Goal: Task Accomplishment & Management: Contribute content

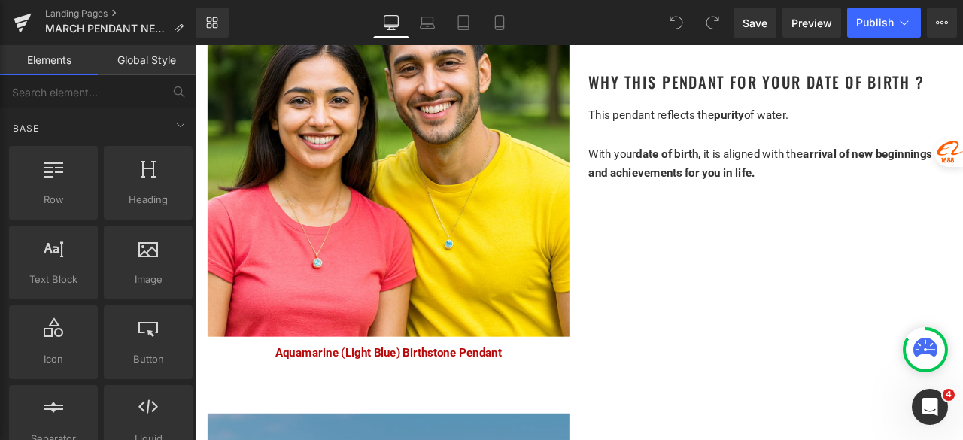
scroll to position [903, 0]
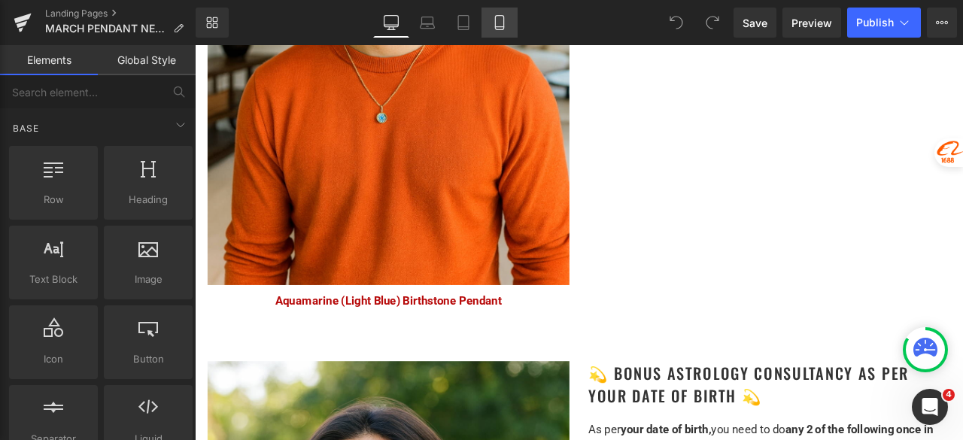
click at [491, 16] on link "Mobile" at bounding box center [500, 23] width 36 height 30
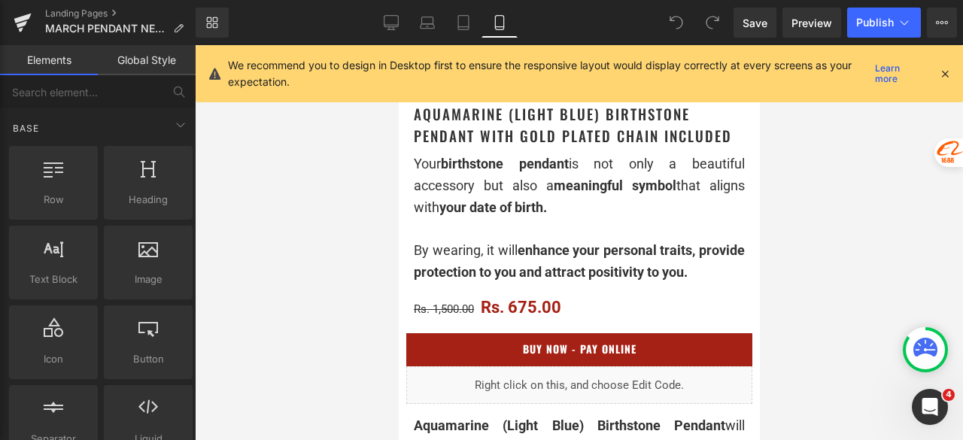
scroll to position [0, 0]
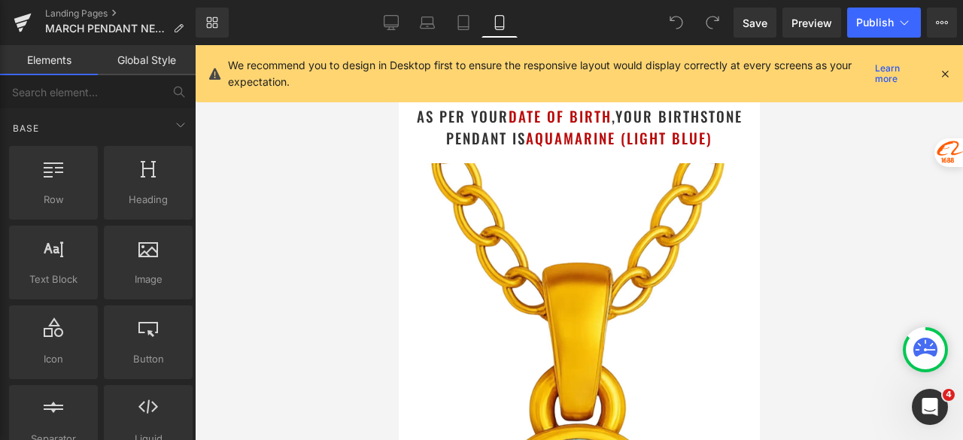
drag, startPoint x: 750, startPoint y: 300, endPoint x: 1137, endPoint y: 144, distance: 417.2
click at [948, 71] on icon at bounding box center [945, 74] width 14 height 14
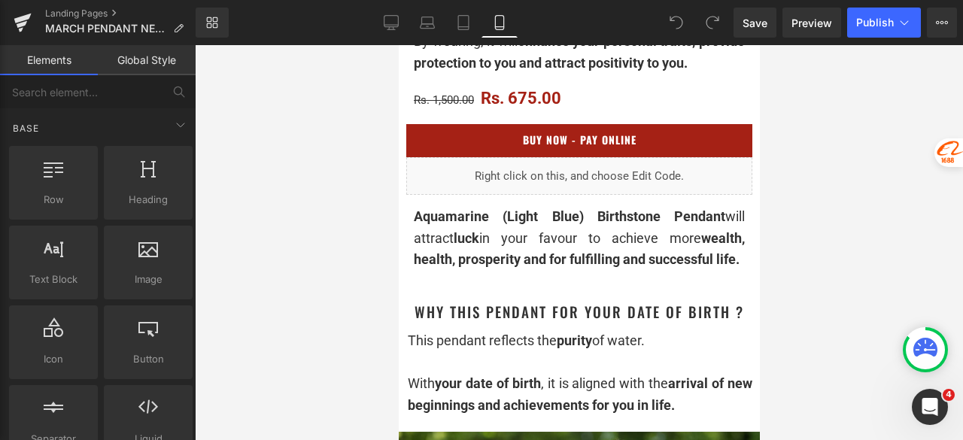
scroll to position [677, 0]
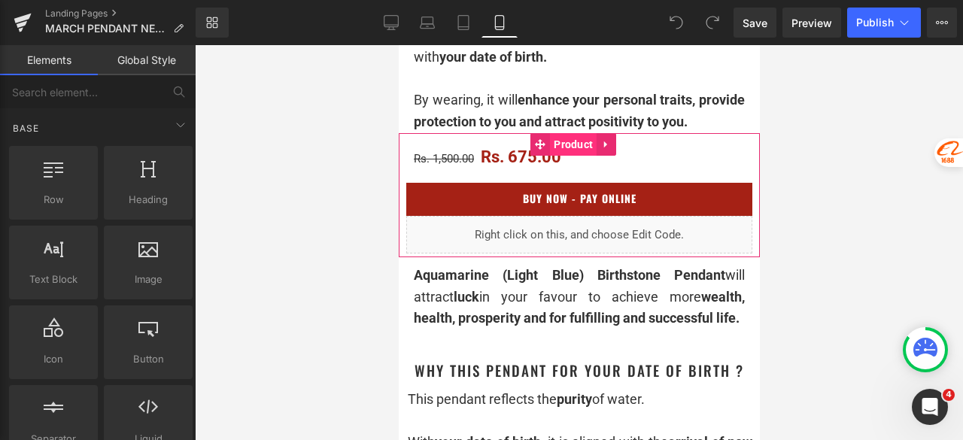
click at [564, 154] on span "Product" at bounding box center [572, 144] width 47 height 23
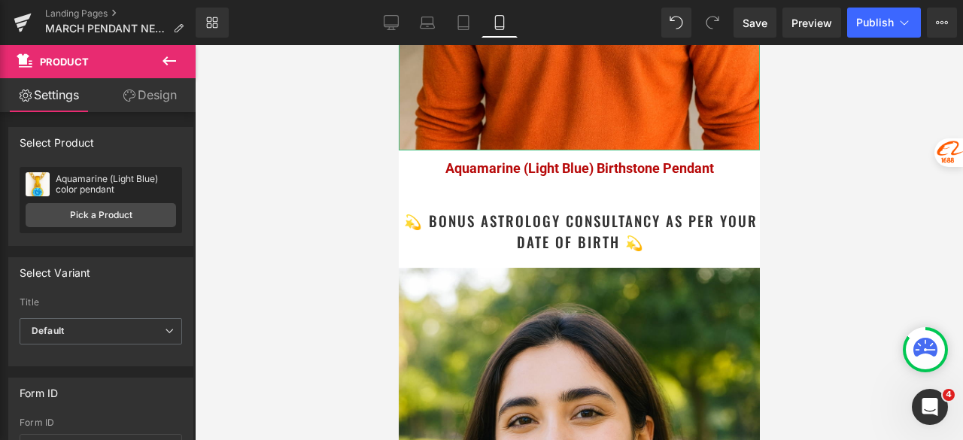
scroll to position [3010, 0]
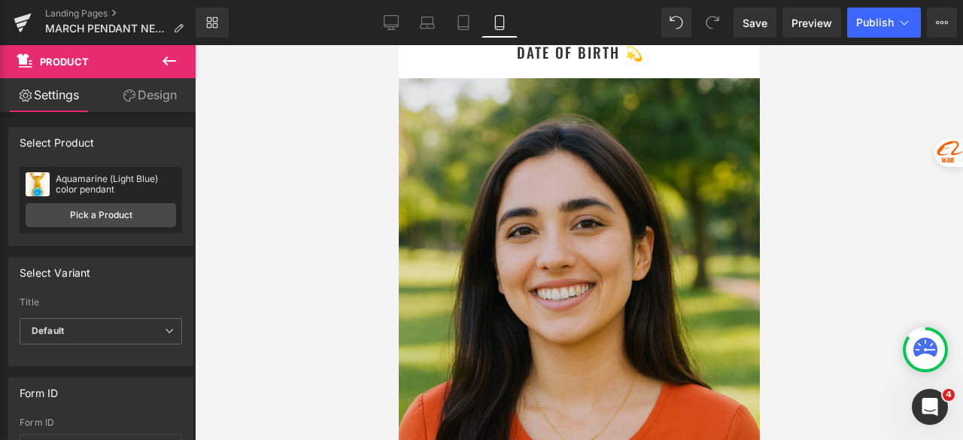
click at [579, 200] on img at bounding box center [578, 349] width 361 height 542
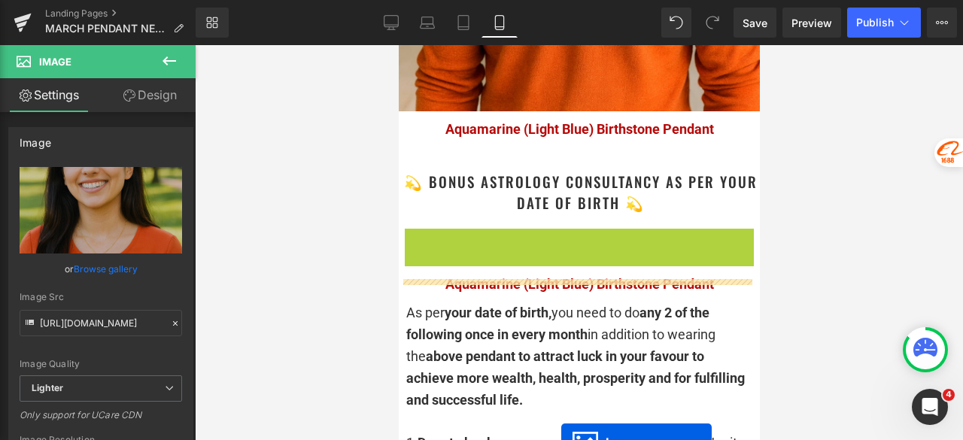
scroll to position [2784, 0]
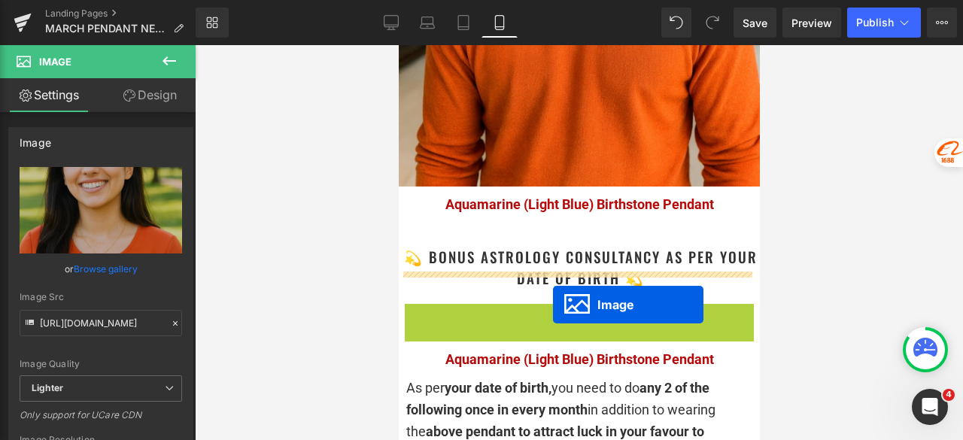
drag, startPoint x: 562, startPoint y: 318, endPoint x: 552, endPoint y: 305, distance: 16.7
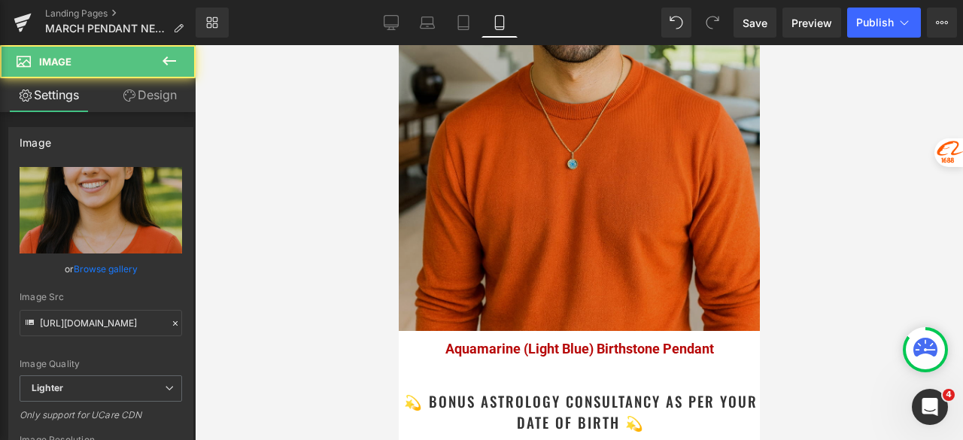
scroll to position [2634, 0]
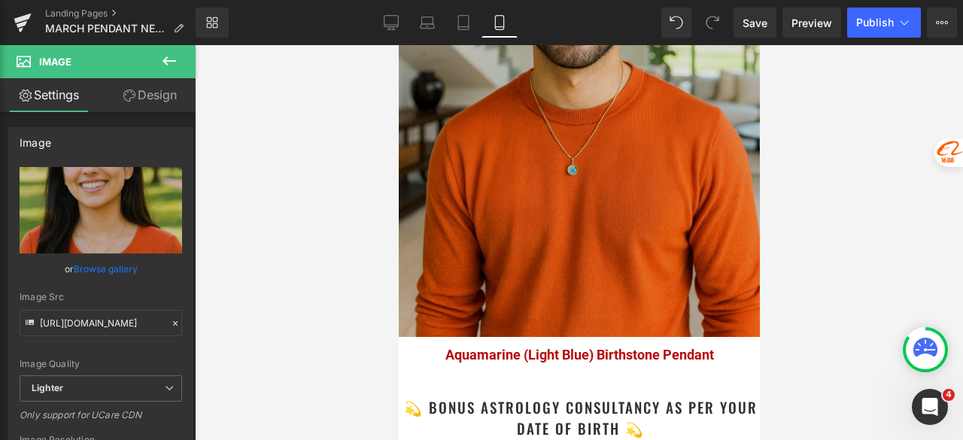
click at [586, 168] on img at bounding box center [578, 66] width 361 height 542
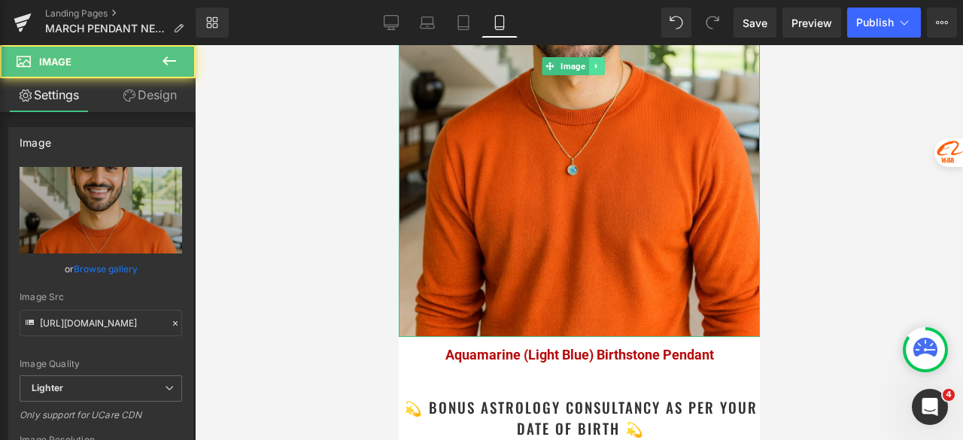
click at [594, 63] on icon at bounding box center [595, 65] width 2 height 5
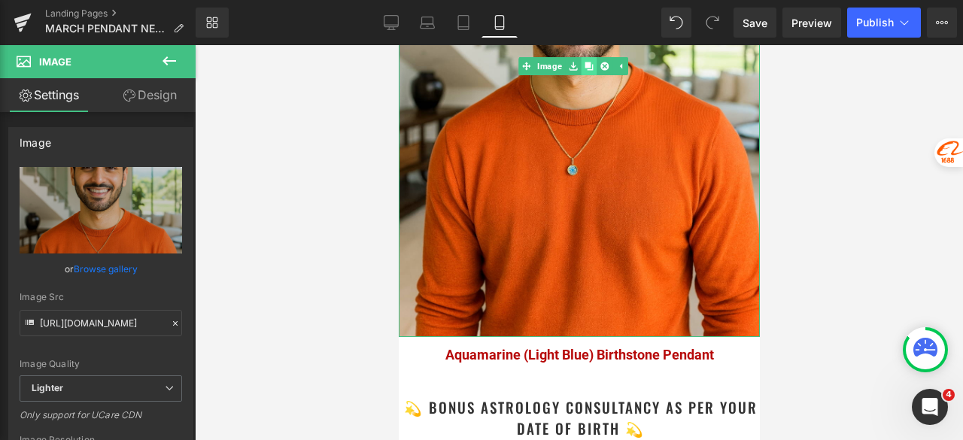
click at [588, 62] on icon at bounding box center [588, 66] width 8 height 8
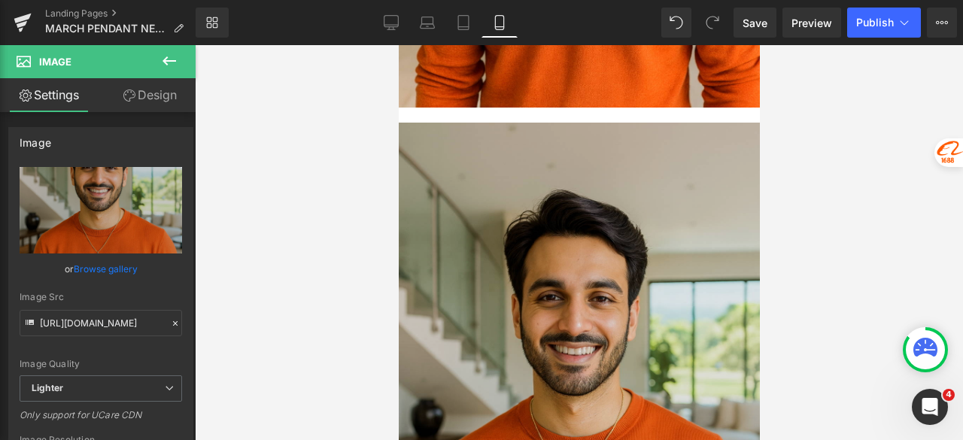
click at [579, 194] on img at bounding box center [578, 394] width 361 height 542
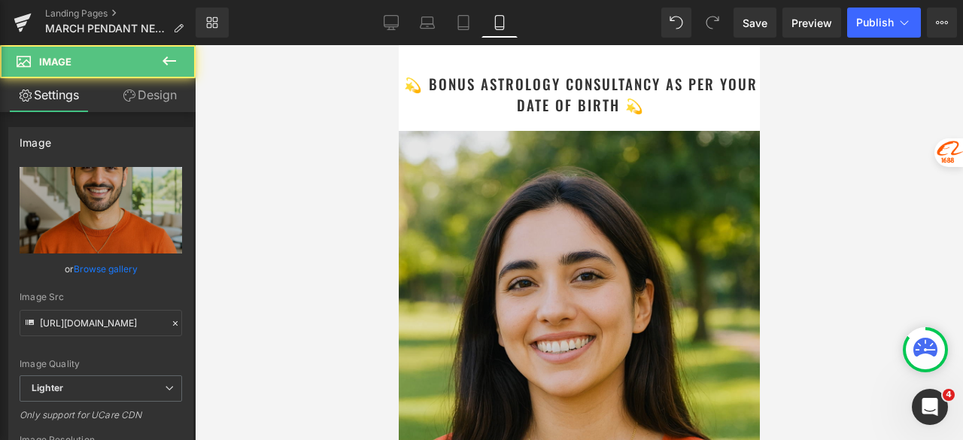
scroll to position [3616, 0]
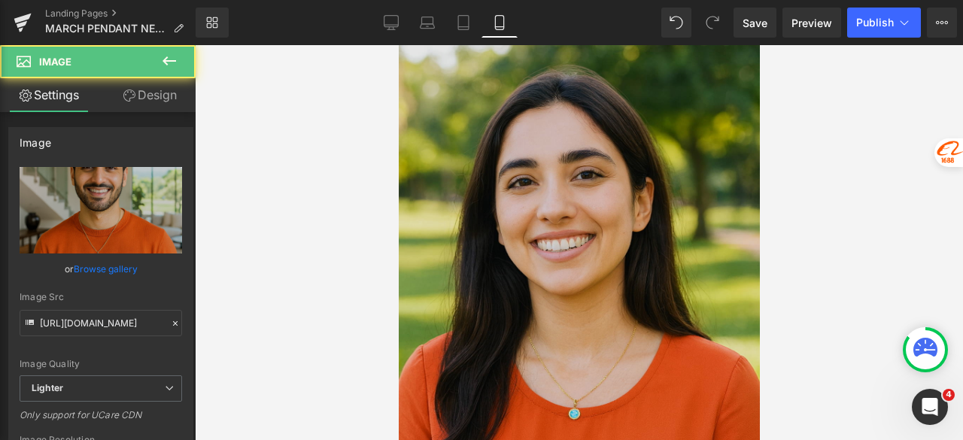
click at [561, 222] on img at bounding box center [578, 300] width 361 height 542
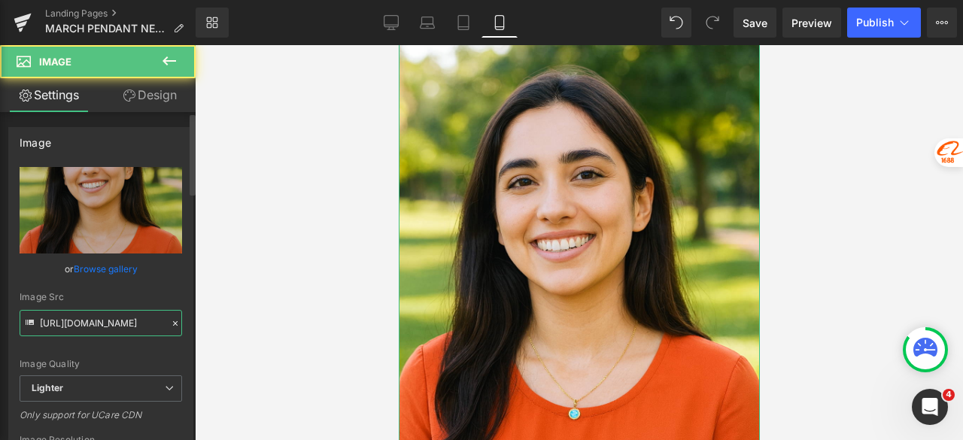
click at [111, 321] on input "https://ucarecdn.com/90857711-e7d0-424b-83a7-72e4b26552ef/-/format/auto/-/previ…" at bounding box center [101, 323] width 163 height 26
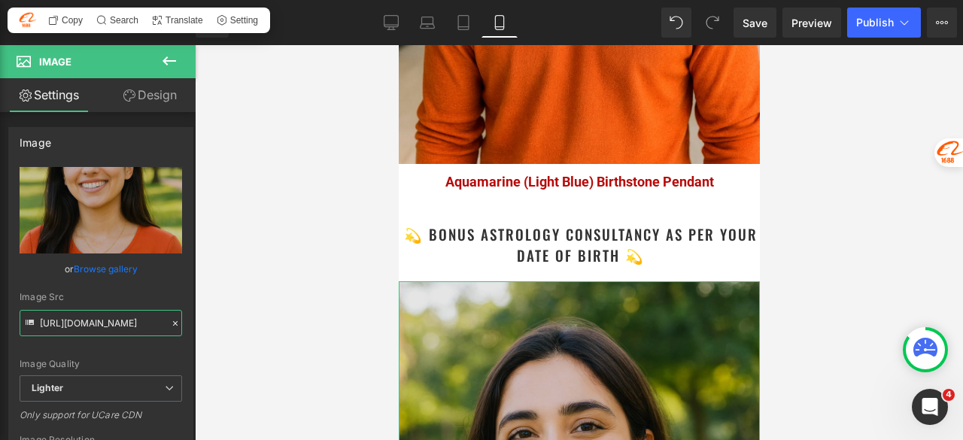
scroll to position [3315, 0]
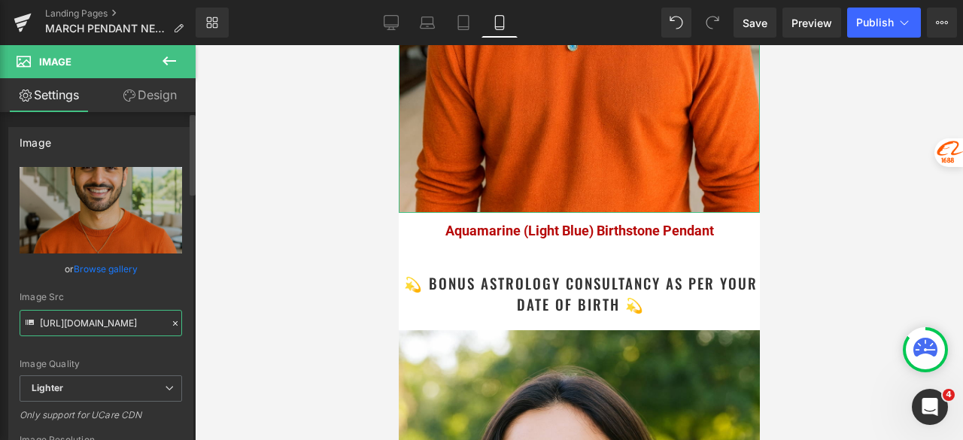
click at [117, 318] on input "https://ucarecdn.com/c329c0da-cfca-499b-b1b7-6a5308f758bb/-/format/auto/-/previ…" at bounding box center [101, 323] width 163 height 26
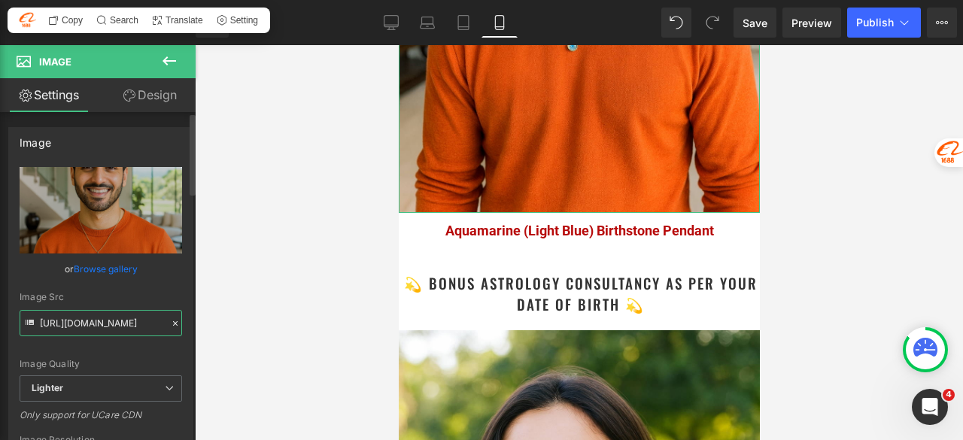
paste input "90857711-e7d0-424b-83a7-72e4b26552ef/-/format/auto/-/preview/3000x3000/-/qualit…"
type input "https://ucarecdn.com/90857711-e7d0-424b-83a7-72e4b26552ef/-/format/auto/-/previ…"
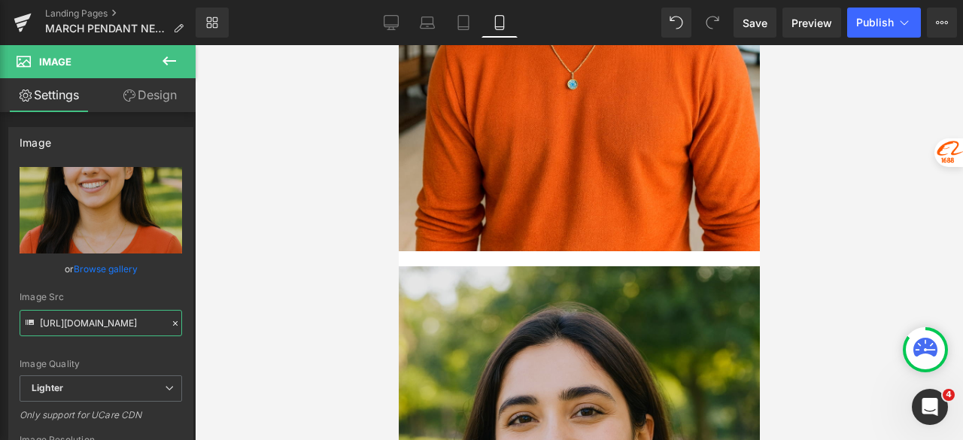
scroll to position [2713, 0]
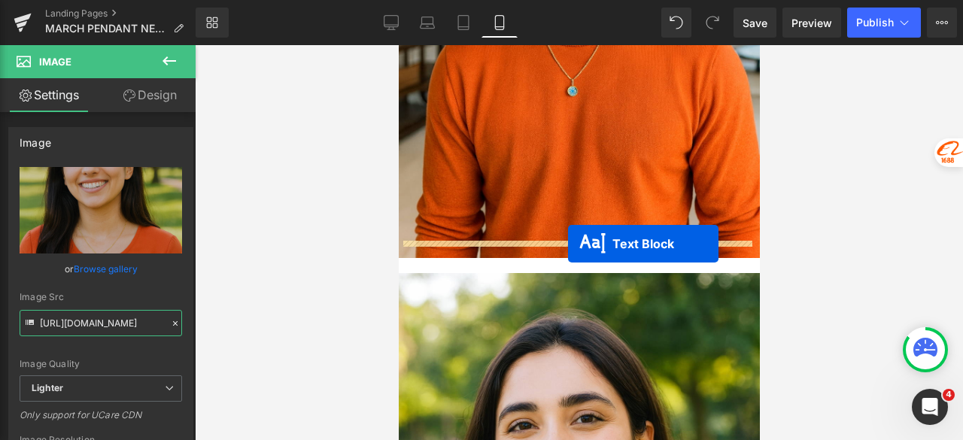
drag, startPoint x: 564, startPoint y: 388, endPoint x: 567, endPoint y: 244, distance: 143.8
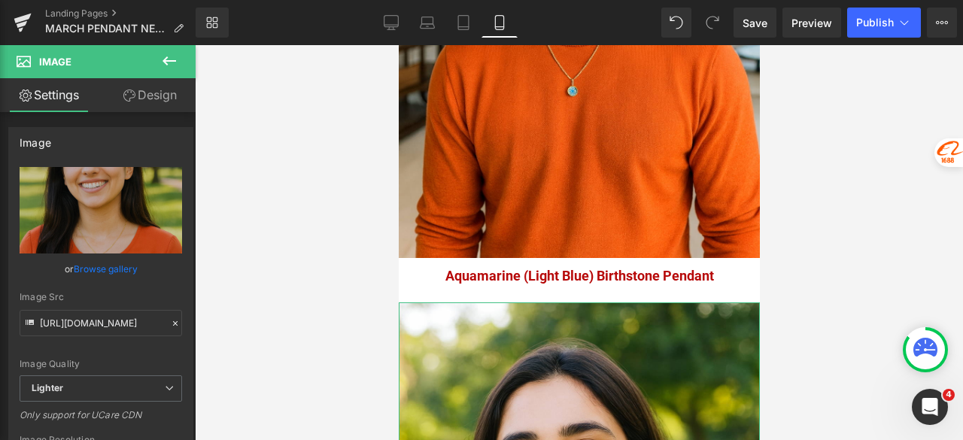
click at [152, 99] on link "Design" at bounding box center [150, 95] width 98 height 34
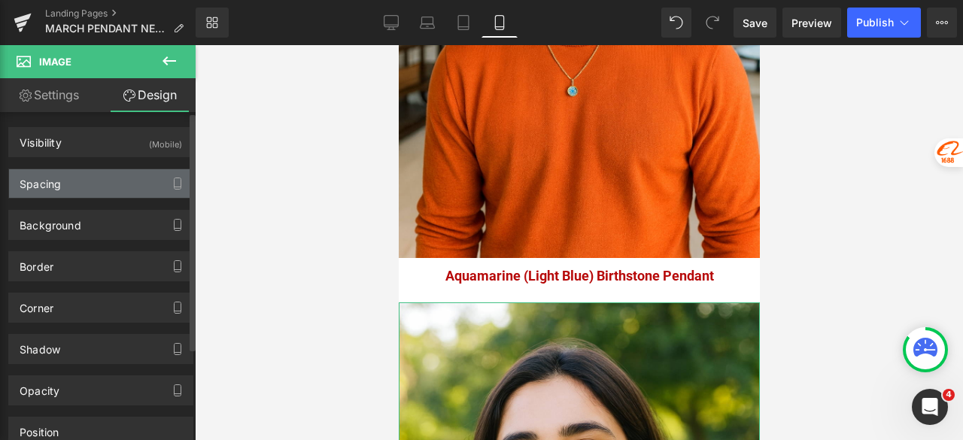
type input "20"
type input "0"
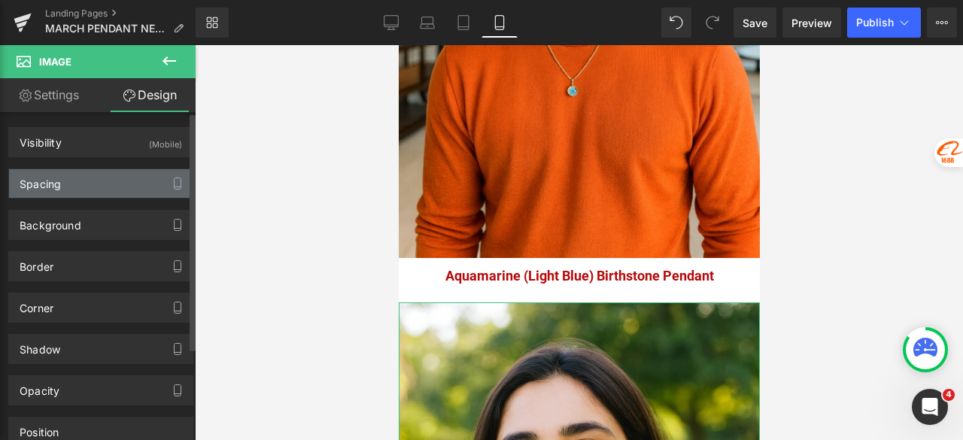
type input "0"
click at [107, 183] on div "Spacing" at bounding box center [101, 183] width 184 height 29
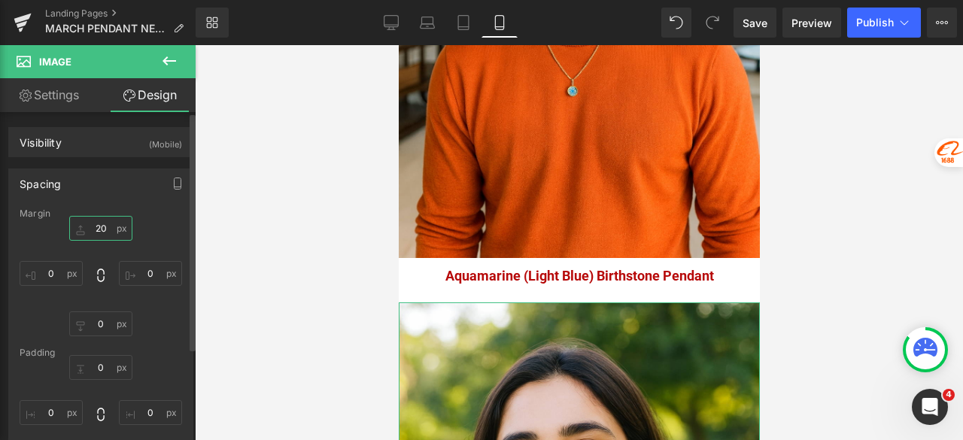
click at [108, 226] on input "20" at bounding box center [100, 228] width 63 height 25
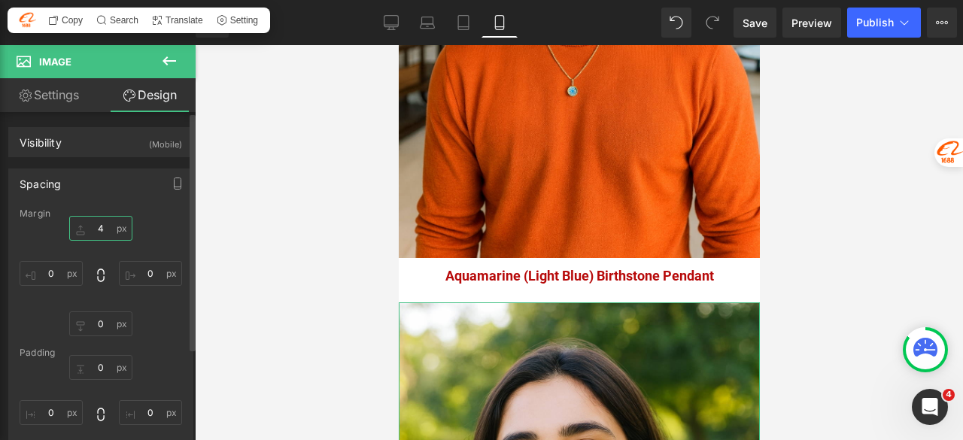
type input "40"
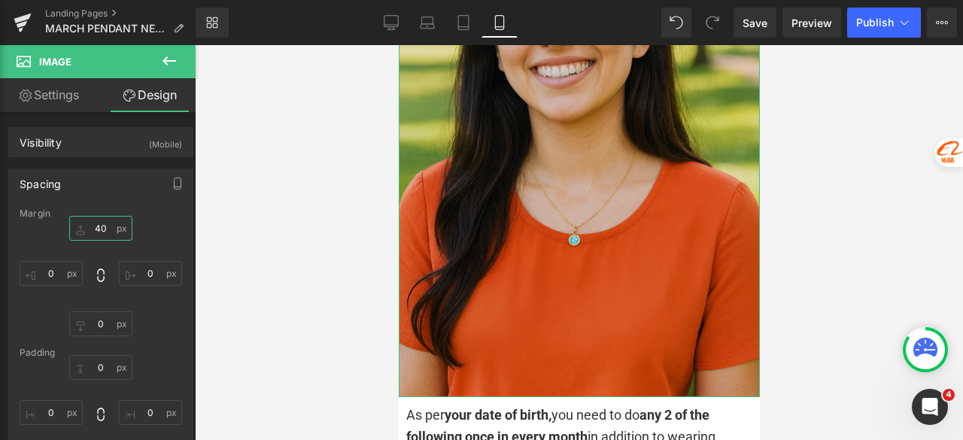
scroll to position [3841, 0]
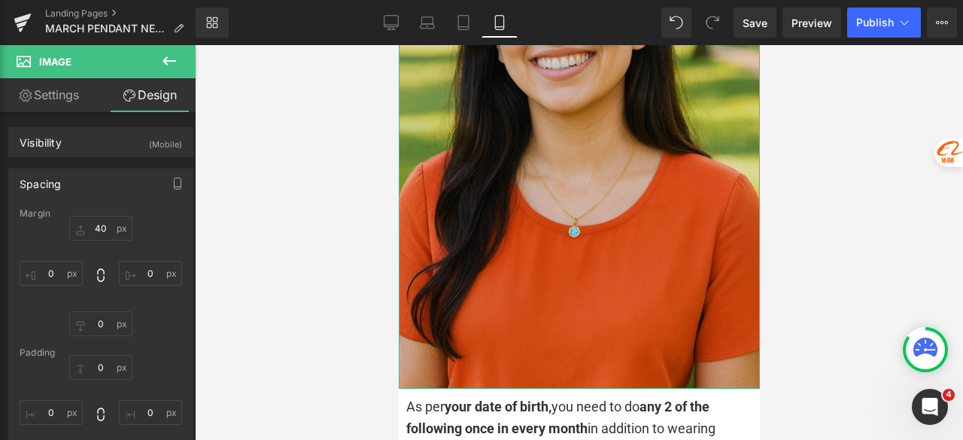
click at [595, 148] on img at bounding box center [578, 118] width 361 height 542
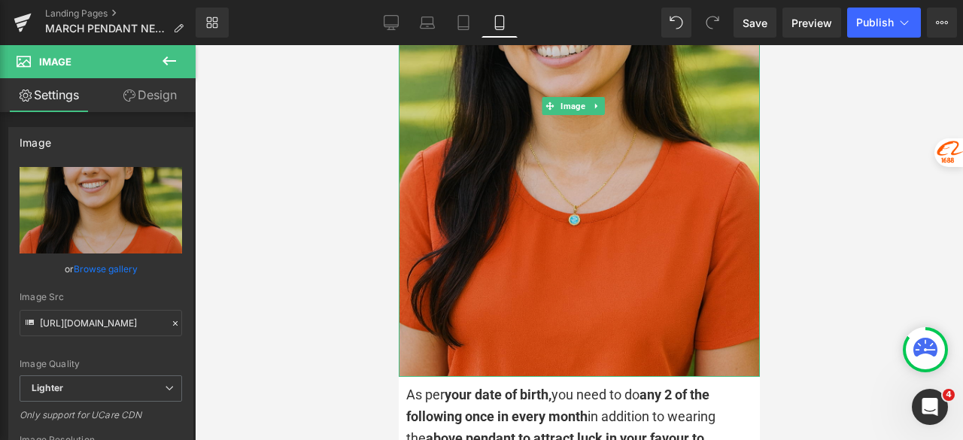
scroll to position [3766, 0]
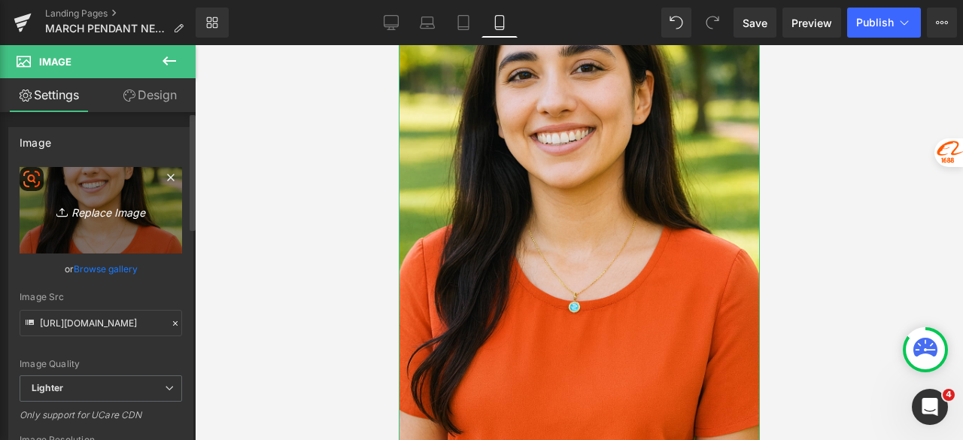
click at [72, 228] on link "Replace Image" at bounding box center [101, 210] width 163 height 87
type input "C:\fakepath\Astrology Image_5.jpg"
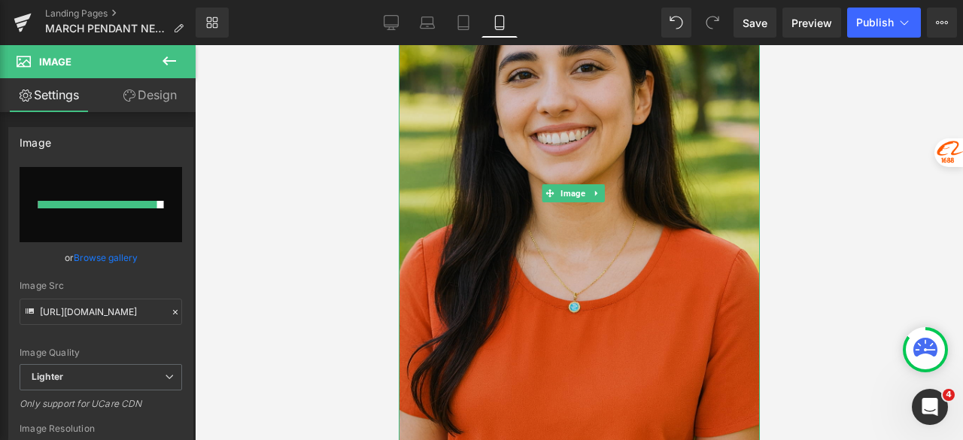
type input "https://ucarecdn.com/9c5abf1a-d61e-49f4-b19a-d50c02659510/-/format/auto/-/previ…"
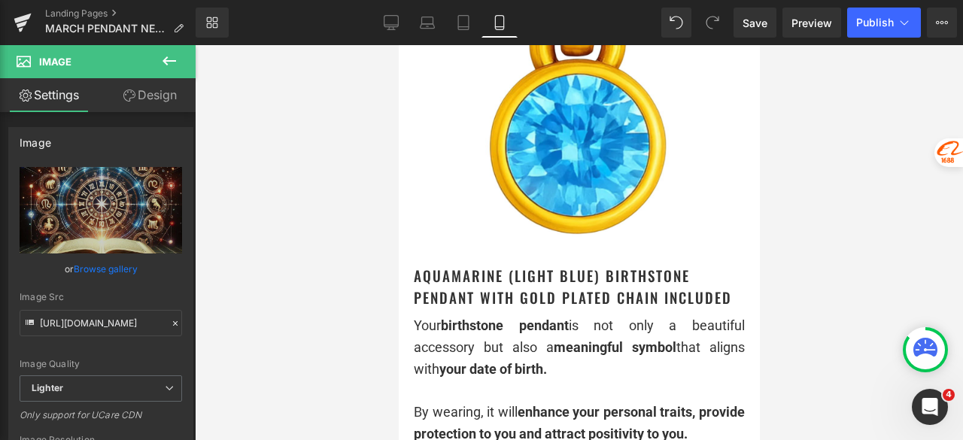
scroll to position [0, 0]
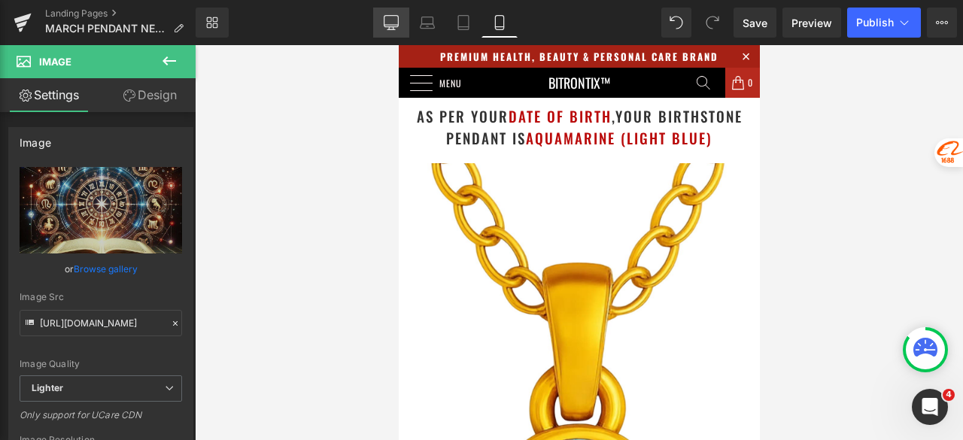
click at [396, 16] on icon at bounding box center [391, 21] width 14 height 11
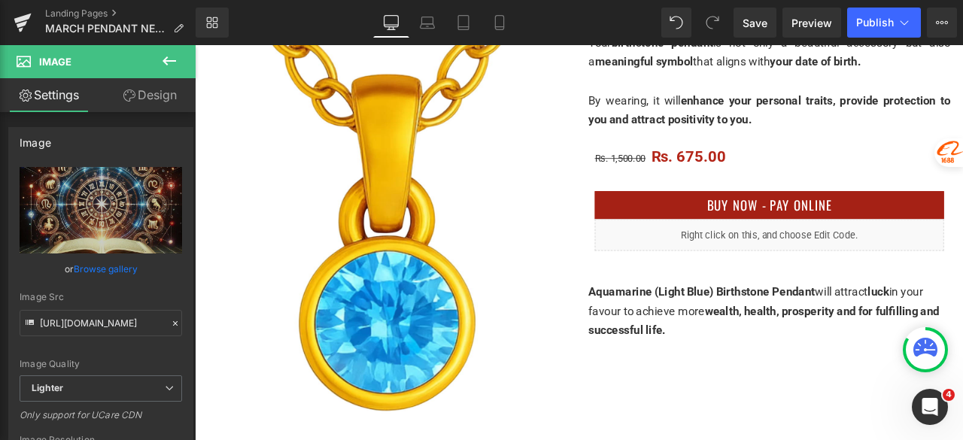
scroll to position [376, 0]
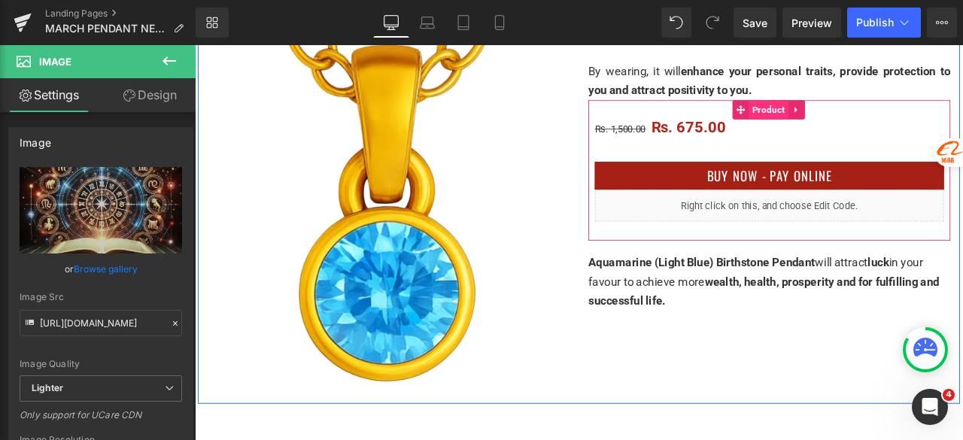
click at [860, 126] on span "Product" at bounding box center [875, 122] width 47 height 23
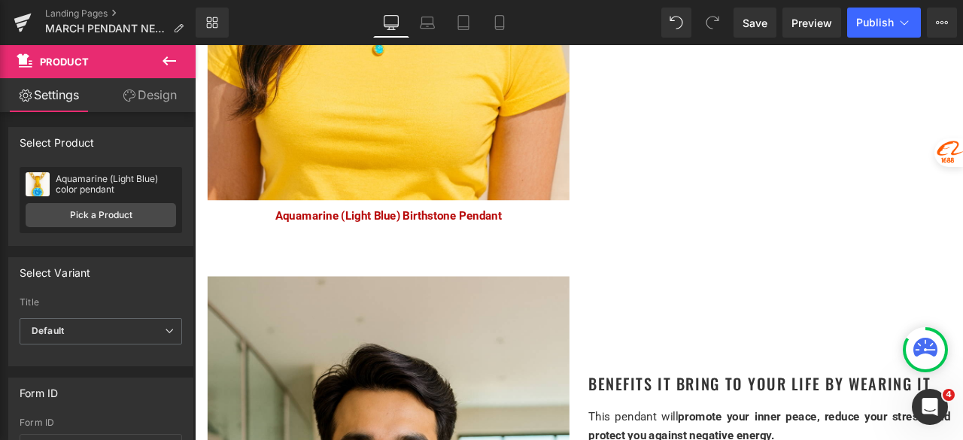
scroll to position [1806, 0]
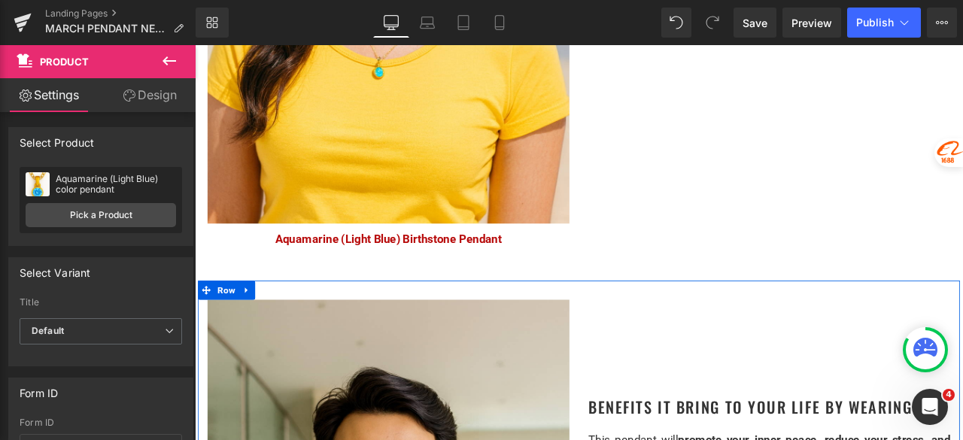
click at [254, 330] on icon at bounding box center [256, 335] width 11 height 11
click at [271, 330] on icon at bounding box center [276, 335] width 11 height 11
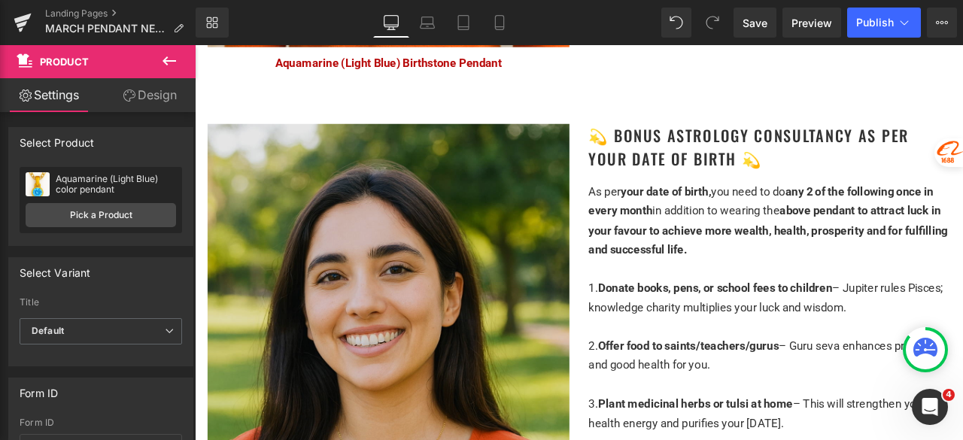
scroll to position [3500, 0]
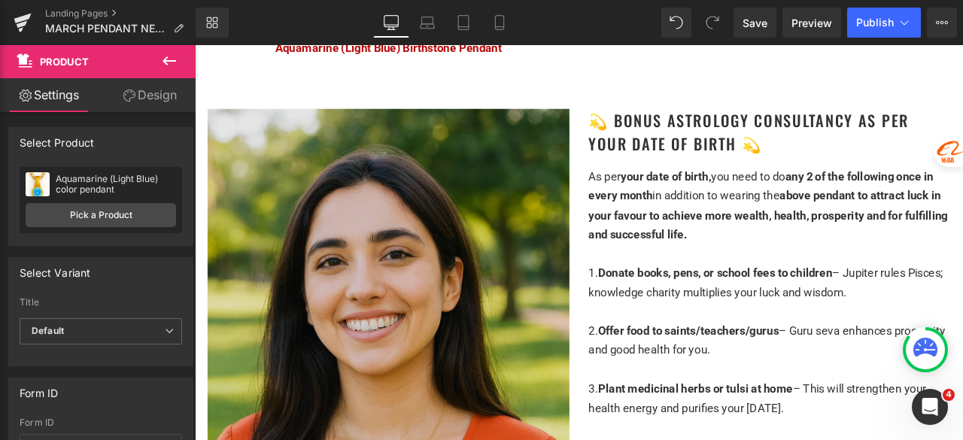
click at [445, 293] on img at bounding box center [424, 441] width 429 height 643
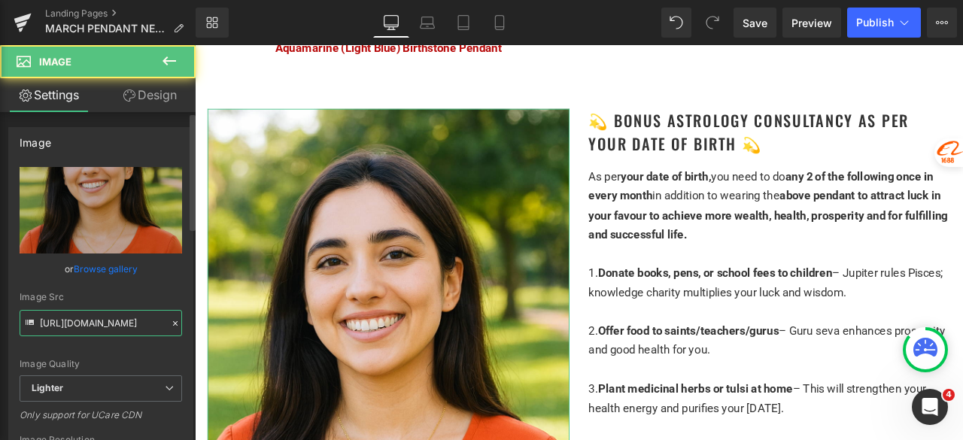
click at [119, 324] on input "https://ucarecdn.com/90857711-e7d0-424b-83a7-72e4b26552ef/-/format/auto/-/previ…" at bounding box center [101, 323] width 163 height 26
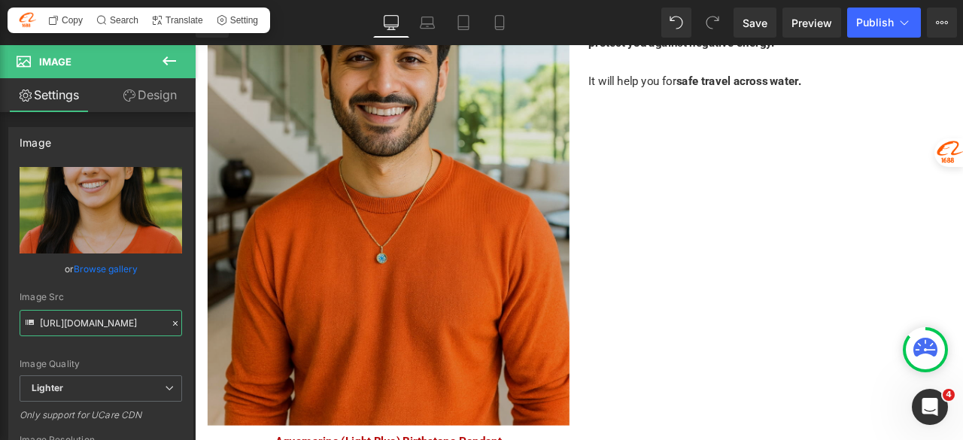
scroll to position [2974, 0]
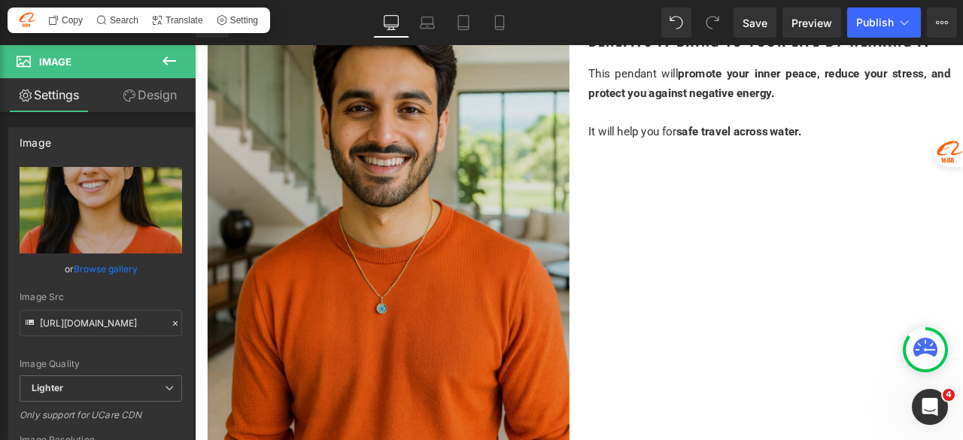
click at [415, 264] on img at bounding box center [424, 234] width 429 height 643
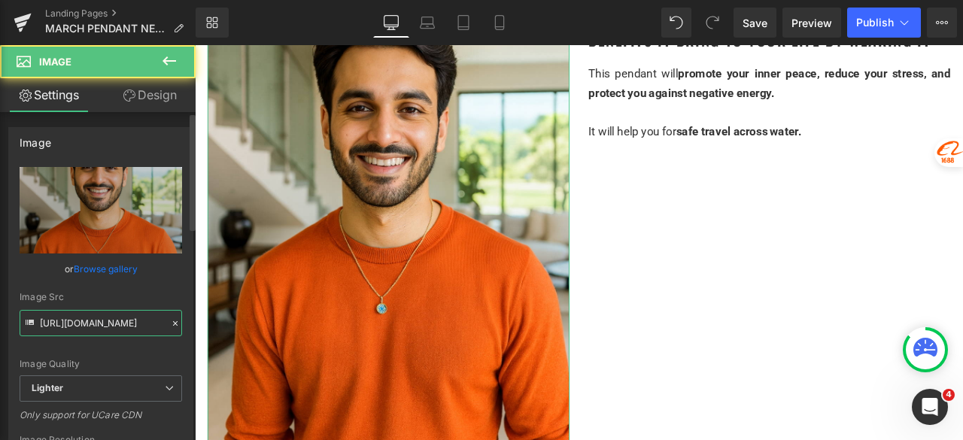
click at [114, 318] on input "https://ucarecdn.com/c329c0da-cfca-499b-b1b7-6a5308f758bb/-/format/auto/-/previ…" at bounding box center [101, 323] width 163 height 26
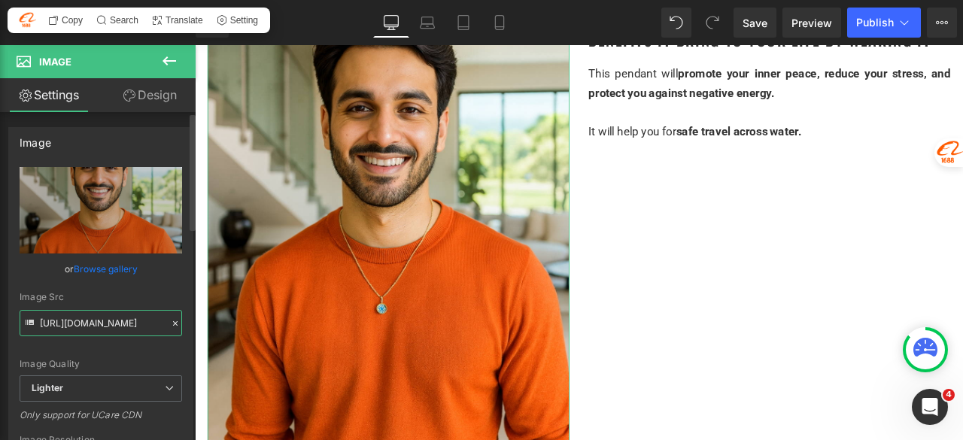
paste input "90857711-e7d0-424b-83a7-72e4b26552ef/-/format/auto/-/preview/3000x3000/-/qualit…"
type input "https://ucarecdn.com/90857711-e7d0-424b-83a7-72e4b26552ef/-/format/auto/-/previ…"
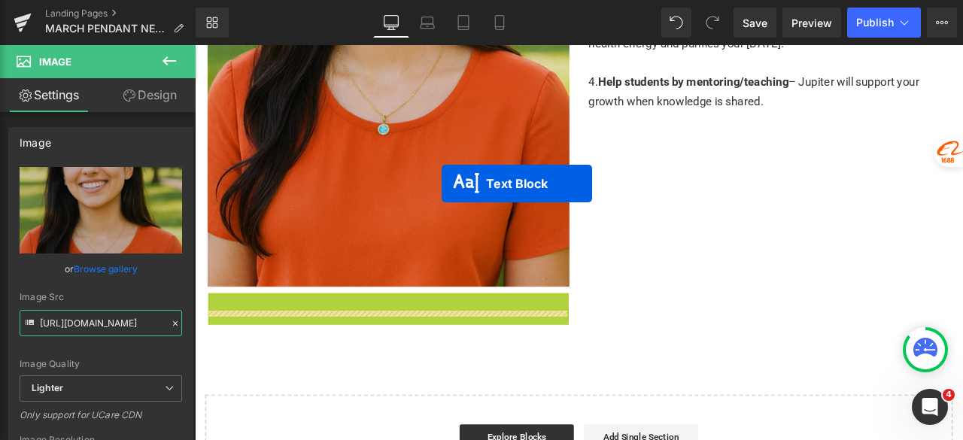
scroll to position [3952, 0]
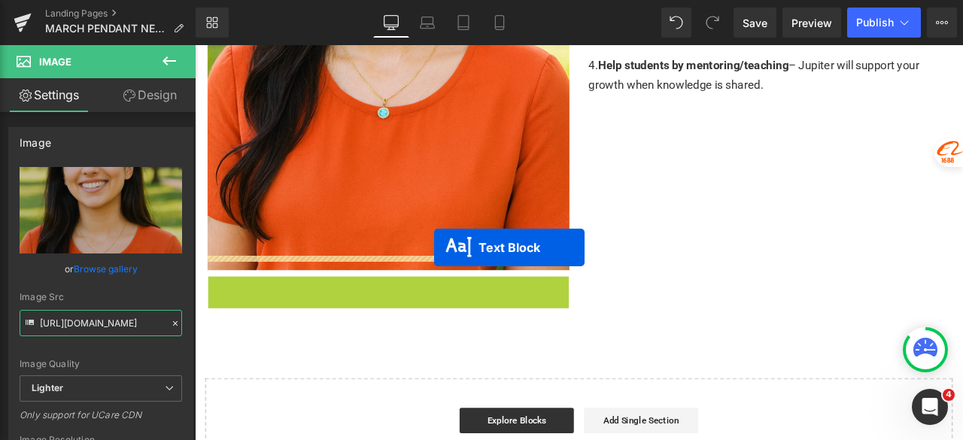
drag, startPoint x: 397, startPoint y: 169, endPoint x: 471, endPoint y: 299, distance: 149.0
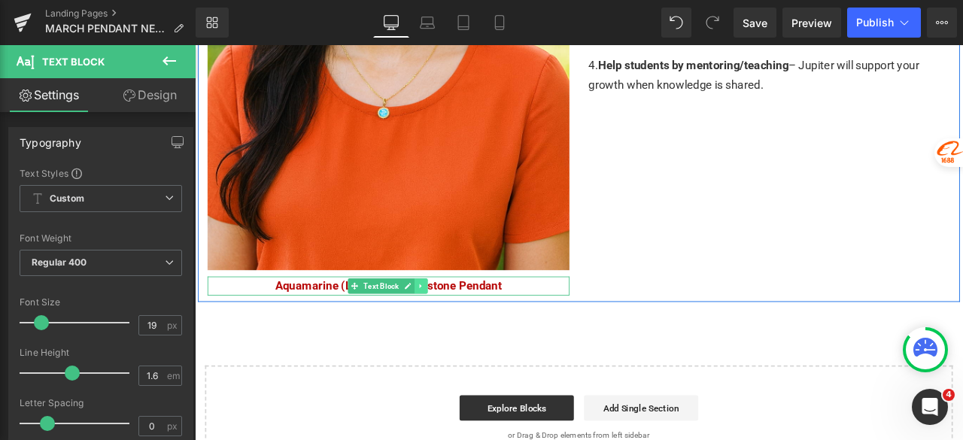
click at [458, 327] on icon at bounding box center [462, 331] width 8 height 9
click at [467, 327] on icon at bounding box center [471, 331] width 8 height 9
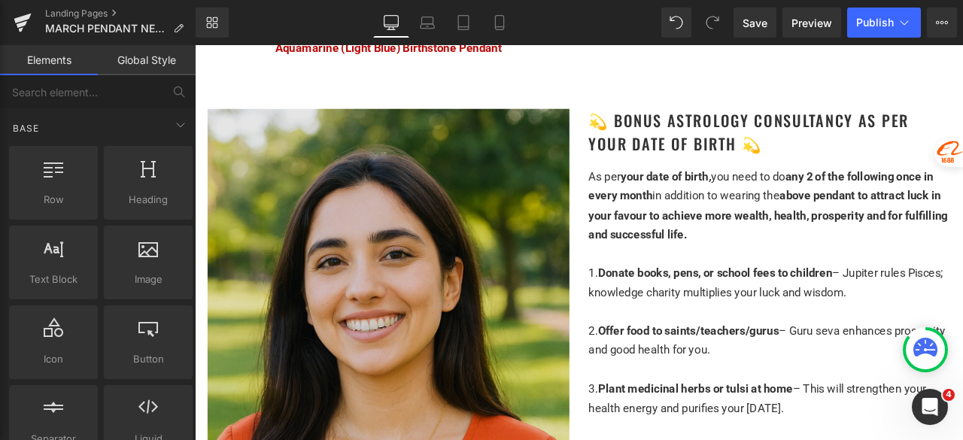
scroll to position [3500, 0]
click at [374, 290] on img at bounding box center [424, 441] width 429 height 643
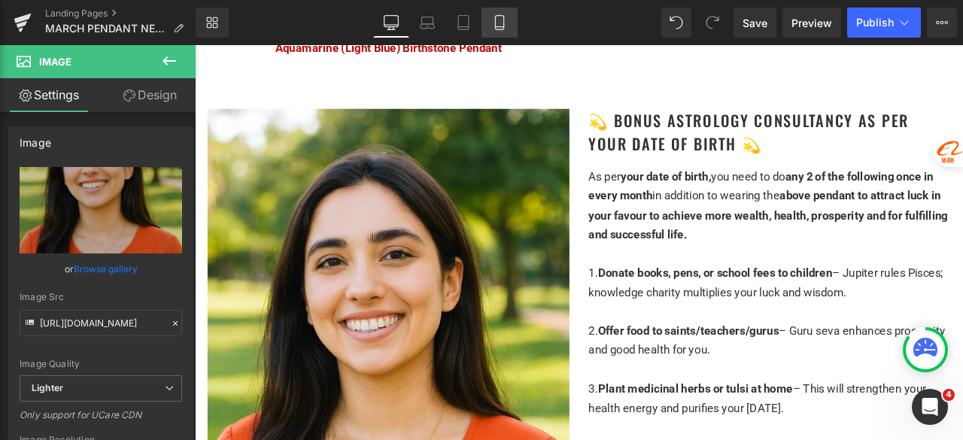
click at [500, 17] on icon at bounding box center [499, 22] width 15 height 15
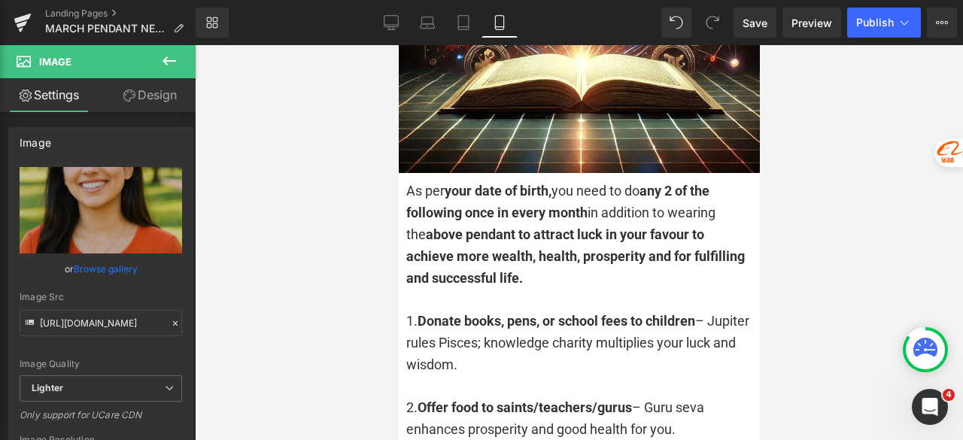
scroll to position [3710, 0]
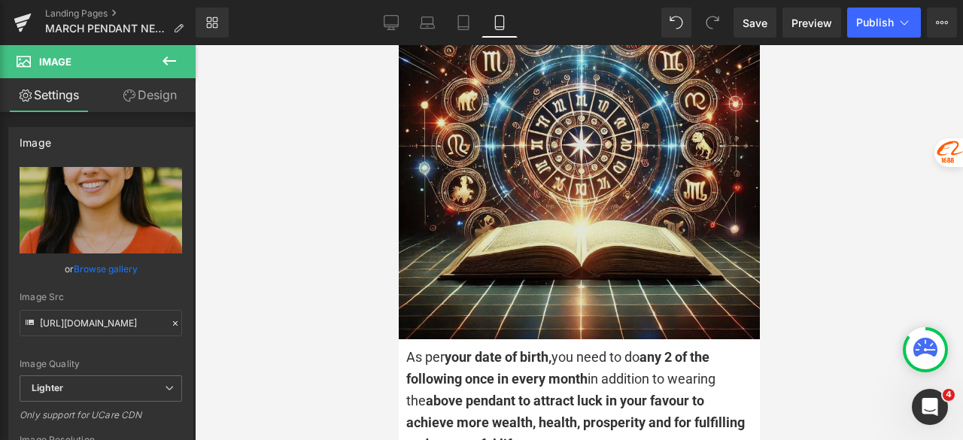
click at [574, 145] on img at bounding box center [578, 158] width 361 height 361
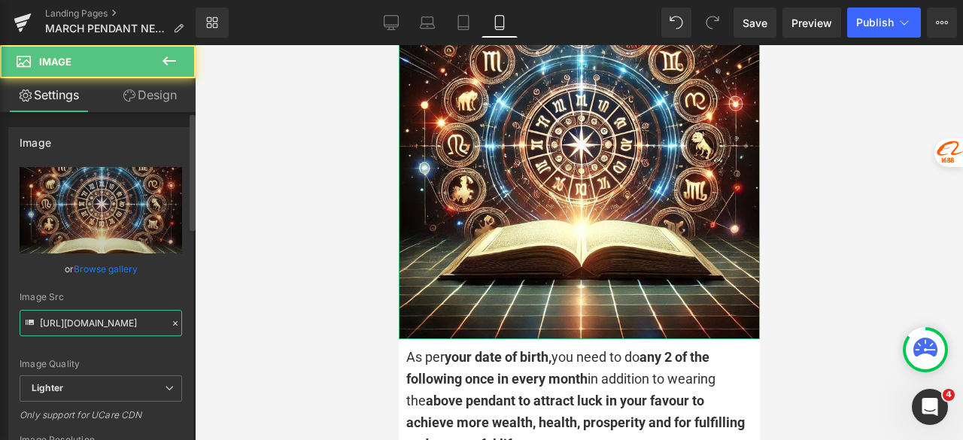
click at [106, 323] on input "https://ucarecdn.com/9c5abf1a-d61e-49f4-b19a-d50c02659510/-/format/auto/-/previ…" at bounding box center [101, 323] width 163 height 26
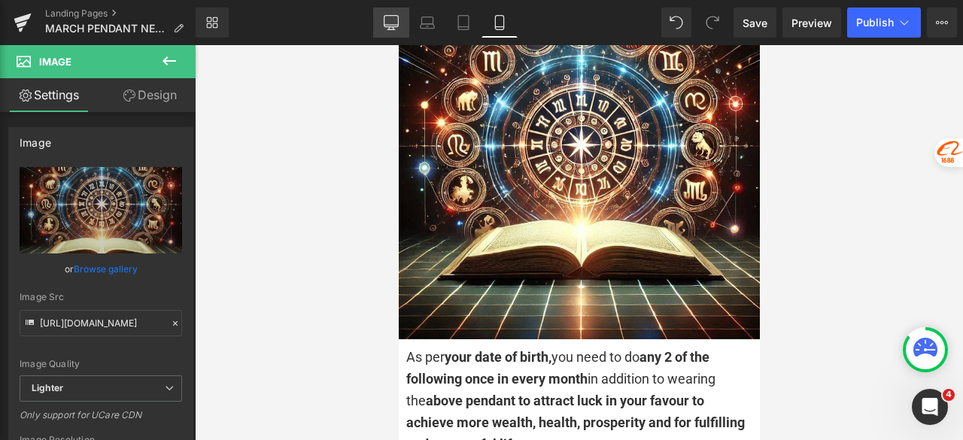
click at [390, 28] on icon at bounding box center [390, 28] width 5 height 3
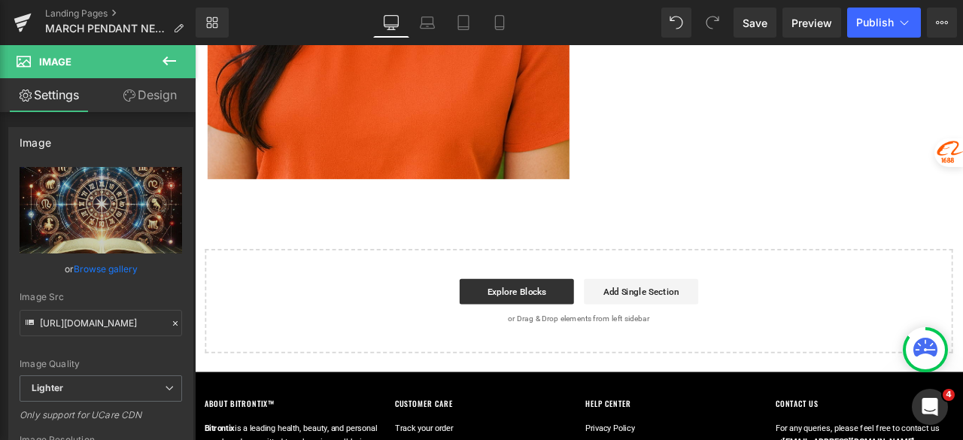
scroll to position [4063, 0]
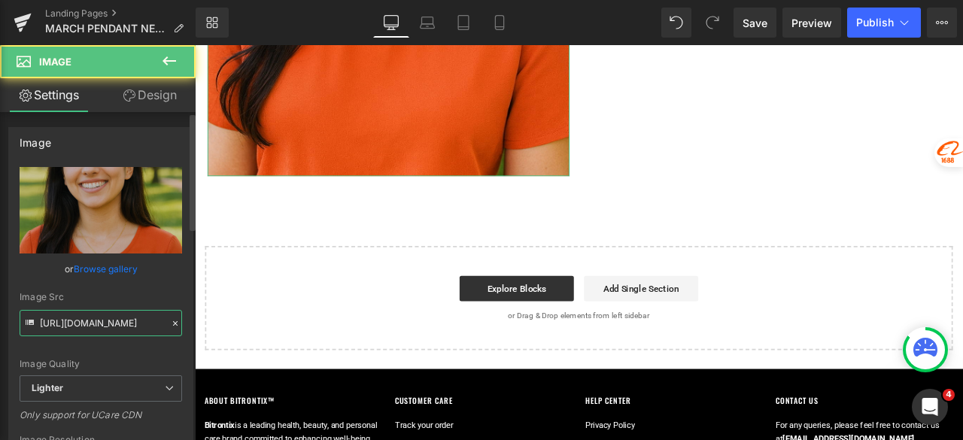
click at [86, 331] on input "https://ucarecdn.com/90857711-e7d0-424b-83a7-72e4b26552ef/-/format/auto/-/previ…" at bounding box center [101, 323] width 163 height 26
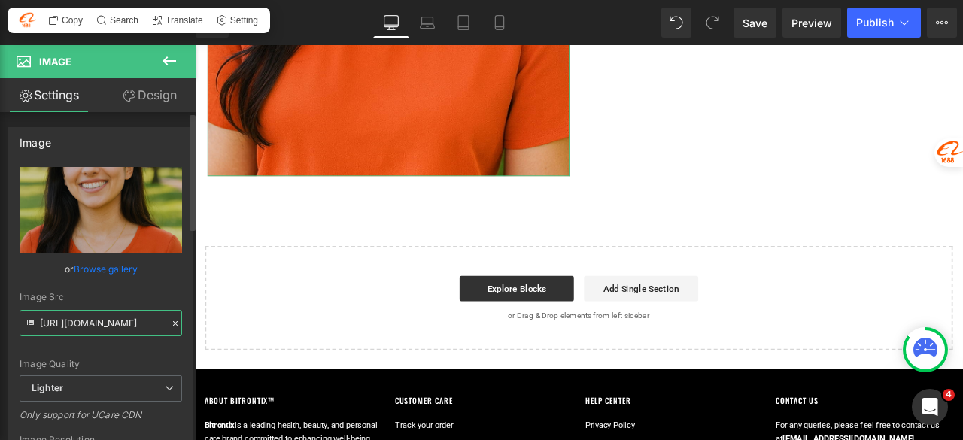
paste input "c5abf1a-d61e-49f4-b19a-d50c02659510/-/format/auto/-/preview/3000x3000/-/quality…"
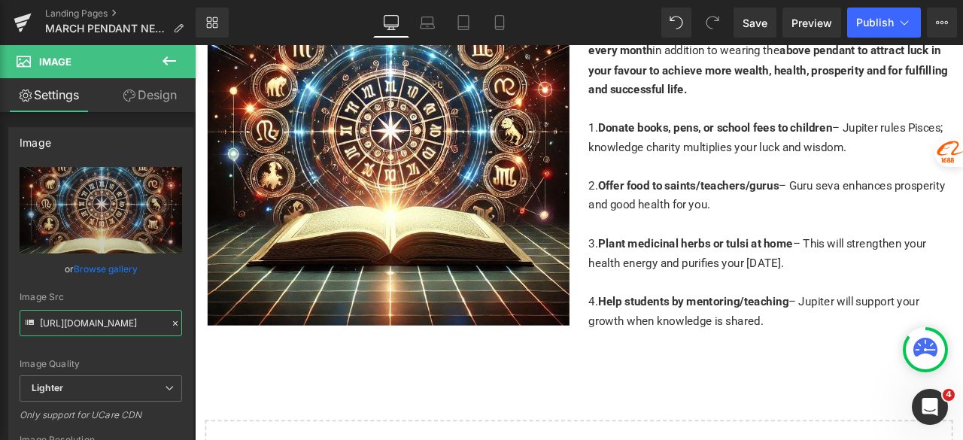
scroll to position [3687, 0]
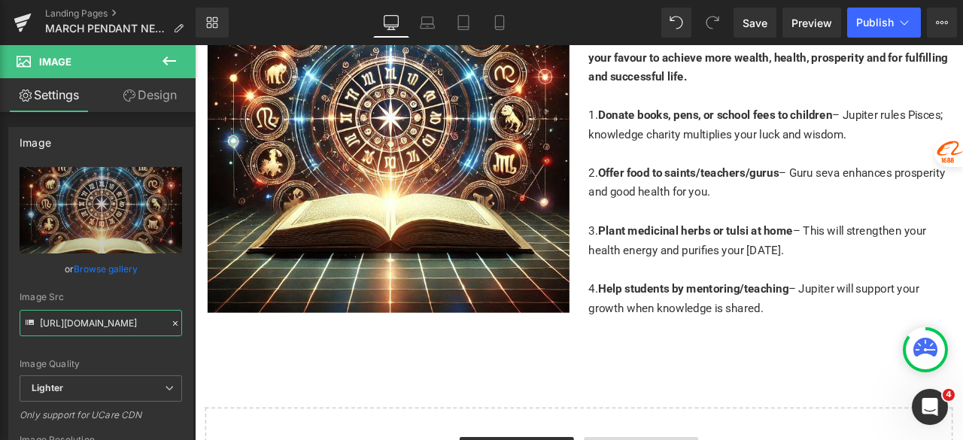
type input "https://ucarecdn.com/9c5abf1a-d61e-49f4-b19a-d50c02659510/-/format/auto/-/previ…"
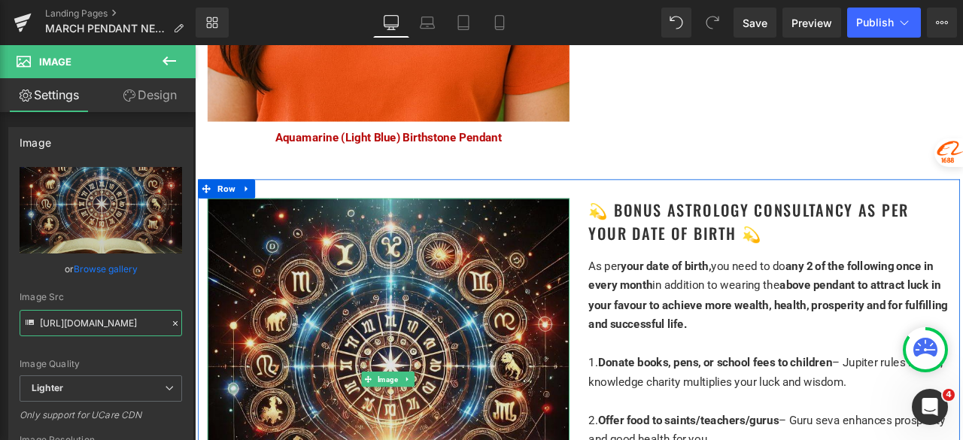
scroll to position [3386, 0]
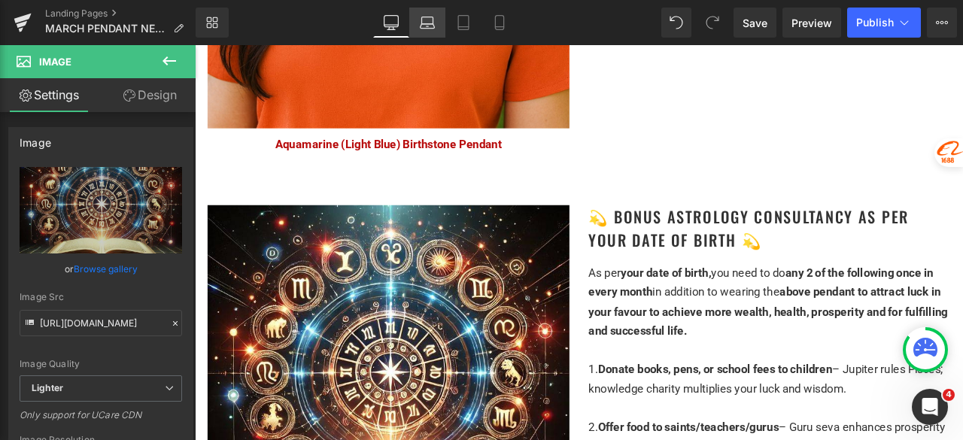
click at [428, 22] on icon at bounding box center [427, 22] width 15 height 15
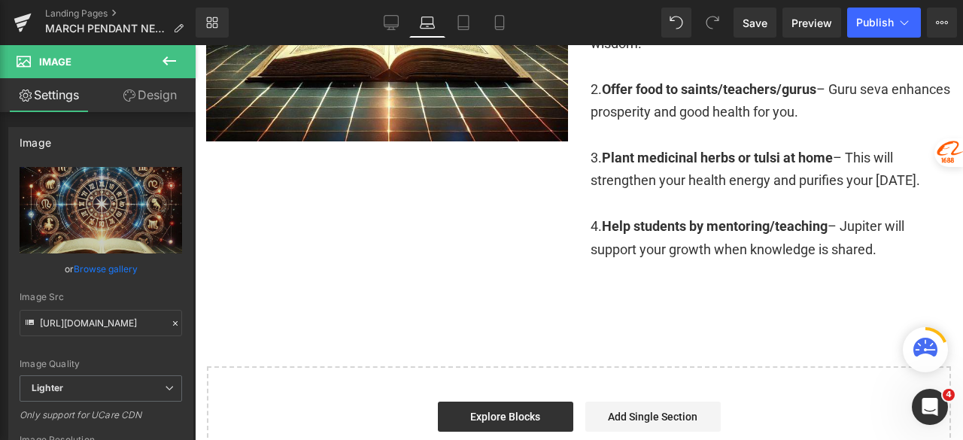
scroll to position [2930, 0]
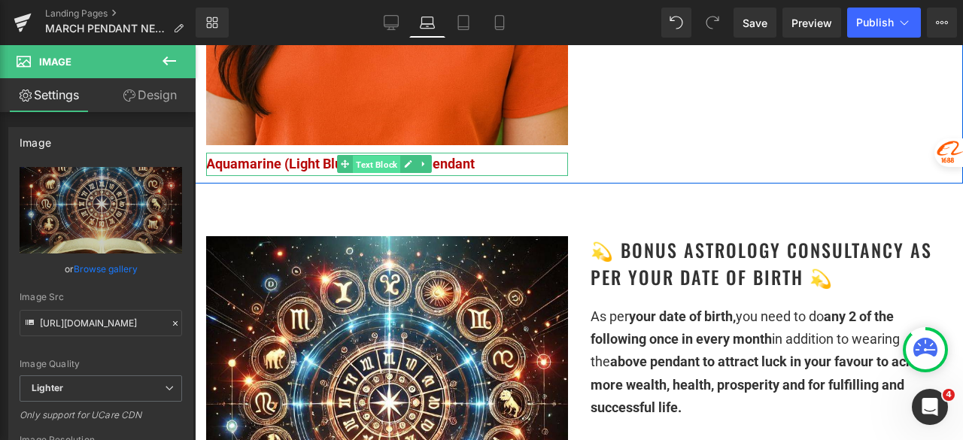
click at [369, 156] on span "Text Block" at bounding box center [376, 165] width 47 height 18
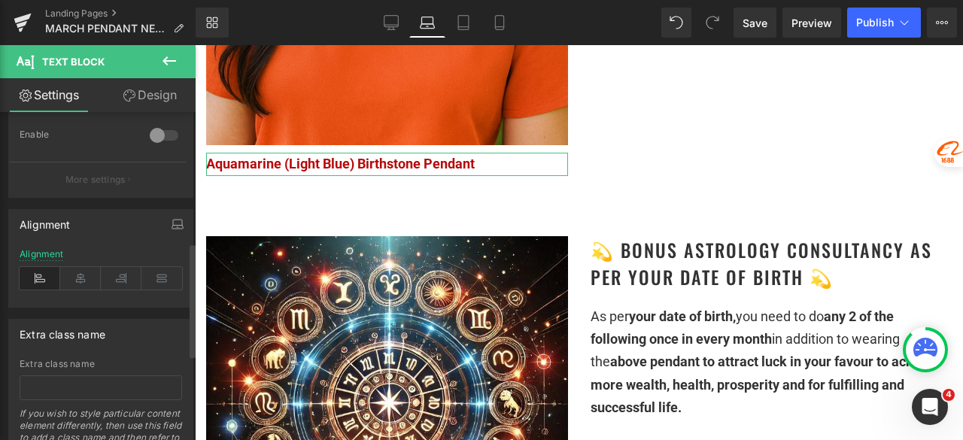
scroll to position [602, 0]
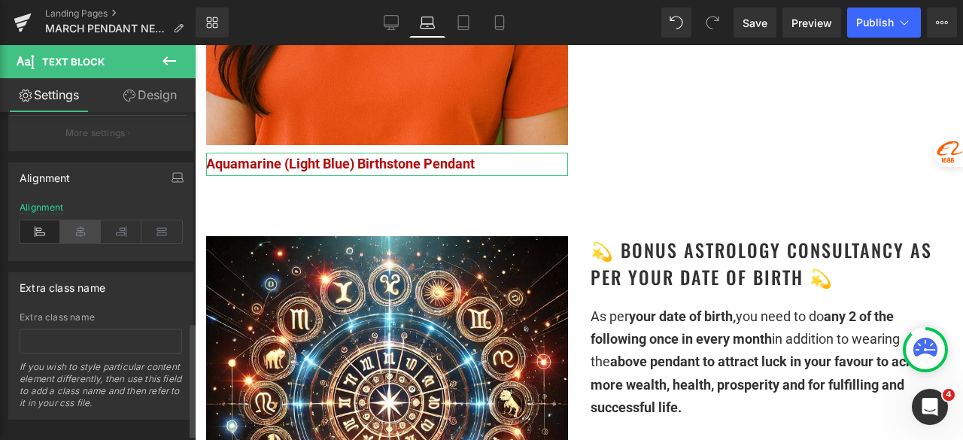
click at [88, 239] on icon at bounding box center [80, 231] width 41 height 23
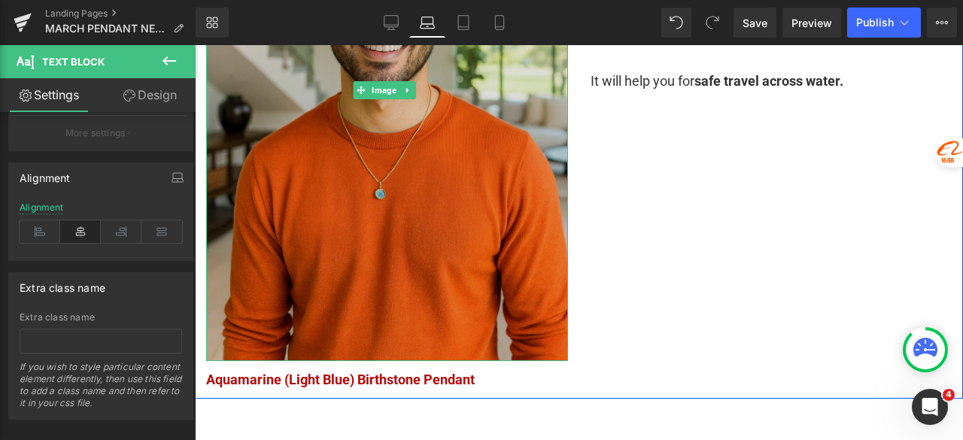
scroll to position [2102, 0]
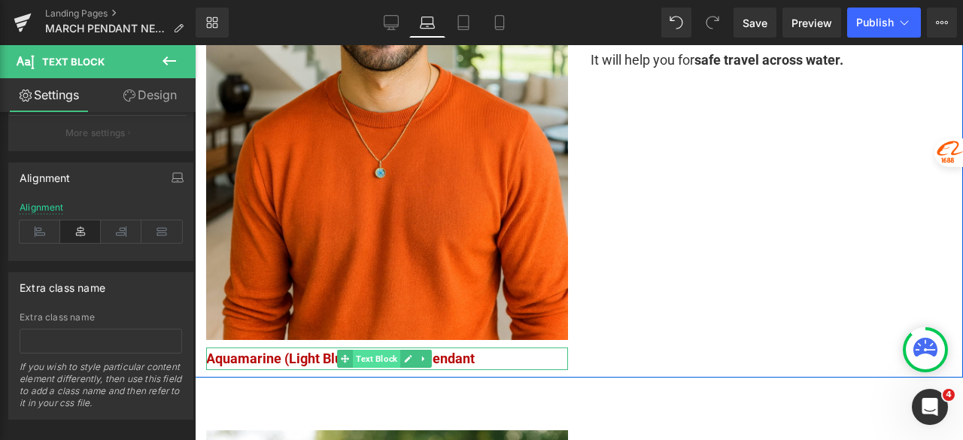
click at [373, 356] on span "Text Block" at bounding box center [376, 359] width 47 height 18
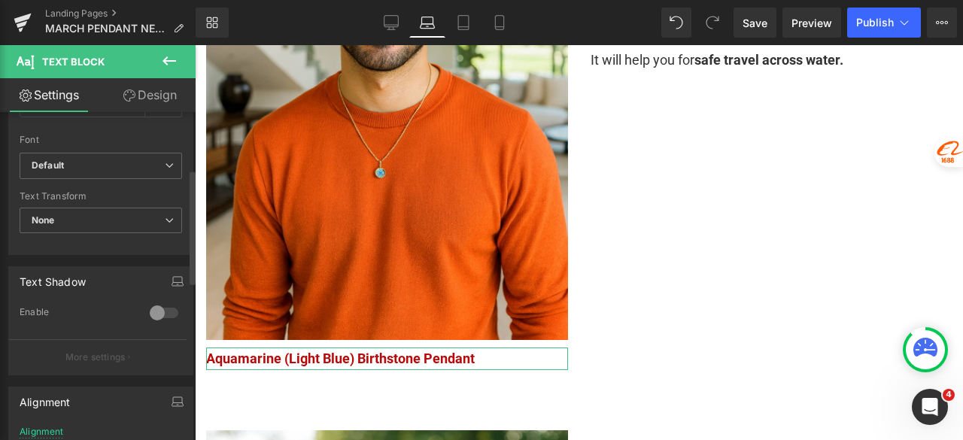
scroll to position [527, 0]
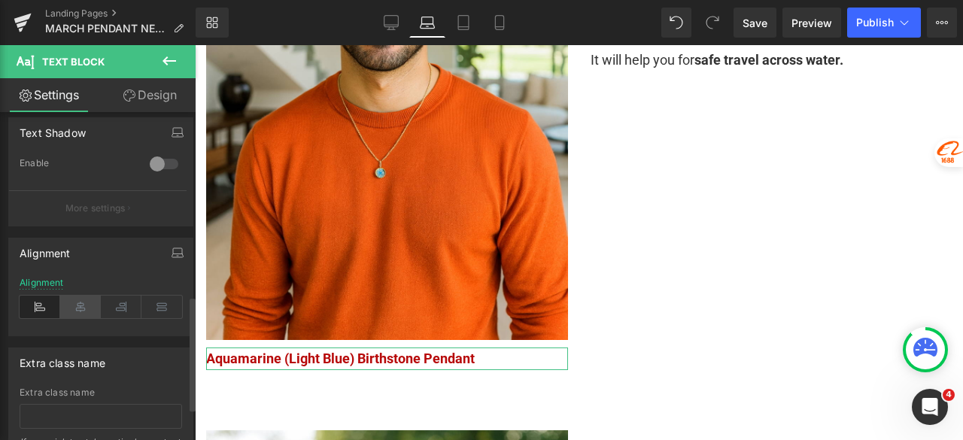
click at [80, 306] on icon at bounding box center [80, 307] width 41 height 23
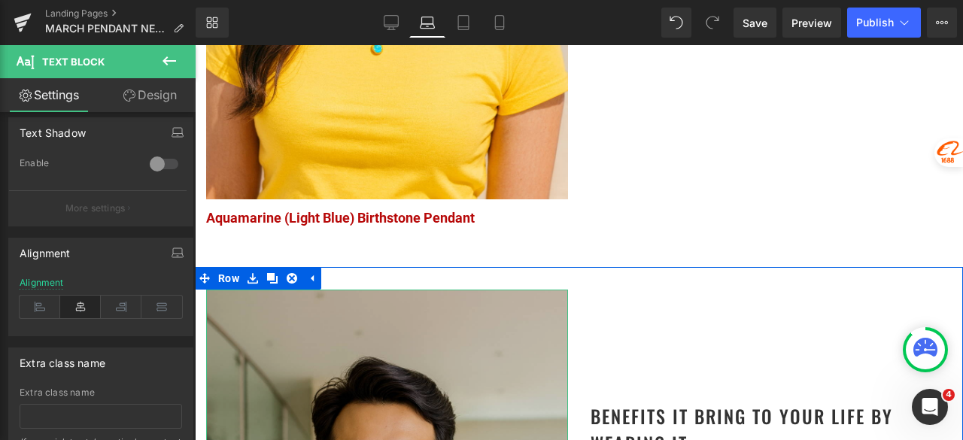
scroll to position [1425, 0]
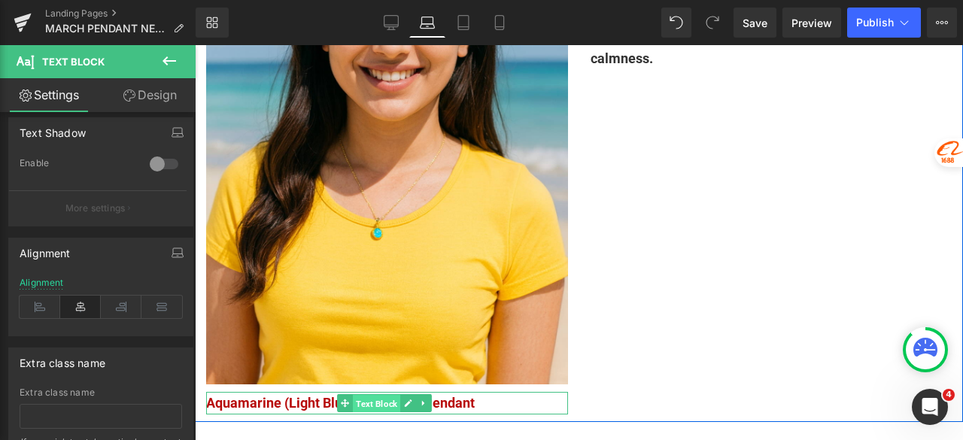
click at [396, 402] on span "Text Block" at bounding box center [376, 404] width 47 height 18
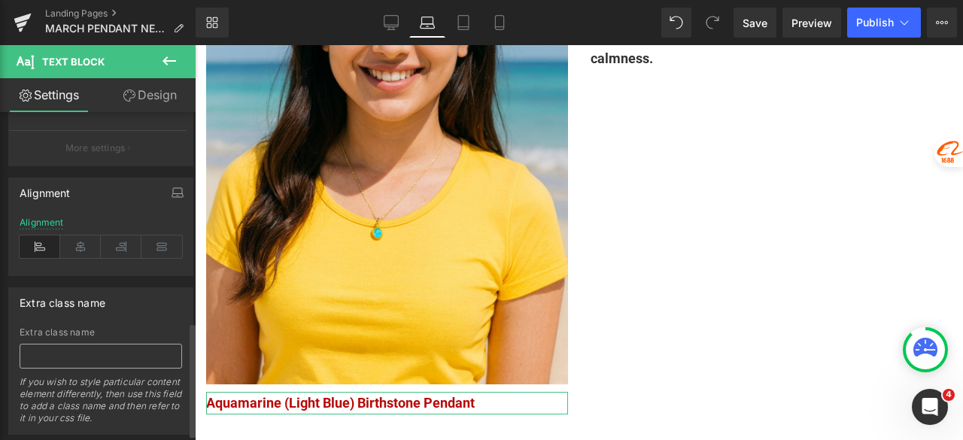
scroll to position [602, 0]
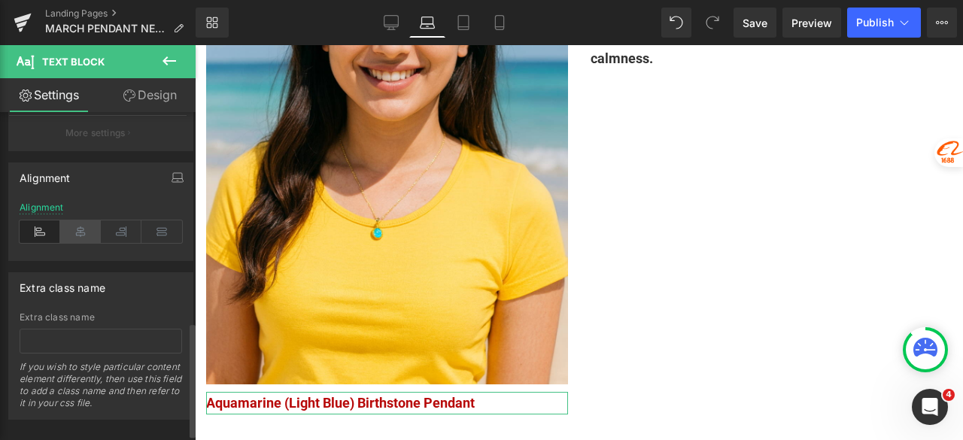
click at [81, 229] on icon at bounding box center [80, 231] width 41 height 23
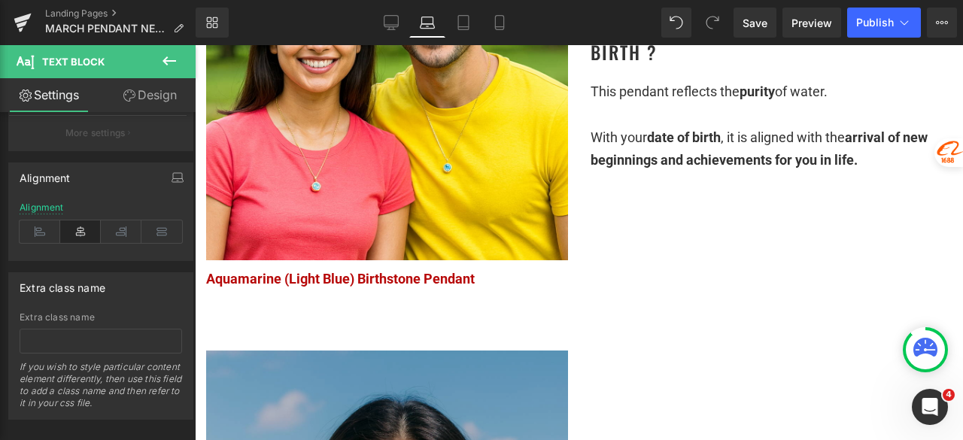
scroll to position [898, 0]
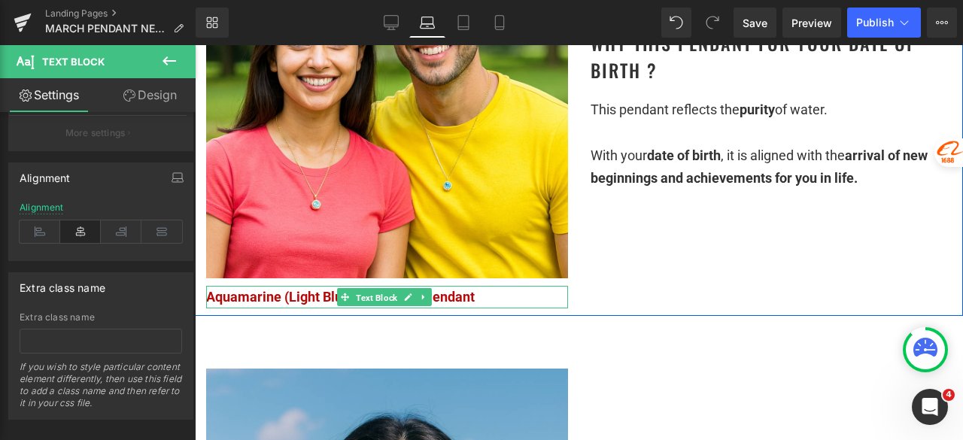
click at [374, 307] on span "Text Block" at bounding box center [376, 298] width 47 height 18
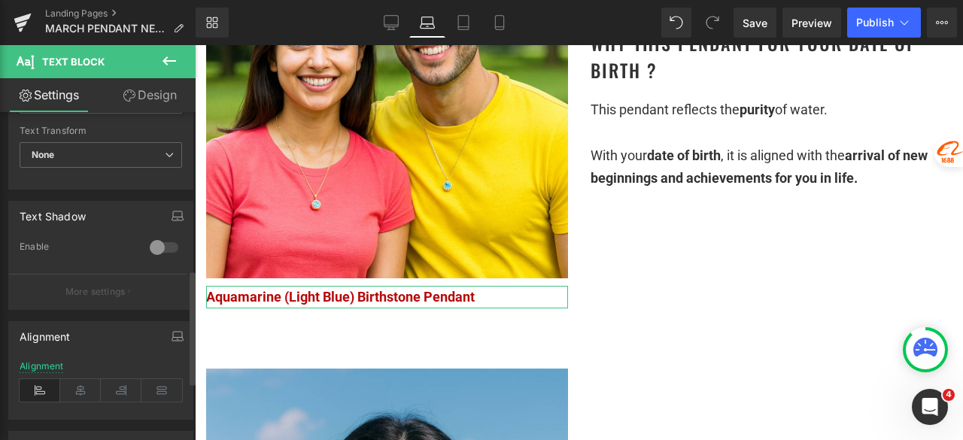
scroll to position [451, 0]
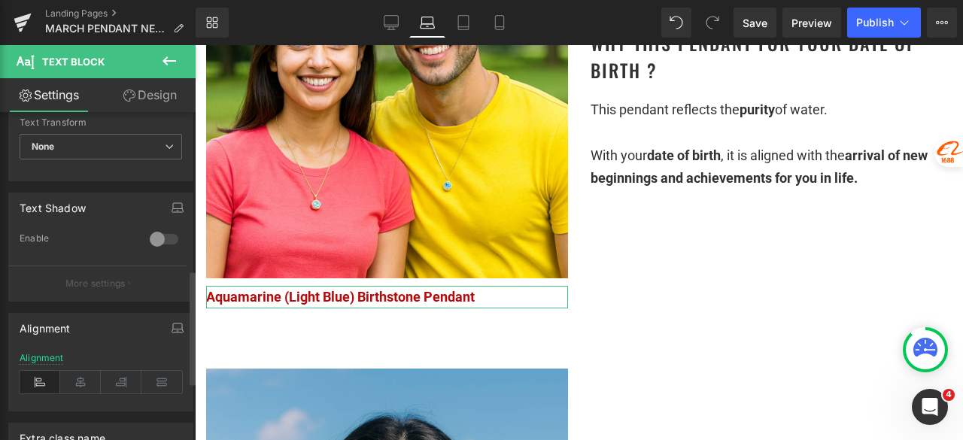
click at [81, 391] on div "Alignment" at bounding box center [101, 382] width 163 height 58
click at [84, 378] on icon at bounding box center [80, 382] width 41 height 23
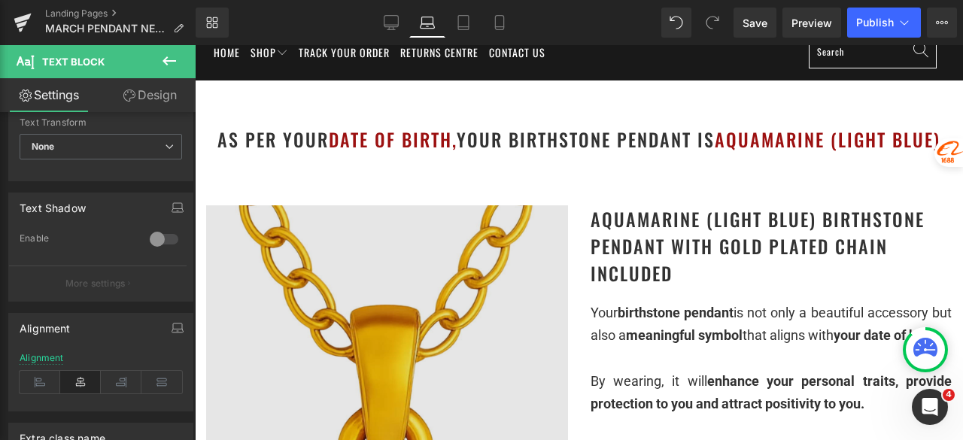
scroll to position [71, 0]
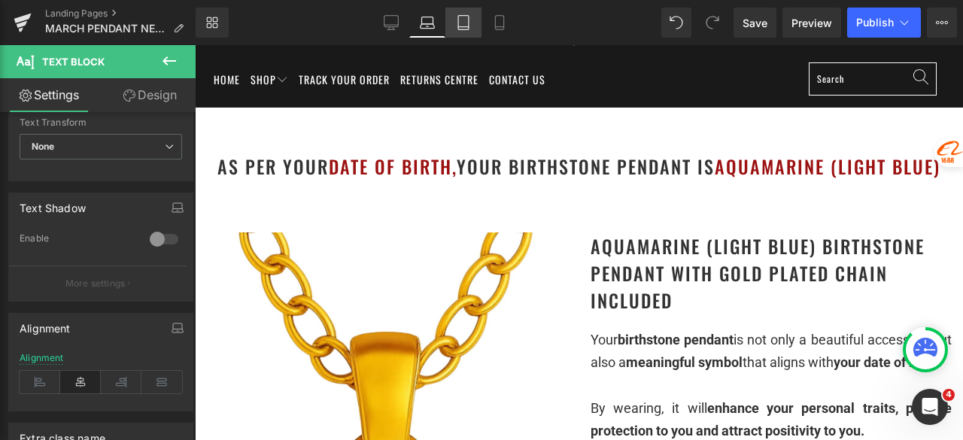
click at [465, 13] on link "Tablet" at bounding box center [463, 23] width 36 height 30
type input "100"
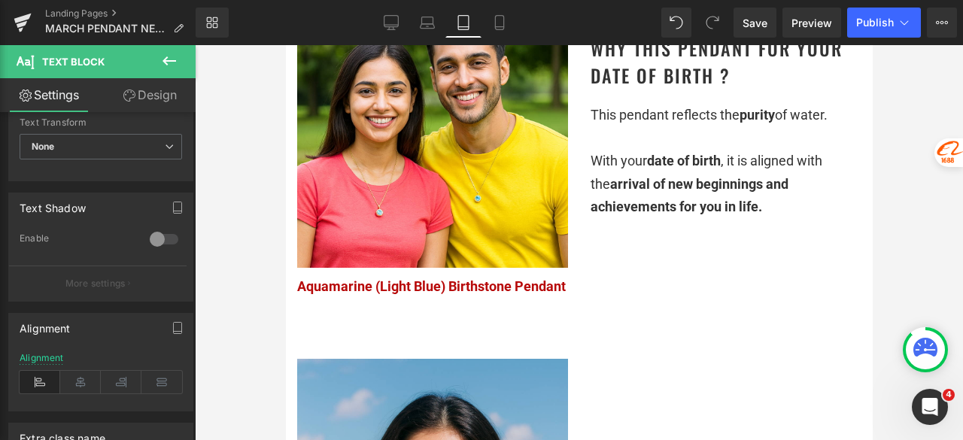
scroll to position [828, 0]
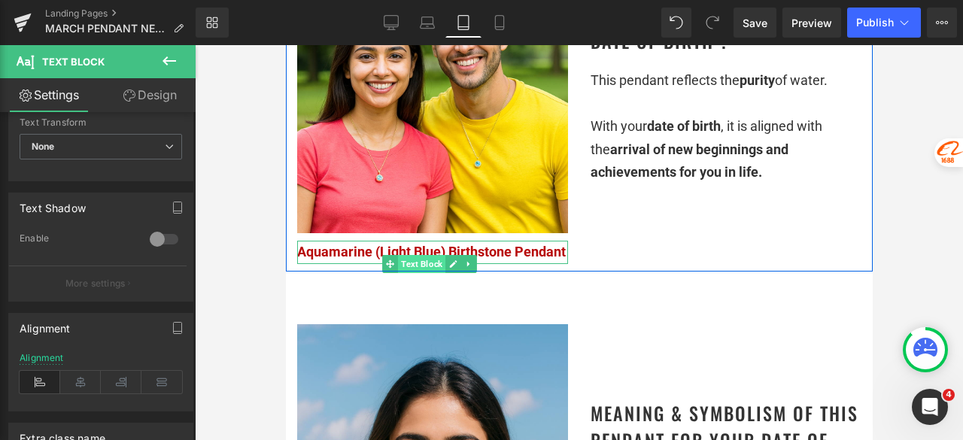
click at [409, 255] on span "Text Block" at bounding box center [420, 264] width 47 height 18
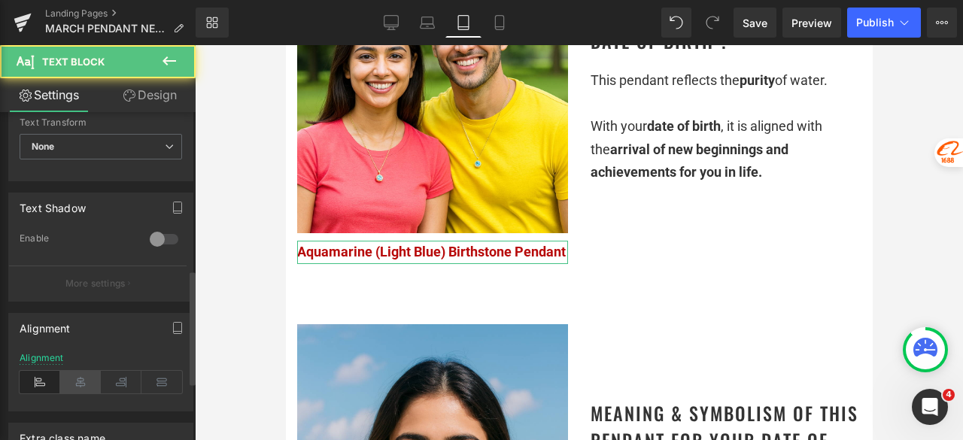
click at [87, 383] on icon at bounding box center [80, 382] width 41 height 23
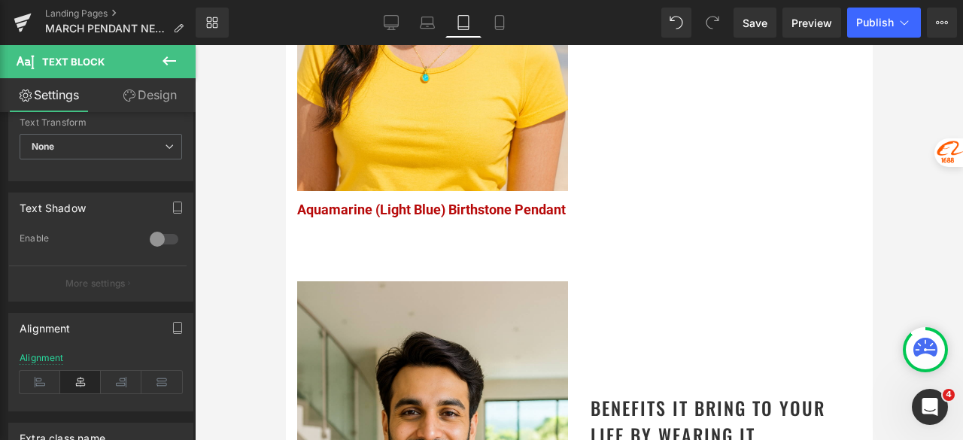
scroll to position [1430, 0]
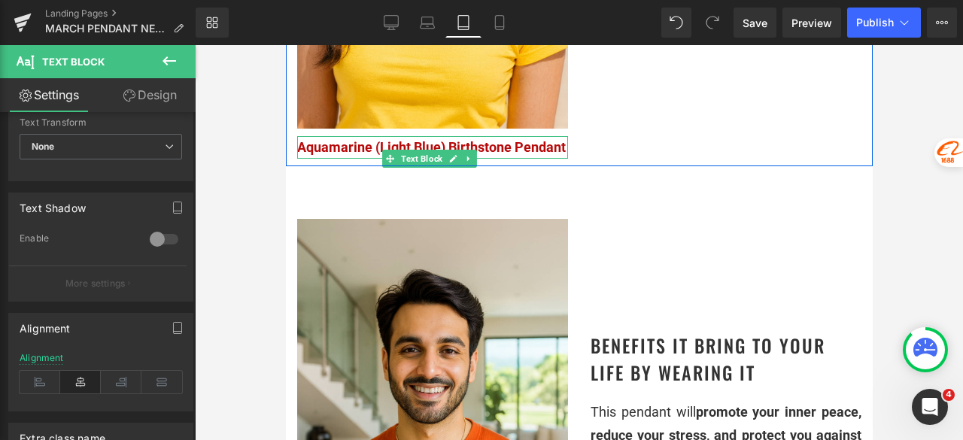
click at [417, 159] on p "Aquamarine (Light Blue) Birthstone Pendant" at bounding box center [431, 147] width 271 height 23
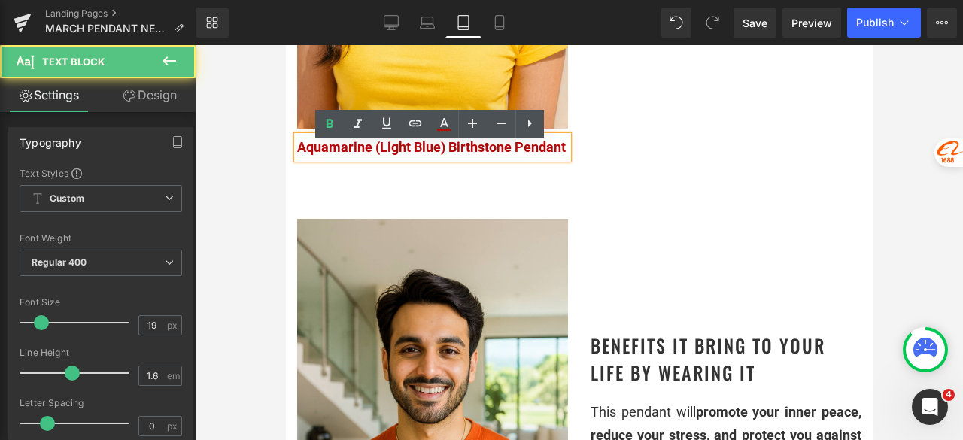
click at [423, 159] on p "Aquamarine (Light Blue) Birthstone Pendant" at bounding box center [431, 147] width 271 height 23
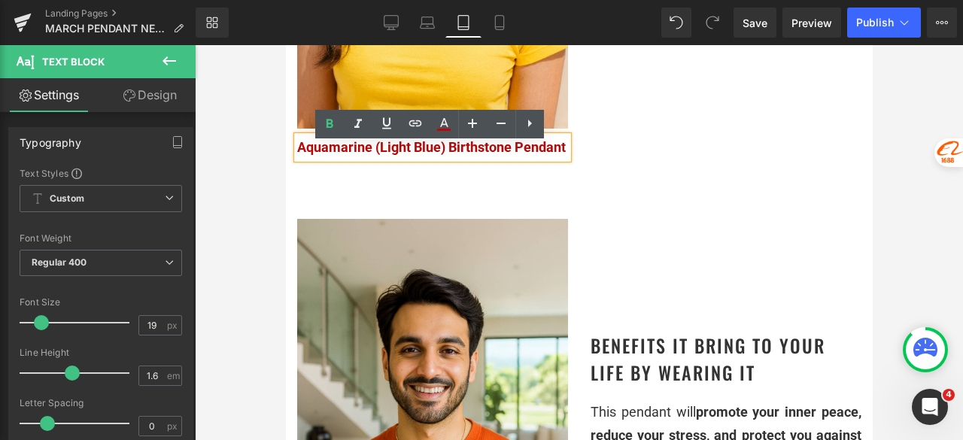
click at [269, 235] on div at bounding box center [579, 242] width 768 height 395
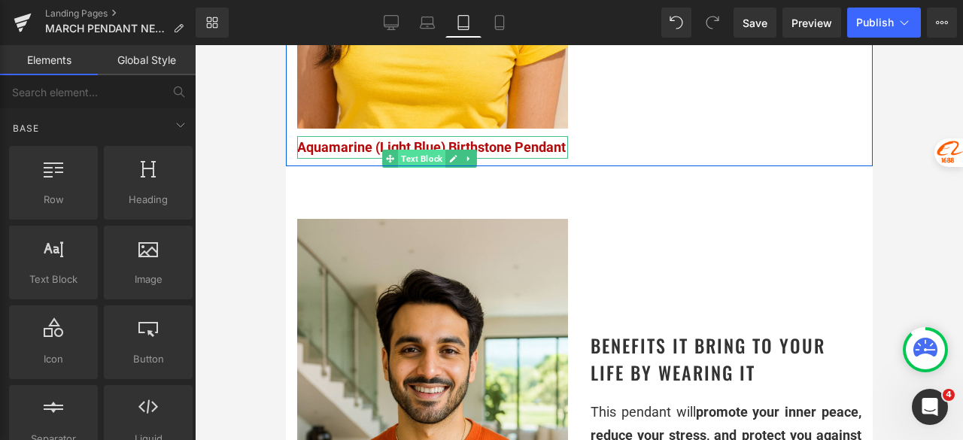
click at [409, 166] on span "Text Block" at bounding box center [420, 159] width 47 height 18
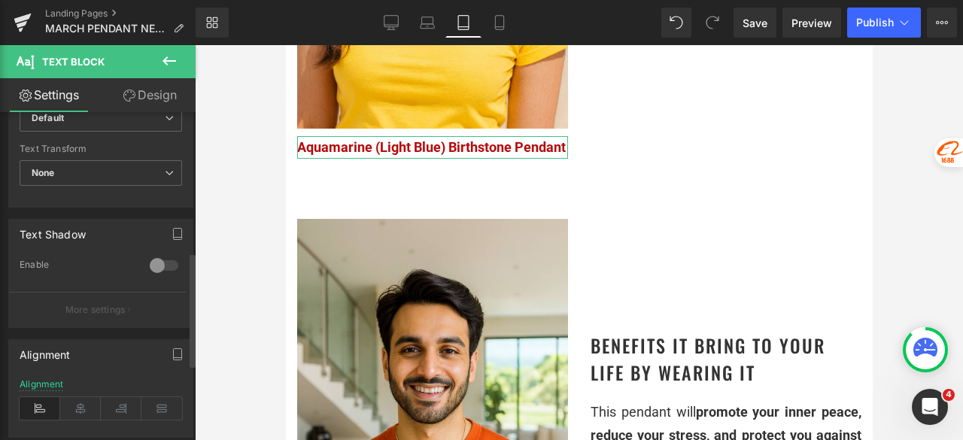
scroll to position [451, 0]
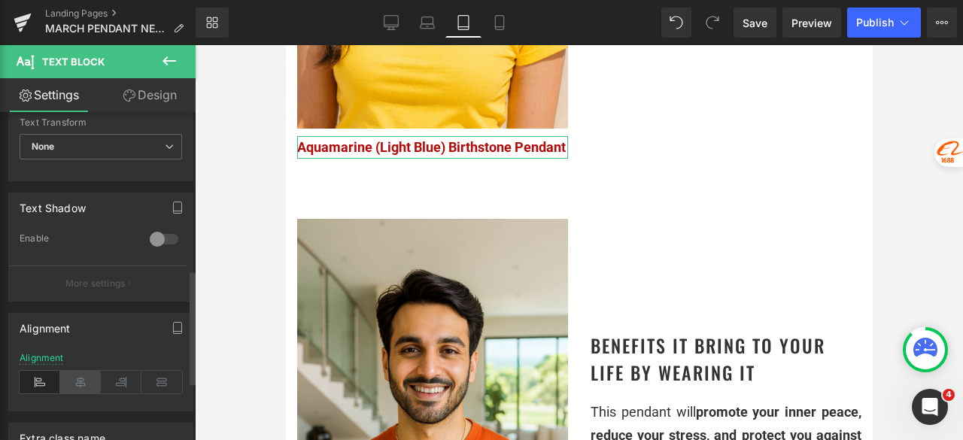
click at [78, 371] on icon at bounding box center [80, 382] width 41 height 23
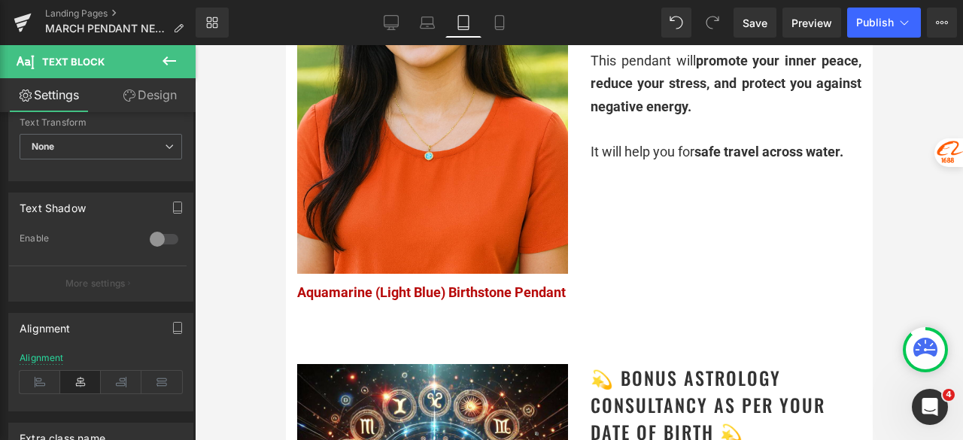
scroll to position [2333, 0]
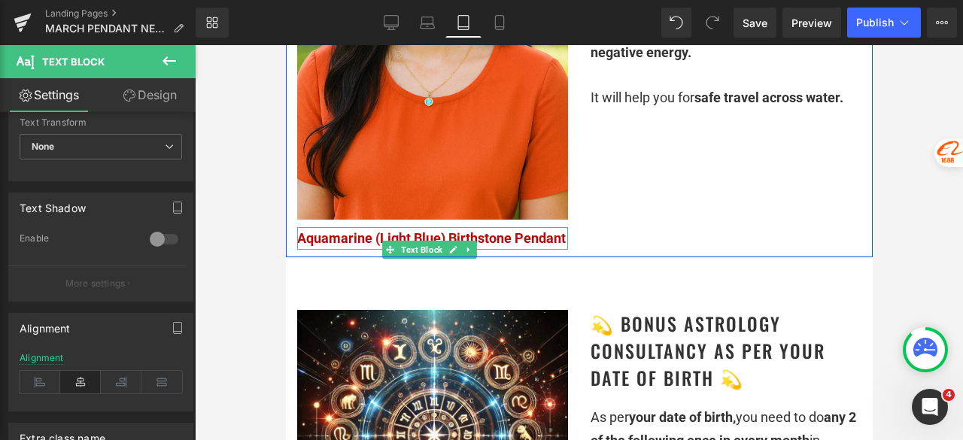
click at [412, 246] on span "Aquamarine (Light Blue) Birthstone Pendant" at bounding box center [430, 238] width 269 height 16
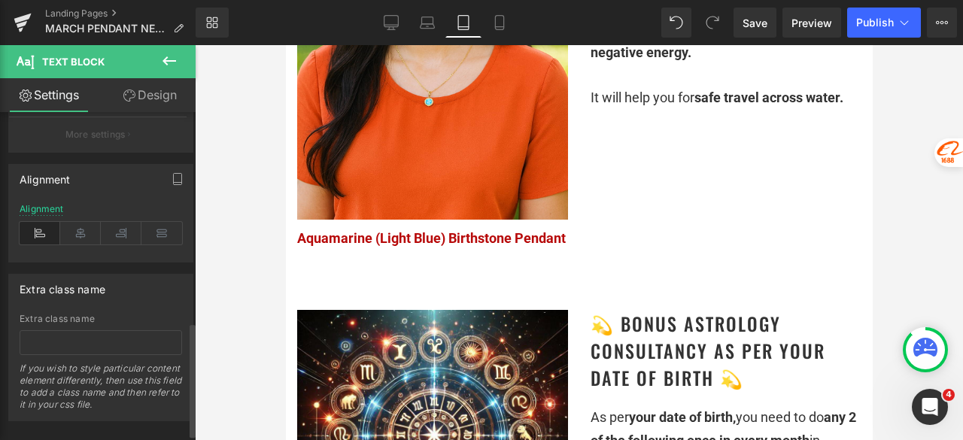
scroll to position [602, 0]
click at [81, 239] on div "Alignment" at bounding box center [101, 231] width 163 height 58
click at [78, 231] on icon at bounding box center [80, 231] width 41 height 23
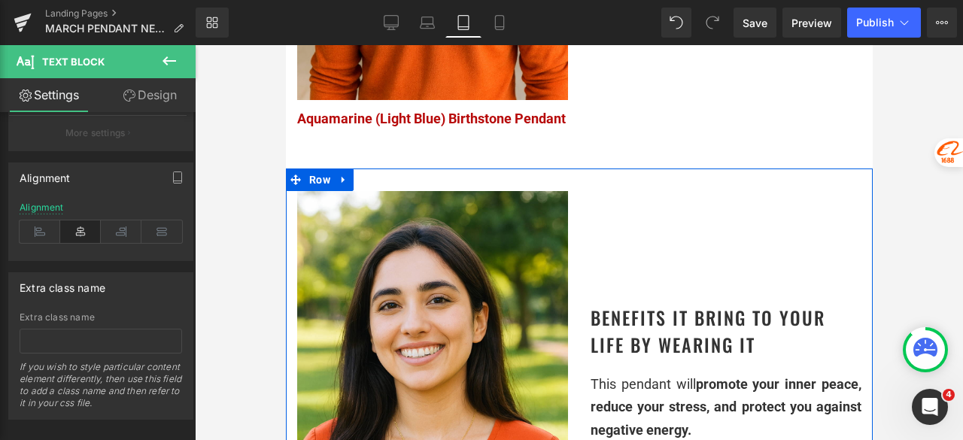
scroll to position [1881, 0]
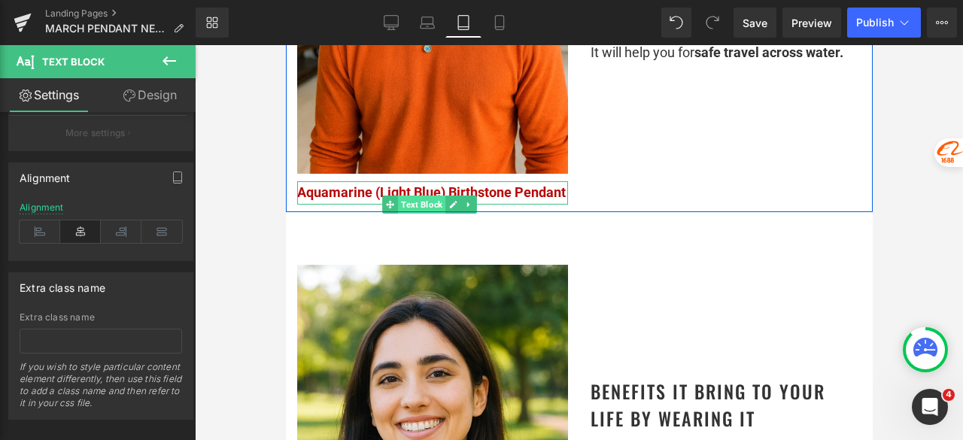
click at [419, 214] on span "Text Block" at bounding box center [420, 205] width 47 height 18
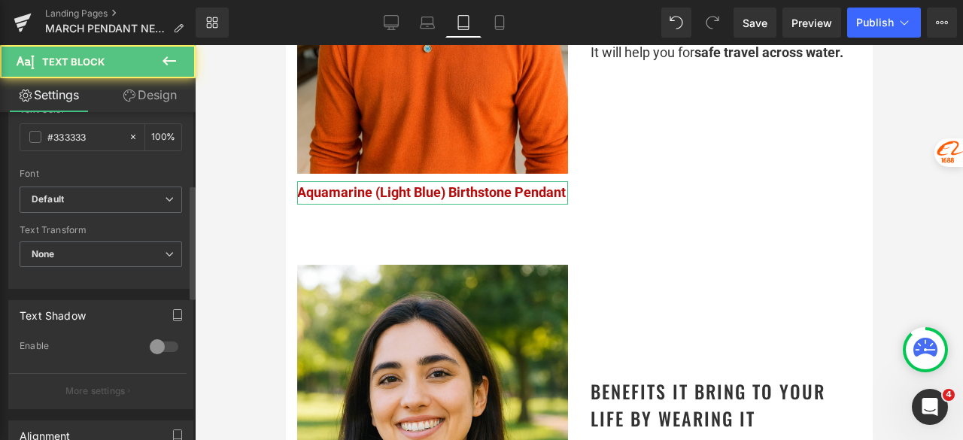
scroll to position [602, 0]
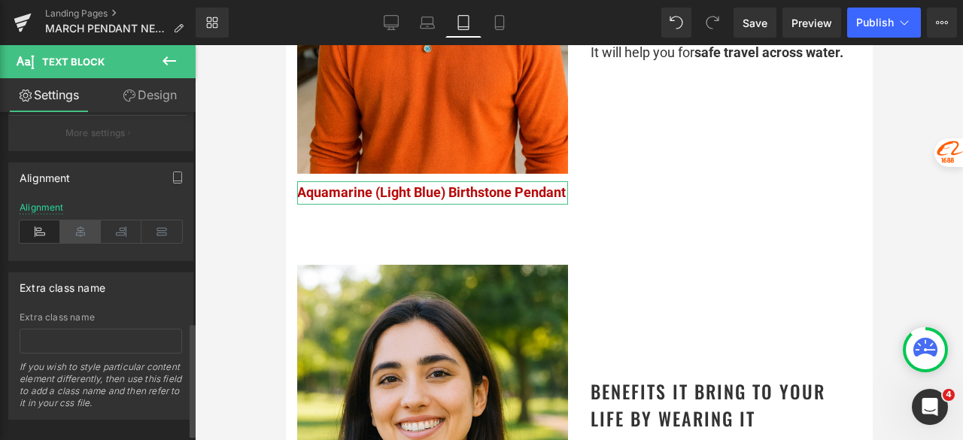
click at [80, 228] on icon at bounding box center [80, 231] width 41 height 23
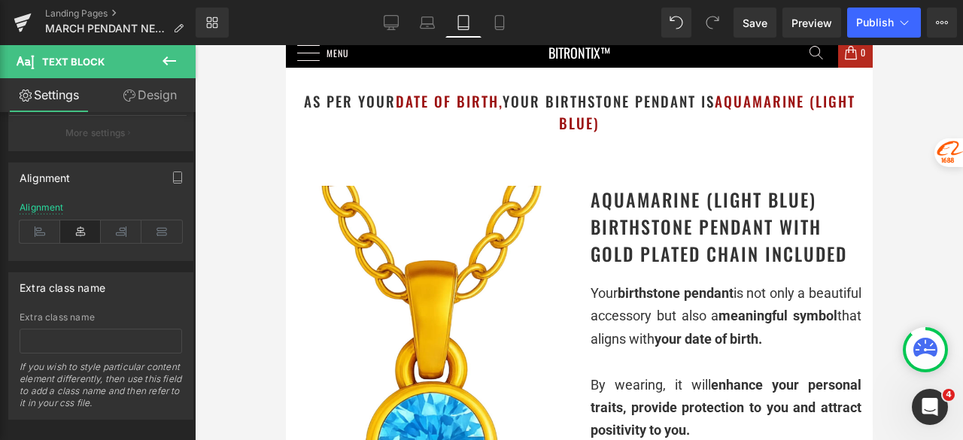
scroll to position [0, 0]
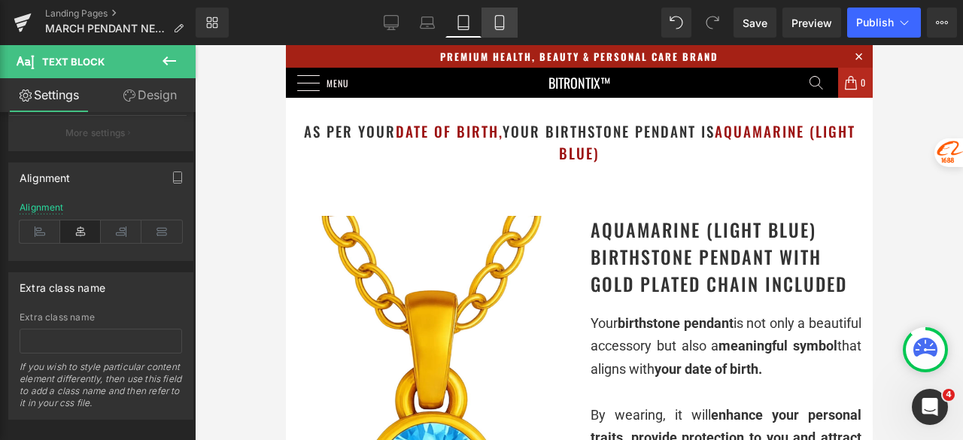
click at [498, 31] on link "Mobile" at bounding box center [500, 23] width 36 height 30
type input "100"
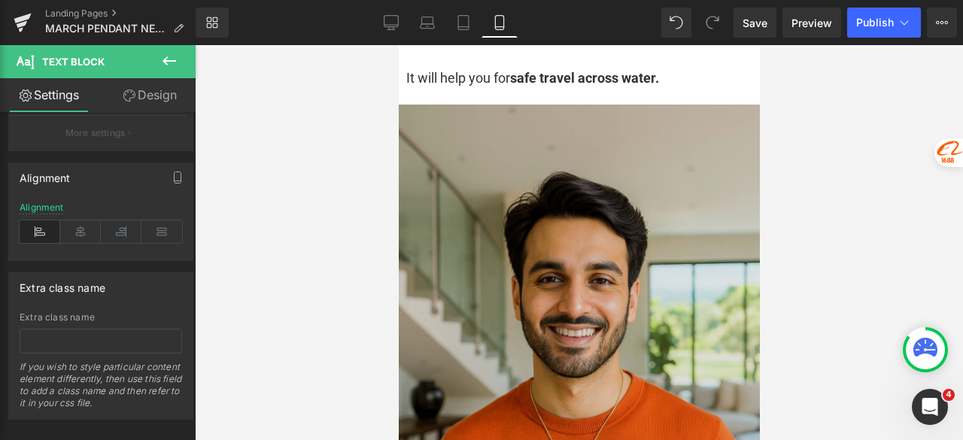
scroll to position [2333, 0]
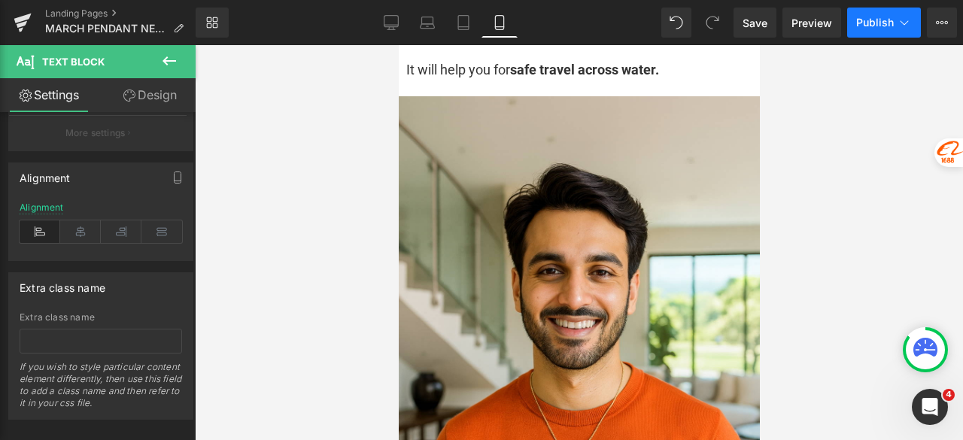
click at [880, 14] on button "Publish" at bounding box center [884, 23] width 74 height 30
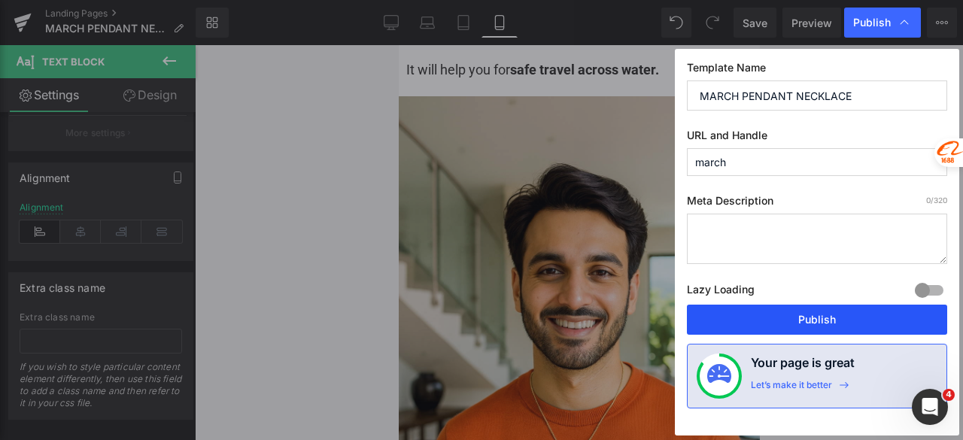
click at [804, 318] on button "Publish" at bounding box center [817, 320] width 260 height 30
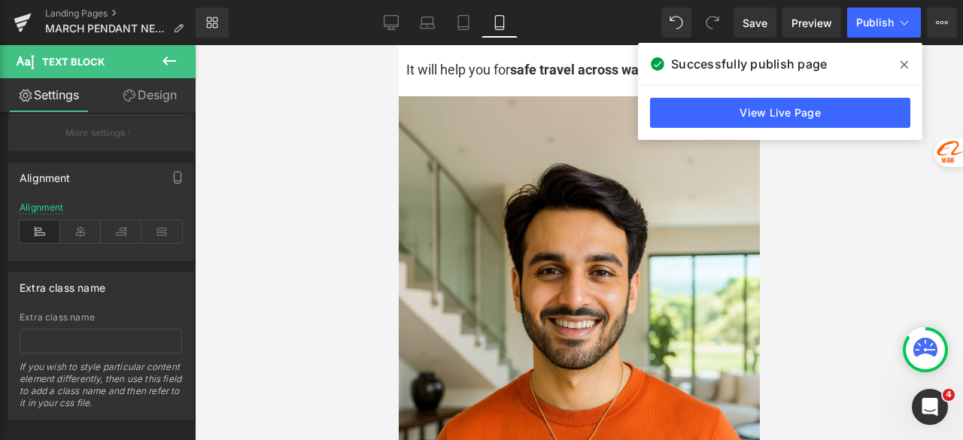
click at [904, 62] on icon at bounding box center [905, 65] width 8 height 12
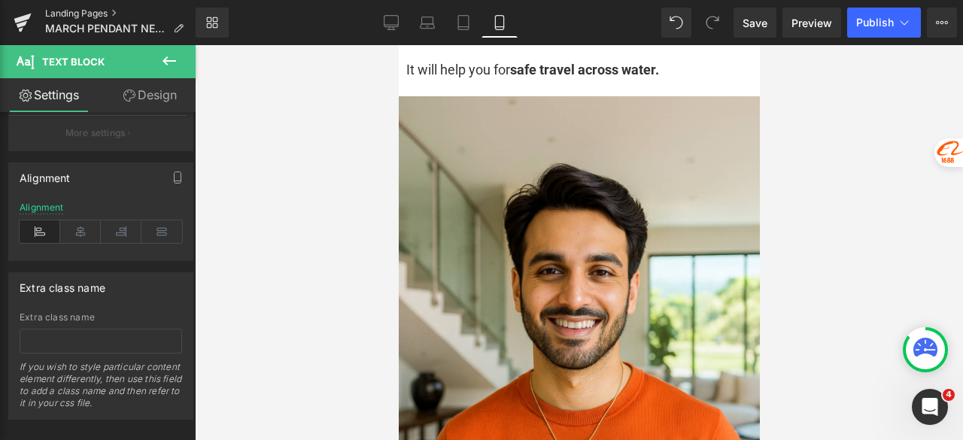
click at [93, 11] on link "Landing Pages" at bounding box center [120, 14] width 150 height 12
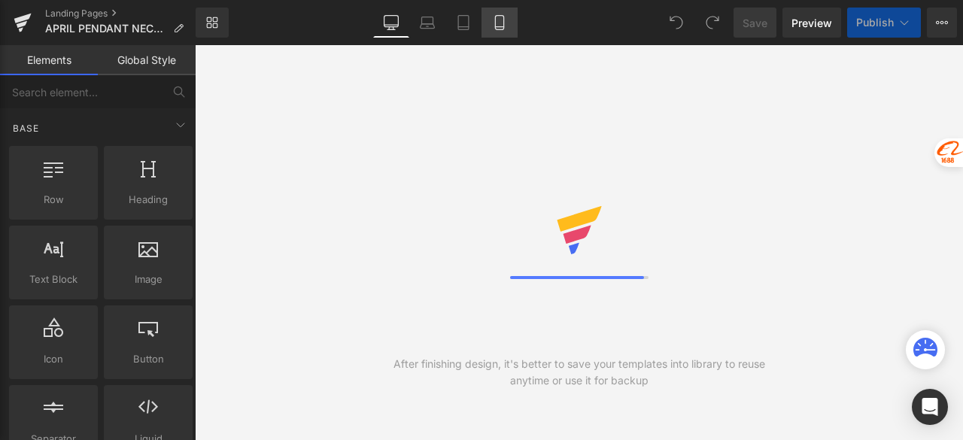
click at [498, 22] on icon at bounding box center [499, 22] width 15 height 15
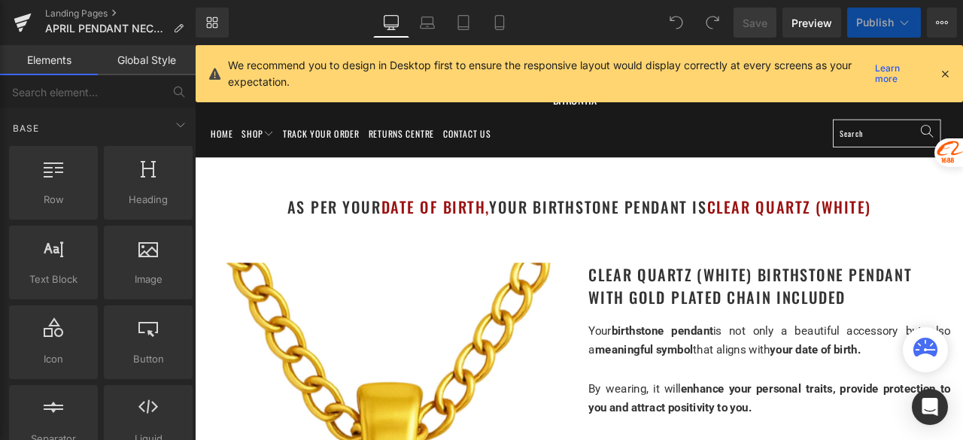
drag, startPoint x: 947, startPoint y: 70, endPoint x: 588, endPoint y: 154, distance: 368.5
click at [947, 70] on icon at bounding box center [945, 74] width 14 height 14
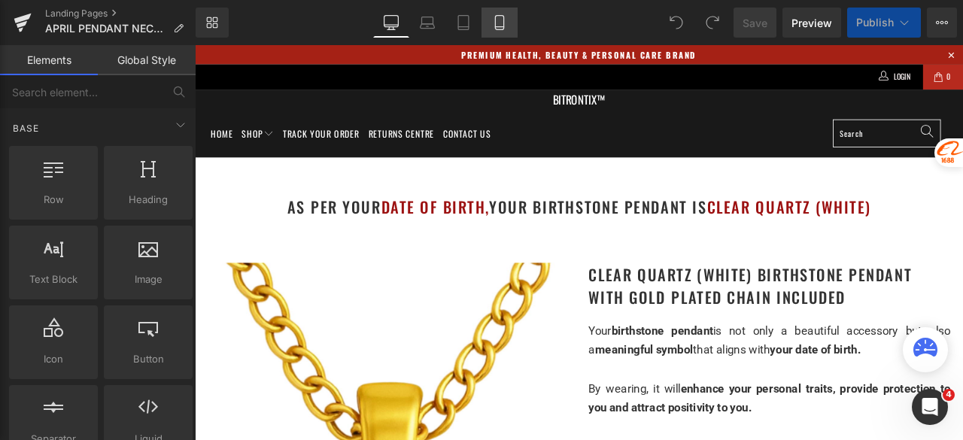
click at [506, 23] on icon at bounding box center [499, 22] width 15 height 15
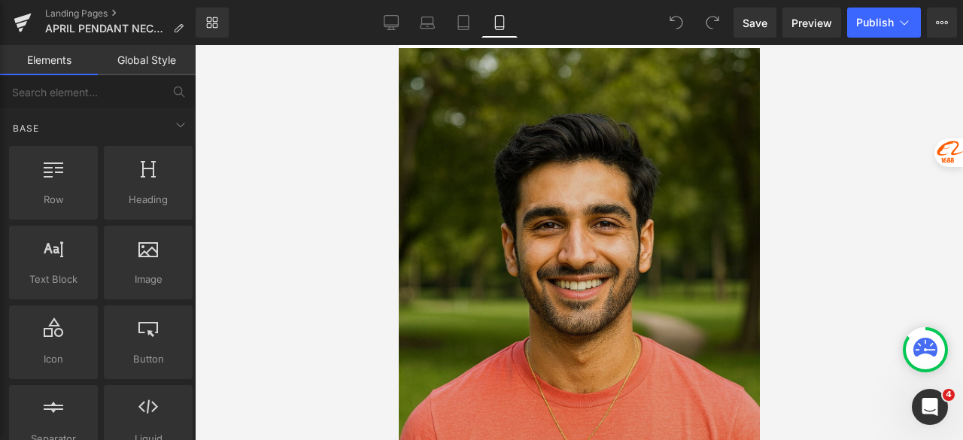
scroll to position [2483, 0]
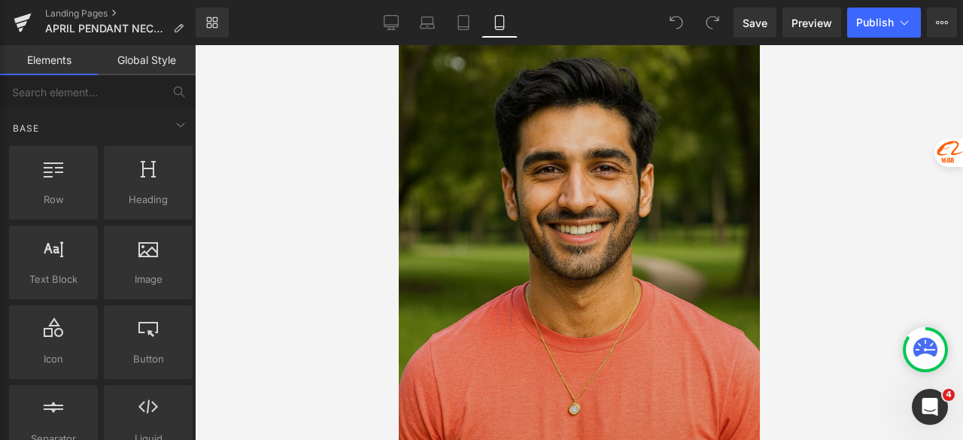
click at [552, 157] on img at bounding box center [578, 263] width 361 height 542
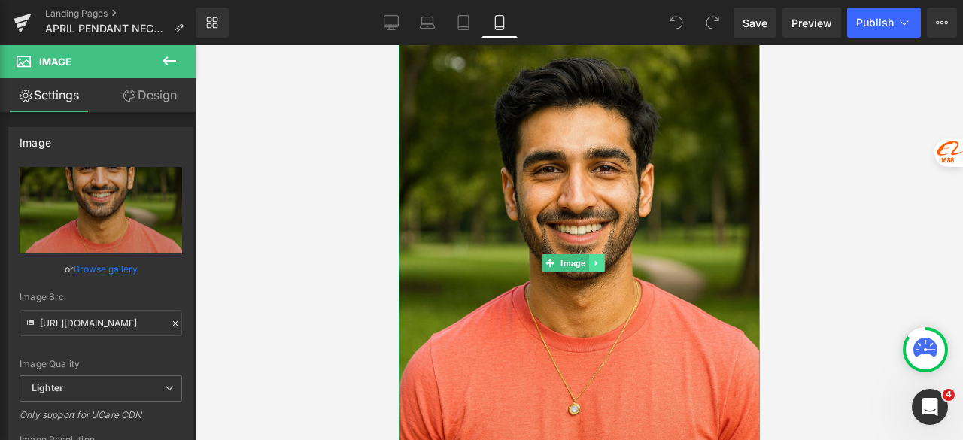
click at [597, 259] on icon at bounding box center [596, 263] width 8 height 9
click at [592, 259] on icon at bounding box center [588, 263] width 8 height 9
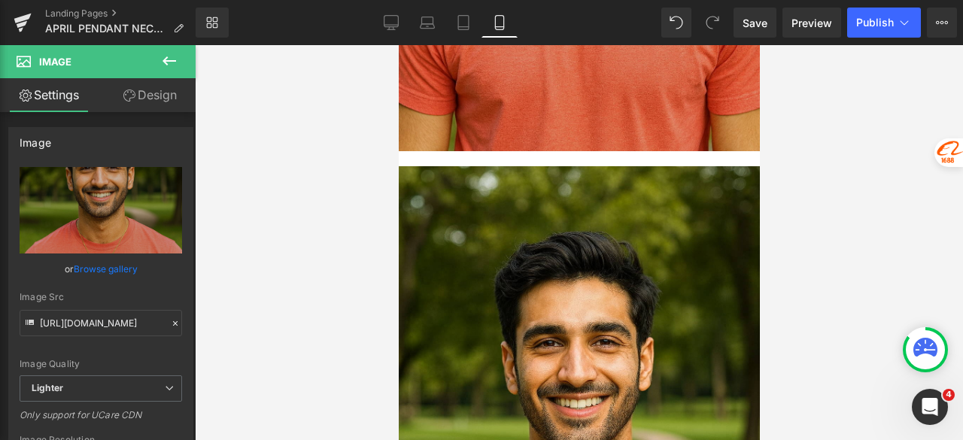
scroll to position [2886, 0]
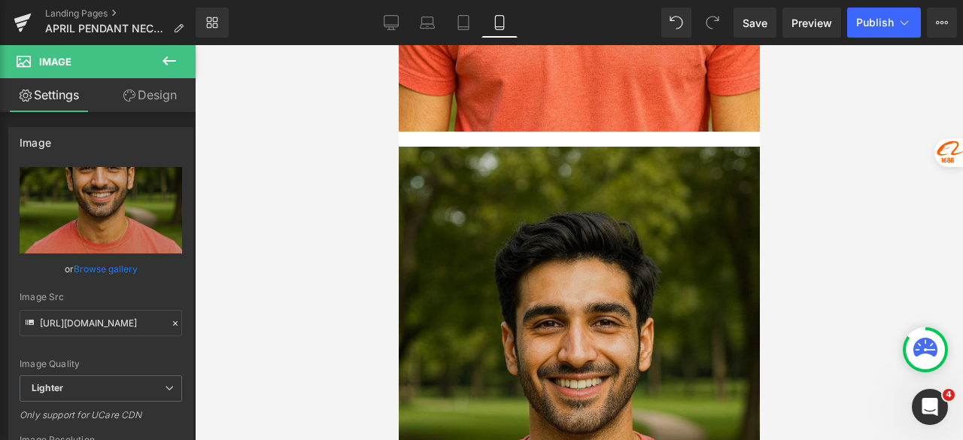
click at [543, 175] on img at bounding box center [578, 418] width 361 height 542
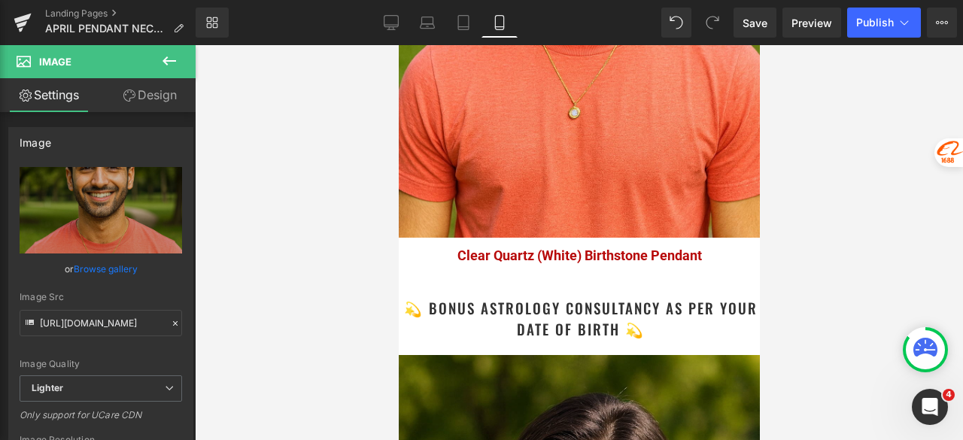
scroll to position [3337, 0]
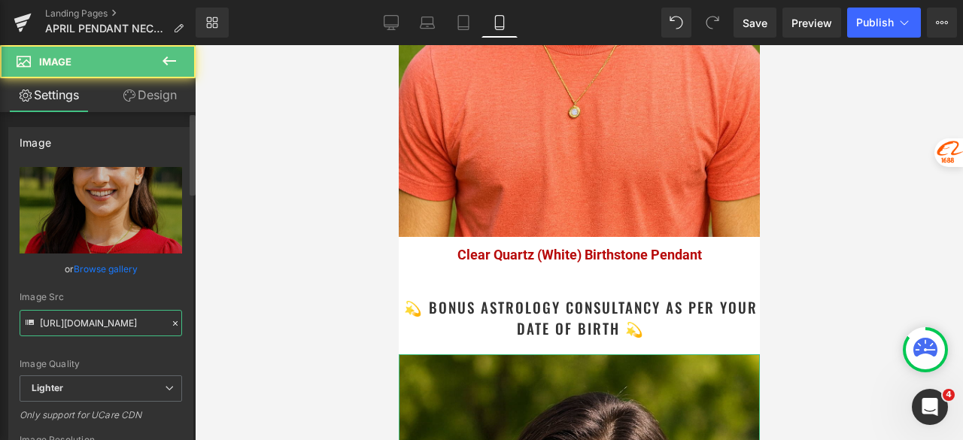
click at [127, 324] on input "https://ucarecdn.com/e71022aa-7733-4b7f-a300-25f39f8af5a7/-/format/auto/-/previ…" at bounding box center [101, 323] width 163 height 26
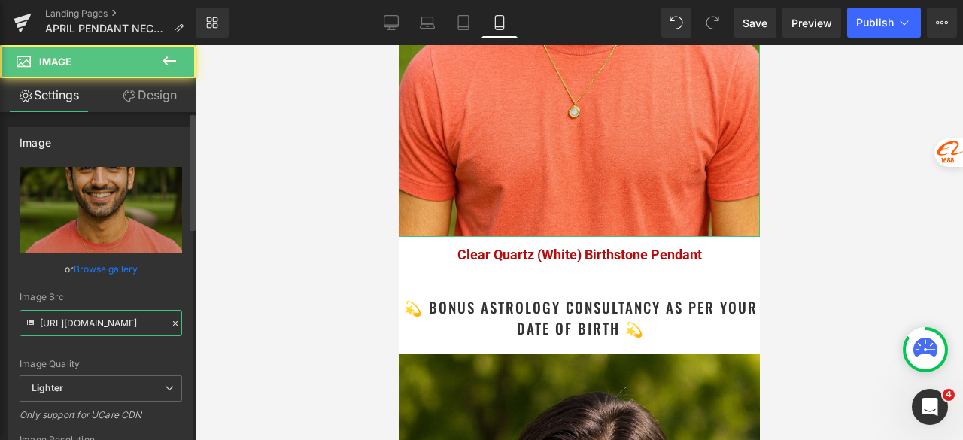
click at [126, 327] on input "https://ucarecdn.com/628de2b0-0f62-4fca-8223-f4a9e36d2dee/-/format/auto/-/previ…" at bounding box center [101, 323] width 163 height 26
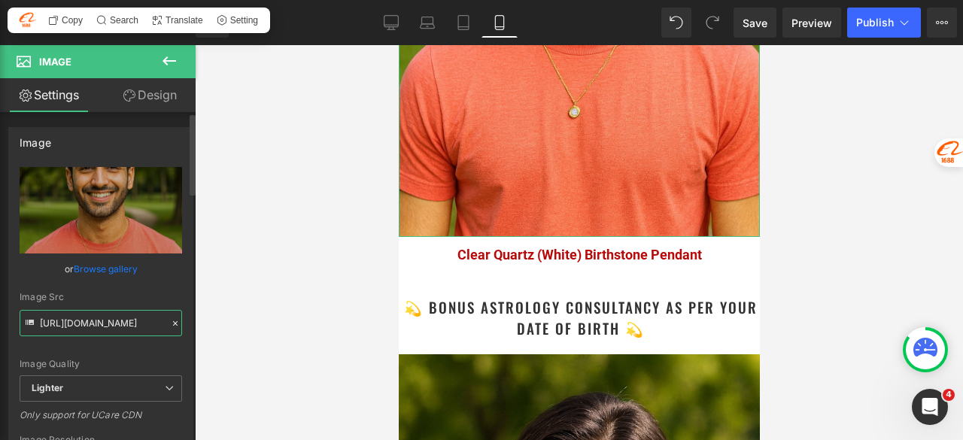
paste input "e71022aa-7733-4b7f-a300-25f39f8af5a7/-/format/auto/-/preview/3000x3000/-/qualit…"
type input "https://ucarecdn.com/e71022aa-7733-4b7f-a300-25f39f8af5a7/-/format/auto/-/previ…"
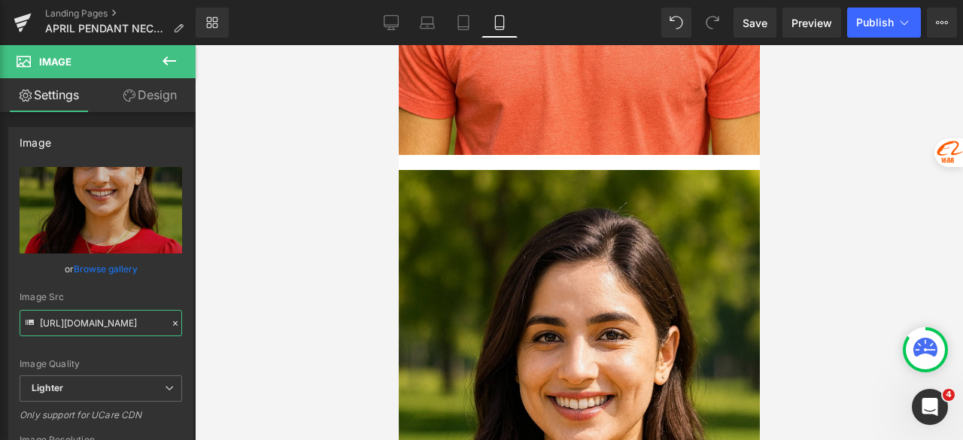
scroll to position [2810, 0]
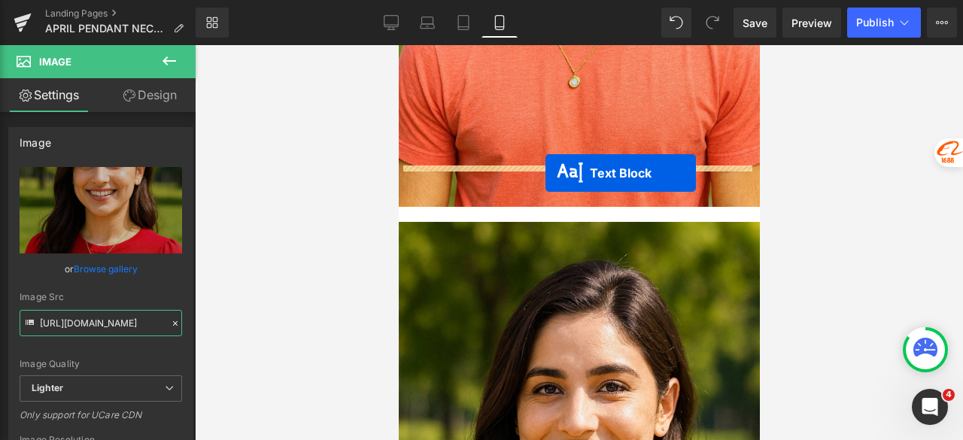
drag, startPoint x: 566, startPoint y: 388, endPoint x: 545, endPoint y: 173, distance: 215.5
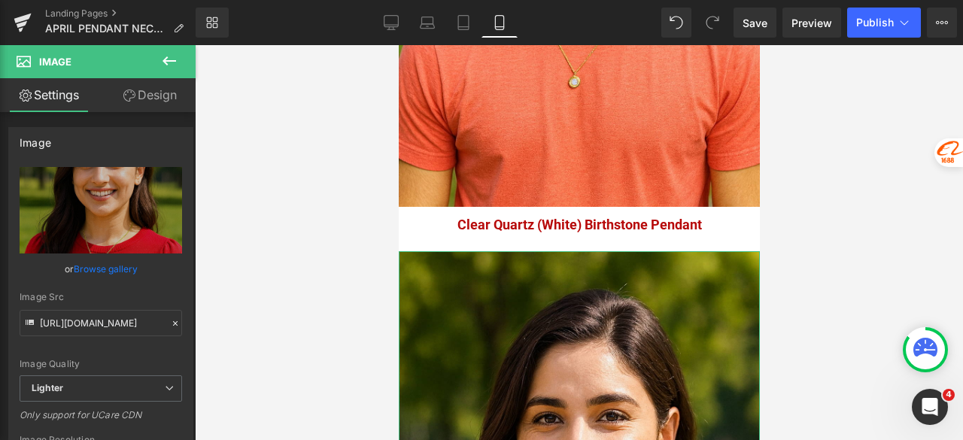
click at [171, 101] on link "Design" at bounding box center [150, 95] width 98 height 34
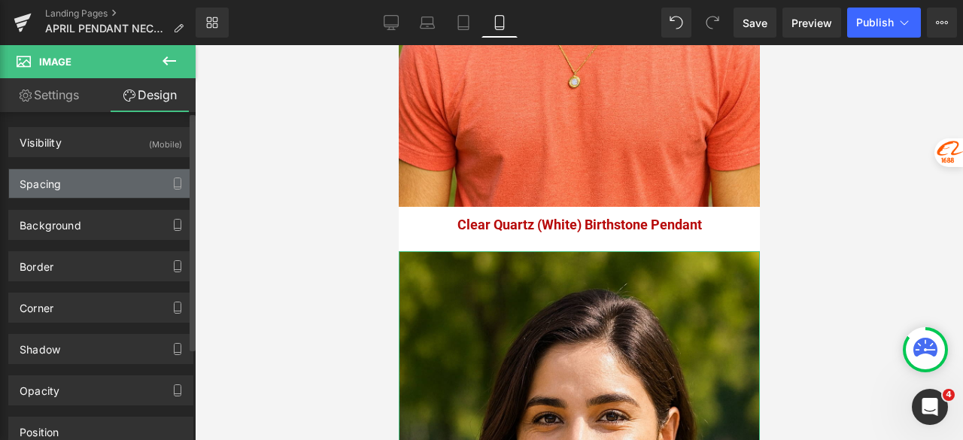
click at [111, 181] on div "Spacing" at bounding box center [101, 183] width 184 height 29
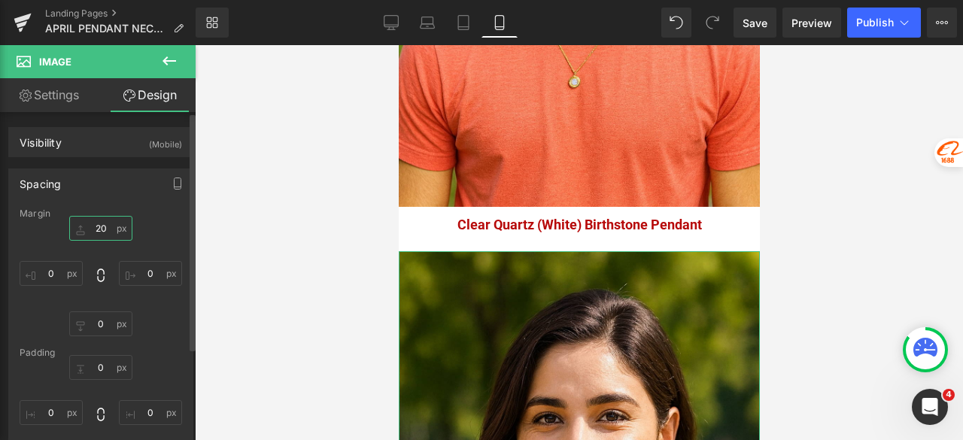
click at [97, 222] on input "20" at bounding box center [100, 228] width 63 height 25
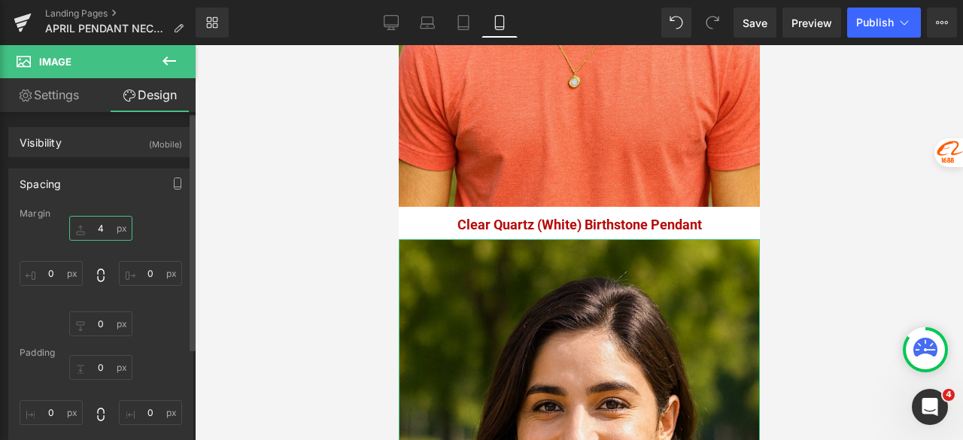
type input "40"
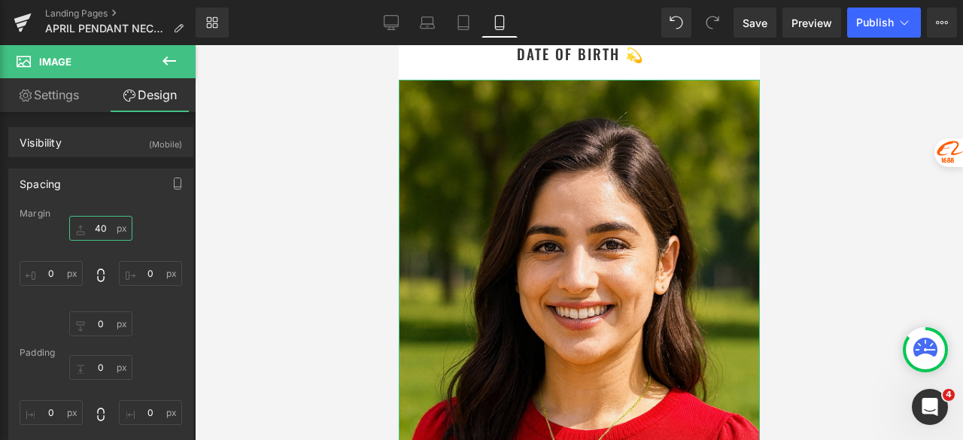
scroll to position [3713, 0]
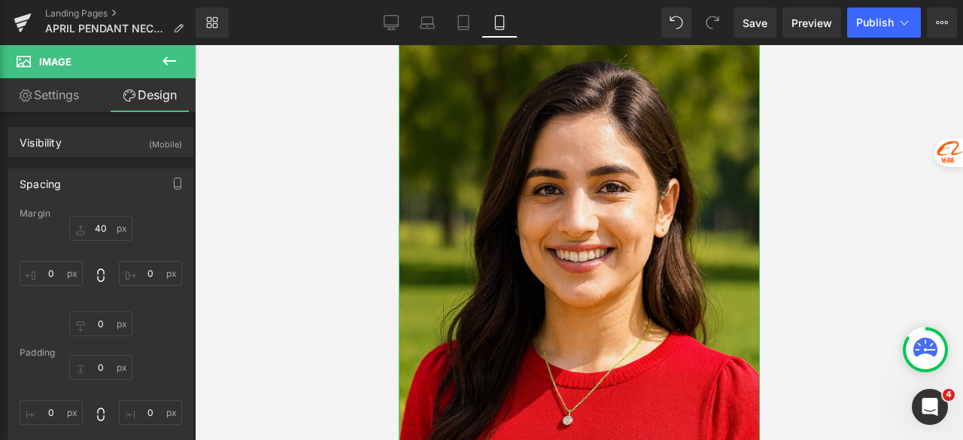
click at [459, 163] on img at bounding box center [578, 294] width 361 height 542
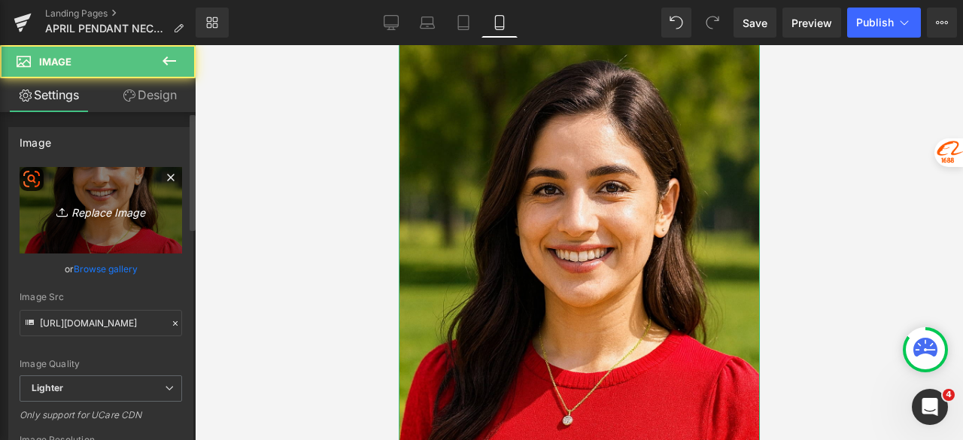
click at [105, 223] on link "Replace Image" at bounding box center [101, 210] width 163 height 87
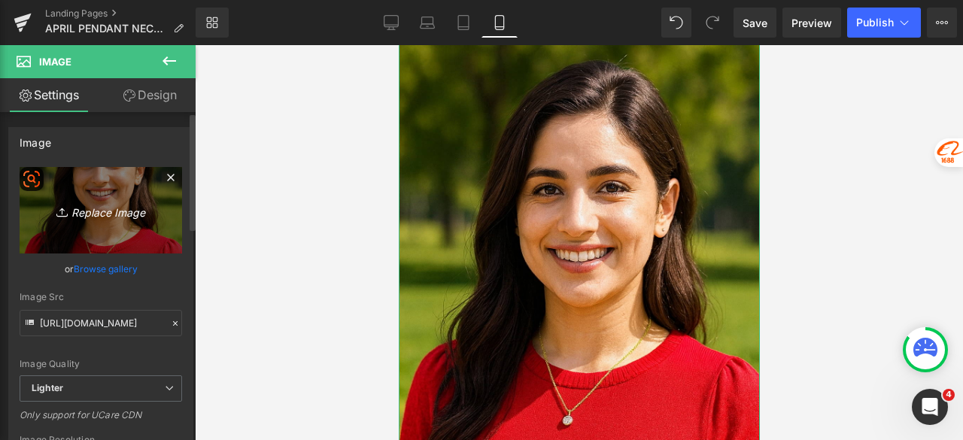
type input "C:\fakepath\Astrology Image_5.jpg"
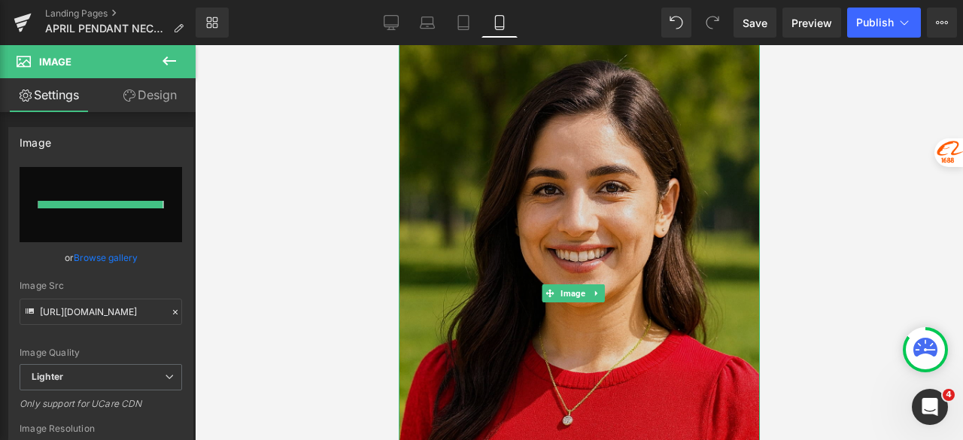
type input "https://ucarecdn.com/9484922c-3171-446d-bb04-9f03952dde97/-/format/auto/-/previ…"
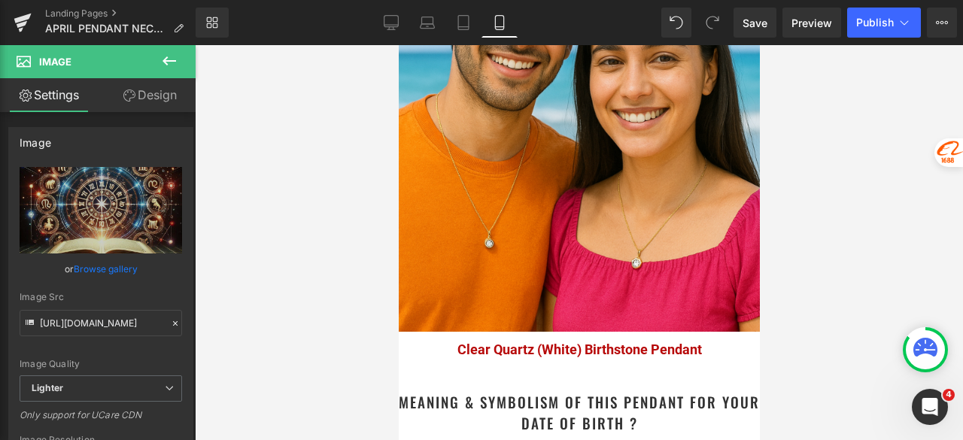
scroll to position [1230, 0]
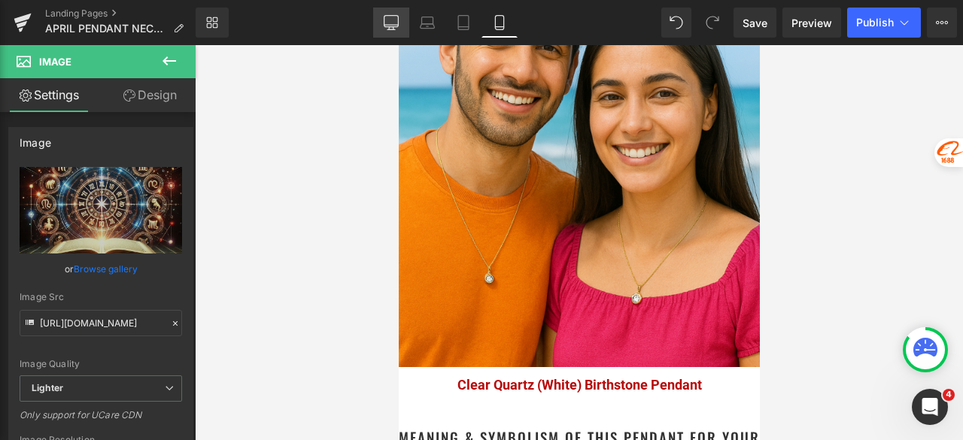
click at [400, 25] on link "Desktop" at bounding box center [391, 23] width 36 height 30
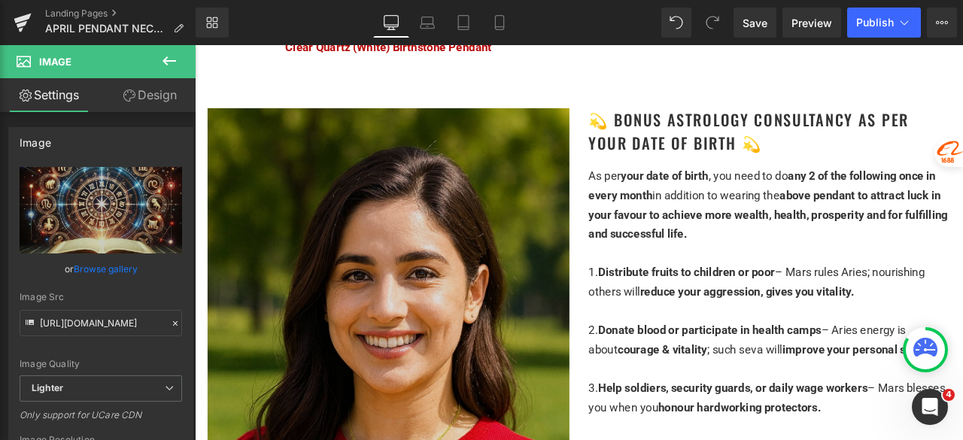
scroll to position [2859, 0]
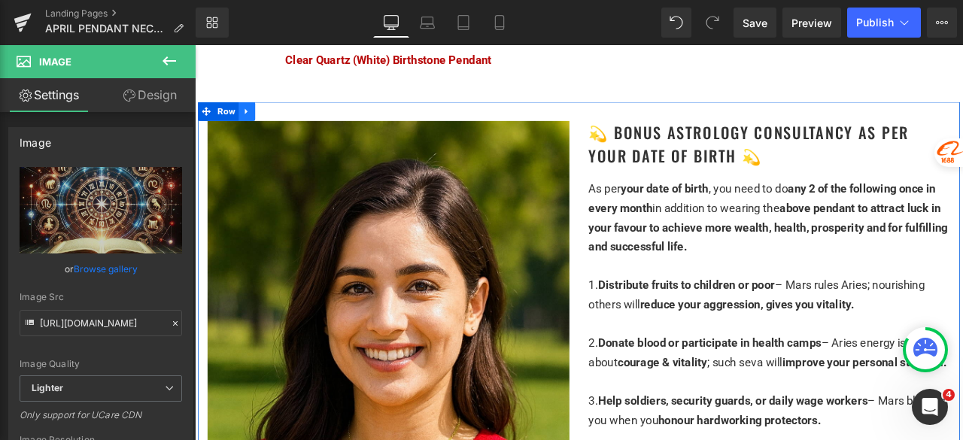
click at [257, 119] on link at bounding box center [257, 123] width 20 height 23
click at [275, 118] on icon at bounding box center [276, 123] width 11 height 11
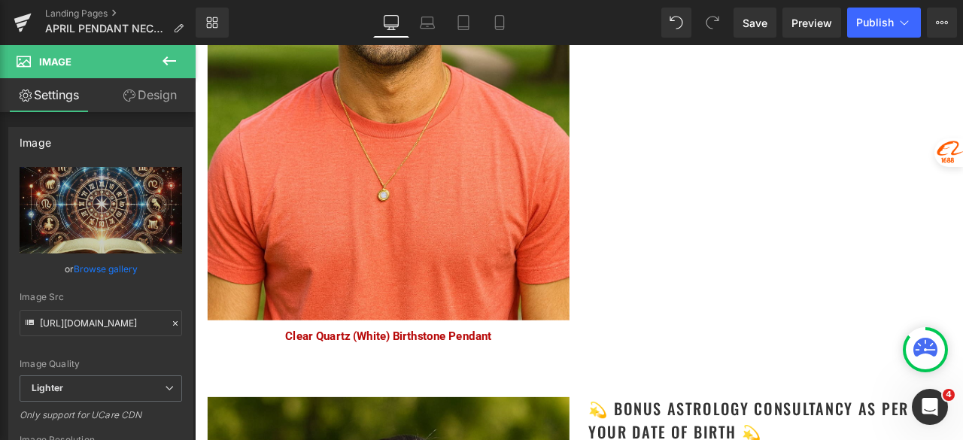
scroll to position [2382, 0]
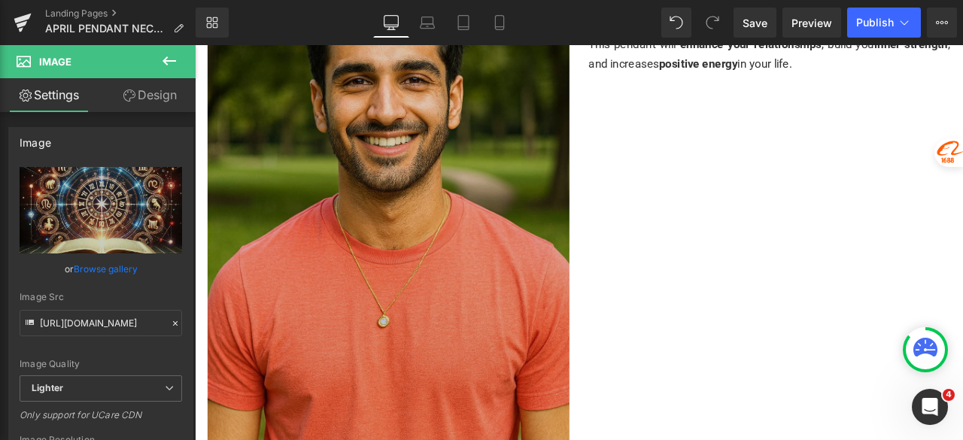
click at [431, 187] on div "Image" at bounding box center [424, 199] width 429 height 643
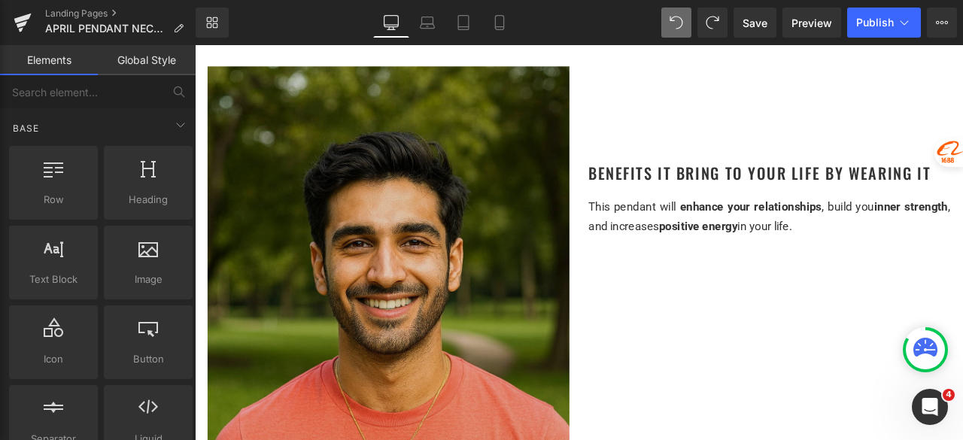
scroll to position [2039, 0]
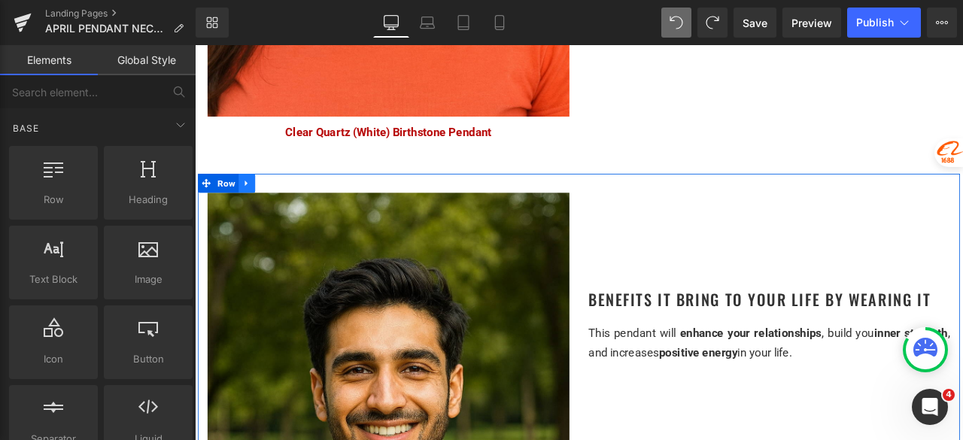
click at [254, 206] on icon at bounding box center [255, 209] width 3 height 7
click at [271, 204] on icon at bounding box center [276, 209] width 11 height 11
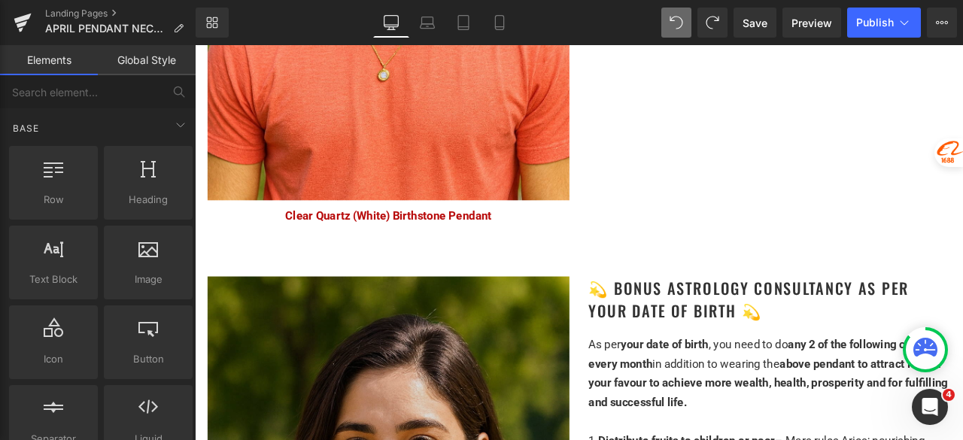
scroll to position [3409, 0]
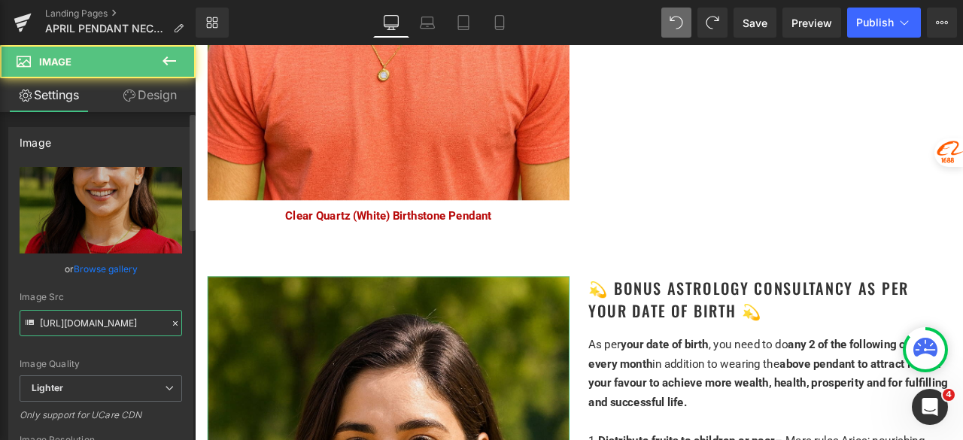
click at [117, 321] on input "https://ucarecdn.com/e71022aa-7733-4b7f-a300-25f39f8af5a7/-/format/auto/-/previ…" at bounding box center [101, 323] width 163 height 26
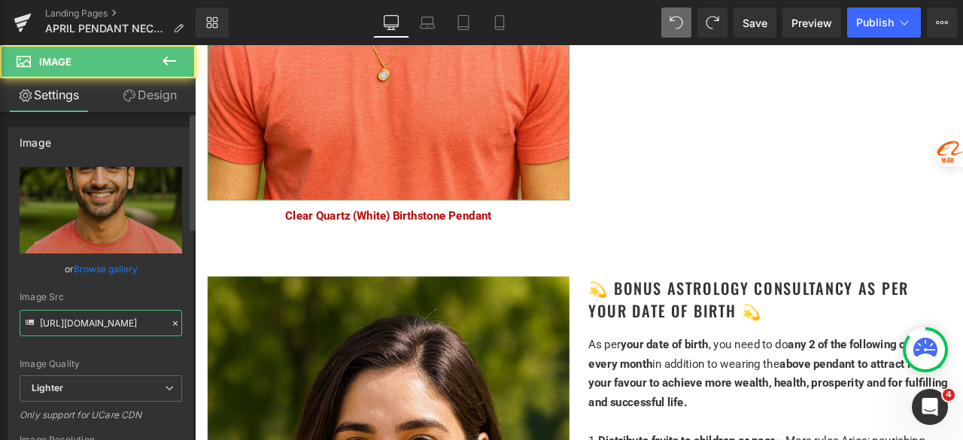
click at [96, 320] on input "https://ucarecdn.com/628de2b0-0f62-4fca-8223-f4a9e36d2dee/-/format/auto/-/previ…" at bounding box center [101, 323] width 163 height 26
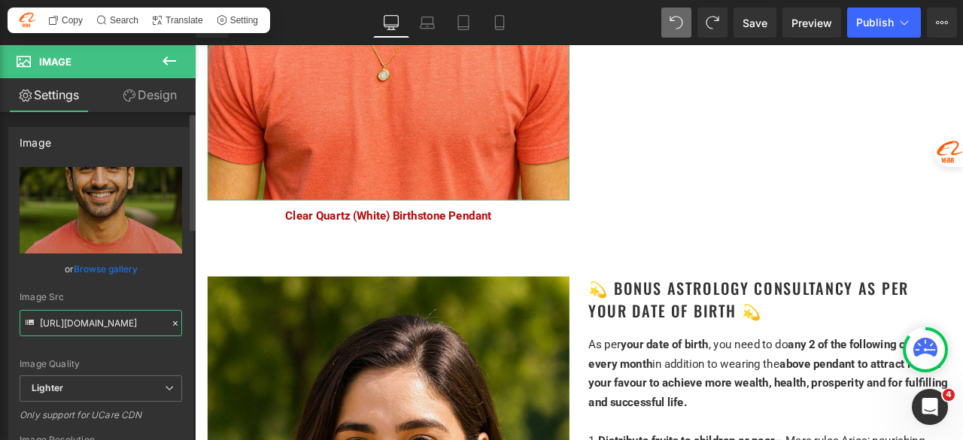
paste input "e71022aa-7733-4b7f-a300-25f39f8af5a7/-/format/auto/-/preview/3000x3000/-/qualit…"
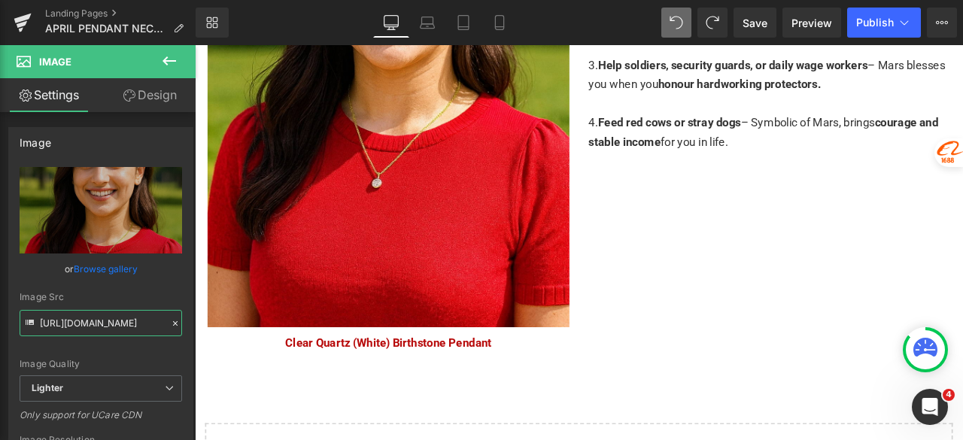
scroll to position [4011, 0]
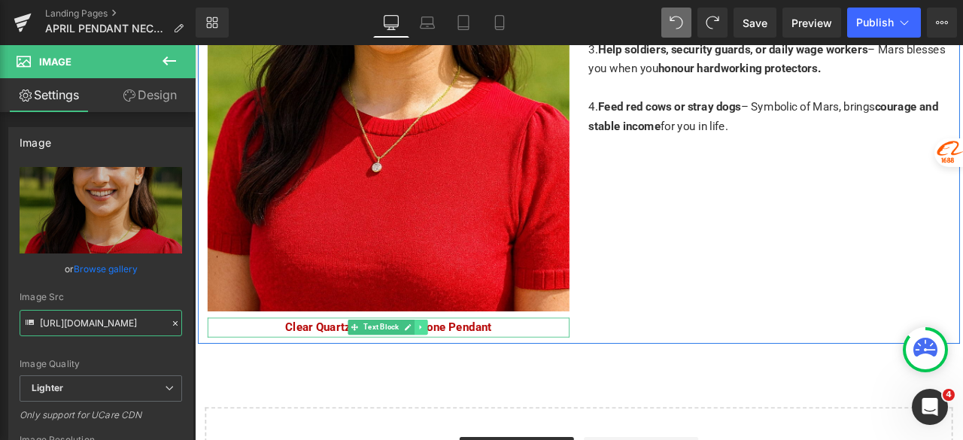
type input "https://ucarecdn.com/e71022aa-7733-4b7f-a300-25f39f8af5a7/-/format/auto/-/previ…"
click at [461, 370] on link at bounding box center [463, 379] width 16 height 18
click at [470, 375] on icon at bounding box center [471, 379] width 8 height 8
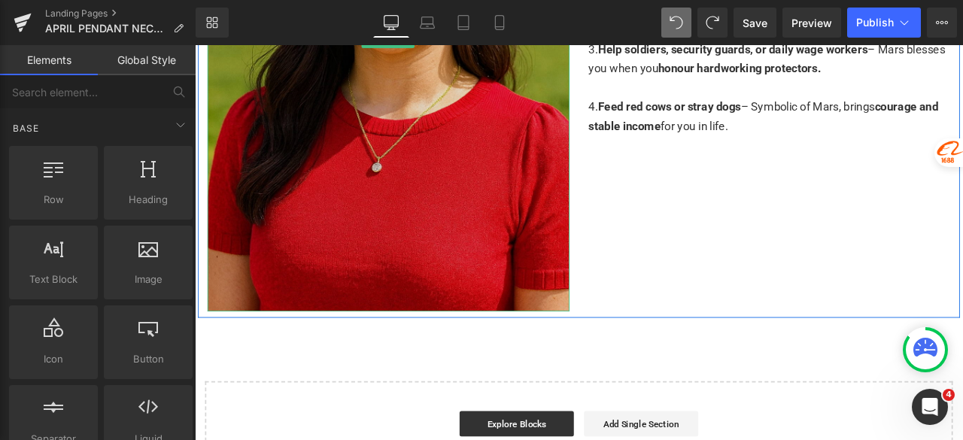
click at [457, 135] on img at bounding box center [424, 38] width 429 height 643
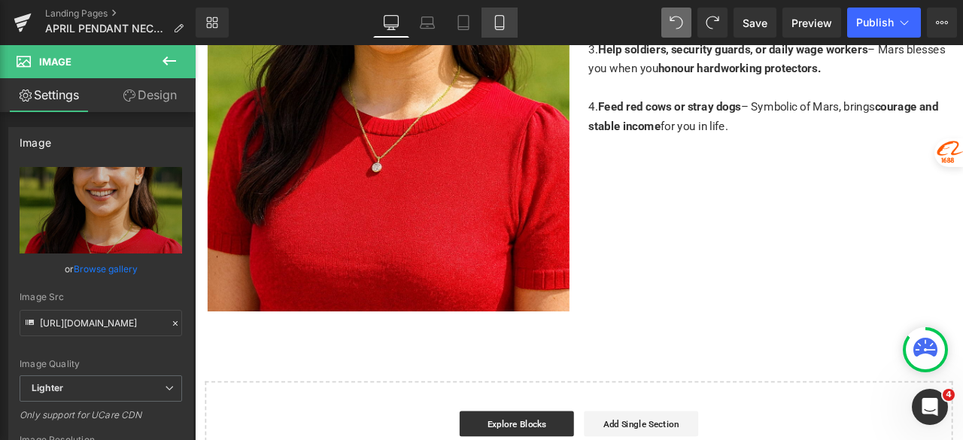
click at [508, 25] on link "Mobile" at bounding box center [500, 23] width 36 height 30
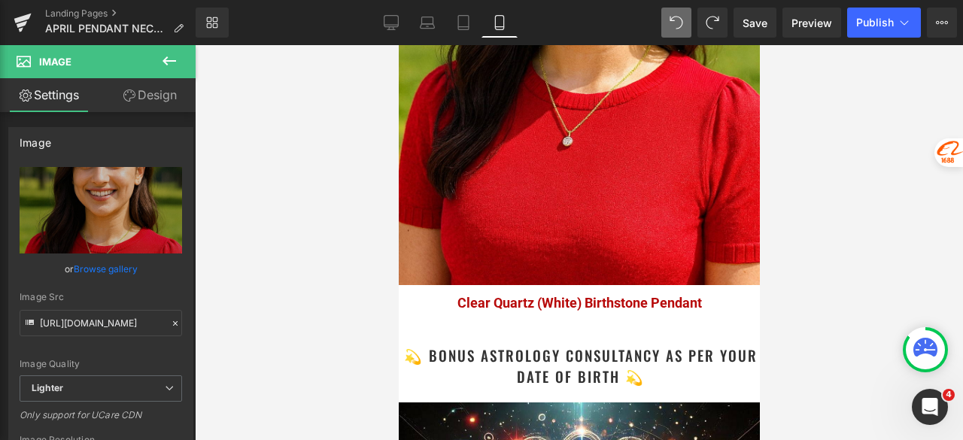
scroll to position [3326, 0]
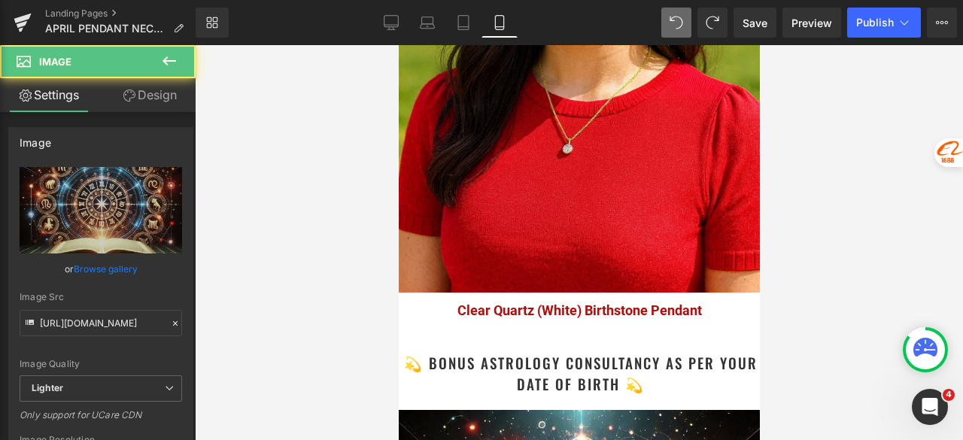
drag, startPoint x: 503, startPoint y: 386, endPoint x: 483, endPoint y: 385, distance: 19.6
click at [502, 386] on div "Rendering Content" at bounding box center [482, 380] width 93 height 17
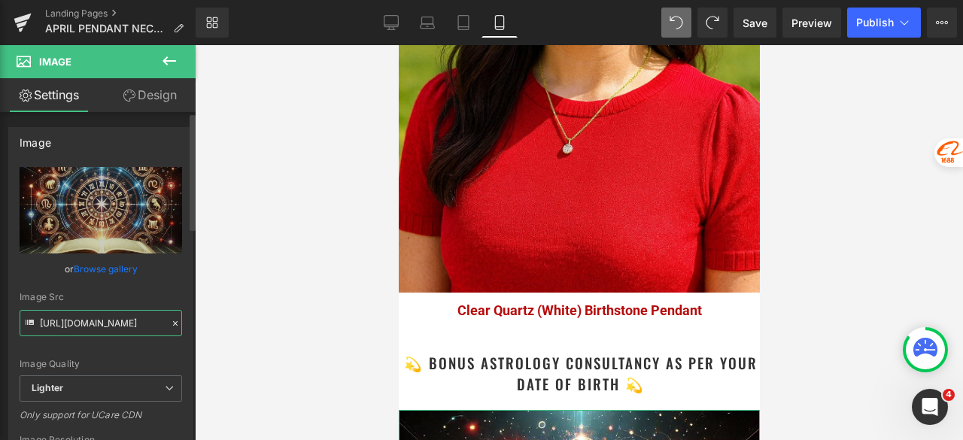
click at [122, 320] on input "https://ucarecdn.com/9484922c-3171-446d-bb04-9f03952dde97/-/format/auto/-/previ…" at bounding box center [101, 323] width 163 height 26
click at [405, 18] on link "Desktop" at bounding box center [391, 23] width 36 height 30
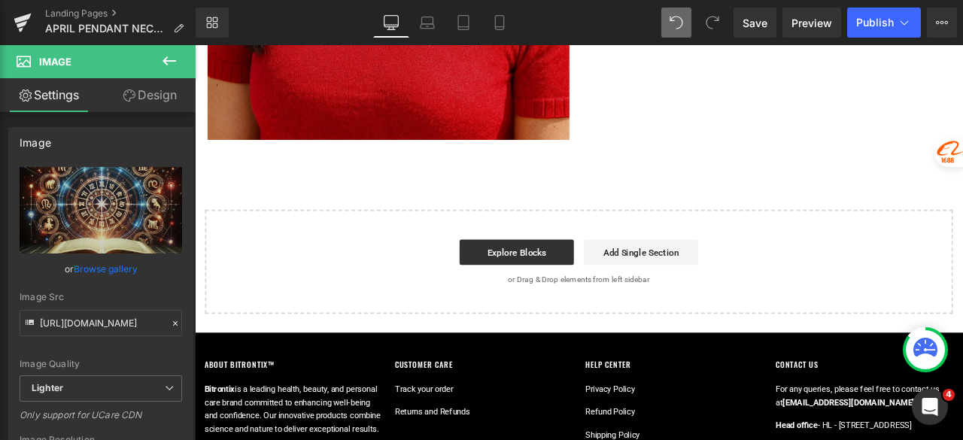
scroll to position [3913, 0]
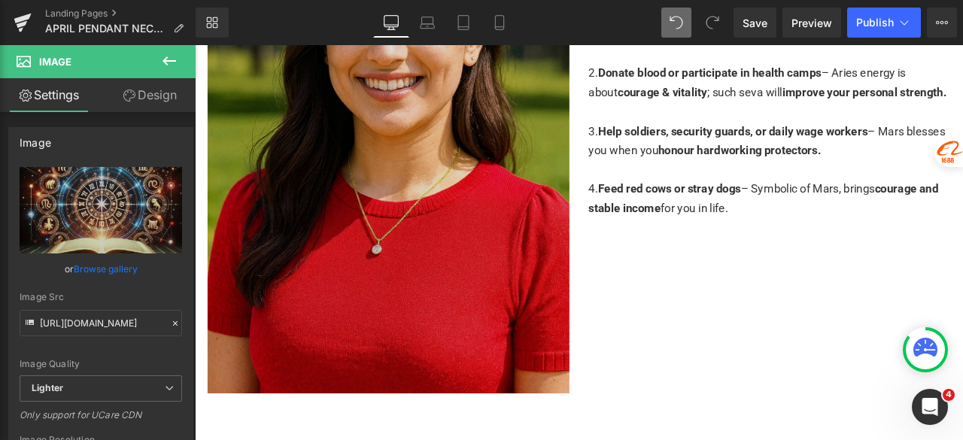
click at [497, 236] on img at bounding box center [424, 136] width 429 height 643
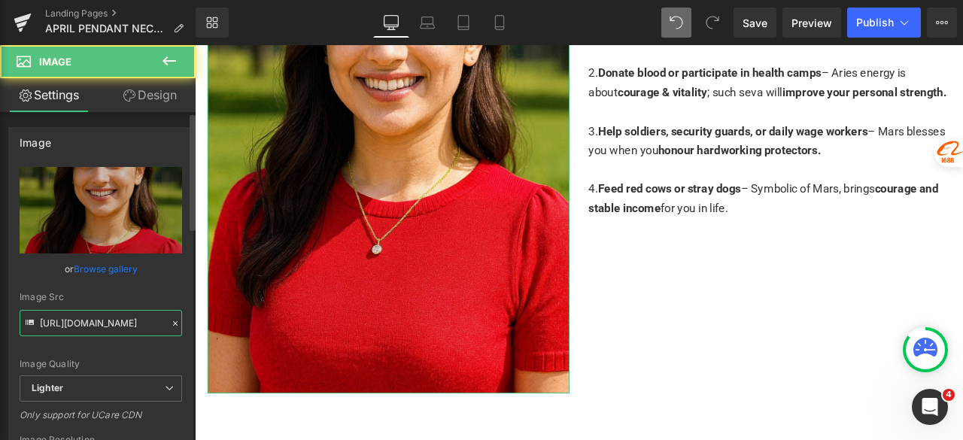
click at [123, 318] on input "https://ucarecdn.com/e71022aa-7733-4b7f-a300-25f39f8af5a7/-/format/auto/-/previ…" at bounding box center [101, 323] width 163 height 26
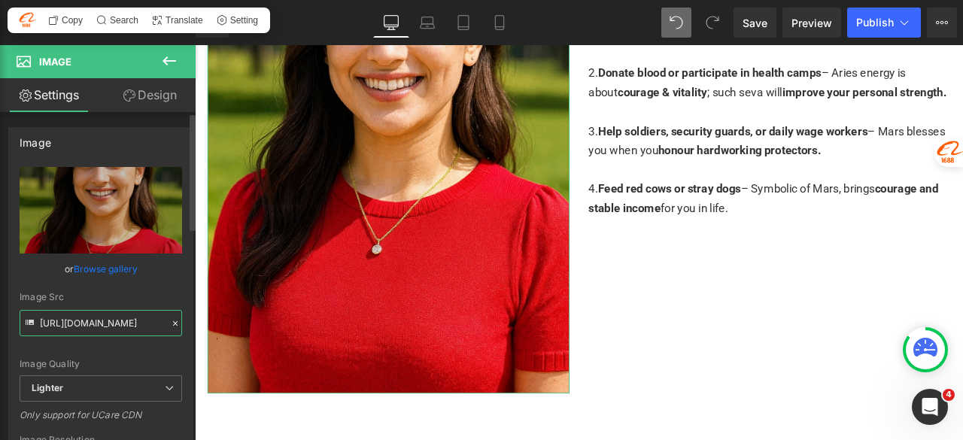
paste input "9484922c-3171-446d-bb04-9f03952dde97/-/format/auto/-/preview/3000x3000/-/qualit…"
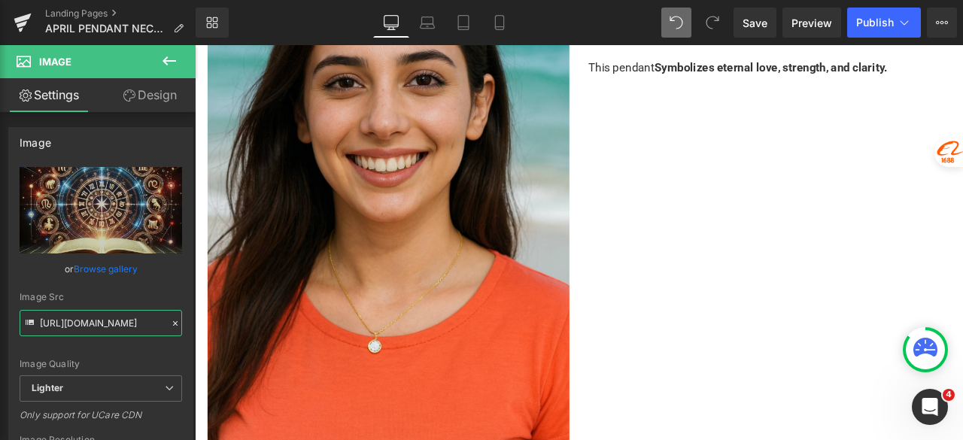
scroll to position [1580, 0]
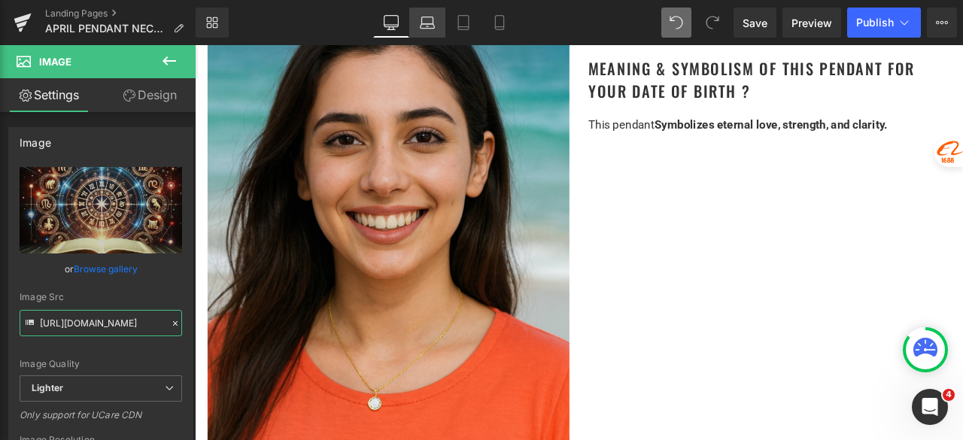
type input "https://ucarecdn.com/9484922c-3171-446d-bb04-9f03952dde97/-/format/auto/-/previ…"
click at [422, 13] on link "Laptop" at bounding box center [427, 23] width 36 height 30
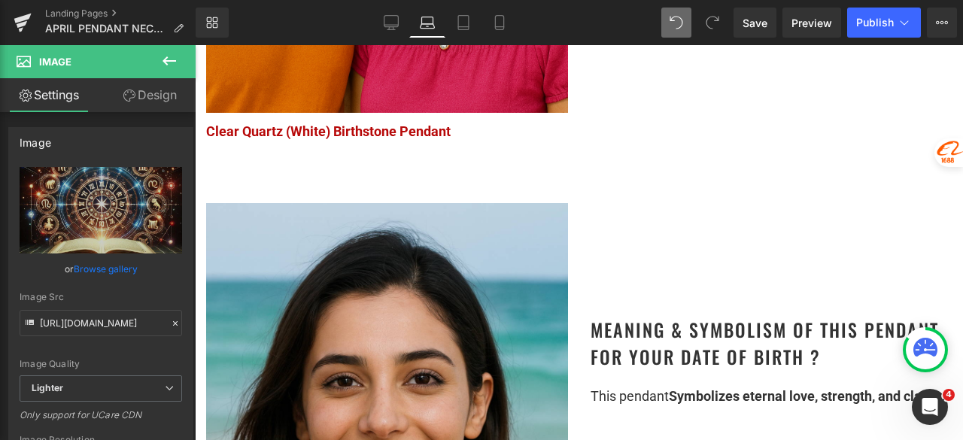
scroll to position [1182, 0]
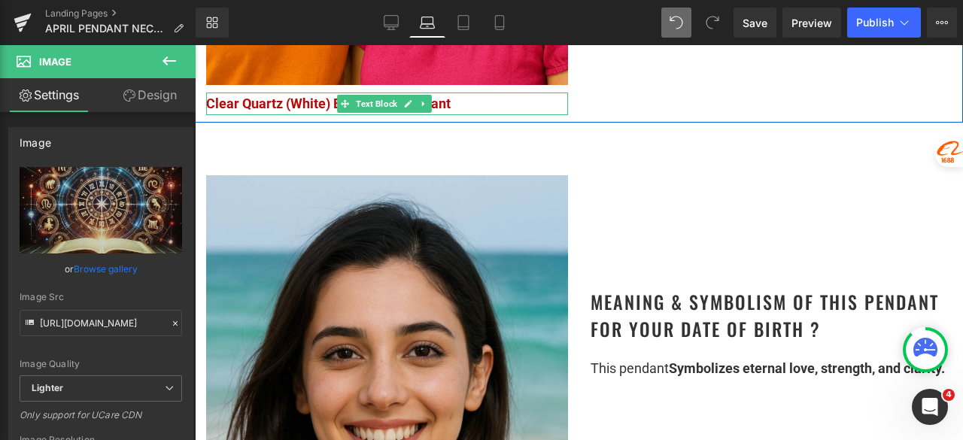
click at [345, 108] on icon at bounding box center [345, 103] width 8 height 9
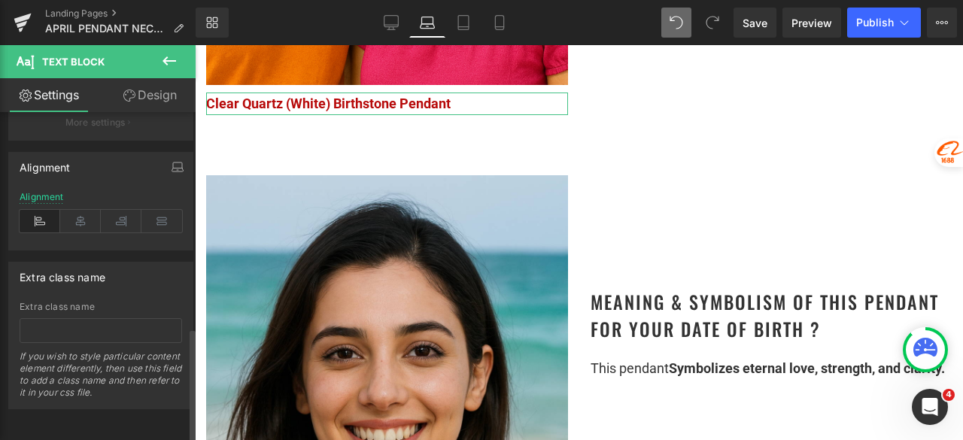
scroll to position [619, 0]
drag, startPoint x: 80, startPoint y: 214, endPoint x: 133, endPoint y: 215, distance: 53.4
click at [80, 214] on icon at bounding box center [80, 221] width 41 height 23
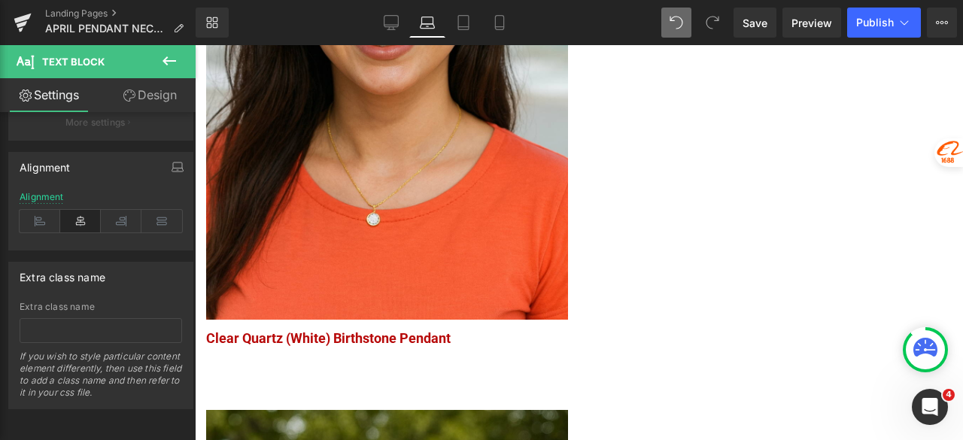
scroll to position [1731, 0]
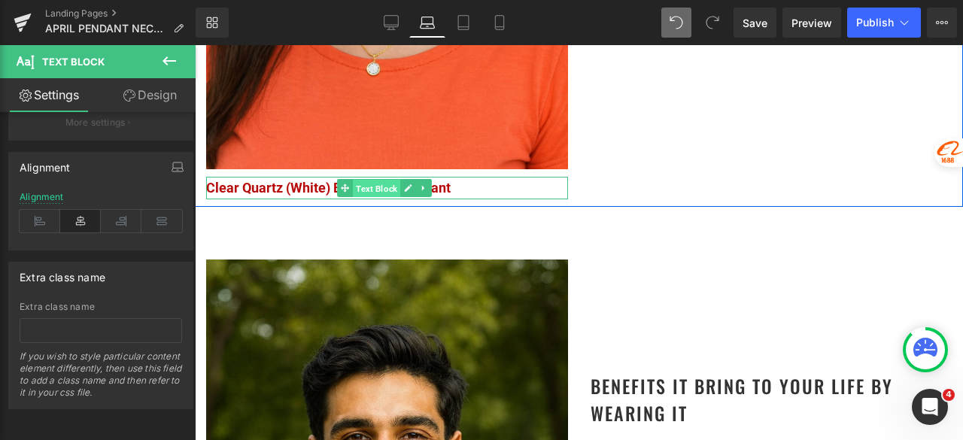
click at [353, 189] on span "Text Block" at bounding box center [376, 189] width 47 height 18
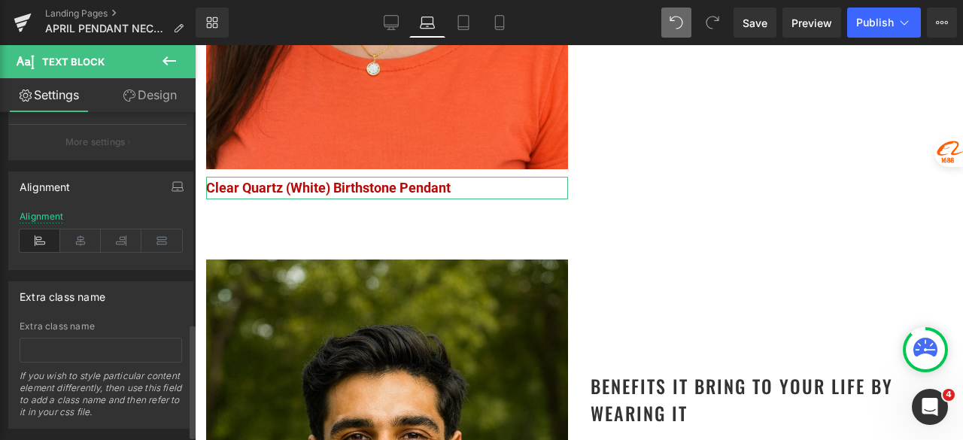
scroll to position [619, 0]
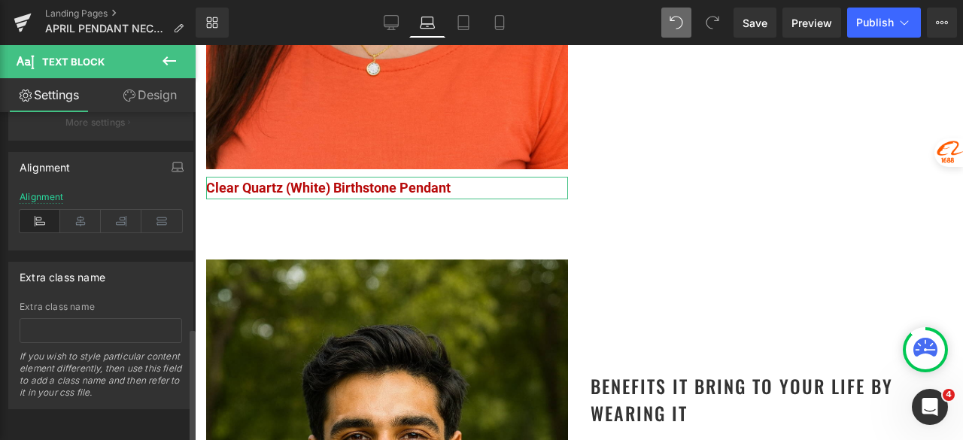
click at [78, 224] on div "Alignment" at bounding box center [101, 221] width 163 height 58
click at [78, 215] on icon at bounding box center [80, 221] width 41 height 23
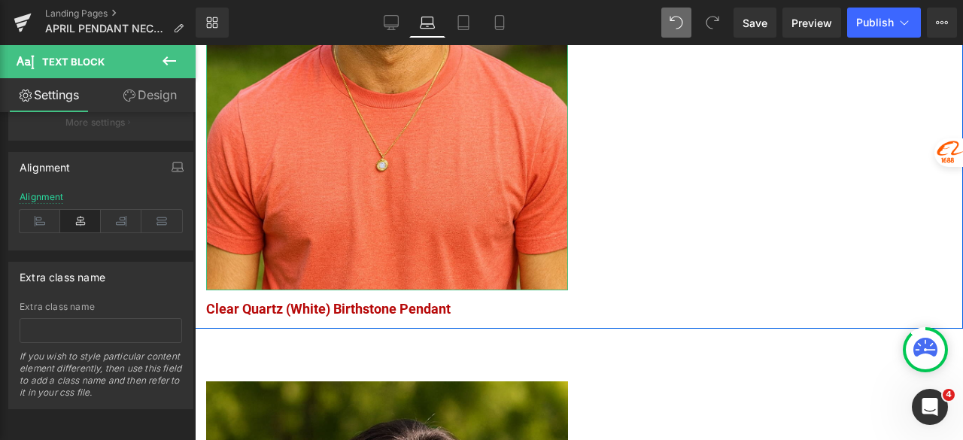
scroll to position [2333, 0]
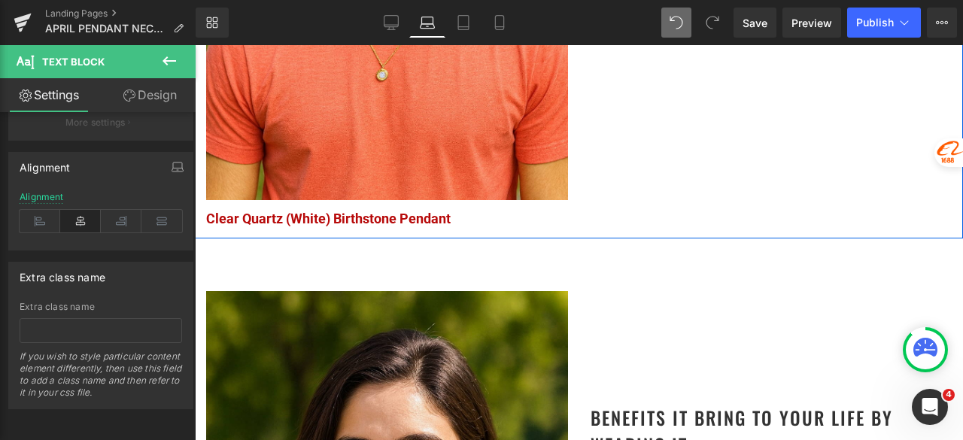
click at [354, 214] on div "Clear Quartz (White) Birthstone Pendant Text Block" at bounding box center [387, 219] width 362 height 23
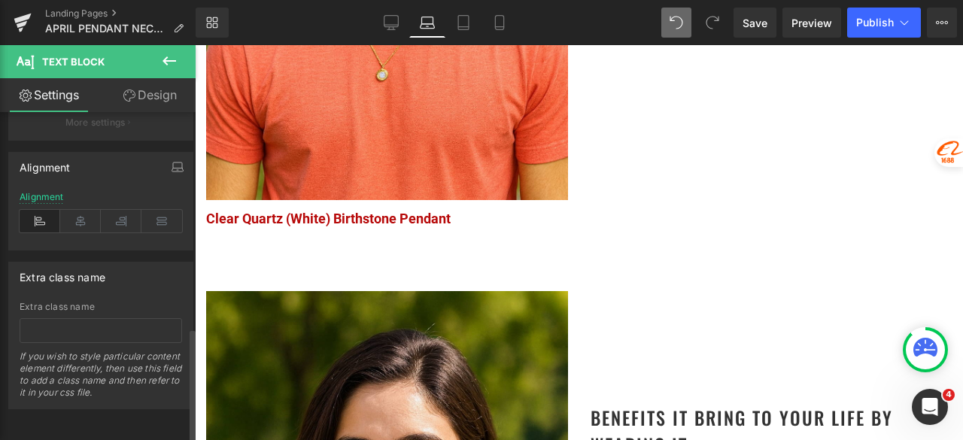
scroll to position [619, 0]
click at [78, 217] on icon at bounding box center [80, 221] width 41 height 23
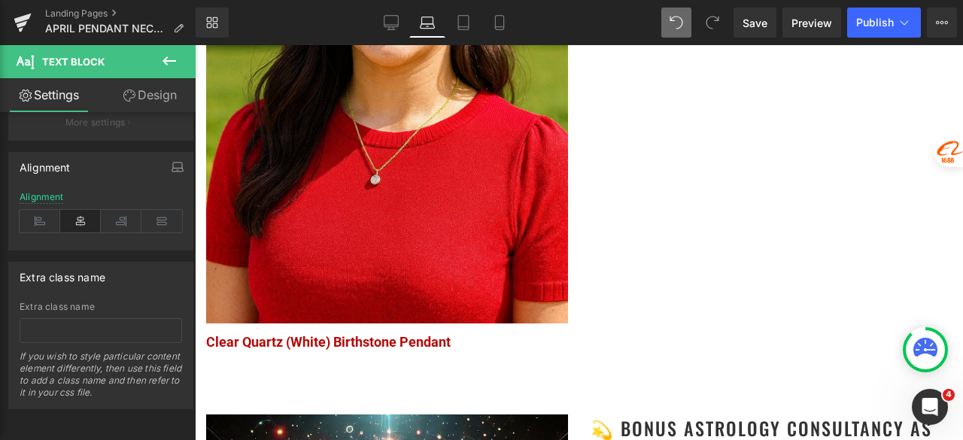
scroll to position [2935, 0]
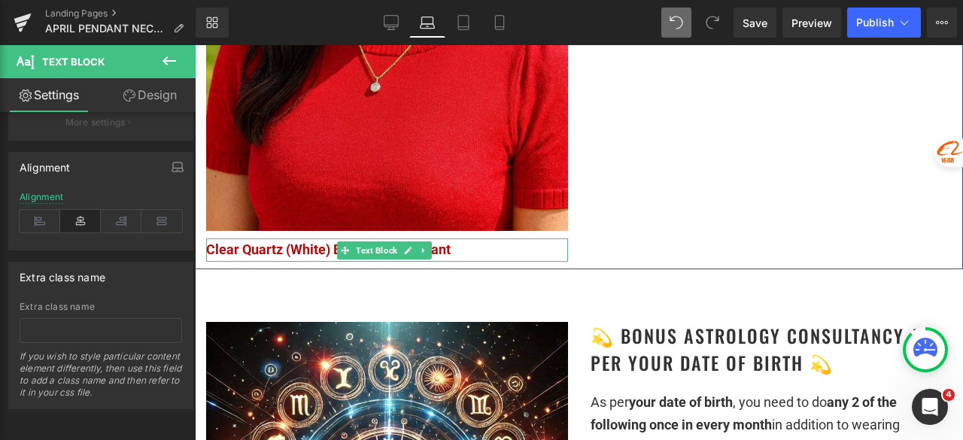
click at [336, 242] on span "Clear Quartz (White) Birthstone Pendant" at bounding box center [328, 250] width 245 height 16
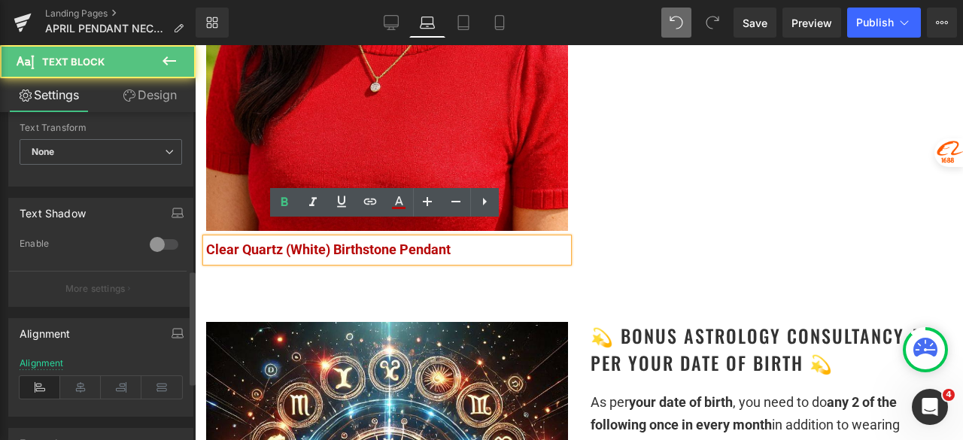
scroll to position [451, 0]
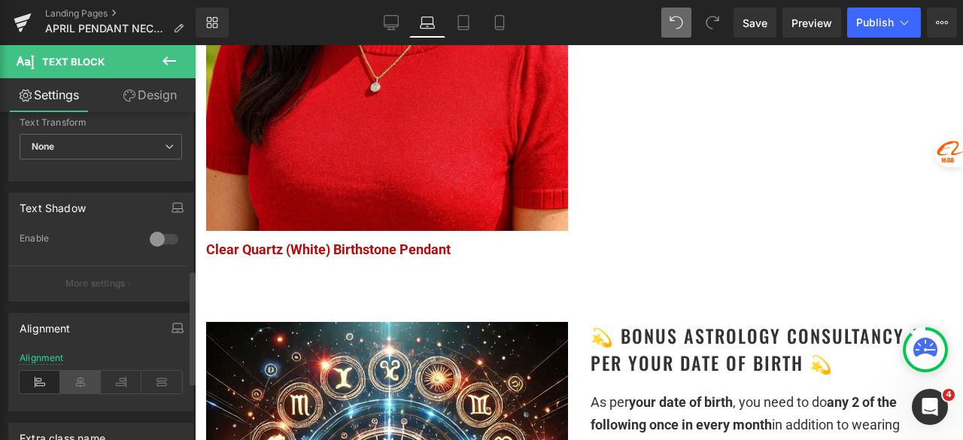
click at [77, 377] on icon at bounding box center [80, 382] width 41 height 23
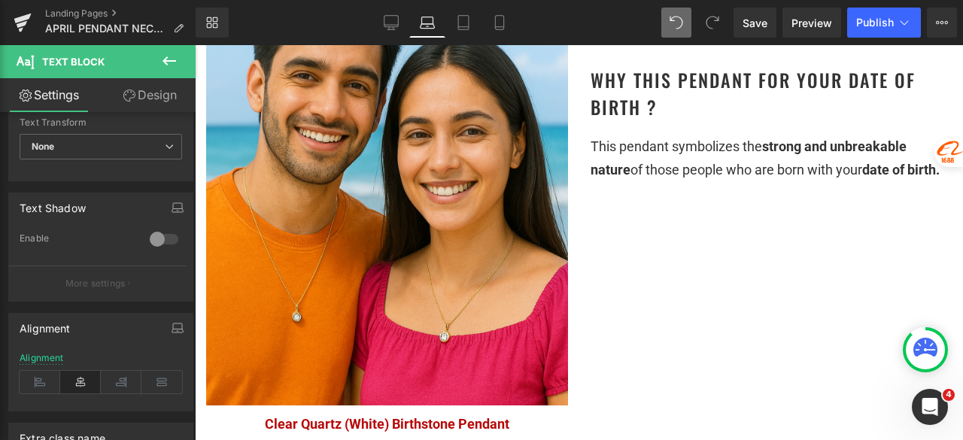
scroll to position [903, 0]
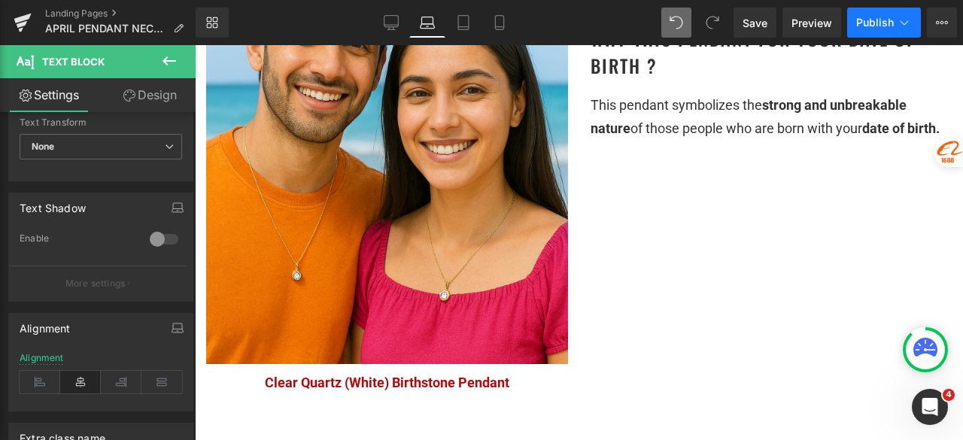
click at [858, 22] on span "Publish" at bounding box center [875, 23] width 38 height 12
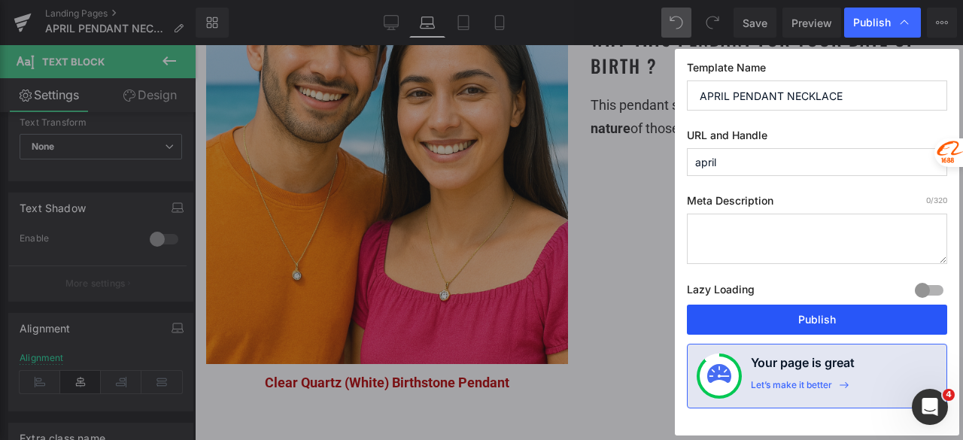
click at [772, 314] on button "Publish" at bounding box center [817, 320] width 260 height 30
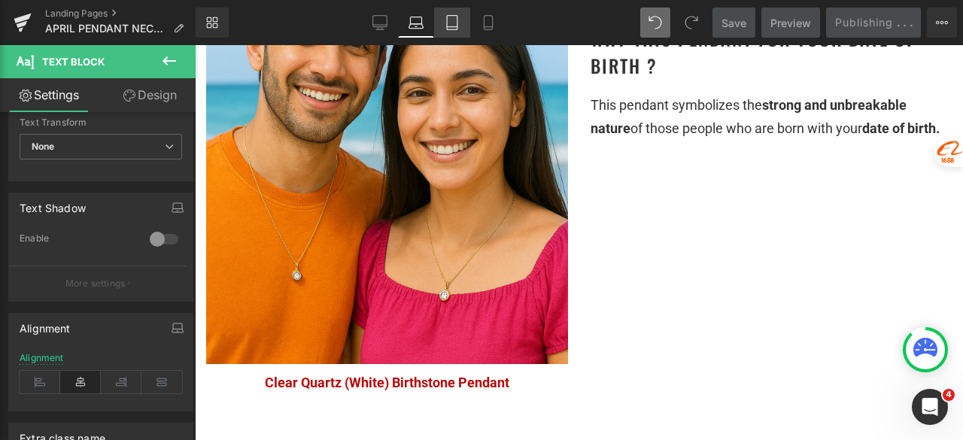
click at [454, 17] on icon at bounding box center [452, 22] width 15 height 15
type input "100"
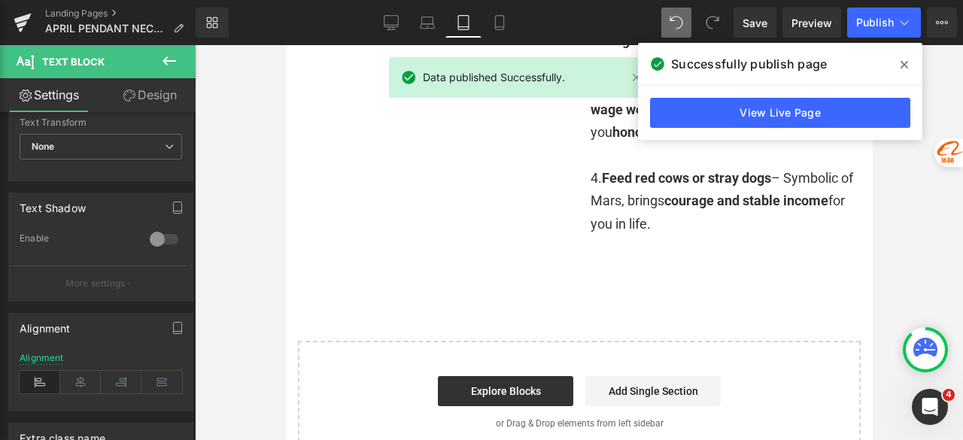
scroll to position [3236, 0]
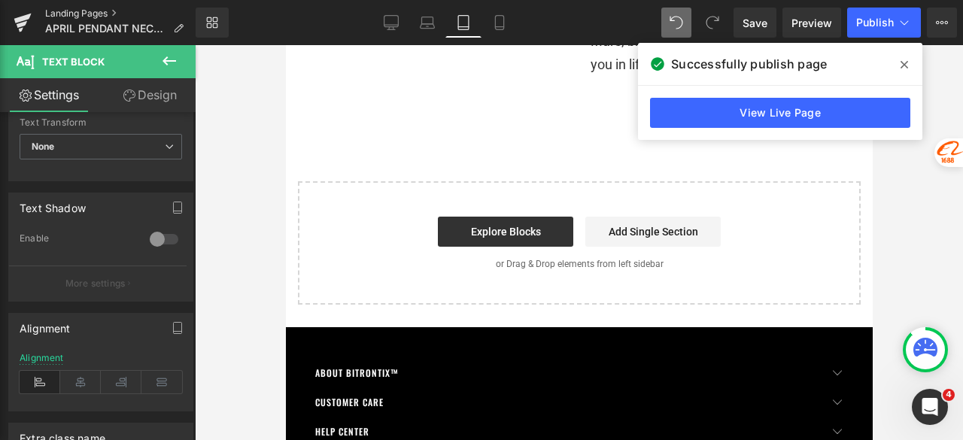
click at [93, 9] on link "Landing Pages" at bounding box center [120, 14] width 150 height 12
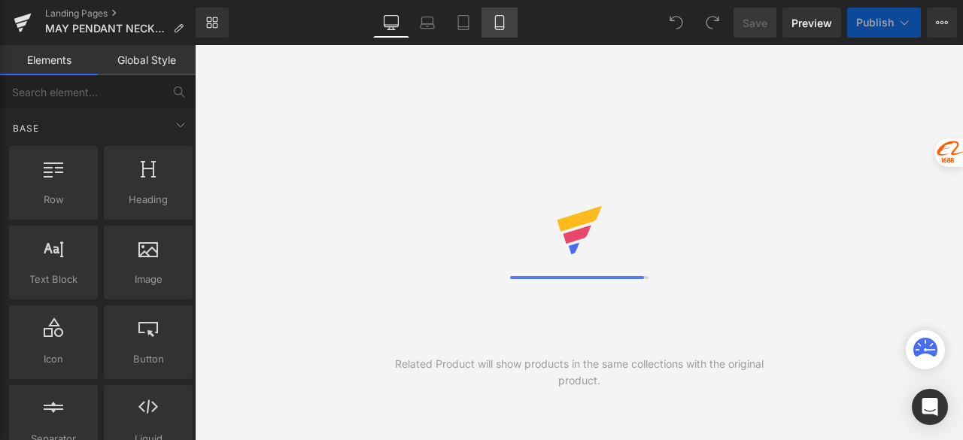
click at [515, 27] on link "Mobile" at bounding box center [500, 23] width 36 height 30
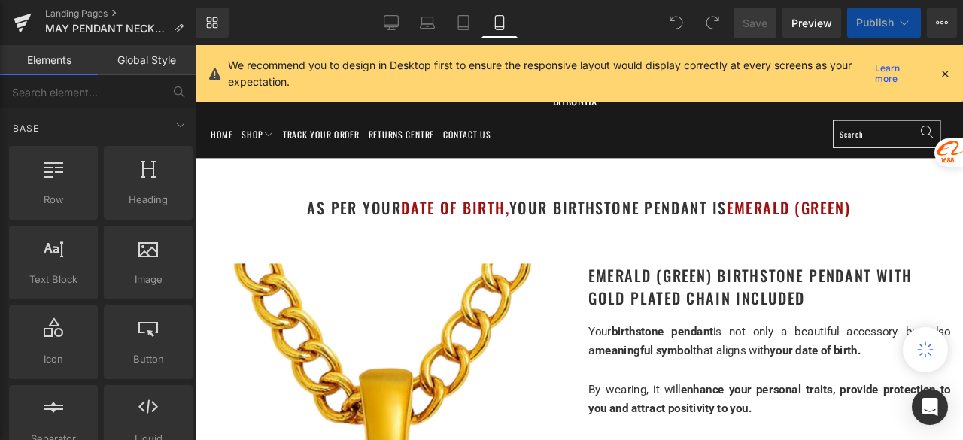
click at [504, 23] on icon at bounding box center [499, 22] width 15 height 15
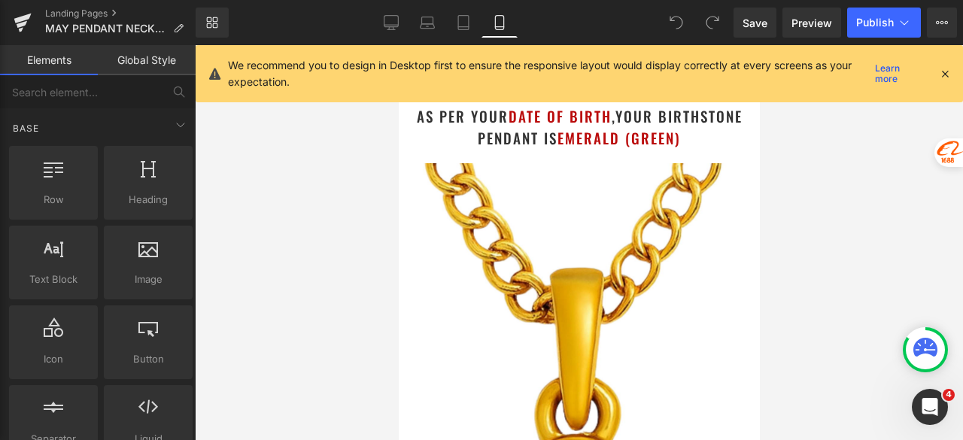
click at [940, 74] on icon at bounding box center [945, 74] width 14 height 14
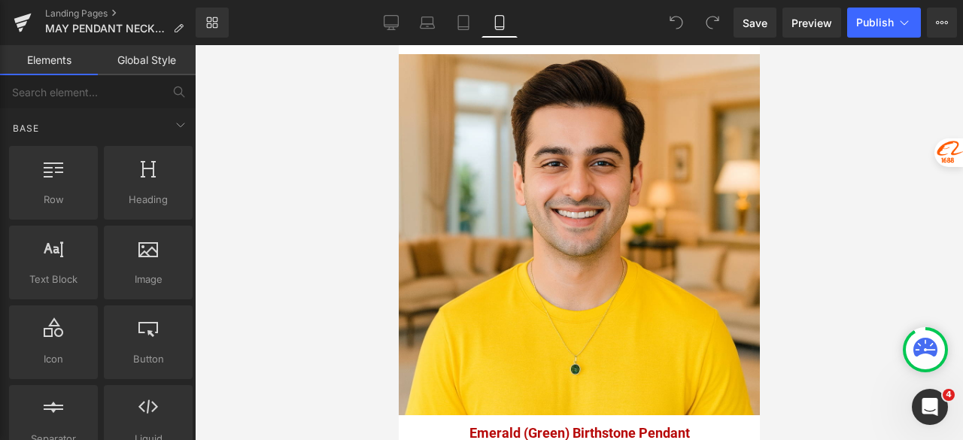
scroll to position [2235, 0]
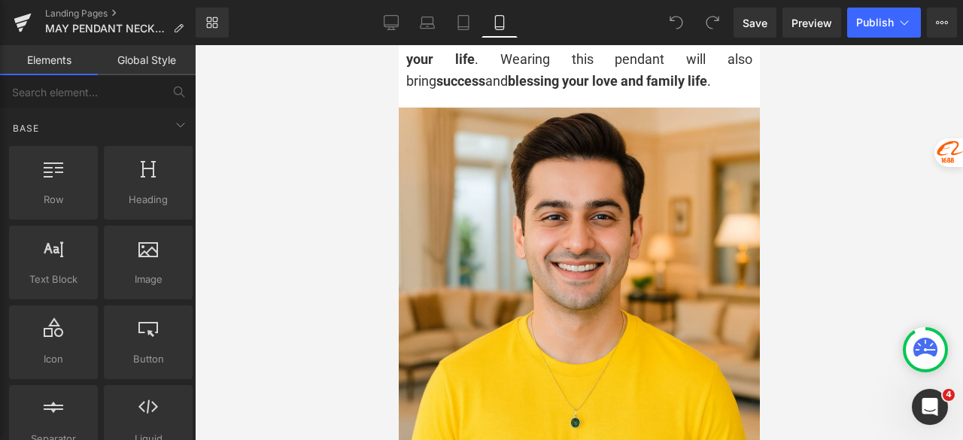
click at [561, 224] on img at bounding box center [578, 288] width 361 height 361
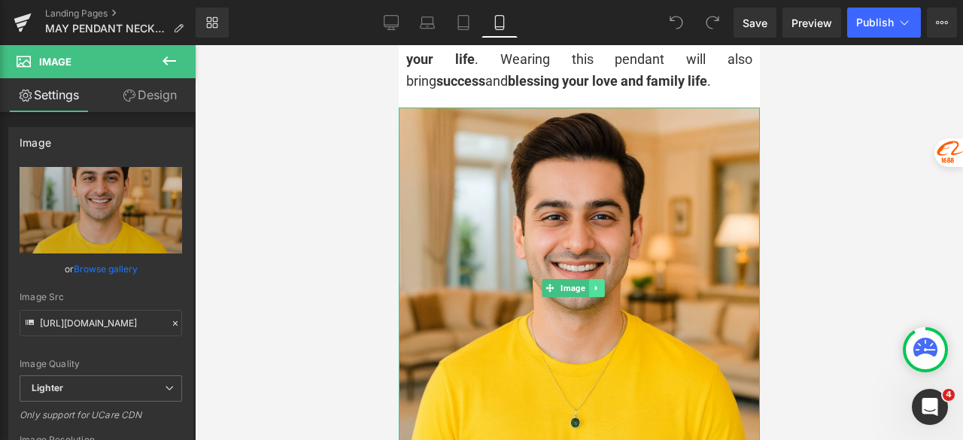
click at [597, 284] on icon at bounding box center [596, 288] width 8 height 9
click at [588, 284] on icon at bounding box center [588, 288] width 8 height 8
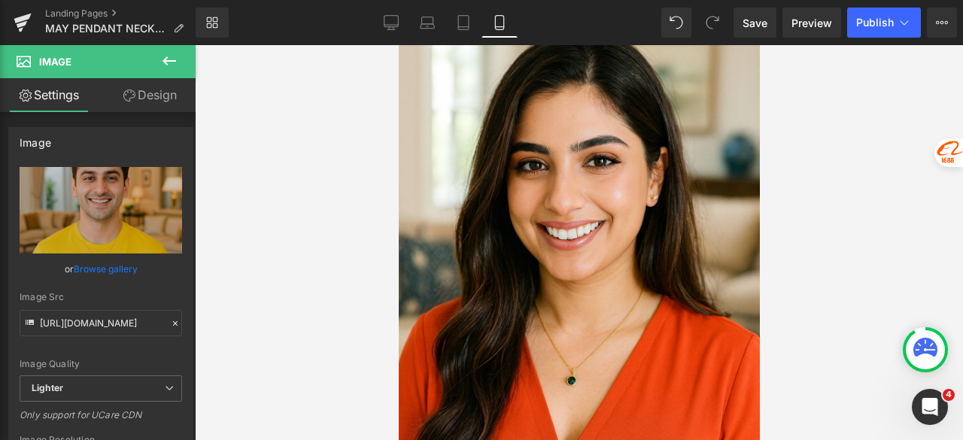
scroll to position [3279, 0]
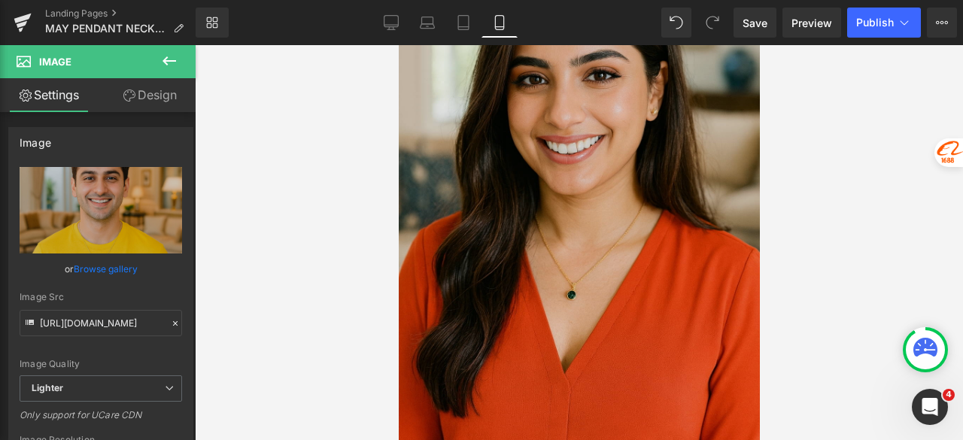
click at [545, 300] on img at bounding box center [578, 188] width 361 height 542
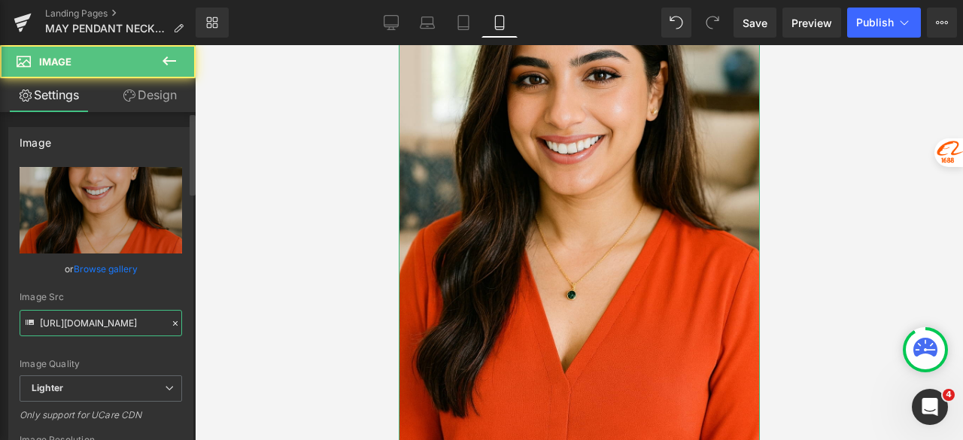
click at [129, 320] on input "https://ucarecdn.com/32fd5e70-44d7-4ac2-bc80-6dfb792709ee/-/format/auto/-/previ…" at bounding box center [101, 323] width 163 height 26
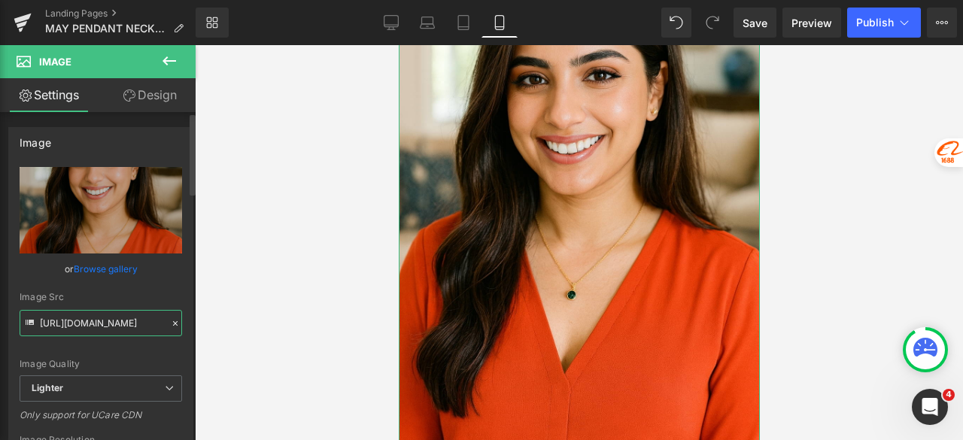
type input "https://ucarecdn.coma/32fd5e70-44d7-4ac2-bc80-6dfb792709ee/-/format/auto/-/prev…"
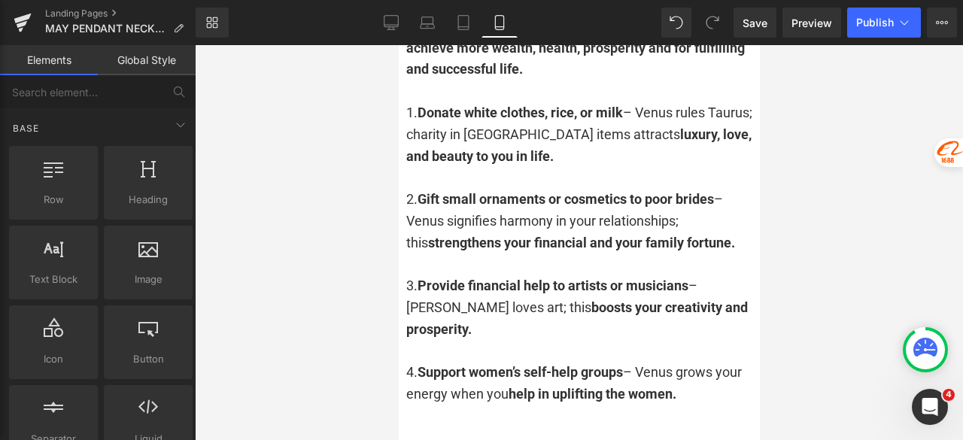
click at [303, 265] on div at bounding box center [579, 242] width 768 height 395
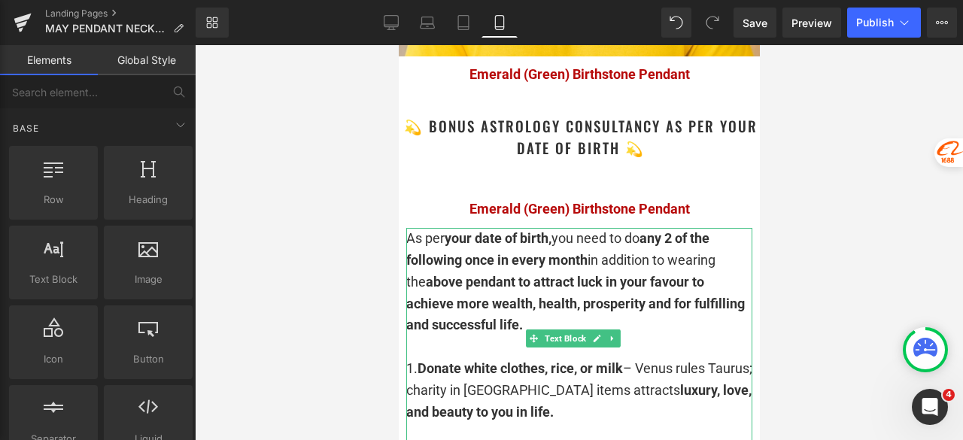
scroll to position [2978, 0]
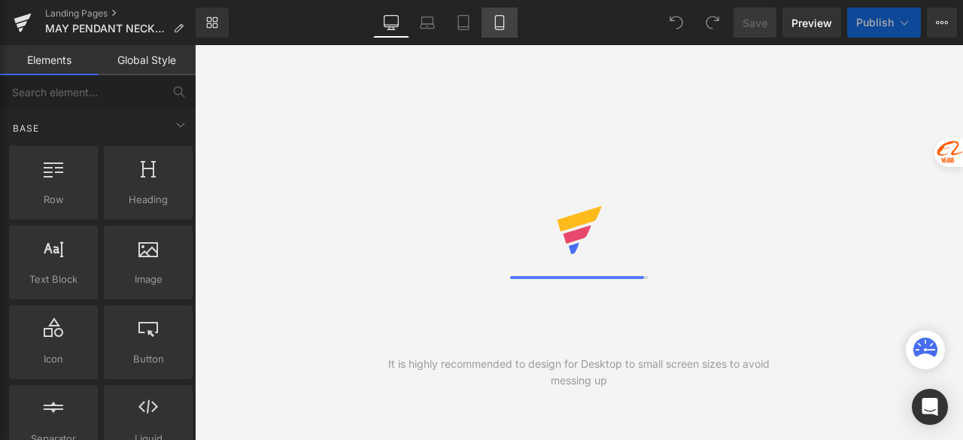
click at [498, 26] on icon at bounding box center [499, 22] width 15 height 15
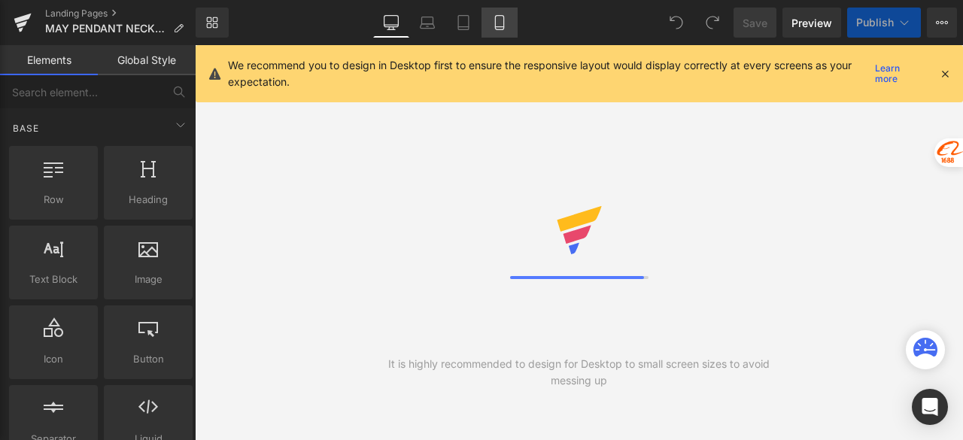
click at [498, 26] on icon at bounding box center [499, 22] width 15 height 15
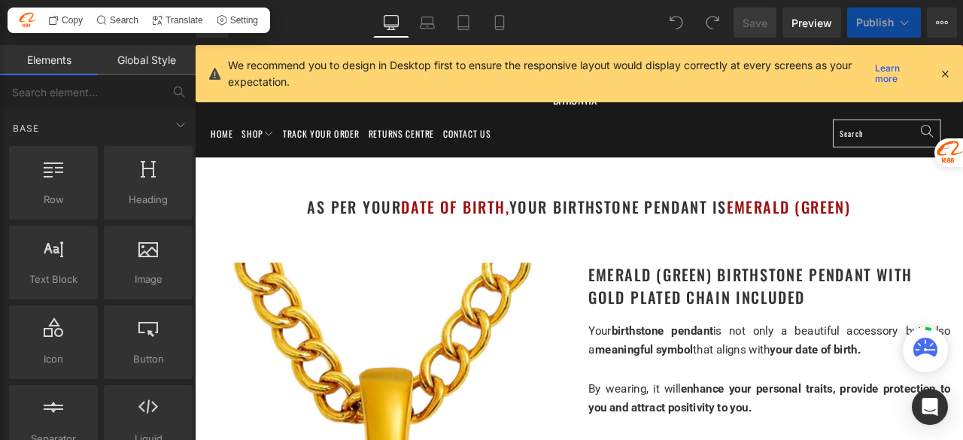
click at [941, 73] on icon at bounding box center [945, 74] width 14 height 14
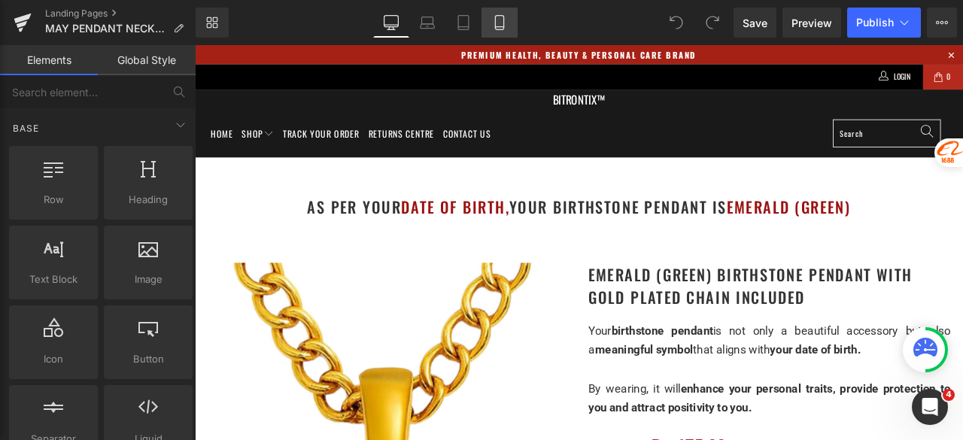
click at [506, 17] on icon at bounding box center [499, 22] width 15 height 15
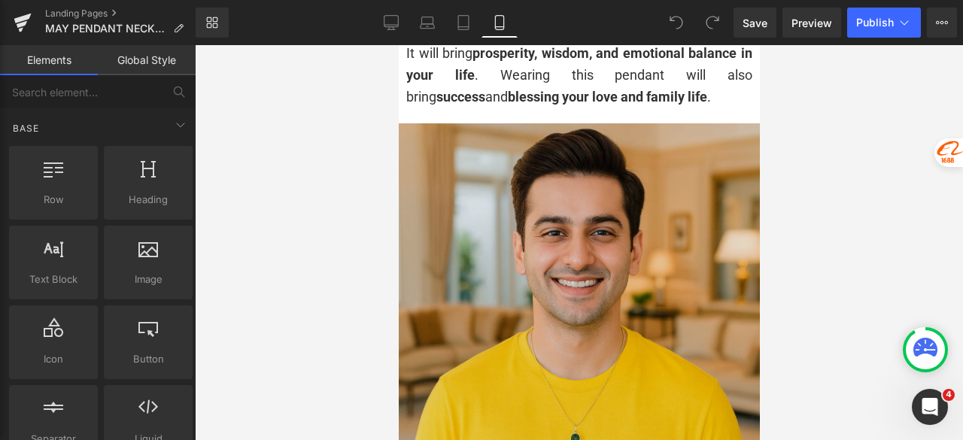
scroll to position [2211, 0]
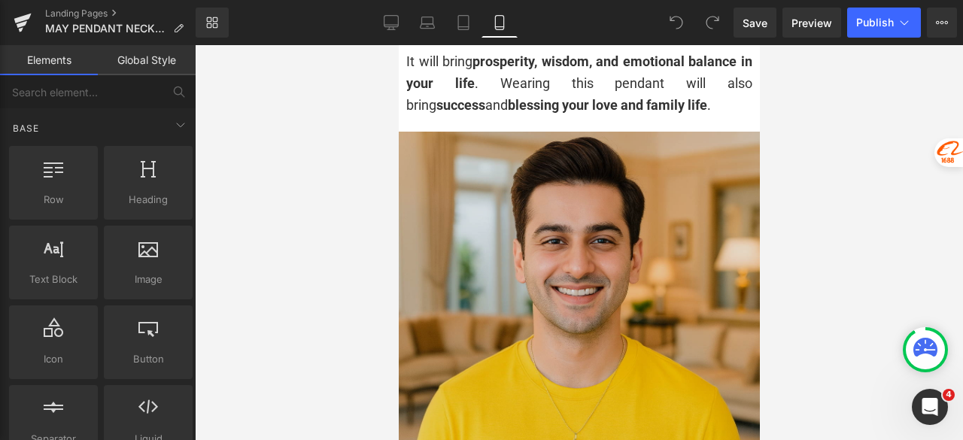
click at [540, 226] on img at bounding box center [578, 312] width 361 height 361
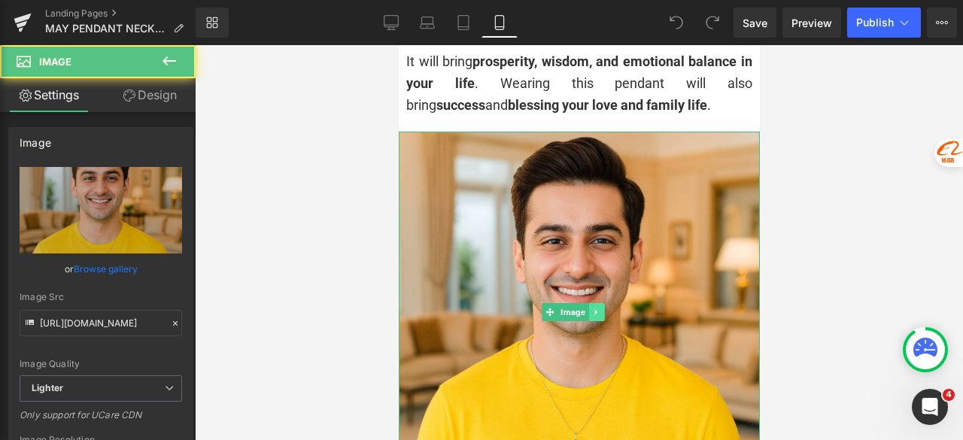
click at [597, 309] on icon at bounding box center [596, 312] width 8 height 9
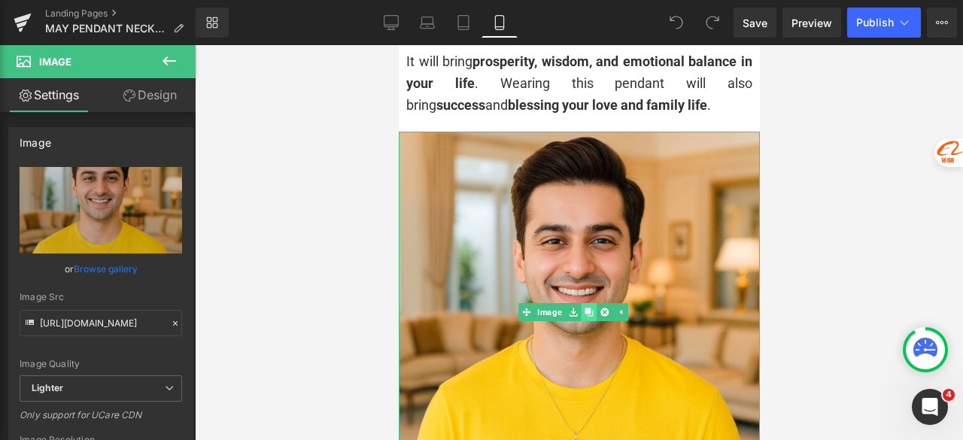
click at [591, 309] on icon at bounding box center [588, 312] width 8 height 8
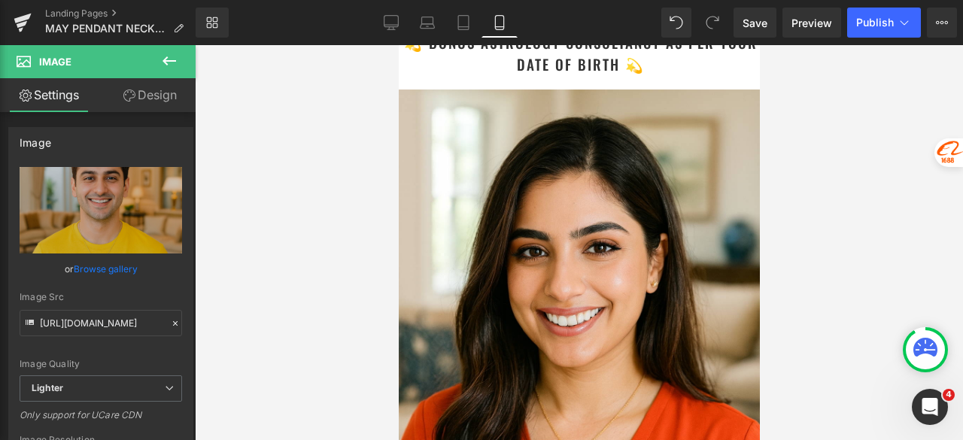
scroll to position [3129, 0]
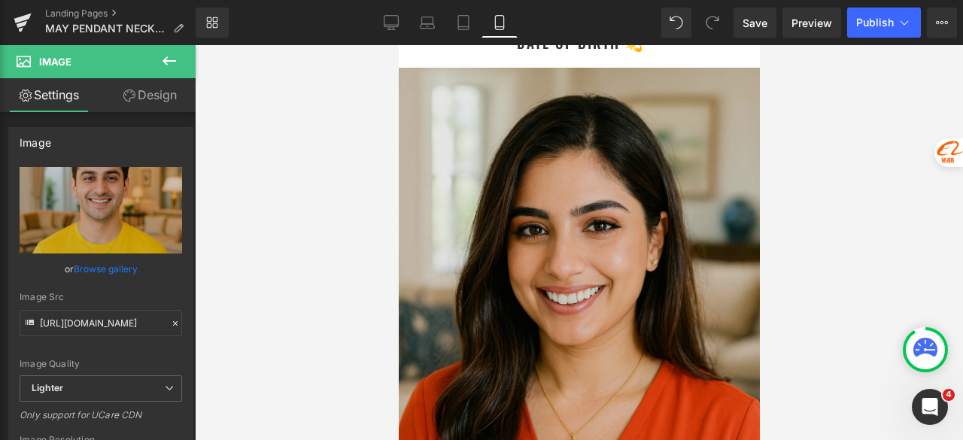
click at [590, 214] on img at bounding box center [578, 339] width 361 height 542
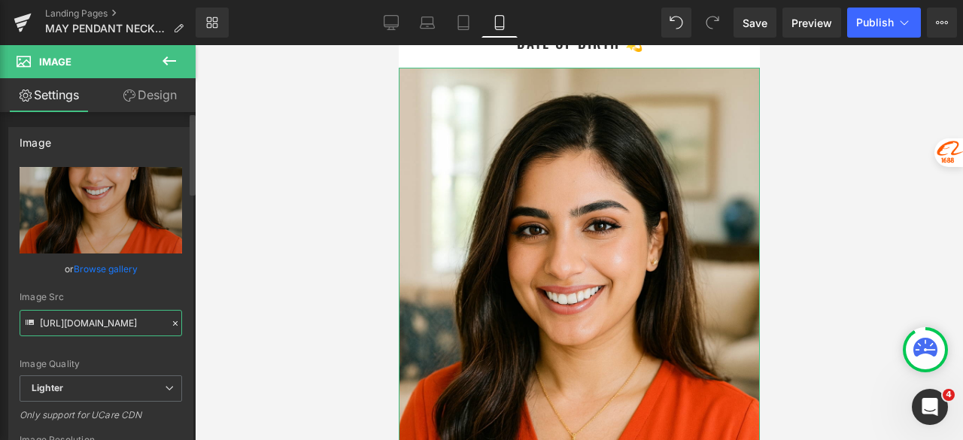
click at [115, 326] on input "https://ucarecdn.com/32fd5e70-44d7-4ac2-bc80-6dfb792709ee/-/format/auto/-/previ…" at bounding box center [101, 323] width 163 height 26
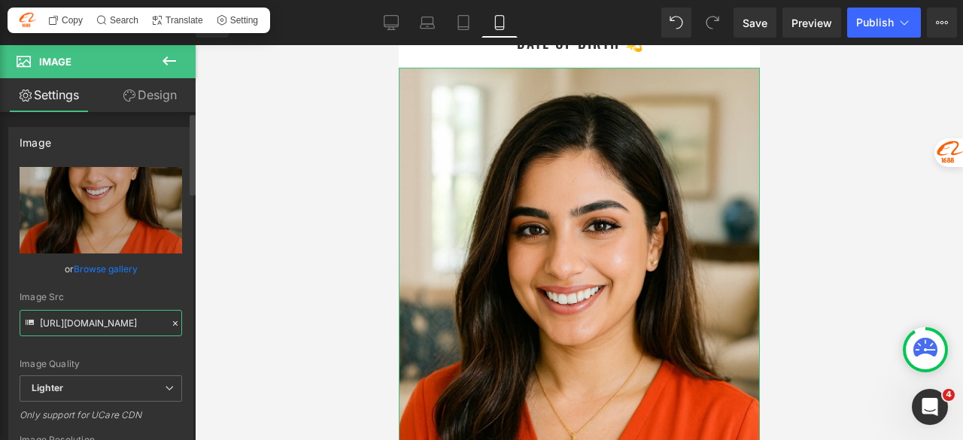
click at [132, 327] on input "https://ucarecdn.com/32fd5e70-44d7-4ac2-bc80-6dfb792709ee/-/format/auto/-/previ…" at bounding box center [101, 323] width 163 height 26
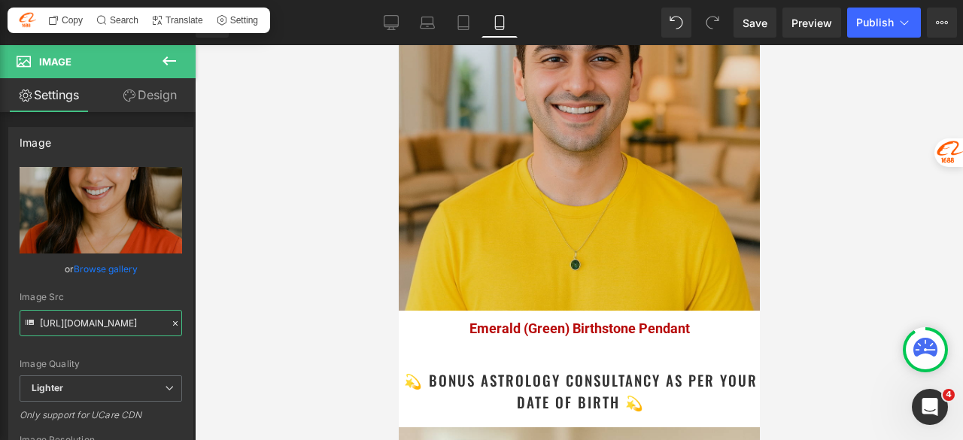
scroll to position [2753, 0]
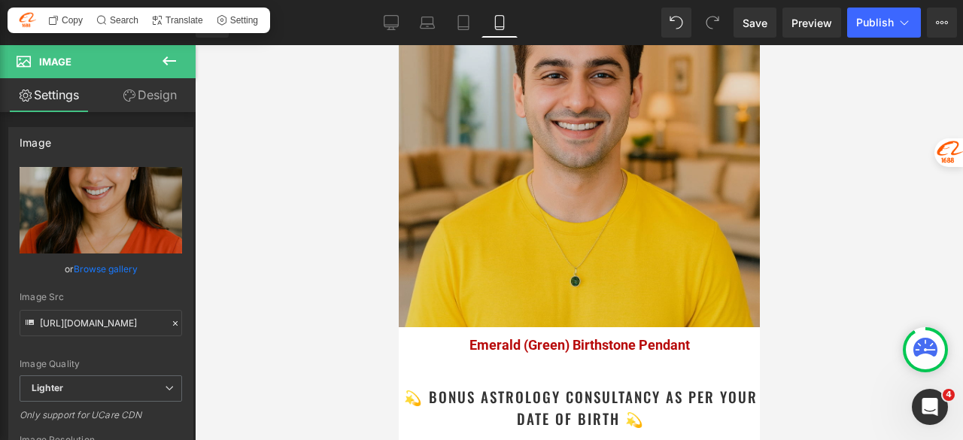
click at [549, 220] on img at bounding box center [578, 146] width 361 height 361
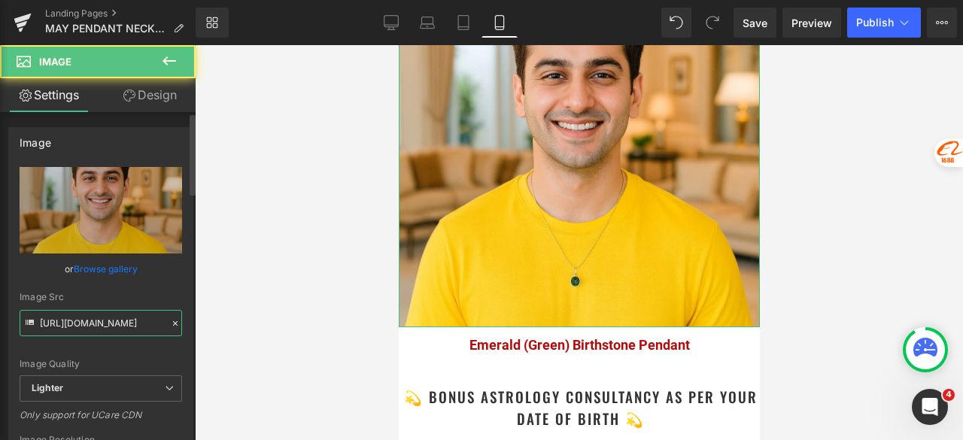
click at [120, 333] on input "https://ucarecdn.com/e6b9fc1c-25f9-4c39-adb2-653404d68c89/-/format/auto/-/previ…" at bounding box center [101, 323] width 163 height 26
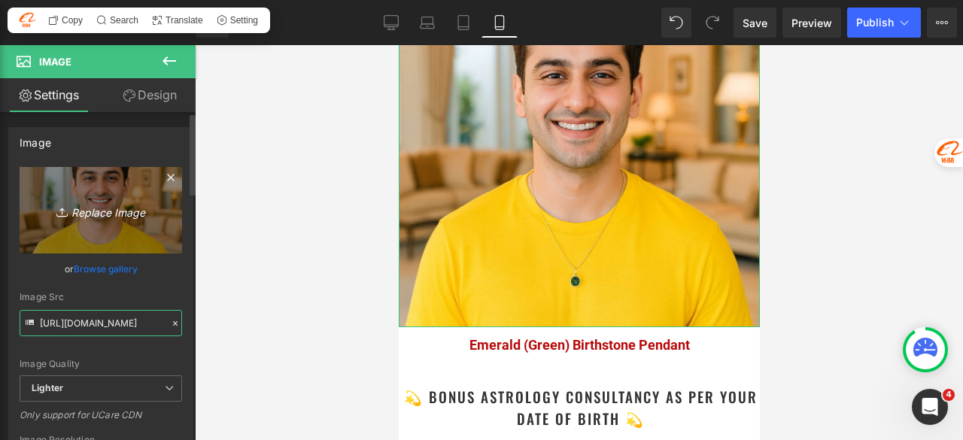
paste input "32fd5e70-44d7-4ac2-bc80-6dfb792709ee/-/format/auto/-/preview/3000x3000/-/qualit…"
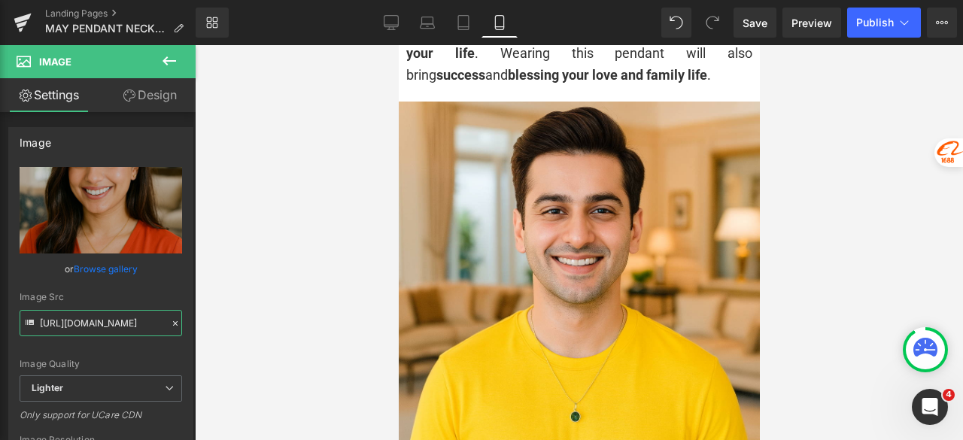
scroll to position [2602, 0]
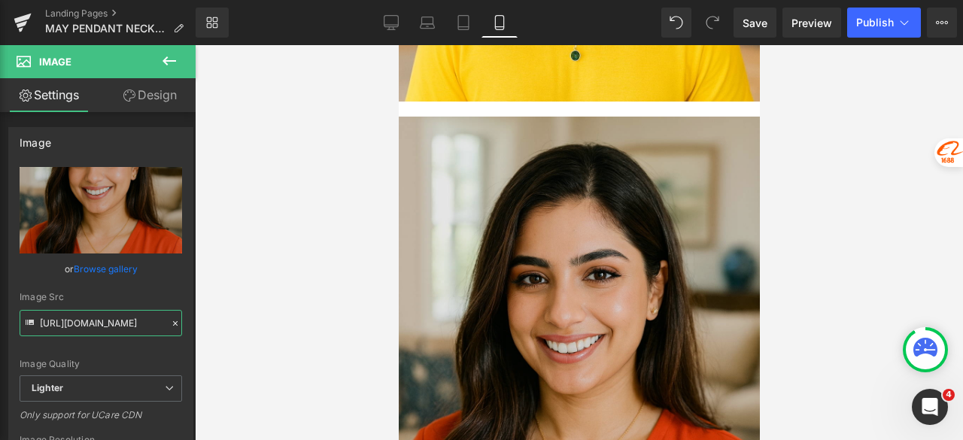
type input "https://ucarecdn.com/32fd5e70-44d7-4ac2-bc80-6dfb792709ee/-/format/auto/-/previ…"
click at [476, 252] on img at bounding box center [578, 388] width 361 height 542
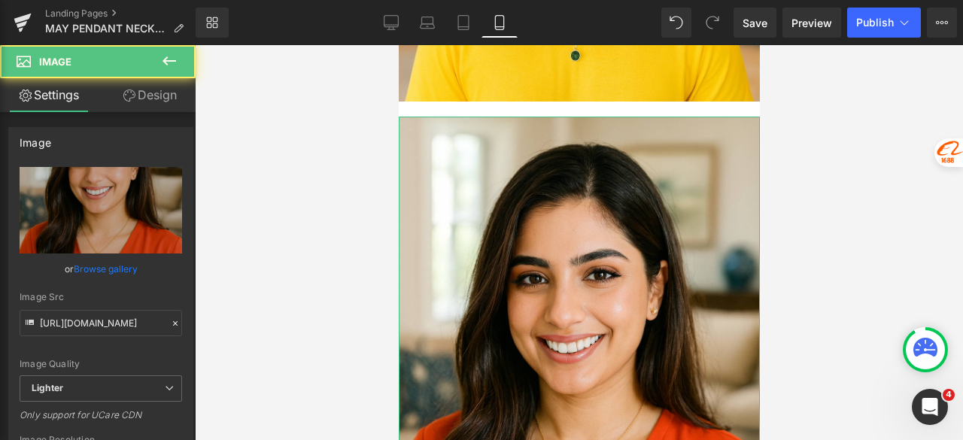
click at [138, 88] on link "Design" at bounding box center [150, 95] width 98 height 34
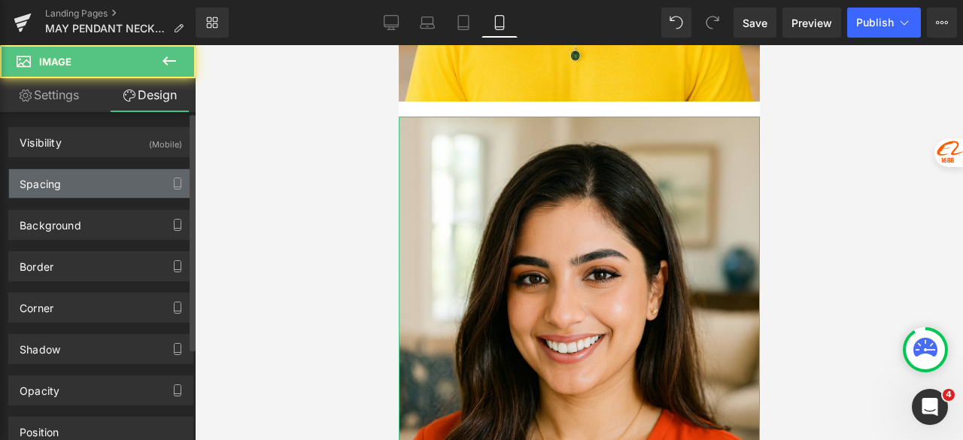
click at [71, 184] on div "Spacing" at bounding box center [101, 183] width 184 height 29
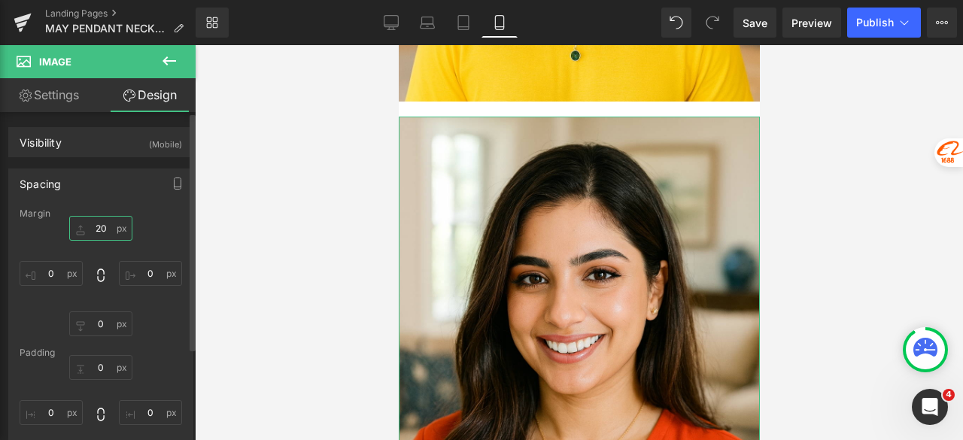
click at [104, 223] on input "20" at bounding box center [100, 228] width 63 height 25
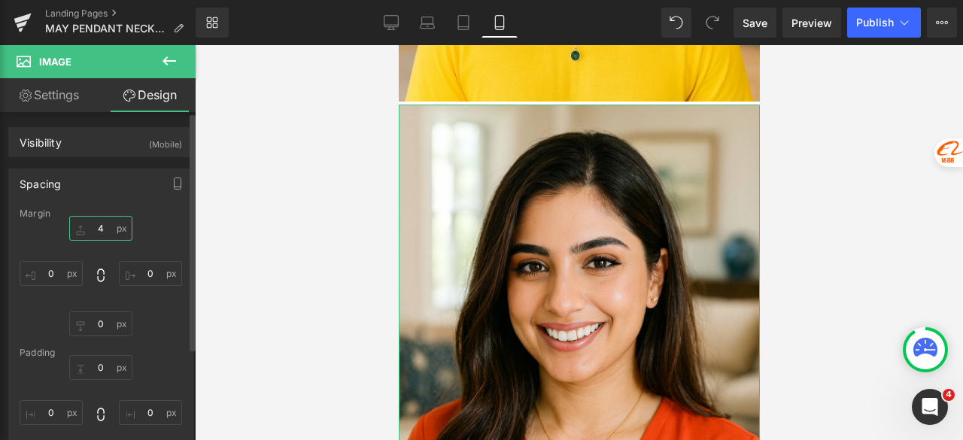
type input "40"
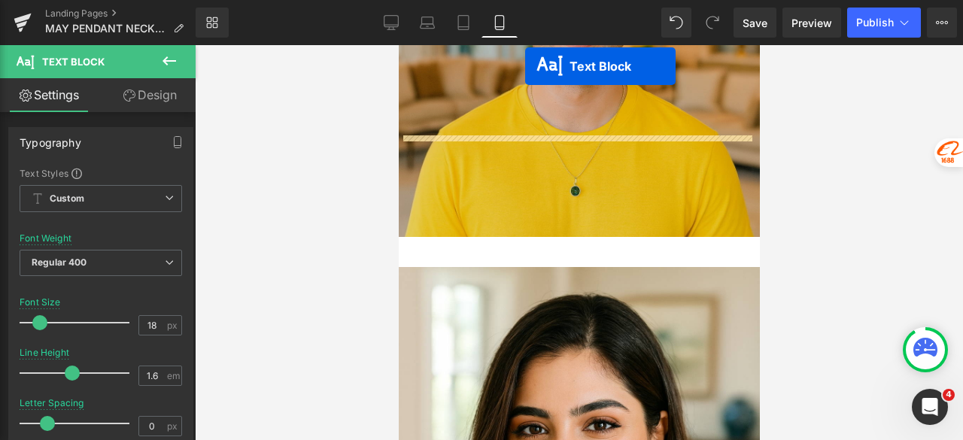
scroll to position [2361, 0]
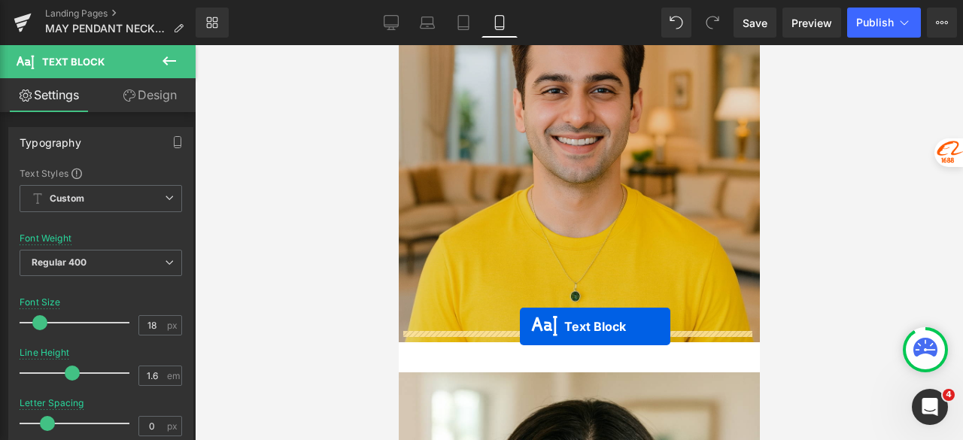
drag, startPoint x: 548, startPoint y: 177, endPoint x: 520, endPoint y: 327, distance: 152.3
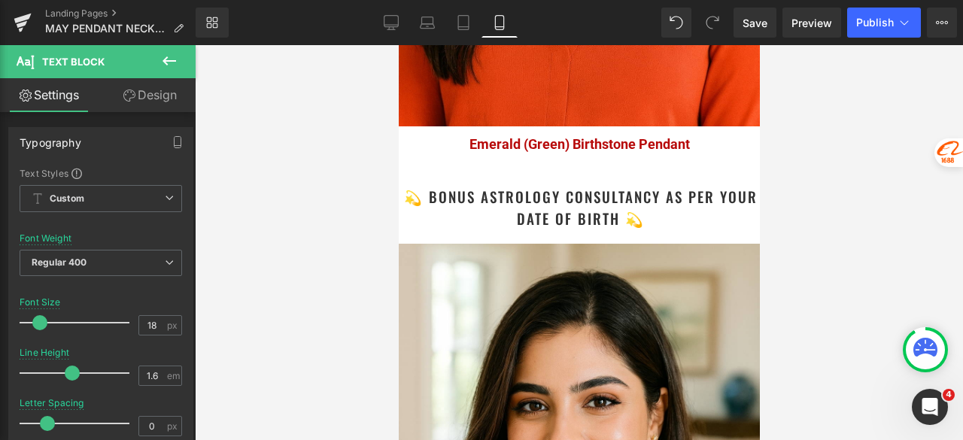
scroll to position [3189, 0]
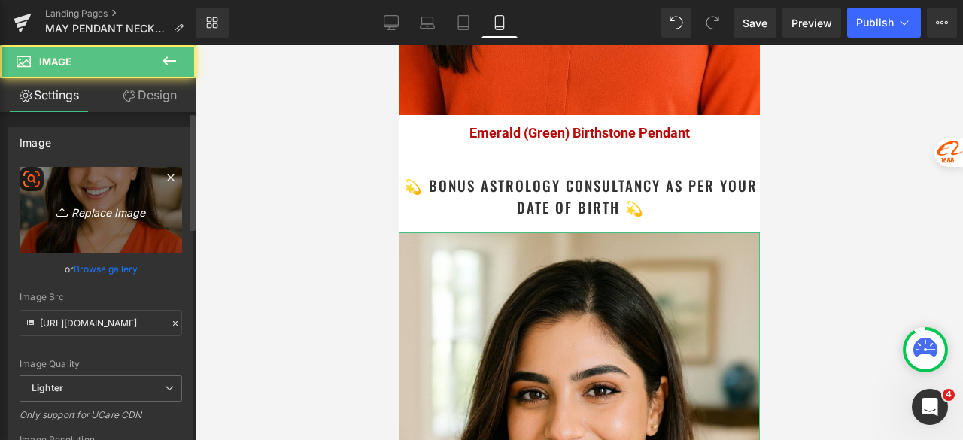
click at [125, 218] on icon "Replace Image" at bounding box center [101, 210] width 120 height 19
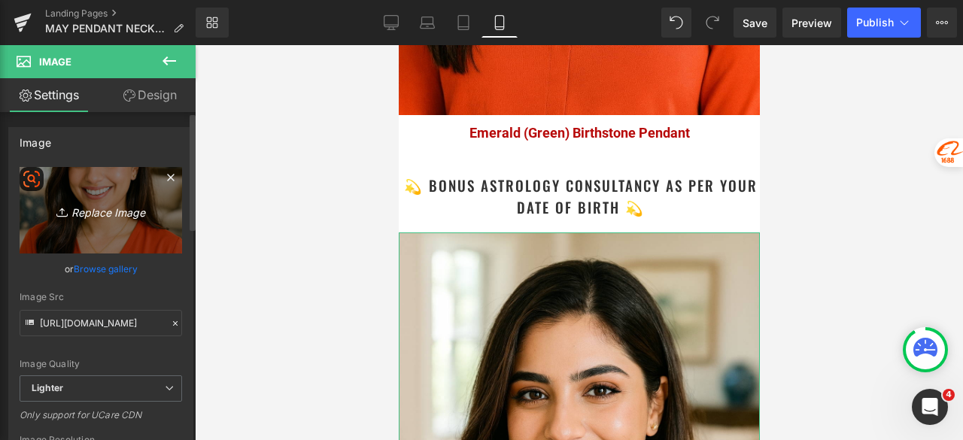
type input "C:\fakepath\Astrology Image_5.jpg"
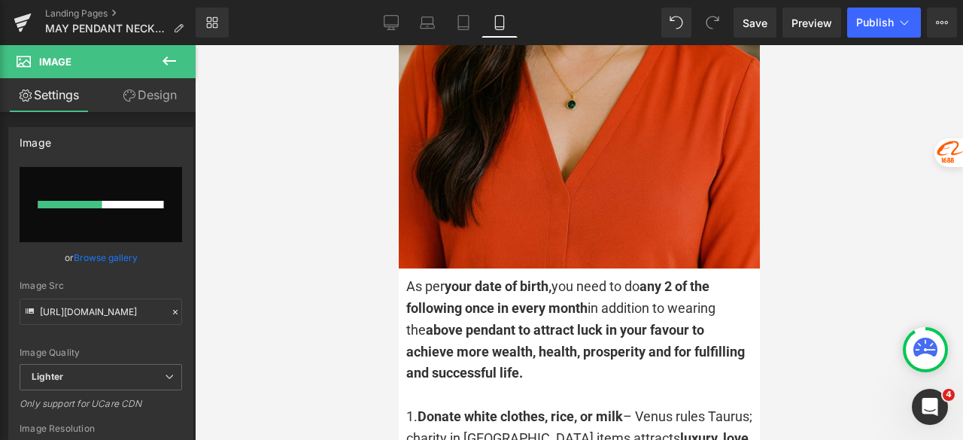
scroll to position [3791, 0]
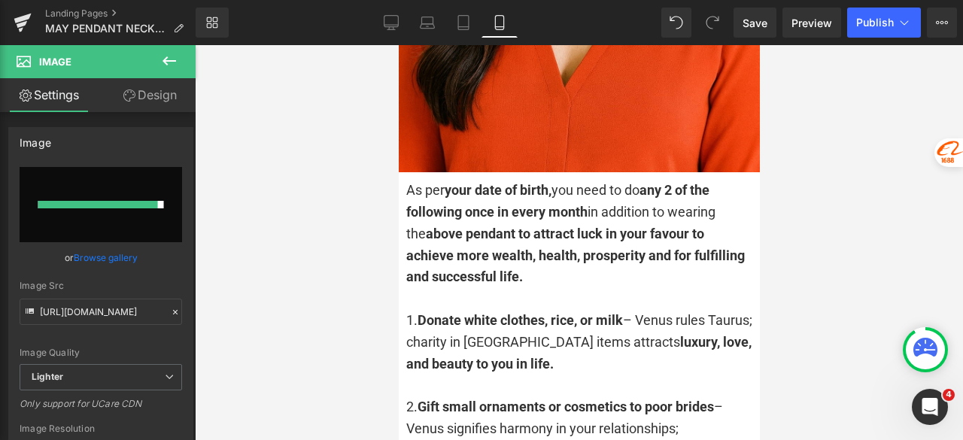
type input "https://ucarecdn.com/f8d8cdfd-2d0a-4653-a11f-a6bbfd9605f8/-/format/auto/-/previ…"
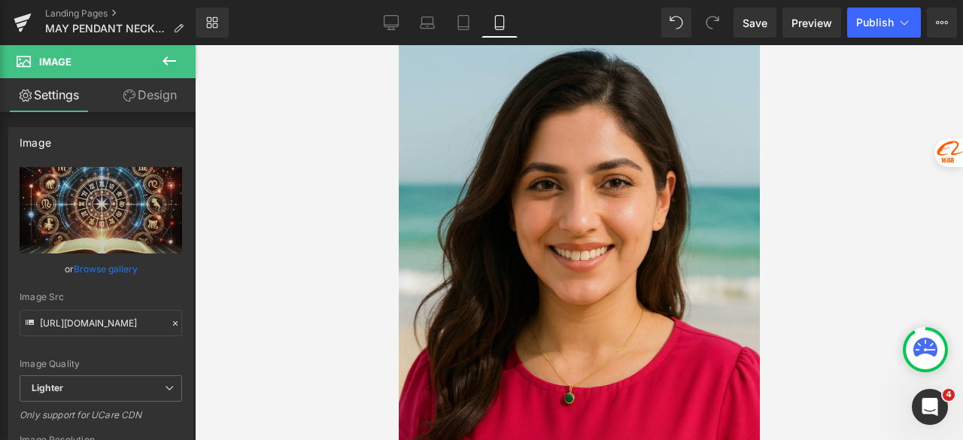
scroll to position [1233, 0]
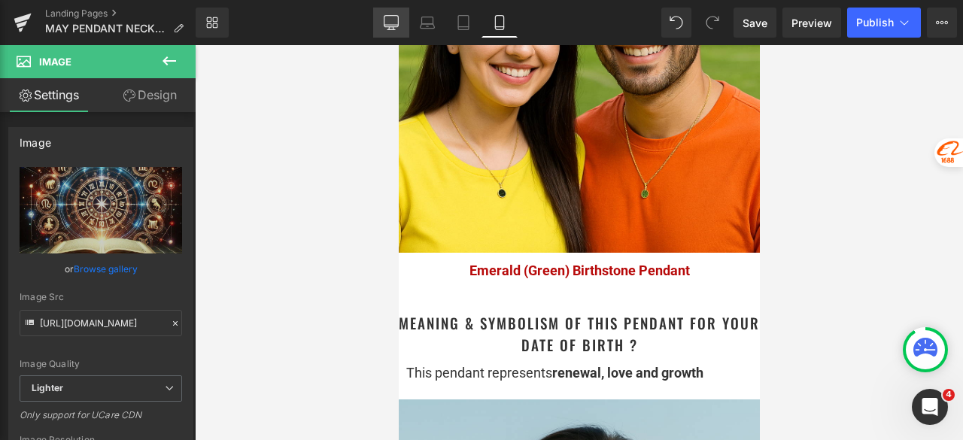
click at [378, 11] on link "Desktop" at bounding box center [391, 23] width 36 height 30
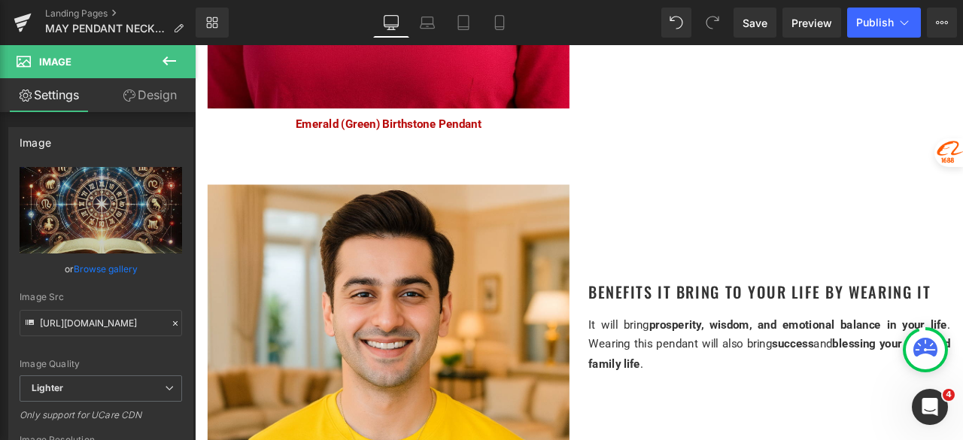
scroll to position [1881, 0]
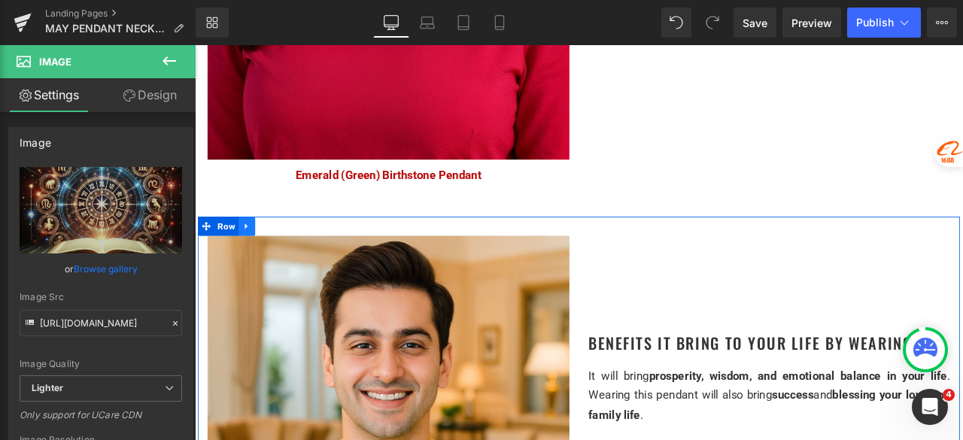
click at [254, 257] on icon at bounding box center [255, 260] width 3 height 7
click at [273, 255] on icon at bounding box center [276, 260] width 11 height 11
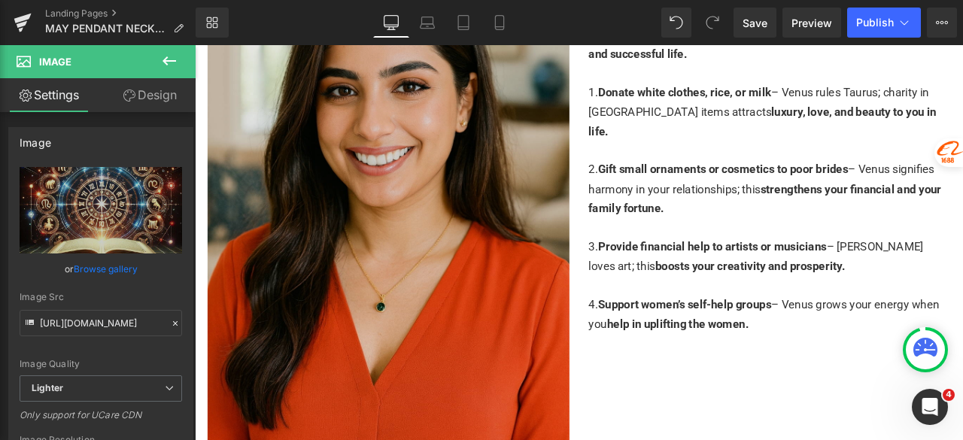
scroll to position [3287, 0]
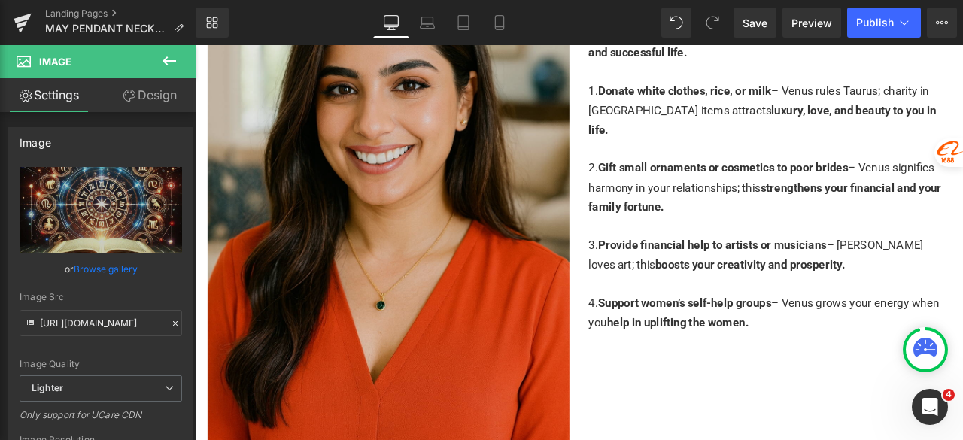
click at [435, 339] on img at bounding box center [424, 226] width 429 height 643
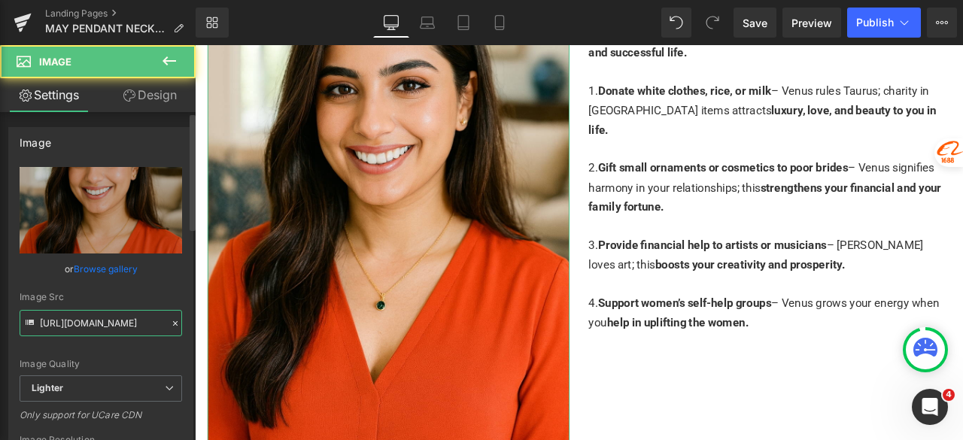
click at [66, 329] on input "https://ucarecdn.com/32fd5e70-44d7-4ac2-bc80-6dfb792709ee/-/format/auto/-/previ…" at bounding box center [101, 323] width 163 height 26
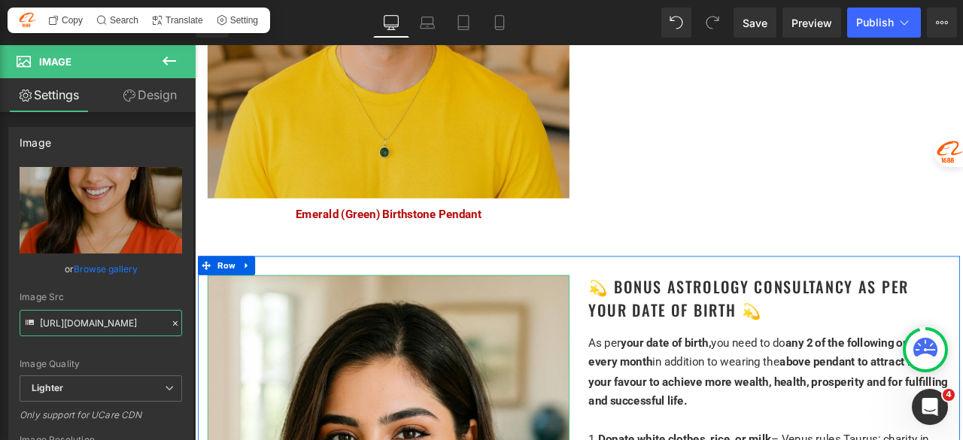
scroll to position [2760, 0]
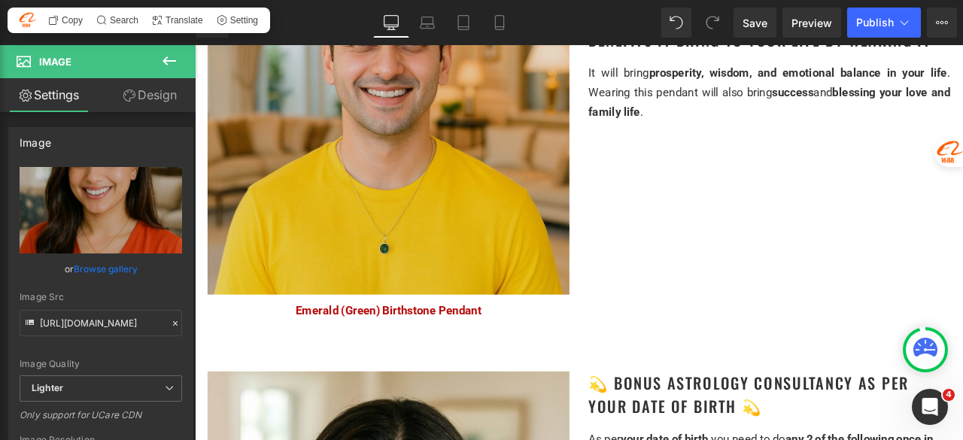
click at [472, 235] on img at bounding box center [424, 126] width 429 height 429
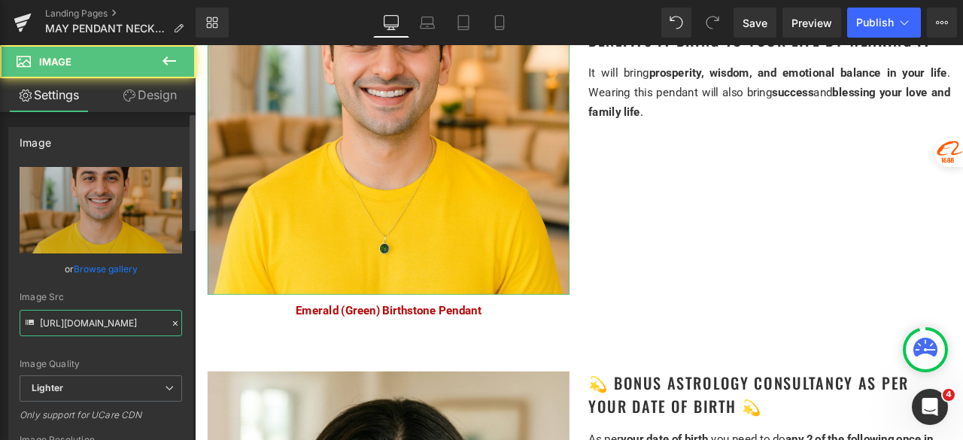
click at [87, 326] on input "https://ucarecdn.com/e6b9fc1c-25f9-4c39-adb2-653404d68c89/-/format/auto/-/previ…" at bounding box center [101, 323] width 163 height 26
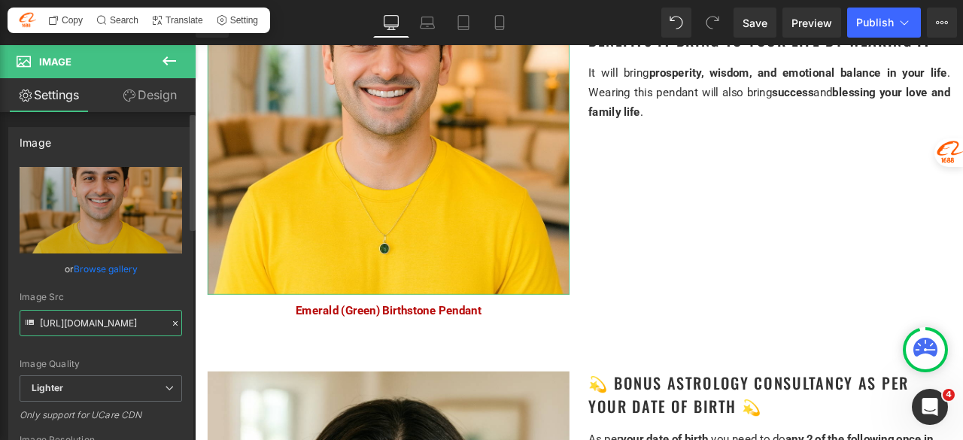
paste input "32fd5e70-44d7-4ac2-bc80-6dfb792709ee/-/format/auto/-/preview/3000x3000/-/qualit…"
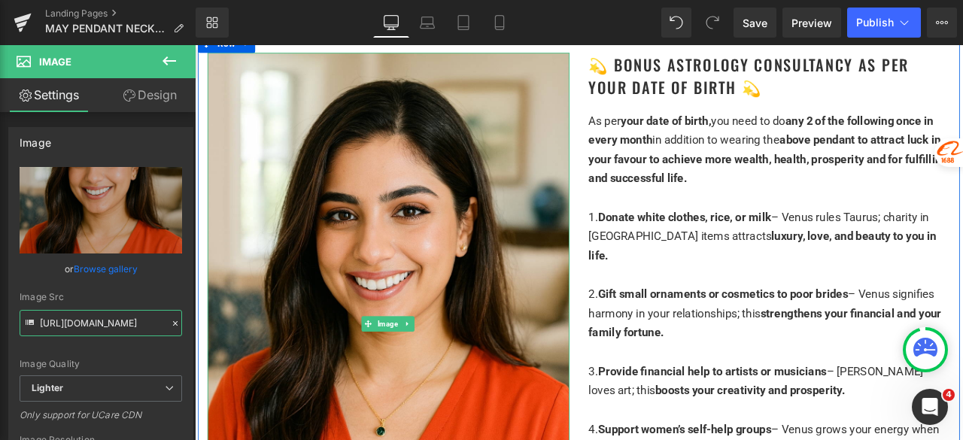
scroll to position [3437, 0]
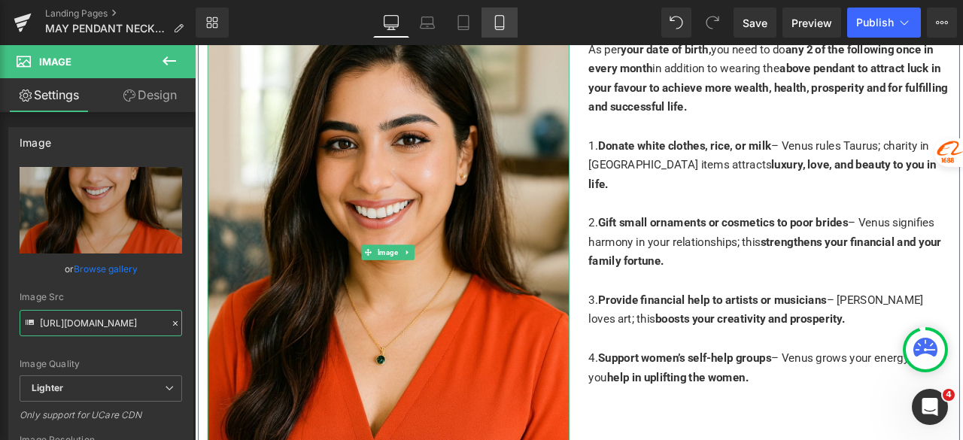
type input "https://ucarecdn.com/32fd5e70-44d7-4ac2-bc80-6dfb792709ee/-/format/auto/-/previ…"
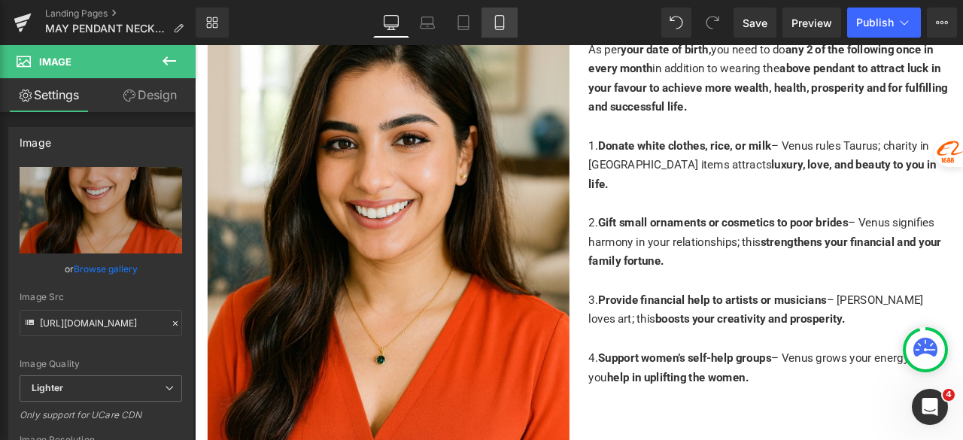
click at [500, 20] on icon at bounding box center [499, 22] width 15 height 15
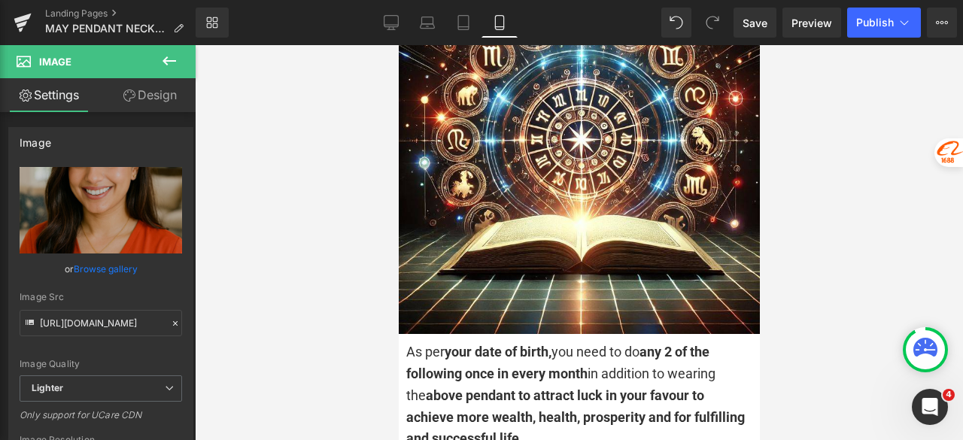
scroll to position [3443, 0]
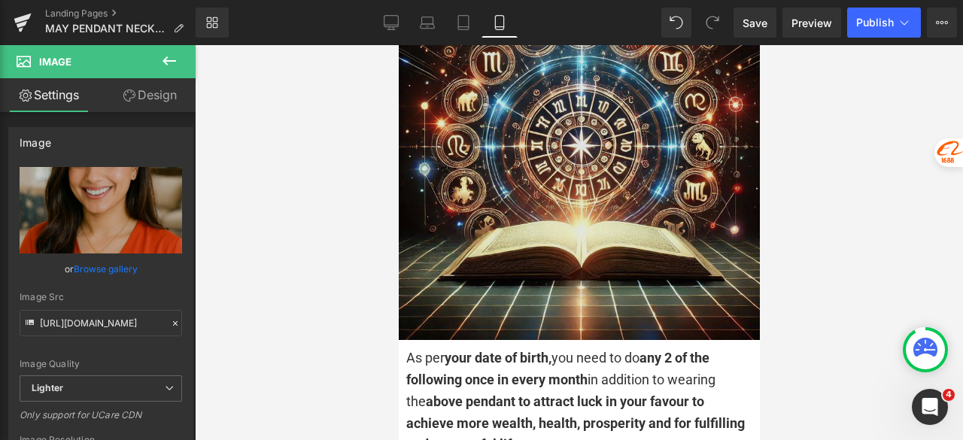
click at [545, 196] on img at bounding box center [578, 159] width 361 height 361
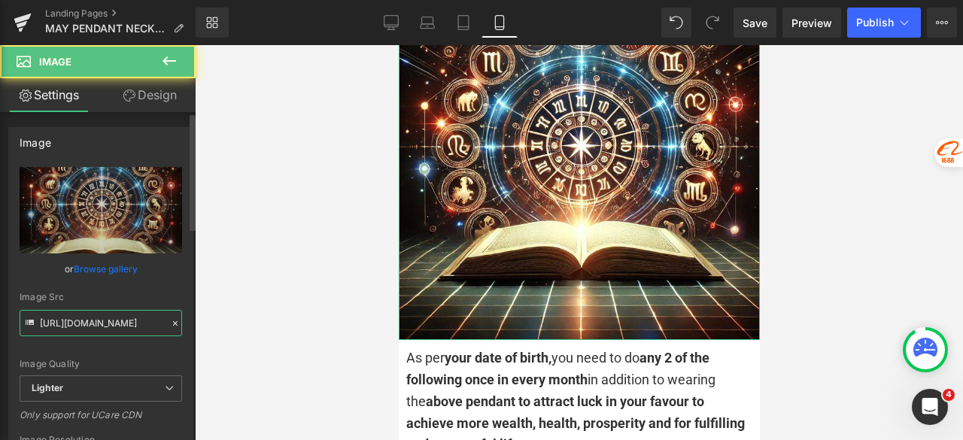
click at [100, 318] on input "https://ucarecdn.com/f8d8cdfd-2d0a-4653-a11f-a6bbfd9605f8/-/format/auto/-/previ…" at bounding box center [101, 323] width 163 height 26
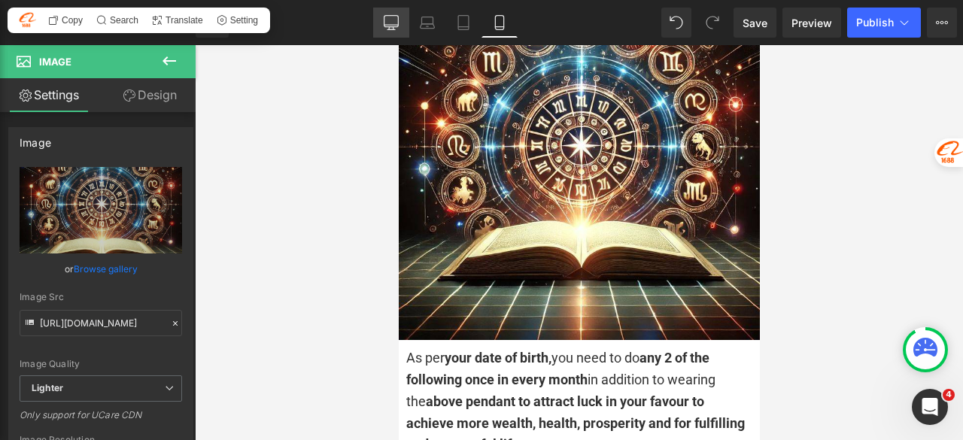
click at [394, 20] on icon at bounding box center [391, 22] width 15 height 15
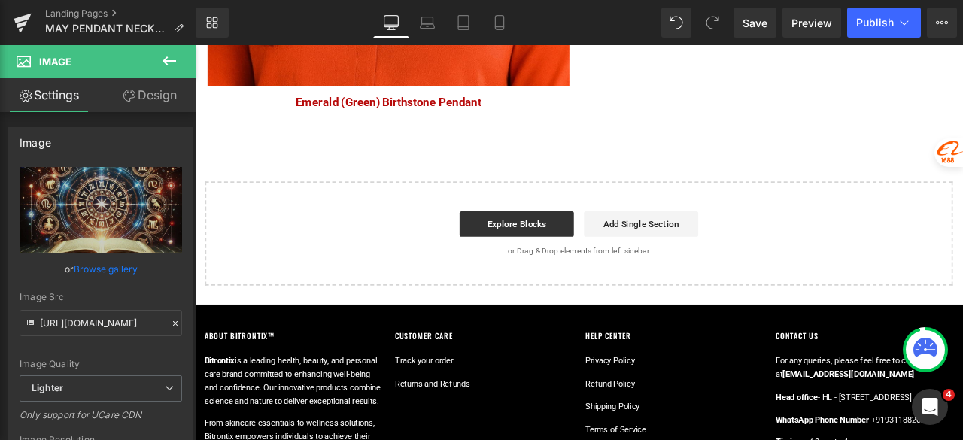
scroll to position [3586, 0]
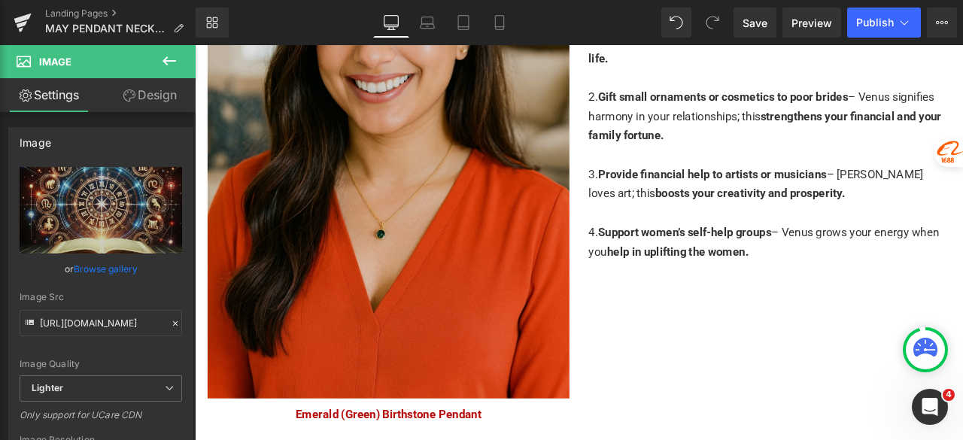
click at [409, 231] on img at bounding box center [424, 142] width 429 height 643
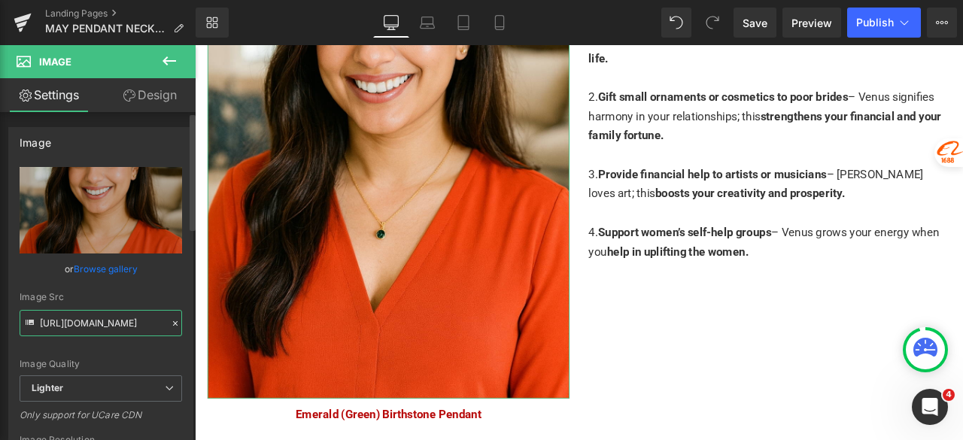
click at [114, 331] on input "https://ucarecdn.com/32fd5e70-44d7-4ac2-bc80-6dfb792709ee/-/format/auto/-/previ…" at bounding box center [101, 323] width 163 height 26
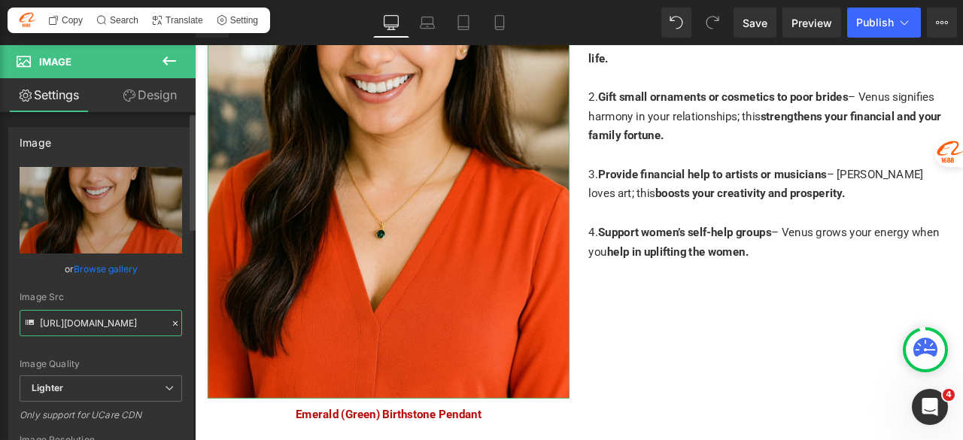
paste input "f8d8cdfd-2d0a-4653-a11f-a6bbfd9605f8/-/format/auto/-/preview/3000x3000/-/qualit…"
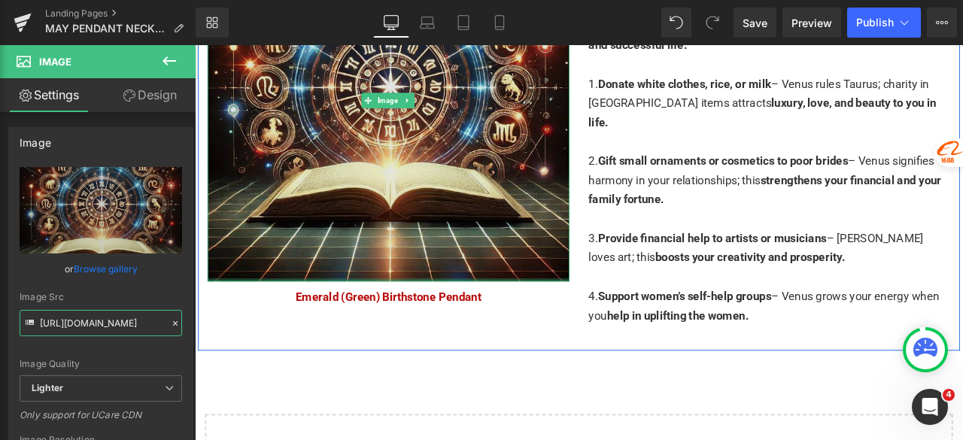
scroll to position [3435, 0]
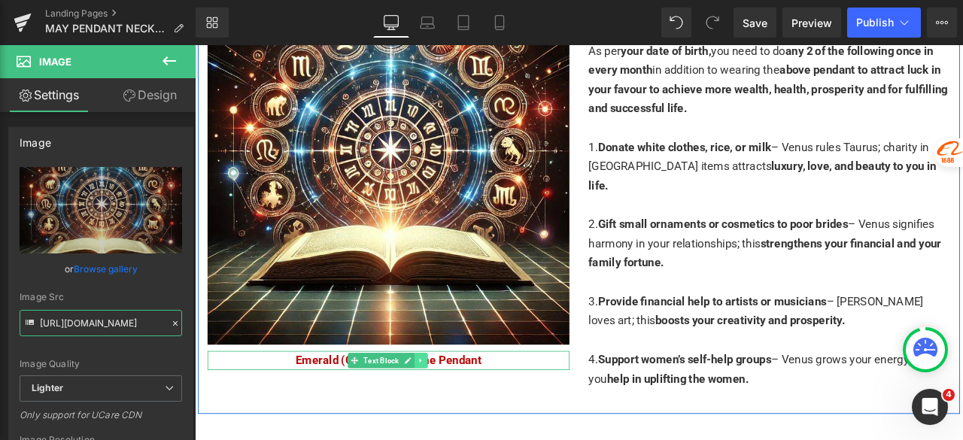
type input "https://ucarecdn.com/f8d8cdfd-2d0a-4653-a11f-a6bbfd9605f8/-/format/auto/-/previ…"
click at [459, 415] on icon at bounding box center [462, 419] width 8 height 9
click at [467, 415] on icon at bounding box center [471, 419] width 8 height 8
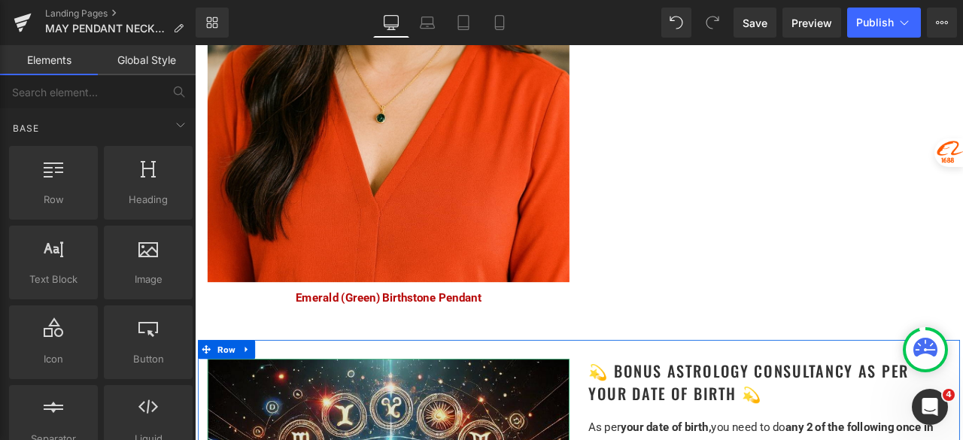
scroll to position [2984, 0]
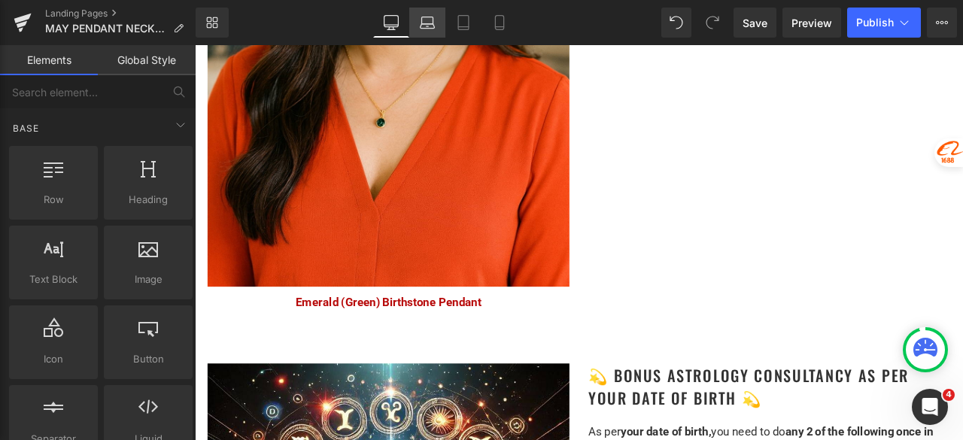
click at [421, 18] on icon at bounding box center [426, 20] width 11 height 7
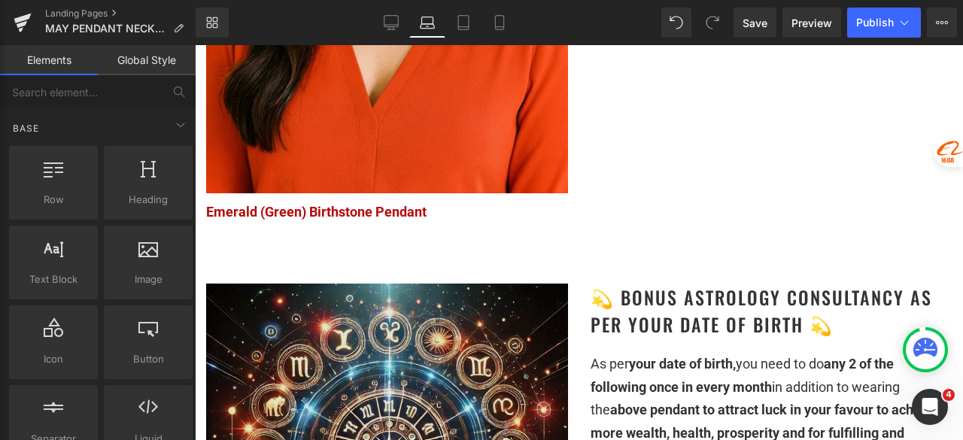
scroll to position [2701, 0]
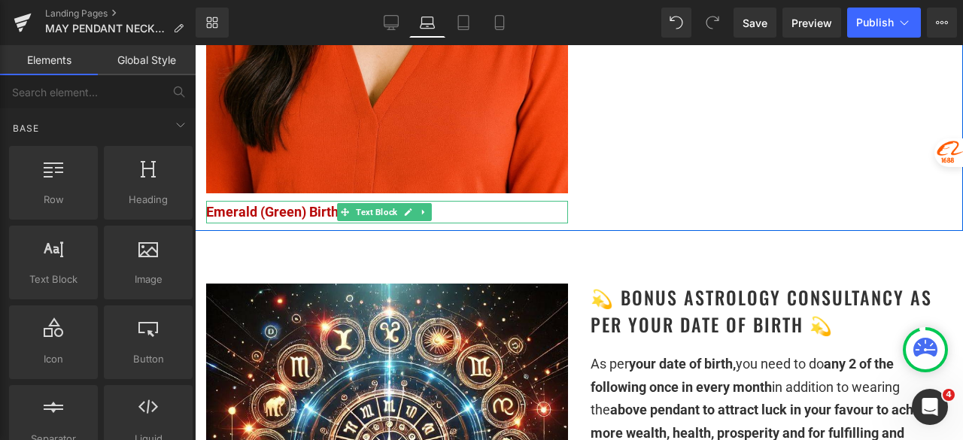
click at [360, 203] on span "Text Block" at bounding box center [376, 212] width 47 height 18
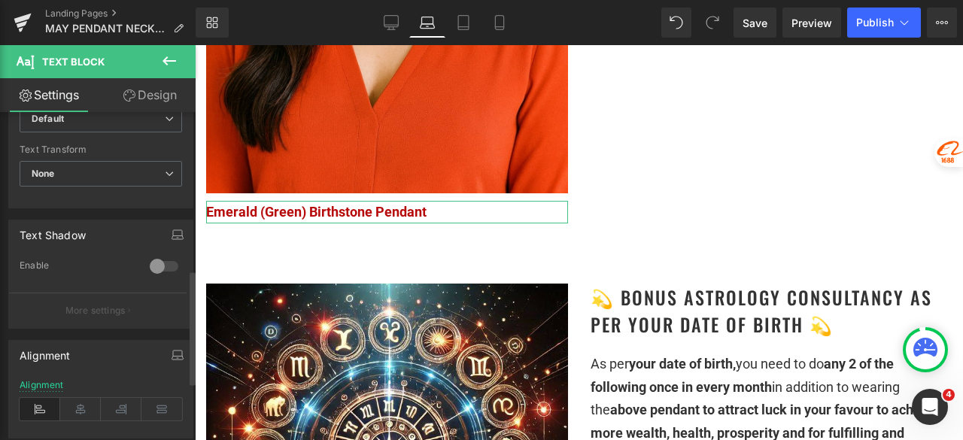
scroll to position [451, 0]
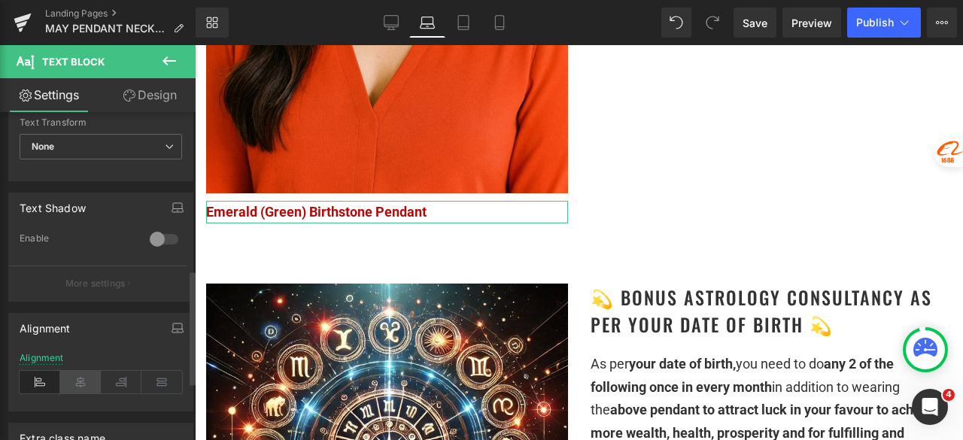
click at [81, 372] on icon at bounding box center [80, 382] width 41 height 23
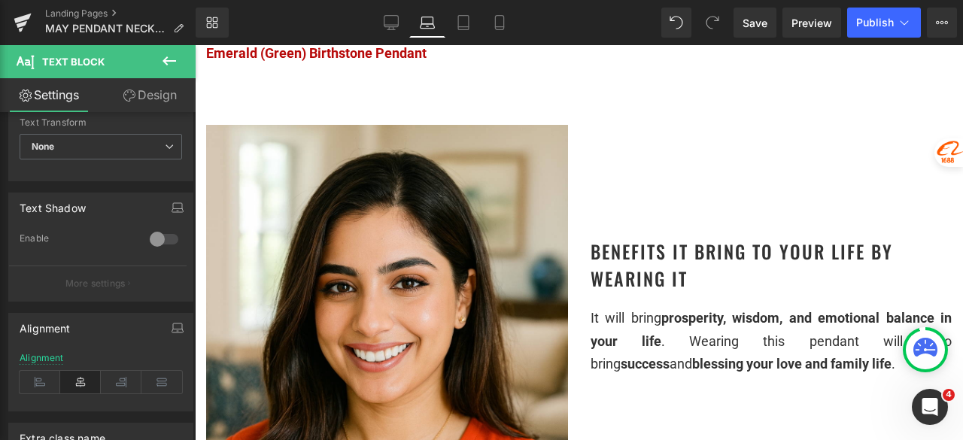
scroll to position [2175, 0]
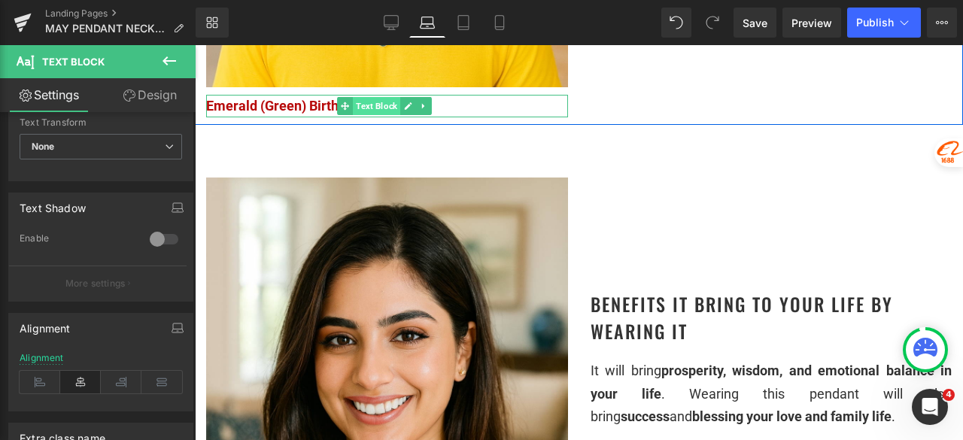
click at [361, 97] on span "Text Block" at bounding box center [376, 106] width 47 height 18
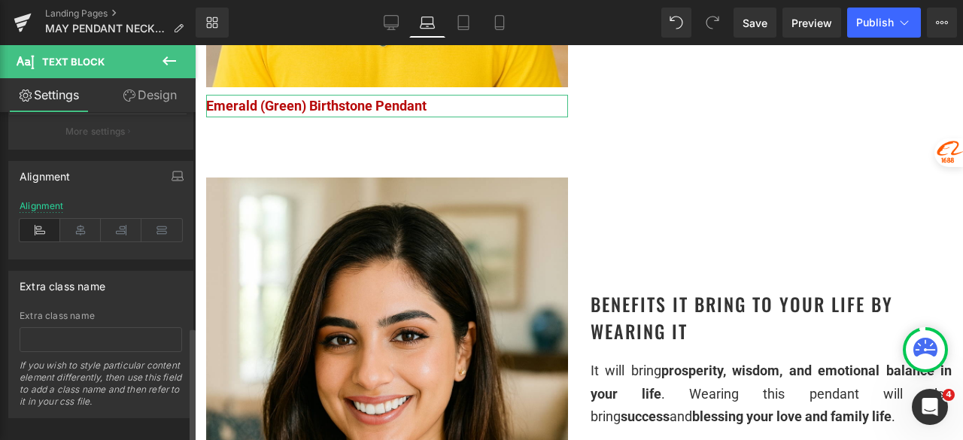
scroll to position [619, 0]
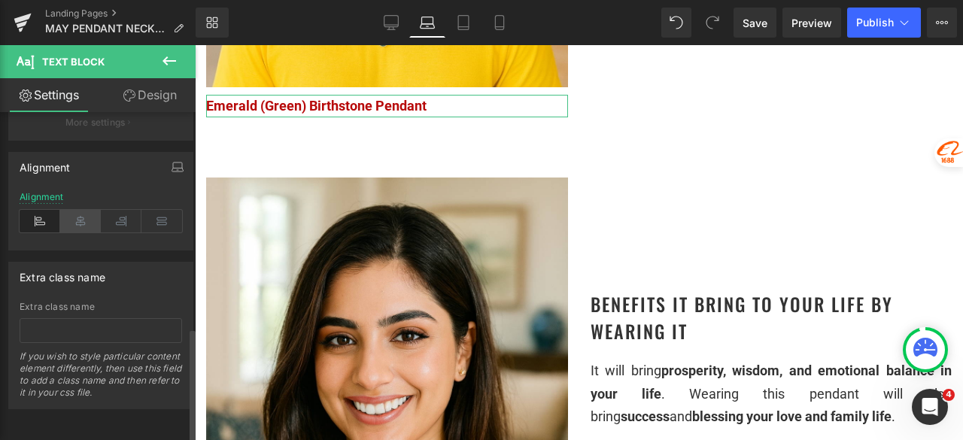
click at [84, 210] on icon at bounding box center [80, 221] width 41 height 23
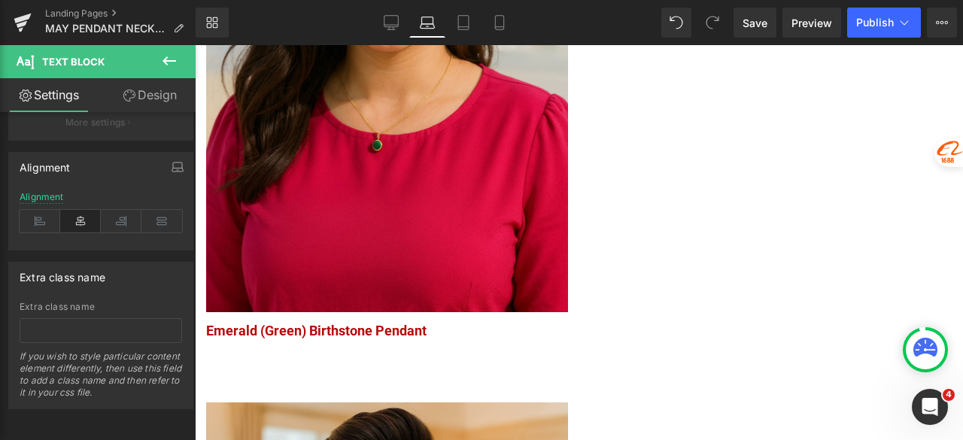
scroll to position [1497, 0]
click at [357, 322] on span "Text Block" at bounding box center [378, 331] width 47 height 18
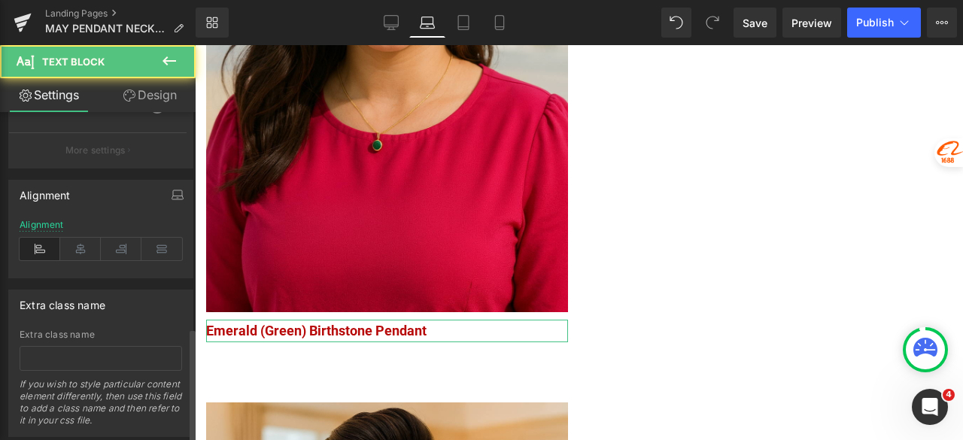
scroll to position [619, 0]
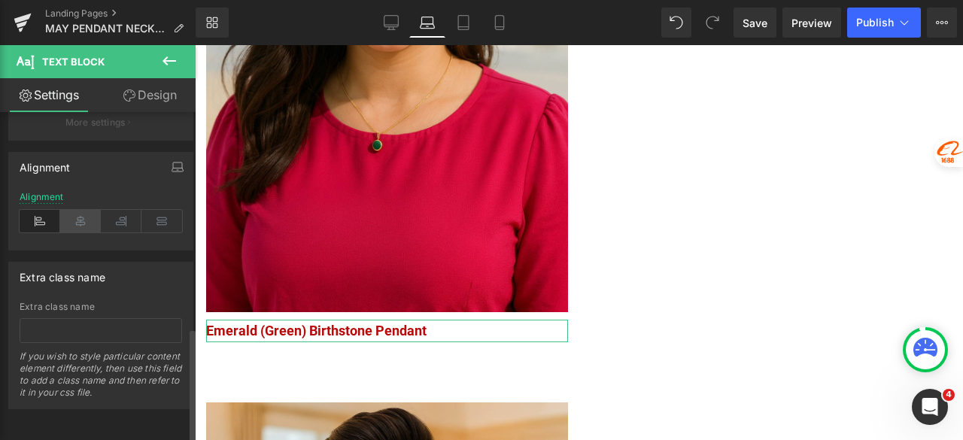
click at [87, 210] on icon at bounding box center [80, 221] width 41 height 23
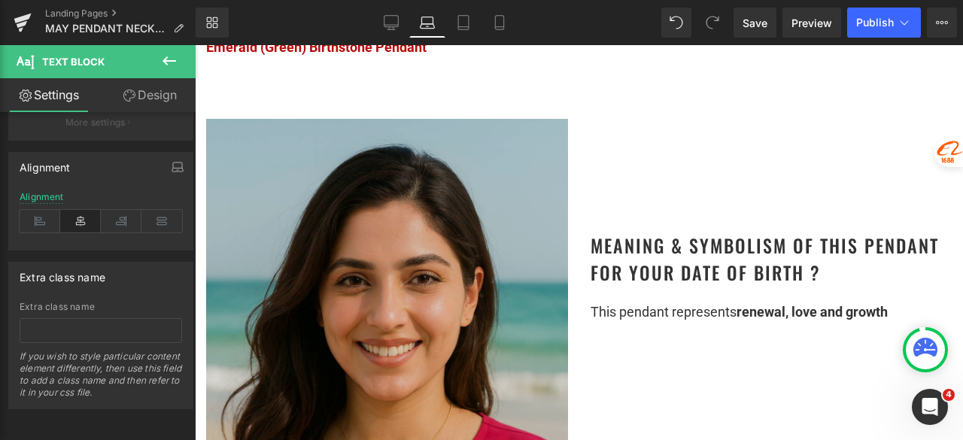
scroll to position [1046, 0]
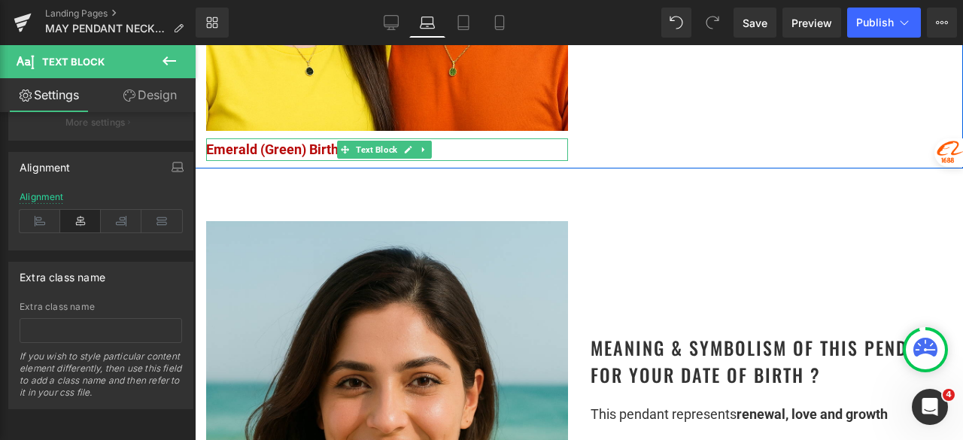
click at [353, 141] on span "Text Block" at bounding box center [376, 150] width 47 height 18
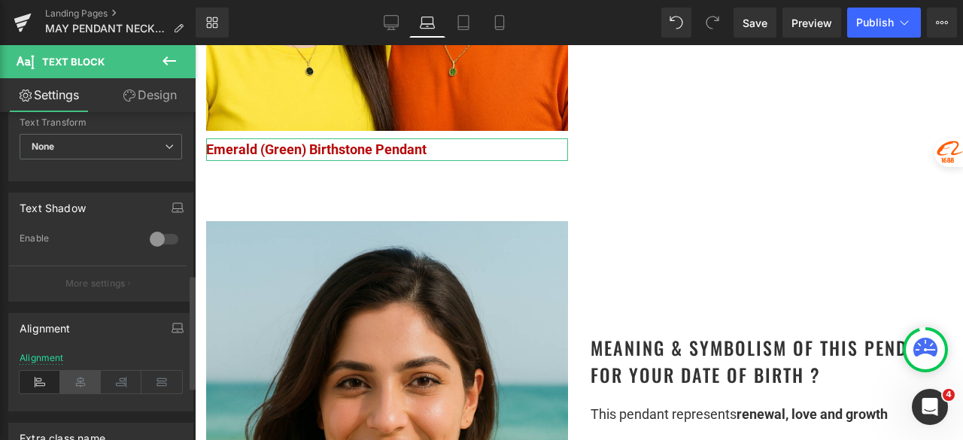
scroll to position [527, 0]
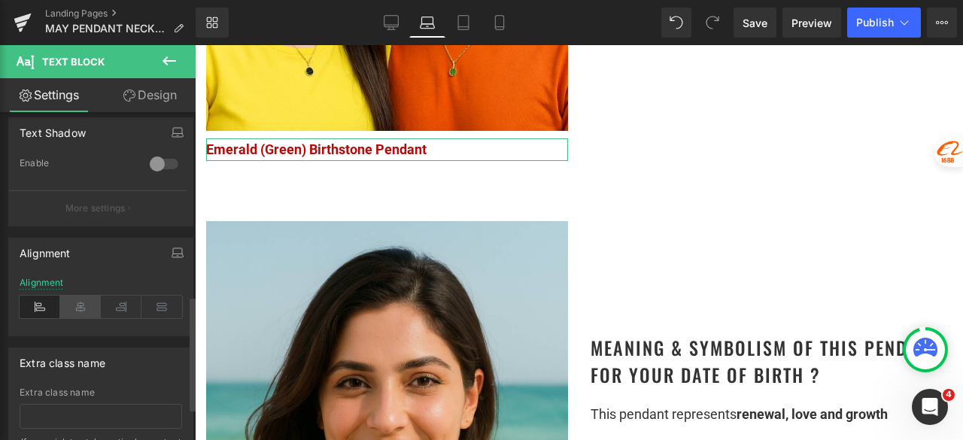
click at [78, 309] on icon at bounding box center [80, 307] width 41 height 23
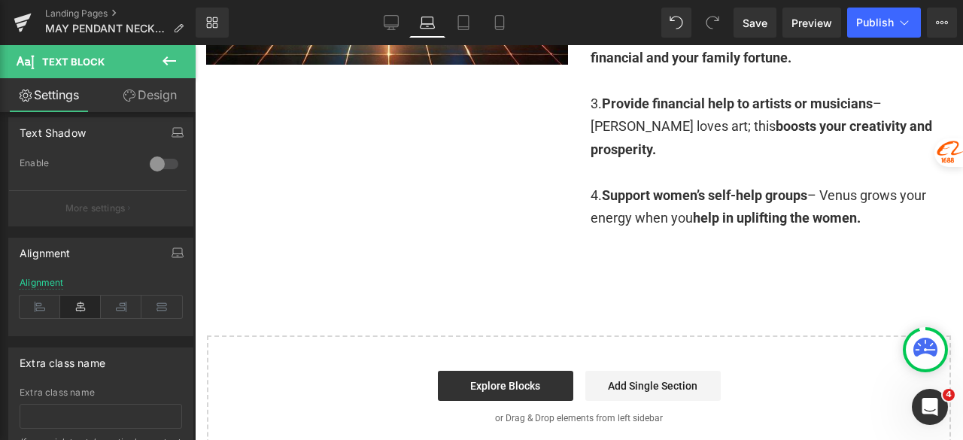
scroll to position [3303, 0]
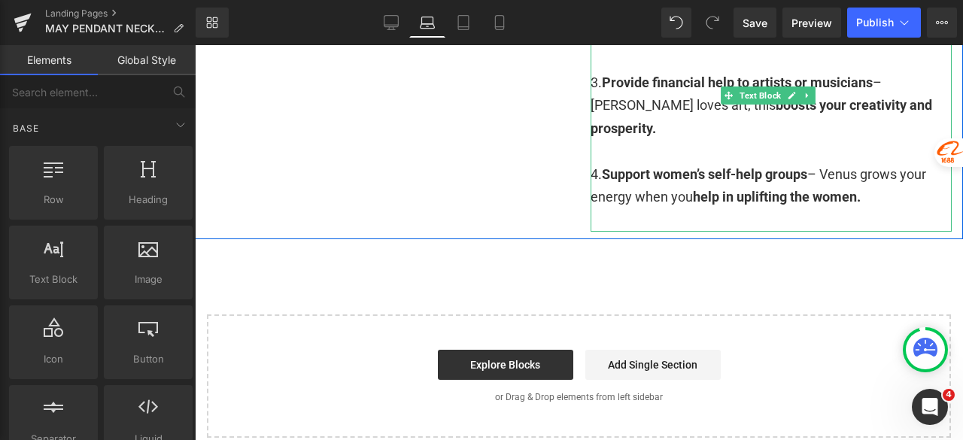
click at [628, 208] on div at bounding box center [772, 219] width 362 height 23
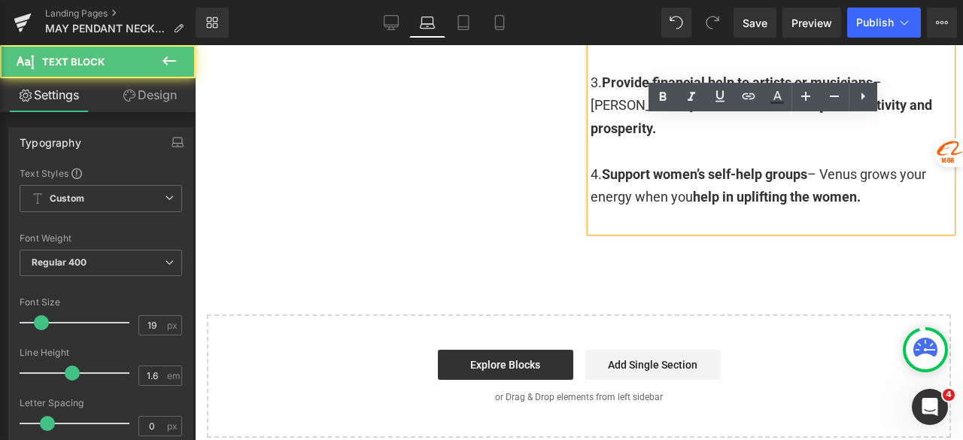
click at [618, 208] on div at bounding box center [772, 219] width 362 height 23
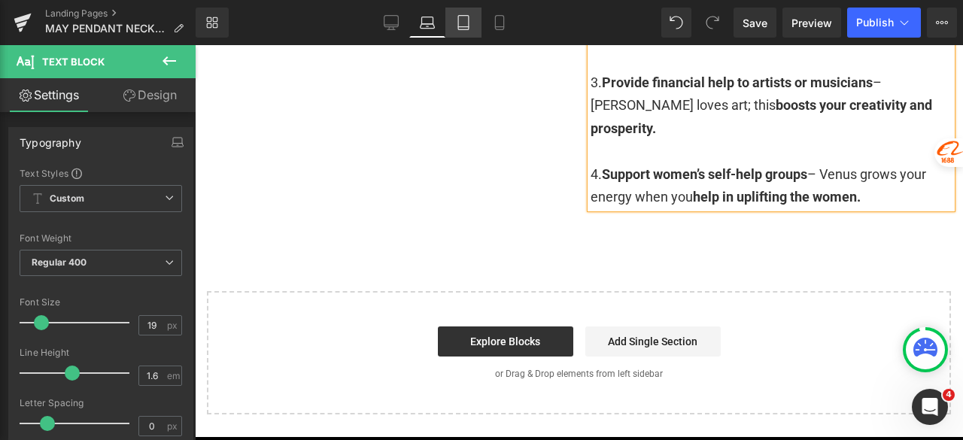
click at [464, 20] on icon at bounding box center [463, 22] width 15 height 15
type input "100"
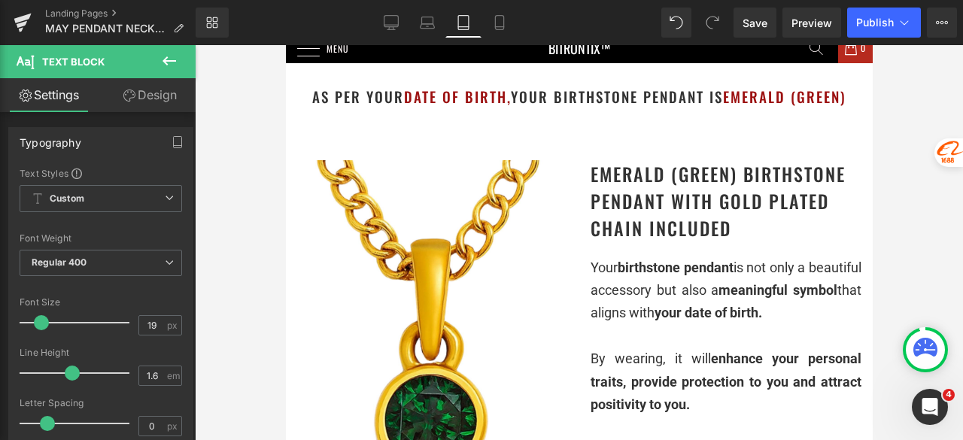
scroll to position [0, 0]
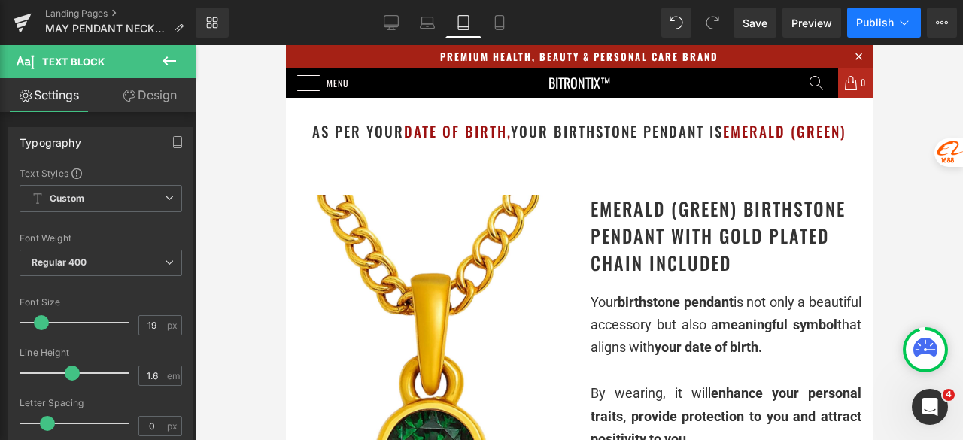
click at [885, 14] on button "Publish" at bounding box center [884, 23] width 74 height 30
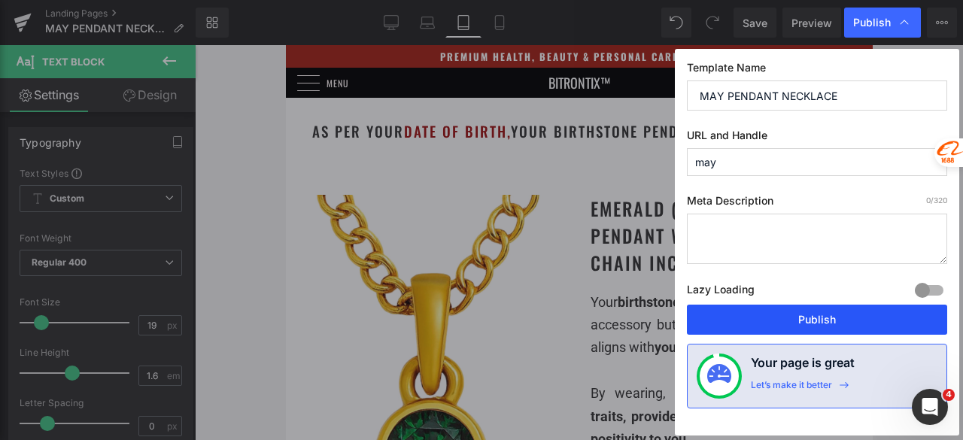
click at [842, 320] on button "Publish" at bounding box center [817, 320] width 260 height 30
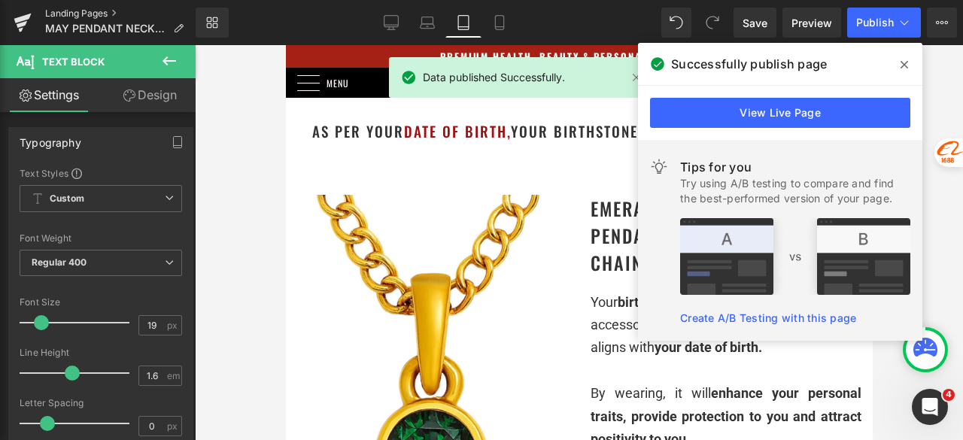
click at [82, 10] on link "Landing Pages" at bounding box center [120, 14] width 150 height 12
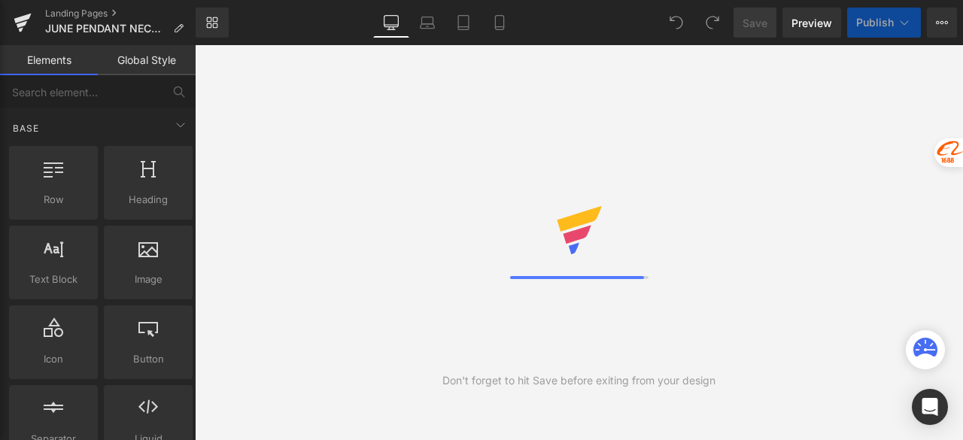
click at [508, 31] on link "Mobile" at bounding box center [500, 23] width 36 height 30
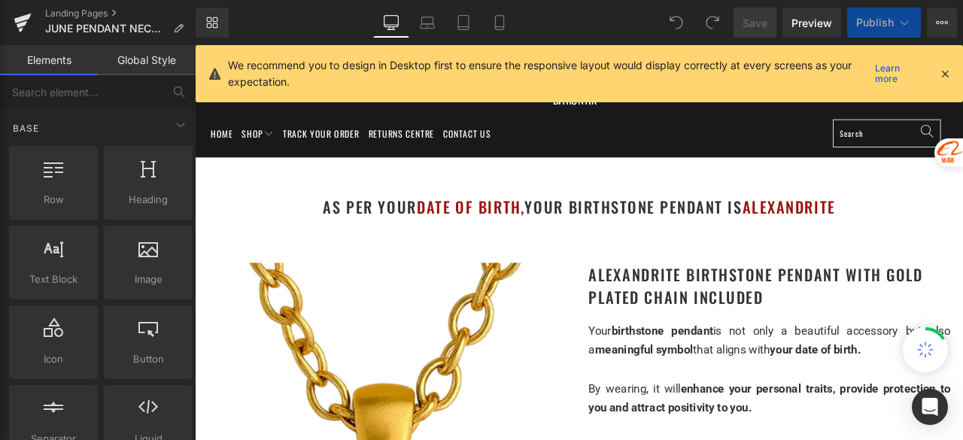
click at [941, 74] on icon at bounding box center [945, 74] width 14 height 14
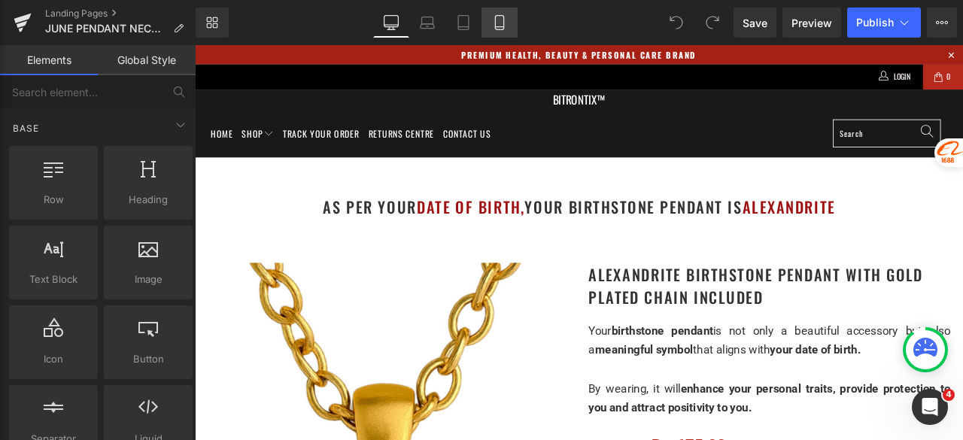
click at [497, 21] on icon at bounding box center [499, 22] width 15 height 15
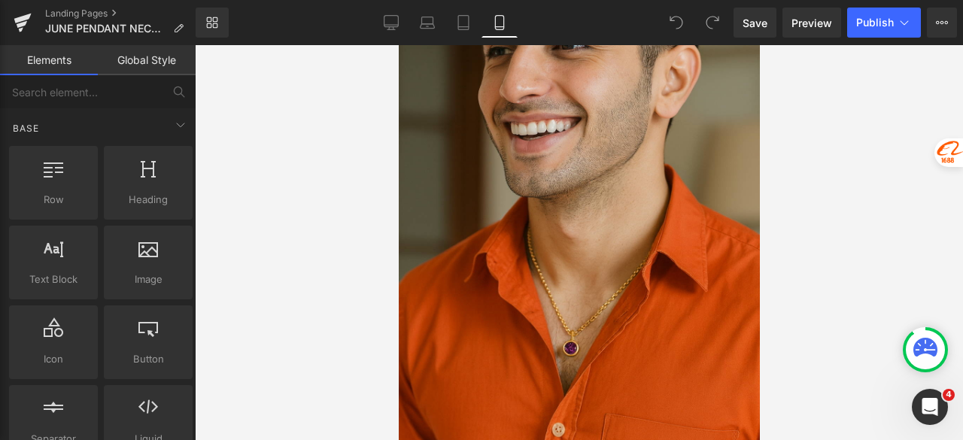
scroll to position [2443, 0]
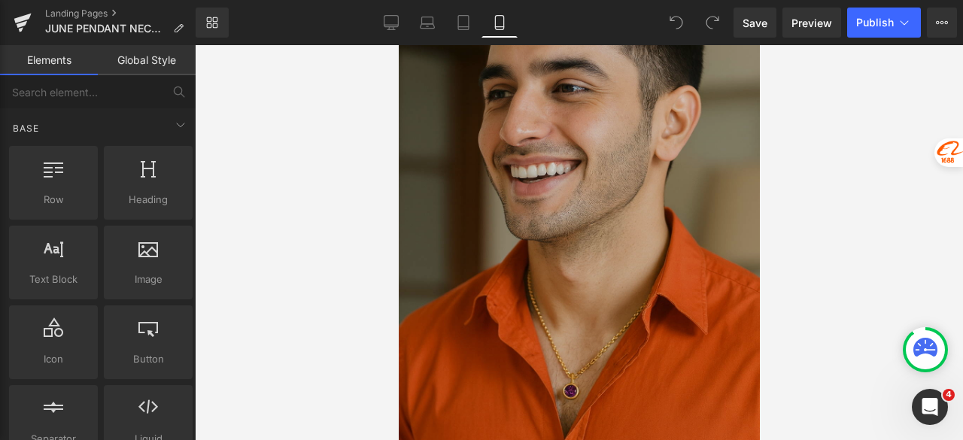
click at [512, 189] on img at bounding box center [578, 213] width 361 height 542
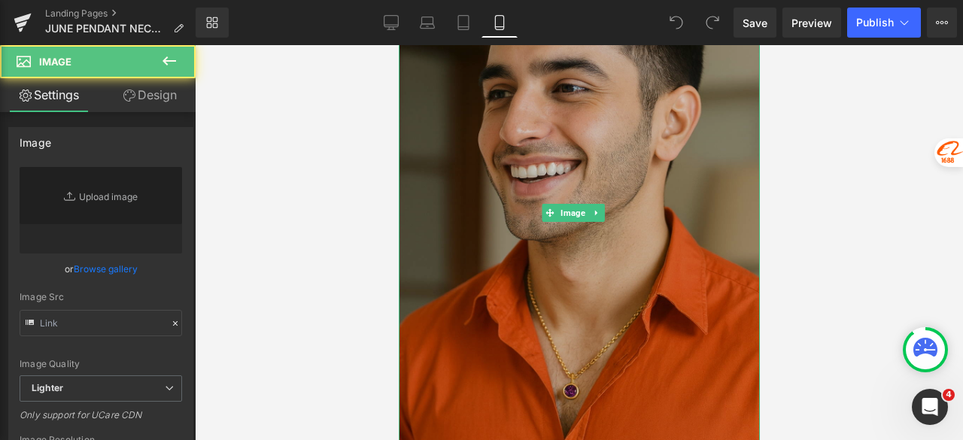
type input "https://ucarecdn.com/2e5674cb-7b96-4509-8d06-f2c4952975b7/-/format/auto/-/previ…"
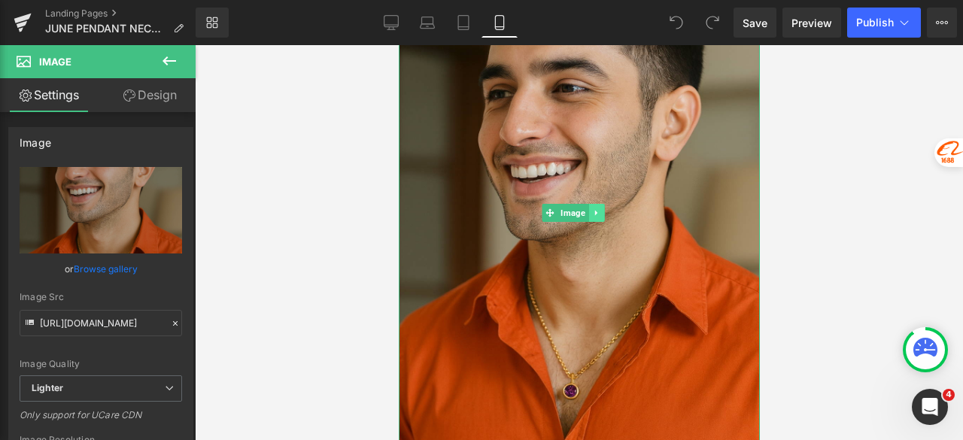
click at [595, 204] on link at bounding box center [596, 213] width 16 height 18
click at [589, 209] on icon at bounding box center [588, 213] width 8 height 8
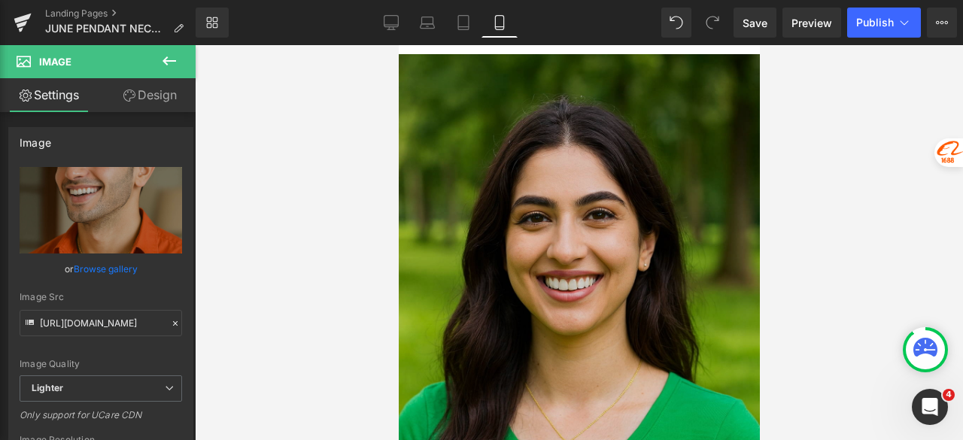
scroll to position [3551, 0]
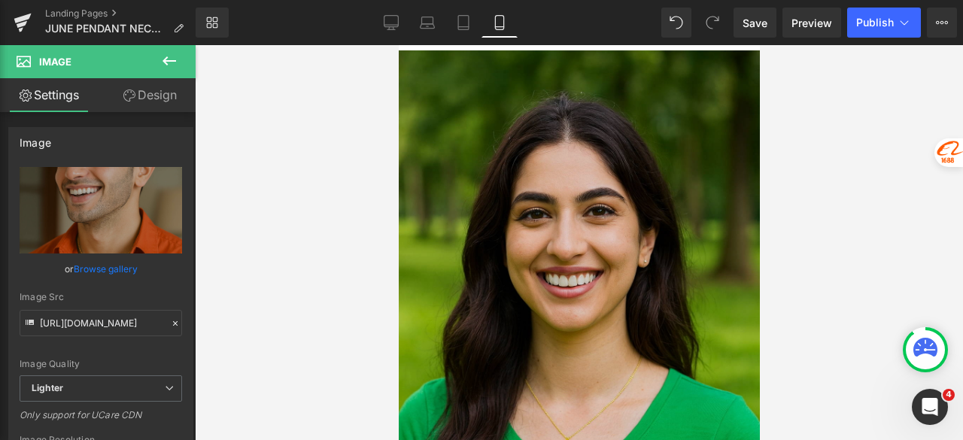
click at [526, 223] on img at bounding box center [578, 321] width 361 height 542
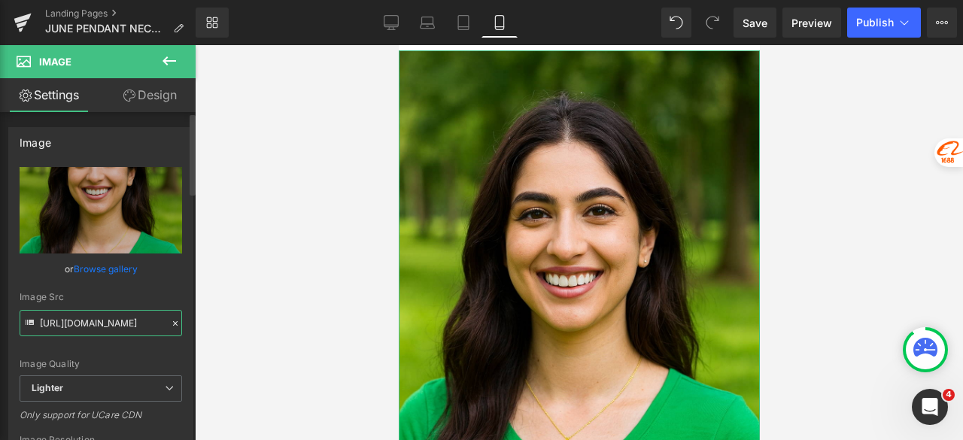
click at [74, 329] on input "https://ucarecdn.com/9870e86f-18c1-4042-a5ea-bead1f86b9a4/-/format/auto/-/previ…" at bounding box center [101, 323] width 163 height 26
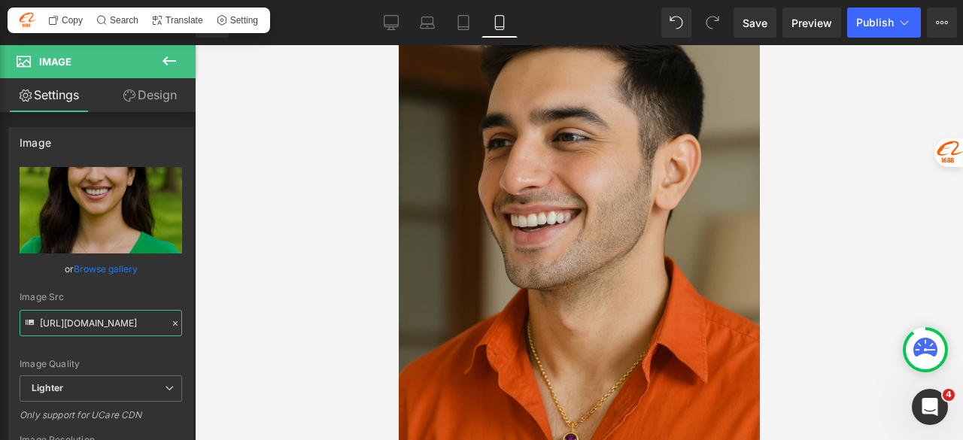
scroll to position [2949, 0]
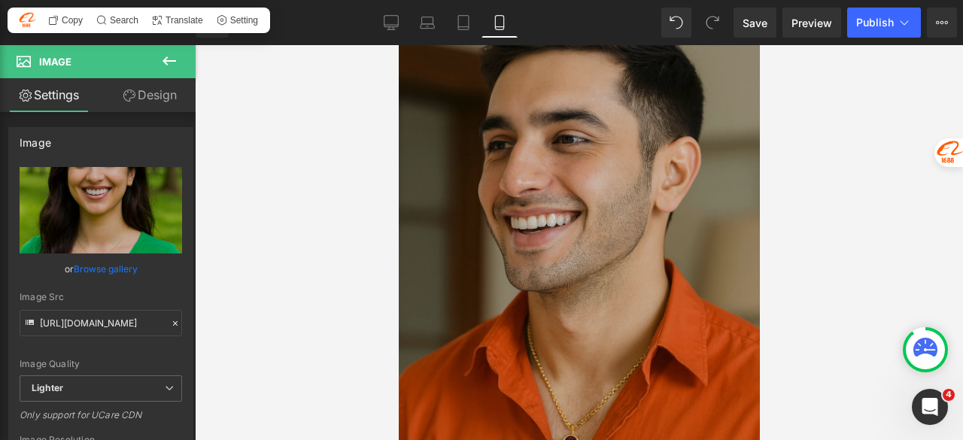
click at [515, 198] on img at bounding box center [578, 264] width 361 height 542
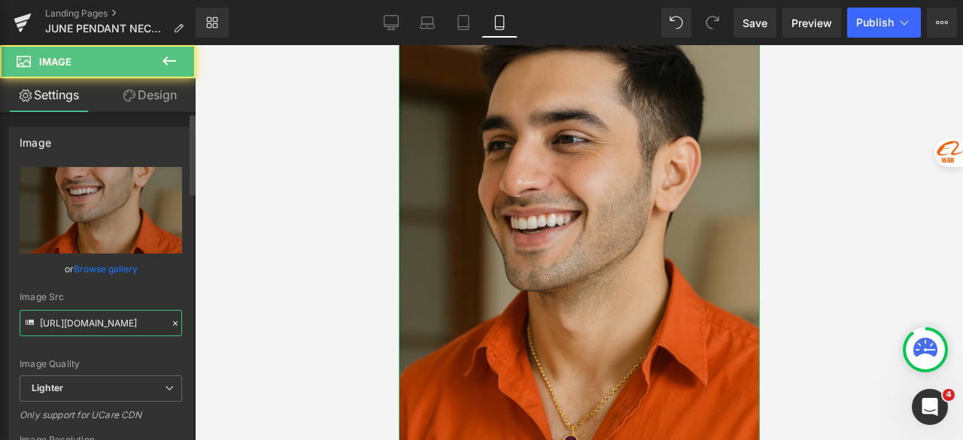
click at [138, 327] on input "https://ucarecdn.com/2e5674cb-7b96-4509-8d06-f2c4952975b7/-/format/auto/-/previ…" at bounding box center [101, 323] width 163 height 26
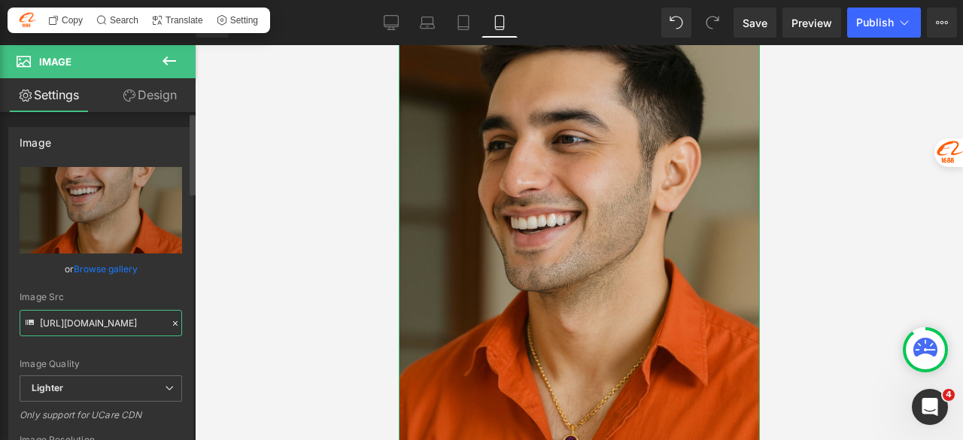
paste input "9870e86f-18c1-4042-a5ea-bead1f86b9a4/-/format/auto/-/preview/3000x3000/-/qualit…"
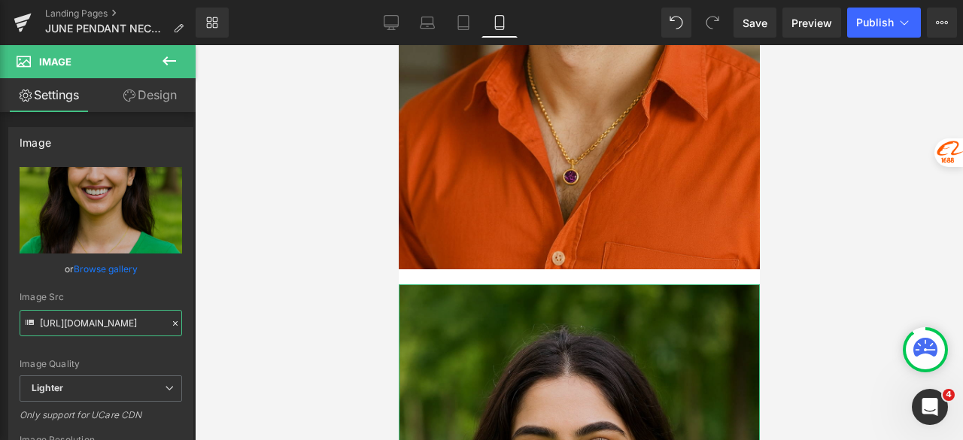
scroll to position [2874, 0]
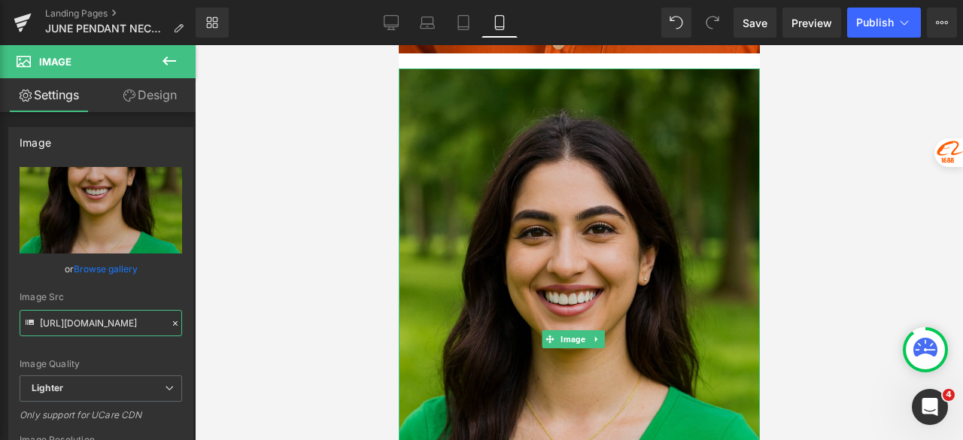
type input "https://ucarecdn.com/9870e86f-18c1-4042-a5ea-bead1f86b9a4/-/format/auto/-/previ…"
click at [579, 175] on img at bounding box center [578, 339] width 361 height 542
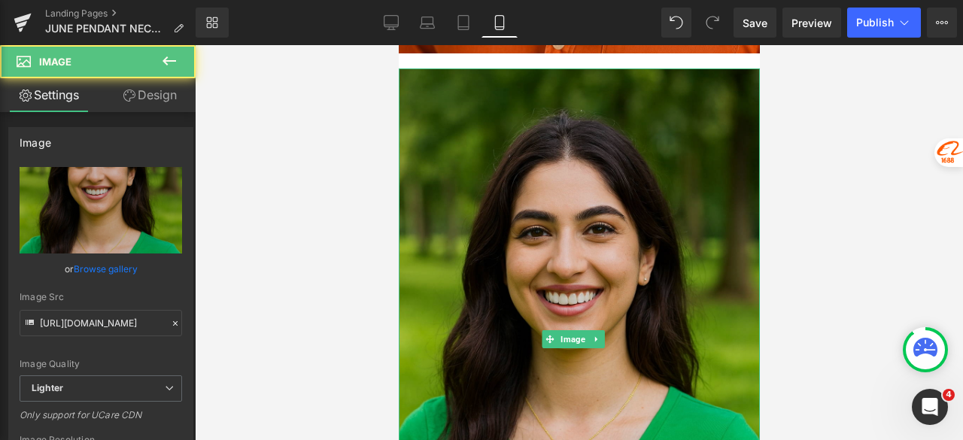
scroll to position [0, 0]
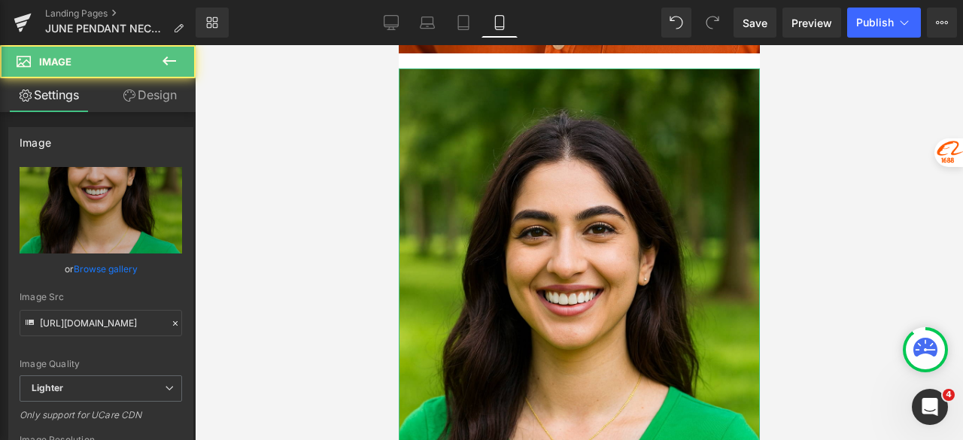
click at [141, 96] on link "Design" at bounding box center [150, 95] width 98 height 34
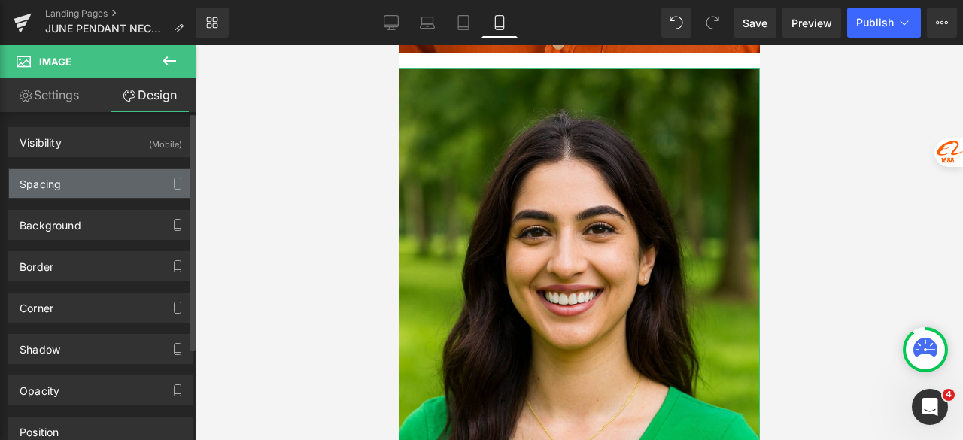
click at [84, 185] on div "Spacing" at bounding box center [101, 183] width 184 height 29
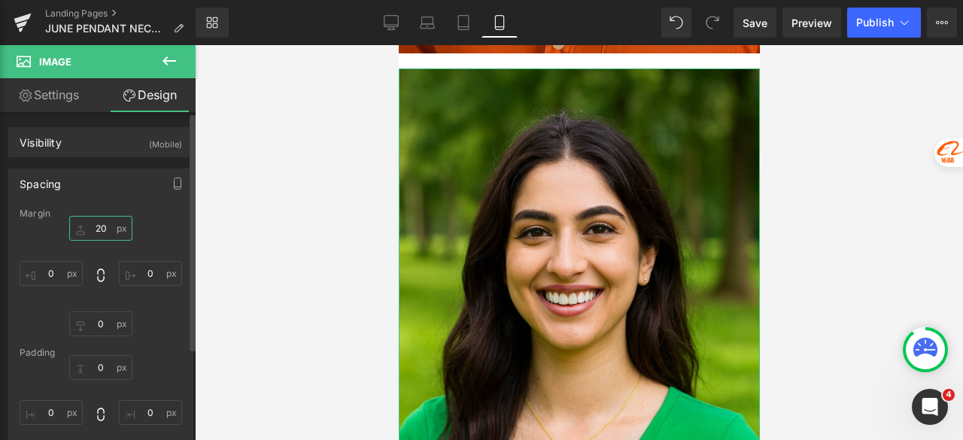
click at [102, 226] on input "20" at bounding box center [100, 228] width 63 height 25
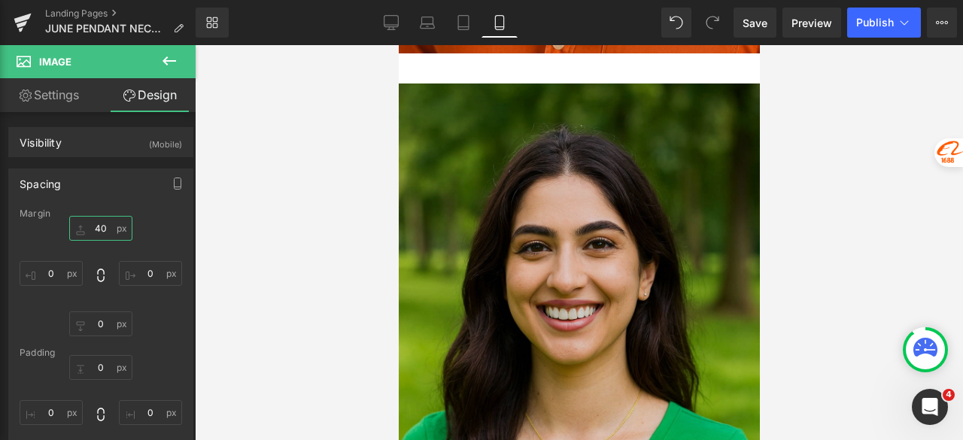
type input "40"
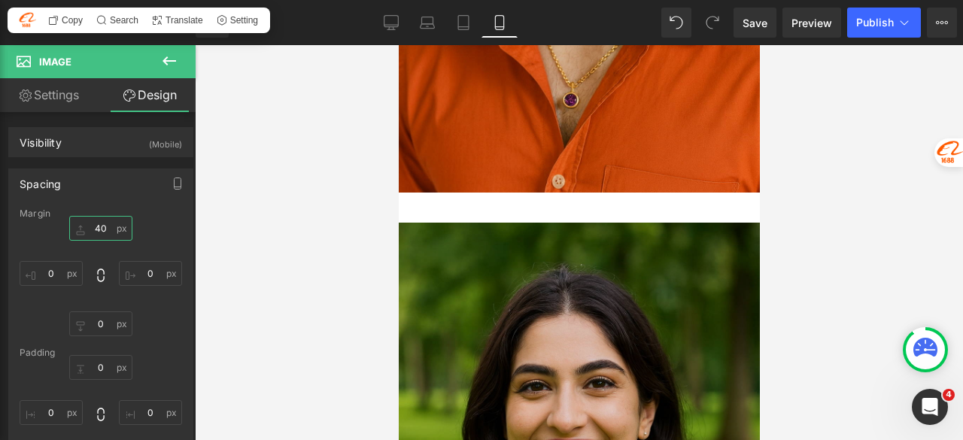
scroll to position [2573, 0]
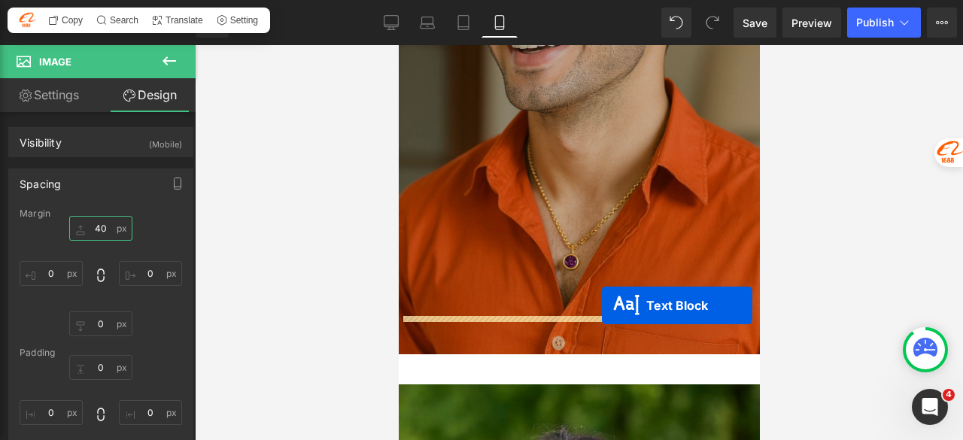
drag, startPoint x: 562, startPoint y: 174, endPoint x: 601, endPoint y: 306, distance: 137.4
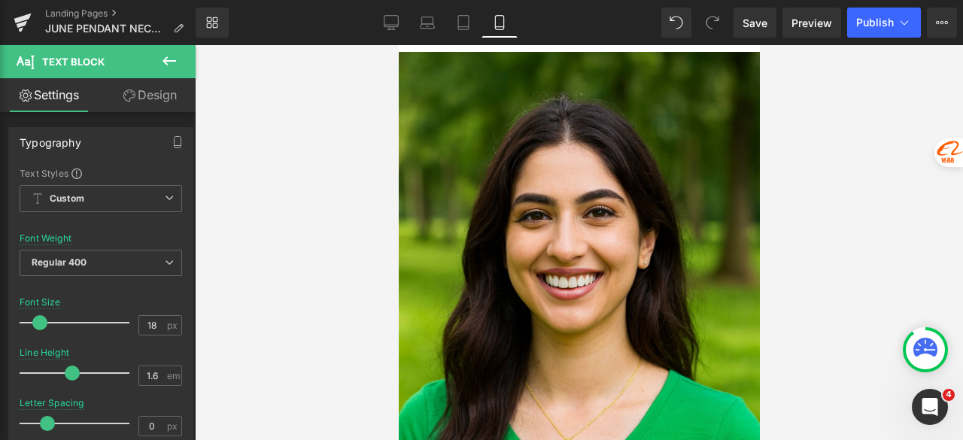
scroll to position [3626, 0]
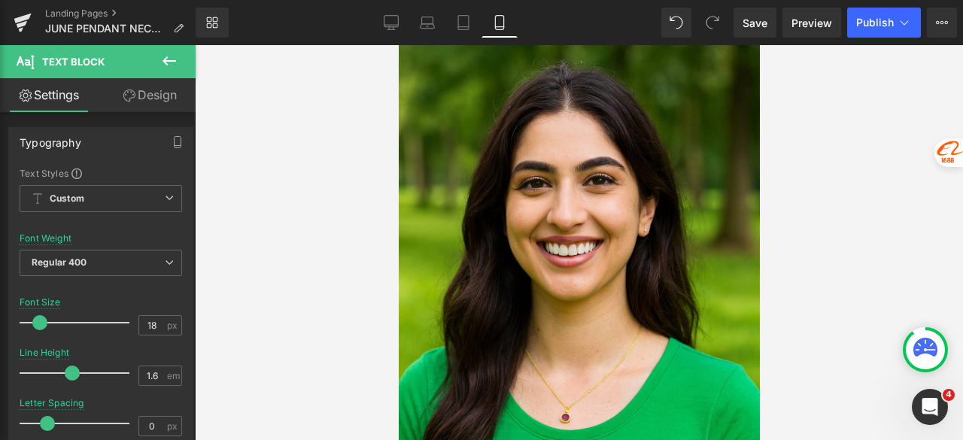
click at [566, 177] on img at bounding box center [578, 291] width 361 height 542
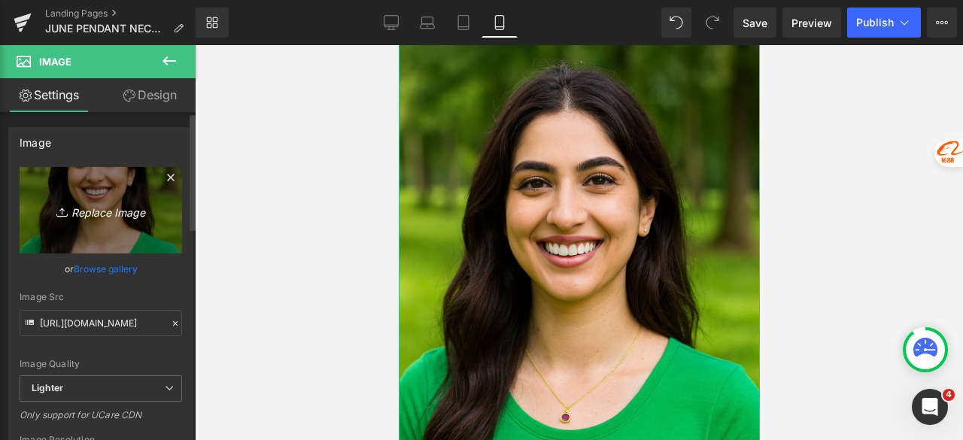
click at [119, 214] on icon "Replace Image" at bounding box center [101, 210] width 120 height 19
type input "C:\fakepath\Astrology Image_5.jpg"
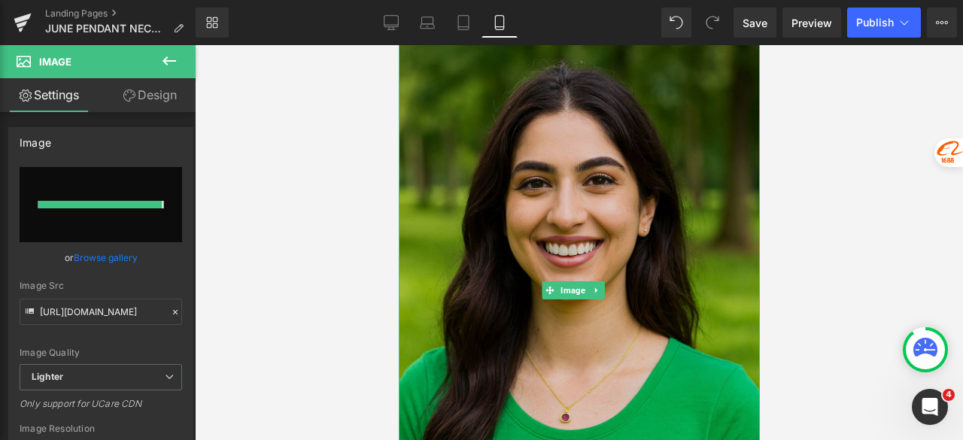
type input "https://ucarecdn.com/3aeae6a4-7ae2-4e73-a446-317a00985afd/-/format/auto/-/previ…"
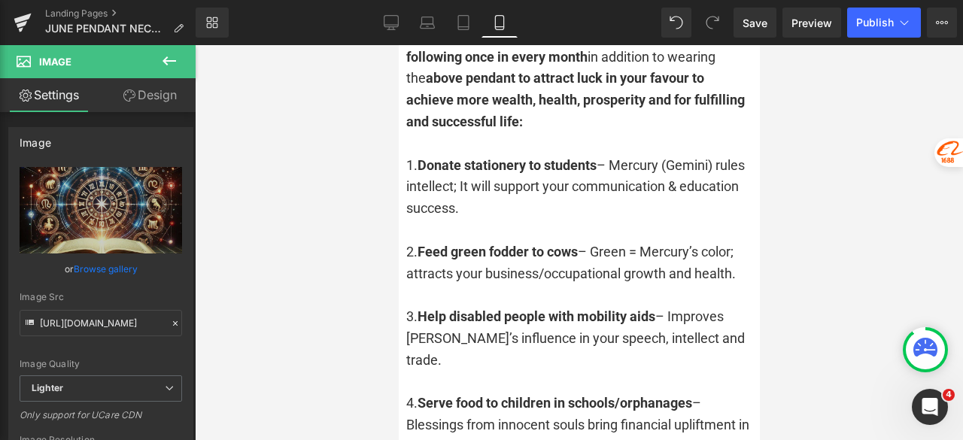
scroll to position [4002, 0]
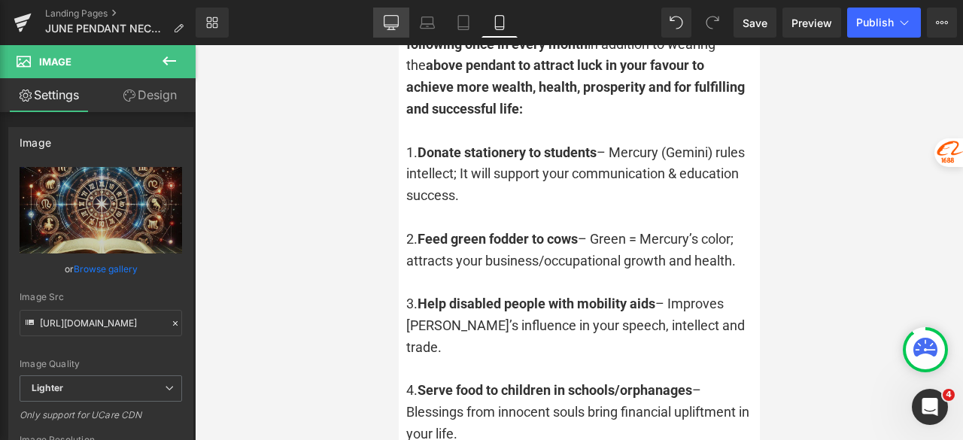
click at [384, 20] on icon at bounding box center [391, 22] width 15 height 15
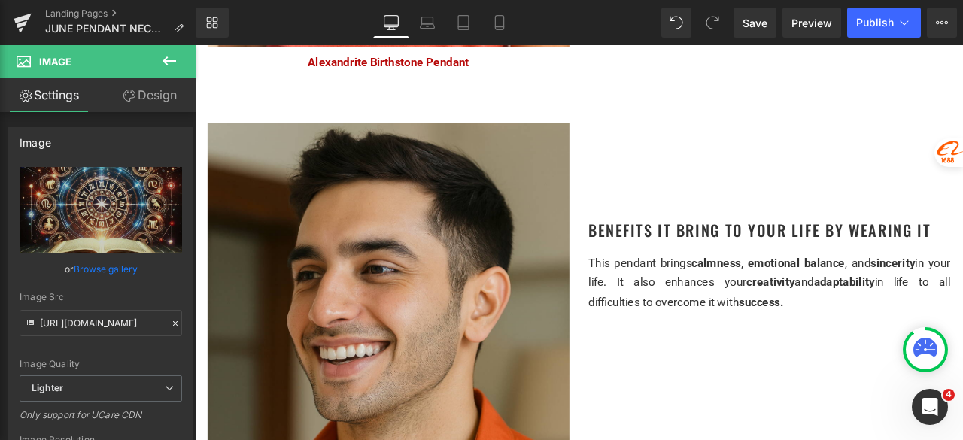
scroll to position [1940, 0]
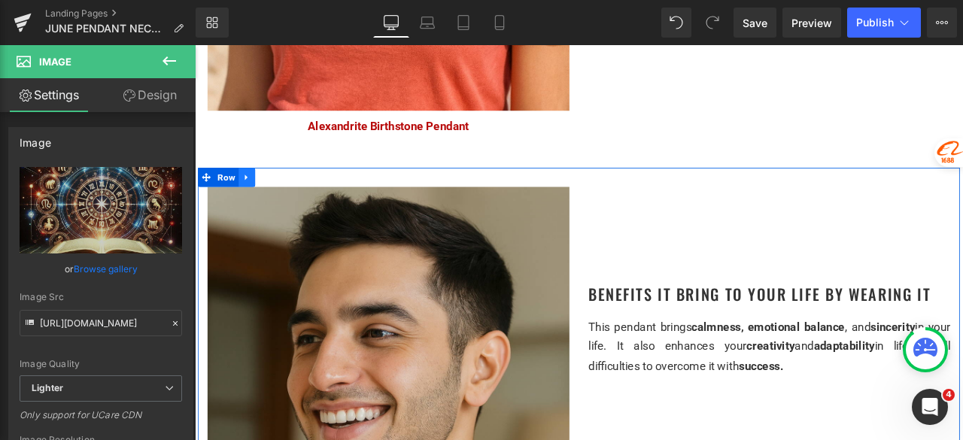
click at [254, 196] on icon at bounding box center [256, 201] width 11 height 11
click at [271, 197] on icon at bounding box center [276, 201] width 11 height 11
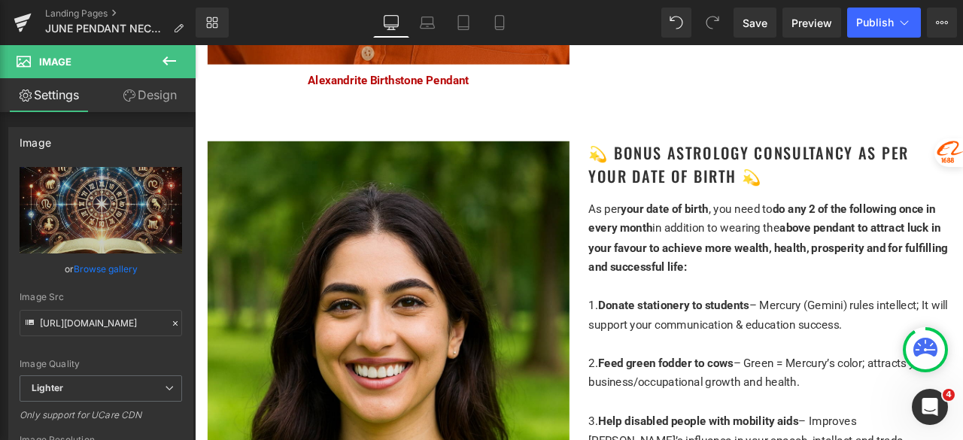
scroll to position [3499, 0]
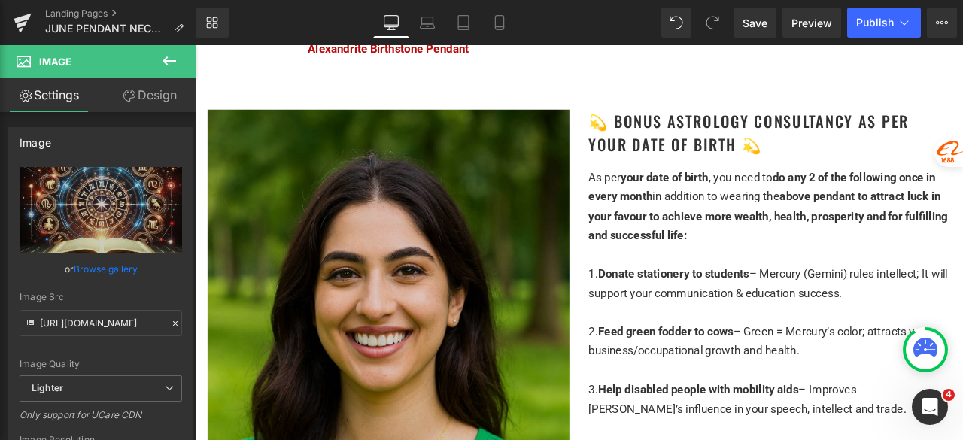
click at [474, 224] on img at bounding box center [424, 443] width 429 height 643
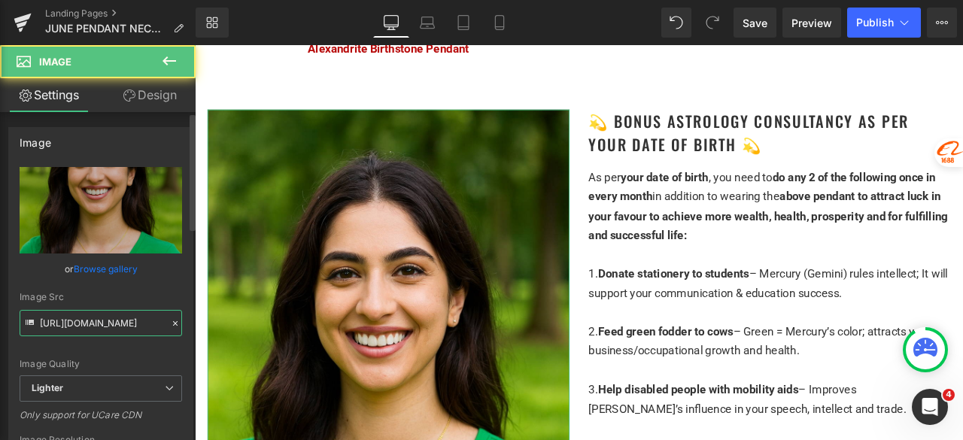
click at [121, 324] on input "https://ucarecdn.com/9870e86f-18c1-4042-a5ea-bead1f86b9a4/-/format/auto/-/previ…" at bounding box center [101, 323] width 163 height 26
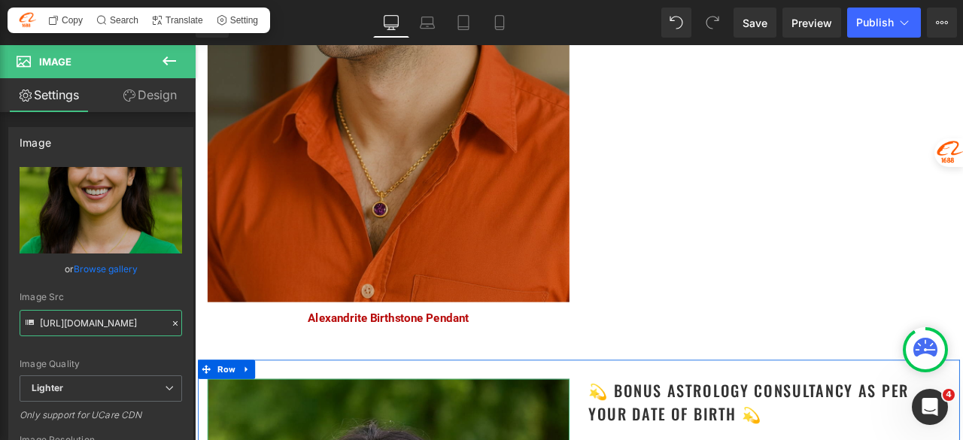
scroll to position [3123, 0]
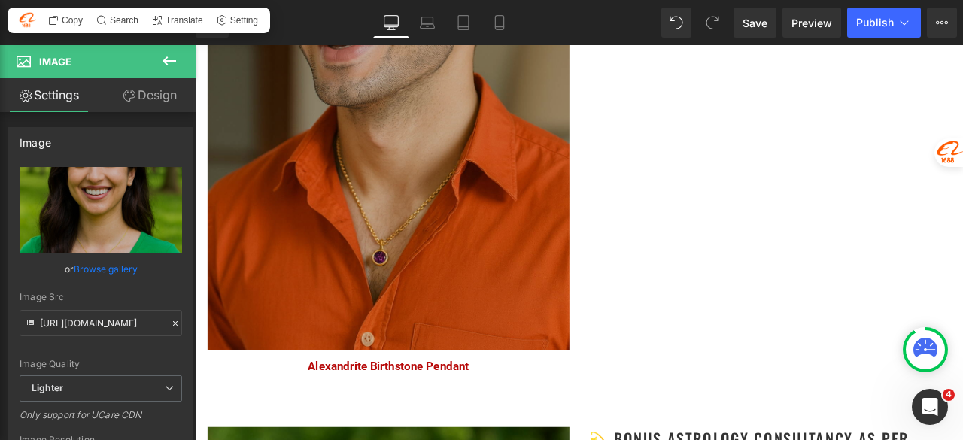
click at [372, 266] on img at bounding box center [424, 85] width 429 height 643
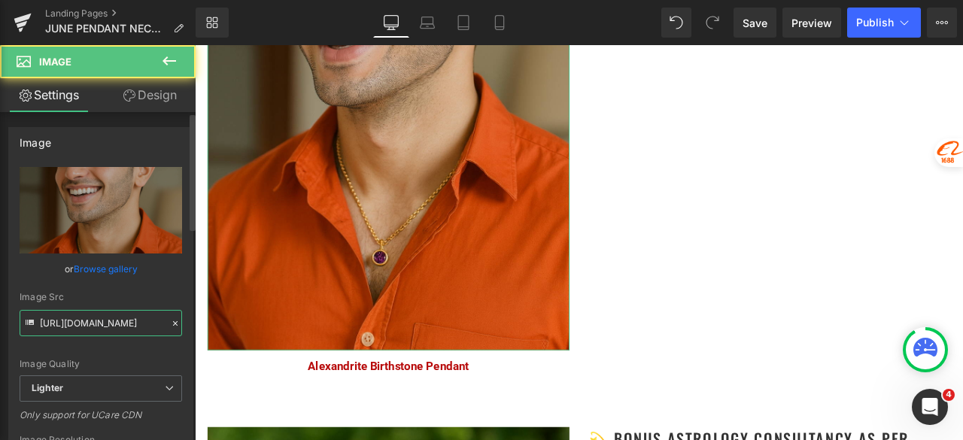
click at [129, 330] on input "https://ucarecdn.com/2e5674cb-7b96-4509-8d06-f2c4952975b7/-/format/auto/-/previ…" at bounding box center [101, 323] width 163 height 26
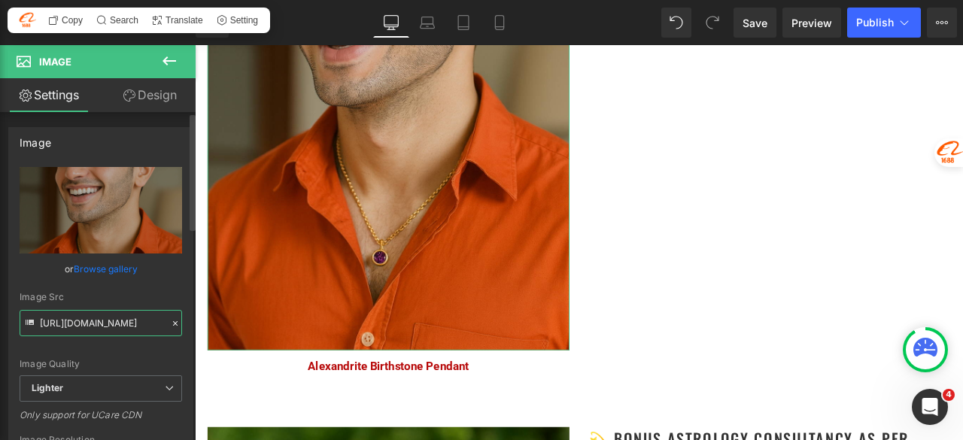
paste input "9870e86f-18c1-4042-a5ea-bead1f86b9a4/-/format/auto/-/preview/3000x3000/-/qualit…"
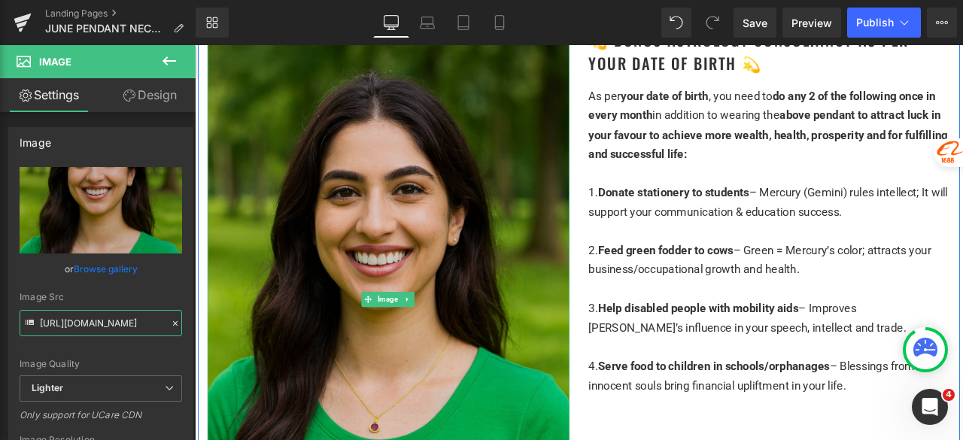
scroll to position [3800, 0]
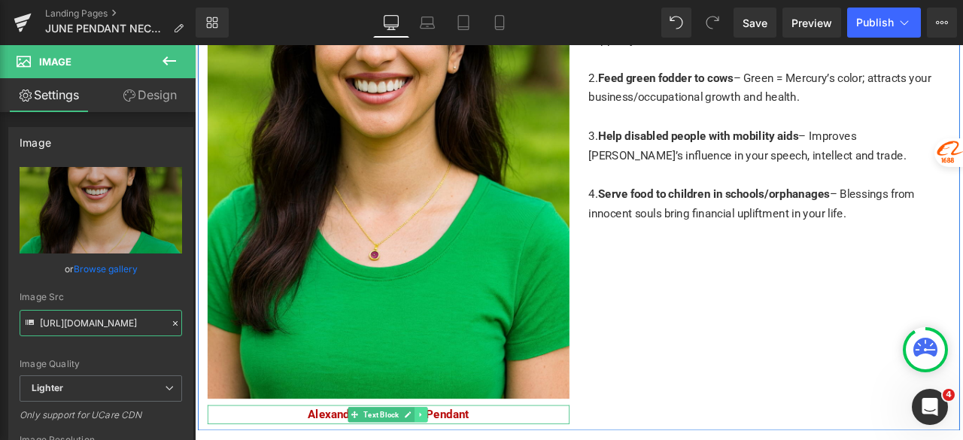
type input "https://ucarecdn.com/9870e86f-18c1-4042-a5ea-bead1f86b9a4/-/format/auto/-/previ…"
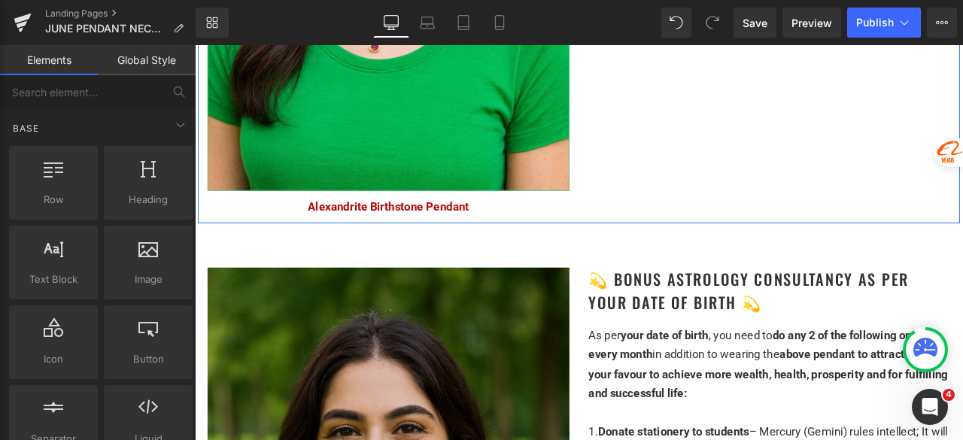
scroll to position [3348, 0]
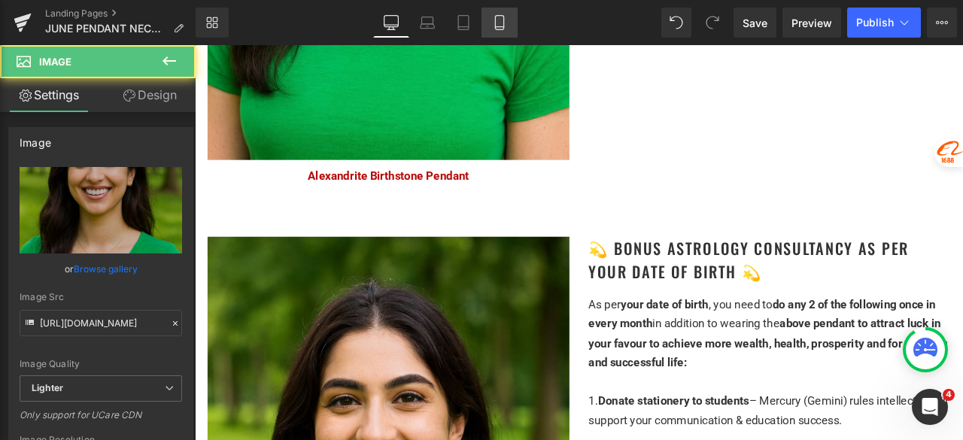
click at [503, 11] on link "Mobile" at bounding box center [500, 23] width 36 height 30
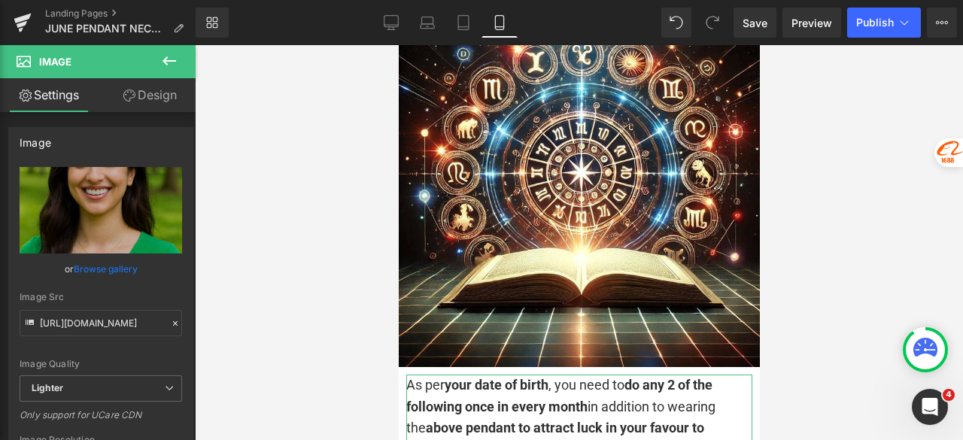
scroll to position [3639, 0]
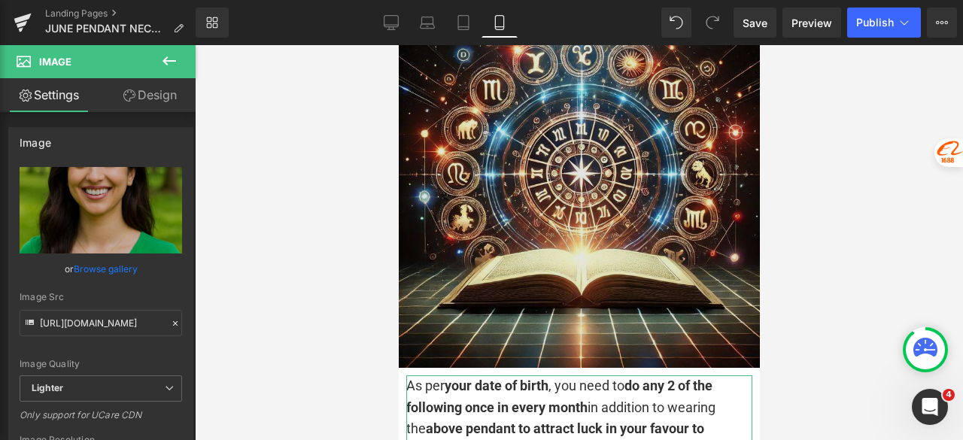
click at [543, 162] on img at bounding box center [578, 187] width 361 height 361
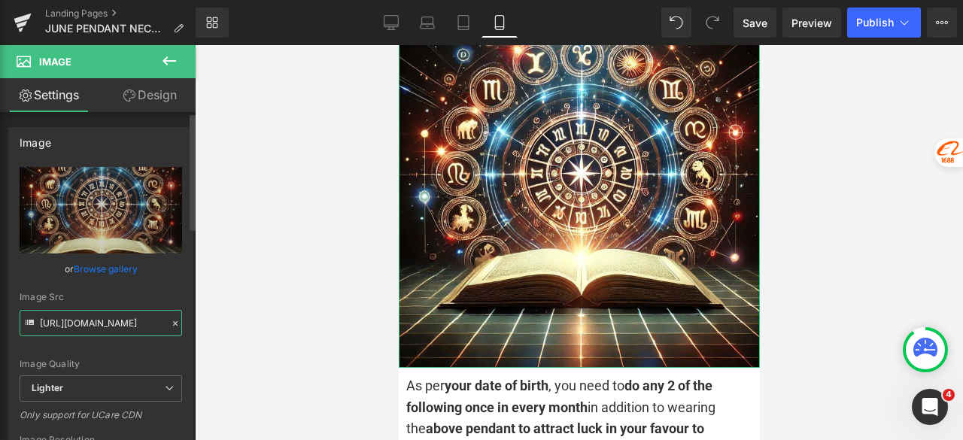
click at [112, 315] on input "https://ucarecdn.com/3aeae6a4-7ae2-4e73-a446-317a00985afd/-/format/auto/-/previ…" at bounding box center [101, 323] width 163 height 26
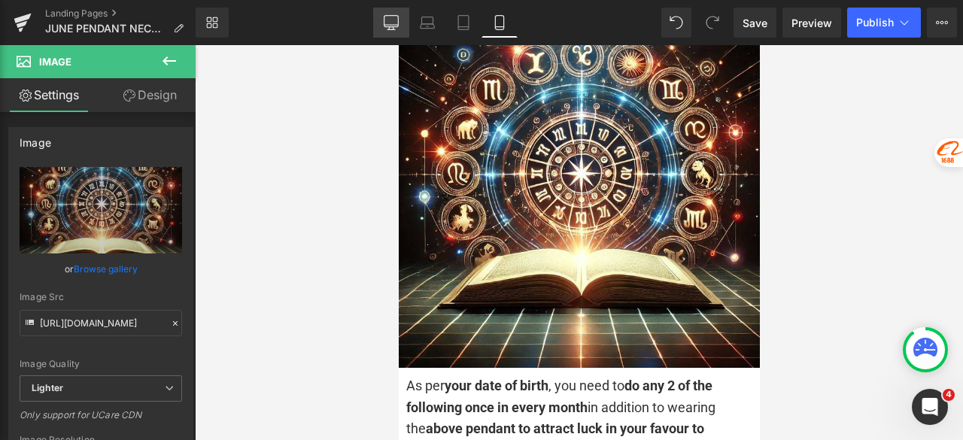
click at [402, 23] on link "Desktop" at bounding box center [391, 23] width 36 height 30
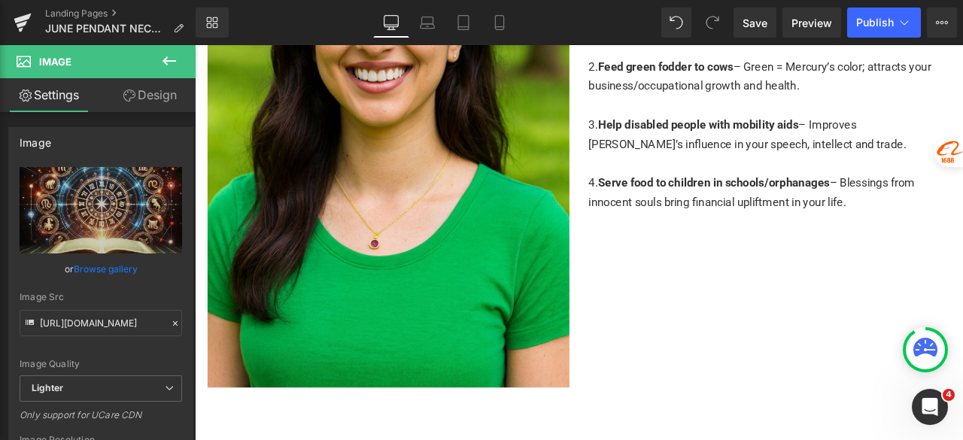
scroll to position [3687, 0]
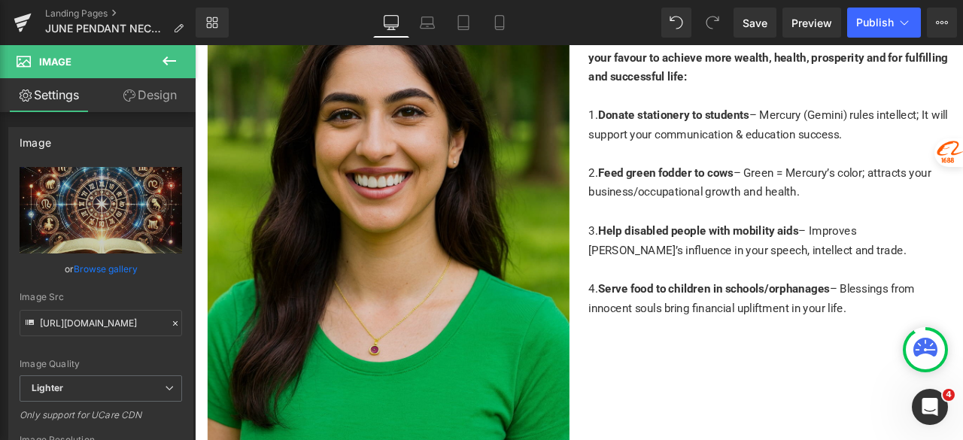
click at [451, 290] on img at bounding box center [424, 255] width 429 height 643
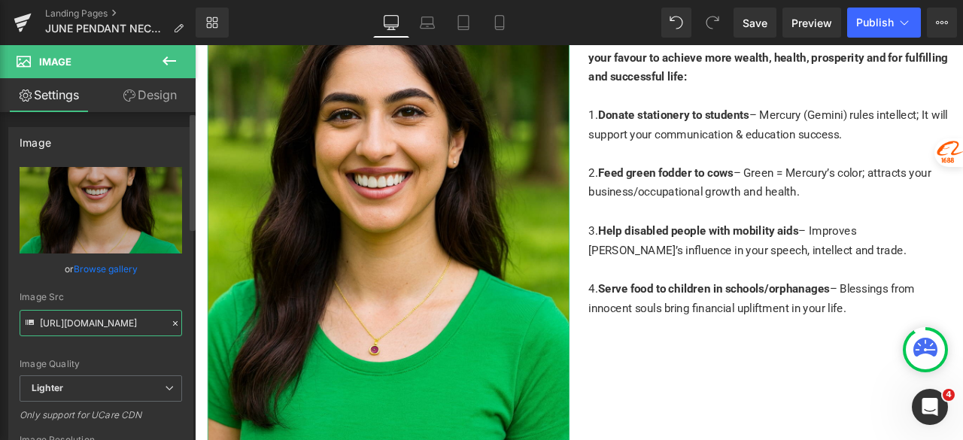
click at [144, 323] on input "https://ucarecdn.com/9870e86f-18c1-4042-a5ea-bead1f86b9a4/-/format/auto/-/previ…" at bounding box center [101, 323] width 163 height 26
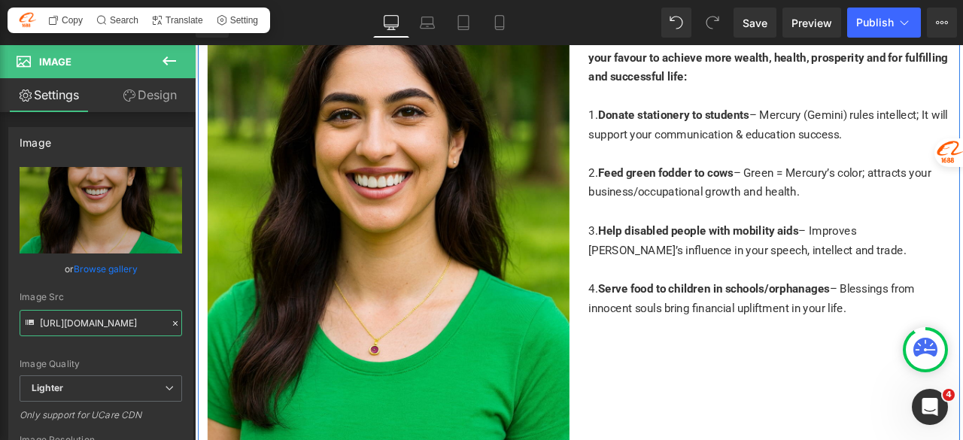
paste input "3aeae6a4-7ae2-4e73-a446-317a00985afd/-/format/auto/-/preview/3000x3000/-/qualit…"
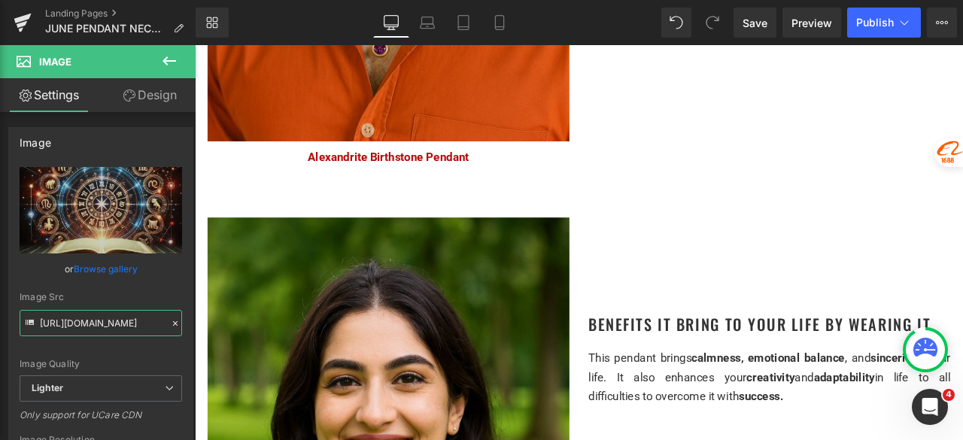
scroll to position [2558, 0]
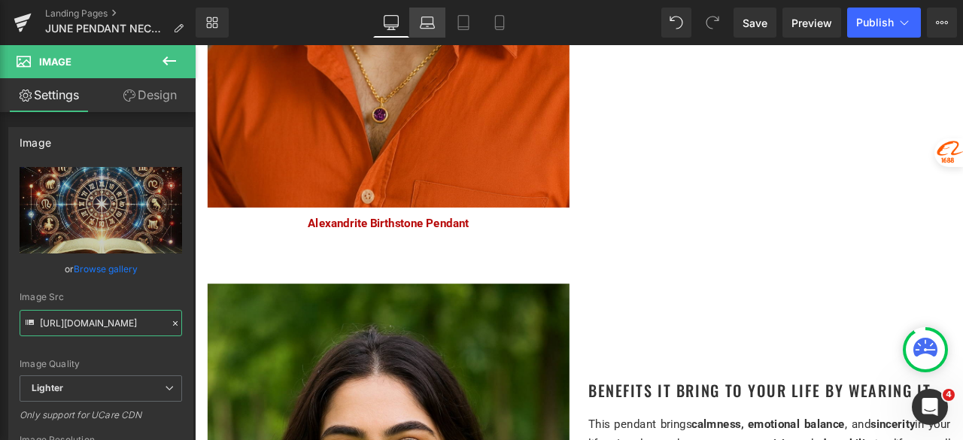
type input "https://ucarecdn.com/3aeae6a4-7ae2-4e73-a446-317a00985afd/-/format/auto/-/previ…"
click at [430, 14] on link "Laptop" at bounding box center [427, 23] width 36 height 30
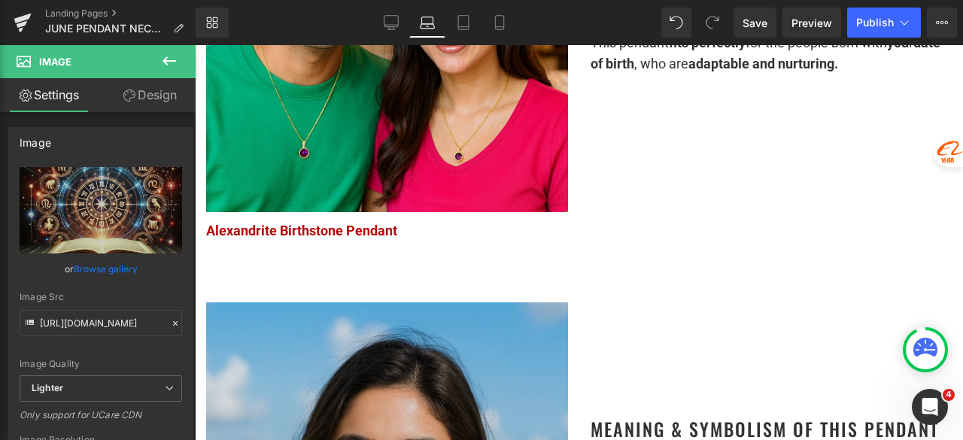
scroll to position [978, 0]
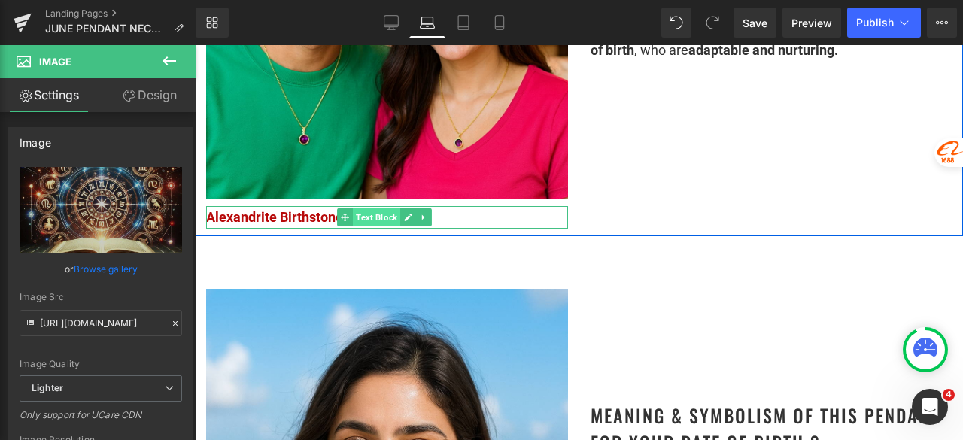
click at [361, 208] on span "Text Block" at bounding box center [376, 217] width 47 height 18
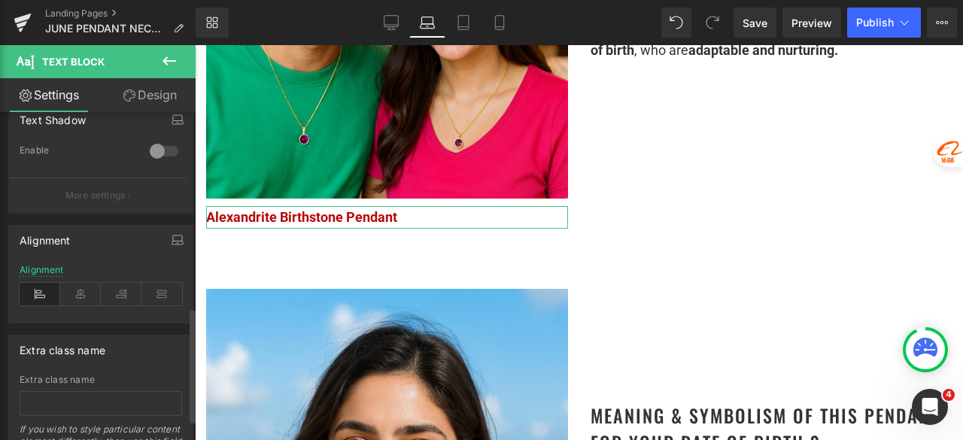
scroll to position [602, 0]
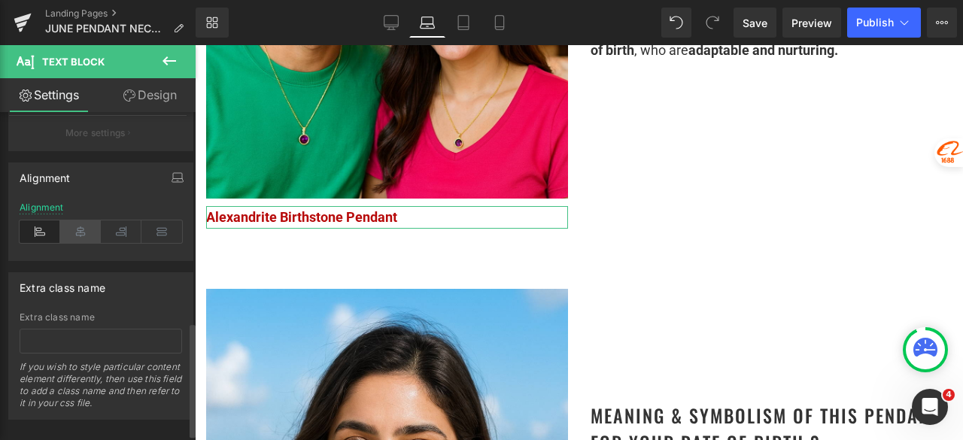
click at [87, 233] on icon at bounding box center [80, 231] width 41 height 23
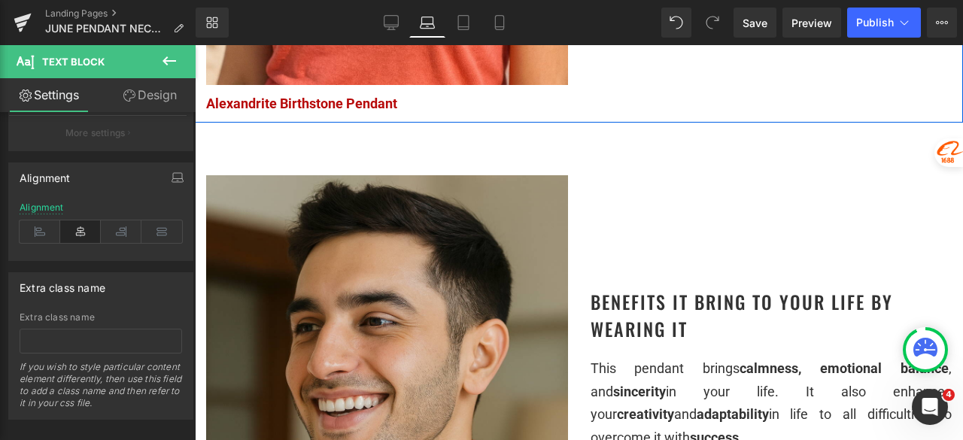
scroll to position [1731, 0]
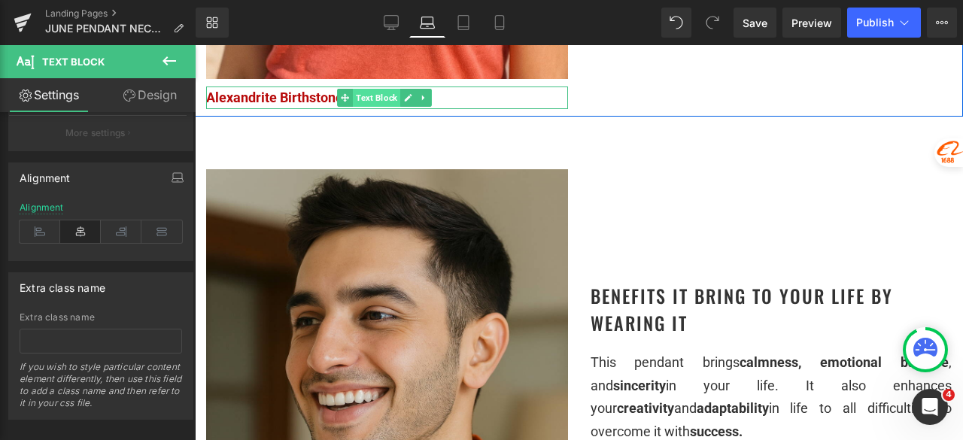
click at [362, 89] on span "Text Block" at bounding box center [376, 98] width 47 height 18
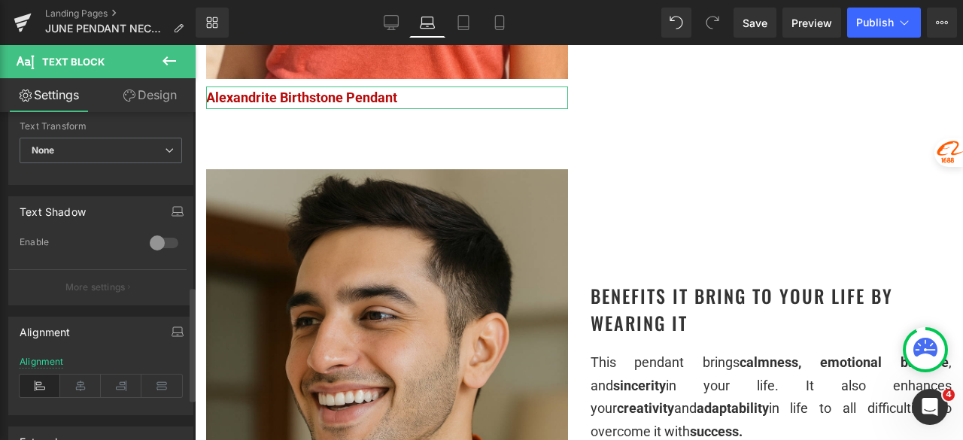
scroll to position [527, 0]
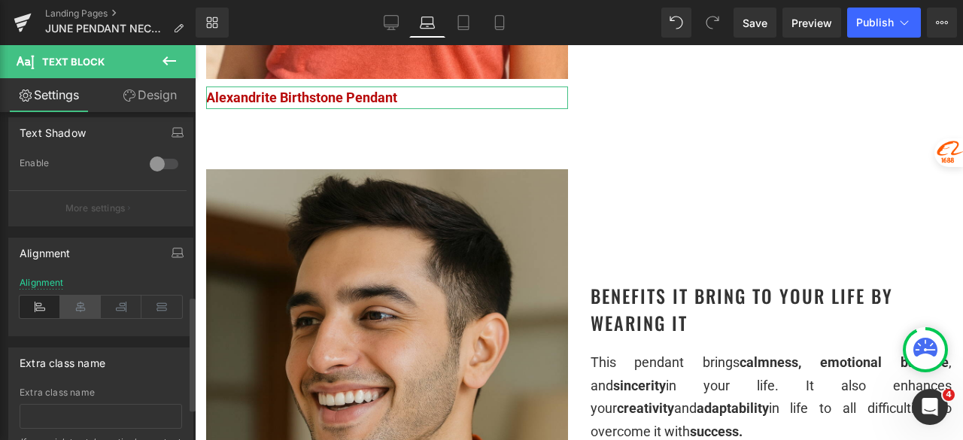
click at [84, 303] on icon at bounding box center [80, 307] width 41 height 23
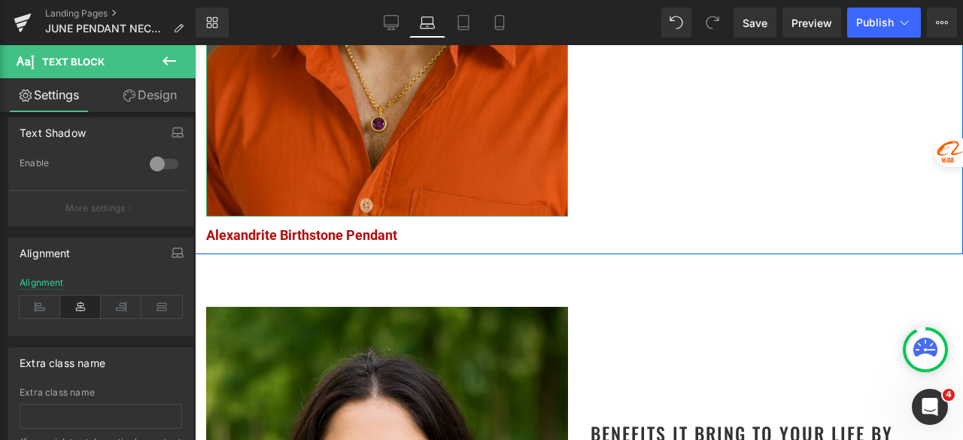
scroll to position [2257, 0]
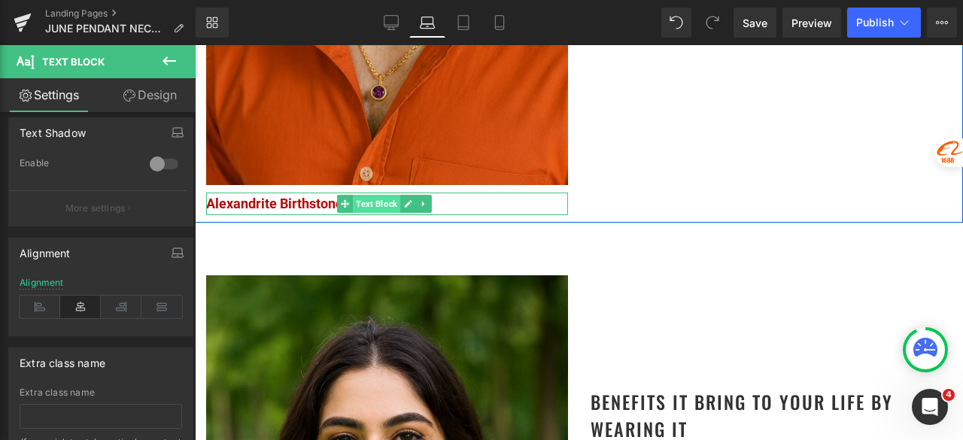
click at [368, 195] on span "Text Block" at bounding box center [376, 204] width 47 height 18
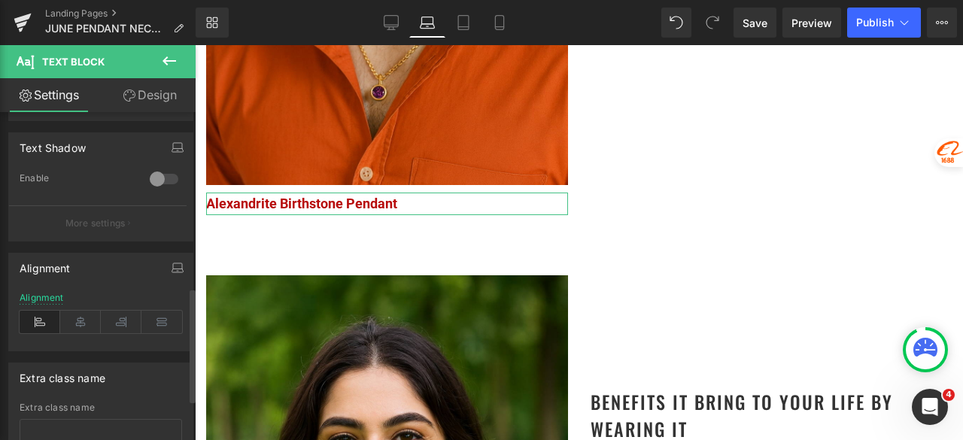
scroll to position [527, 0]
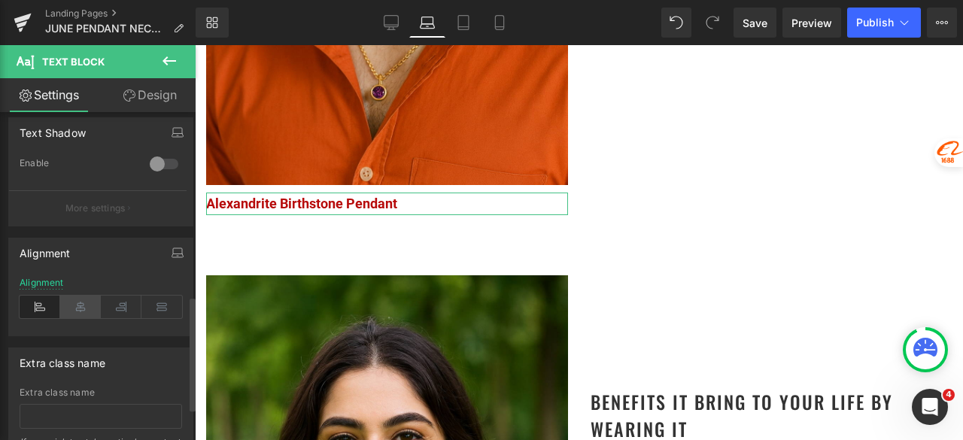
click at [88, 309] on icon at bounding box center [80, 307] width 41 height 23
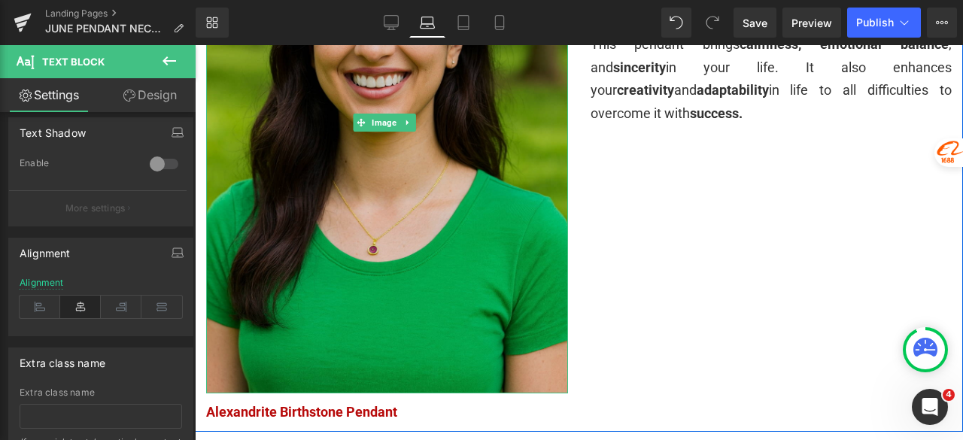
scroll to position [2709, 0]
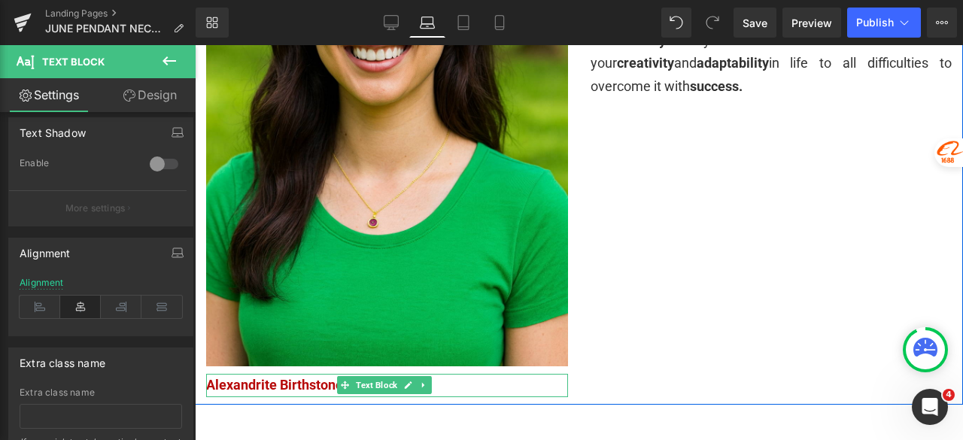
drag, startPoint x: 366, startPoint y: 347, endPoint x: 239, endPoint y: 344, distance: 127.2
click at [366, 376] on span "Text Block" at bounding box center [376, 385] width 47 height 18
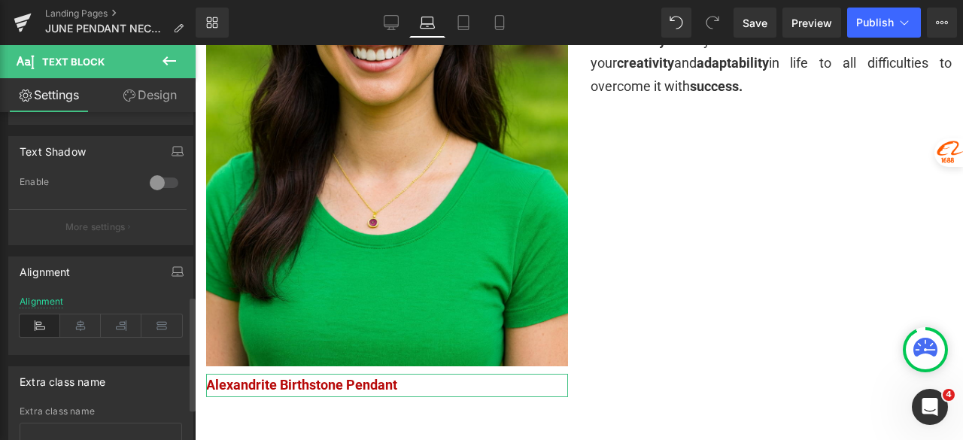
scroll to position [527, 0]
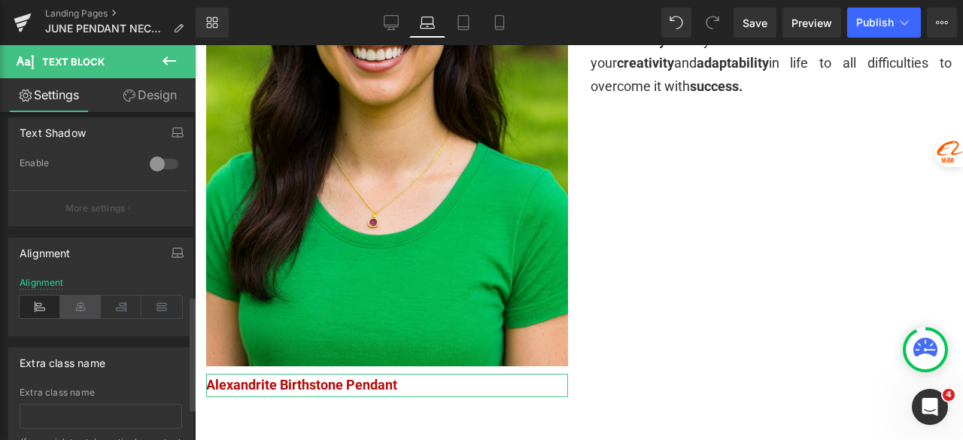
click at [88, 299] on icon at bounding box center [80, 307] width 41 height 23
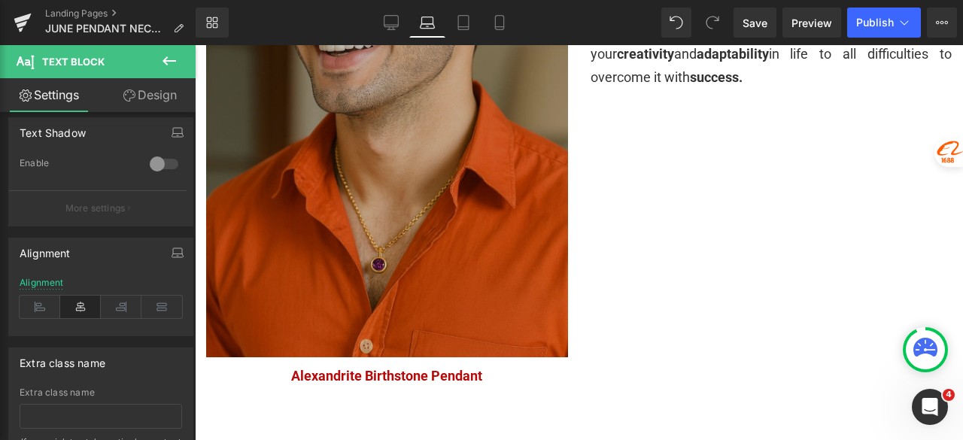
scroll to position [1791, 0]
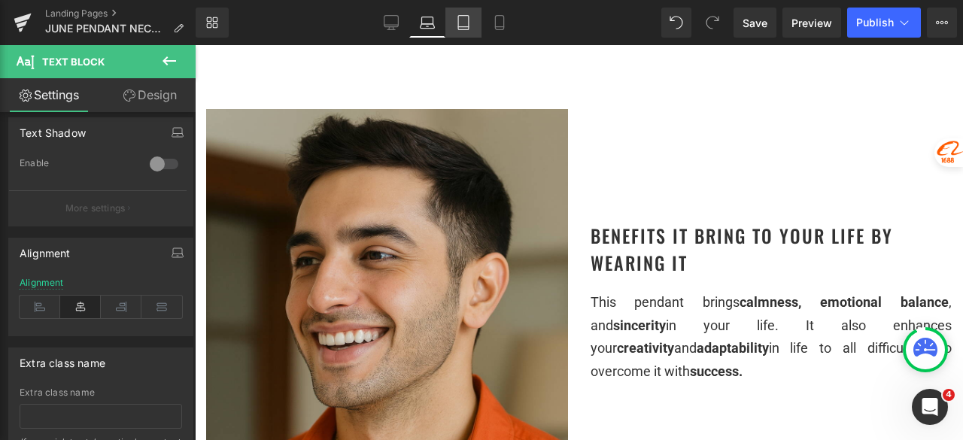
click at [467, 20] on icon at bounding box center [463, 22] width 15 height 15
type input "100"
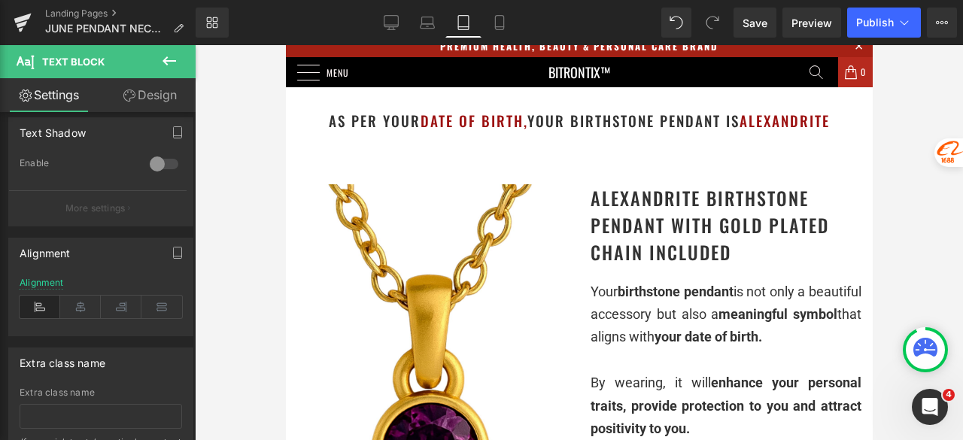
scroll to position [0, 0]
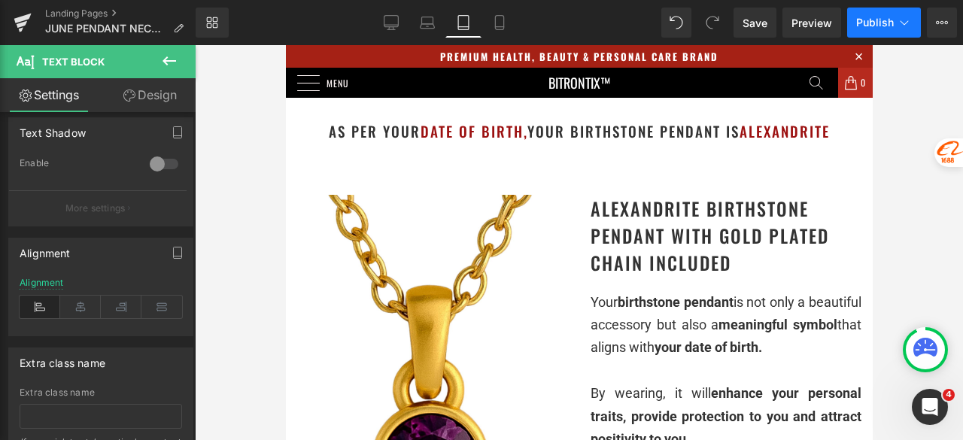
click at [868, 14] on button "Publish" at bounding box center [884, 23] width 74 height 30
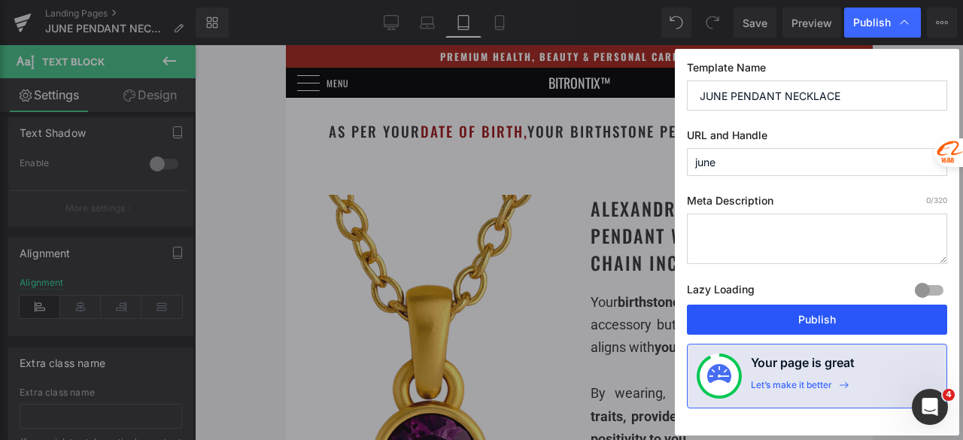
click at [750, 323] on button "Publish" at bounding box center [817, 320] width 260 height 30
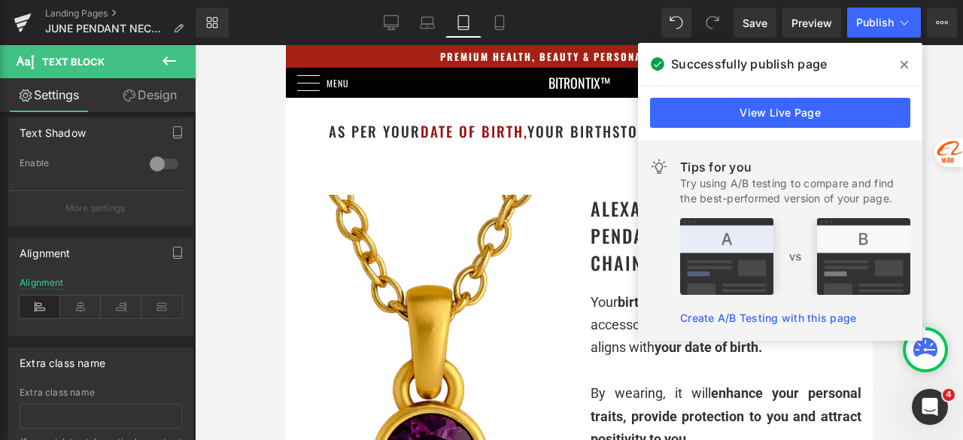
click at [906, 64] on icon at bounding box center [905, 65] width 8 height 12
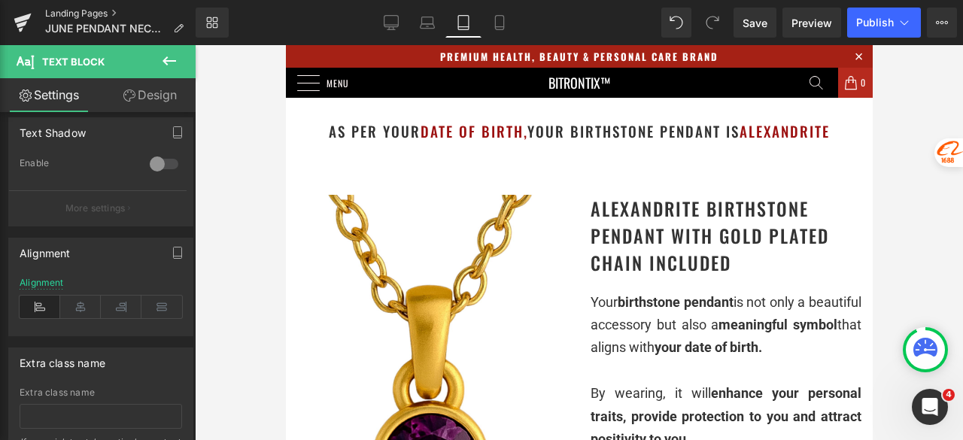
click at [99, 11] on link "Landing Pages" at bounding box center [120, 14] width 150 height 12
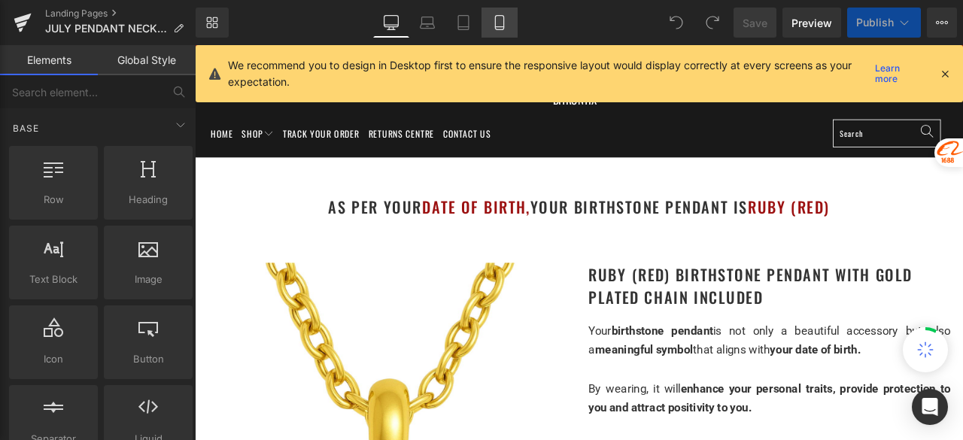
click at [501, 24] on icon at bounding box center [499, 22] width 15 height 15
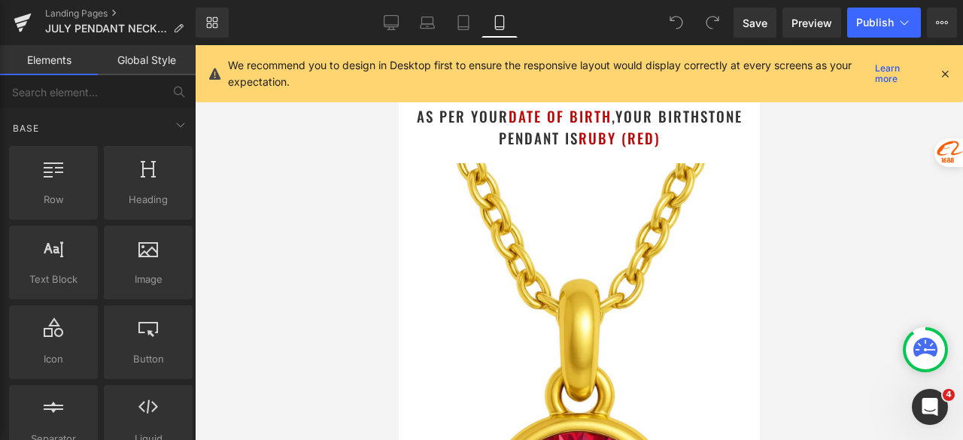
click at [944, 74] on icon at bounding box center [945, 74] width 14 height 14
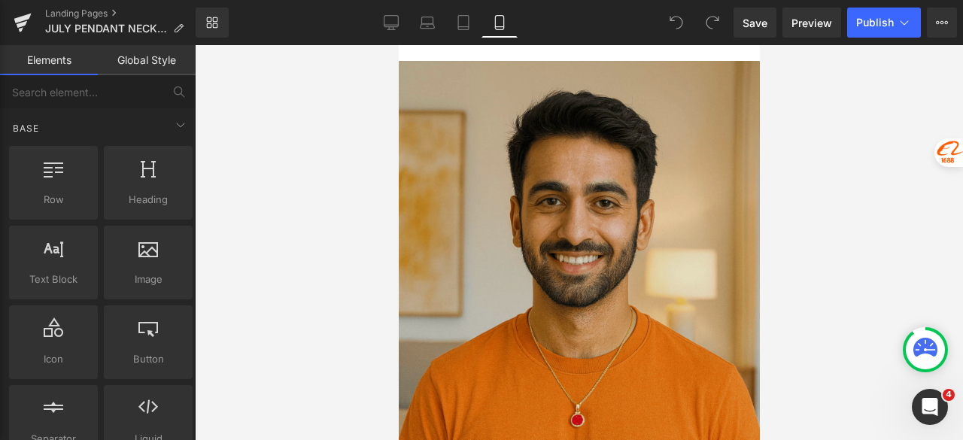
scroll to position [2408, 0]
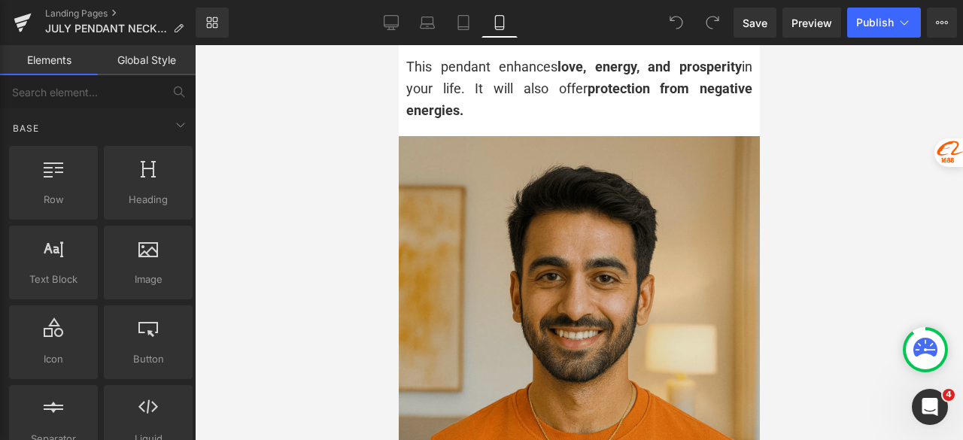
click at [570, 196] on img at bounding box center [578, 361] width 361 height 451
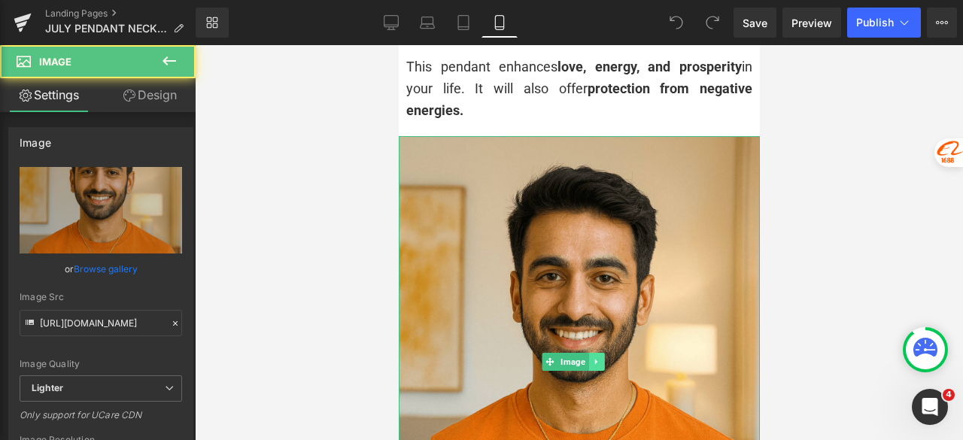
click at [600, 357] on icon at bounding box center [596, 361] width 8 height 9
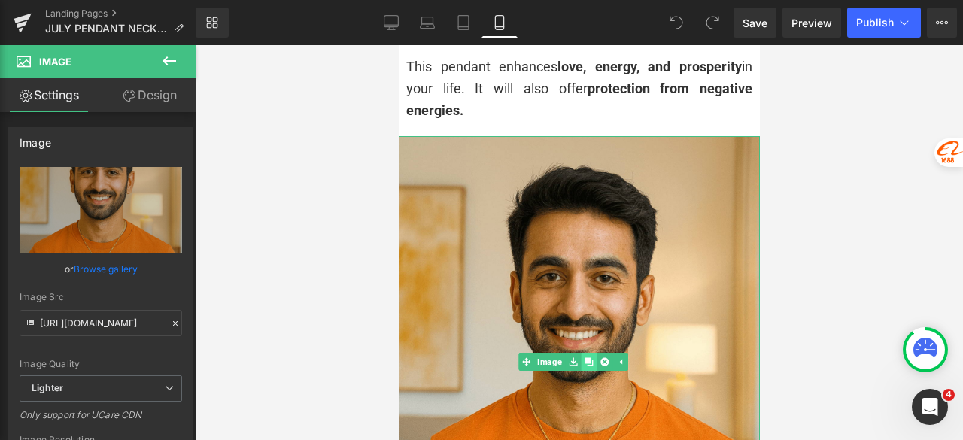
click at [584, 357] on icon at bounding box center [588, 361] width 8 height 9
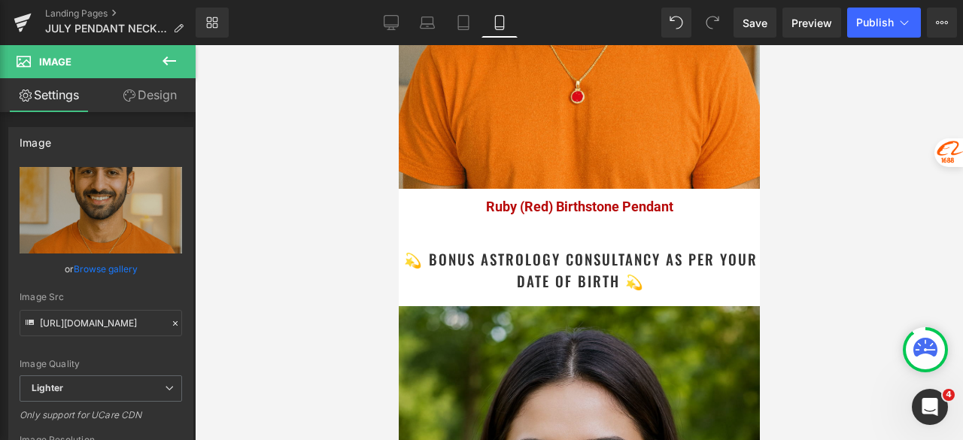
scroll to position [3302, 0]
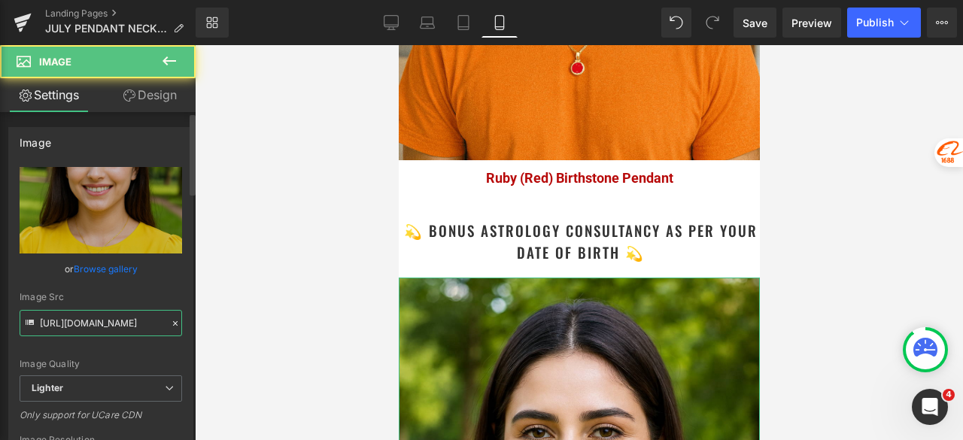
click at [129, 326] on input "[URL][DOMAIN_NAME]" at bounding box center [101, 323] width 163 height 26
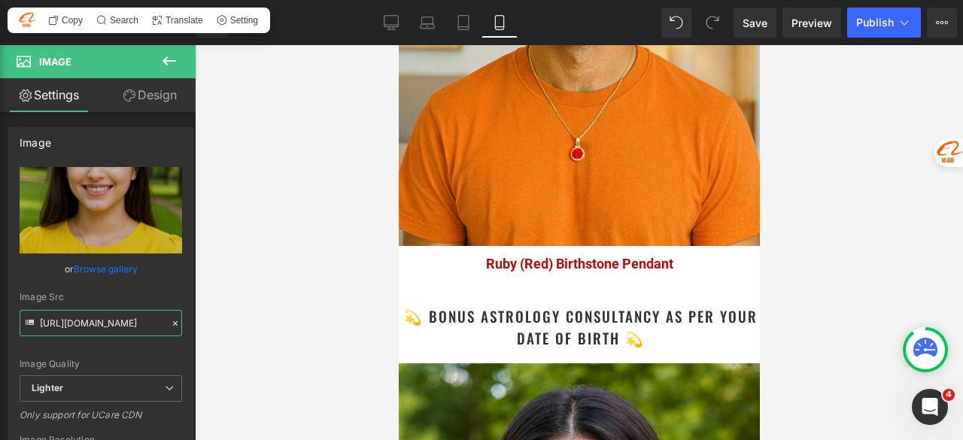
scroll to position [3151, 0]
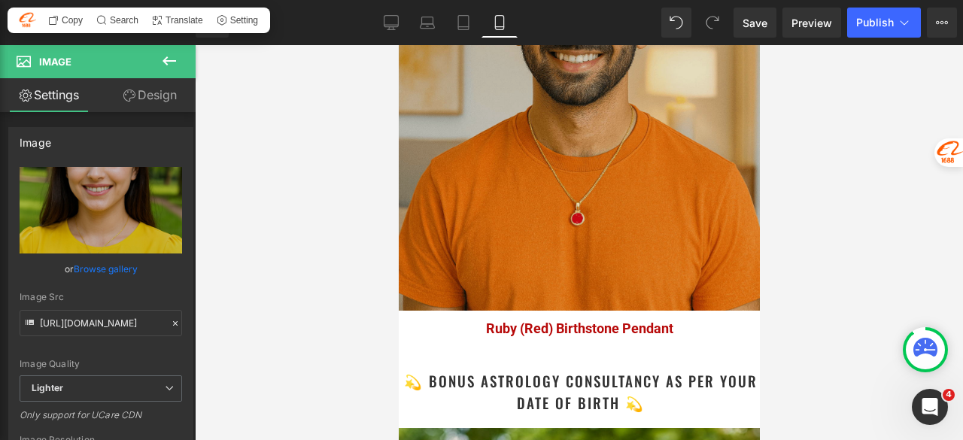
click at [522, 114] on img at bounding box center [578, 84] width 361 height 451
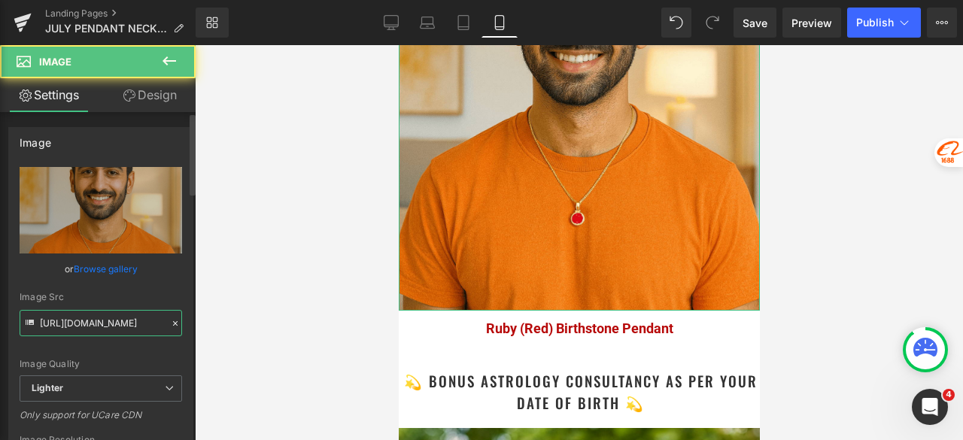
click at [123, 327] on input "[URL][DOMAIN_NAME]" at bounding box center [101, 323] width 163 height 26
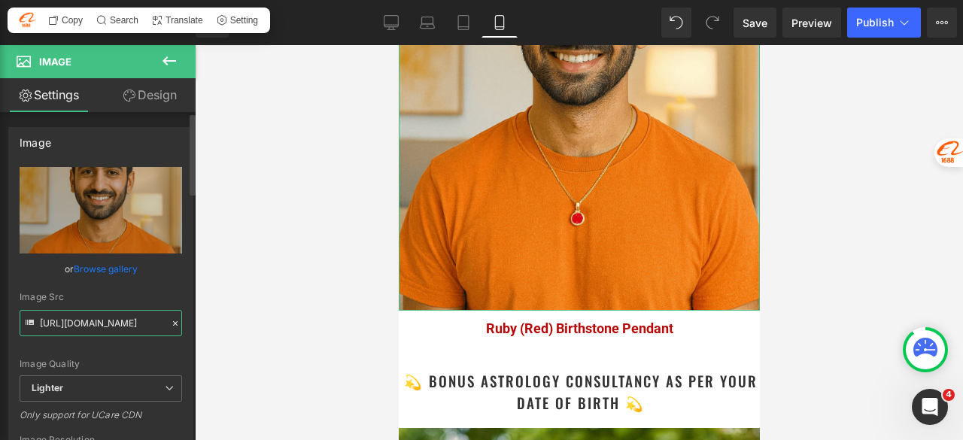
paste input "4cfe6b60-9b0e-4a9b-a06b-729844b966e3/-/format/auto/-/preview/3000x3000/-/qualit…"
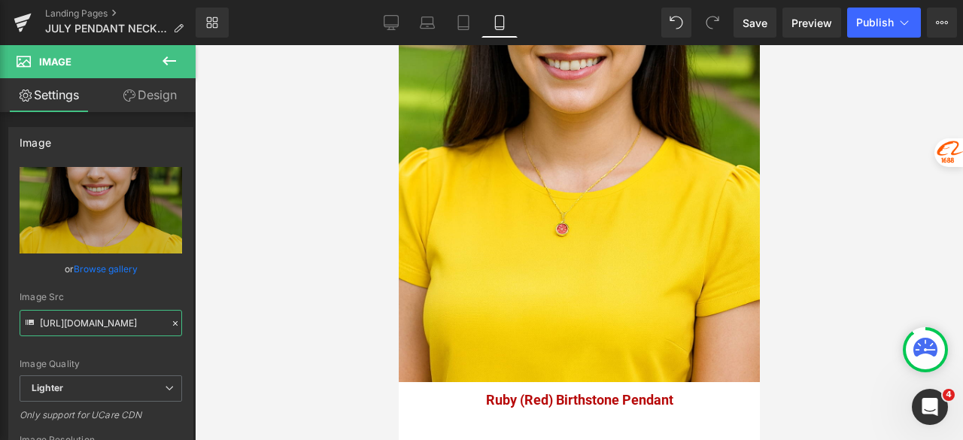
scroll to position [3076, 0]
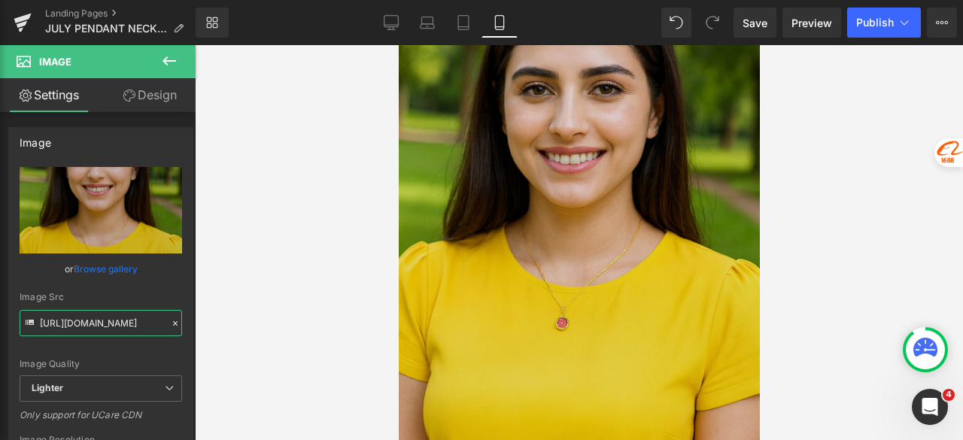
type input "[URL][DOMAIN_NAME]"
click at [537, 174] on img at bounding box center [578, 206] width 361 height 542
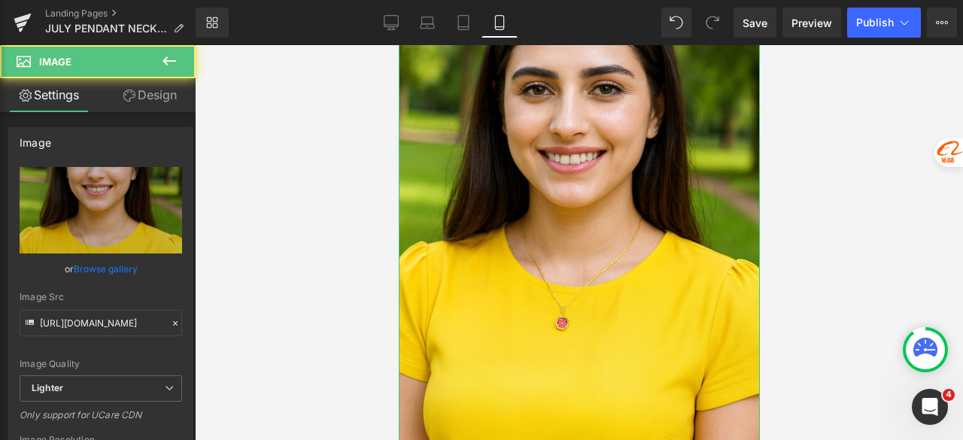
click at [158, 101] on link "Design" at bounding box center [150, 95] width 98 height 34
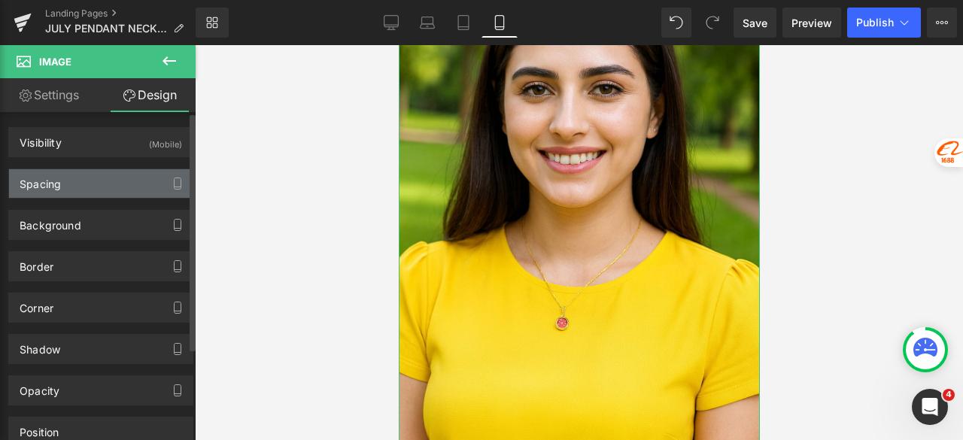
click at [68, 187] on div "Spacing" at bounding box center [101, 183] width 184 height 29
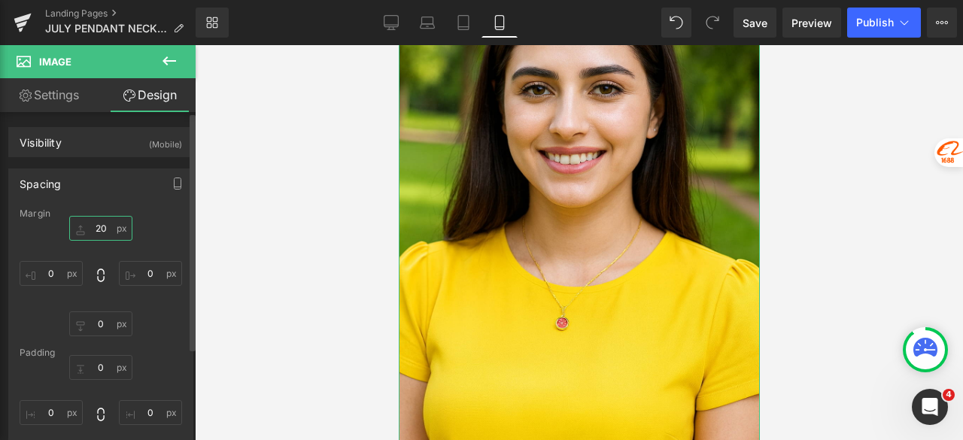
click at [105, 228] on input "20" at bounding box center [100, 228] width 63 height 25
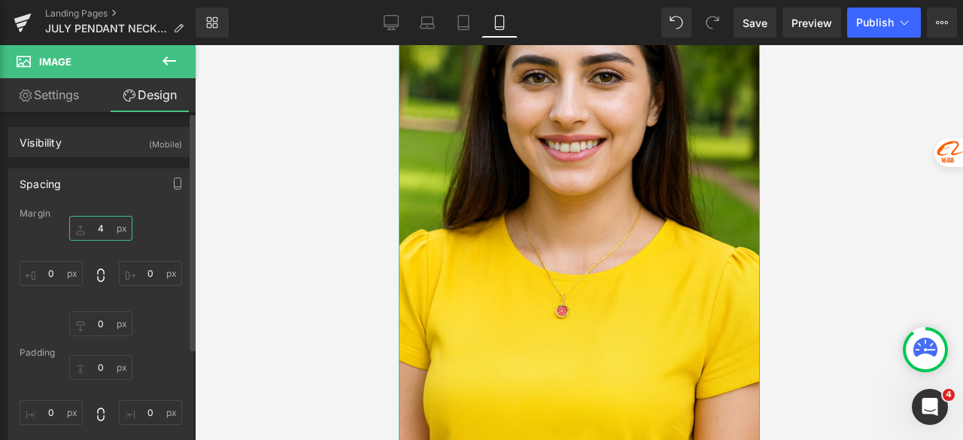
type input "40"
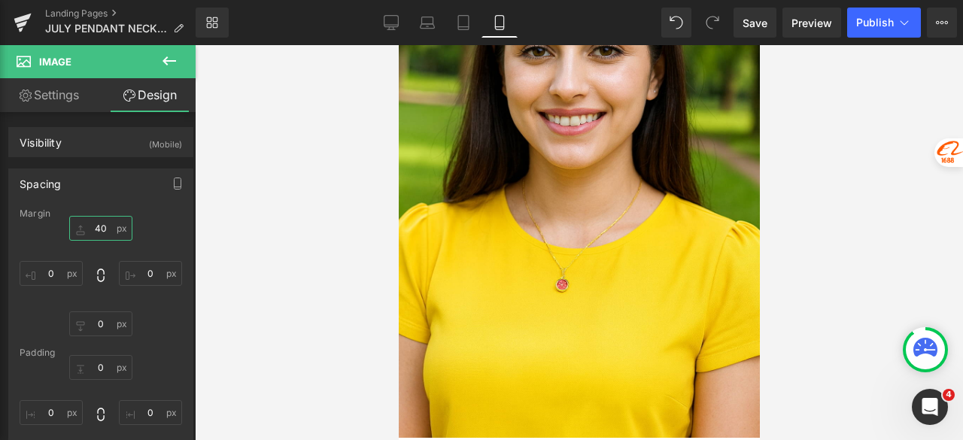
scroll to position [3904, 0]
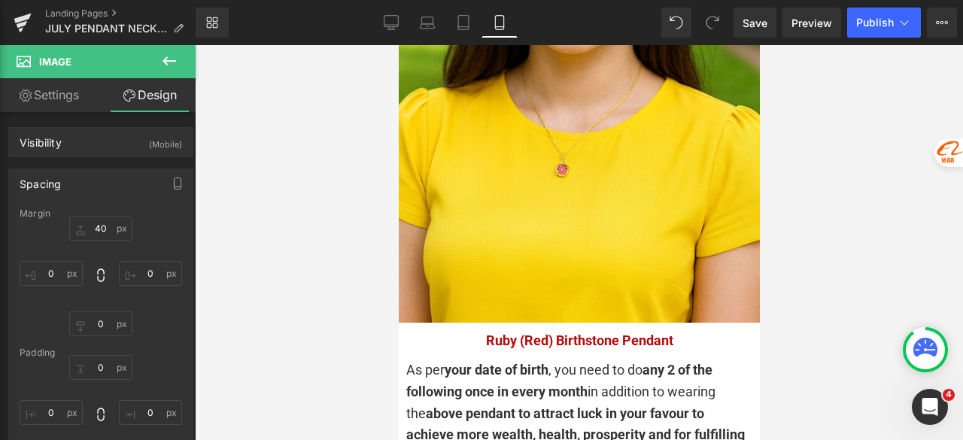
click at [569, 330] on div "Ruby (Red) Birthstone Pendant Text Block" at bounding box center [578, 341] width 331 height 22
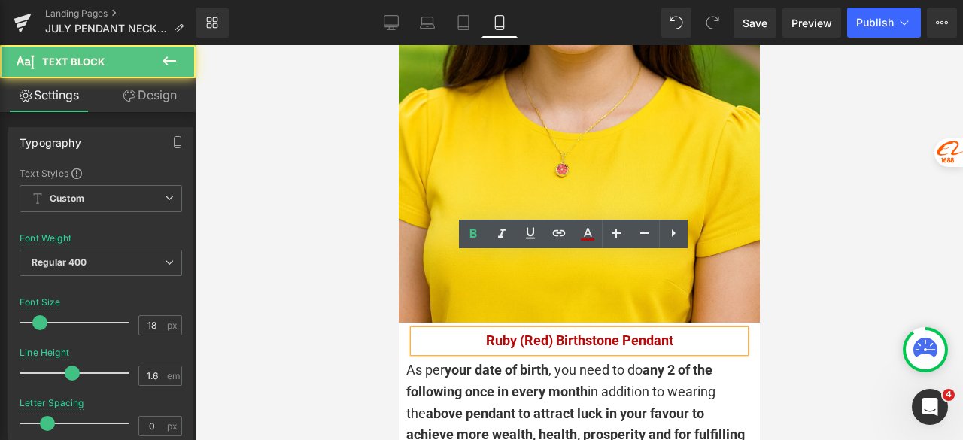
click at [345, 272] on div at bounding box center [579, 242] width 768 height 395
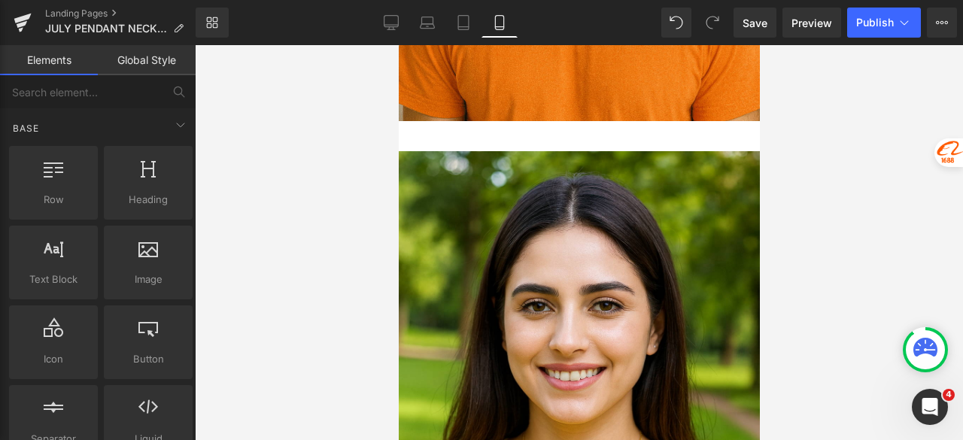
scroll to position [2850, 0]
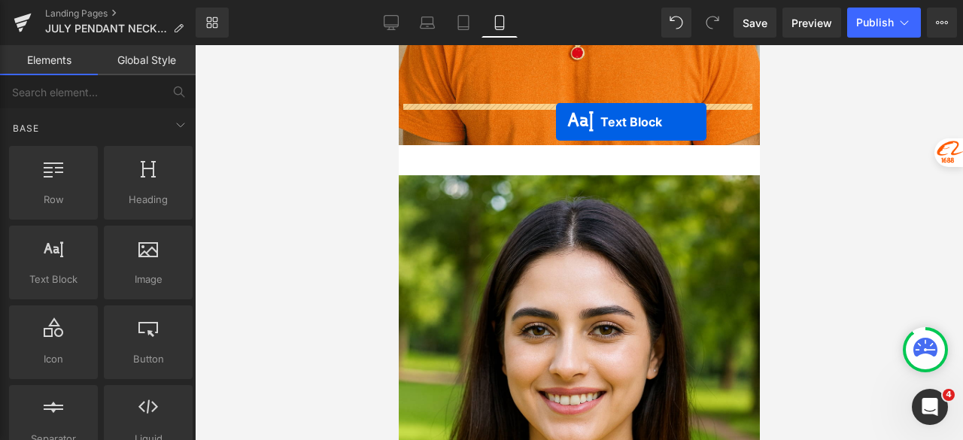
drag, startPoint x: 571, startPoint y: 272, endPoint x: 555, endPoint y: 122, distance: 150.6
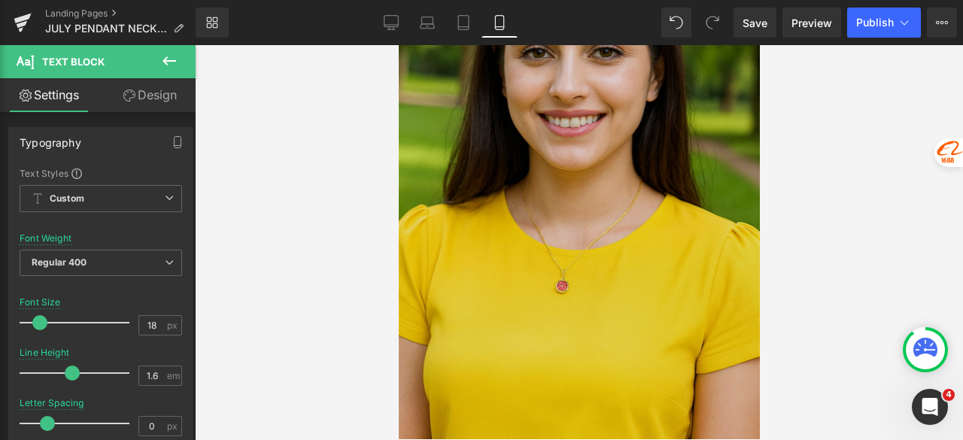
scroll to position [3528, 0]
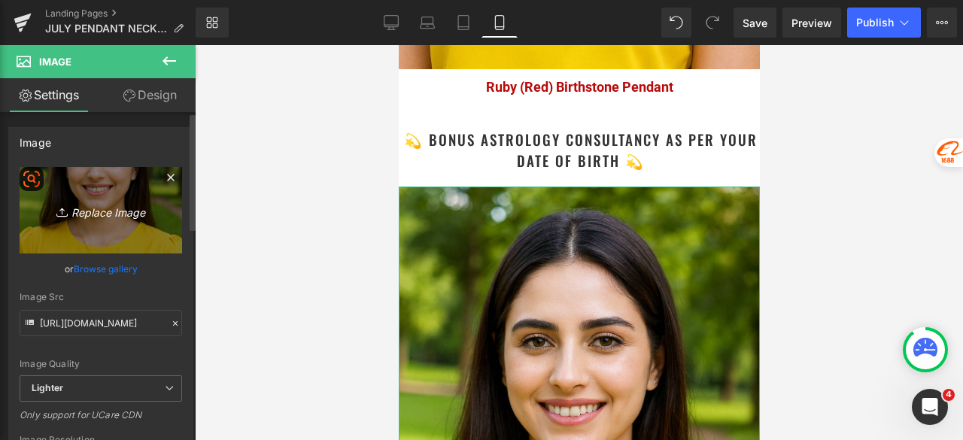
click at [144, 198] on link "Replace Image" at bounding box center [101, 210] width 163 height 87
type input "C:\fakepath\Astrology Image_5.jpg"
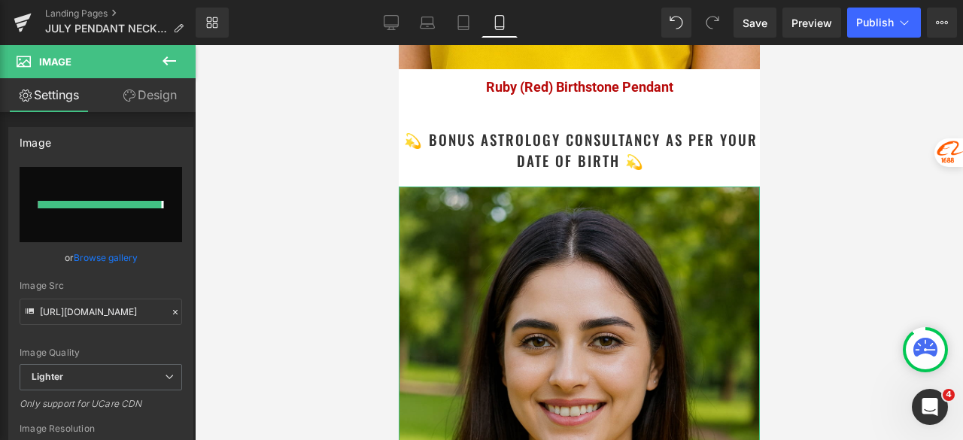
type input "[URL][DOMAIN_NAME]"
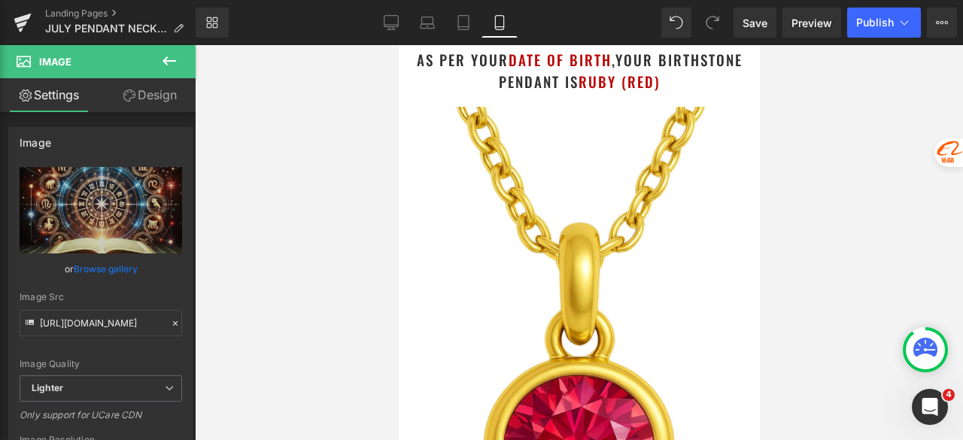
scroll to position [0, 0]
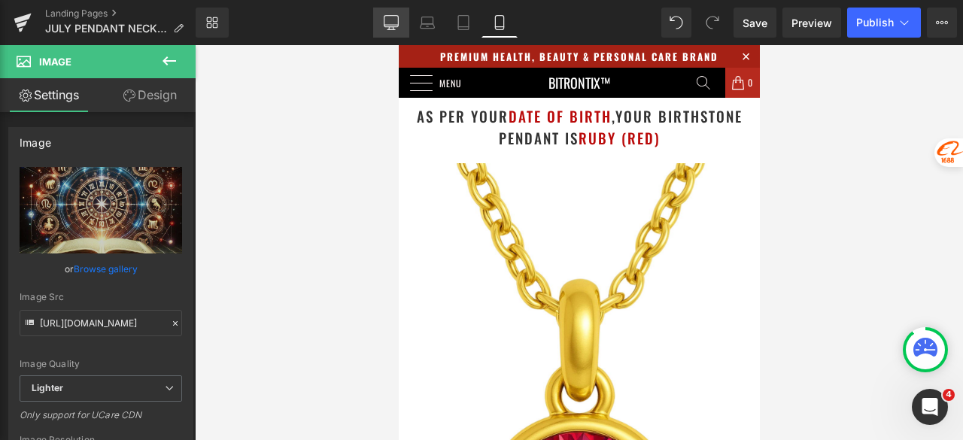
click at [397, 23] on icon at bounding box center [391, 22] width 15 height 15
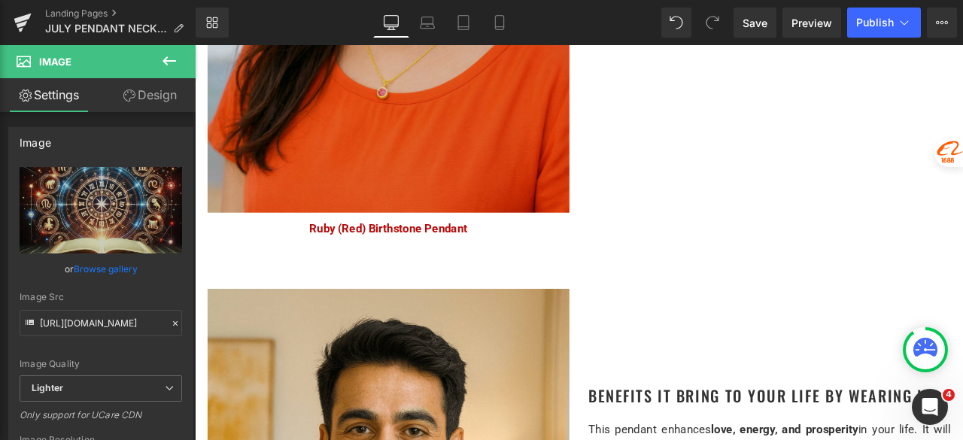
scroll to position [2032, 0]
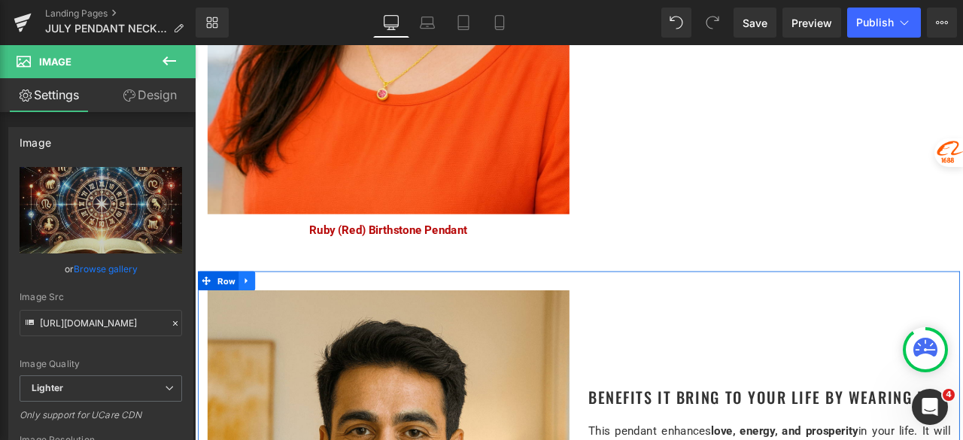
click at [254, 321] on icon at bounding box center [255, 324] width 3 height 7
click at [273, 319] on icon at bounding box center [276, 324] width 11 height 11
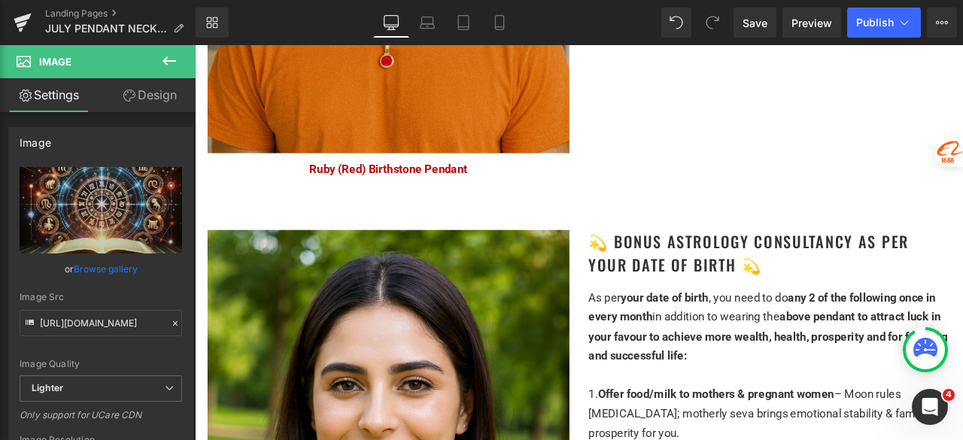
scroll to position [3531, 0]
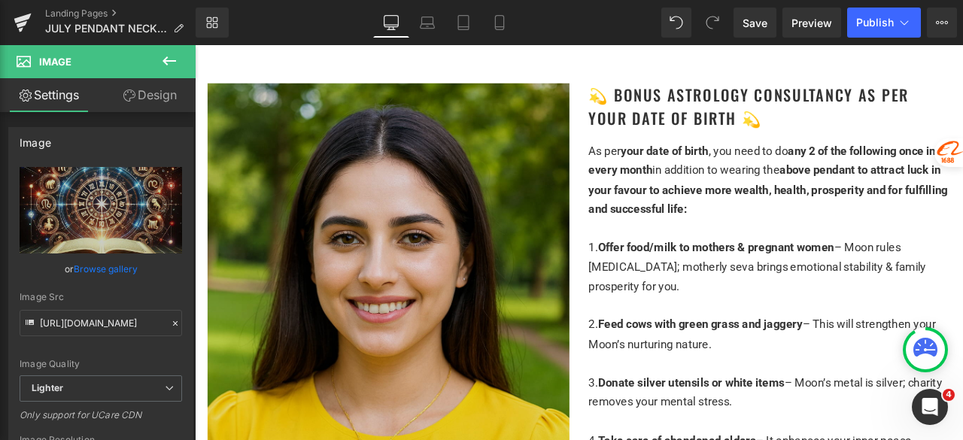
click at [419, 257] on img at bounding box center [424, 411] width 429 height 643
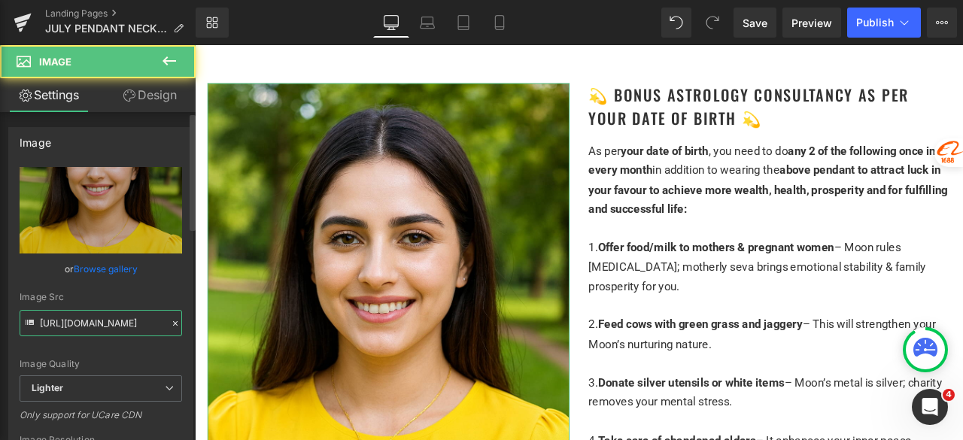
click at [86, 327] on input "[URL][DOMAIN_NAME]" at bounding box center [101, 323] width 163 height 26
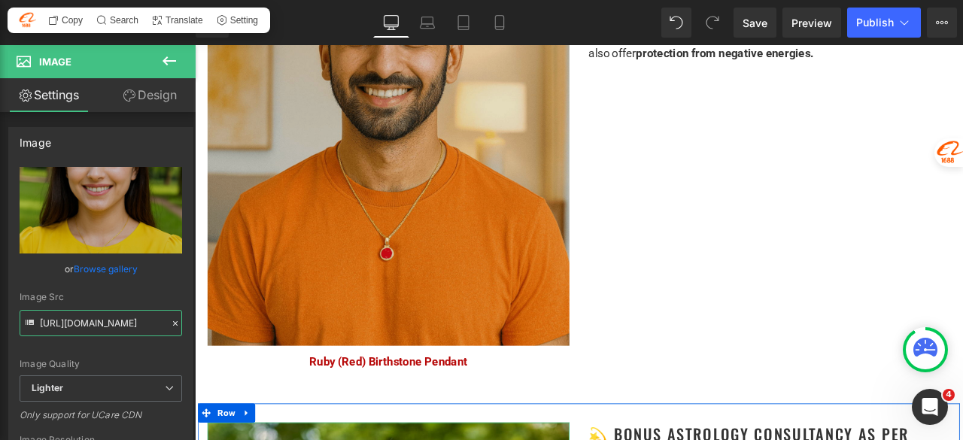
scroll to position [3079, 0]
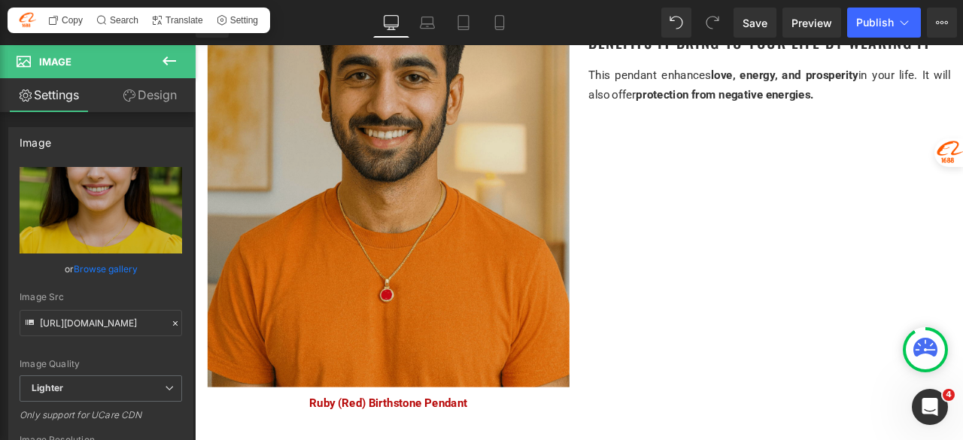
click at [372, 214] on img at bounding box center [424, 183] width 429 height 537
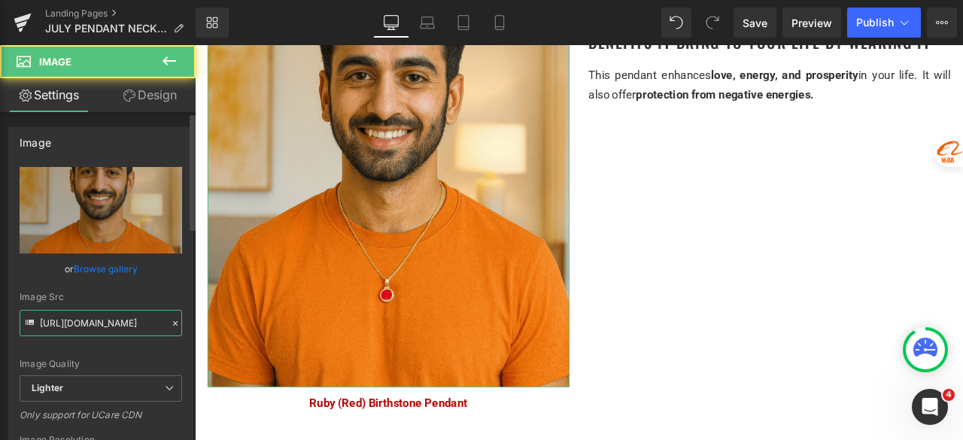
click at [89, 329] on input "[URL][DOMAIN_NAME]" at bounding box center [101, 323] width 163 height 26
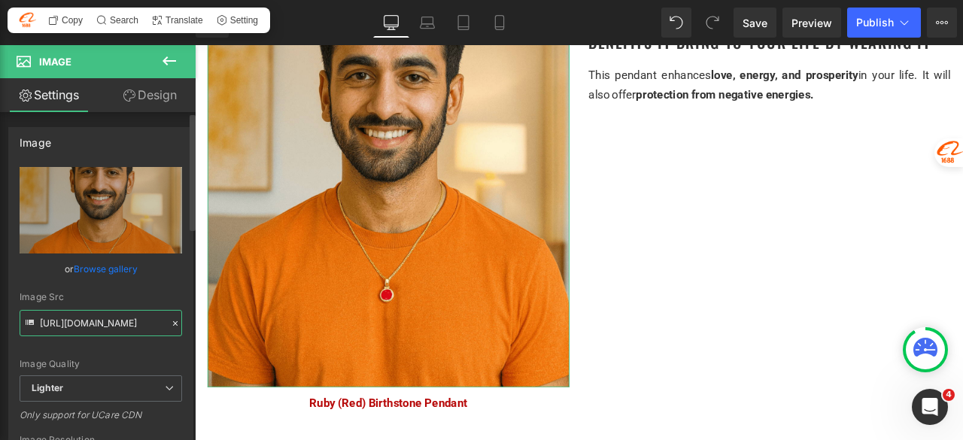
paste input "4cfe6b60-9b0e-4a9b-a06b-729844b966e3/-/format/auto/-/preview/3000x3000/-/qualit…"
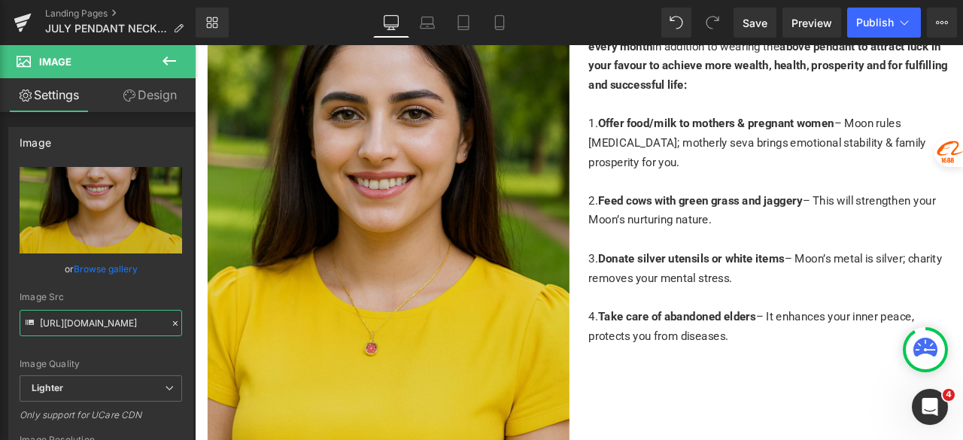
scroll to position [4133, 0]
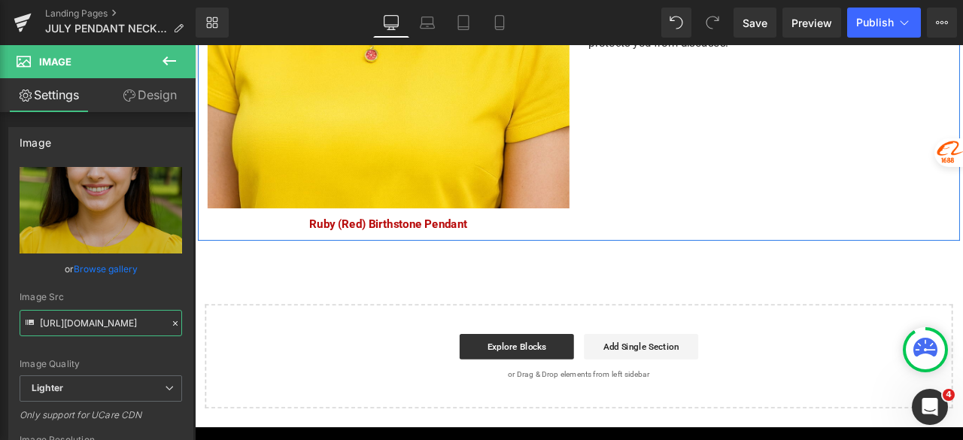
type input "[URL][DOMAIN_NAME]"
click at [461, 248] on link at bounding box center [463, 257] width 16 height 18
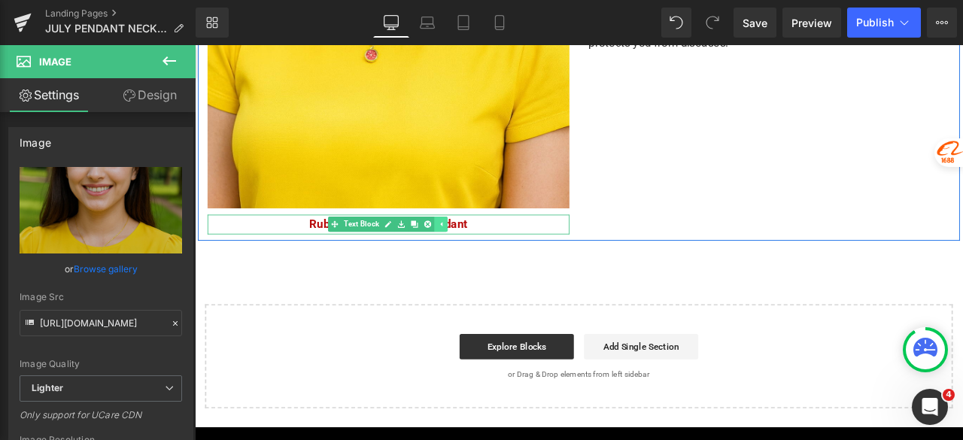
scroll to position [0, 0]
click at [468, 254] on icon at bounding box center [471, 258] width 8 height 8
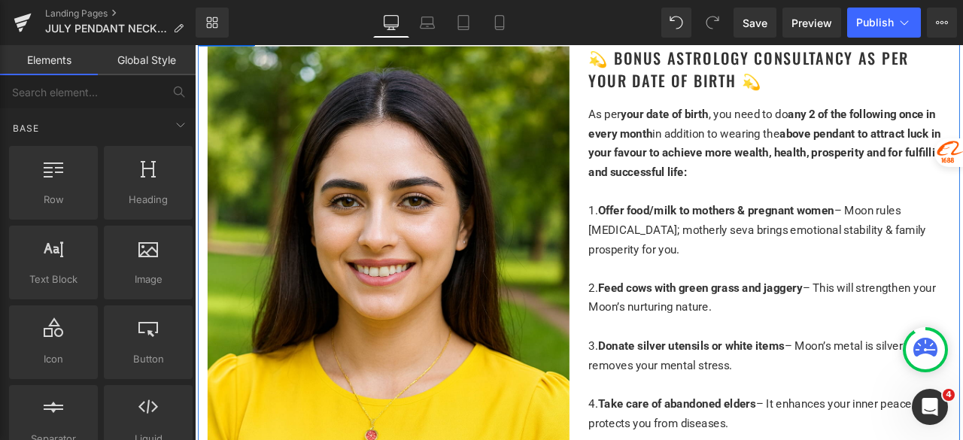
scroll to position [3681, 0]
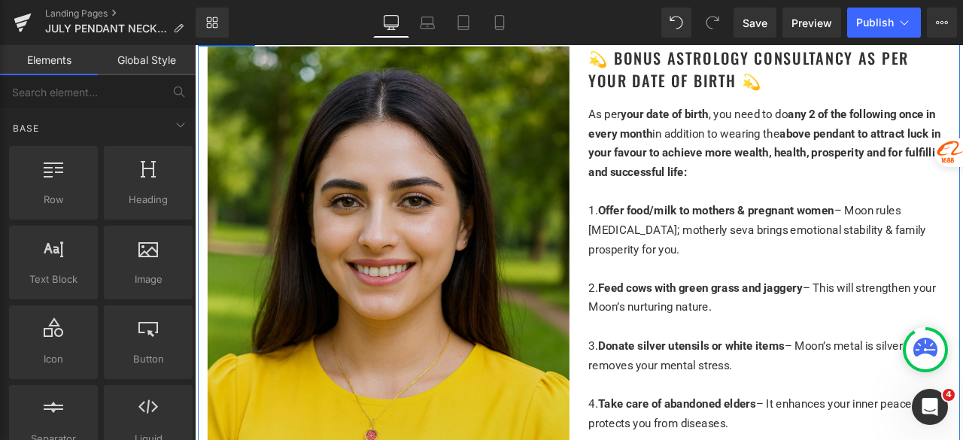
click at [448, 210] on img at bounding box center [424, 368] width 429 height 643
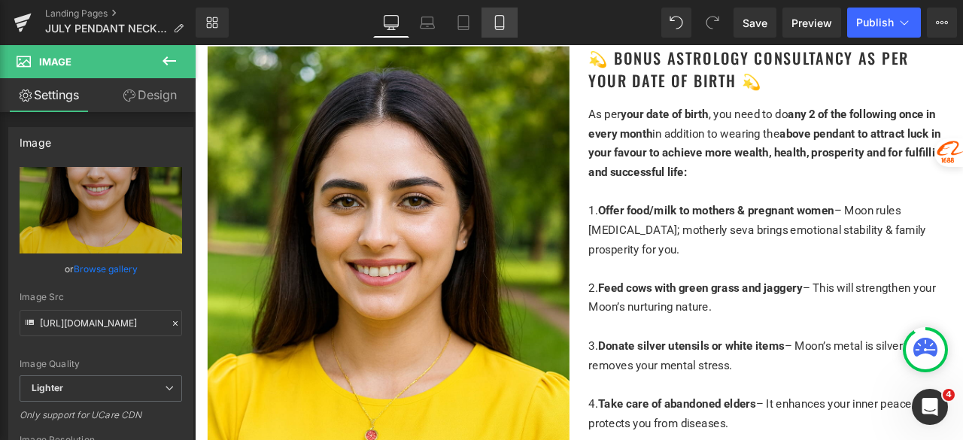
click at [503, 17] on icon at bounding box center [499, 22] width 15 height 15
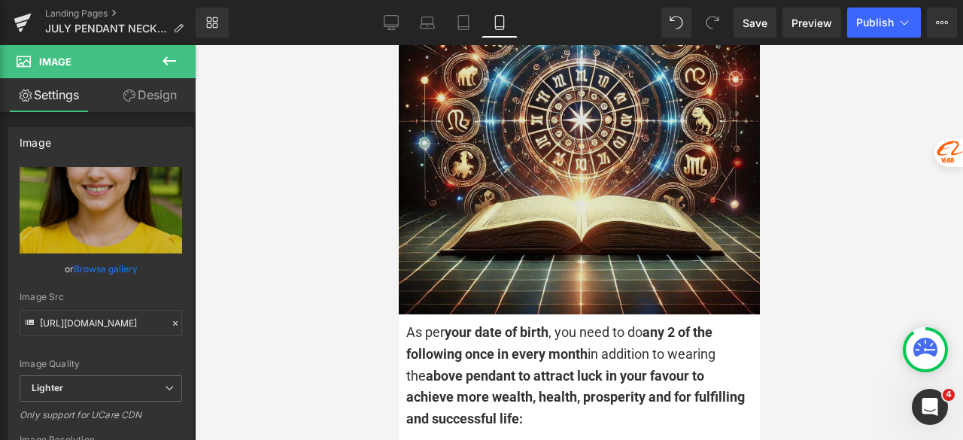
scroll to position [3737, 0]
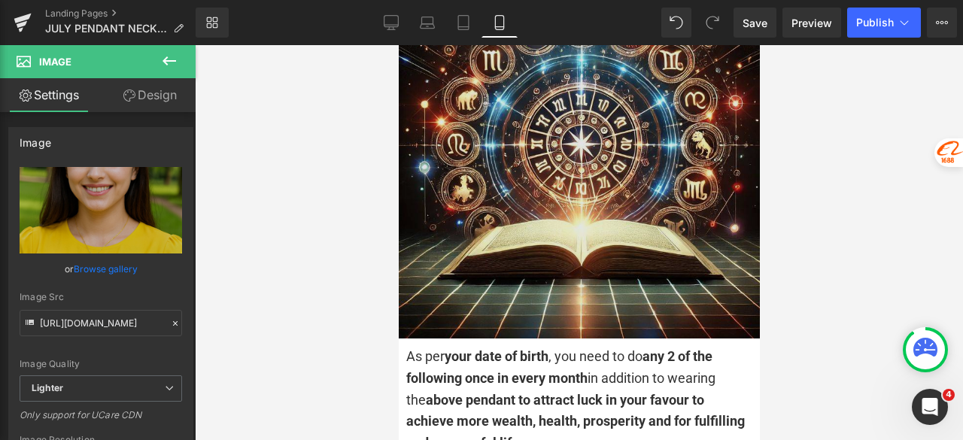
click at [543, 145] on img at bounding box center [578, 157] width 361 height 361
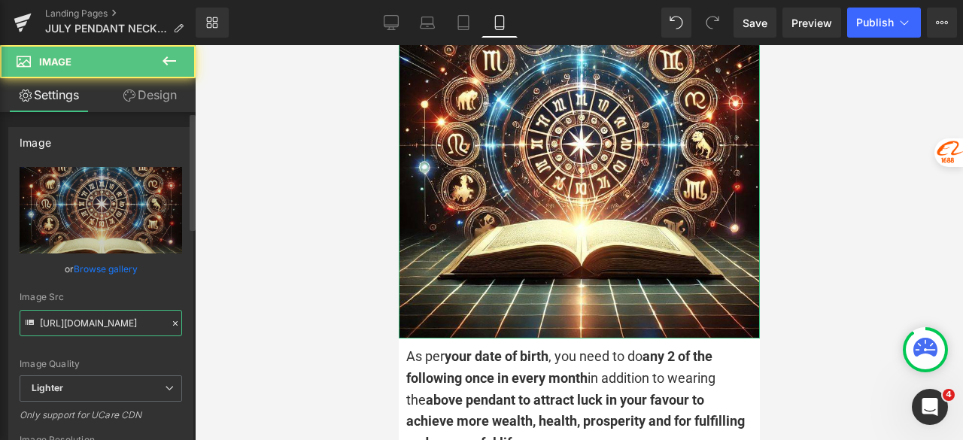
click at [108, 322] on input "[URL][DOMAIN_NAME]" at bounding box center [101, 323] width 163 height 26
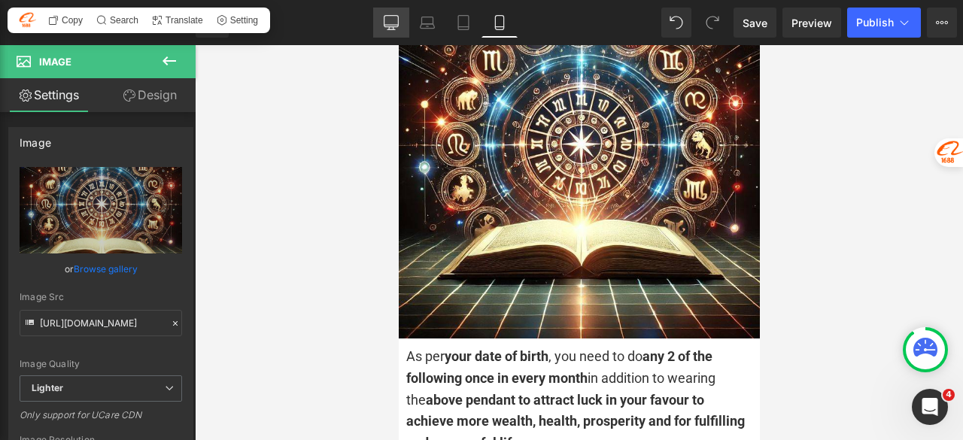
click at [391, 16] on icon at bounding box center [391, 22] width 15 height 15
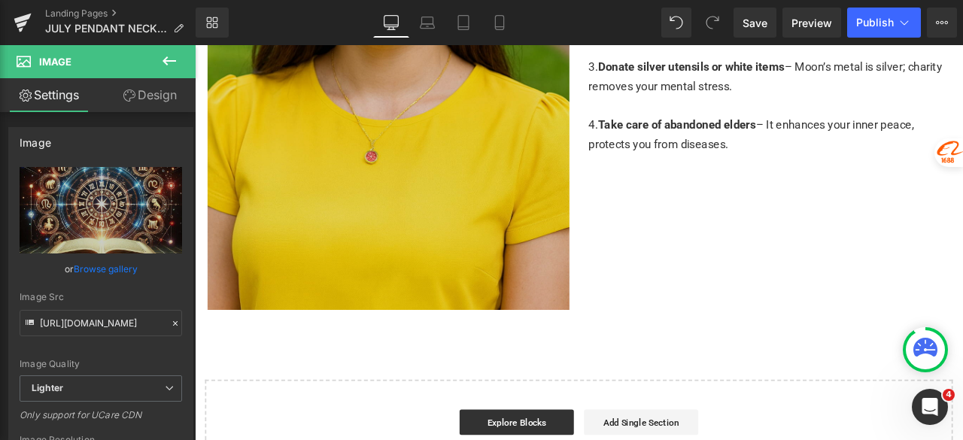
scroll to position [3762, 0]
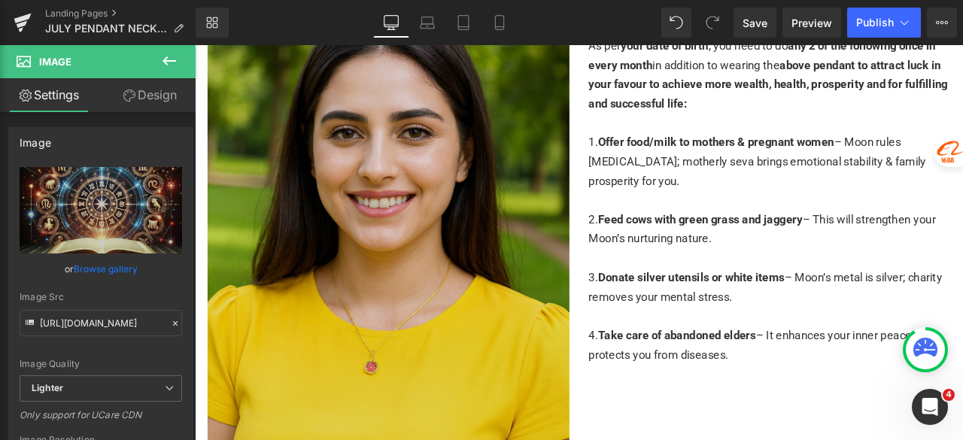
click at [476, 242] on img at bounding box center [424, 286] width 429 height 643
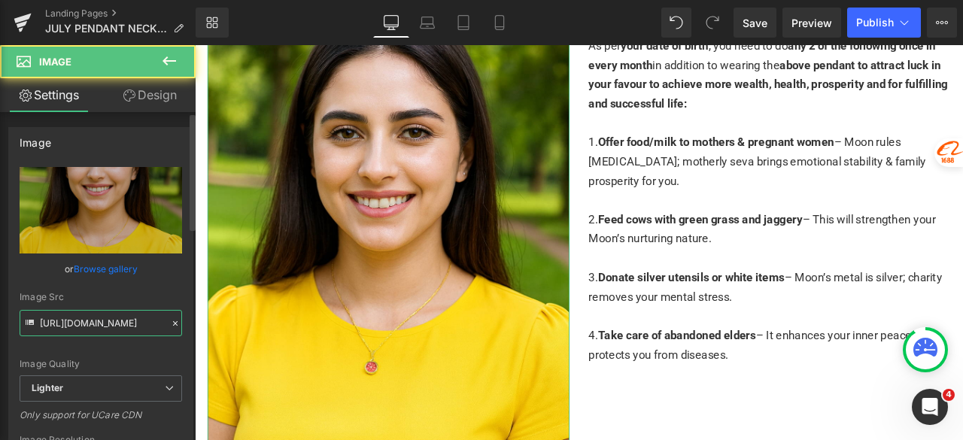
click at [137, 323] on input "[URL][DOMAIN_NAME]" at bounding box center [101, 323] width 163 height 26
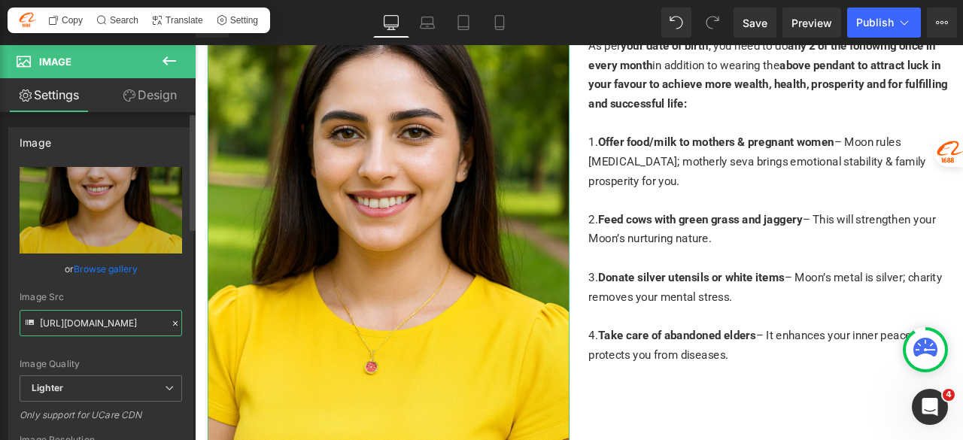
paste input "bed2facd-fd2e-48a3-967b-86a90ceaeea6/-/format/auto/-/preview/3000x3000/-/qualit…"
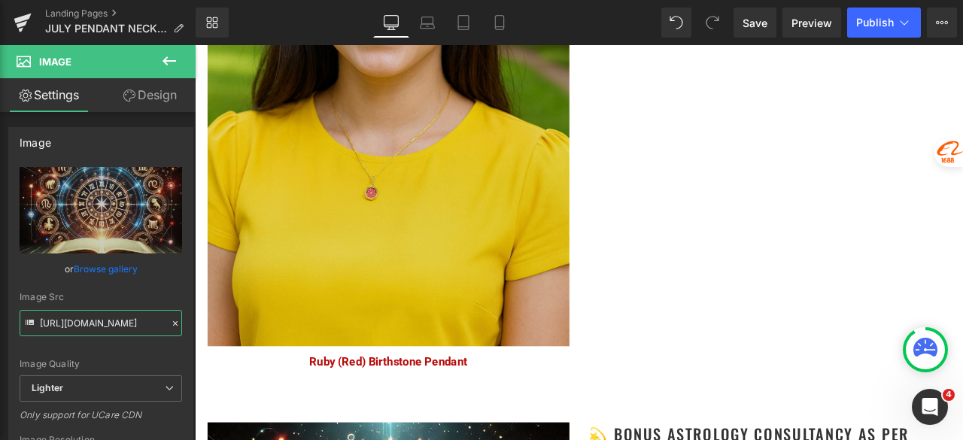
scroll to position [3236, 0]
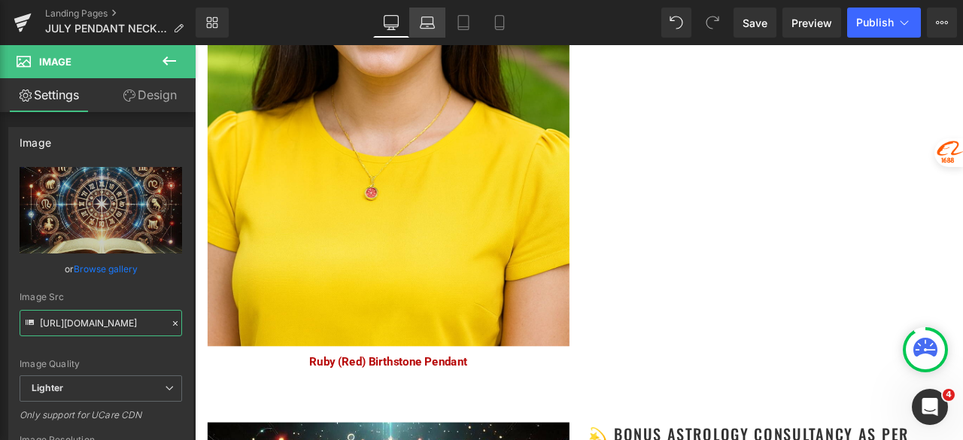
type input "[URL][DOMAIN_NAME]"
click at [433, 32] on link "Laptop" at bounding box center [427, 23] width 36 height 30
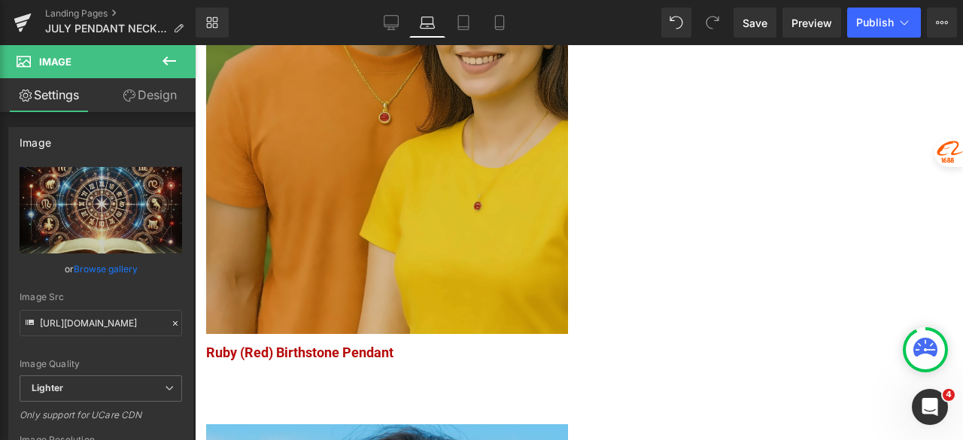
scroll to position [1084, 0]
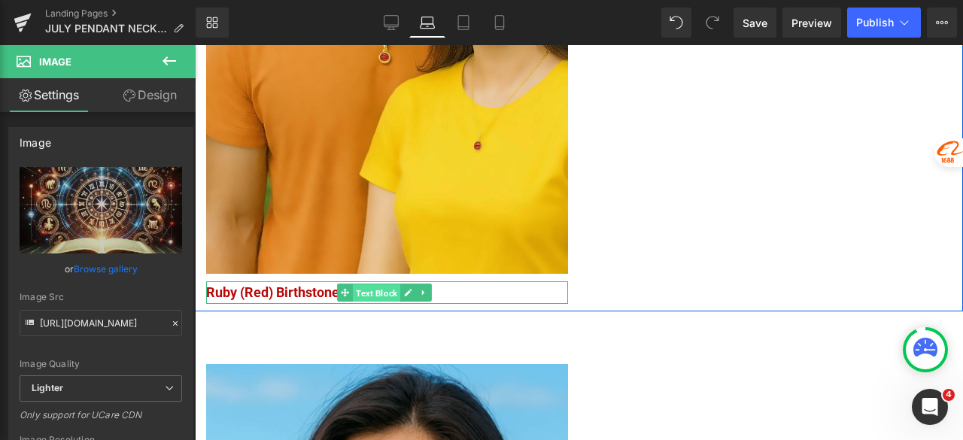
click at [354, 284] on span "Text Block" at bounding box center [376, 293] width 47 height 18
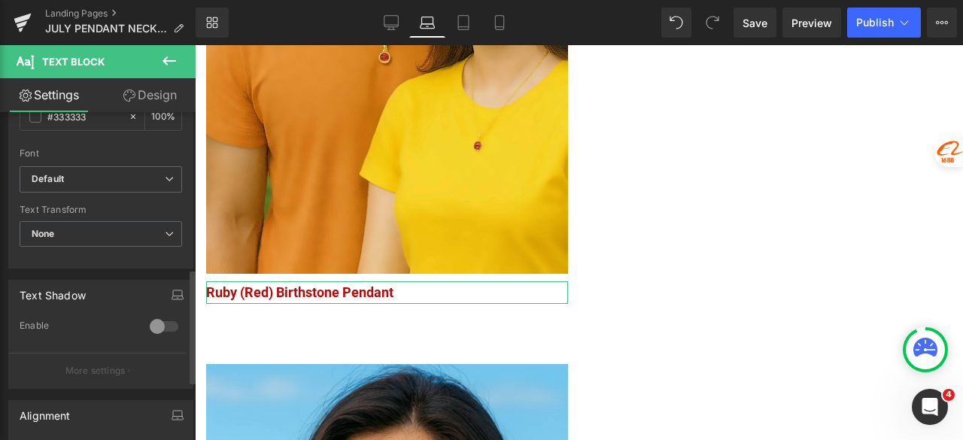
scroll to position [451, 0]
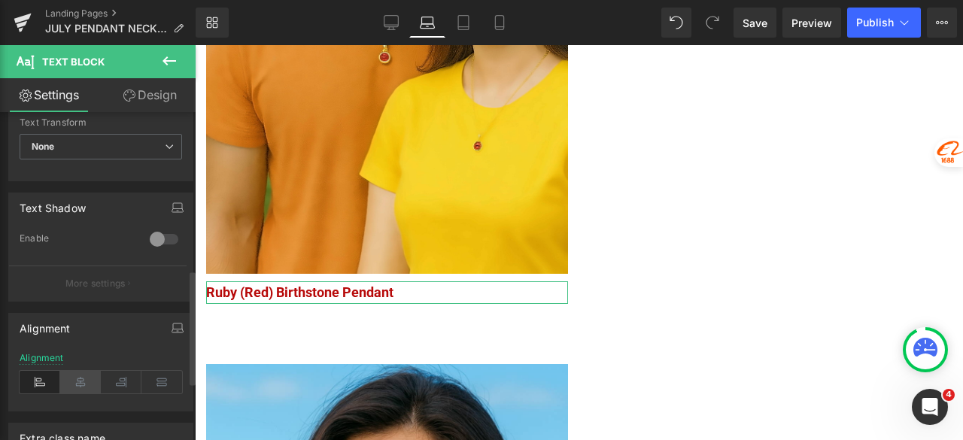
click at [79, 374] on icon at bounding box center [80, 382] width 41 height 23
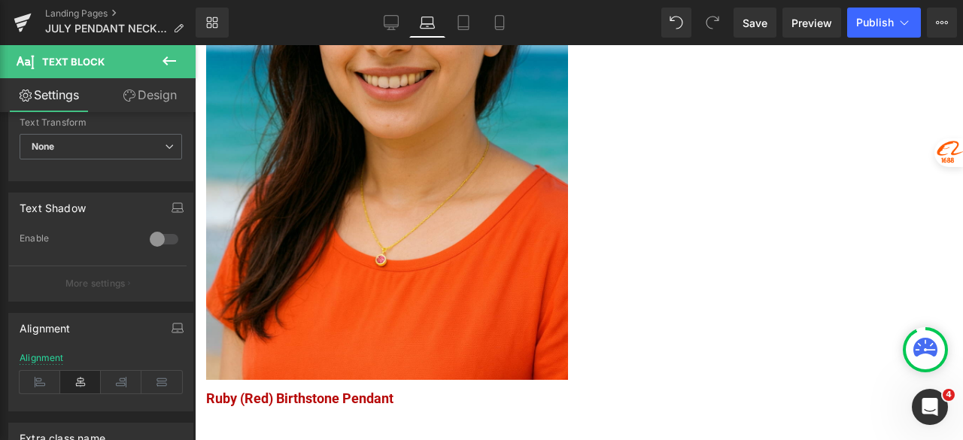
scroll to position [1761, 0]
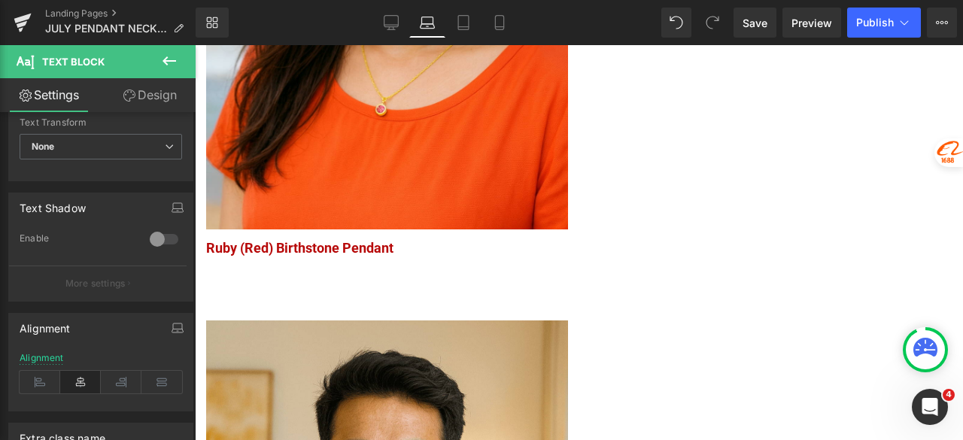
click at [358, 237] on div "Ruby (Red) Birthstone Pendant Text Block" at bounding box center [387, 248] width 362 height 23
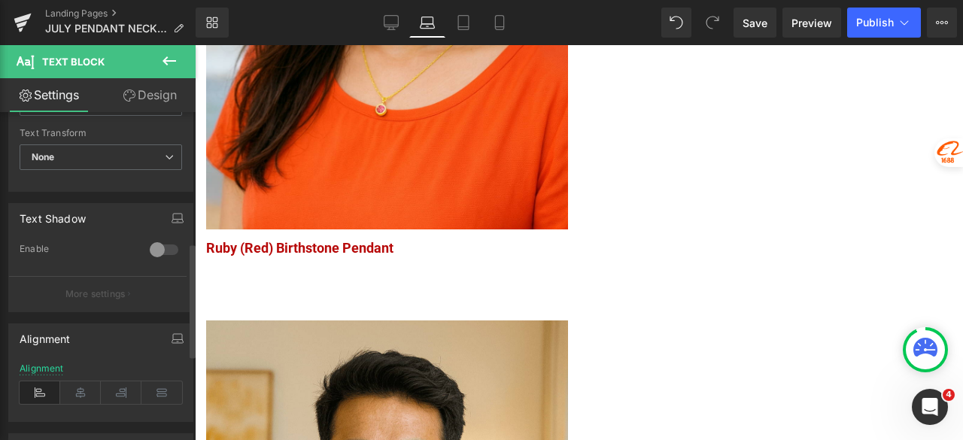
scroll to position [451, 0]
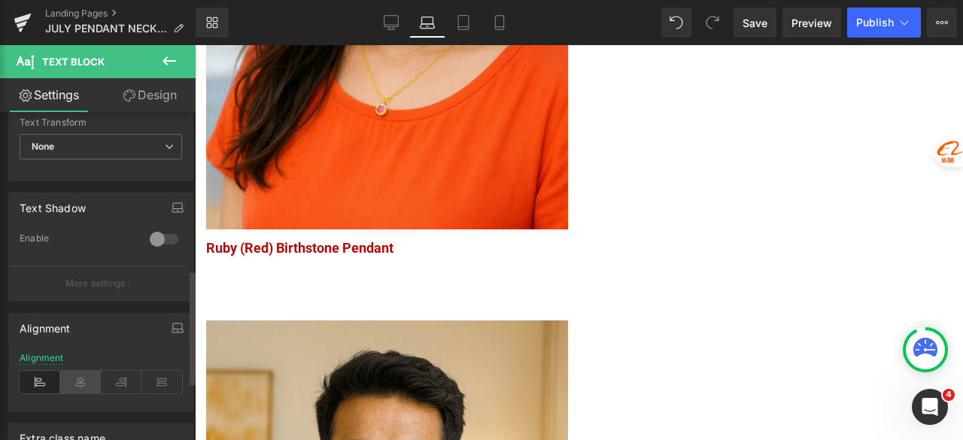
click at [84, 378] on icon at bounding box center [80, 382] width 41 height 23
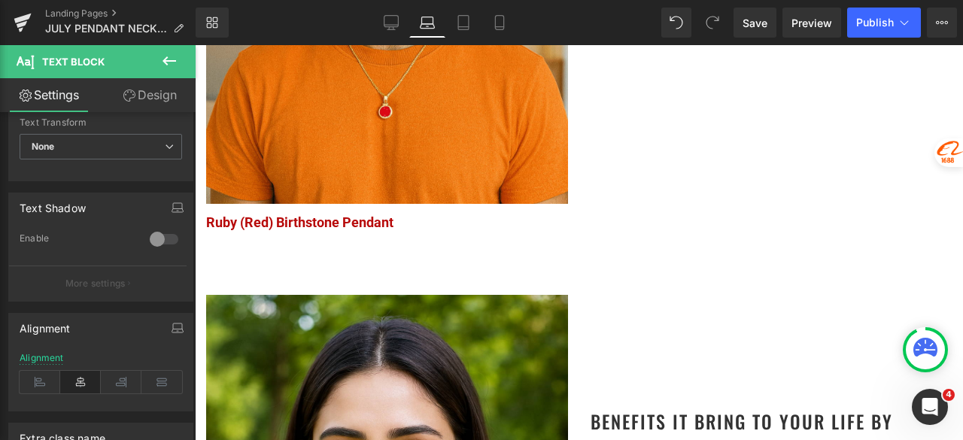
scroll to position [2363, 0]
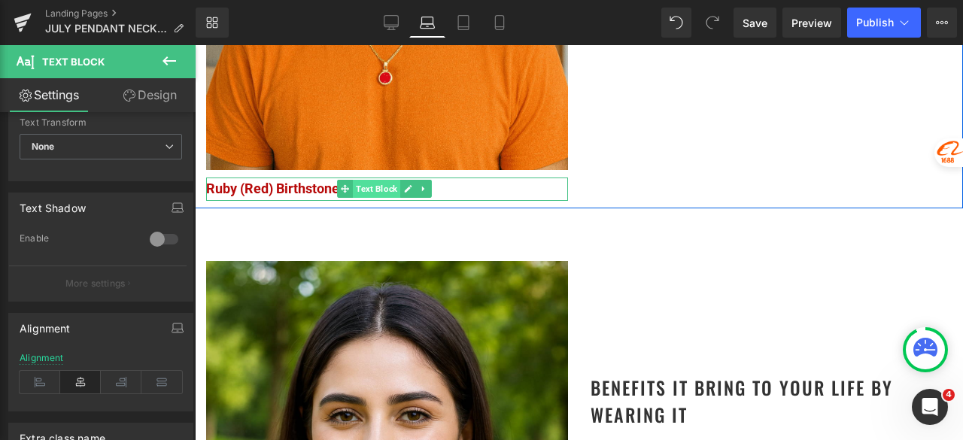
click at [361, 180] on span "Text Block" at bounding box center [376, 189] width 47 height 18
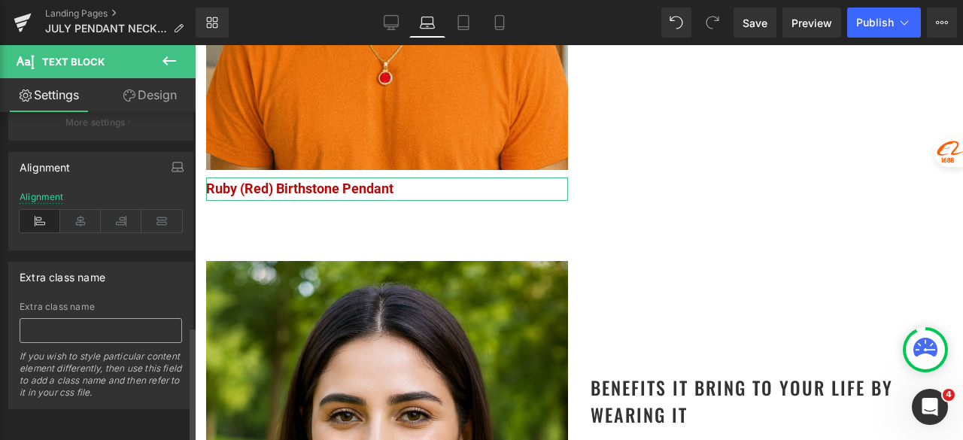
scroll to position [619, 0]
click at [89, 216] on icon at bounding box center [80, 221] width 41 height 23
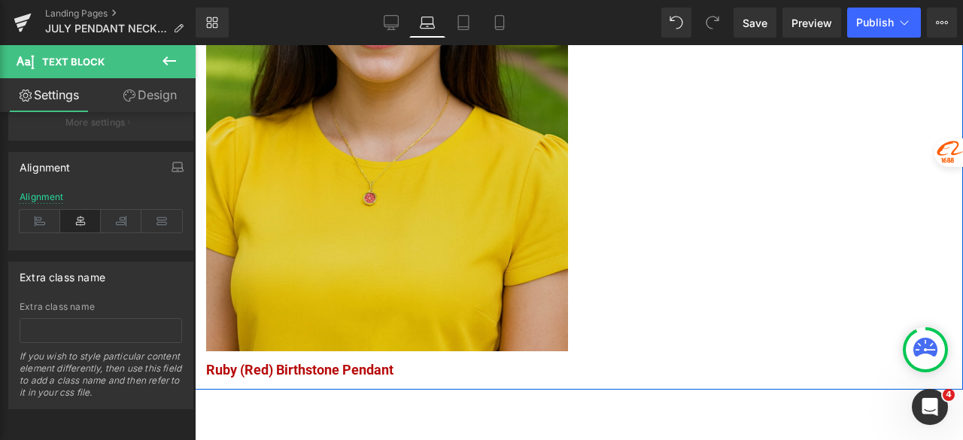
scroll to position [2814, 0]
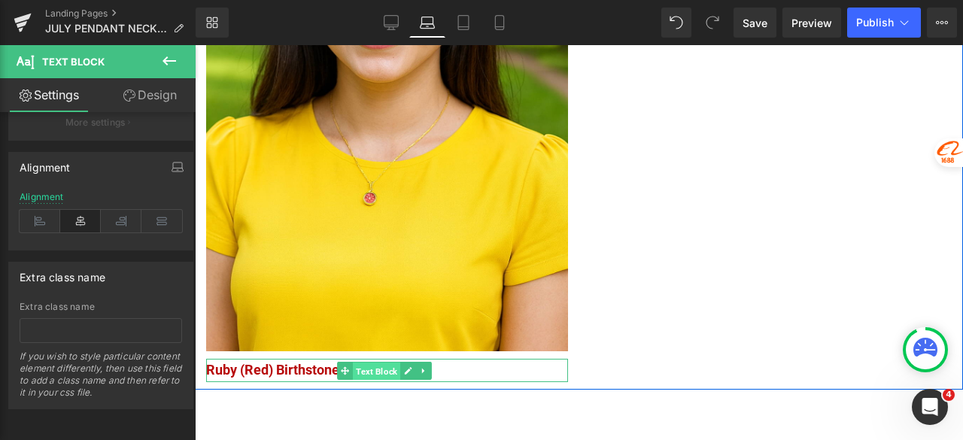
click at [353, 362] on span "Text Block" at bounding box center [376, 371] width 47 height 18
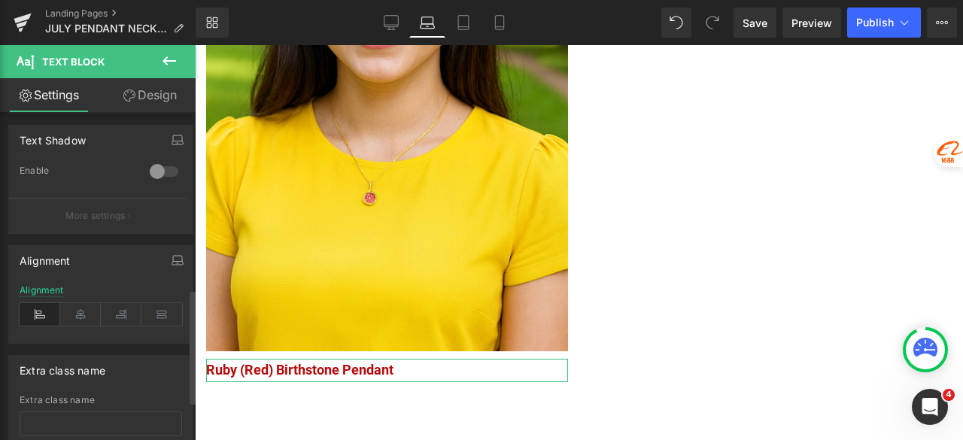
scroll to position [602, 0]
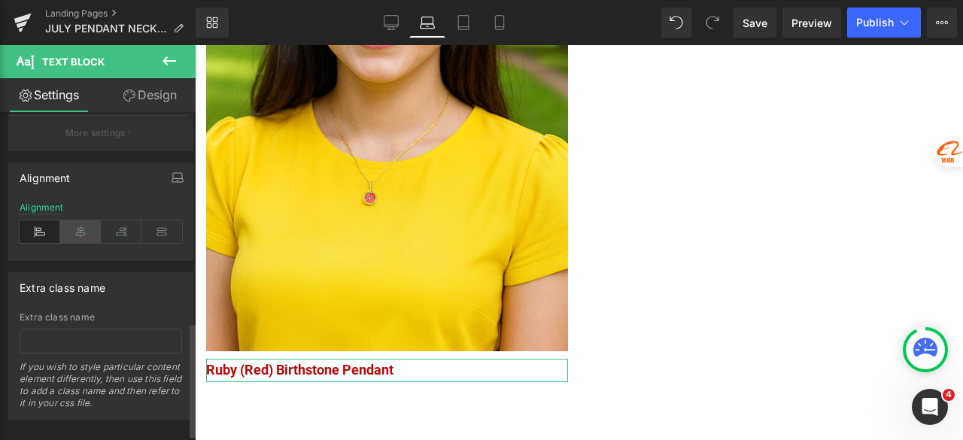
click at [71, 227] on icon at bounding box center [80, 231] width 41 height 23
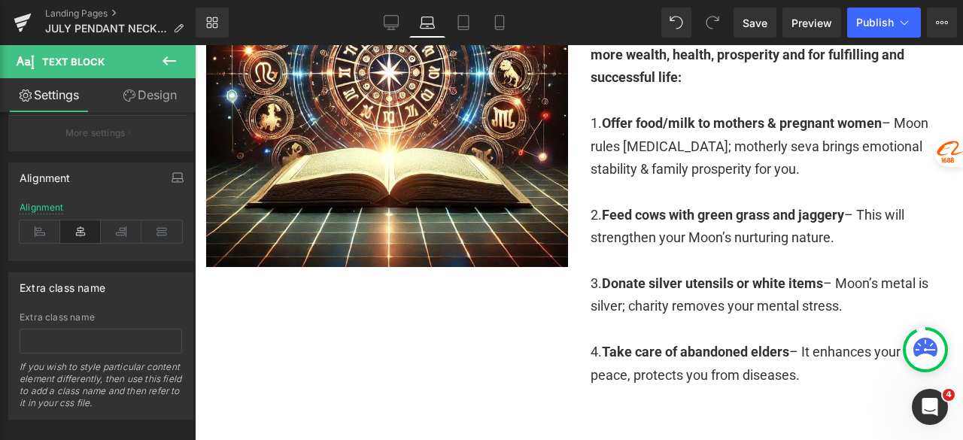
scroll to position [3386, 0]
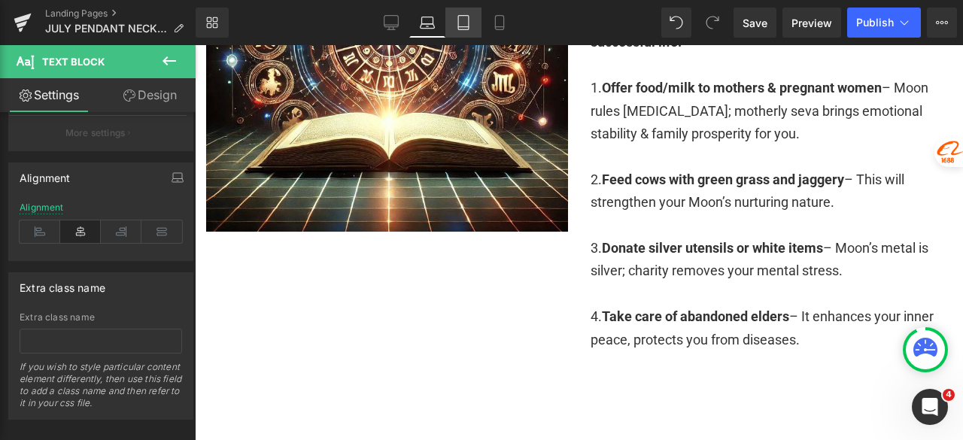
click at [459, 11] on link "Tablet" at bounding box center [463, 23] width 36 height 30
type input "100"
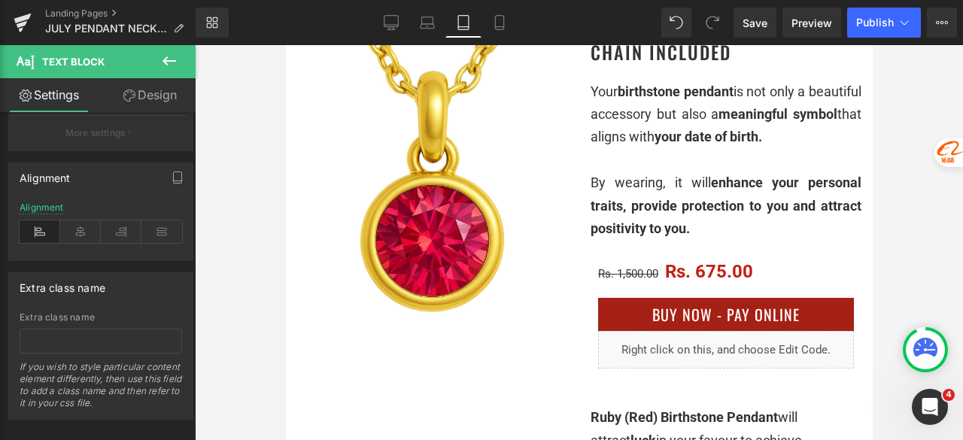
scroll to position [0, 0]
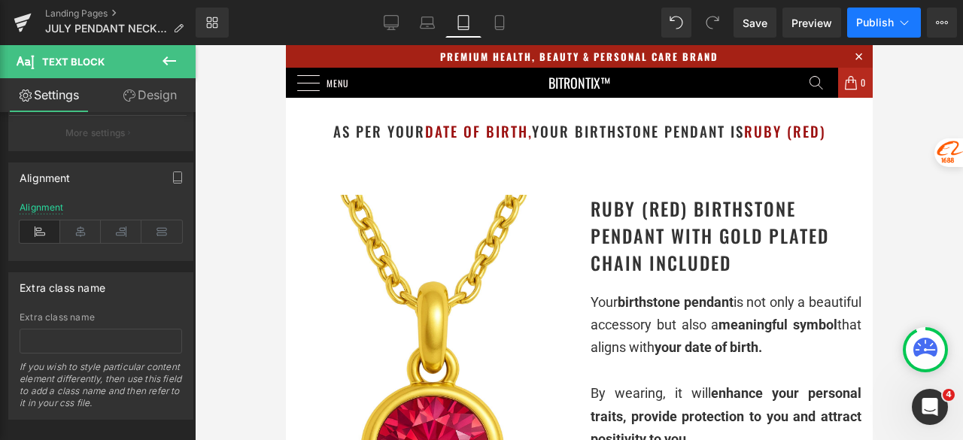
click at [869, 20] on span "Publish" at bounding box center [875, 23] width 38 height 12
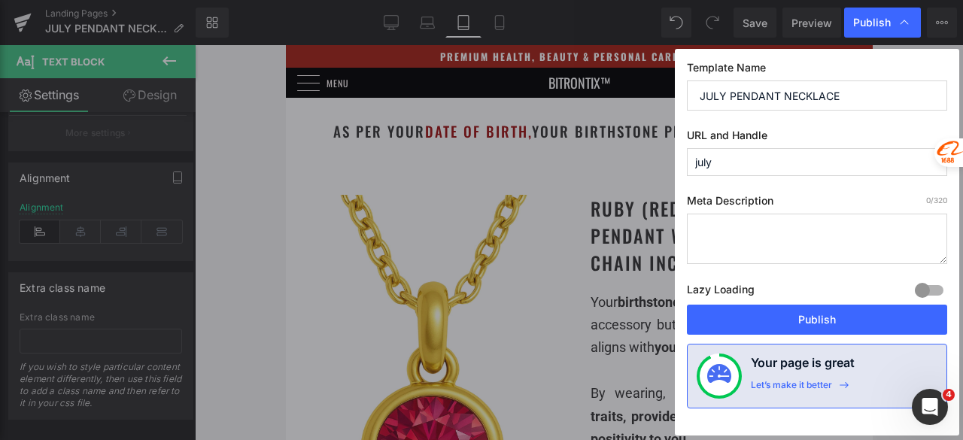
click at [841, 320] on button "Publish" at bounding box center [817, 320] width 260 height 30
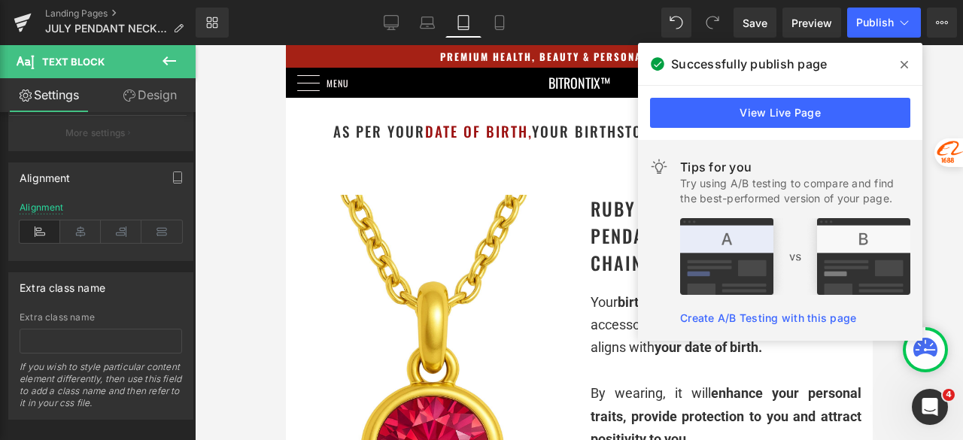
click at [903, 65] on icon at bounding box center [905, 65] width 8 height 8
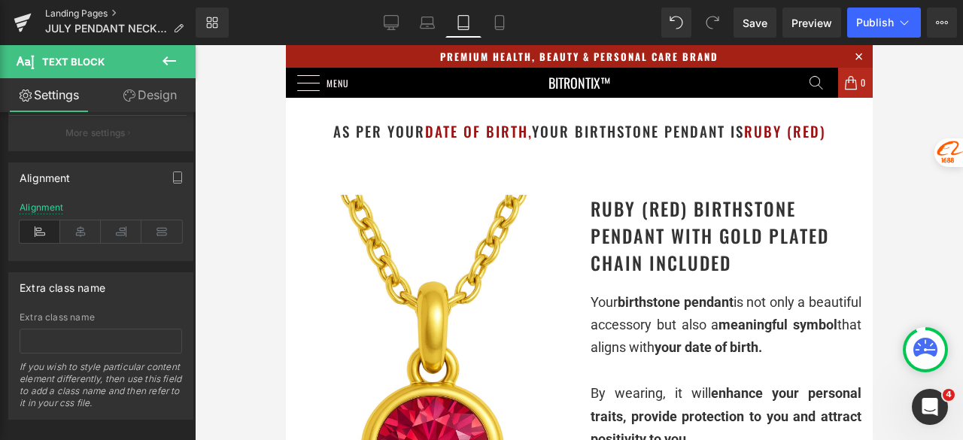
click at [61, 16] on link "Landing Pages" at bounding box center [120, 14] width 150 height 12
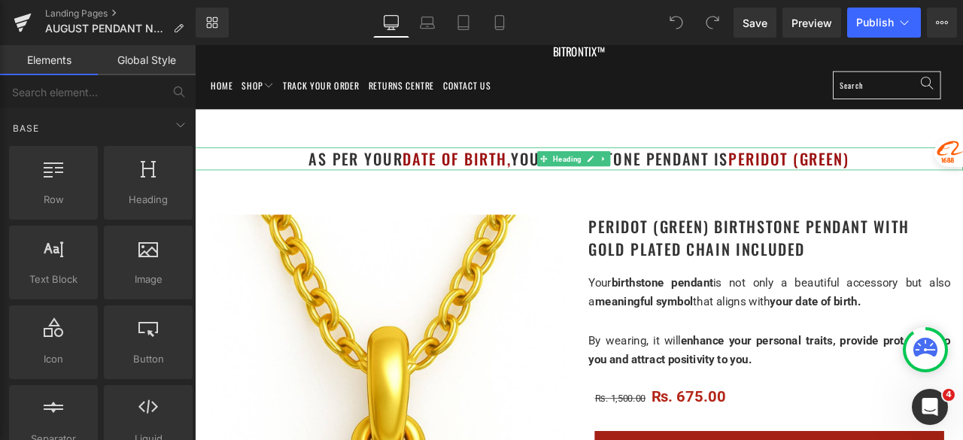
scroll to position [75, 0]
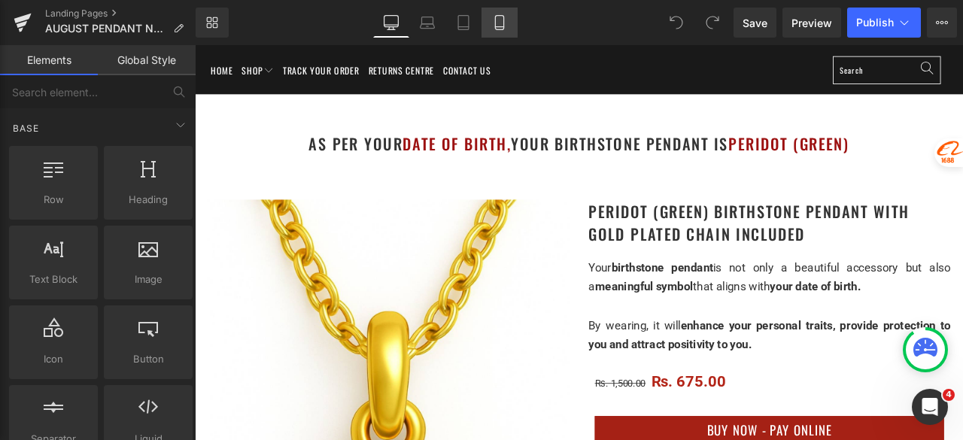
click at [497, 34] on link "Mobile" at bounding box center [500, 23] width 36 height 30
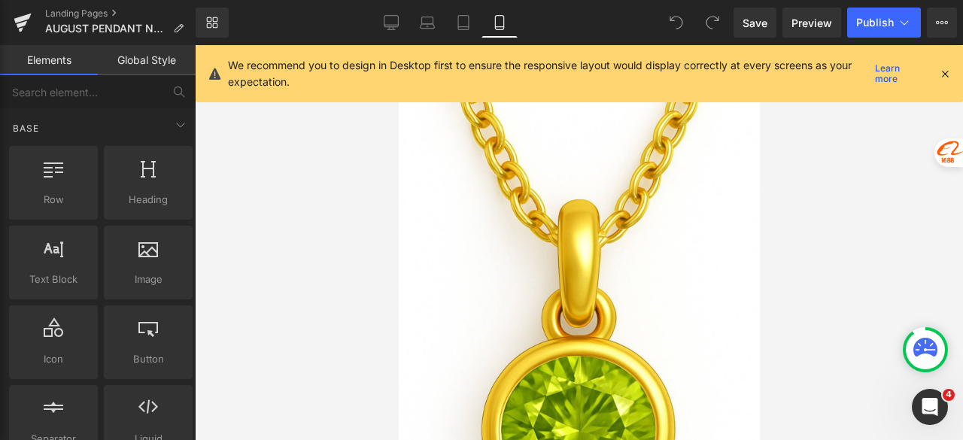
scroll to position [0, 0]
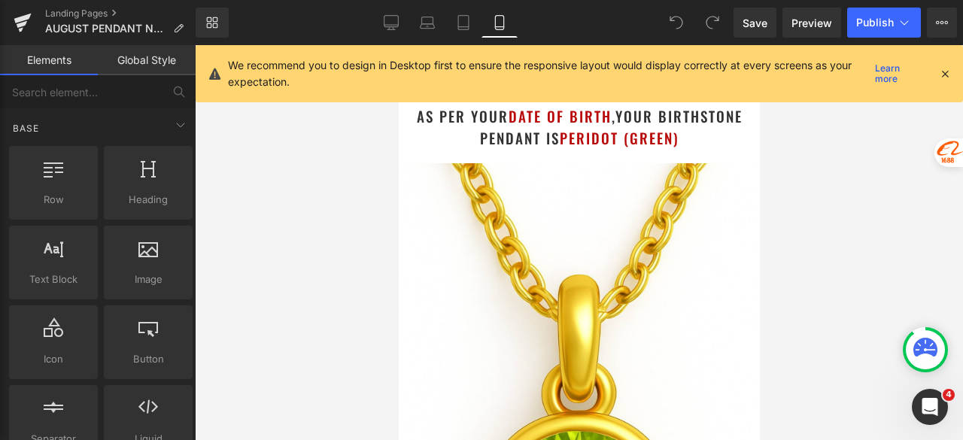
click at [944, 68] on icon at bounding box center [945, 74] width 14 height 14
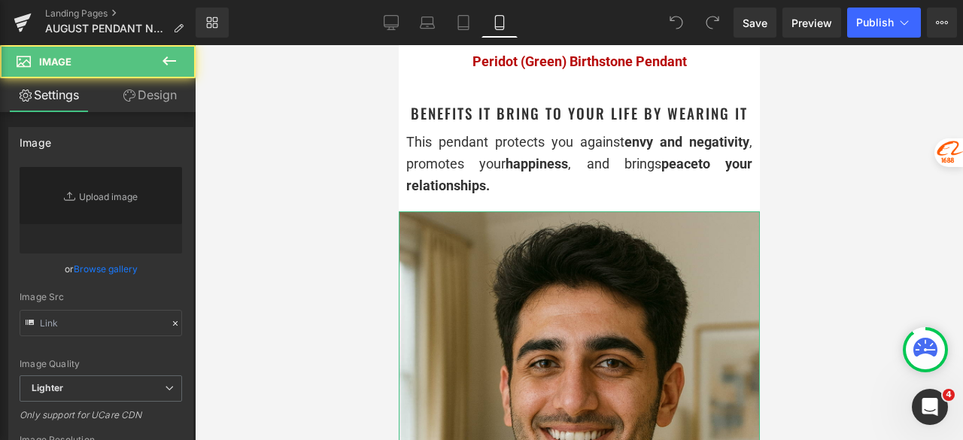
type input "[URL][DOMAIN_NAME]"
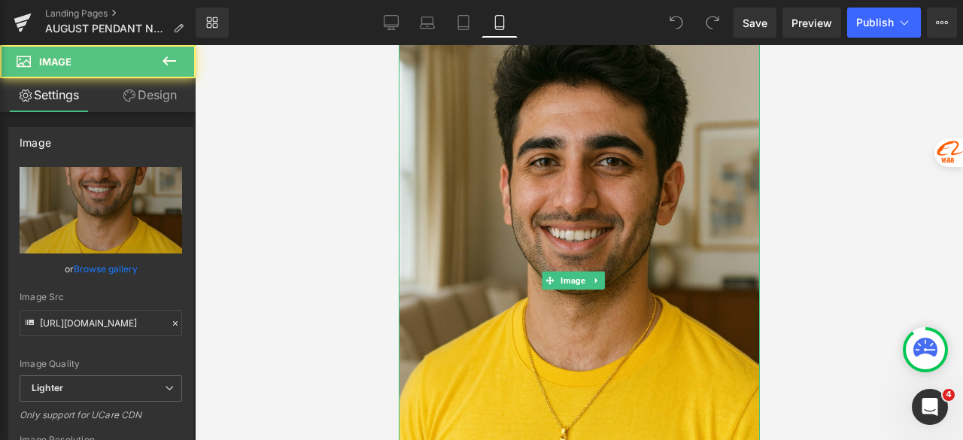
scroll to position [2634, 0]
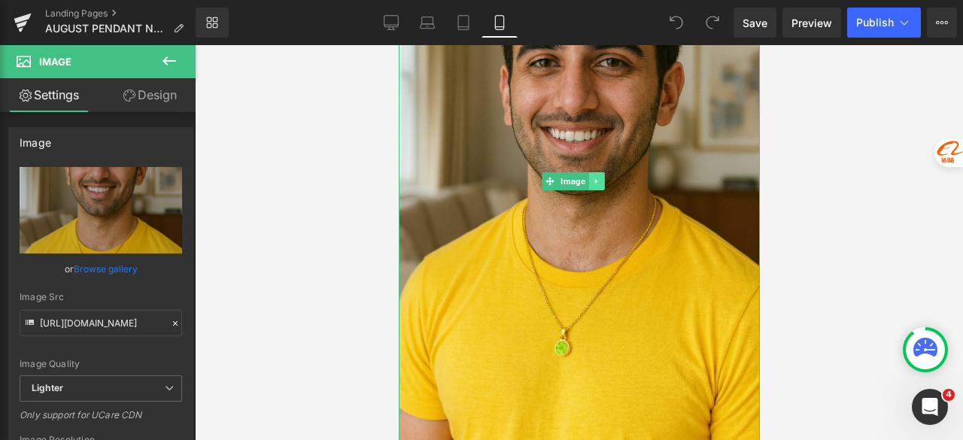
click at [598, 177] on icon at bounding box center [596, 181] width 8 height 9
click at [591, 178] on icon at bounding box center [588, 182] width 8 height 8
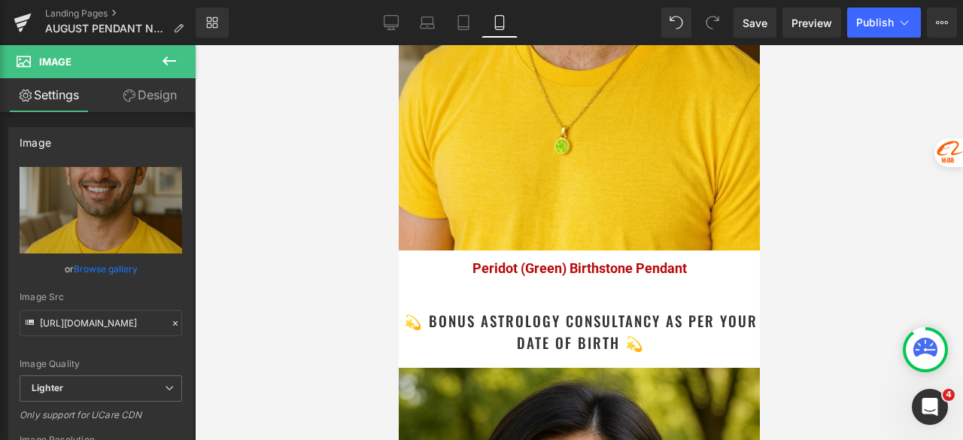
scroll to position [3398, 0]
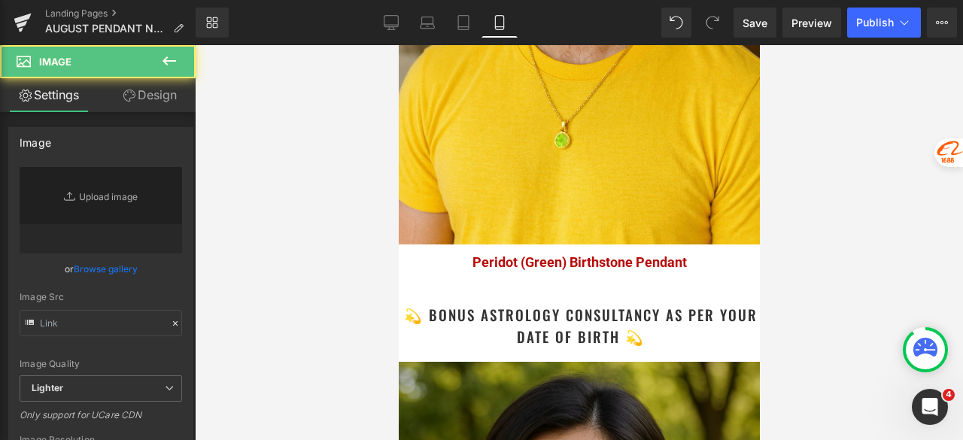
type input "[URL][DOMAIN_NAME]"
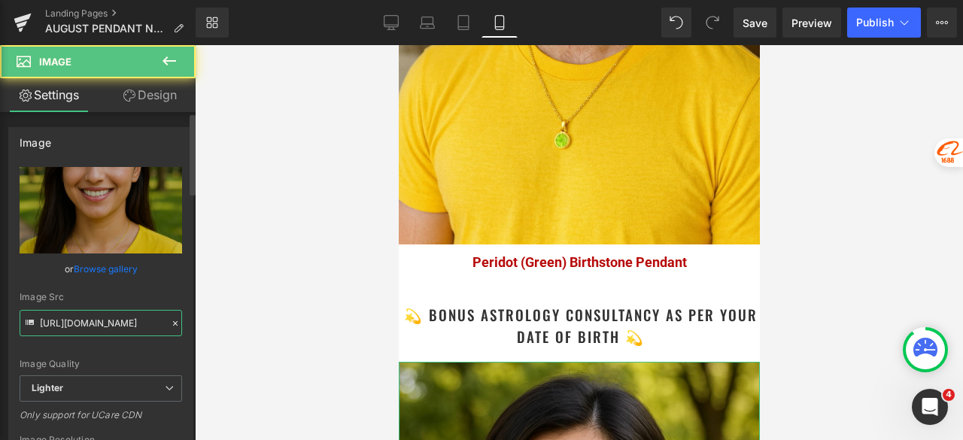
click at [86, 327] on input "[URL][DOMAIN_NAME]" at bounding box center [101, 323] width 163 height 26
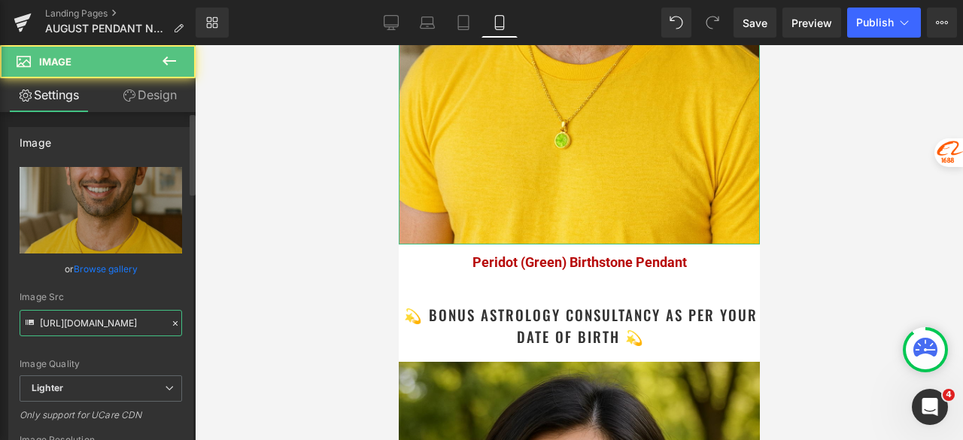
click at [117, 327] on input "[URL][DOMAIN_NAME]" at bounding box center [101, 323] width 163 height 26
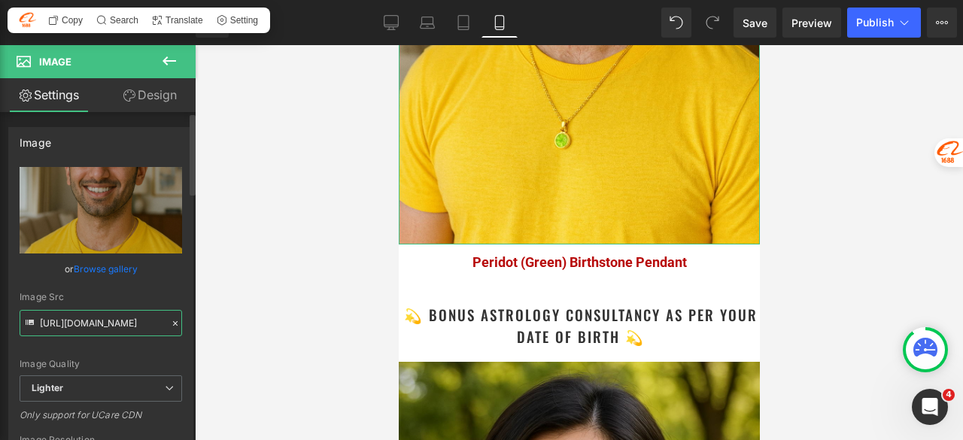
paste input "ceacad73-9886-438d-9d72-ee1d1bc03144/-/format/auto/-/preview/3000x3000/-/qualit…"
type input "[URL][DOMAIN_NAME]"
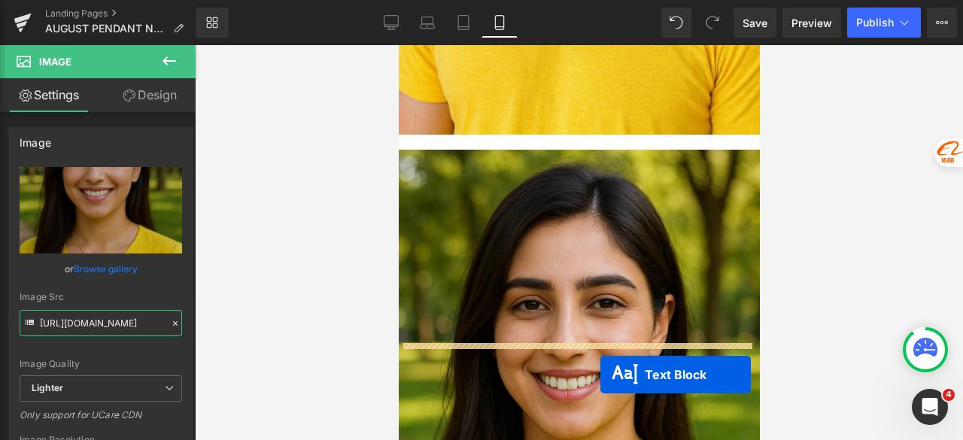
scroll to position [2871, 0]
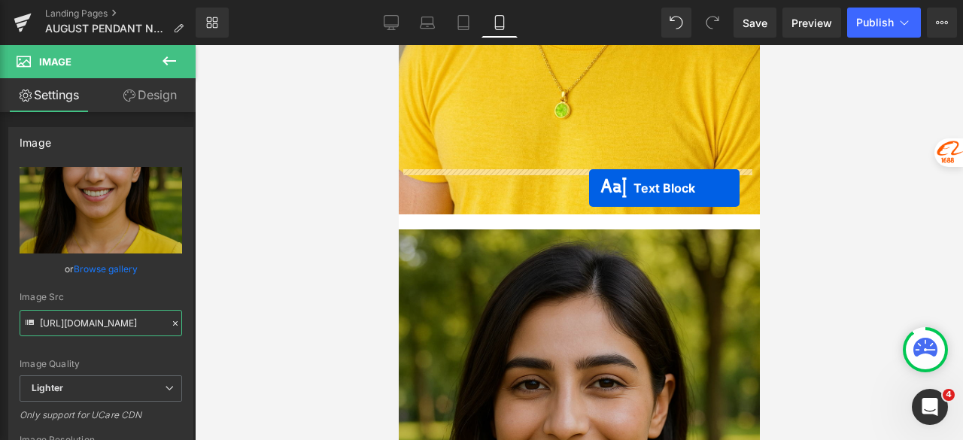
drag, startPoint x: 551, startPoint y: 394, endPoint x: 588, endPoint y: 188, distance: 208.8
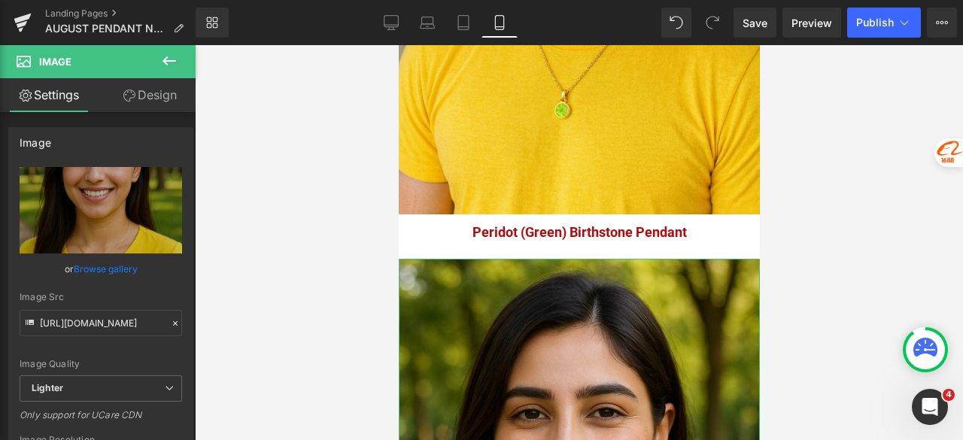
click at [149, 105] on link "Design" at bounding box center [150, 95] width 98 height 34
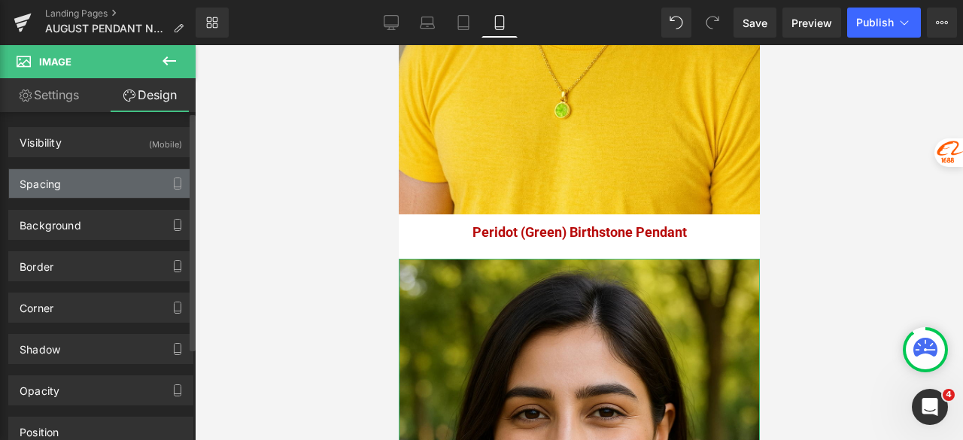
click at [87, 184] on div "Spacing" at bounding box center [101, 183] width 184 height 29
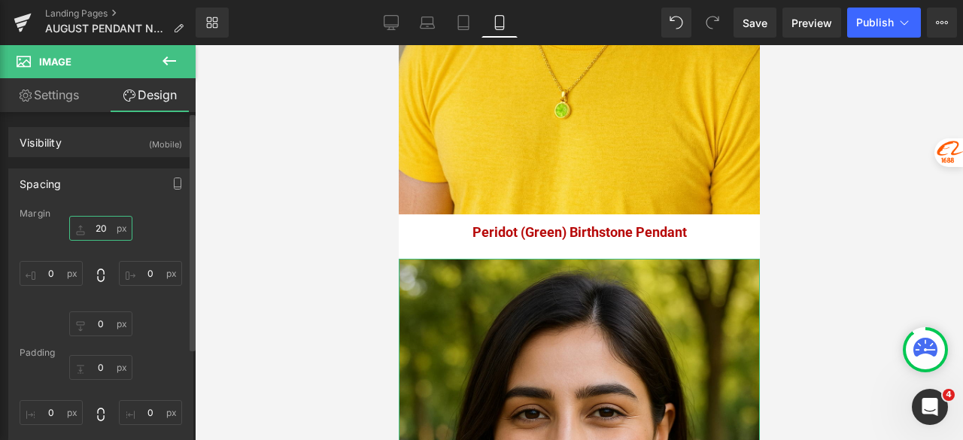
click at [104, 235] on input "20" at bounding box center [100, 228] width 63 height 25
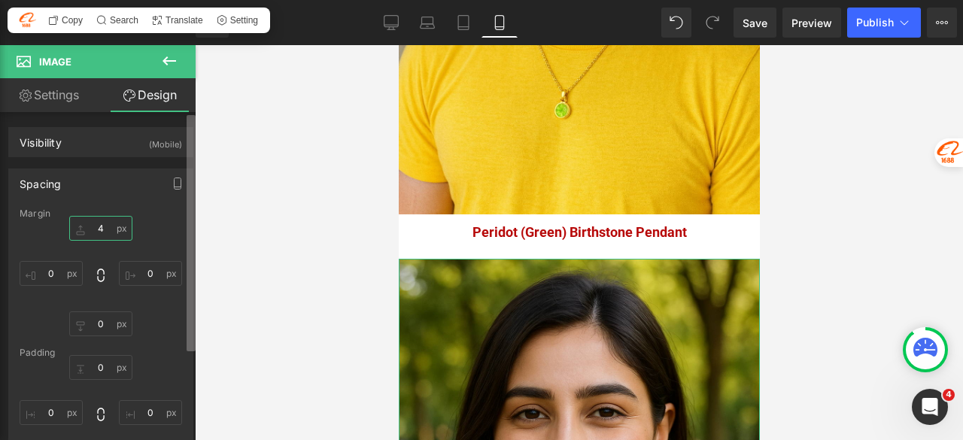
type input "40"
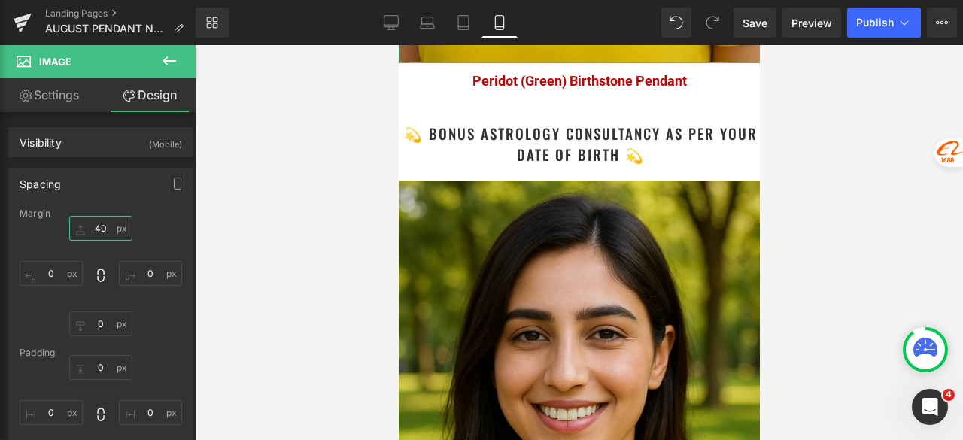
scroll to position [3624, 0]
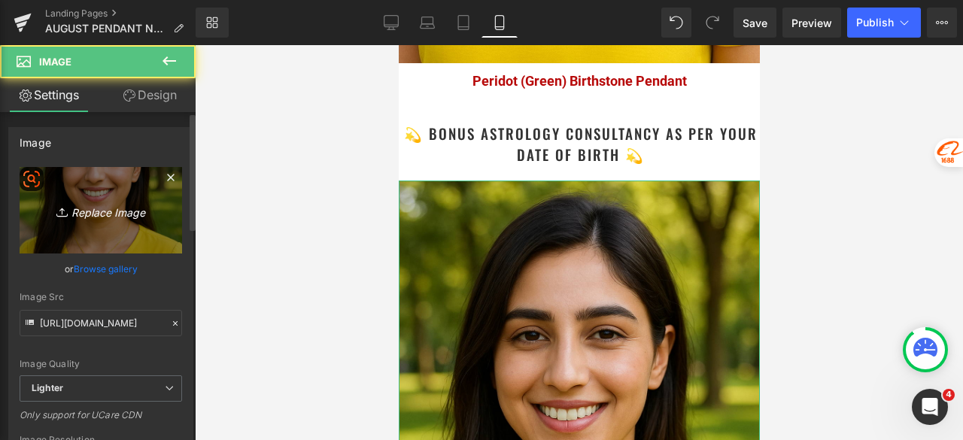
click at [110, 233] on link "Replace Image" at bounding box center [101, 210] width 163 height 87
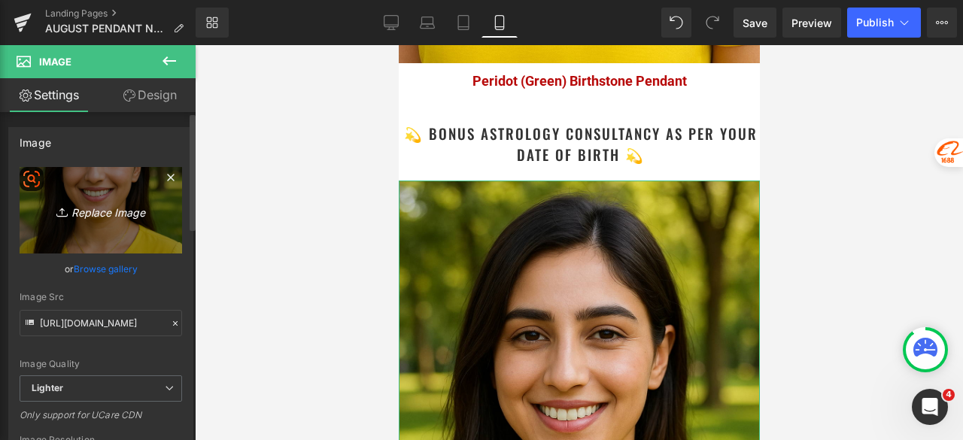
type input "C:\fakepath\Astrology Image_5.jpg"
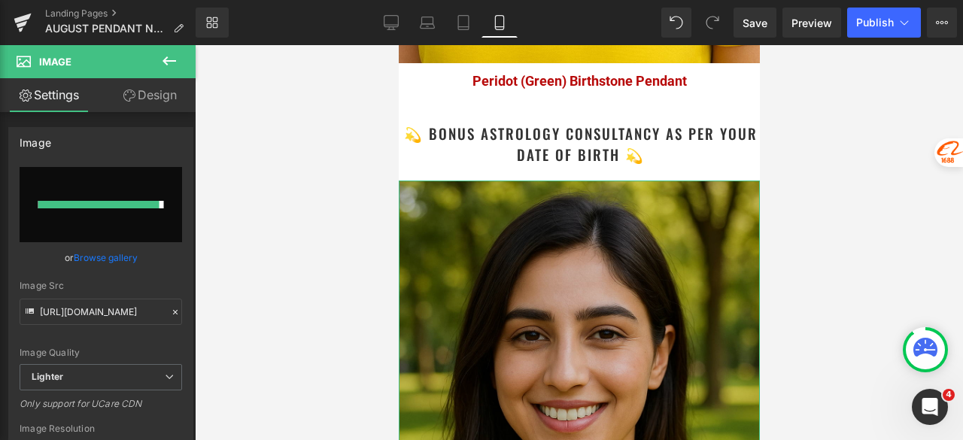
type input "[URL][DOMAIN_NAME]"
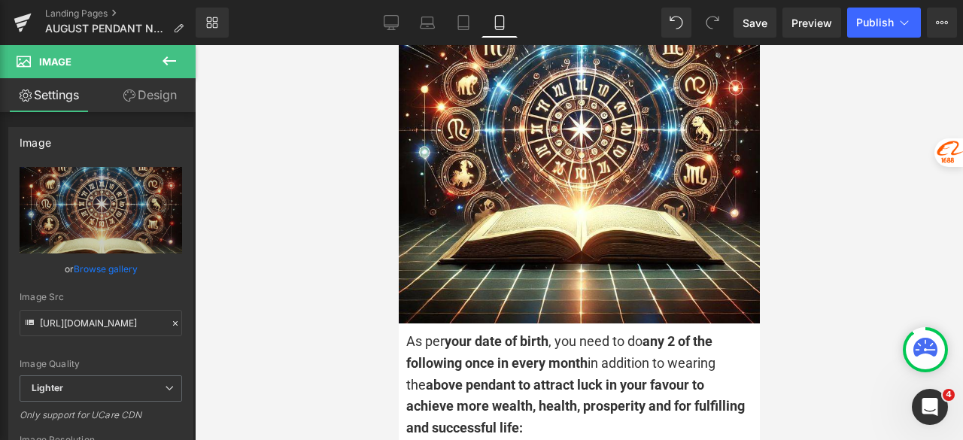
scroll to position [4063, 0]
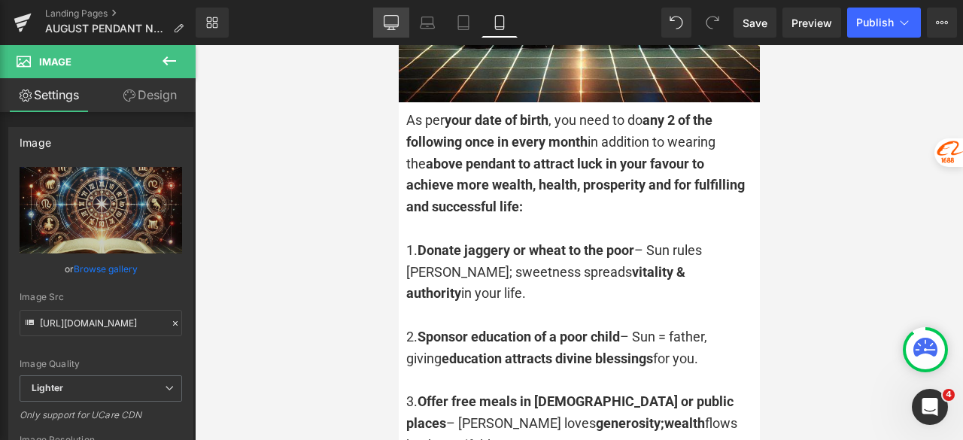
click at [381, 24] on link "Desktop" at bounding box center [391, 23] width 36 height 30
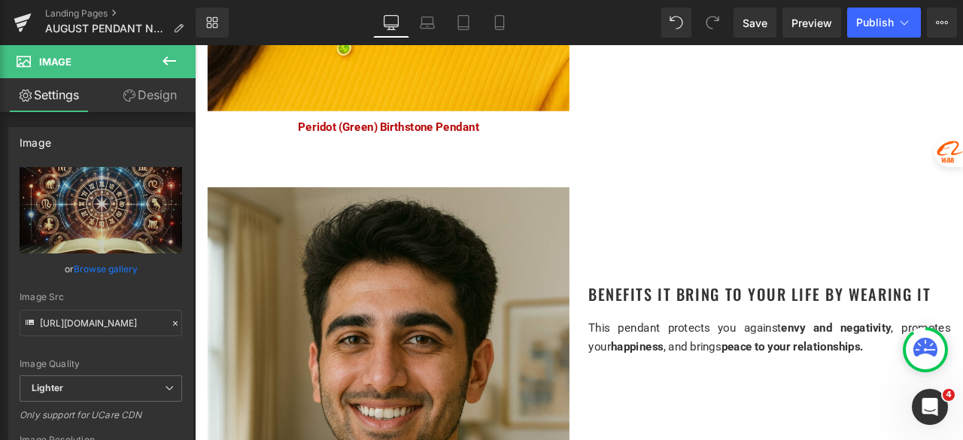
scroll to position [2153, 0]
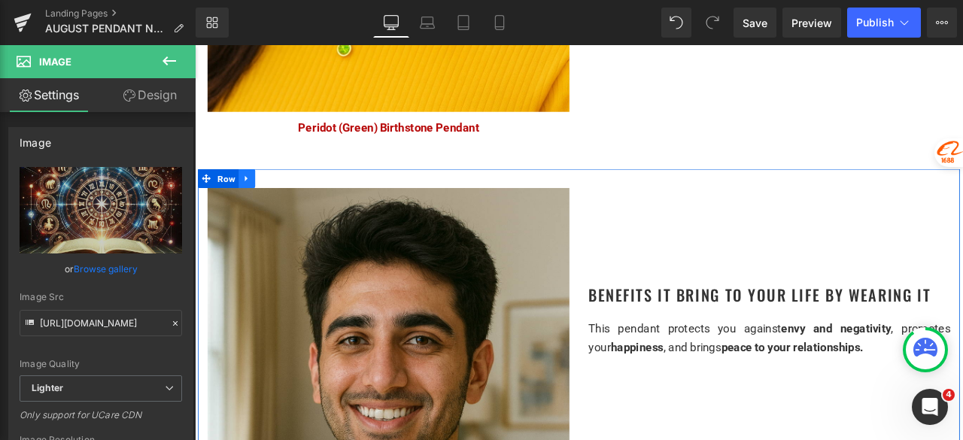
click at [254, 200] on icon at bounding box center [255, 203] width 3 height 7
click at [274, 198] on icon at bounding box center [276, 203] width 11 height 11
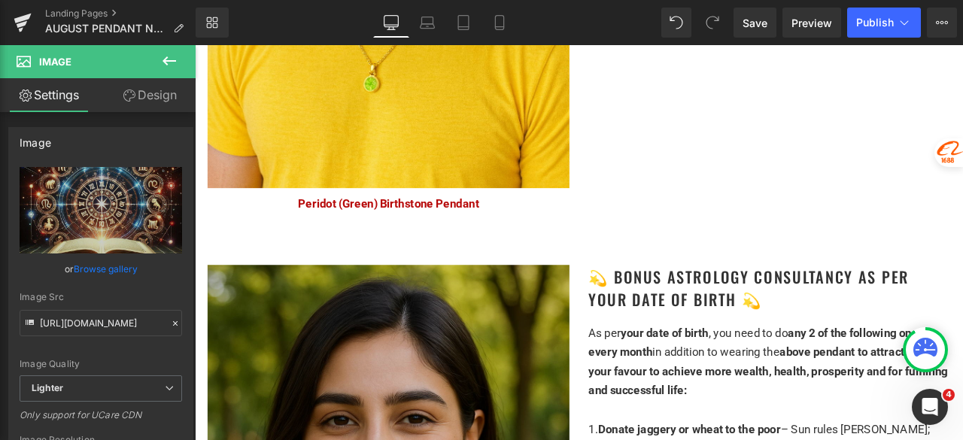
scroll to position [3637, 0]
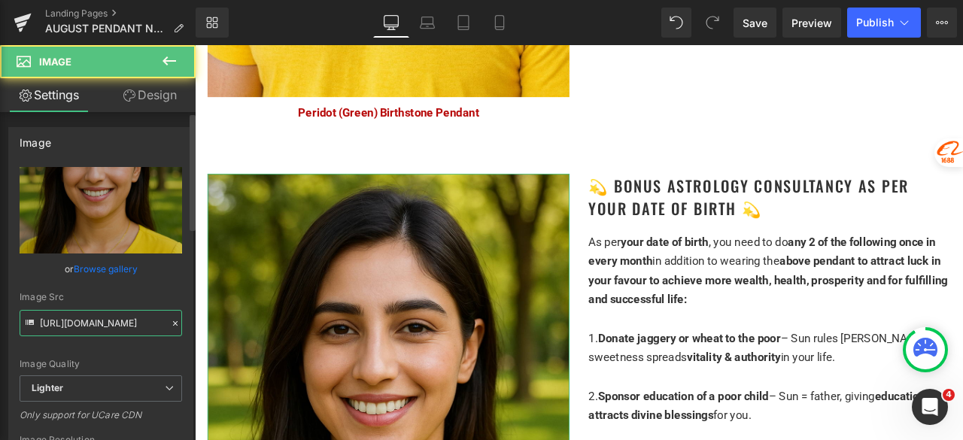
click at [103, 324] on input "[URL][DOMAIN_NAME]" at bounding box center [101, 323] width 163 height 26
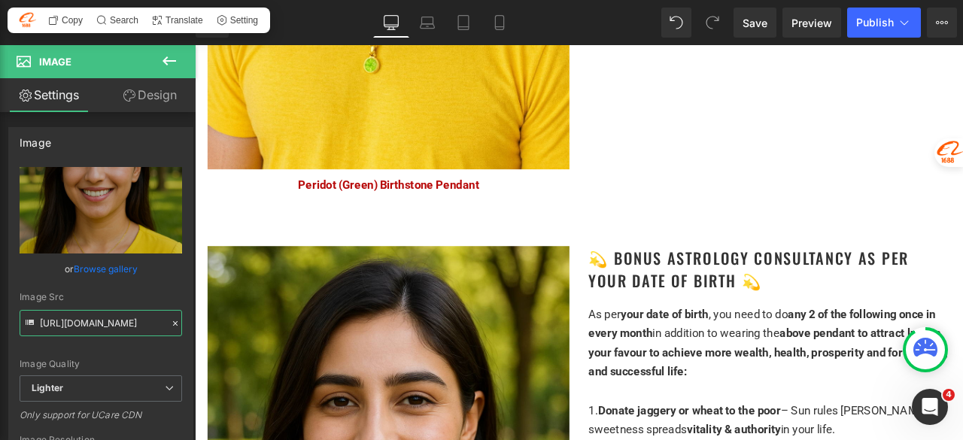
scroll to position [3487, 0]
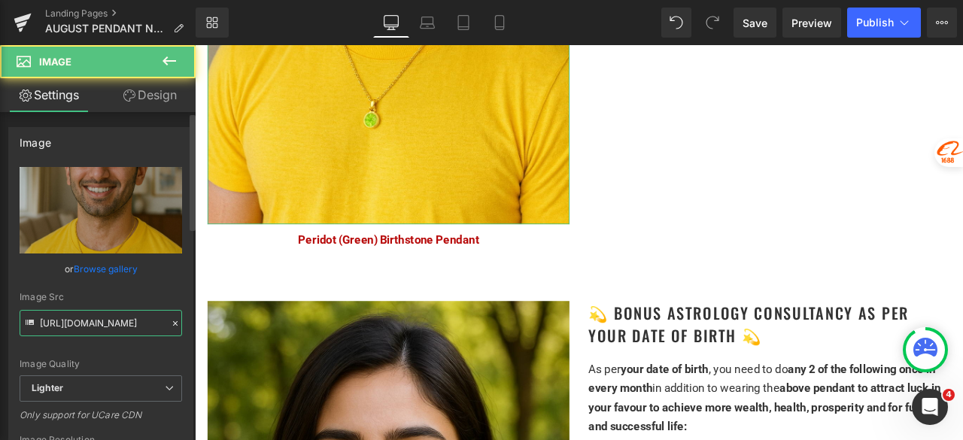
click at [103, 327] on input "[URL][DOMAIN_NAME]" at bounding box center [101, 323] width 163 height 26
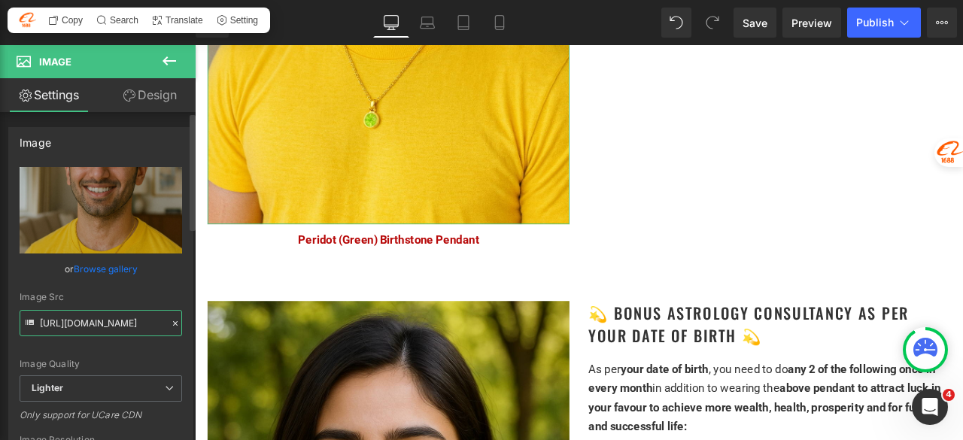
paste input "ceacad73-9886-438d-9d72-ee1d1bc03144/-/format/auto/-/preview/3000x3000/-/qualit…"
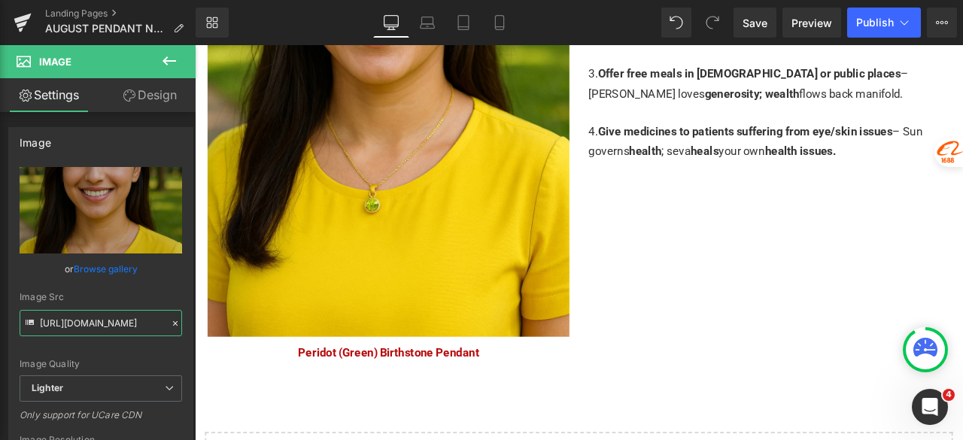
scroll to position [4089, 0]
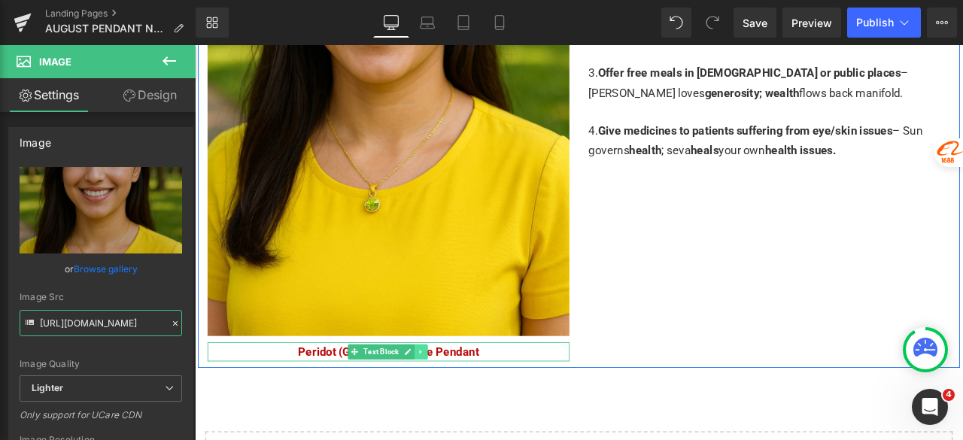
type input "[URL][DOMAIN_NAME]"
click at [462, 404] on icon at bounding box center [462, 408] width 8 height 9
click at [463, 400] on link at bounding box center [471, 409] width 16 height 18
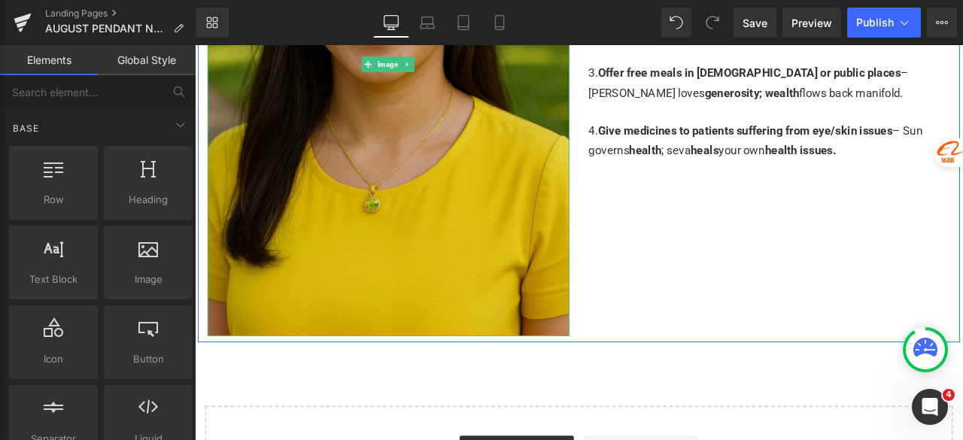
click at [409, 158] on img at bounding box center [424, 67] width 429 height 643
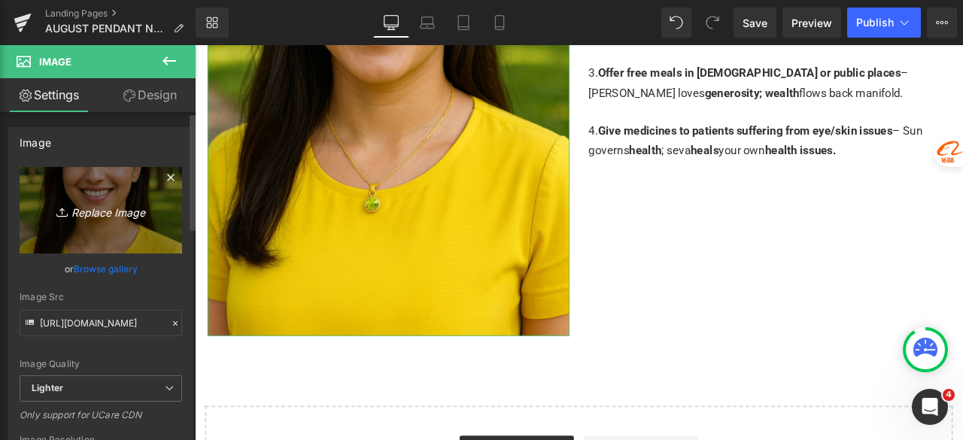
click at [96, 217] on icon "Replace Image" at bounding box center [101, 210] width 120 height 19
type input "C:\fakepath\Astrology Image_5.jpg"
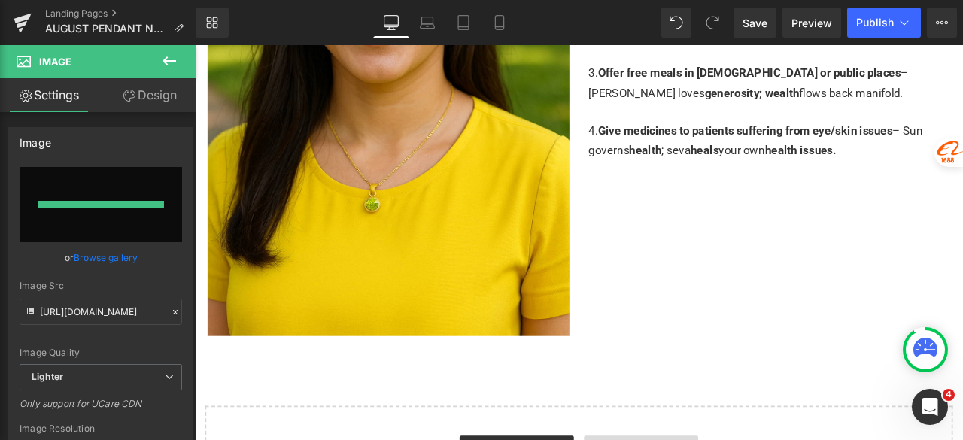
type input "[URL][DOMAIN_NAME]"
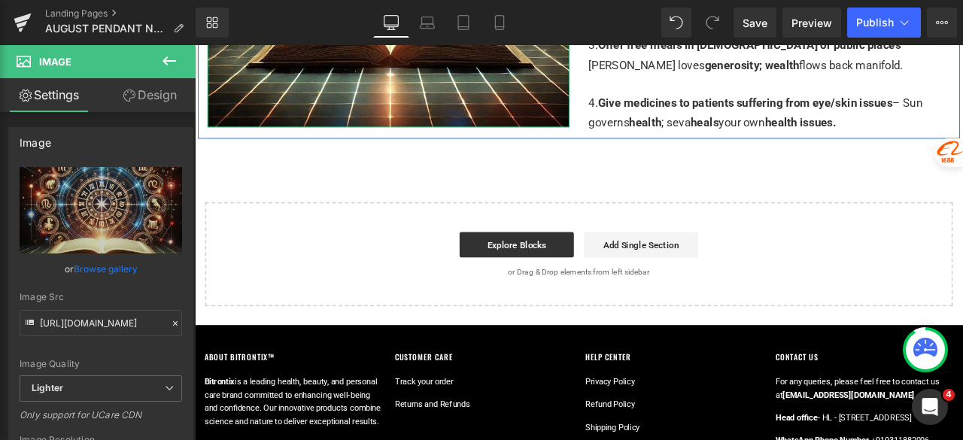
scroll to position [4139, 0]
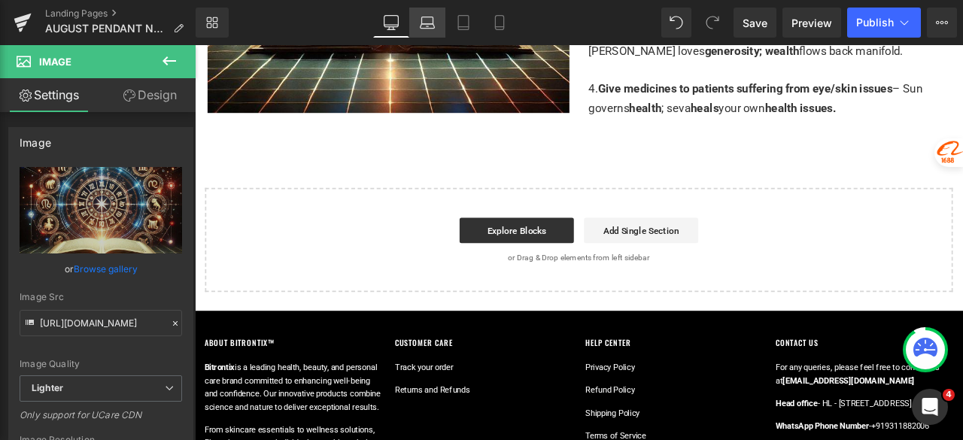
click at [433, 22] on icon at bounding box center [427, 22] width 15 height 15
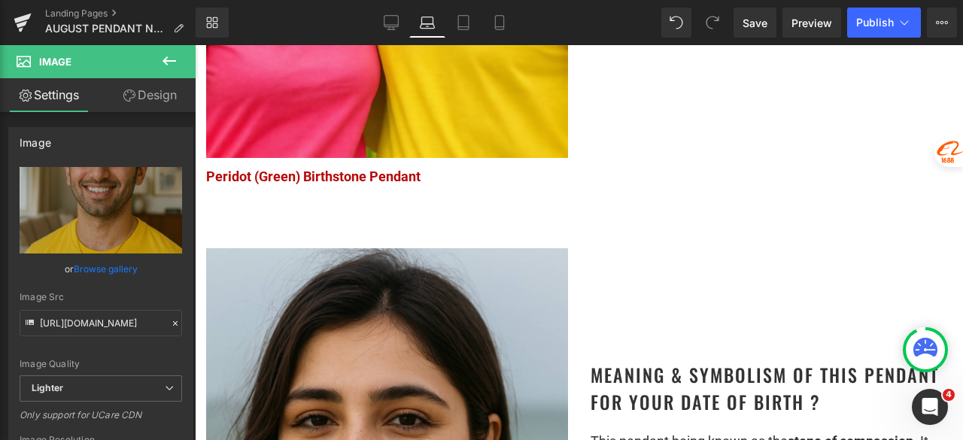
scroll to position [1204, 0]
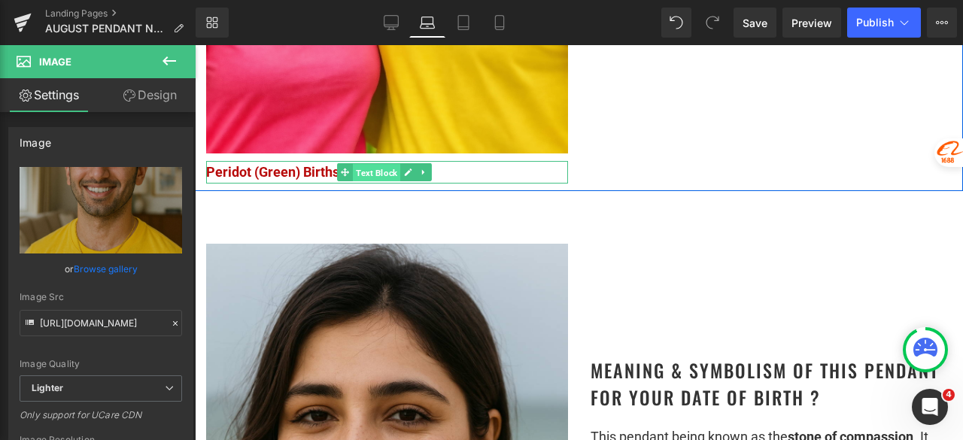
click at [375, 164] on span "Text Block" at bounding box center [376, 173] width 47 height 18
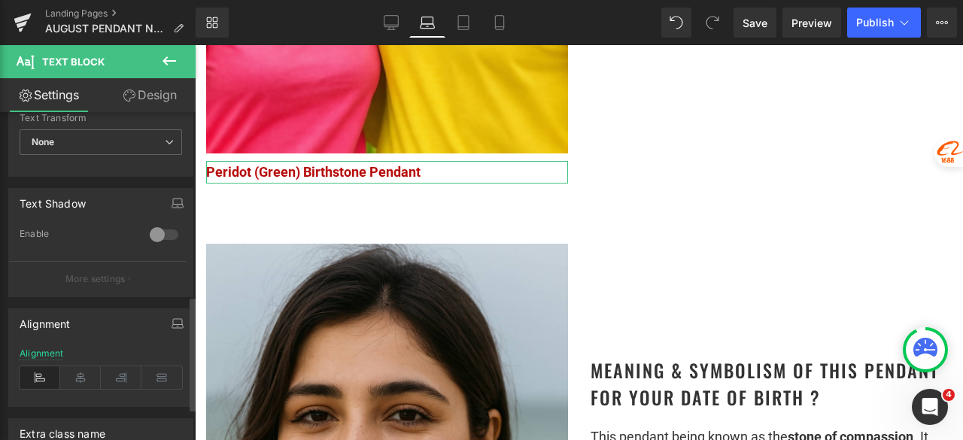
scroll to position [527, 0]
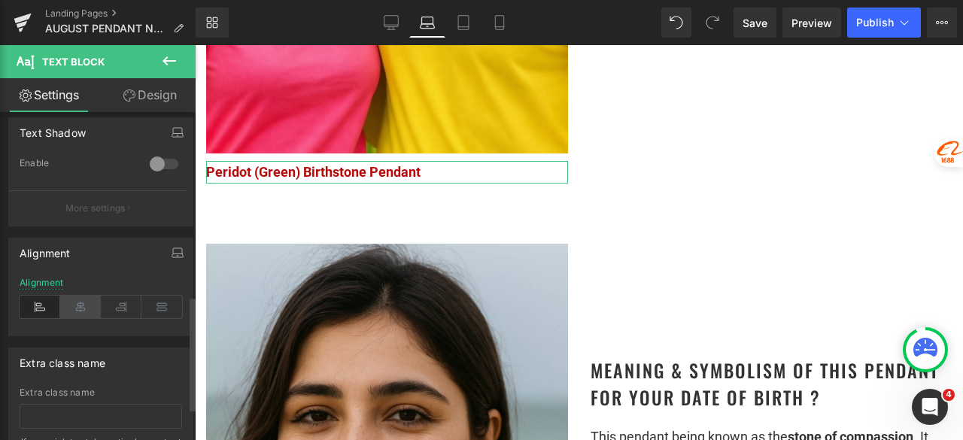
click at [68, 306] on icon at bounding box center [80, 307] width 41 height 23
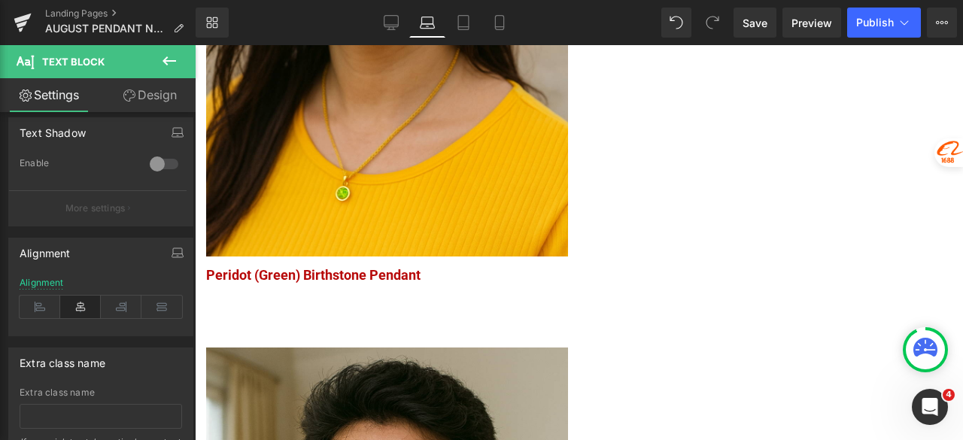
scroll to position [1806, 0]
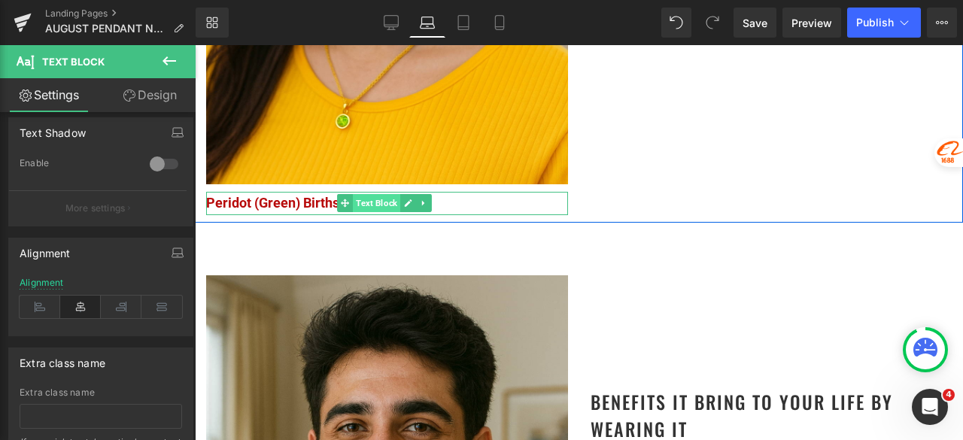
click at [360, 194] on span "Text Block" at bounding box center [376, 203] width 47 height 18
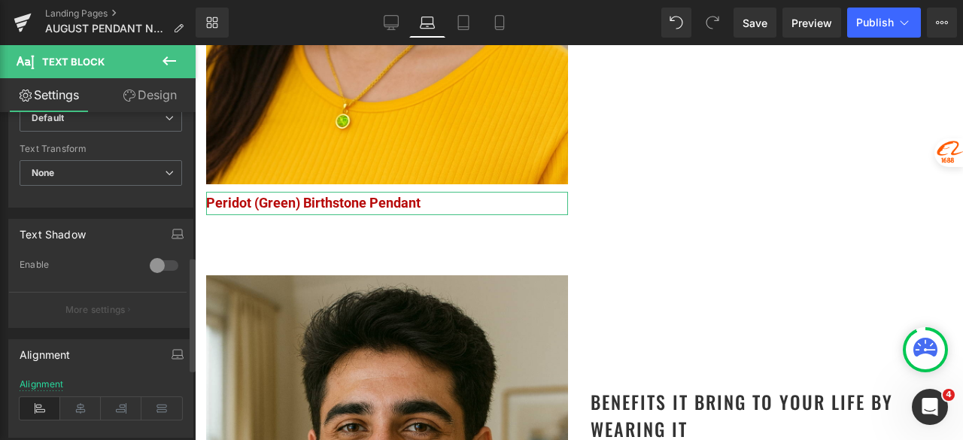
scroll to position [451, 0]
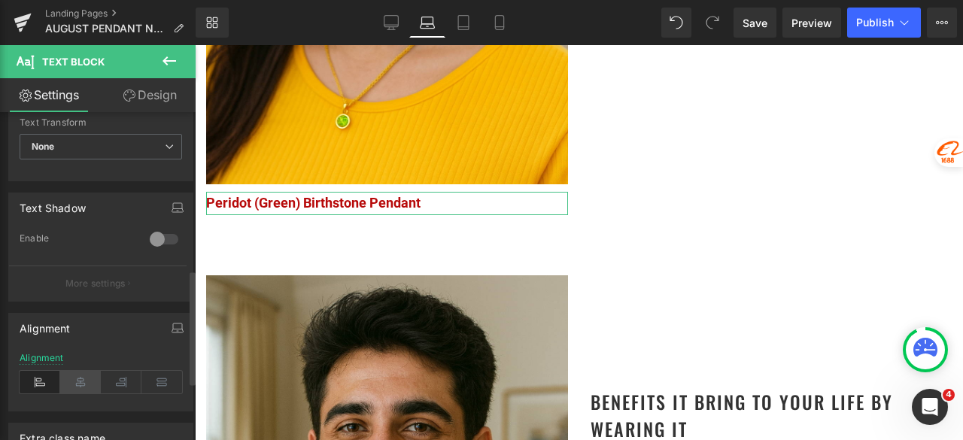
click at [72, 385] on icon at bounding box center [80, 382] width 41 height 23
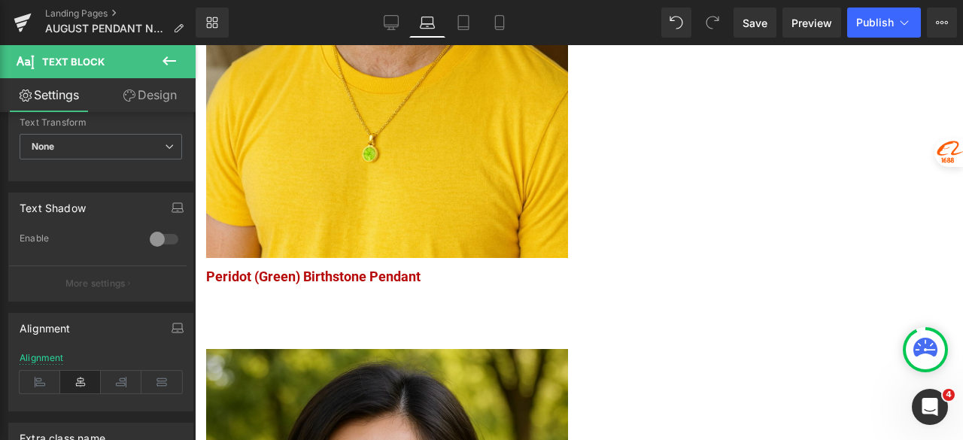
scroll to position [2408, 0]
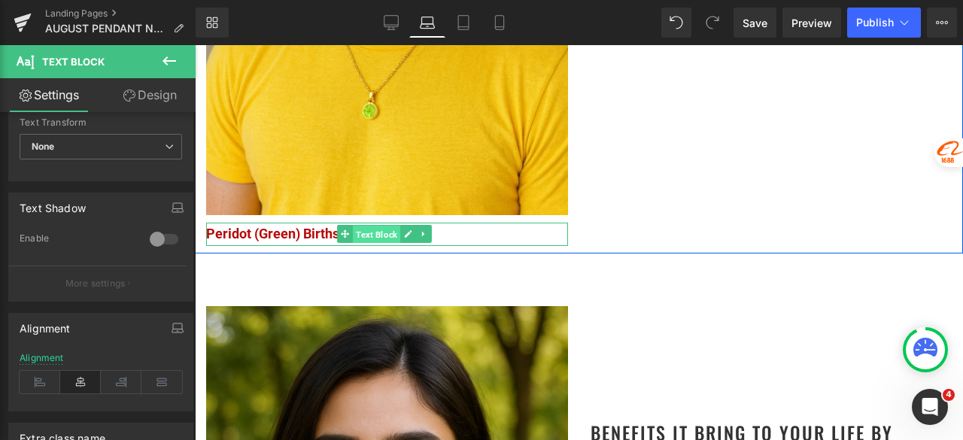
click at [375, 226] on span "Text Block" at bounding box center [376, 235] width 47 height 18
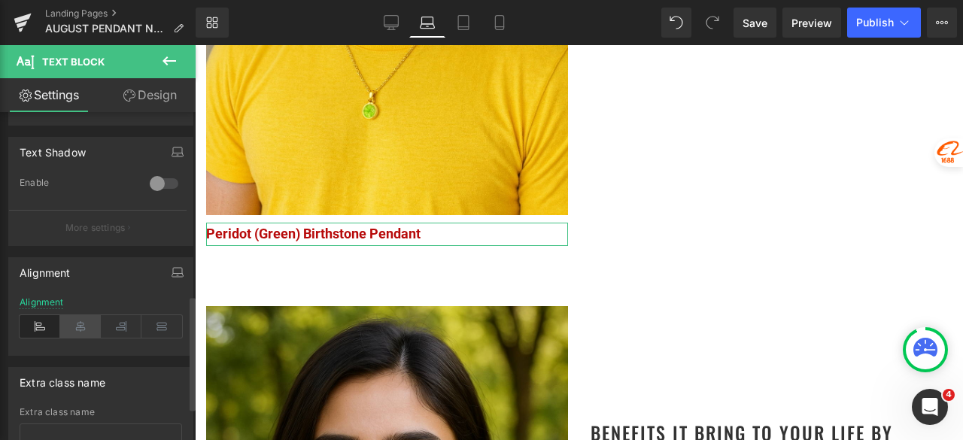
scroll to position [527, 0]
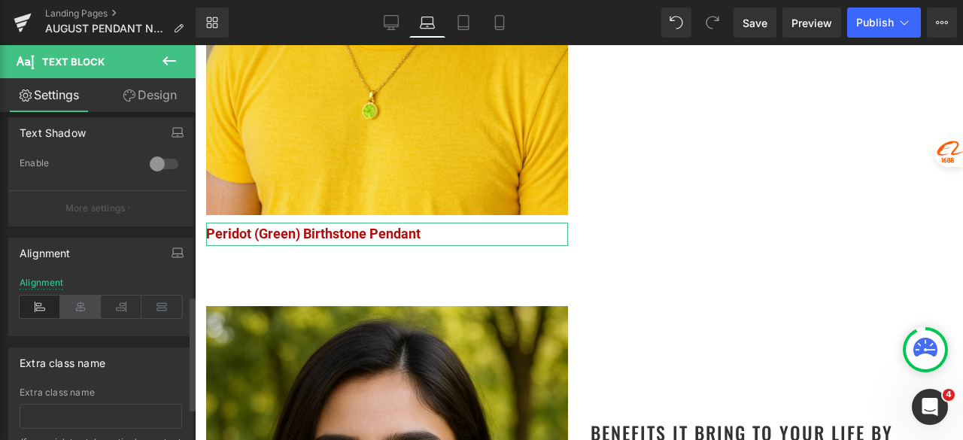
click at [82, 308] on icon at bounding box center [80, 307] width 41 height 23
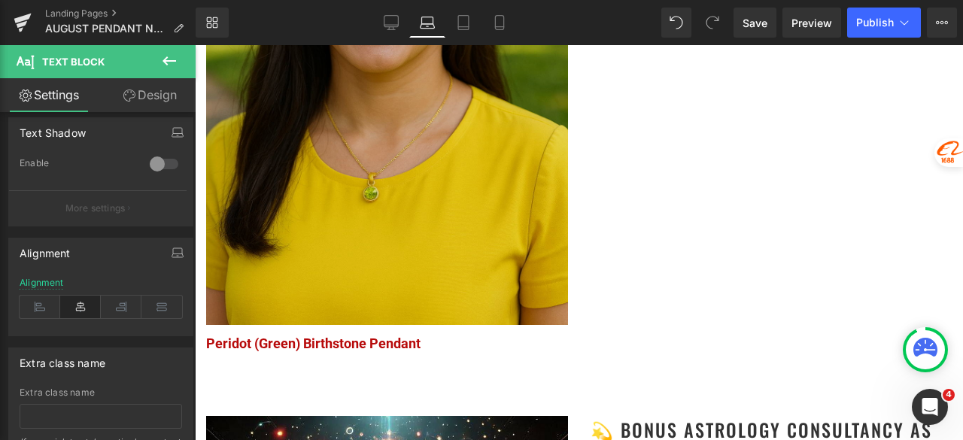
scroll to position [2935, 0]
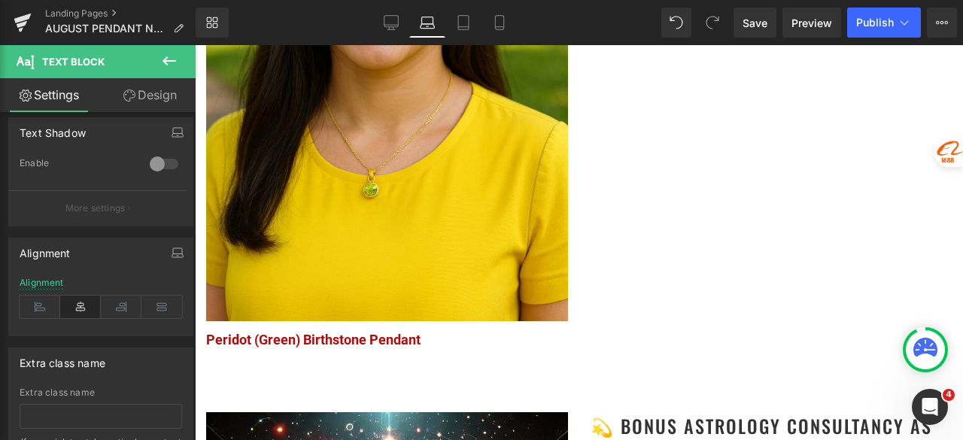
click at [372, 329] on div "Peridot (Green) Birthstone Pendant Text Block" at bounding box center [387, 340] width 362 height 23
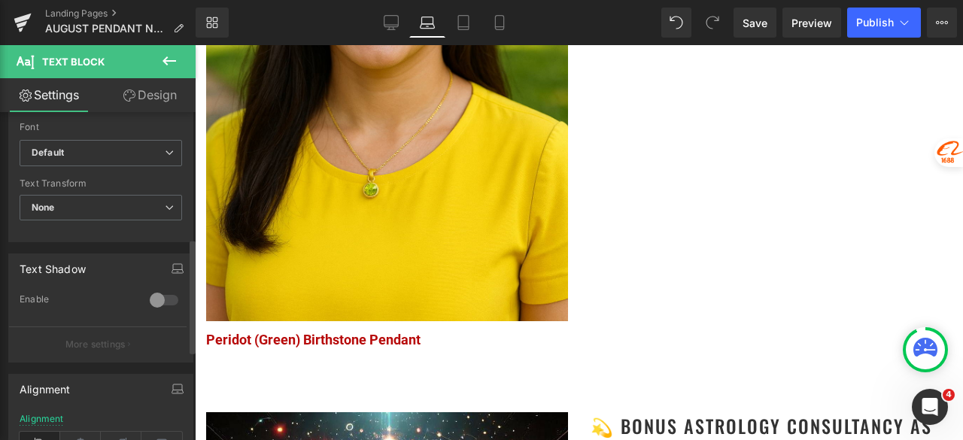
scroll to position [451, 0]
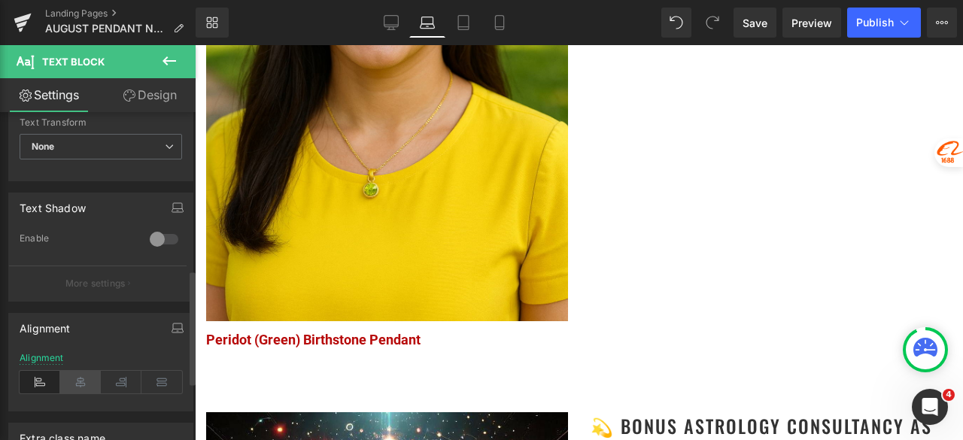
click at [79, 382] on icon at bounding box center [80, 382] width 41 height 23
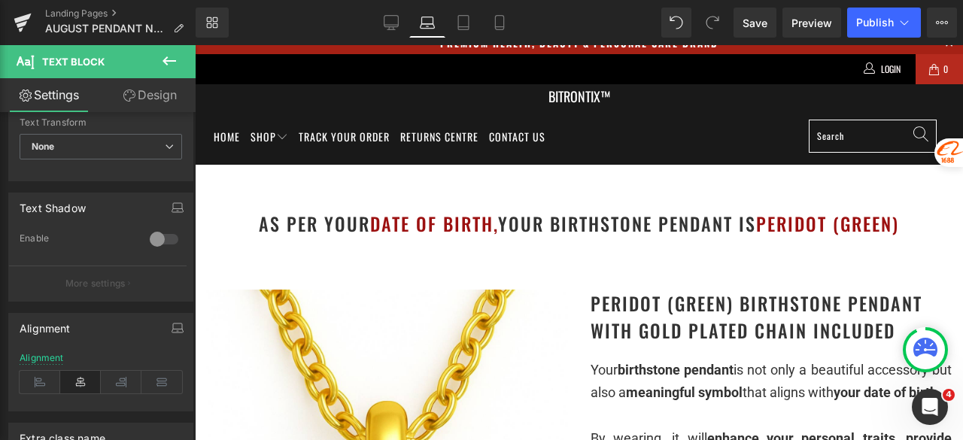
scroll to position [0, 0]
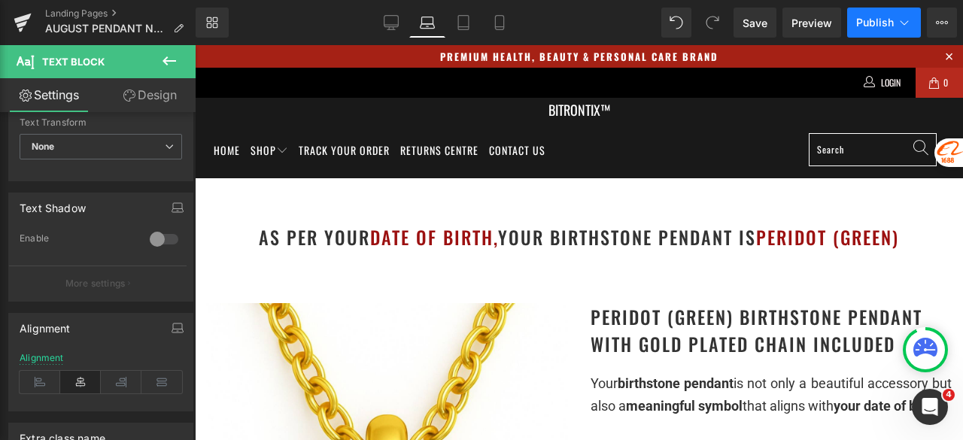
click at [868, 23] on span "Publish" at bounding box center [875, 23] width 38 height 12
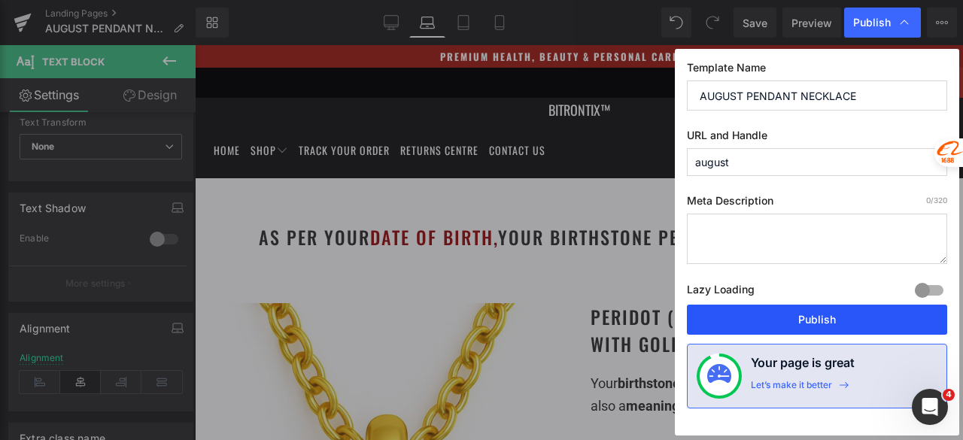
click at [786, 316] on button "Publish" at bounding box center [817, 320] width 260 height 30
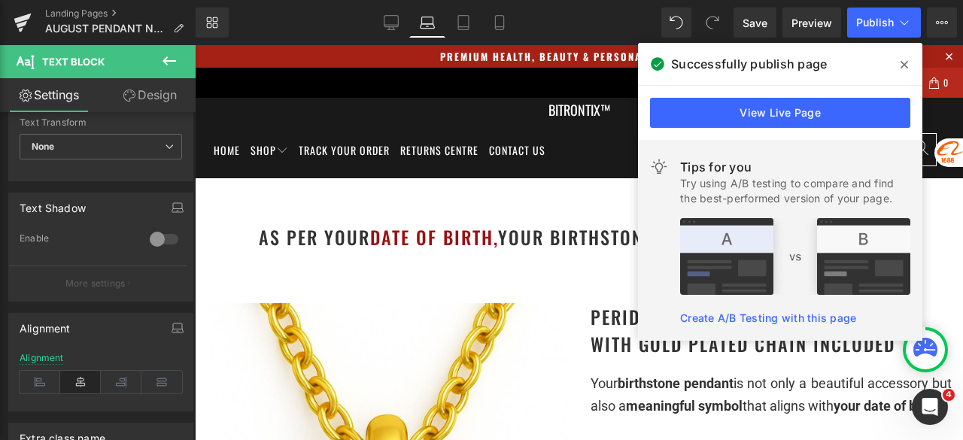
drag, startPoint x: 905, startPoint y: 62, endPoint x: 566, endPoint y: 27, distance: 341.2
click at [905, 62] on icon at bounding box center [905, 65] width 8 height 12
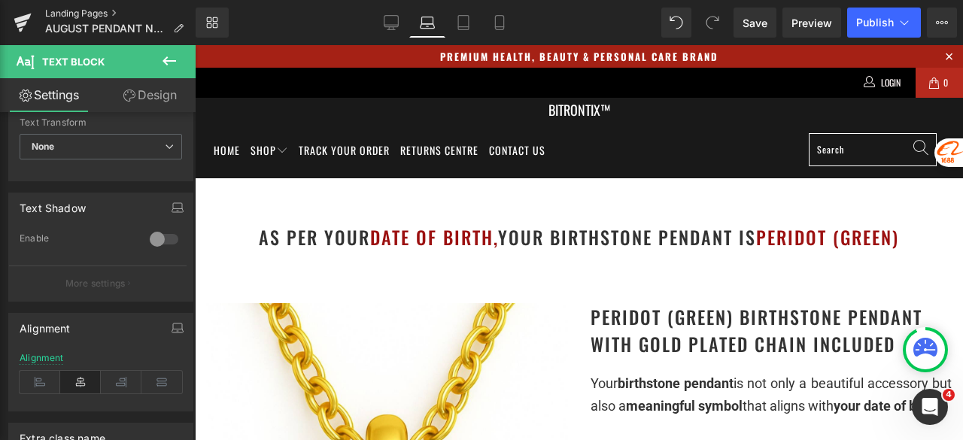
click at [86, 9] on link "Landing Pages" at bounding box center [120, 14] width 150 height 12
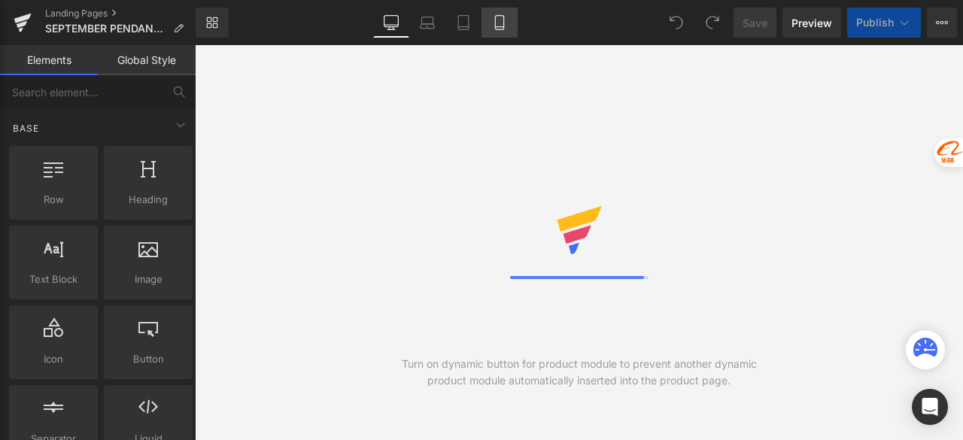
click at [491, 26] on link "Mobile" at bounding box center [500, 23] width 36 height 30
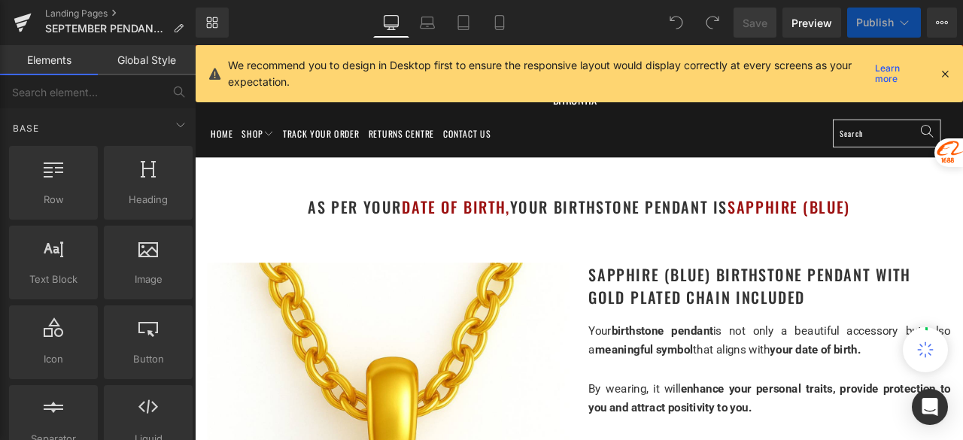
click at [948, 71] on icon at bounding box center [945, 74] width 14 height 14
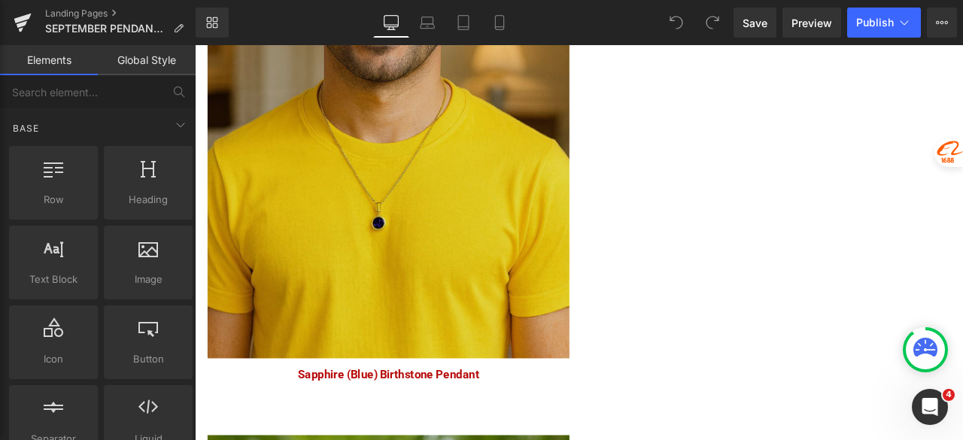
scroll to position [2558, 0]
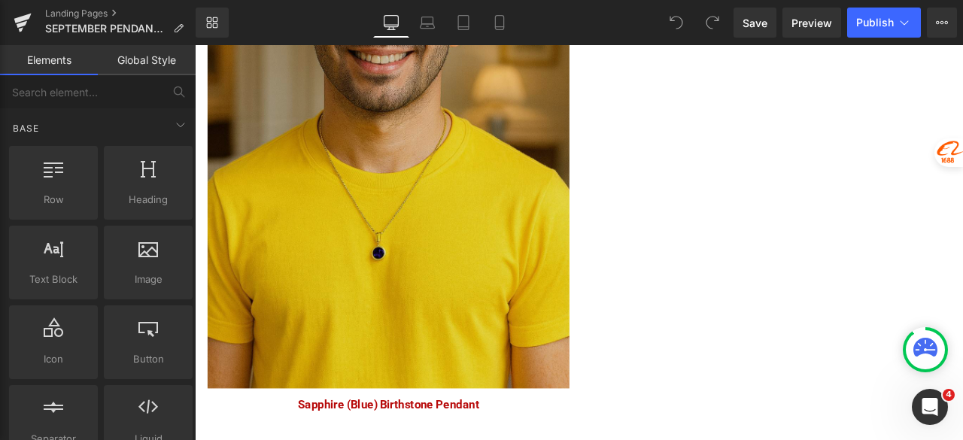
click at [451, 196] on img at bounding box center [424, 130] width 429 height 643
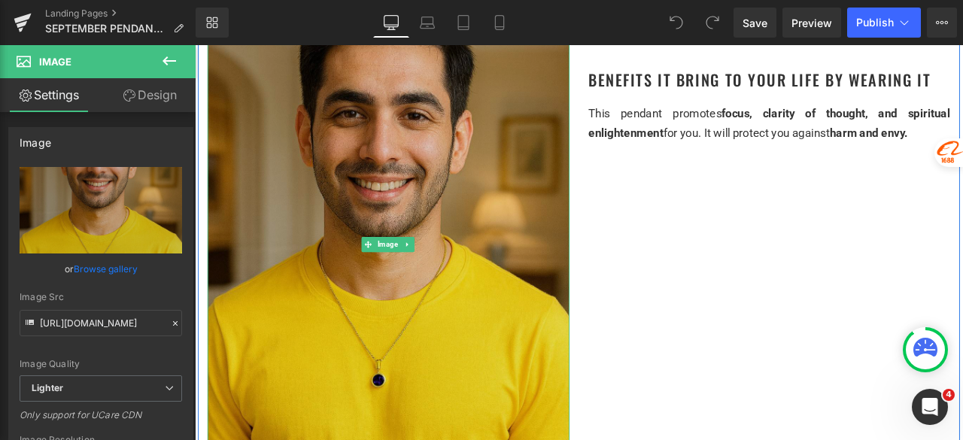
scroll to position [2408, 0]
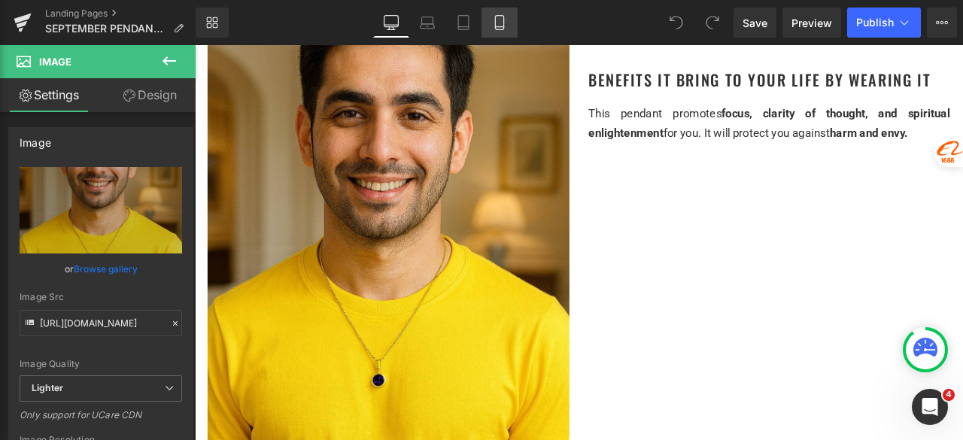
click at [494, 26] on icon at bounding box center [499, 22] width 15 height 15
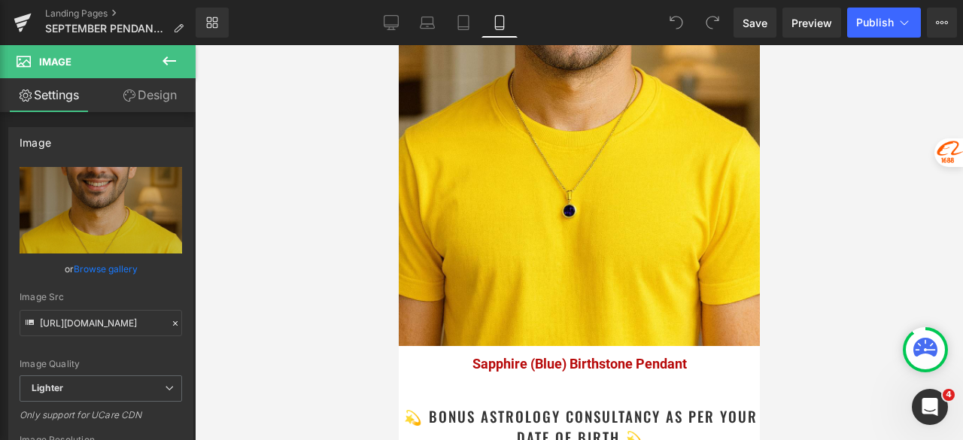
scroll to position [2639, 0]
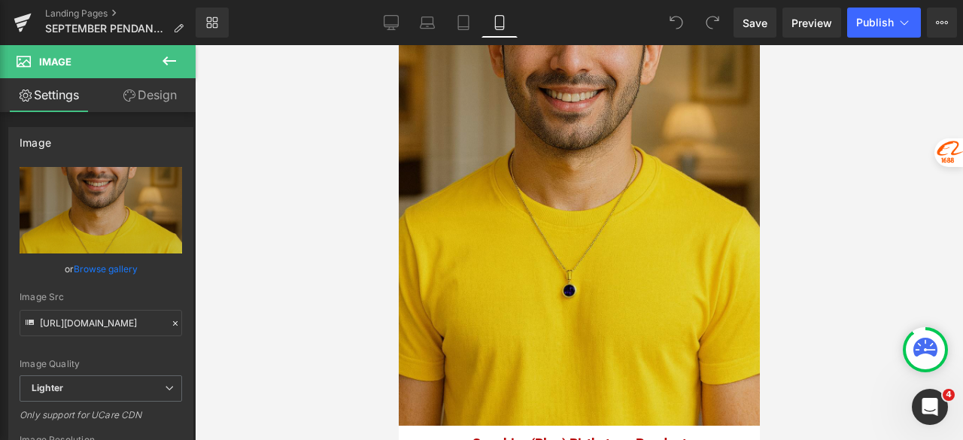
click at [518, 154] on img at bounding box center [578, 155] width 361 height 542
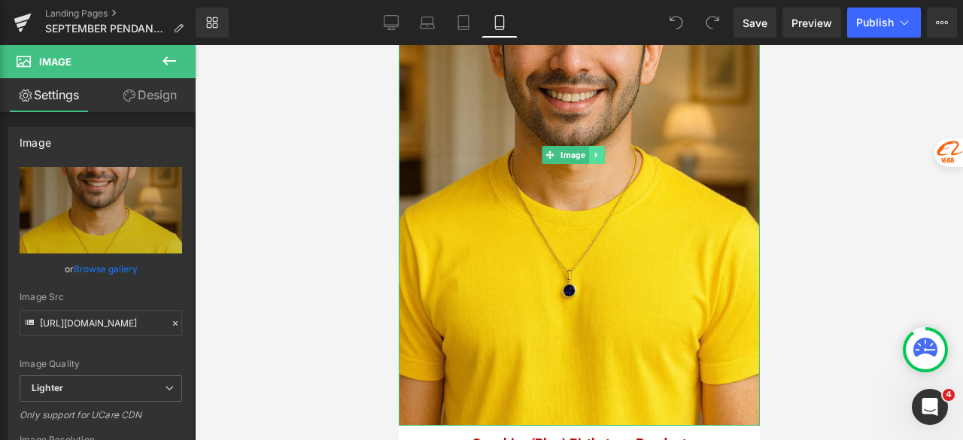
click at [595, 152] on icon at bounding box center [595, 154] width 2 height 5
click at [588, 150] on icon at bounding box center [588, 154] width 8 height 8
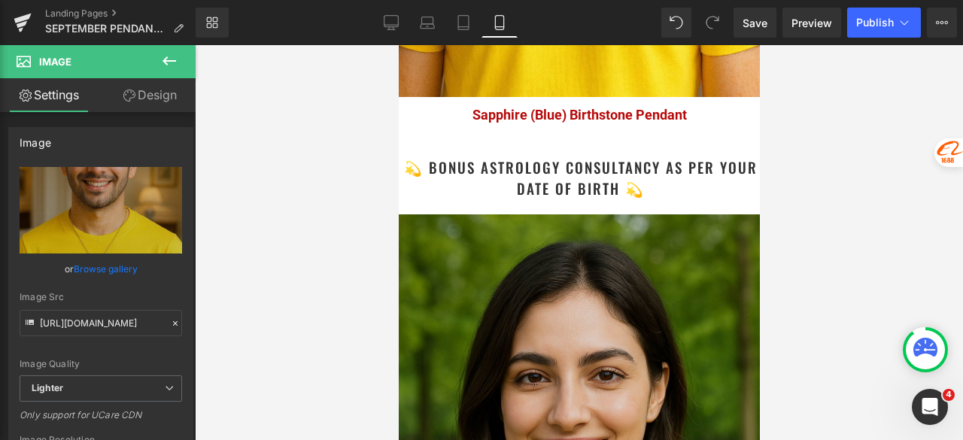
scroll to position [3532, 0]
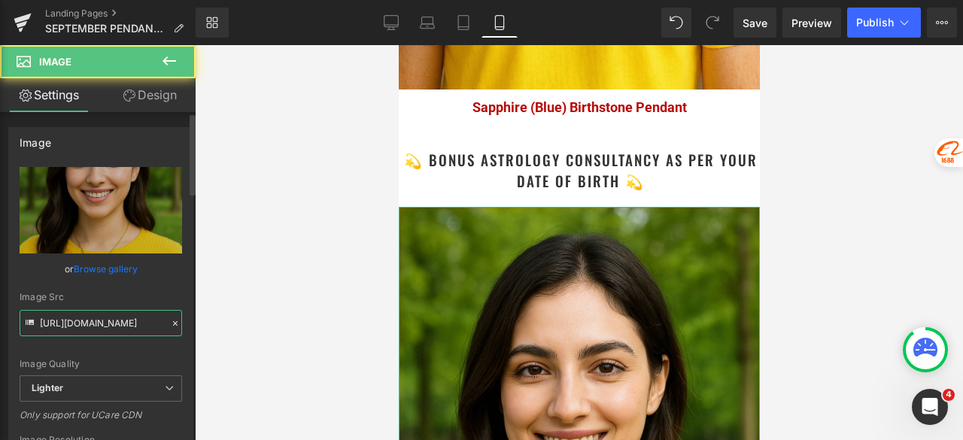
click at [97, 325] on input "https://ucarecdn.com/c01bcbc3-90a0-4165-9161-e820ec9089e4/-/format/auto/-/previ…" at bounding box center [101, 323] width 163 height 26
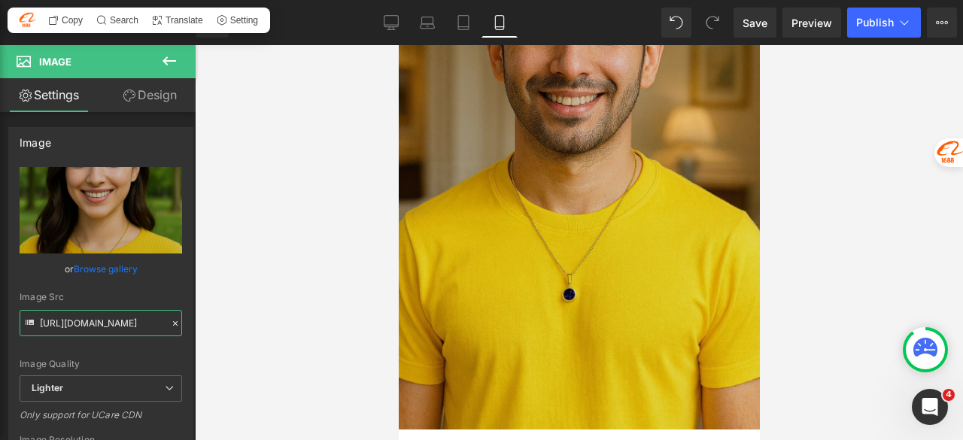
scroll to position [3081, 0]
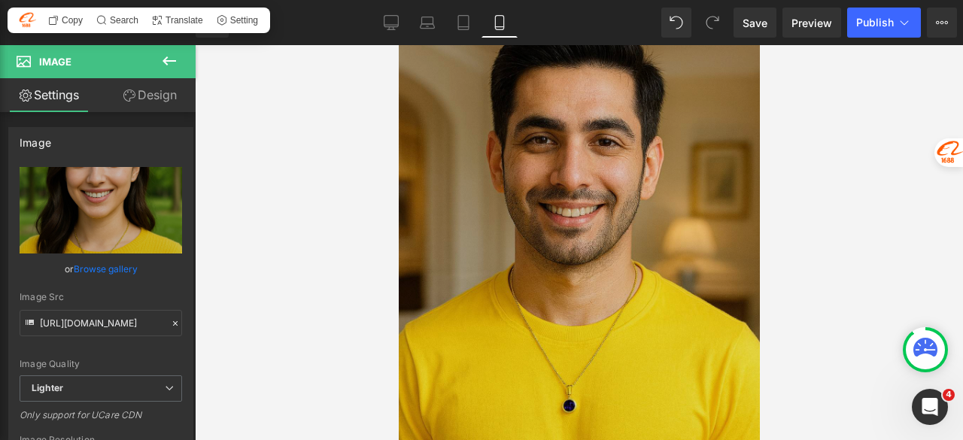
click at [523, 233] on img at bounding box center [578, 270] width 361 height 542
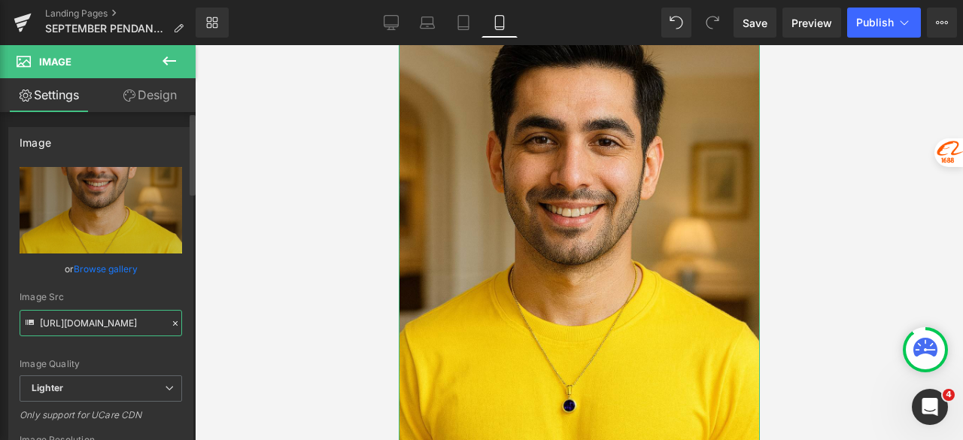
click at [64, 318] on input "https://ucarecdn.com/b781b954-727d-4747-a67d-c3200c68301d/-/format/auto/-/previ…" at bounding box center [101, 323] width 163 height 26
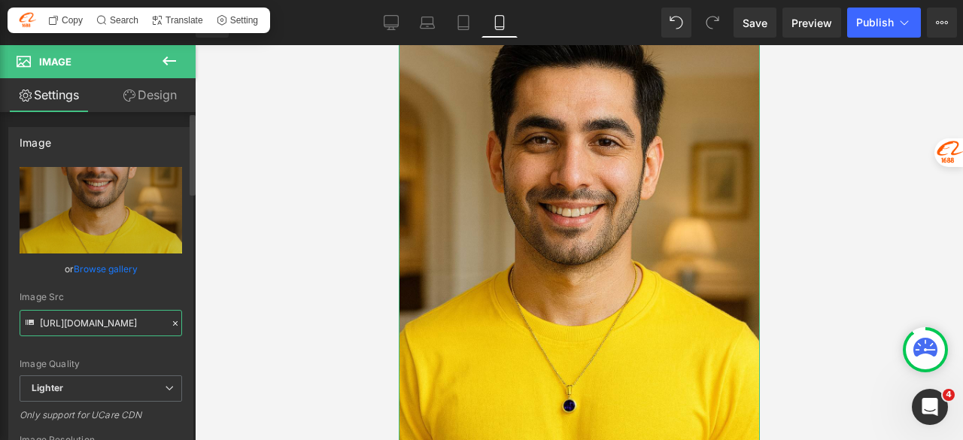
paste input "c01bcbc3-90a0-4165-9161-e820ec9089e4/-/format/auto/-/preview/3000x3000/-/qualit…"
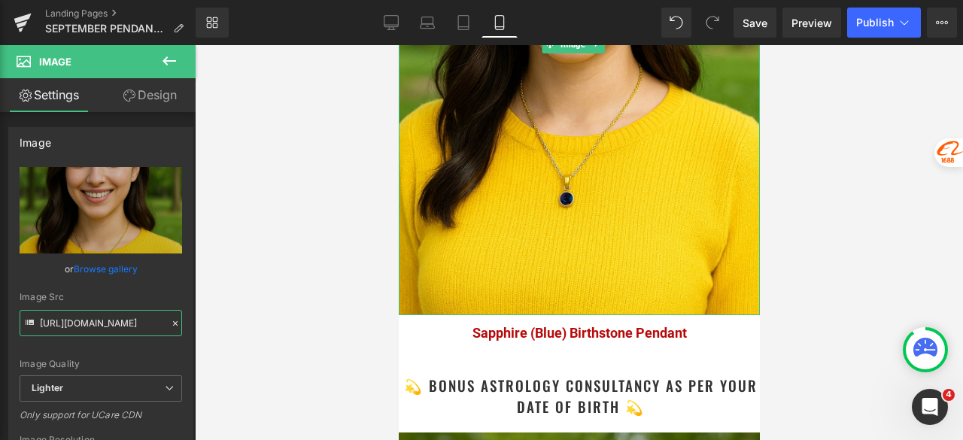
scroll to position [3382, 0]
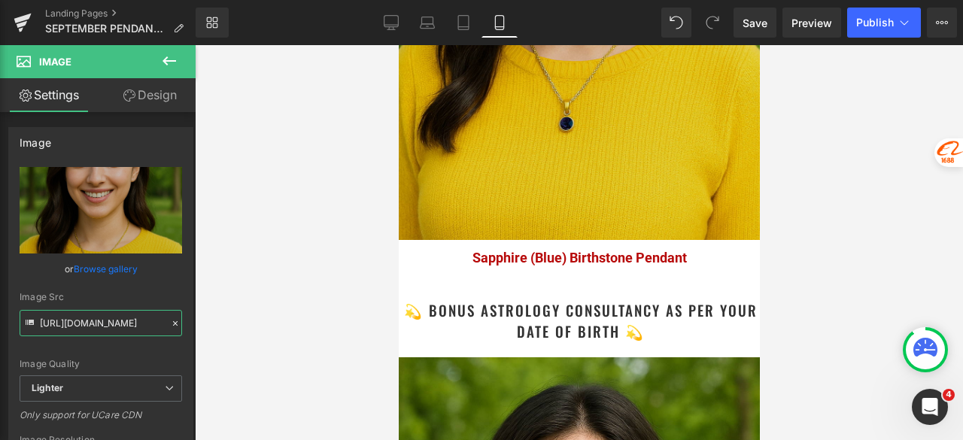
type input "https://ucarecdn.com/c01bcbc3-90a0-4165-9161-e820ec9089e4/-/format/auto/-/previ…"
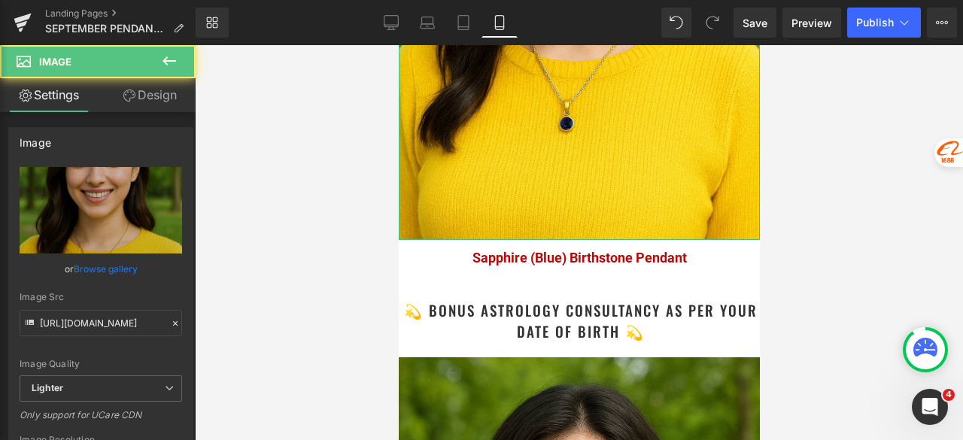
click at [161, 97] on link "Design" at bounding box center [150, 95] width 98 height 34
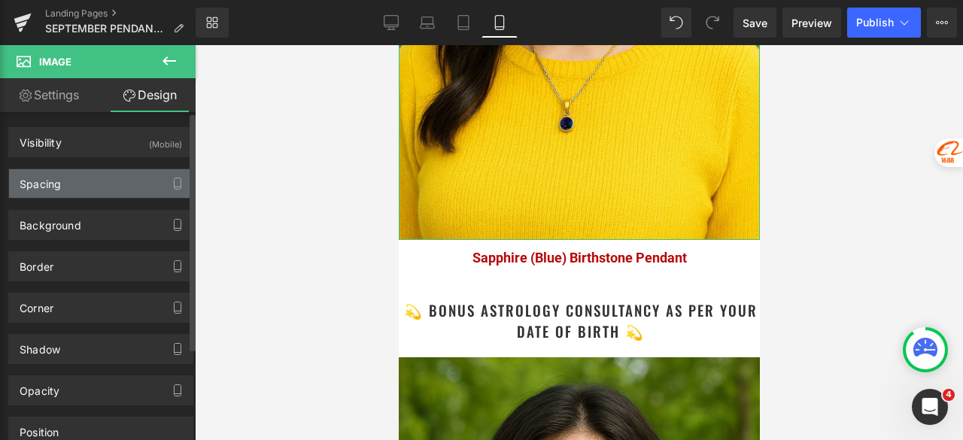
click at [57, 179] on div "Spacing" at bounding box center [40, 179] width 41 height 21
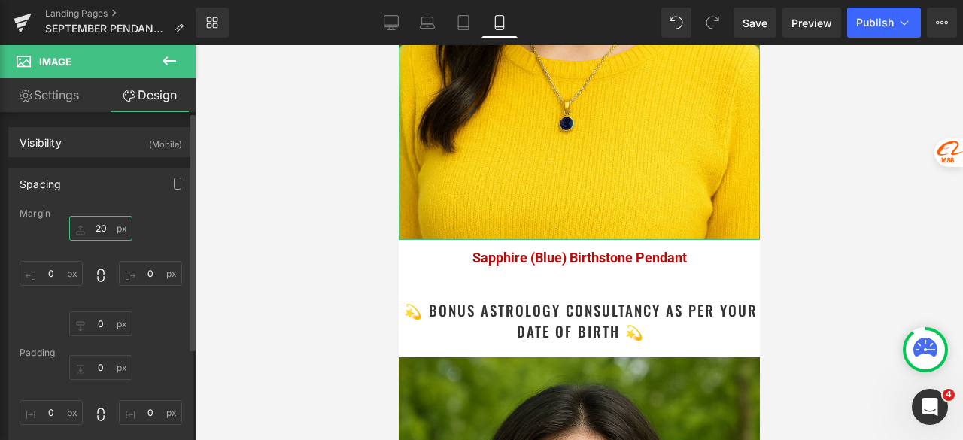
click at [103, 231] on input "20" at bounding box center [100, 228] width 63 height 25
type input "40"
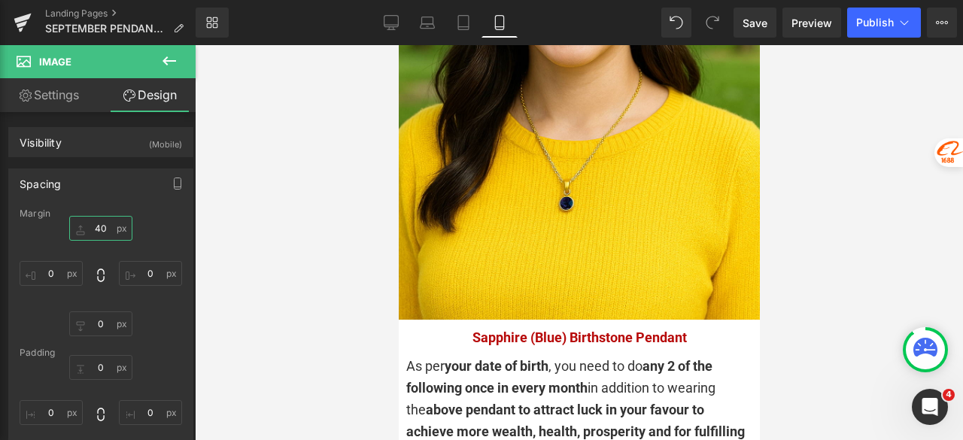
scroll to position [3984, 0]
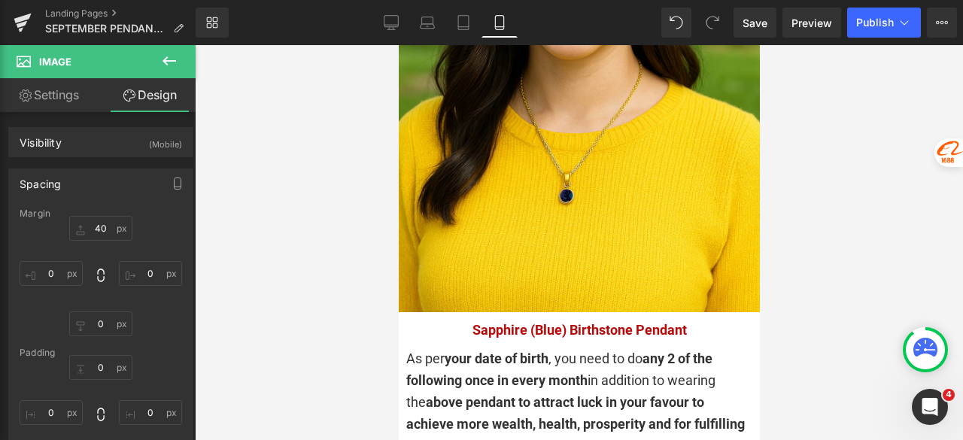
click at [557, 320] on div "Sapphire (Blue) Birthstone Pendant Text Block" at bounding box center [578, 331] width 331 height 22
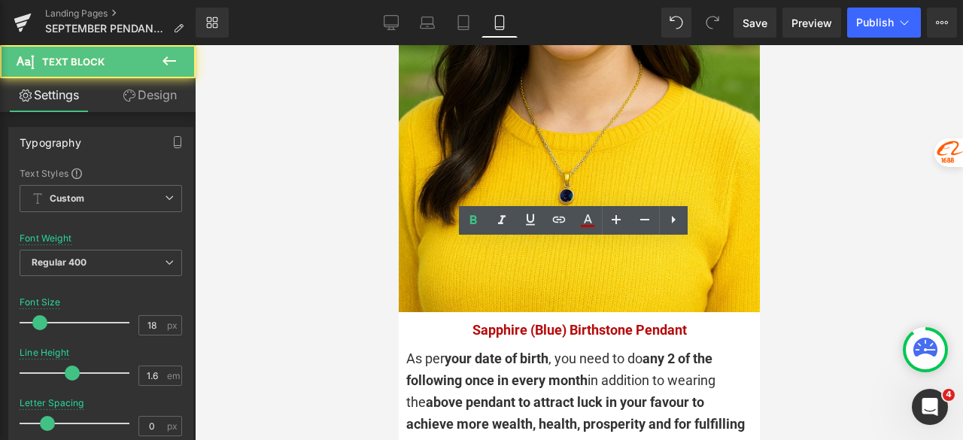
click at [302, 275] on div at bounding box center [579, 242] width 768 height 395
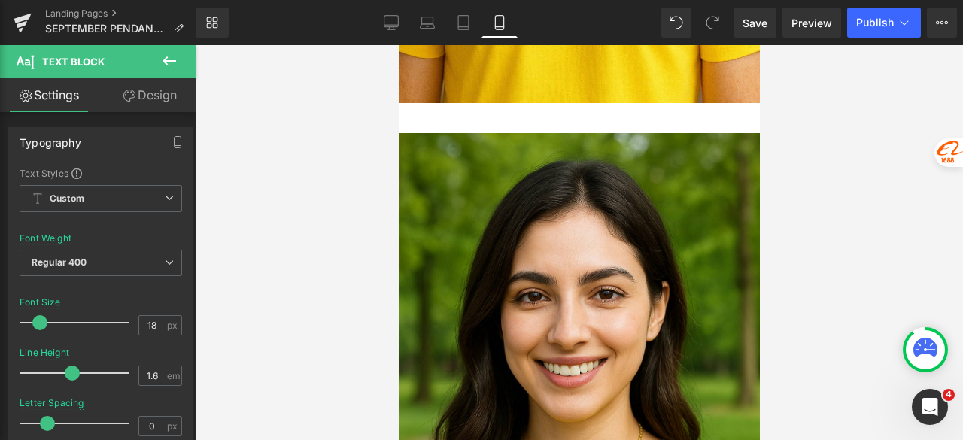
scroll to position [2797, 0]
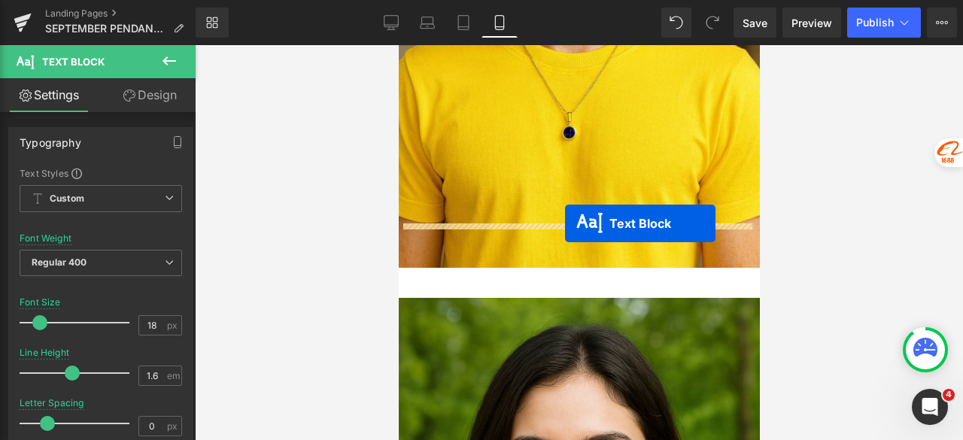
drag, startPoint x: 555, startPoint y: 230, endPoint x: 563, endPoint y: 223, distance: 10.1
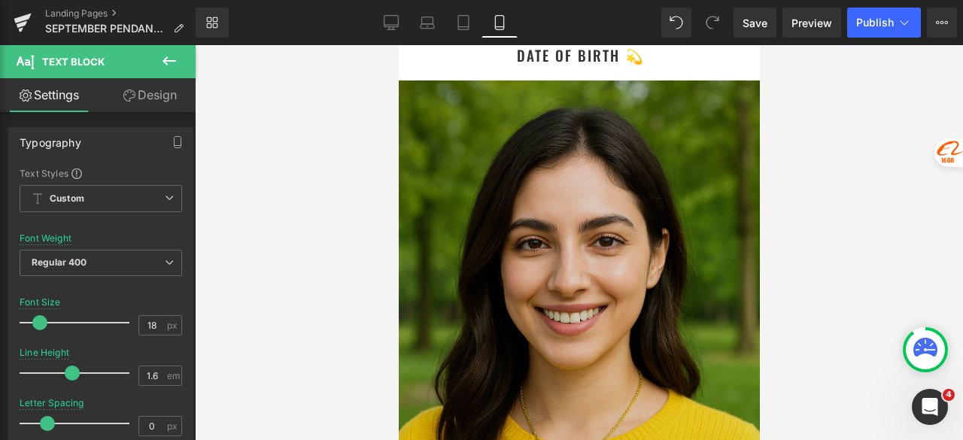
scroll to position [3775, 0]
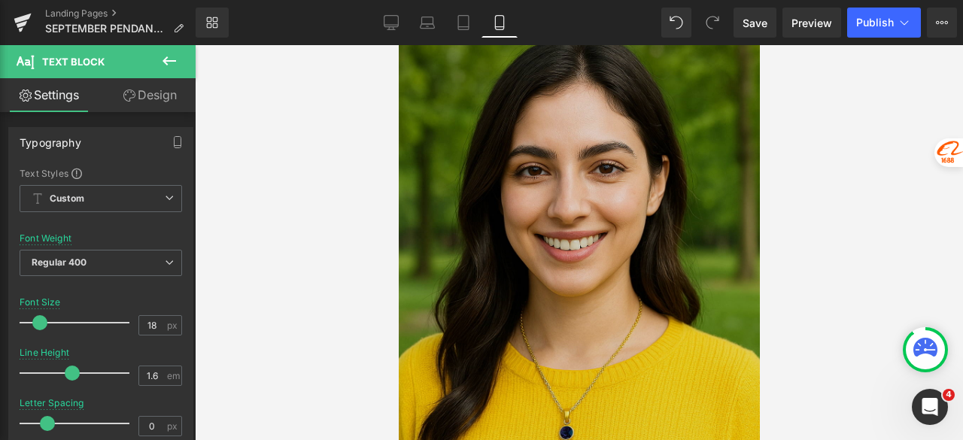
click at [513, 198] on img at bounding box center [578, 279] width 361 height 542
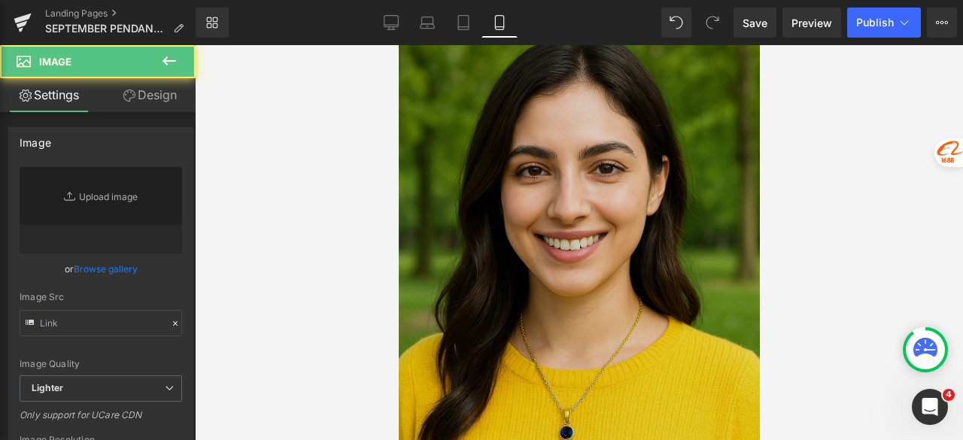
type input "https://ucarecdn.com/c01bcbc3-90a0-4165-9161-e820ec9089e4/-/format/auto/-/previ…"
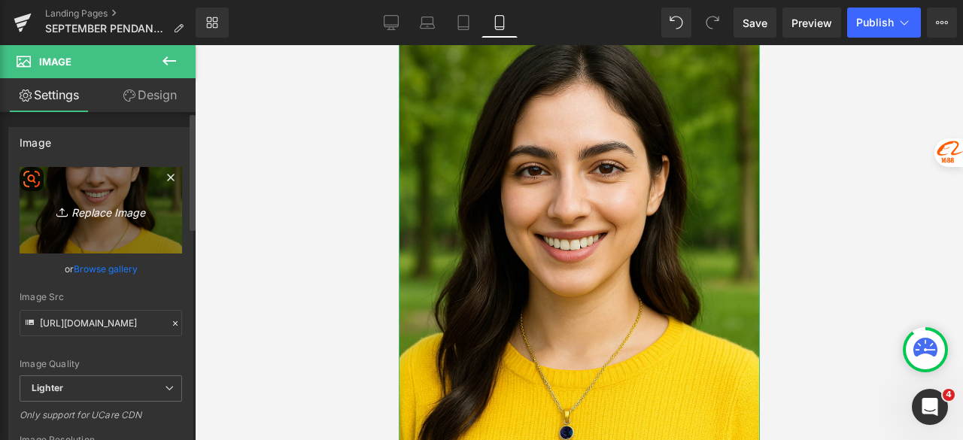
click at [60, 226] on link "Replace Image" at bounding box center [101, 210] width 163 height 87
type input "C:\fakepath\Astrology Image_5.jpg"
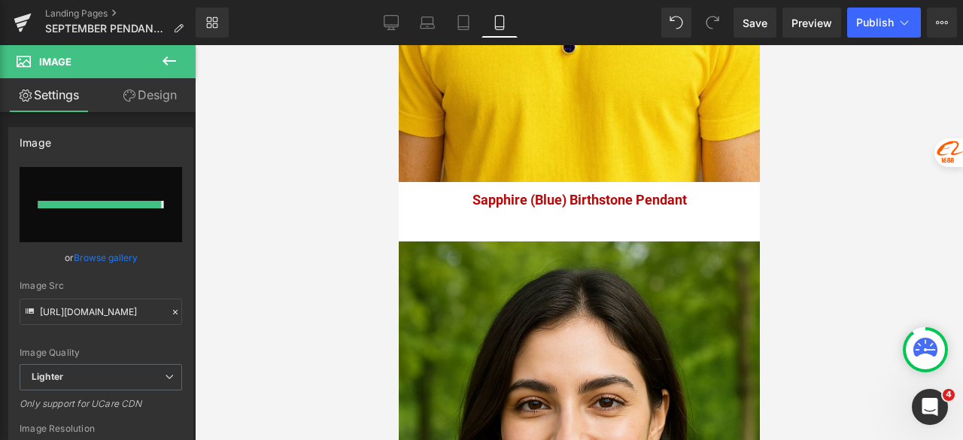
type input "https://ucarecdn.com/81a8a521-3d68-4c14-af53-310437794876/-/format/auto/-/previ…"
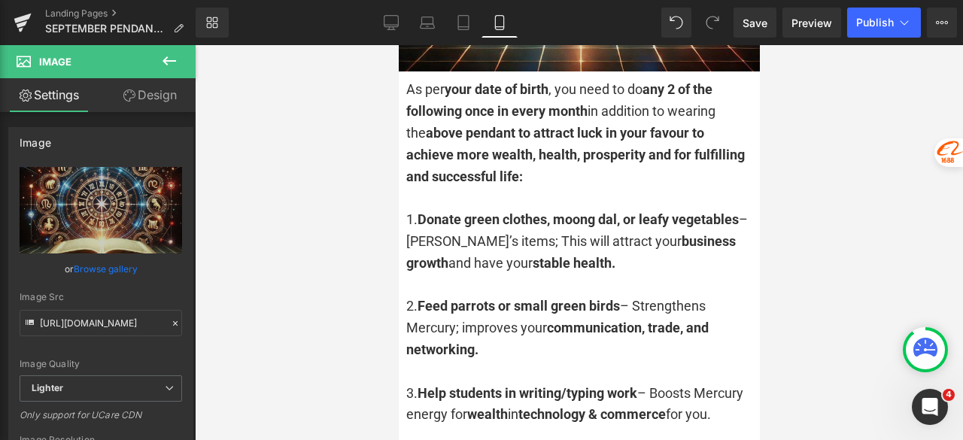
scroll to position [4599, 0]
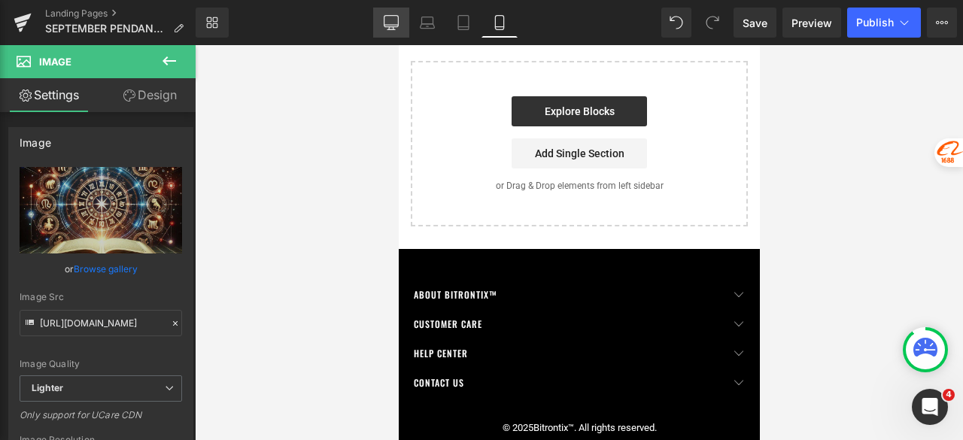
click at [388, 29] on icon at bounding box center [391, 22] width 15 height 15
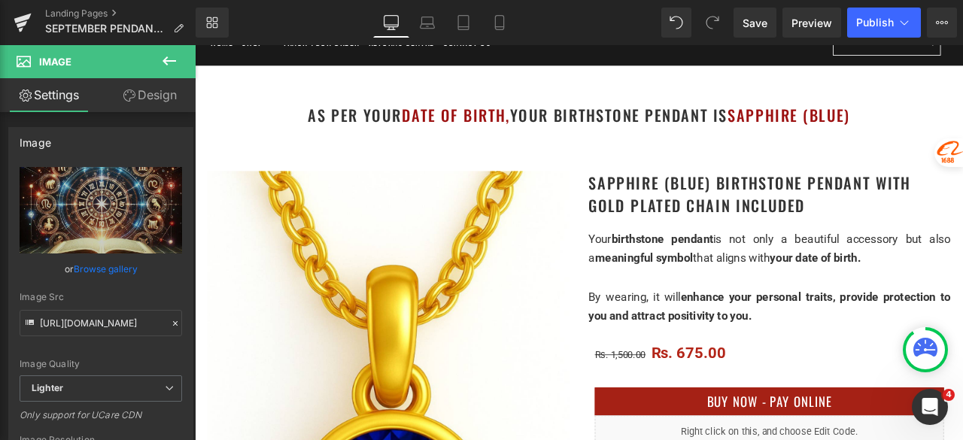
scroll to position [75, 0]
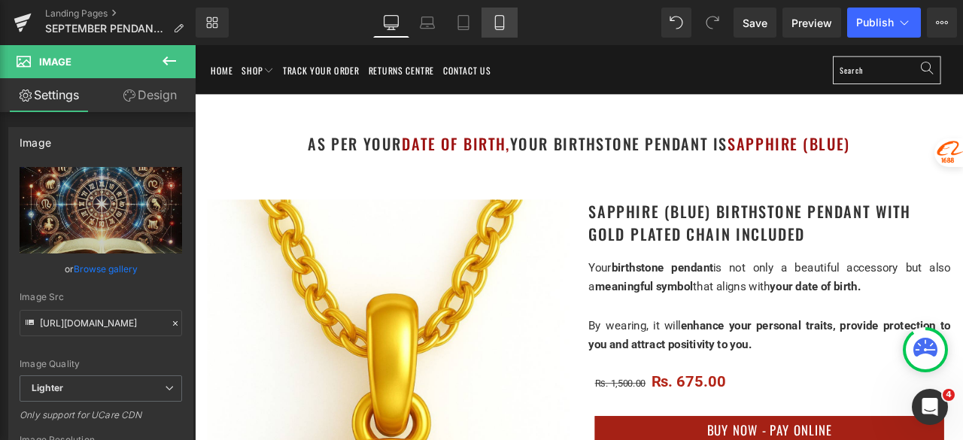
click at [488, 17] on link "Mobile" at bounding box center [500, 23] width 36 height 30
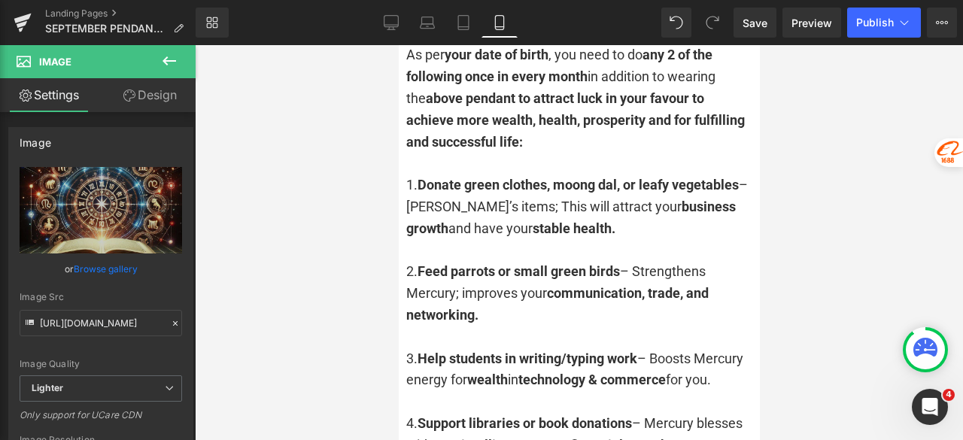
scroll to position [4144, 0]
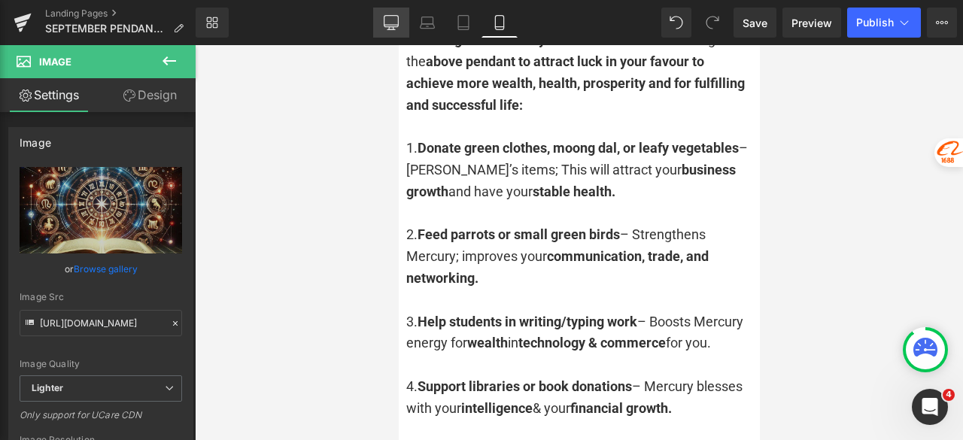
click at [395, 20] on icon at bounding box center [391, 22] width 15 height 15
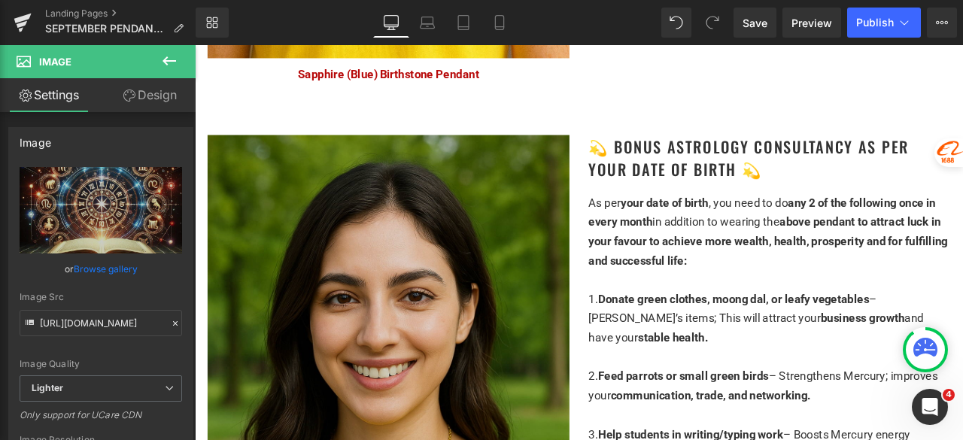
scroll to position [2935, 0]
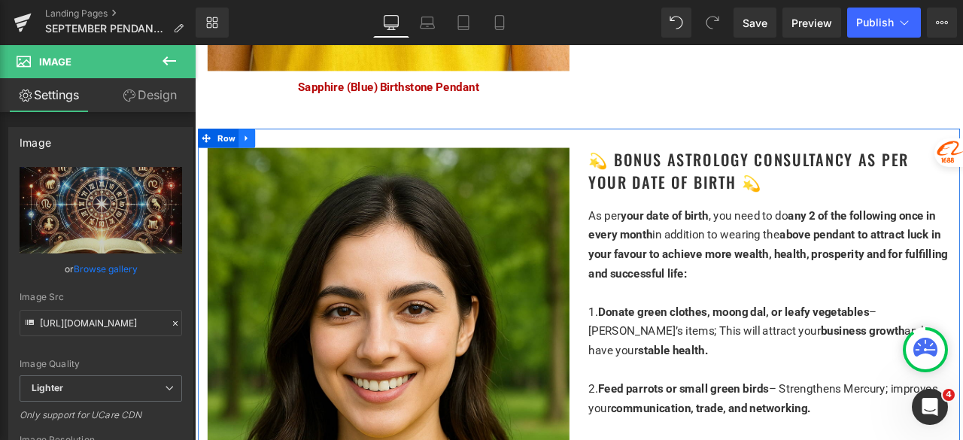
click at [254, 152] on icon at bounding box center [255, 155] width 3 height 7
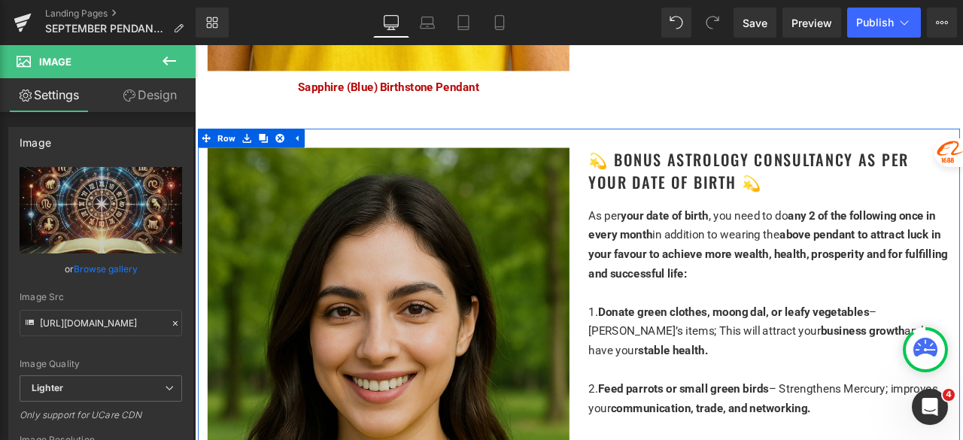
drag, startPoint x: 269, startPoint y: 145, endPoint x: 278, endPoint y: 144, distance: 9.2
click at [271, 150] on icon at bounding box center [276, 155] width 11 height 11
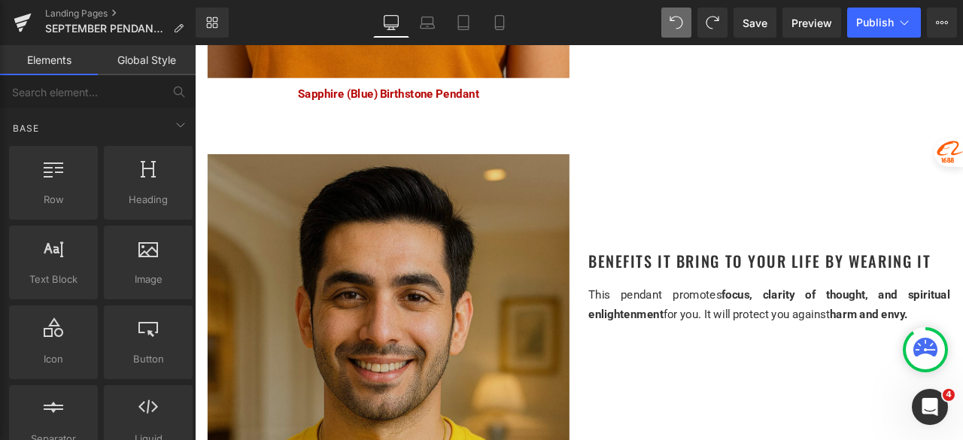
scroll to position [2187, 0]
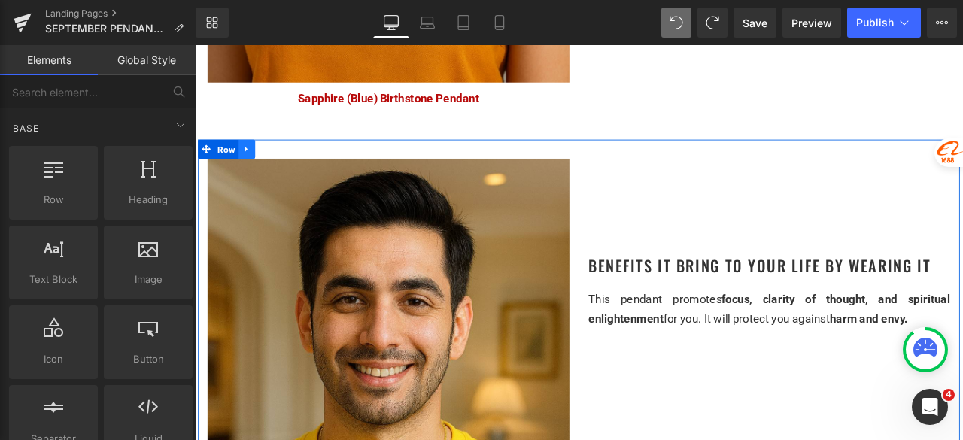
click at [253, 164] on icon at bounding box center [256, 168] width 11 height 11
click at [275, 164] on icon at bounding box center [276, 168] width 11 height 11
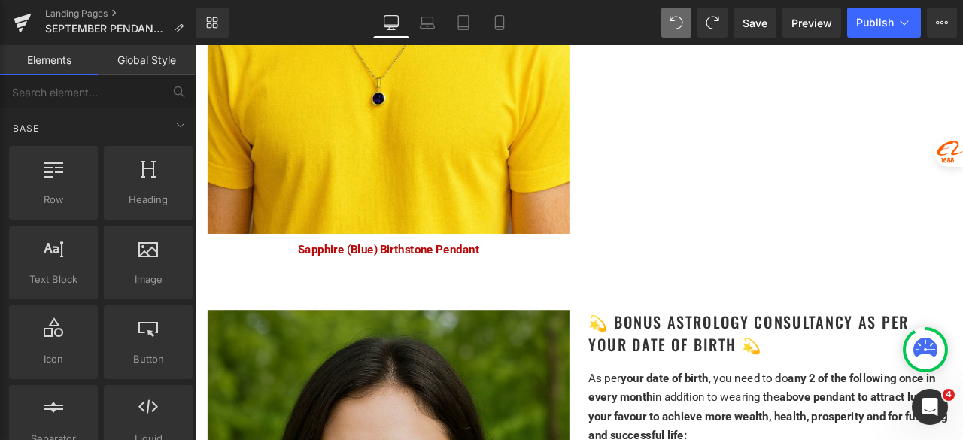
scroll to position [3475, 0]
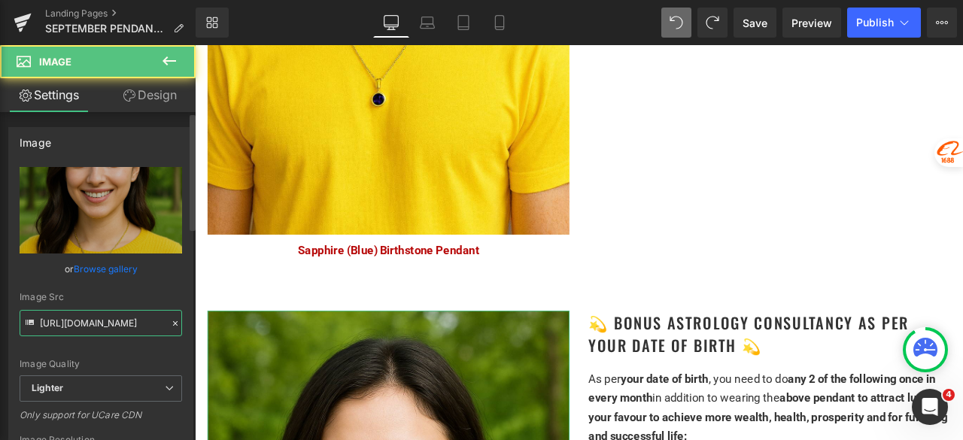
click at [113, 325] on input "https://ucarecdn.com/c01bcbc3-90a0-4165-9161-e820ec9089e4/-/format/auto/-/previ…" at bounding box center [101, 323] width 163 height 26
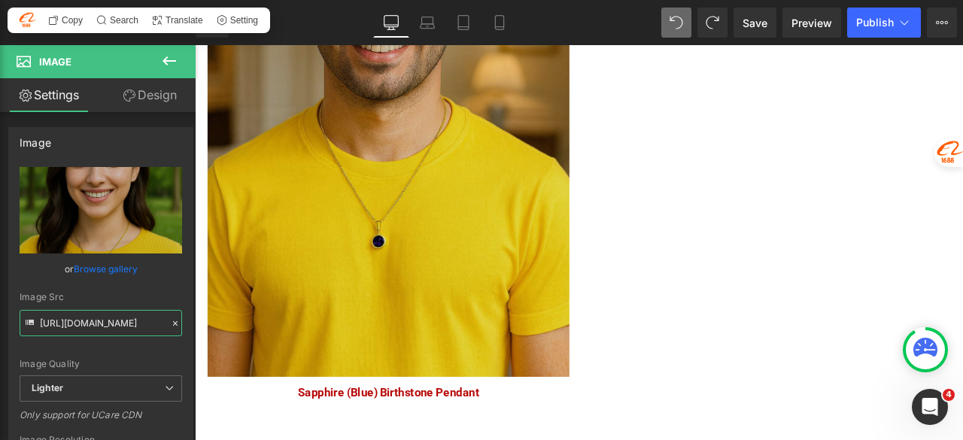
scroll to position [3249, 0]
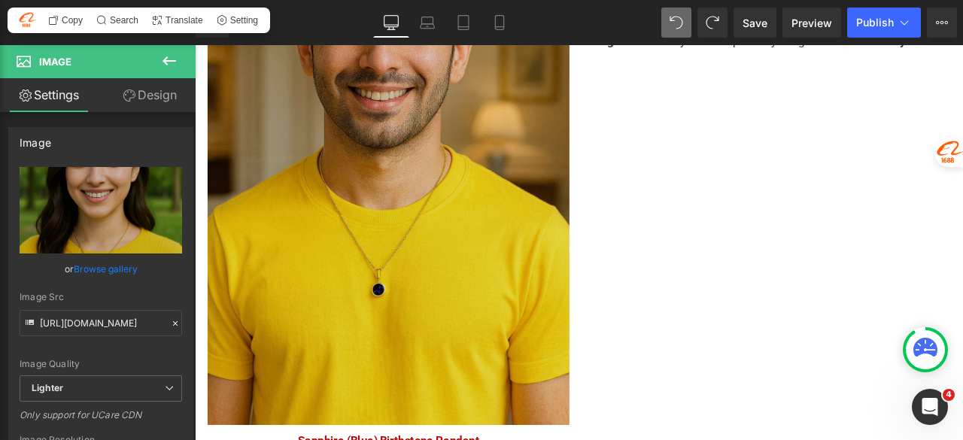
click at [323, 266] on img at bounding box center [424, 174] width 429 height 643
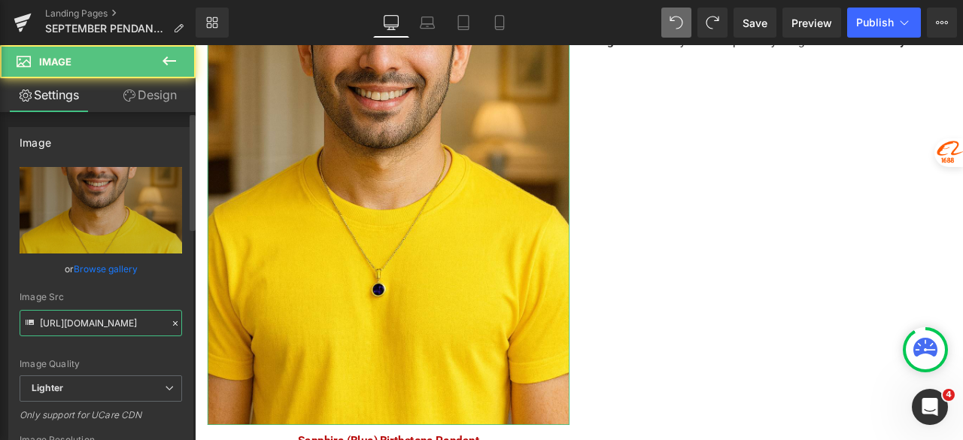
click at [120, 324] on input "https://ucarecdn.com/b781b954-727d-4747-a67d-c3200c68301d/-/format/auto/-/previ…" at bounding box center [101, 323] width 163 height 26
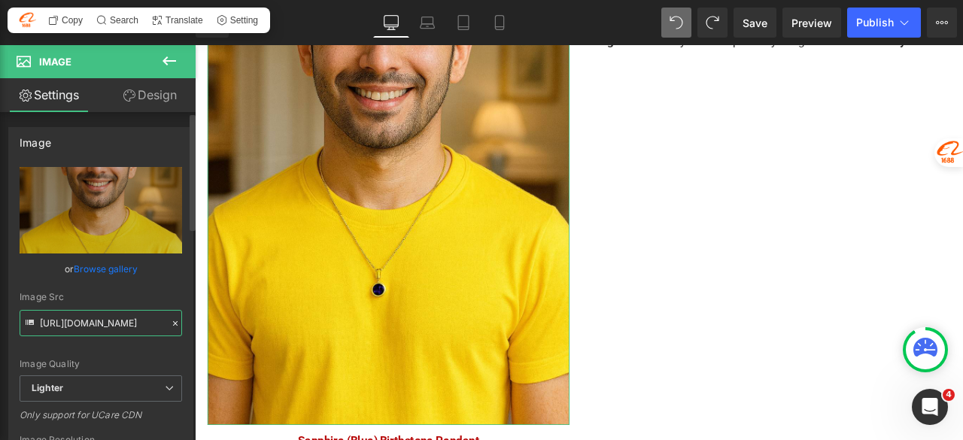
paste input "c01bcbc3-90a0-4165-9161-e820ec9089e4/-/format/auto/-/preview/3000x3000/-/qualit…"
type input "https://ucarecdn.com/c01bcbc3-90a0-4165-9161-e820ec9089e4/-/format/auto/-/previ…"
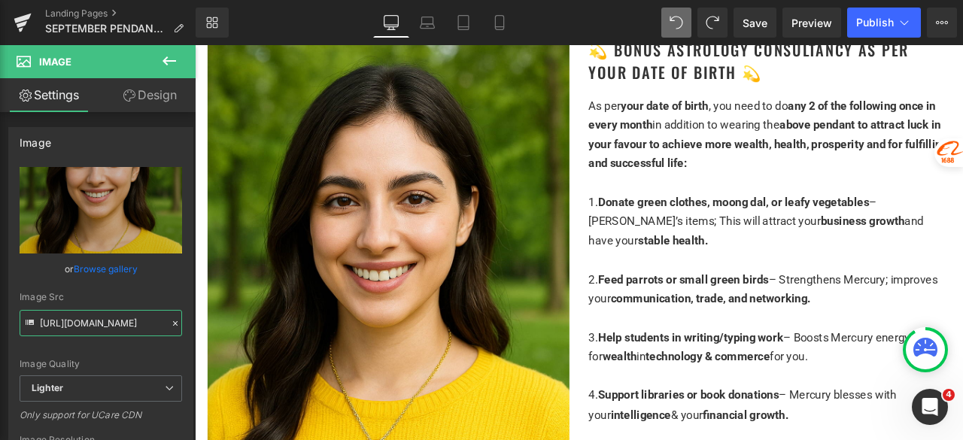
scroll to position [3851, 0]
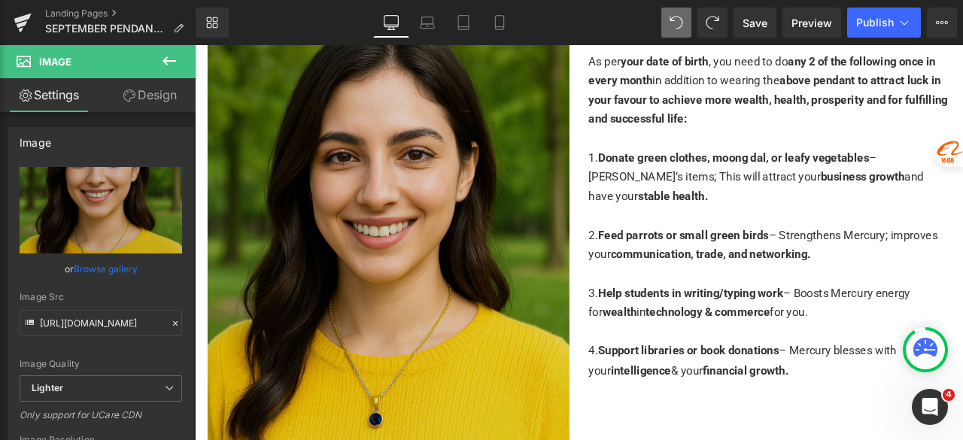
click at [338, 306] on img at bounding box center [424, 305] width 429 height 643
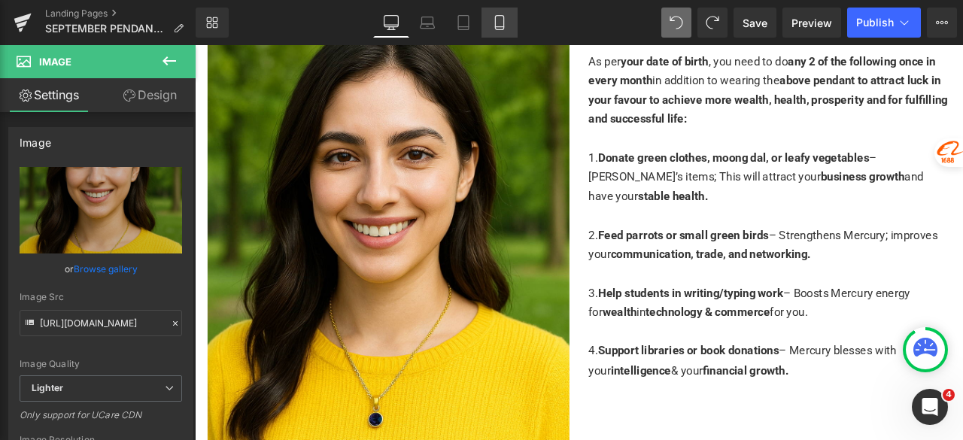
click at [497, 19] on icon at bounding box center [499, 22] width 15 height 15
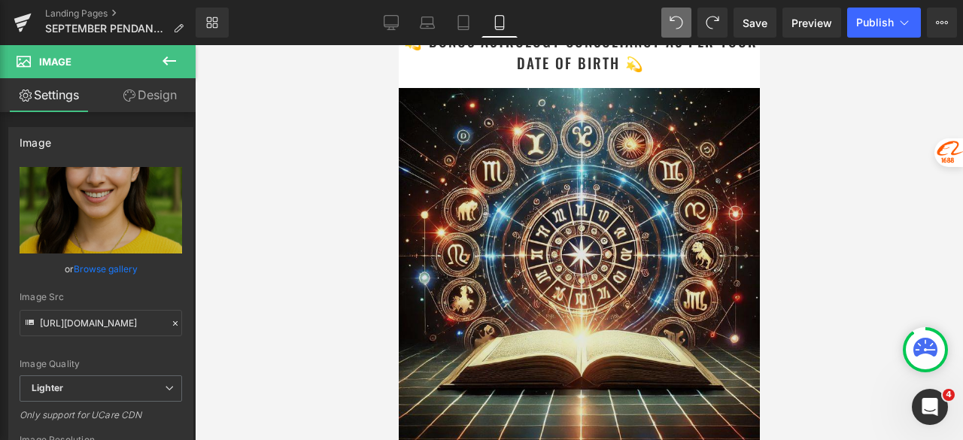
scroll to position [3674, 0]
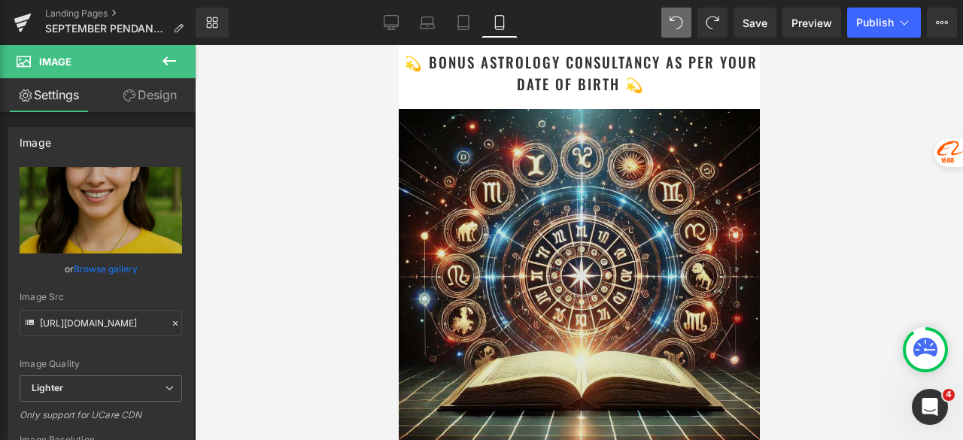
click at [558, 201] on img at bounding box center [578, 289] width 361 height 361
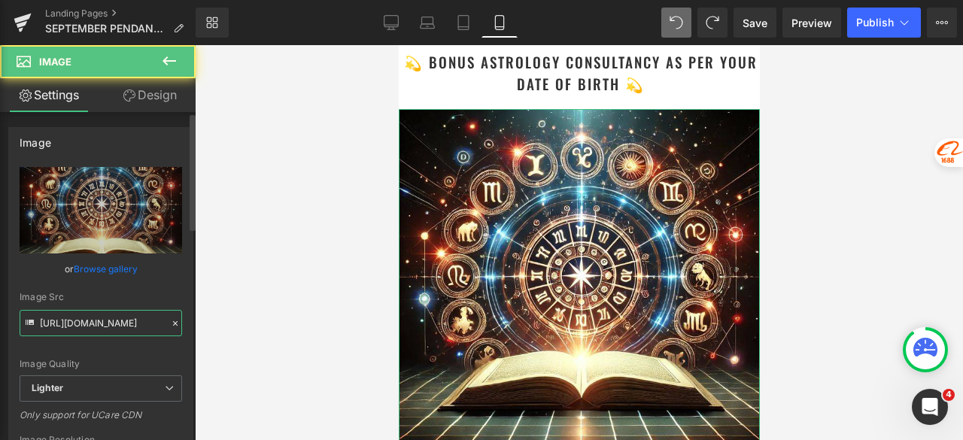
click at [92, 321] on input "https://ucarecdn.com/81a8a521-3d68-4c14-af53-310437794876/-/format/auto/-/previ…" at bounding box center [101, 323] width 163 height 26
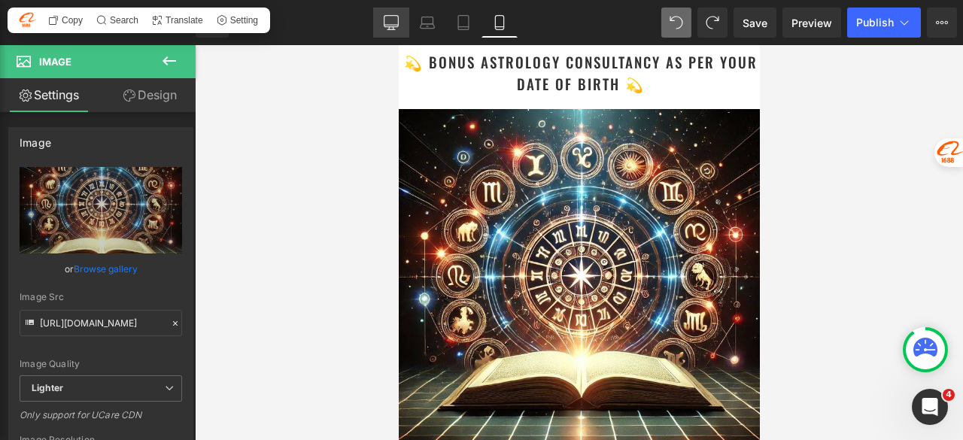
click at [390, 20] on icon at bounding box center [391, 22] width 15 height 15
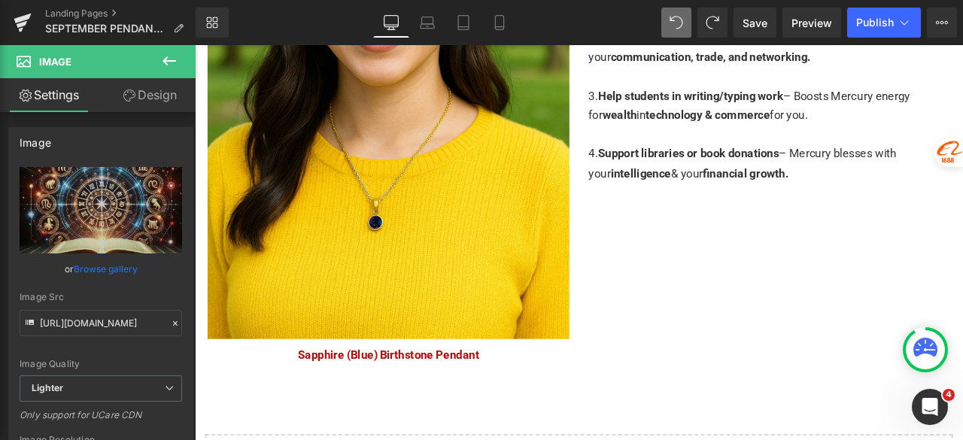
scroll to position [4063, 0]
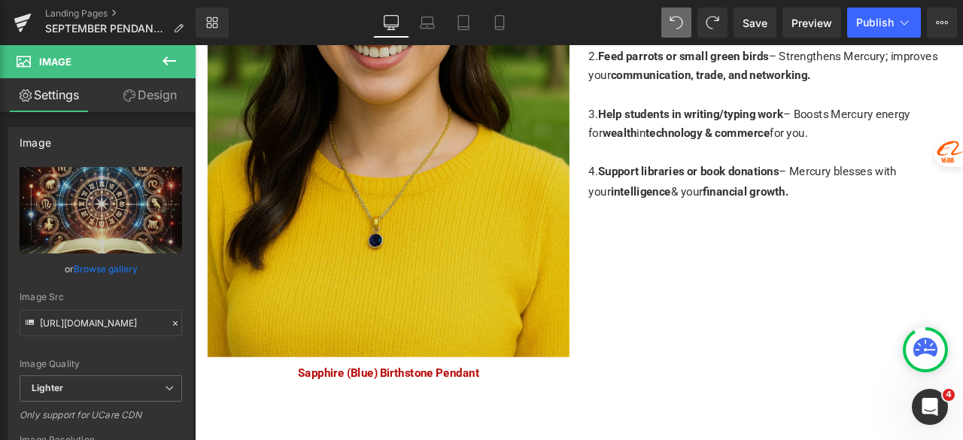
click at [408, 200] on img at bounding box center [424, 93] width 429 height 643
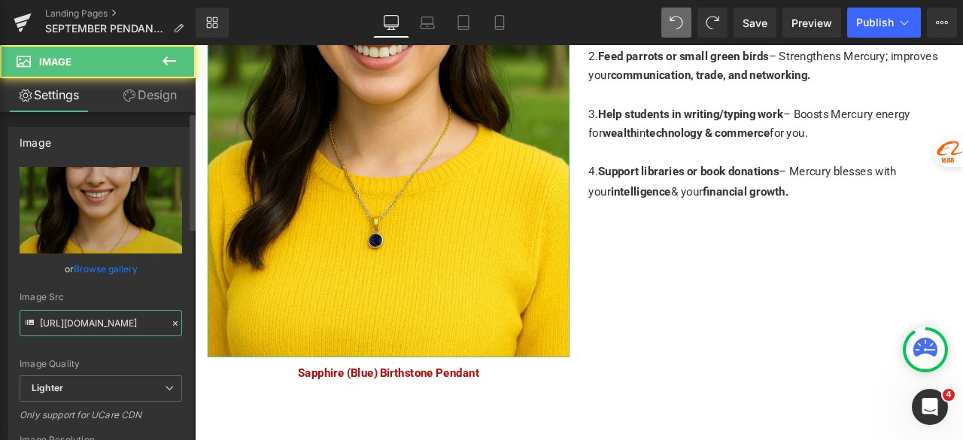
click at [113, 323] on input "https://ucarecdn.com/c01bcbc3-90a0-4165-9161-e820ec9089e4/-/format/auto/-/previ…" at bounding box center [101, 323] width 163 height 26
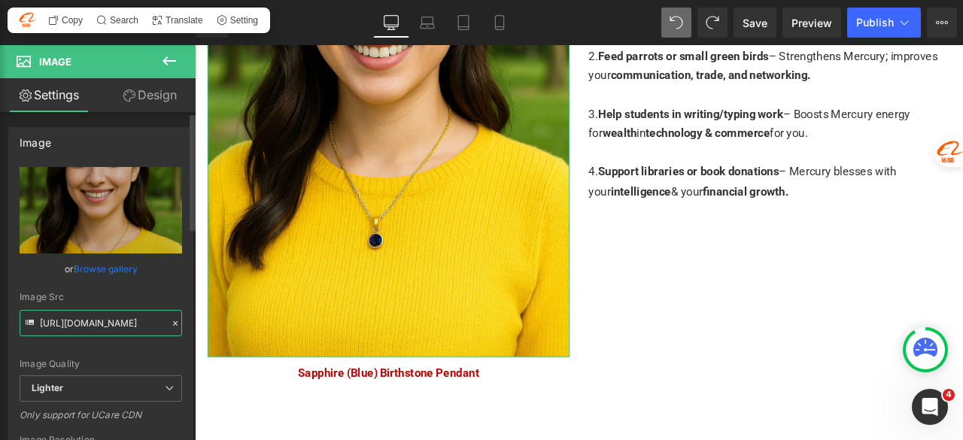
paste input "81a8a521-3d68-4c14-af53-310437794876/-/format/auto/-/preview/3000x3000/-/qualit…"
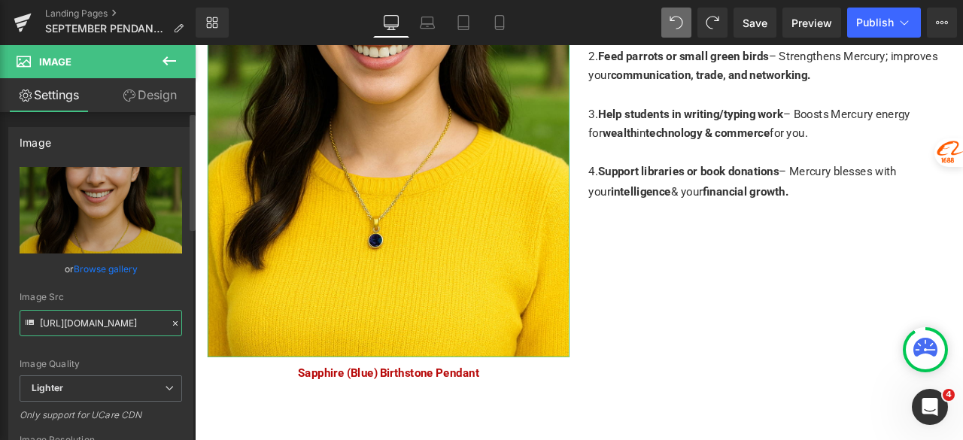
scroll to position [0, 504]
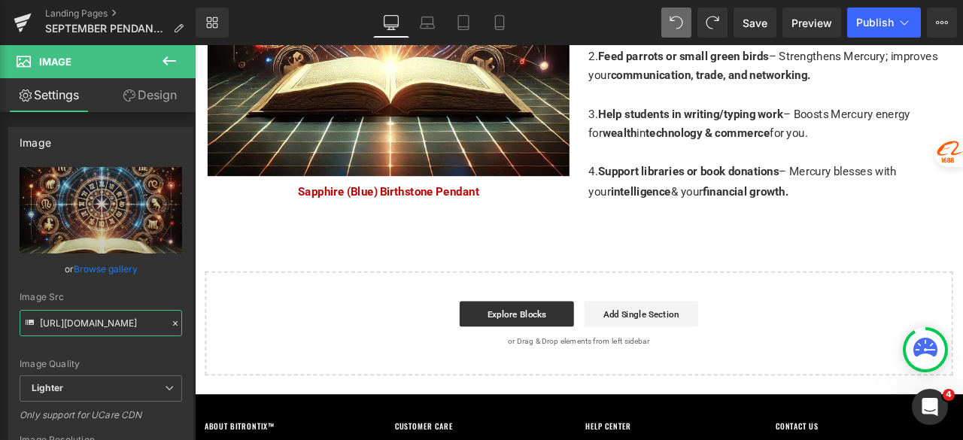
type input "https://ucarecdn.com/81a8a521-3d68-4c14-af53-310437794876/-/format/auto/-/previ…"
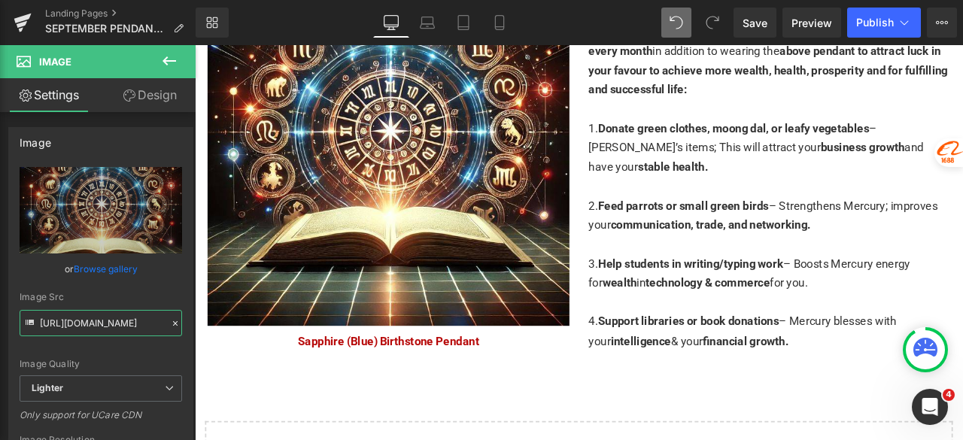
scroll to position [3838, 0]
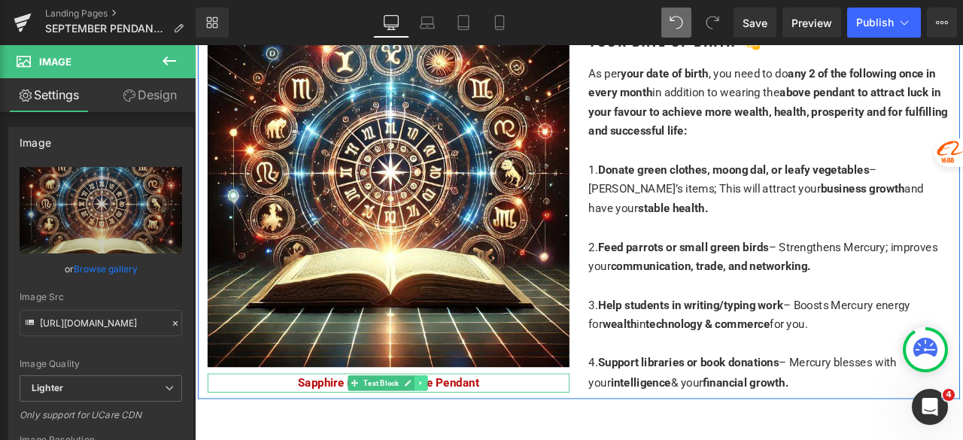
click at [459, 439] on icon at bounding box center [462, 445] width 8 height 9
click at [467, 439] on icon at bounding box center [471, 446] width 8 height 8
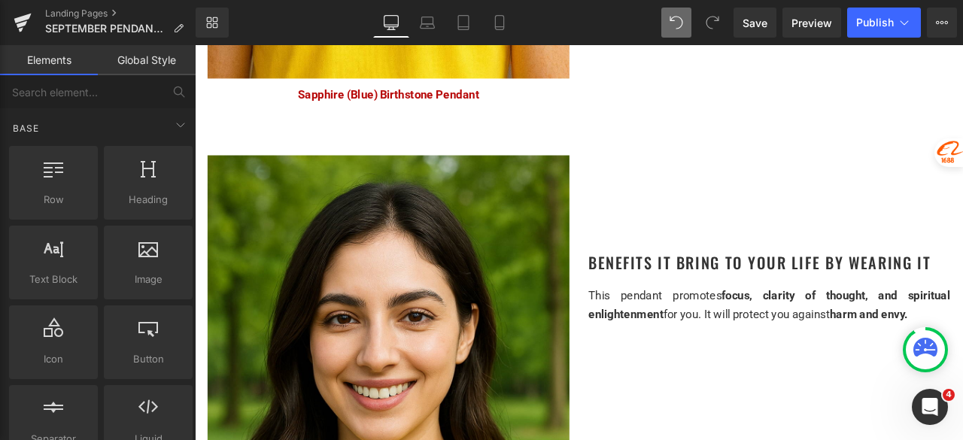
scroll to position [2859, 0]
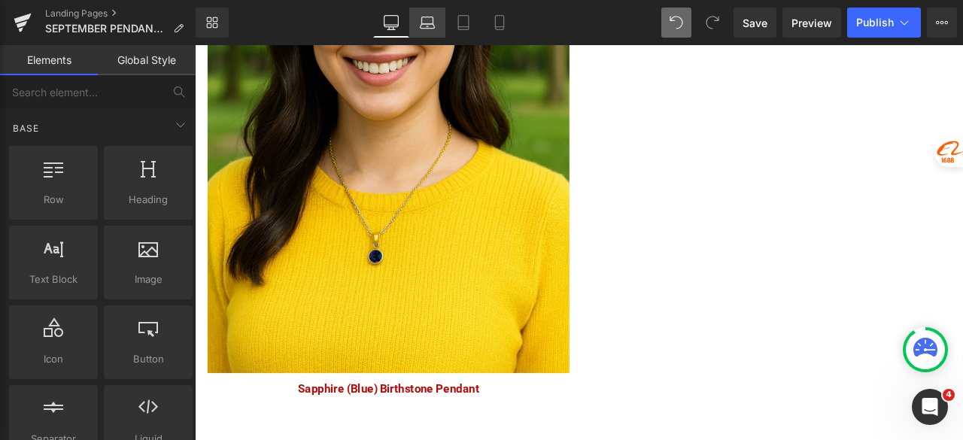
click at [433, 19] on icon at bounding box center [427, 22] width 15 height 15
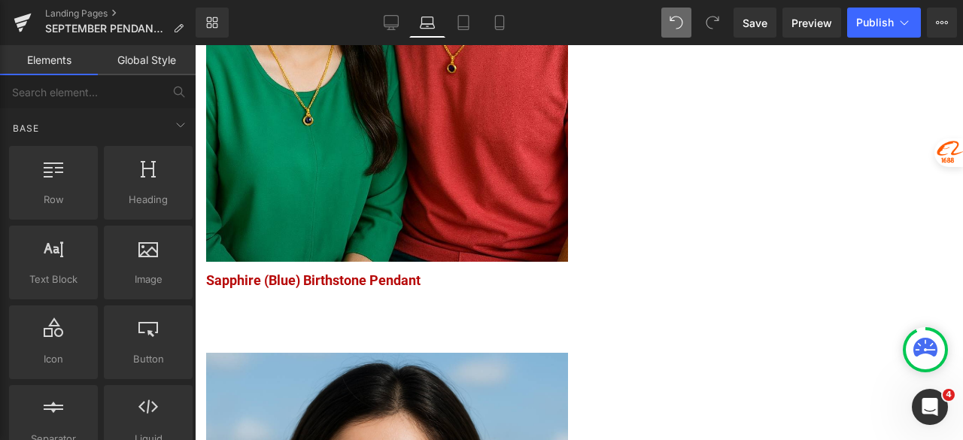
scroll to position [1129, 0]
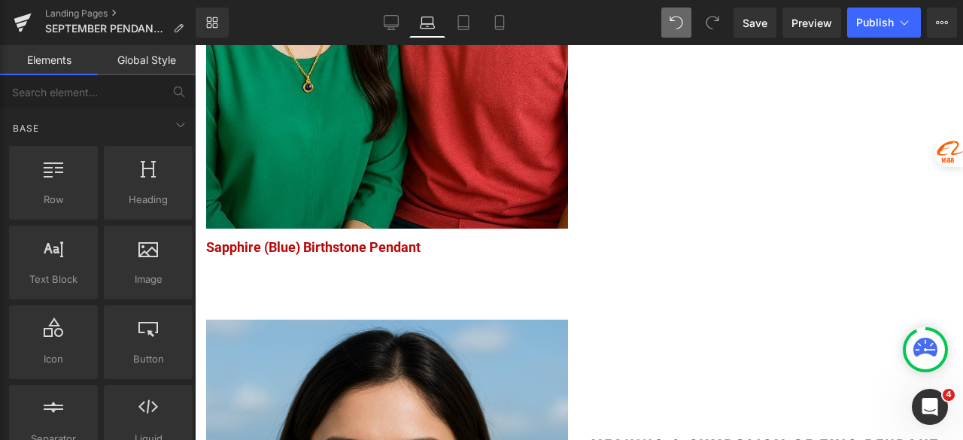
click at [336, 239] on span "Sapphire (Blue) Birthstone Pendant" at bounding box center [313, 247] width 214 height 16
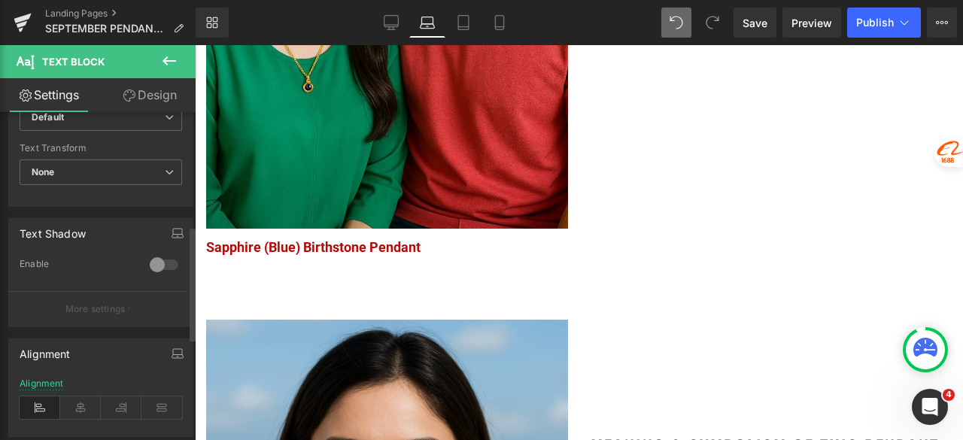
scroll to position [451, 0]
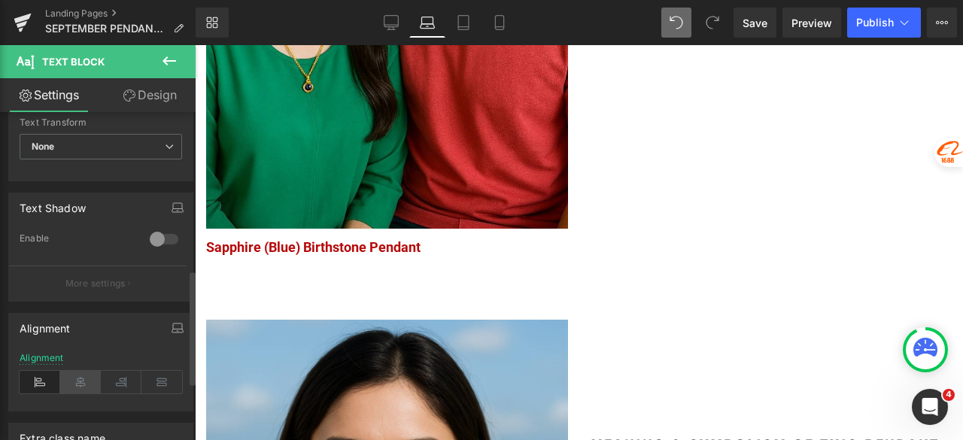
click at [82, 379] on icon at bounding box center [80, 382] width 41 height 23
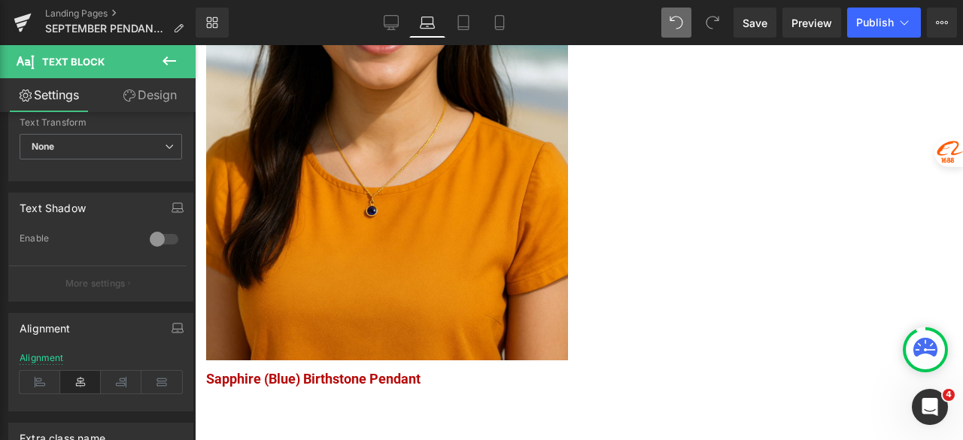
scroll to position [1655, 0]
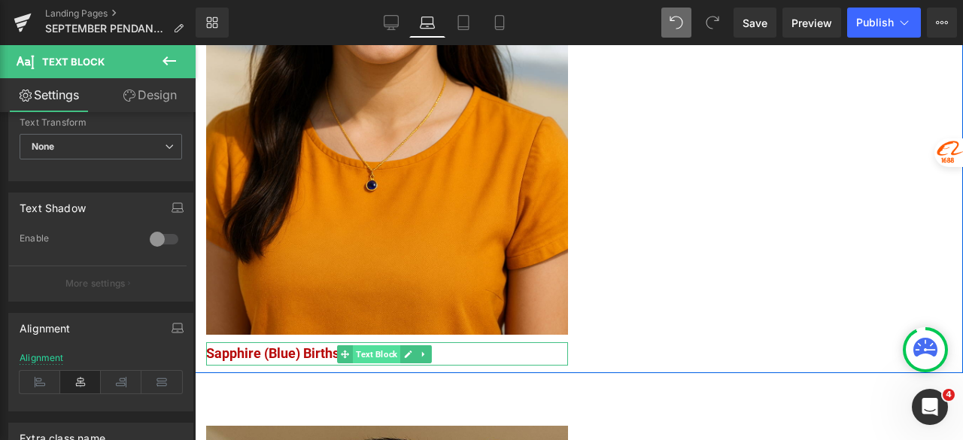
click at [376, 345] on span "Text Block" at bounding box center [376, 354] width 47 height 18
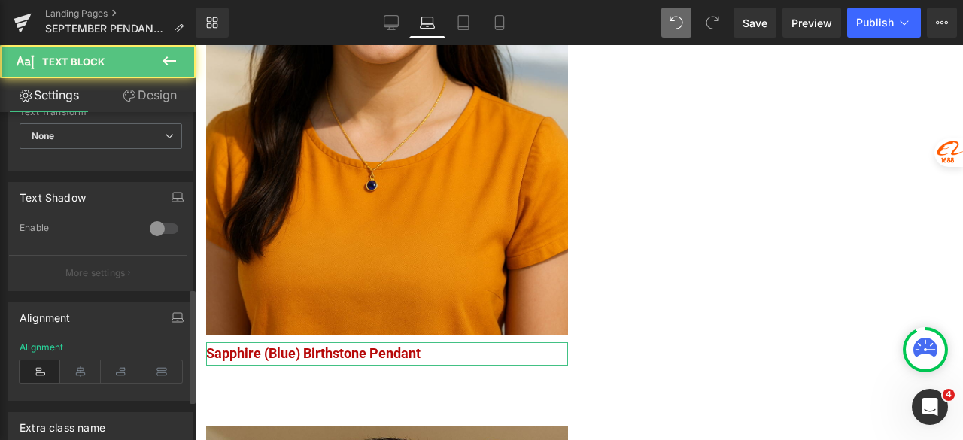
scroll to position [527, 0]
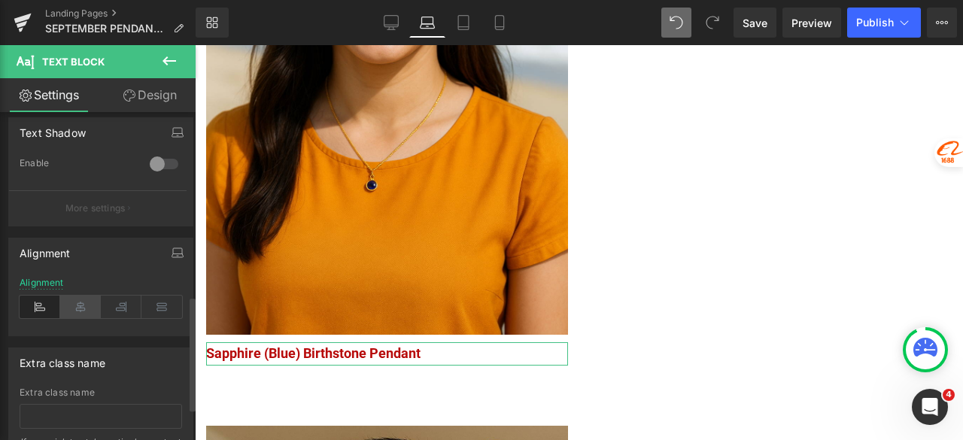
click at [77, 302] on icon at bounding box center [80, 307] width 41 height 23
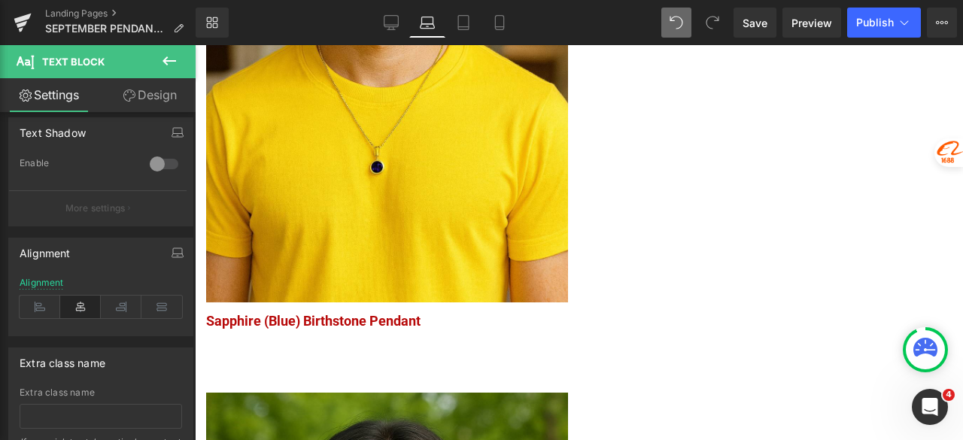
scroll to position [2333, 0]
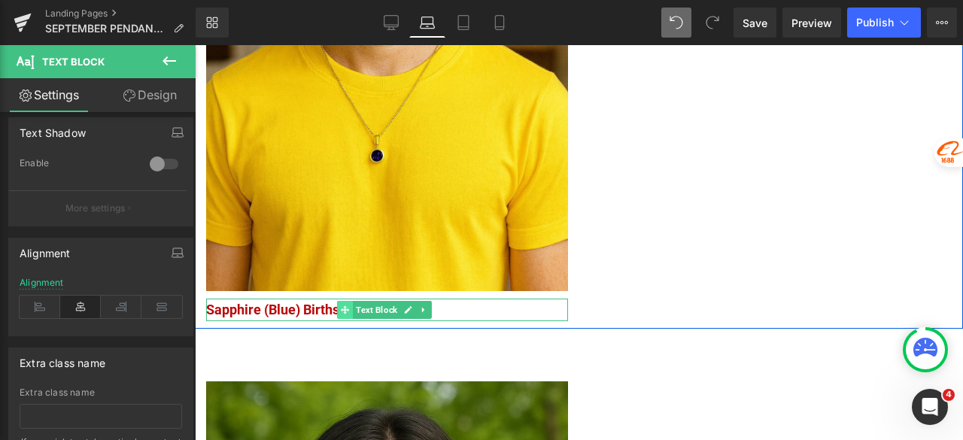
click at [372, 301] on span "Text Block" at bounding box center [376, 310] width 47 height 18
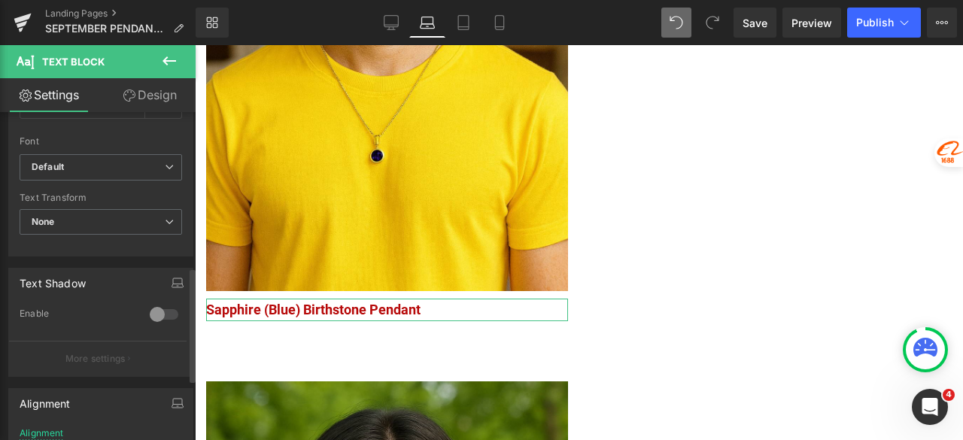
scroll to position [619, 0]
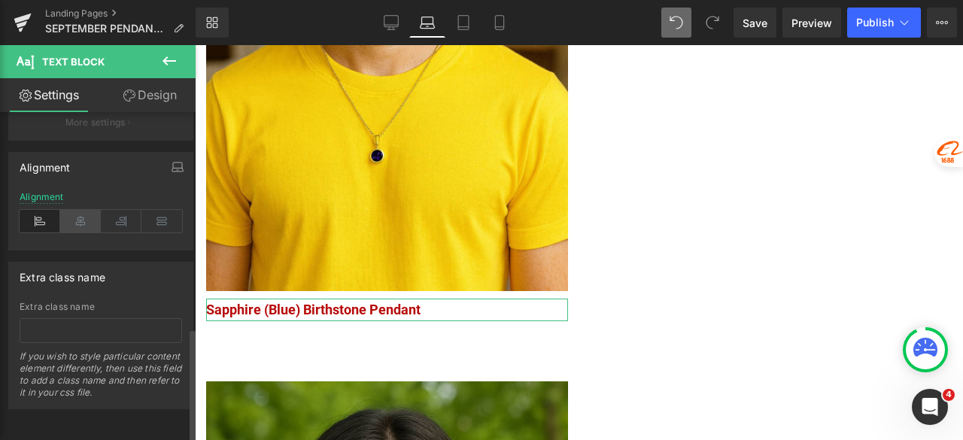
click at [74, 214] on icon at bounding box center [80, 221] width 41 height 23
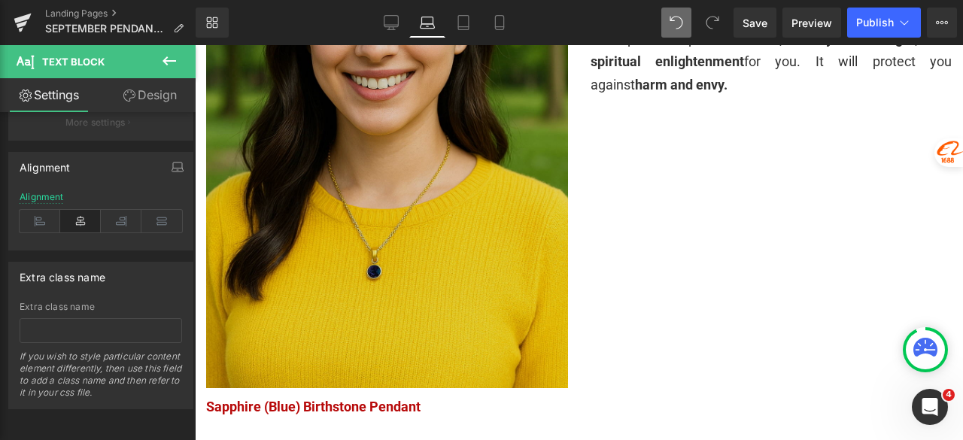
scroll to position [2935, 0]
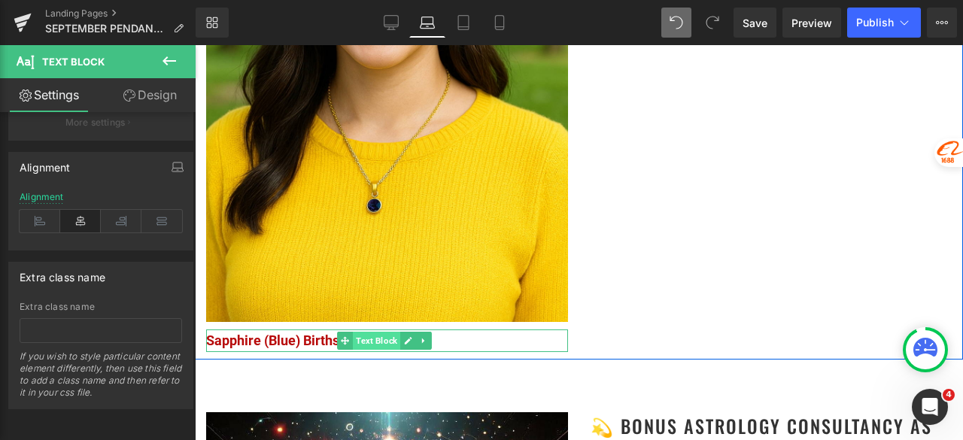
click at [379, 332] on span "Text Block" at bounding box center [376, 341] width 47 height 18
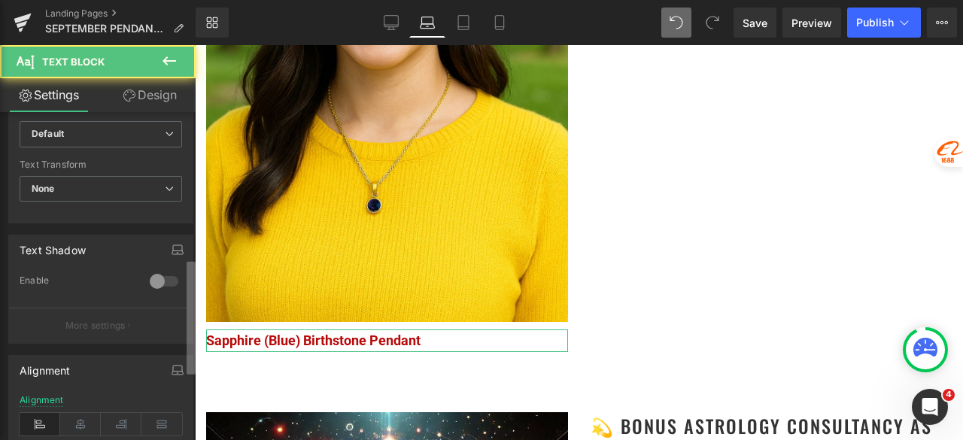
scroll to position [451, 0]
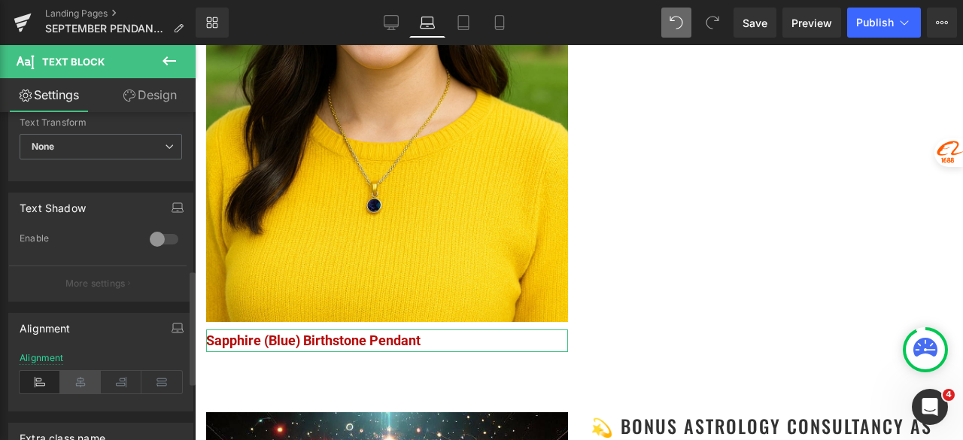
click at [71, 382] on icon at bounding box center [80, 382] width 41 height 23
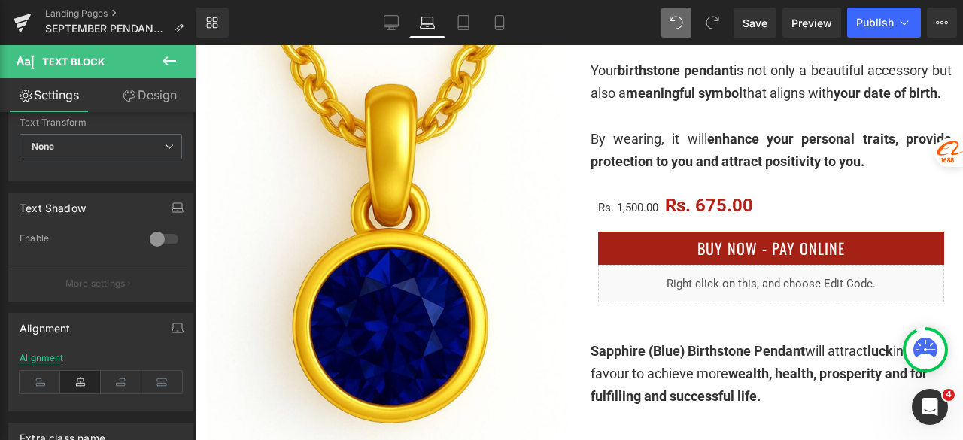
scroll to position [75, 0]
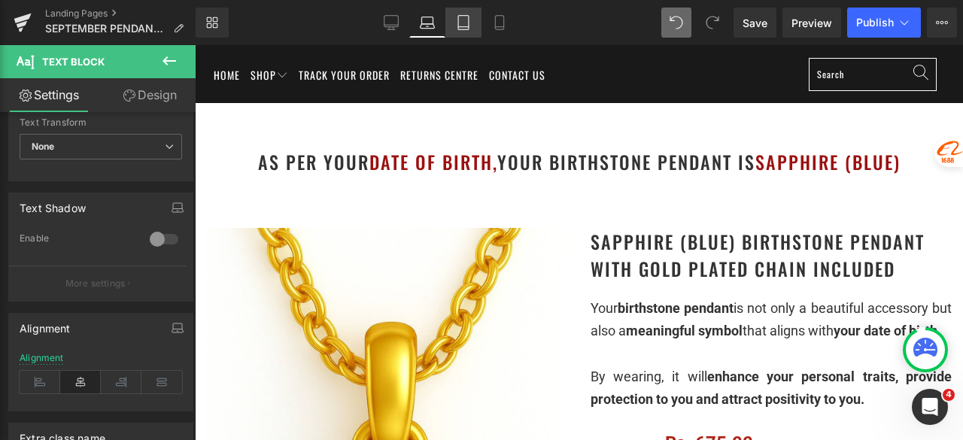
click at [458, 11] on link "Tablet" at bounding box center [463, 23] width 36 height 30
type input "100"
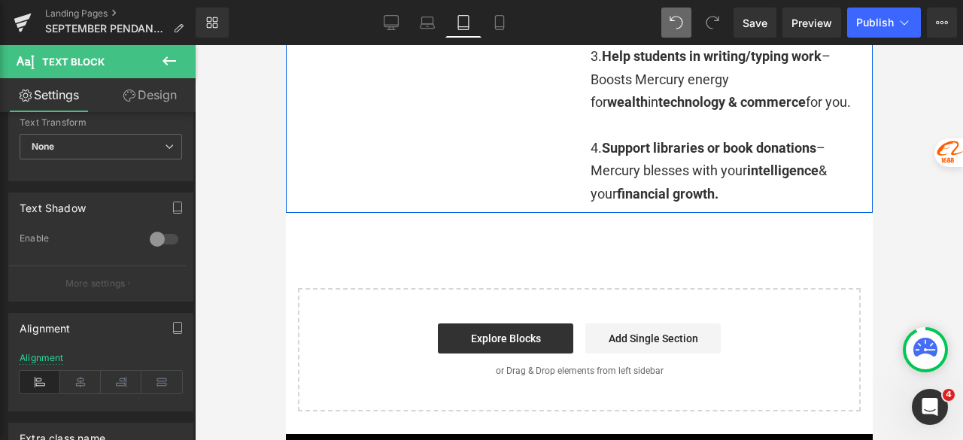
scroll to position [3386, 0]
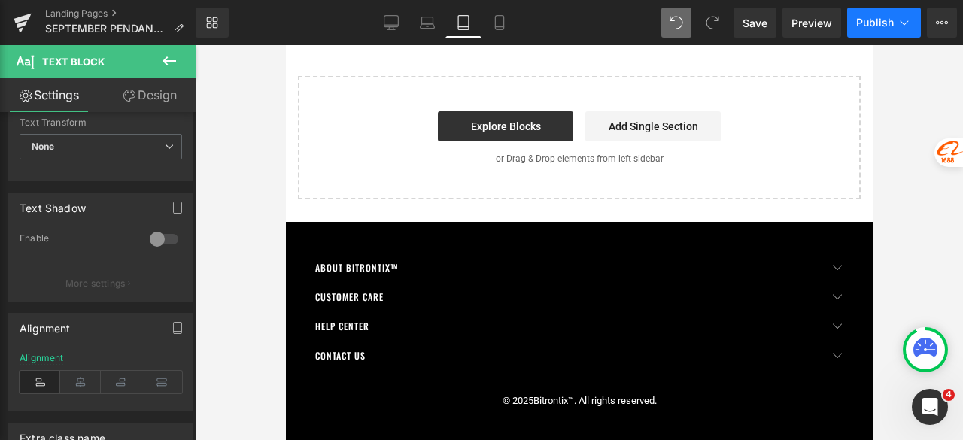
click at [873, 28] on span "Publish" at bounding box center [875, 23] width 38 height 12
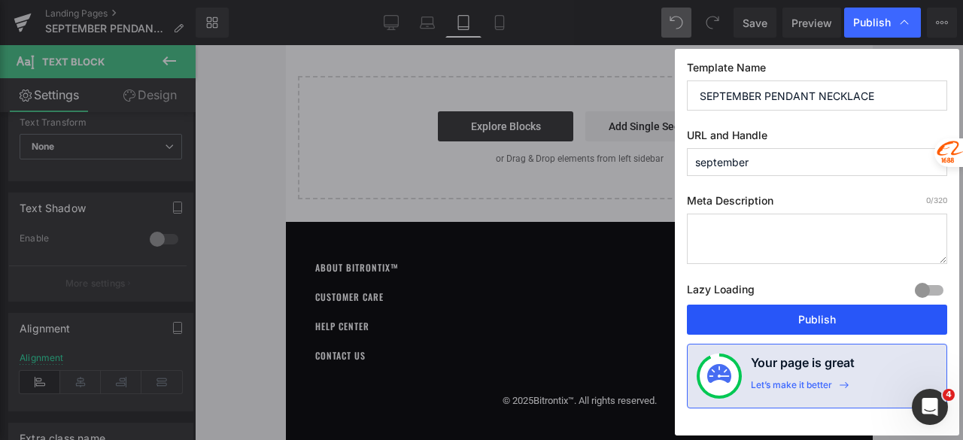
click at [811, 314] on button "Publish" at bounding box center [817, 320] width 260 height 30
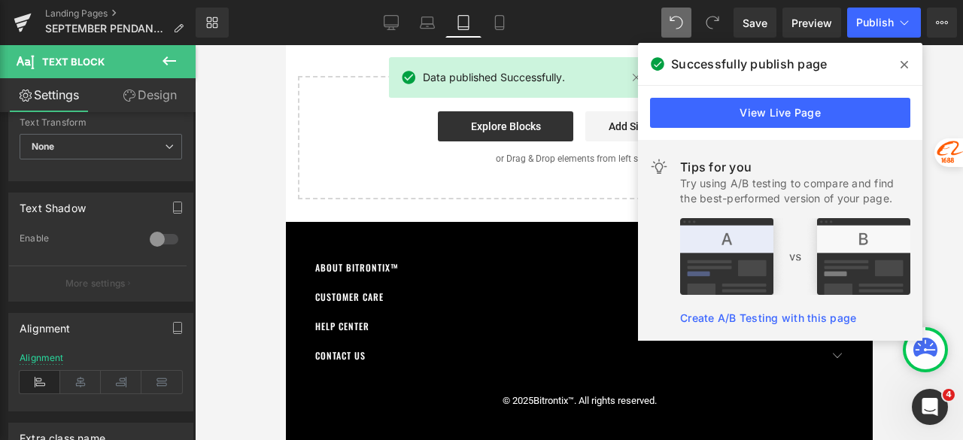
click at [901, 65] on icon at bounding box center [905, 65] width 8 height 12
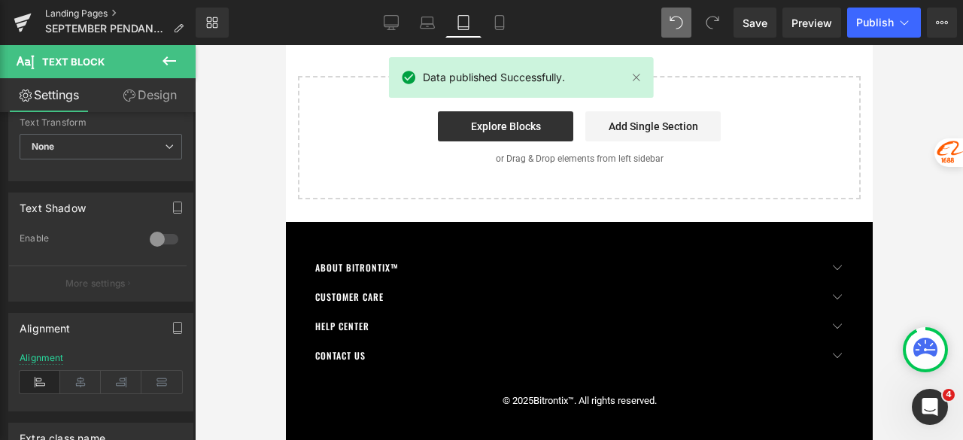
click at [86, 14] on link "Landing Pages" at bounding box center [120, 14] width 150 height 12
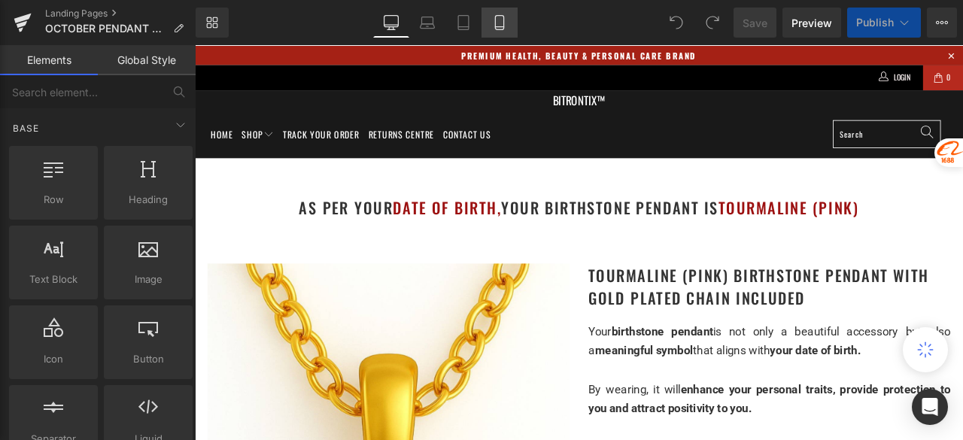
click at [494, 25] on icon at bounding box center [499, 22] width 15 height 15
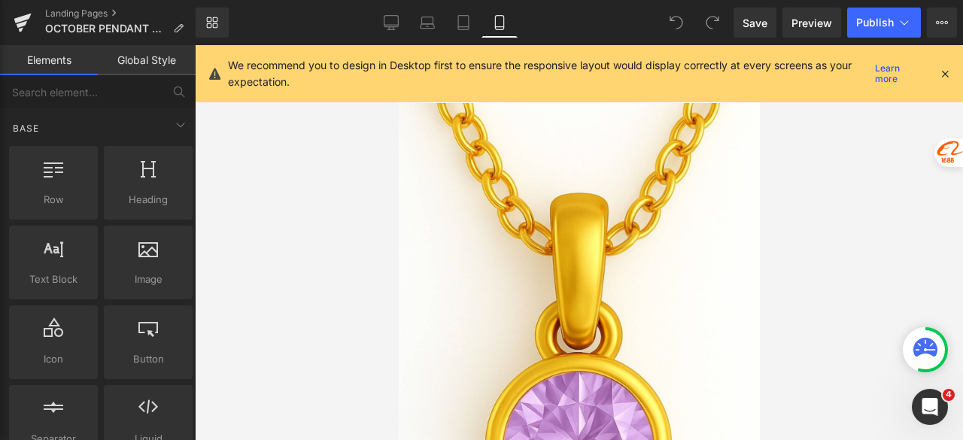
click at [947, 70] on icon at bounding box center [945, 74] width 14 height 14
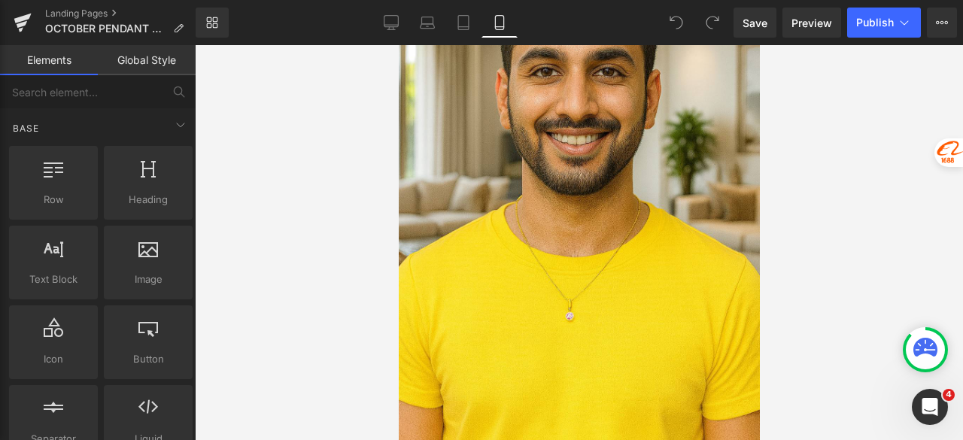
scroll to position [2483, 0]
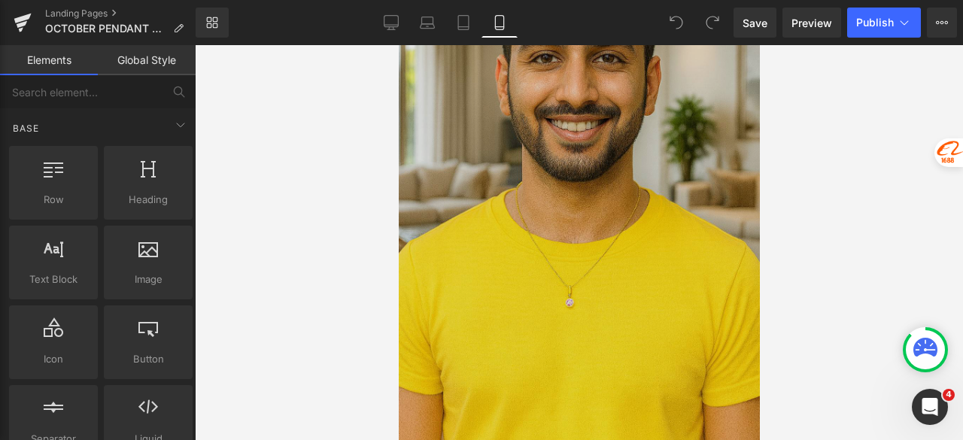
click at [540, 102] on img at bounding box center [578, 173] width 361 height 542
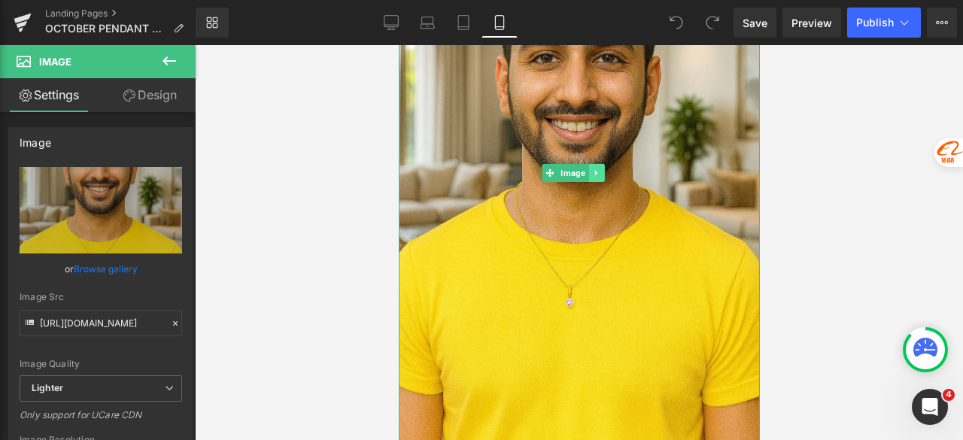
click at [596, 171] on icon at bounding box center [595, 173] width 2 height 5
click at [591, 169] on icon at bounding box center [588, 173] width 8 height 8
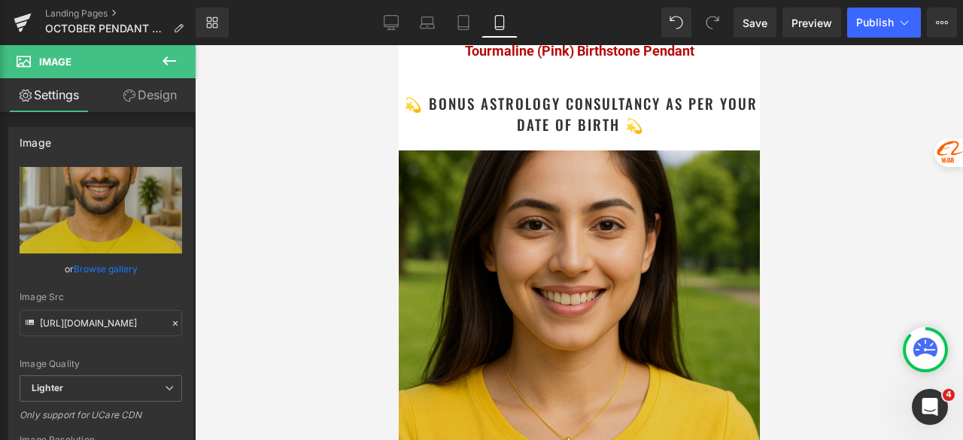
scroll to position [3476, 0]
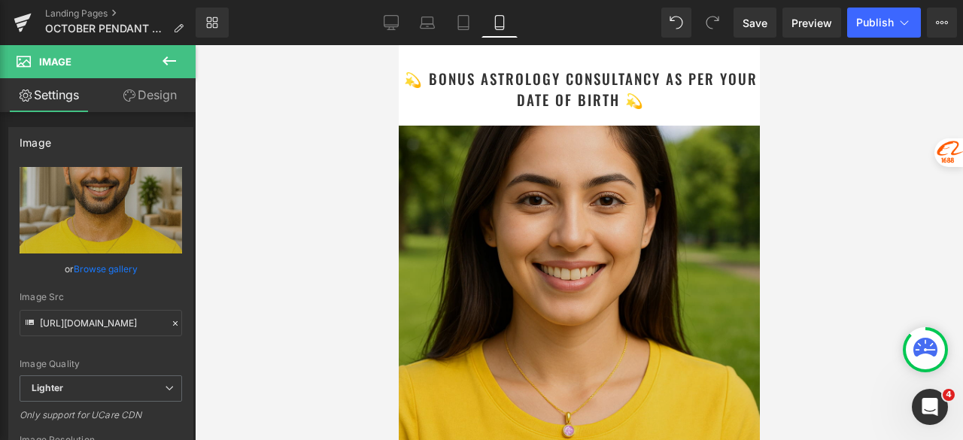
click at [533, 204] on img at bounding box center [578, 306] width 361 height 361
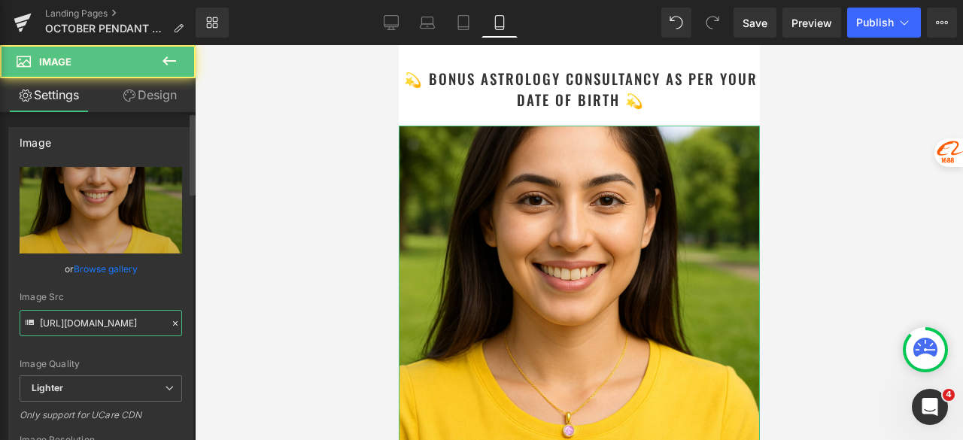
click at [97, 324] on input "[URL][DOMAIN_NAME]" at bounding box center [101, 323] width 163 height 26
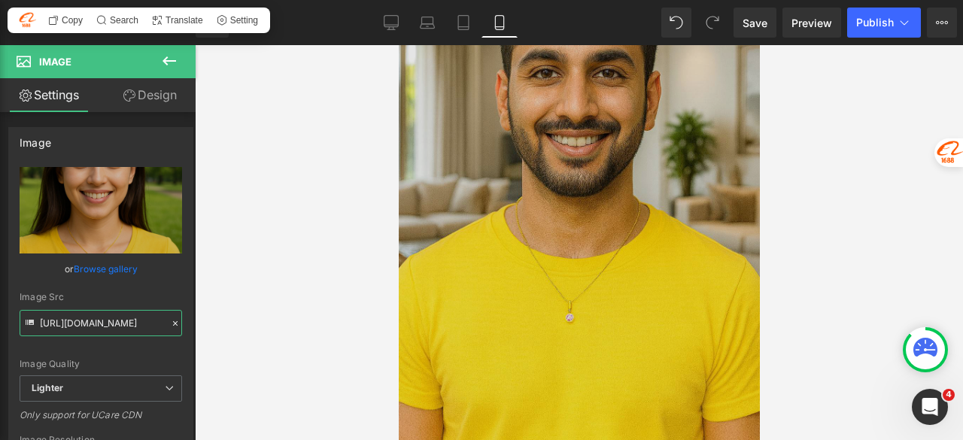
scroll to position [3024, 0]
click at [513, 177] on img at bounding box center [578, 189] width 361 height 542
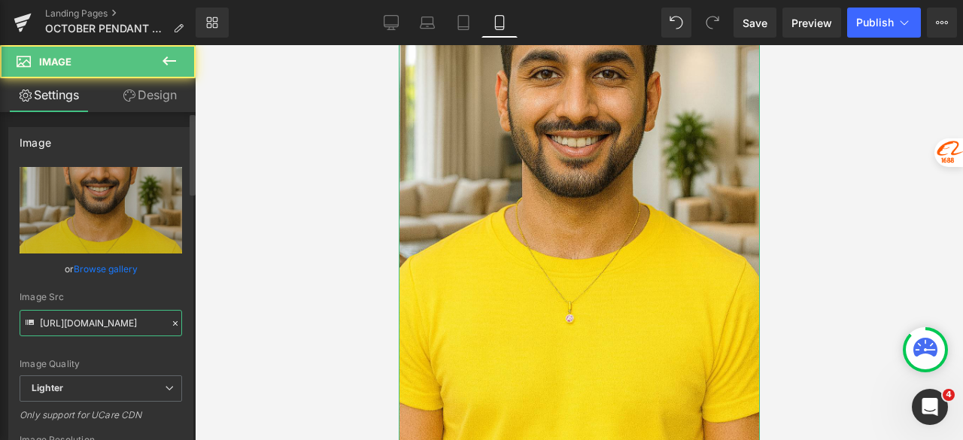
click at [122, 327] on input "https://ucarecdn.com/15303ea5-a262-44b8-9a4d-852ad7af96b1/-/format/auto/-/previ…" at bounding box center [101, 323] width 163 height 26
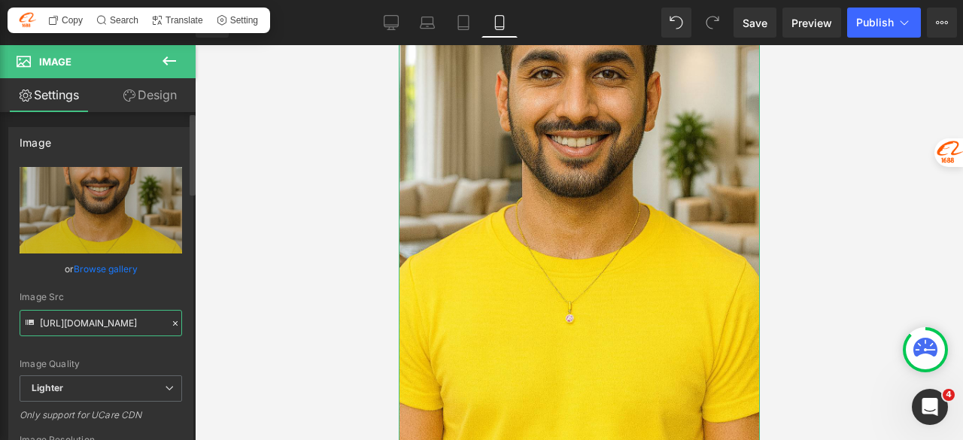
paste input "c44c0d44-c19c-4964-a76d-4e5eddd0c4c5/-/format/auto/-/preview/3000x3000/-/qualit…"
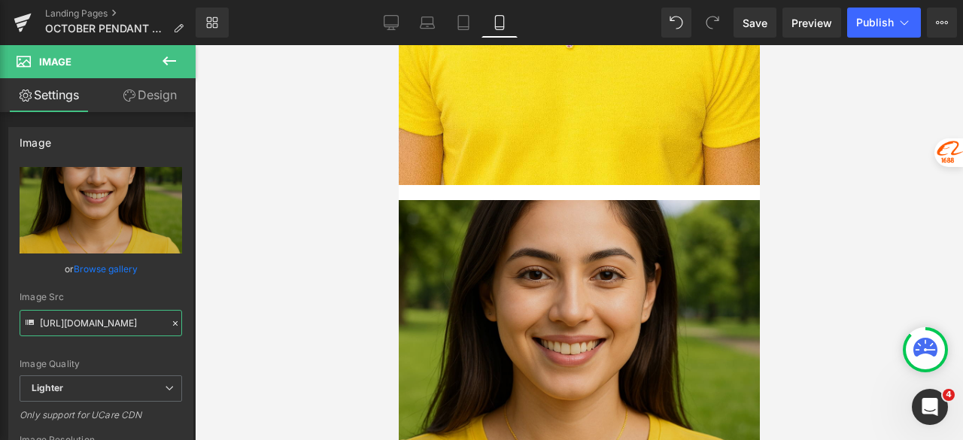
scroll to position [2723, 0]
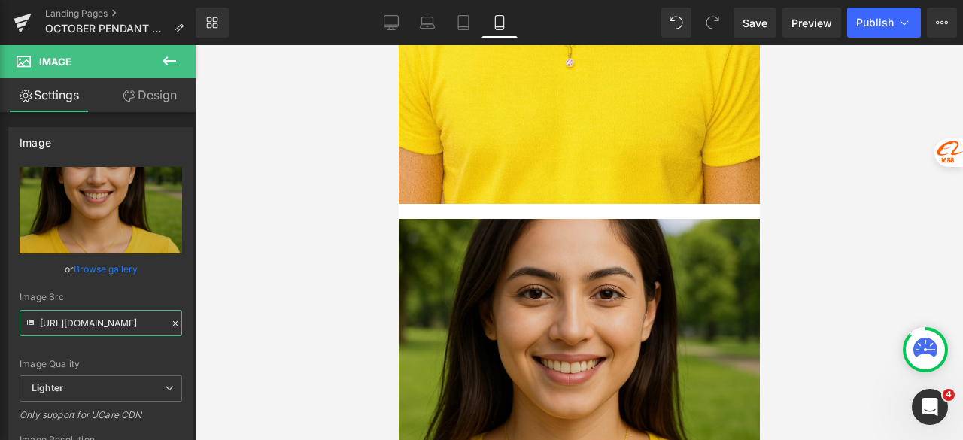
type input "https://ucarecdn.com/c44c0d44-c19c-4964-a76d-4e5eddd0c4c5/-/format/auto/-/previ…"
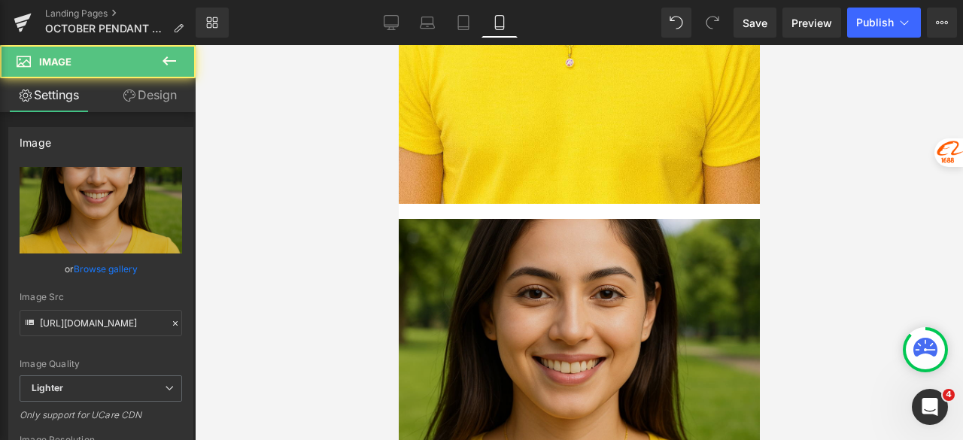
click at [531, 263] on img at bounding box center [578, 399] width 361 height 361
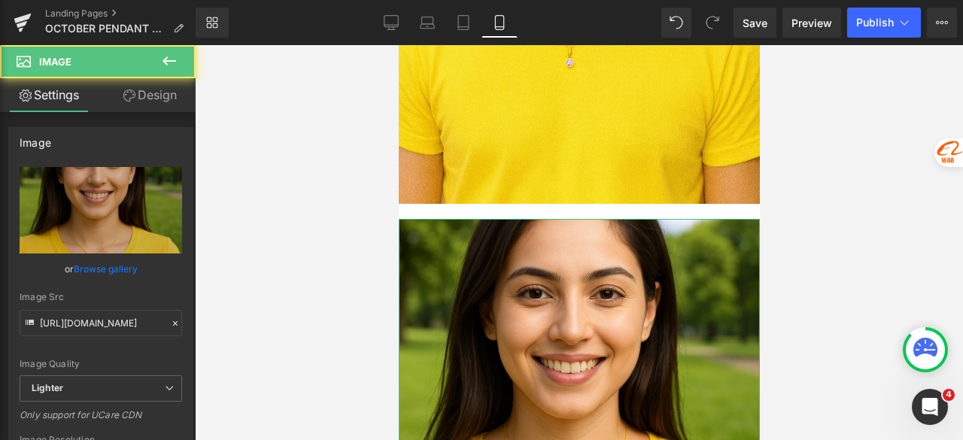
click at [169, 100] on link "Design" at bounding box center [150, 95] width 98 height 34
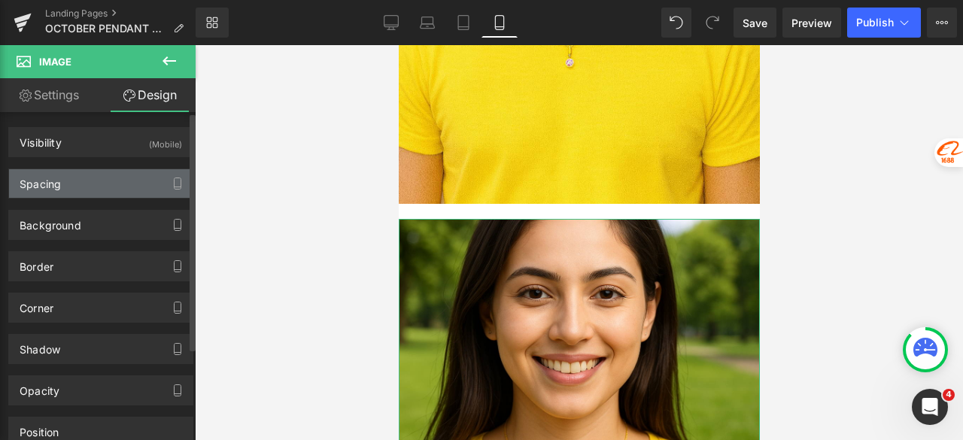
click at [51, 175] on div "Spacing" at bounding box center [40, 179] width 41 height 21
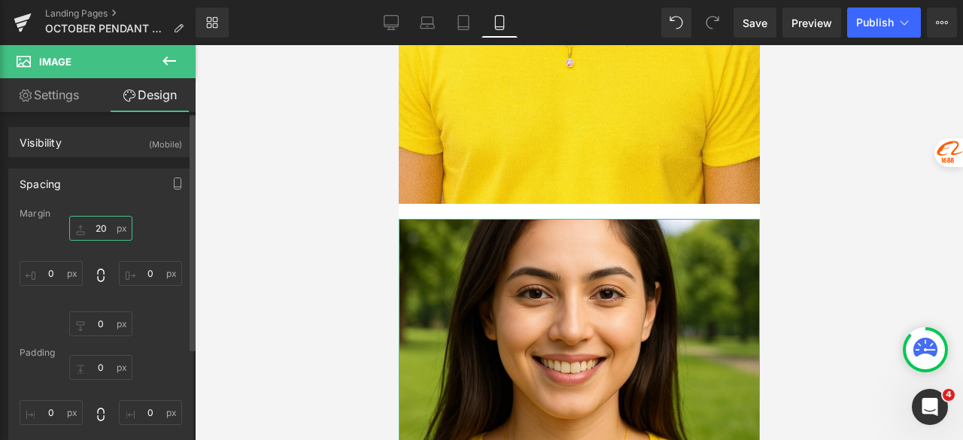
click at [102, 220] on input "20" at bounding box center [100, 228] width 63 height 25
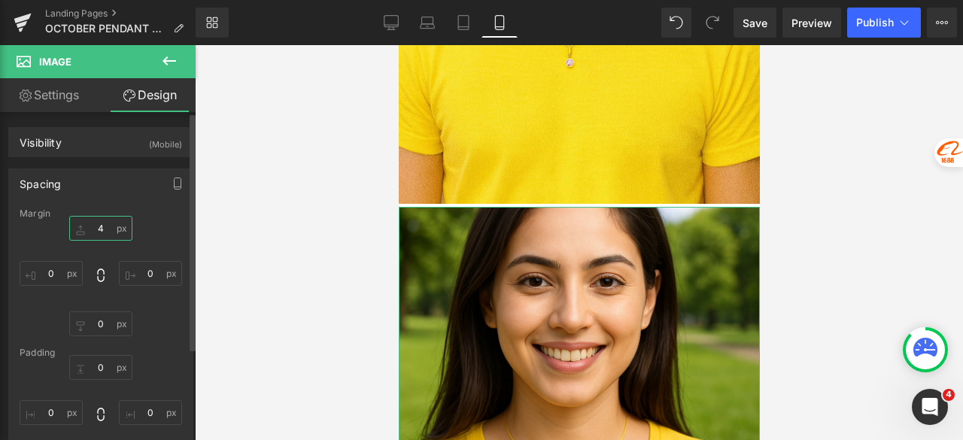
type input "40"
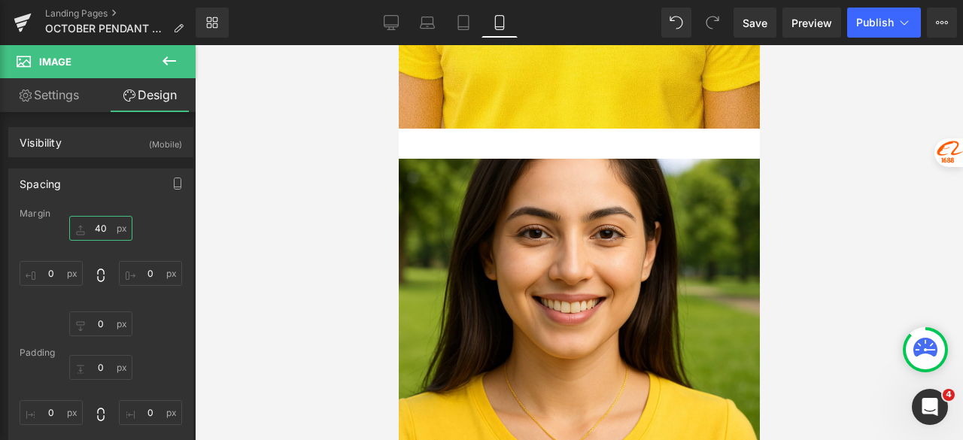
scroll to position [2648, 0]
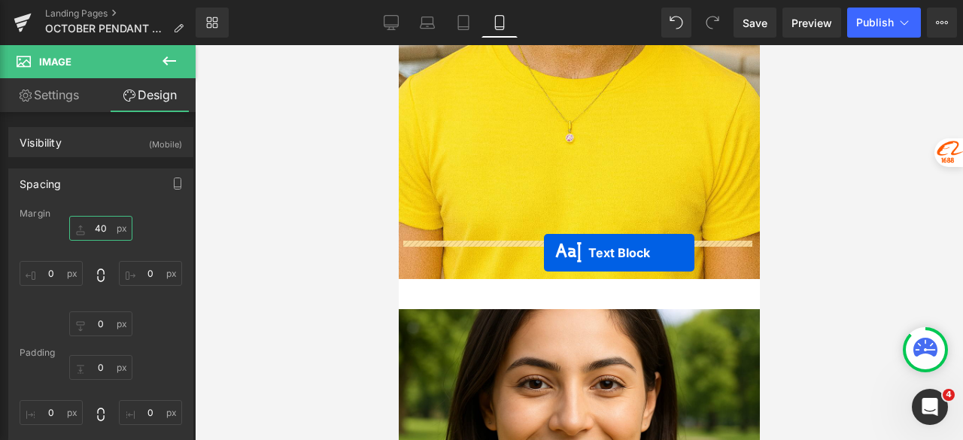
drag, startPoint x: 556, startPoint y: 353, endPoint x: 543, endPoint y: 253, distance: 100.9
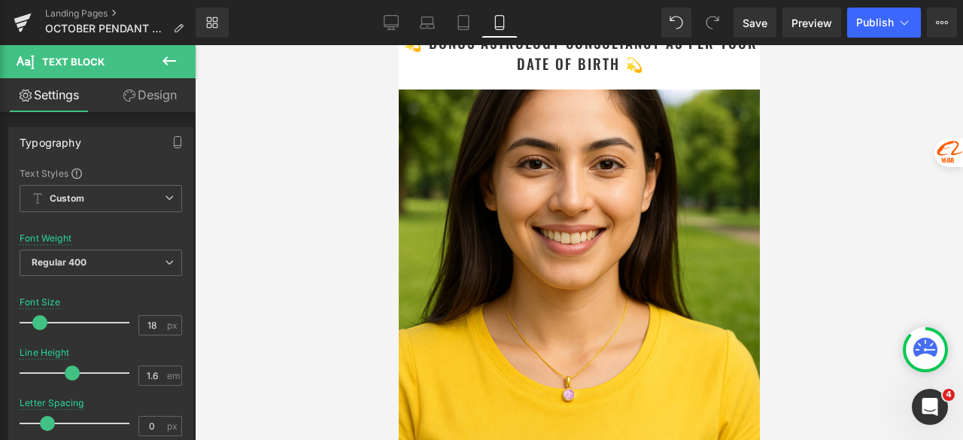
scroll to position [3250, 0]
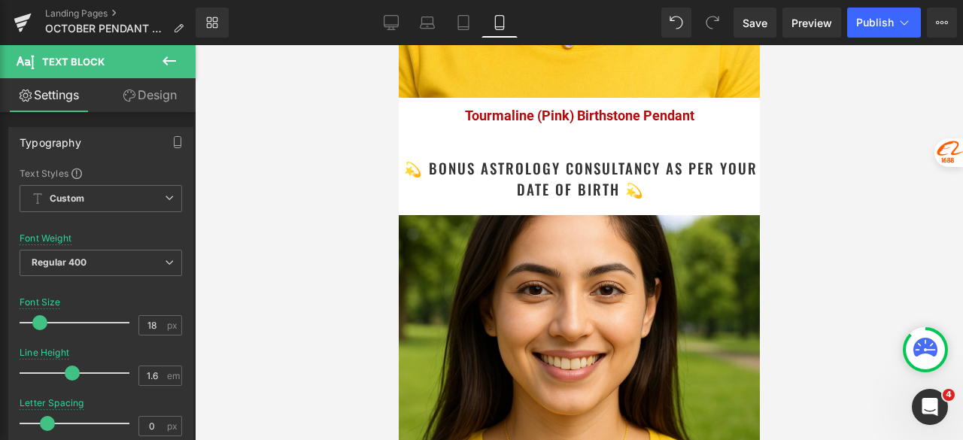
click at [608, 245] on img at bounding box center [578, 395] width 361 height 361
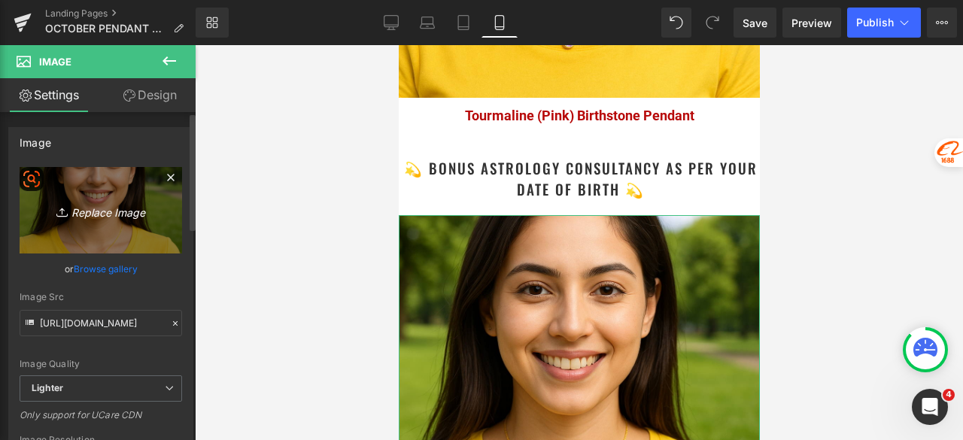
click at [99, 226] on link "Replace Image" at bounding box center [101, 210] width 163 height 87
type input "C:\fakepath\Astrology Image_5.jpg"
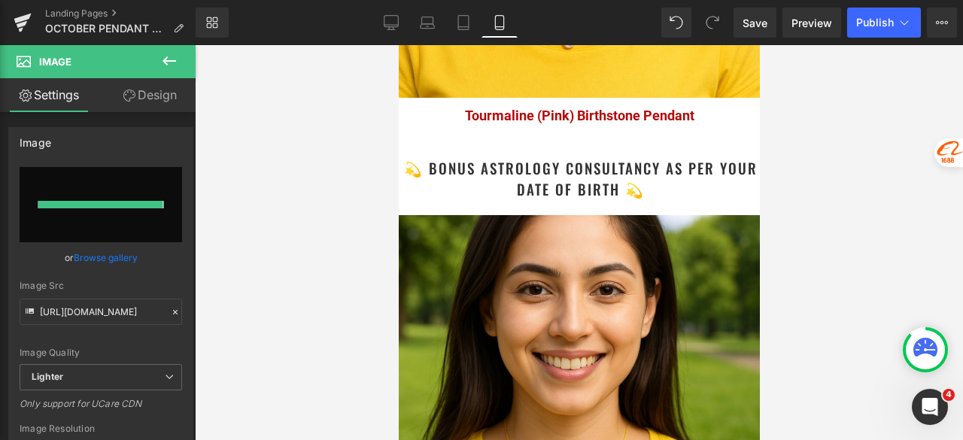
type input "https://ucarecdn.com/334e78cf-df33-49cc-bb9e-72b1b5610216/-/format/auto/-/previ…"
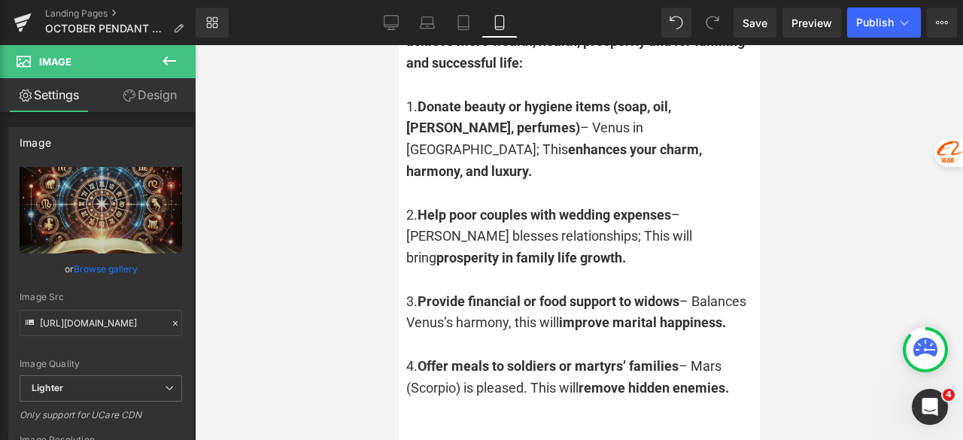
scroll to position [3927, 0]
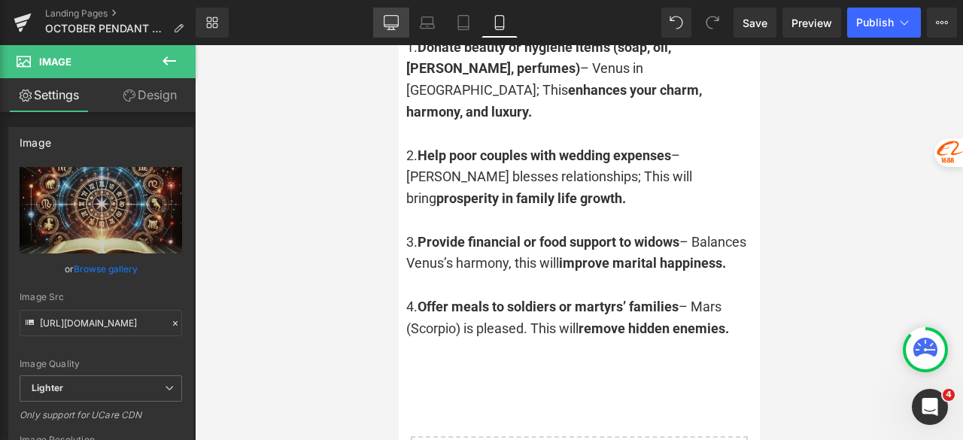
click at [387, 27] on icon at bounding box center [391, 22] width 15 height 15
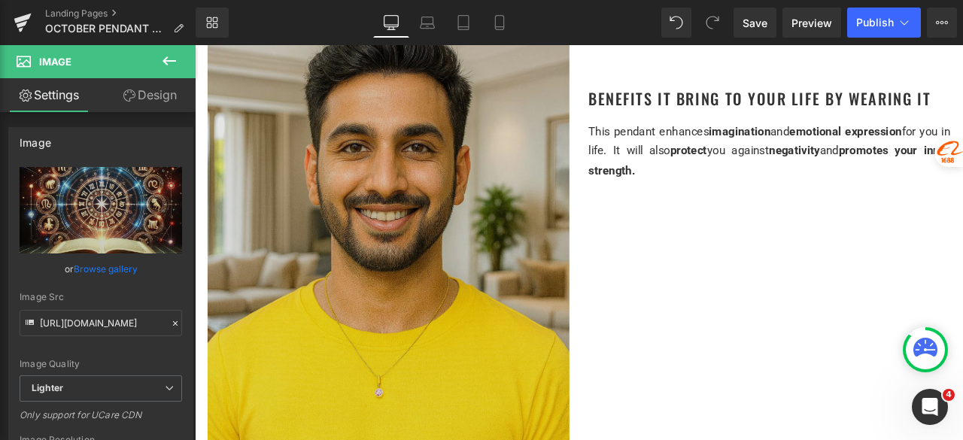
scroll to position [2008, 0]
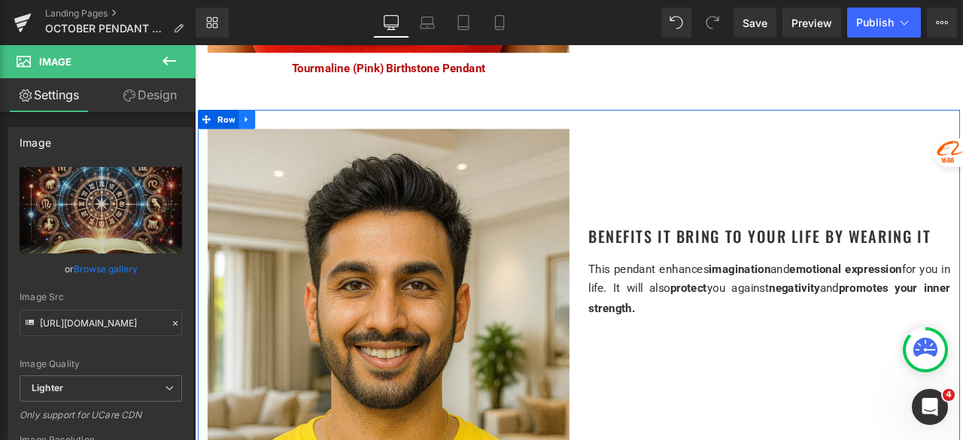
click at [253, 127] on icon at bounding box center [256, 132] width 11 height 11
click at [273, 129] on icon at bounding box center [276, 133] width 11 height 11
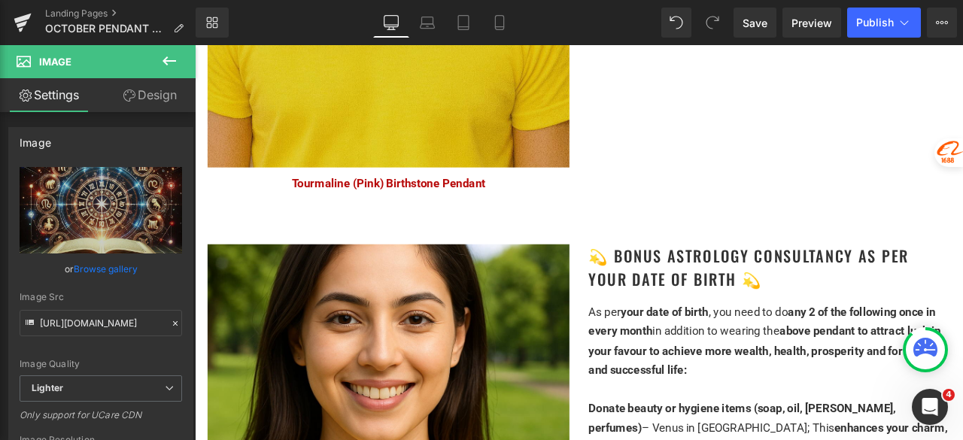
scroll to position [3350, 0]
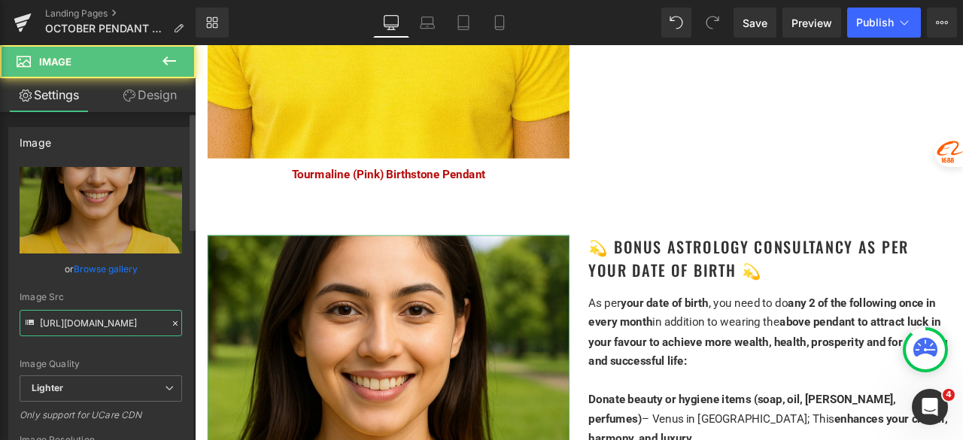
click at [102, 321] on input "https://ucarecdn.com/c44c0d44-c19c-4964-a76d-4e5eddd0c4c5/-/format/auto/-/previ…" at bounding box center [101, 323] width 163 height 26
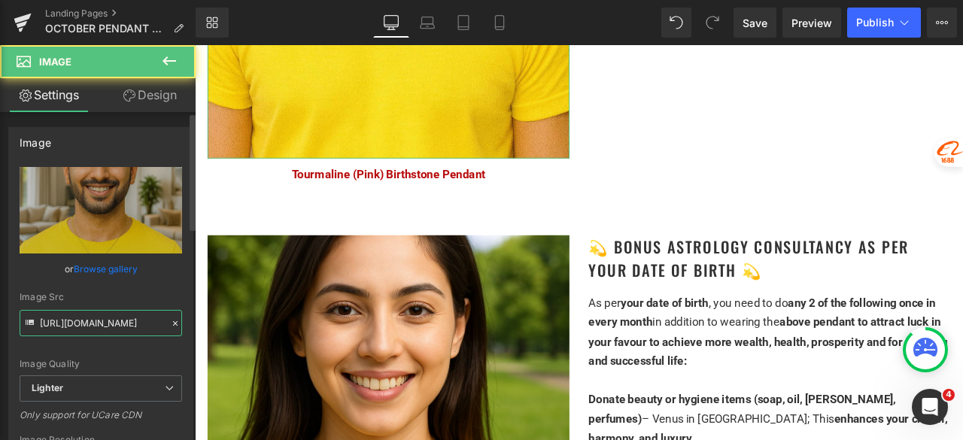
click at [113, 329] on input "https://ucarecdn.com/15303ea5-a262-44b8-9a4d-852ad7af96b1/-/format/auto/-/previ…" at bounding box center [101, 323] width 163 height 26
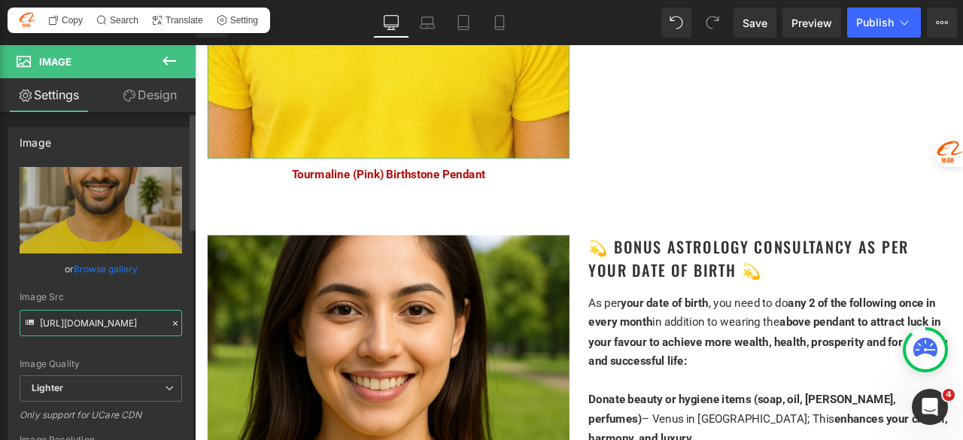
paste input "c44c0d44-c19c-4964-a76d-4e5eddd0c4c5/-/format/auto/-/preview/3000x3000/-/qualit…"
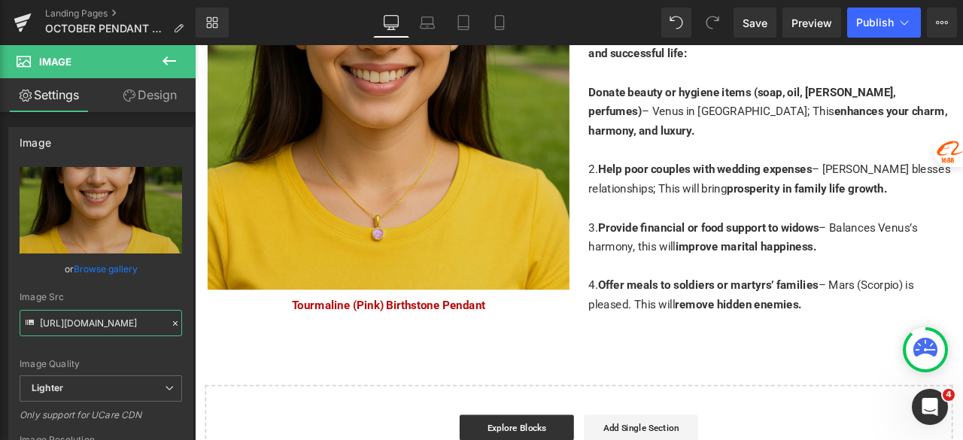
scroll to position [3500, 0]
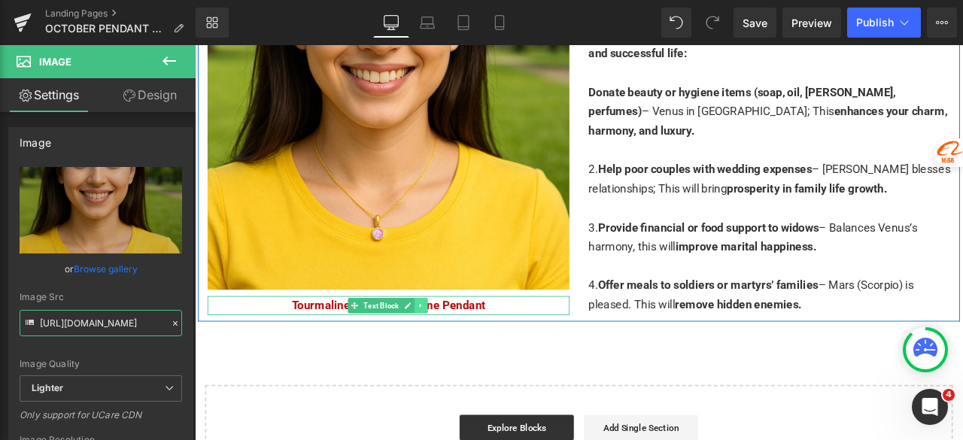
type input "https://ucarecdn.com/c44c0d44-c19c-4964-a76d-4e5eddd0c4c5/-/format/auto/-/previ…"
click at [464, 345] on link at bounding box center [463, 354] width 16 height 18
click at [468, 349] on icon at bounding box center [471, 353] width 8 height 8
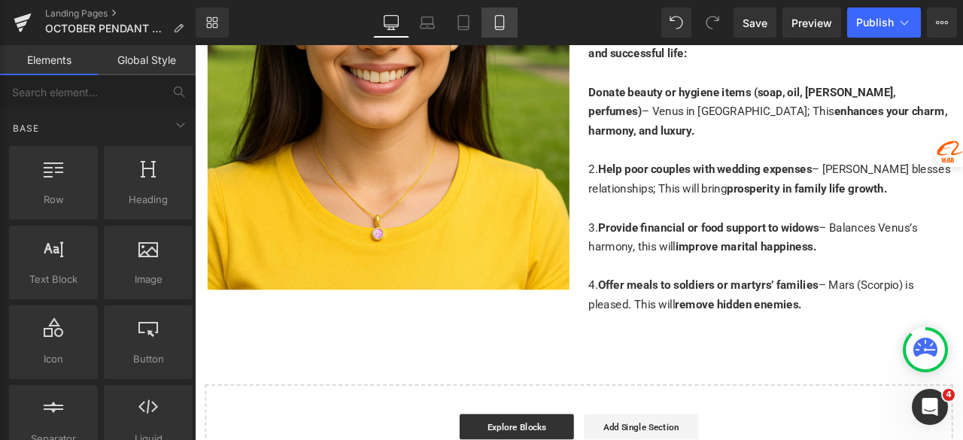
click at [498, 32] on link "Mobile" at bounding box center [500, 23] width 36 height 30
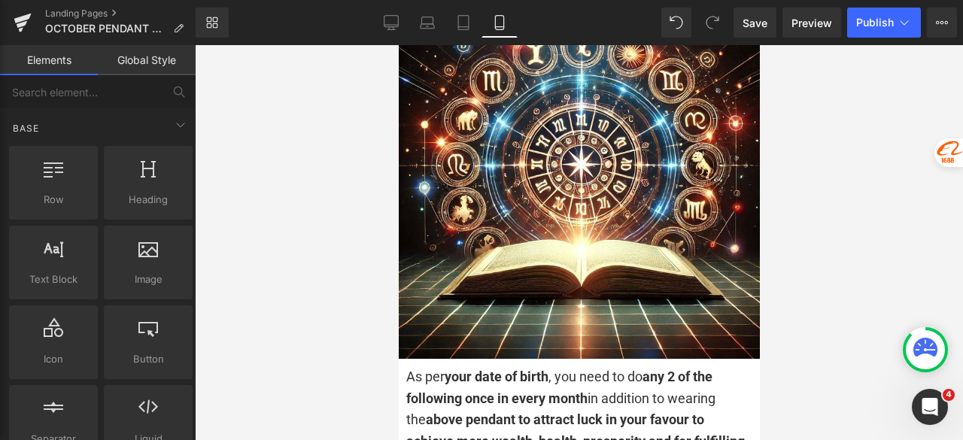
scroll to position [3464, 0]
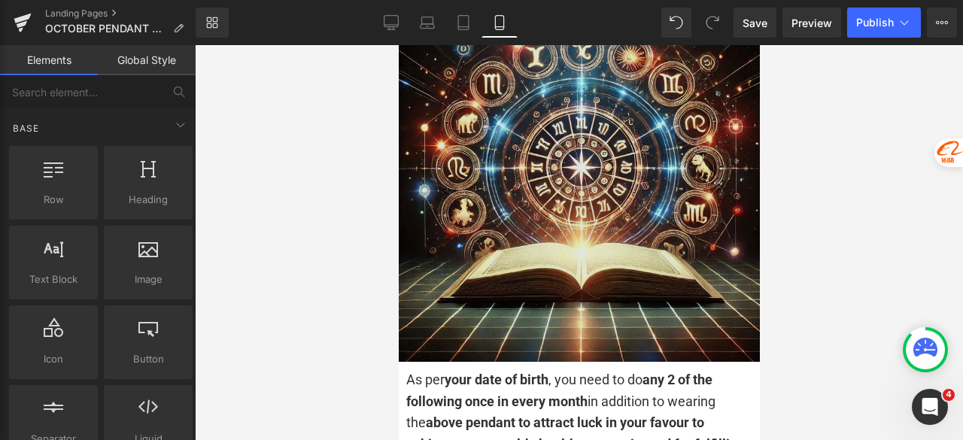
click at [525, 177] on img at bounding box center [578, 181] width 361 height 361
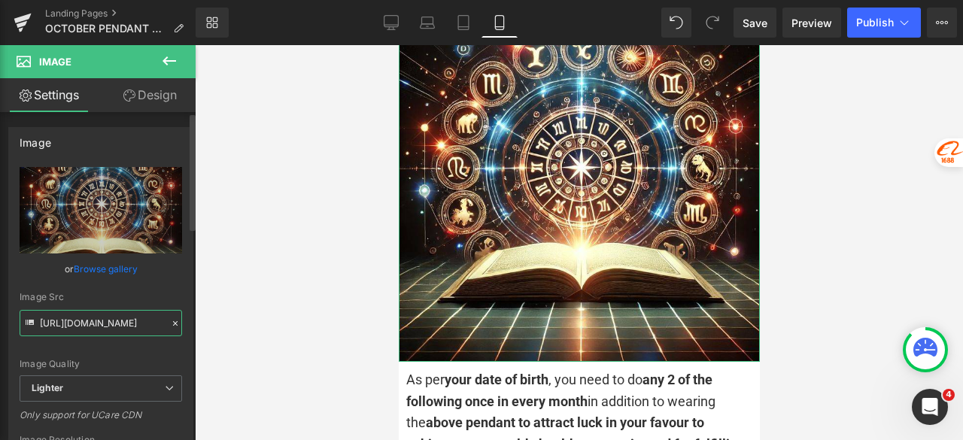
click at [73, 318] on input "https://ucarecdn.com/334e78cf-df33-49cc-bb9e-72b1b5610216/-/format/auto/-/previ…" at bounding box center [101, 323] width 163 height 26
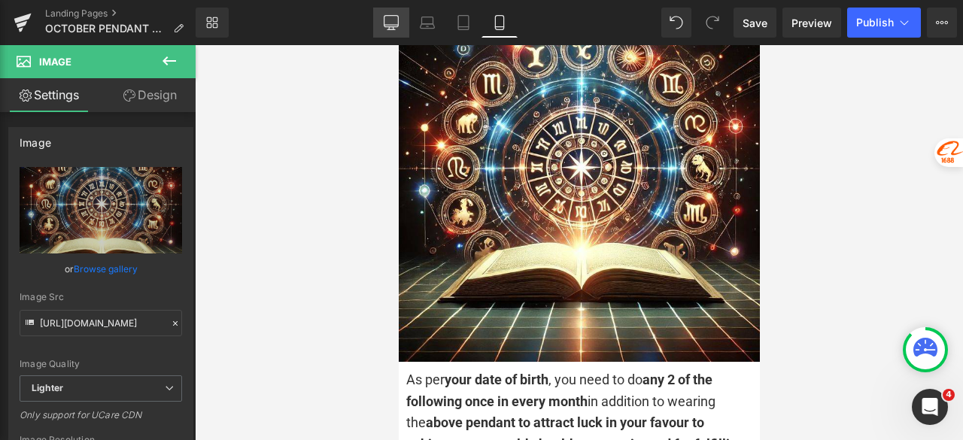
click at [388, 31] on link "Desktop" at bounding box center [391, 23] width 36 height 30
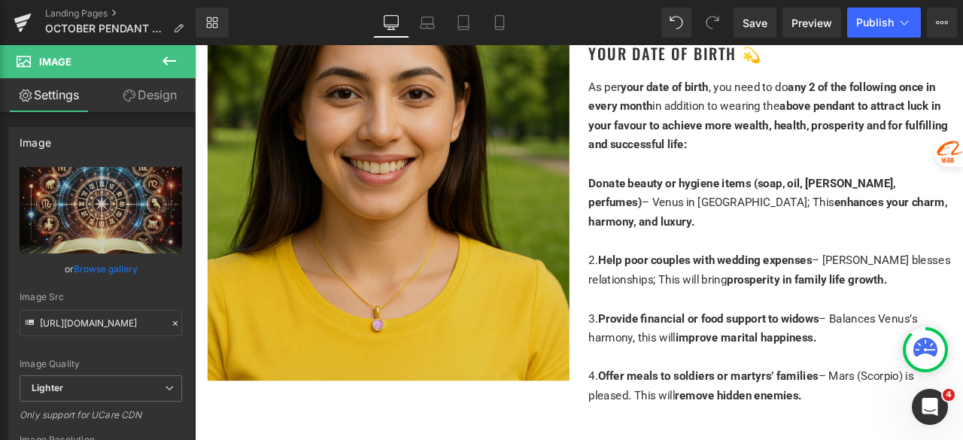
scroll to position [3461, 0]
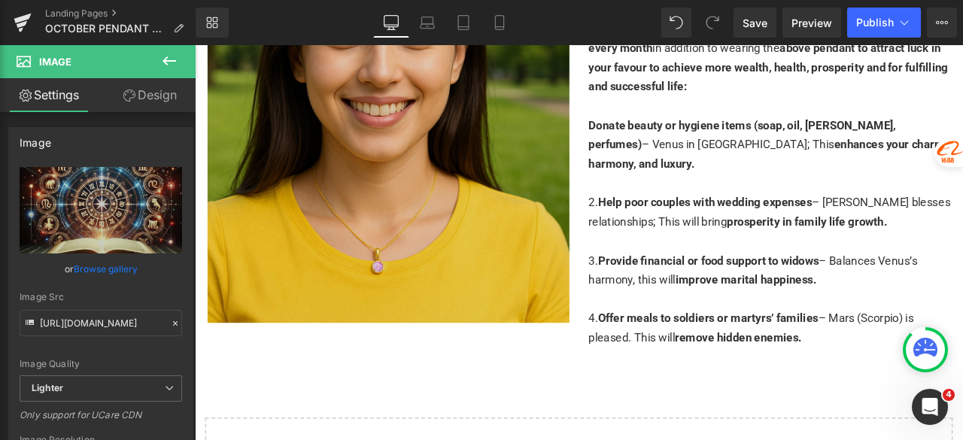
click at [462, 212] on img at bounding box center [424, 159] width 429 height 429
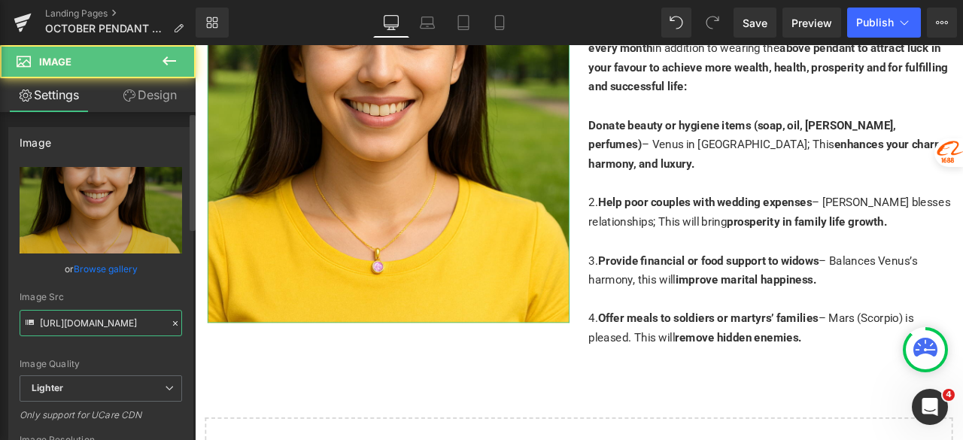
click at [120, 324] on input "https://ucarecdn.com/c44c0d44-c19c-4964-a76d-4e5eddd0c4c5/-/format/auto/-/previ…" at bounding box center [101, 323] width 163 height 26
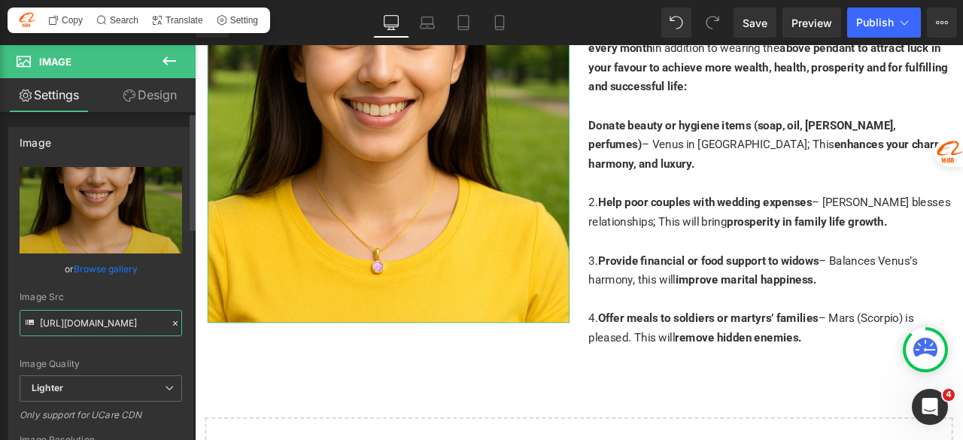
paste input "334e78cf-df33-49cc-bb9e-72b1b5610216/-/format/auto/-/preview/3000x3000/-/qualit…"
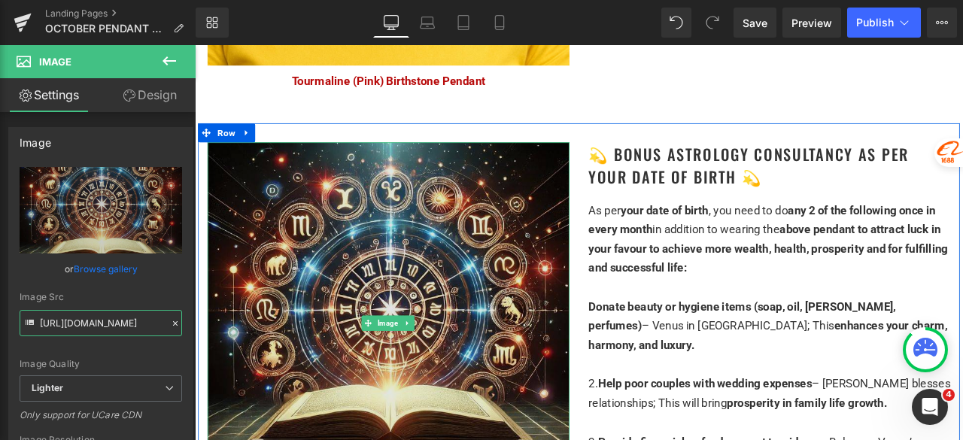
scroll to position [3160, 0]
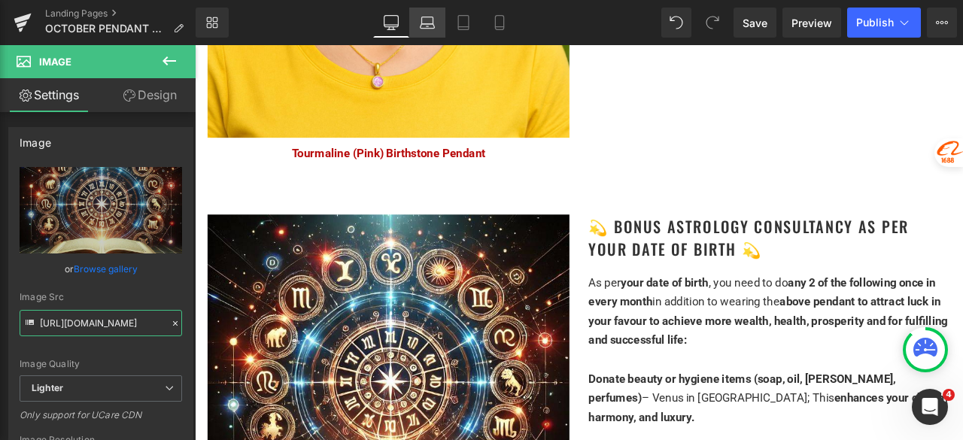
type input "https://ucarecdn.com/334e78cf-df33-49cc-bb9e-72b1b5610216/-/format/auto/-/previ…"
click at [424, 8] on link "Laptop" at bounding box center [427, 23] width 36 height 30
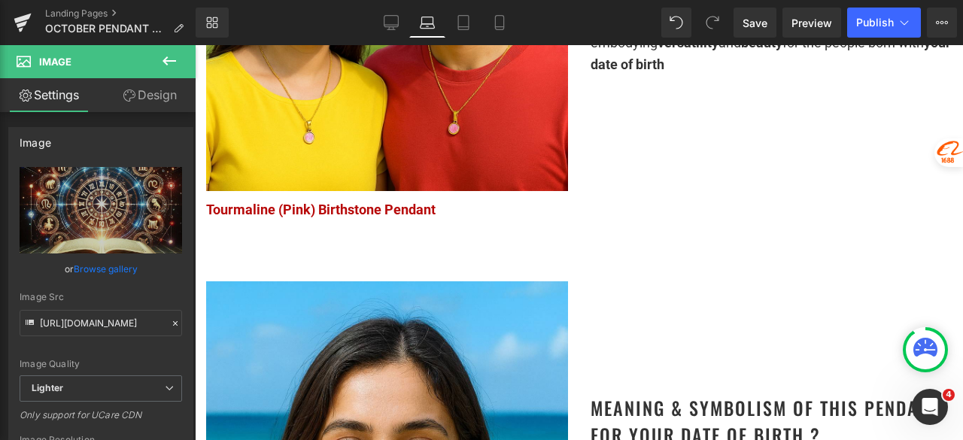
scroll to position [986, 0]
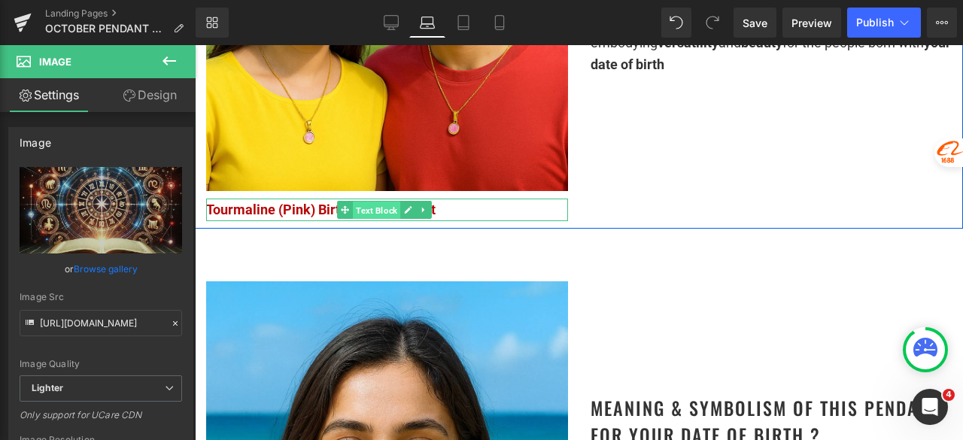
click at [372, 202] on span "Text Block" at bounding box center [376, 211] width 47 height 18
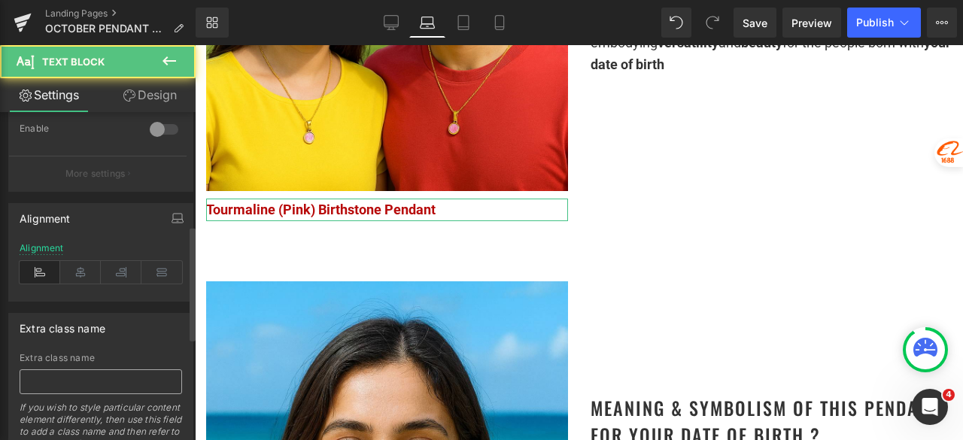
scroll to position [619, 0]
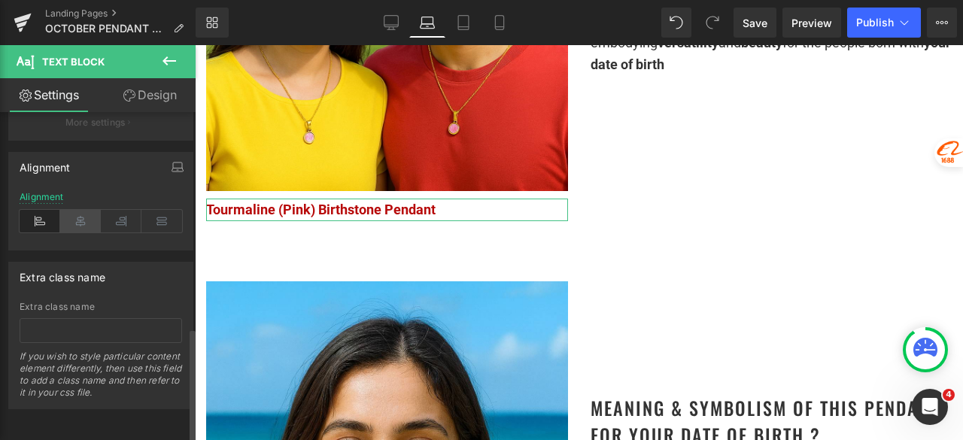
click at [81, 214] on icon at bounding box center [80, 221] width 41 height 23
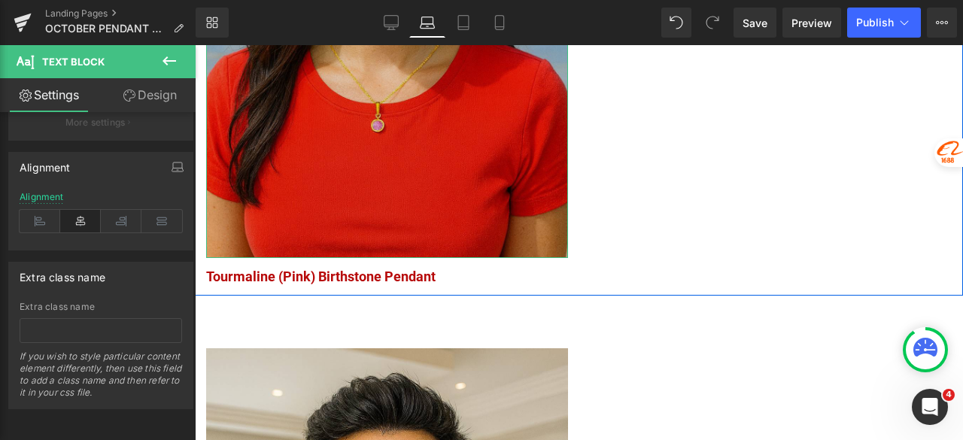
scroll to position [1588, 0]
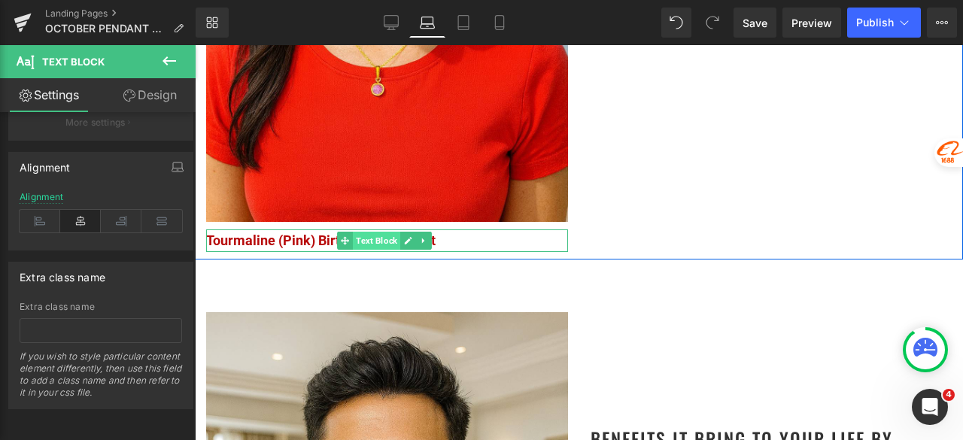
click at [367, 232] on span "Text Block" at bounding box center [376, 241] width 47 height 18
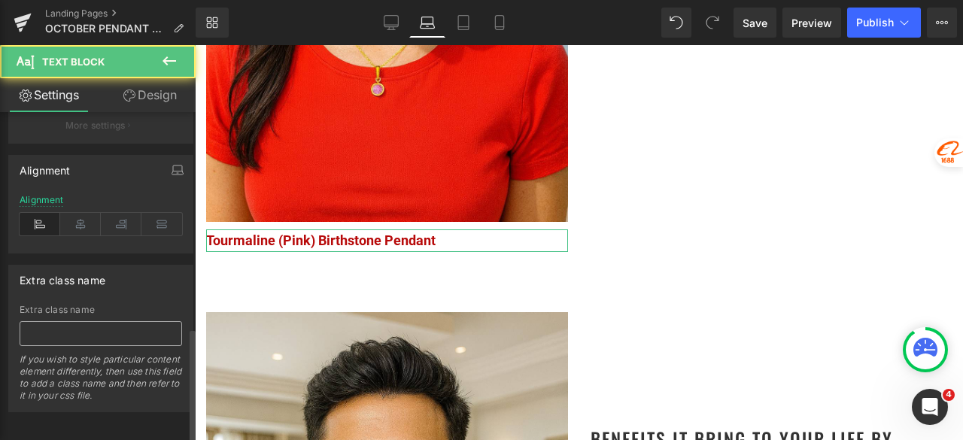
scroll to position [619, 0]
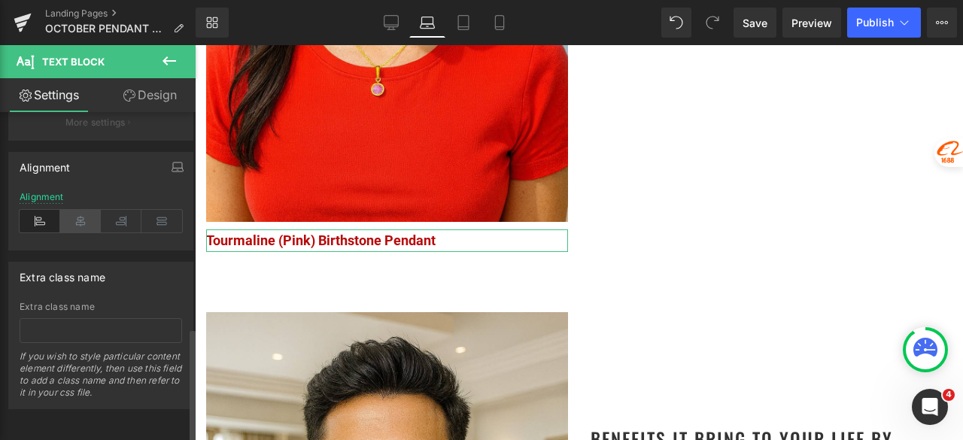
click at [83, 214] on icon at bounding box center [80, 221] width 41 height 23
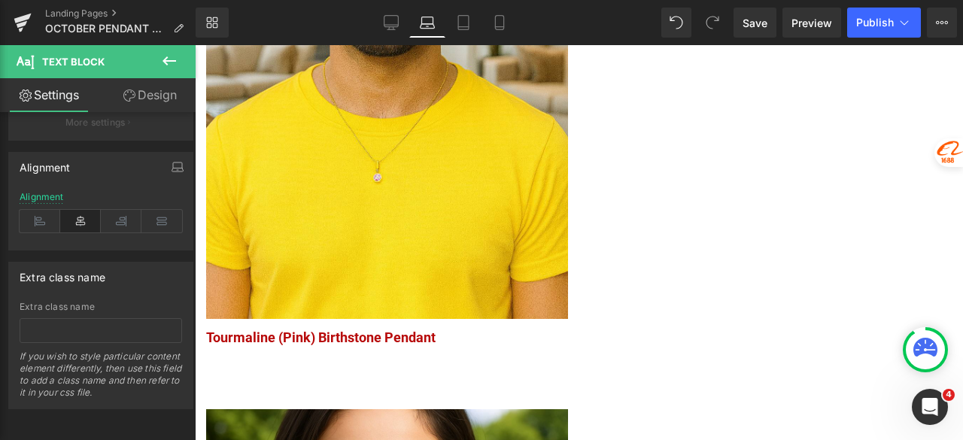
scroll to position [2190, 0]
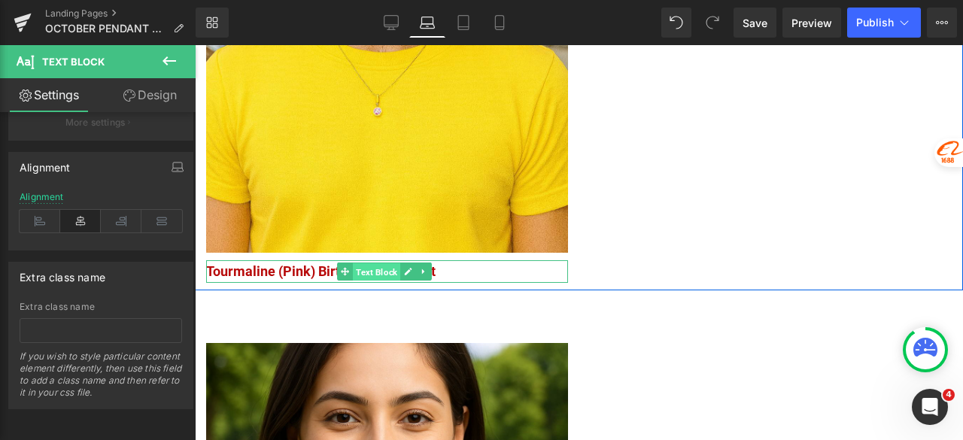
click at [369, 263] on span "Text Block" at bounding box center [376, 272] width 47 height 18
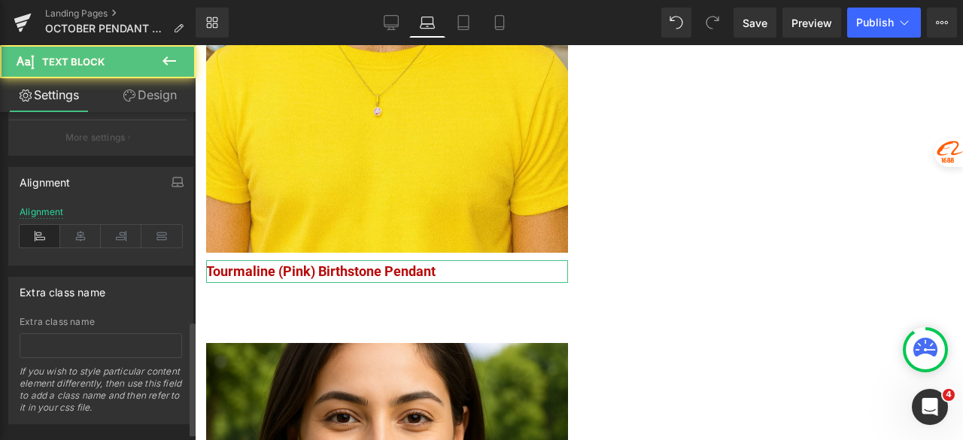
scroll to position [619, 0]
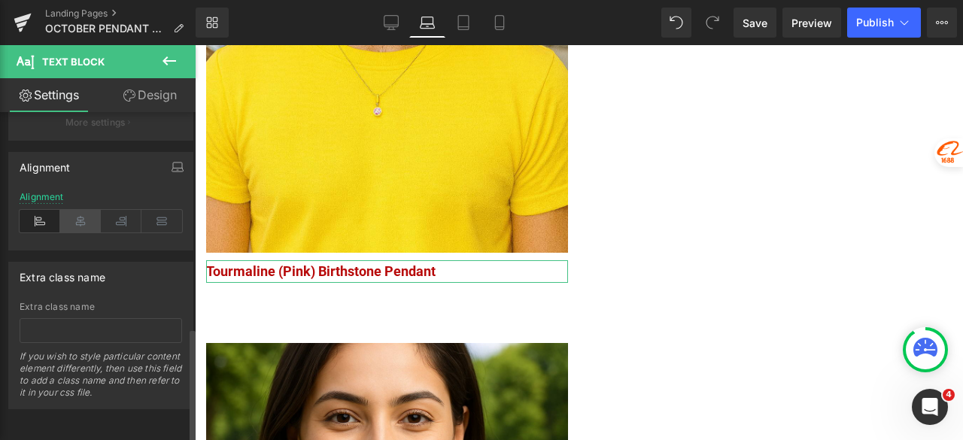
click at [83, 211] on icon at bounding box center [80, 221] width 41 height 23
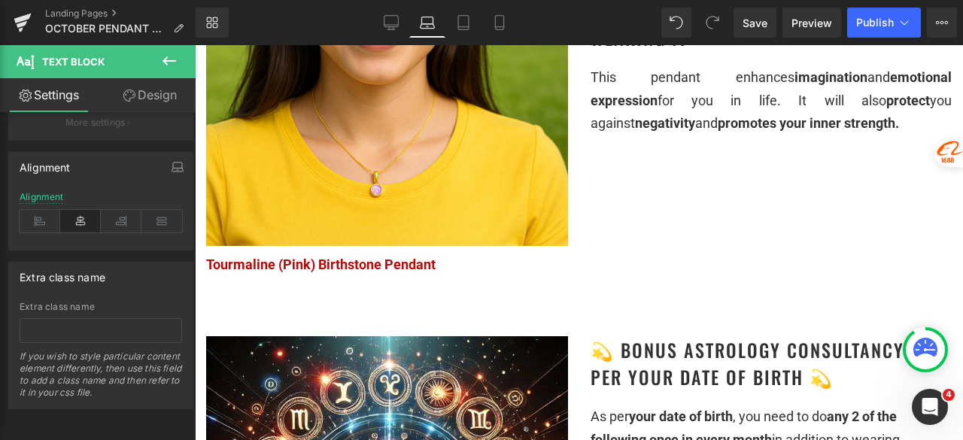
scroll to position [2641, 0]
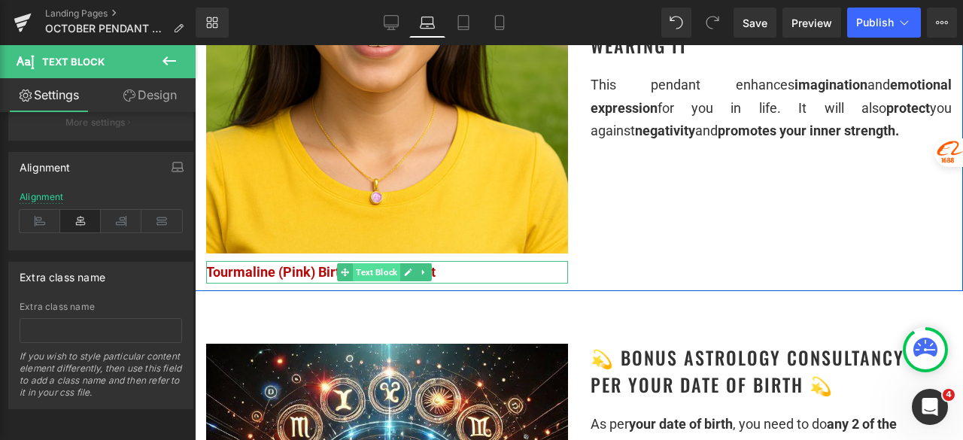
click at [391, 263] on span "Text Block" at bounding box center [376, 272] width 47 height 18
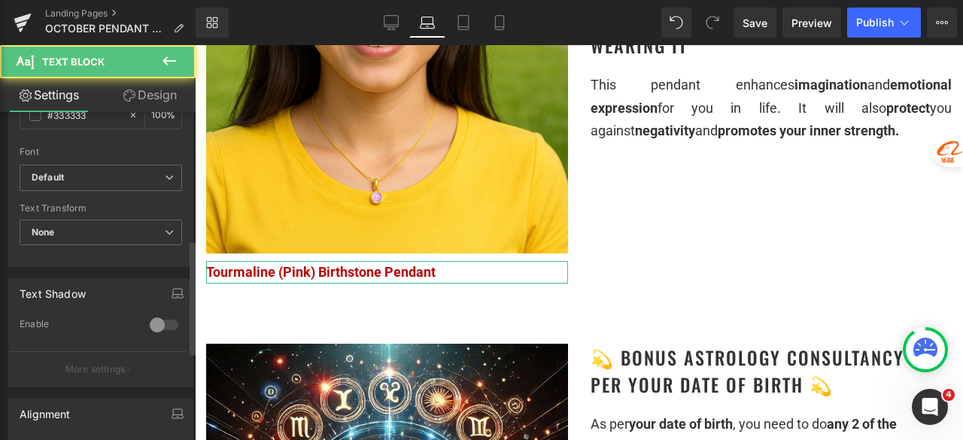
scroll to position [527, 0]
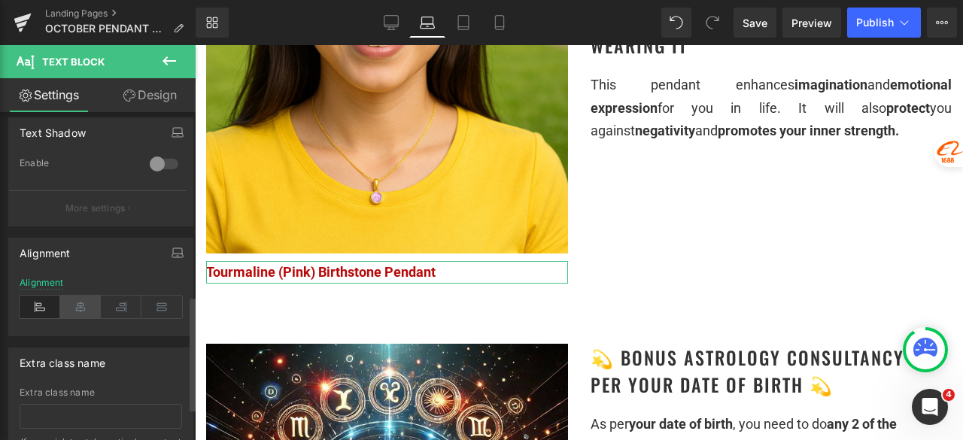
click at [85, 299] on icon at bounding box center [80, 307] width 41 height 23
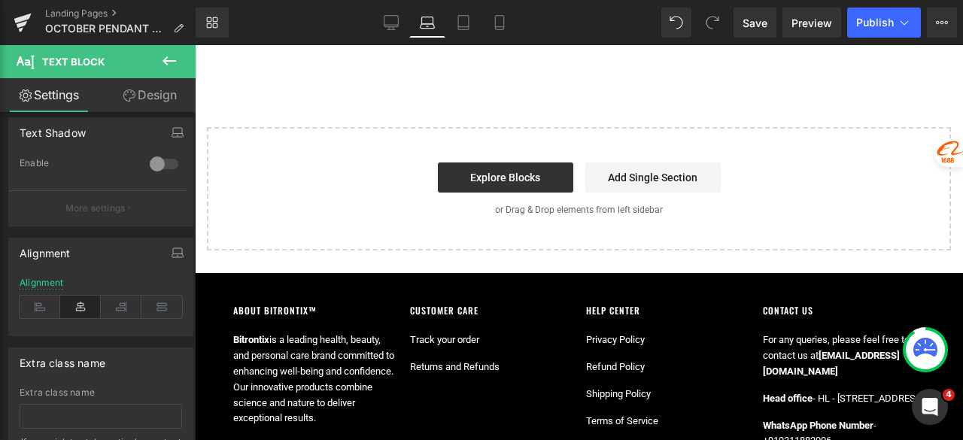
scroll to position [3469, 0]
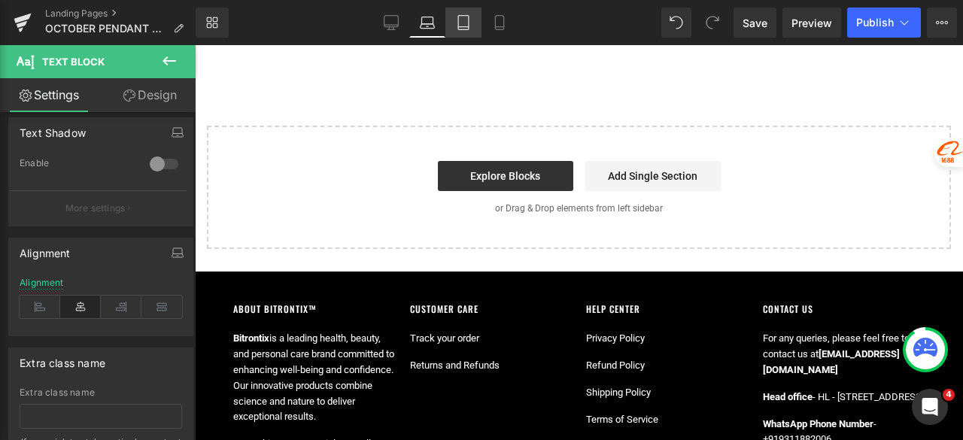
click at [464, 20] on icon at bounding box center [463, 22] width 15 height 15
type input "100"
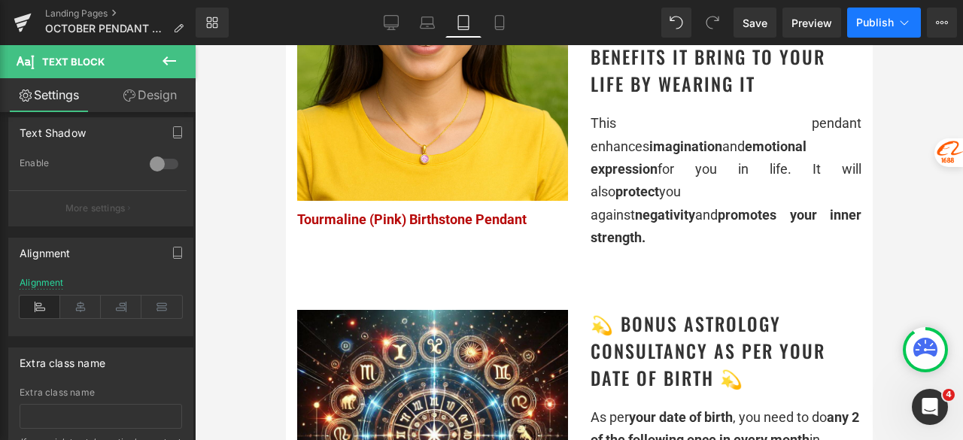
click at [874, 28] on span "Publish" at bounding box center [875, 23] width 38 height 12
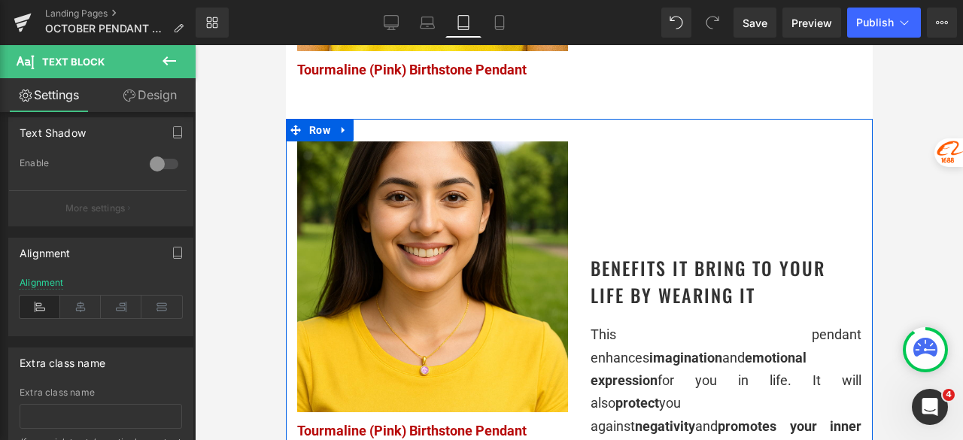
scroll to position [1968, 0]
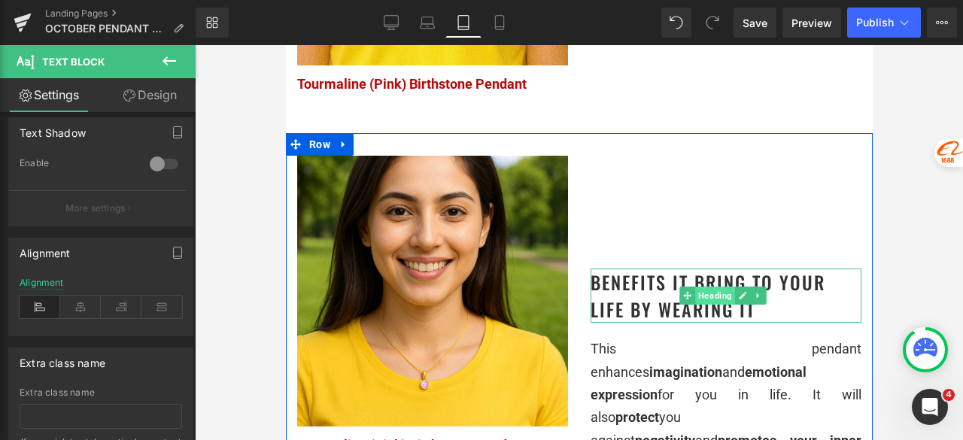
click at [701, 287] on span "Heading" at bounding box center [715, 296] width 40 height 18
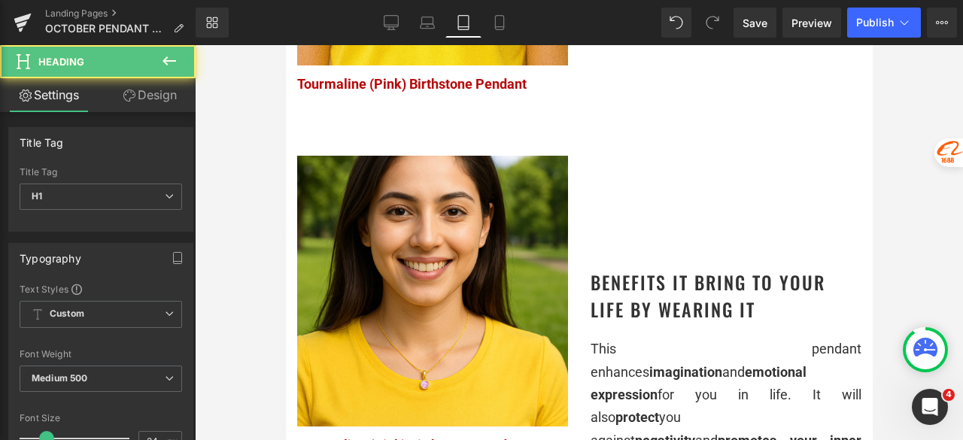
click at [703, 269] on h1 "Benefits it bring to your life by Wearing It" at bounding box center [725, 296] width 271 height 54
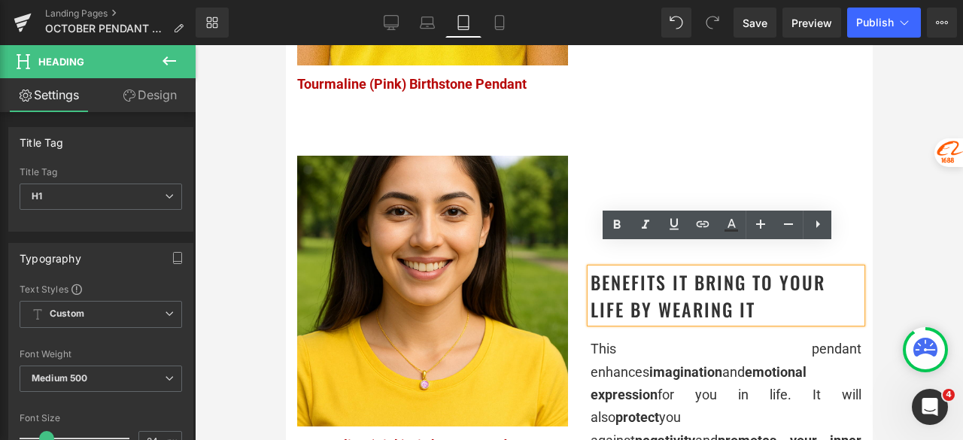
click at [167, 100] on link "Design" at bounding box center [150, 95] width 98 height 34
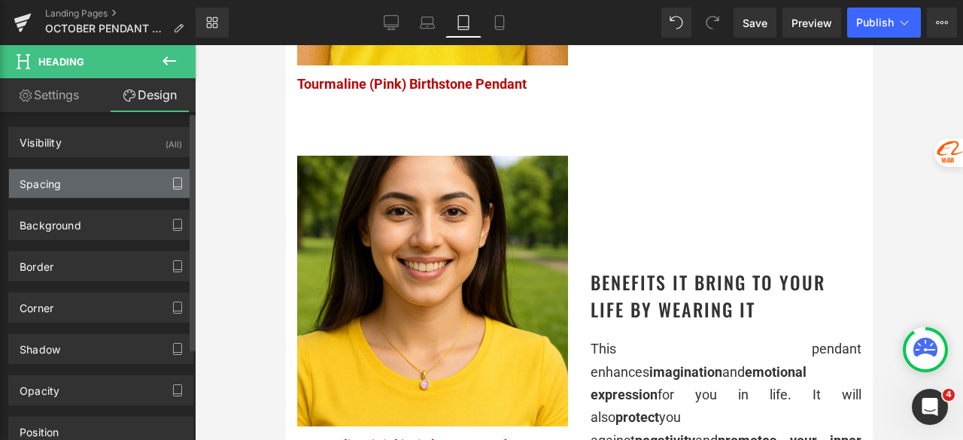
click at [172, 180] on icon "button" at bounding box center [178, 184] width 12 height 12
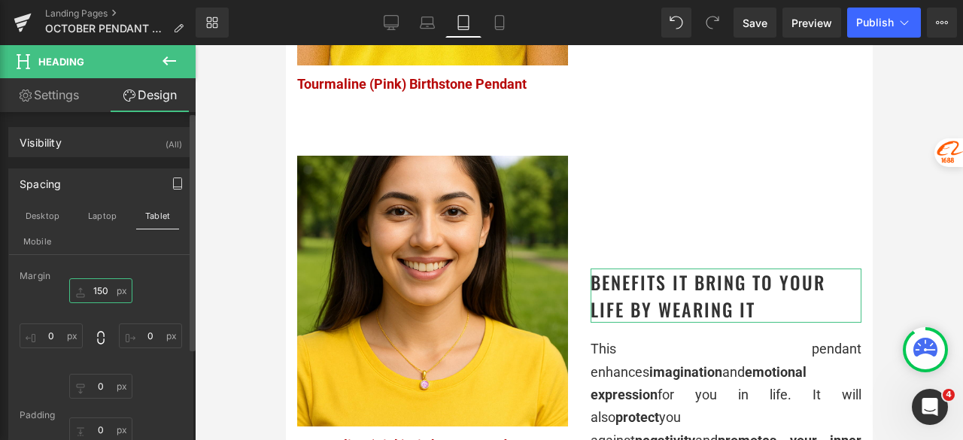
click at [87, 281] on input "150" at bounding box center [100, 290] width 63 height 25
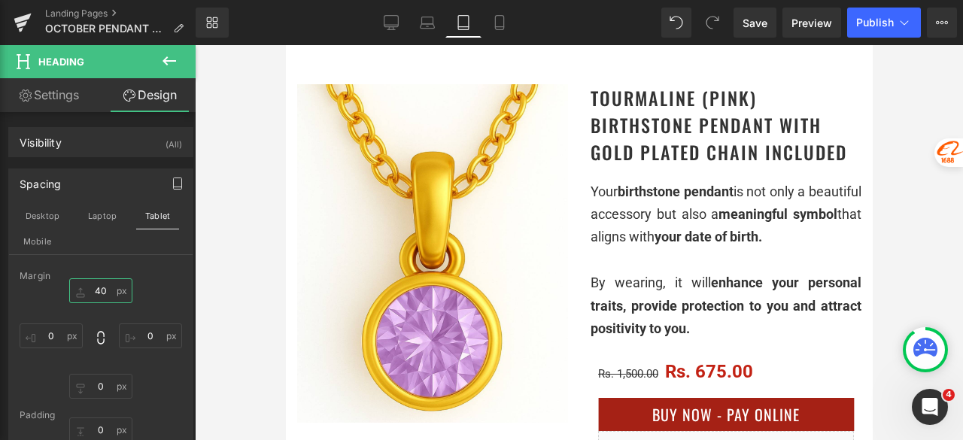
scroll to position [0, 0]
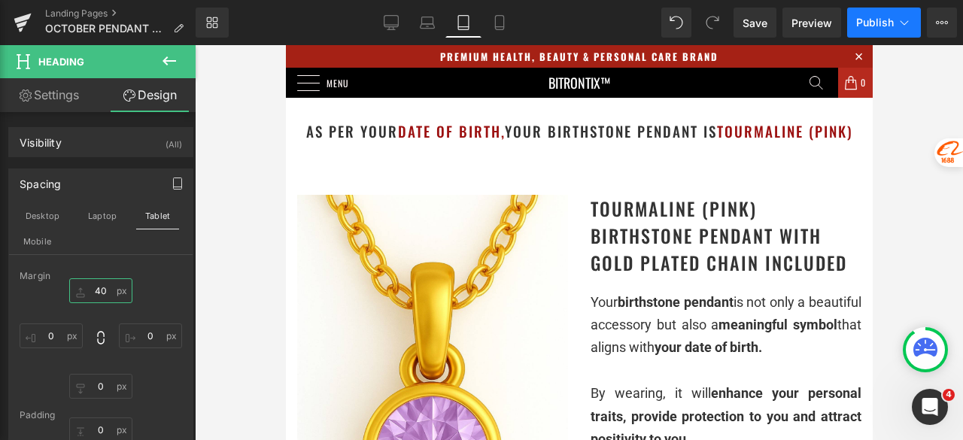
type input "40"
click at [865, 23] on span "Publish" at bounding box center [875, 23] width 38 height 12
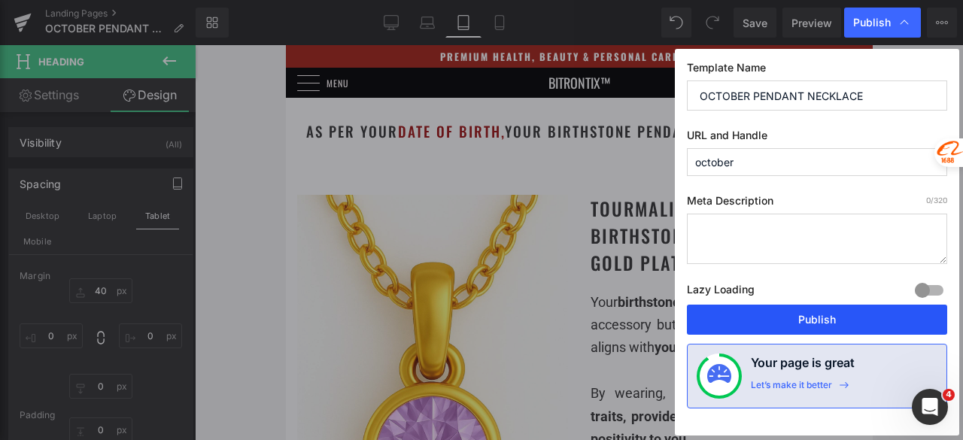
click at [826, 314] on button "Publish" at bounding box center [817, 320] width 260 height 30
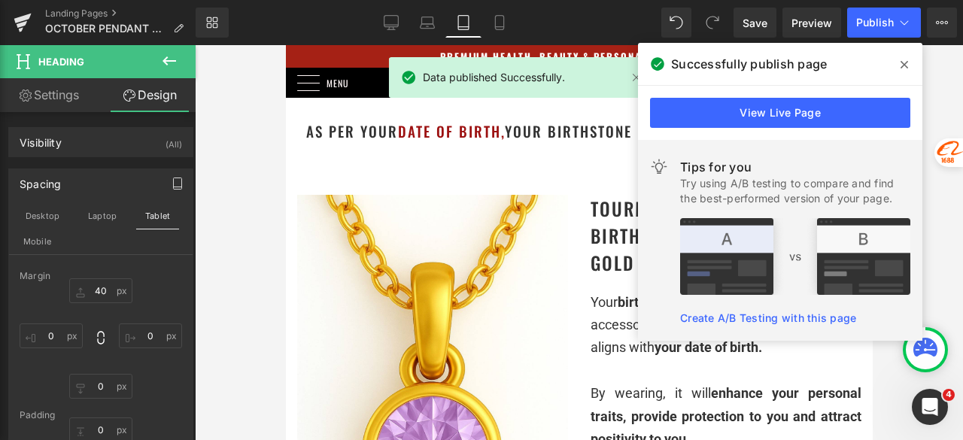
click at [903, 65] on icon at bounding box center [905, 65] width 8 height 12
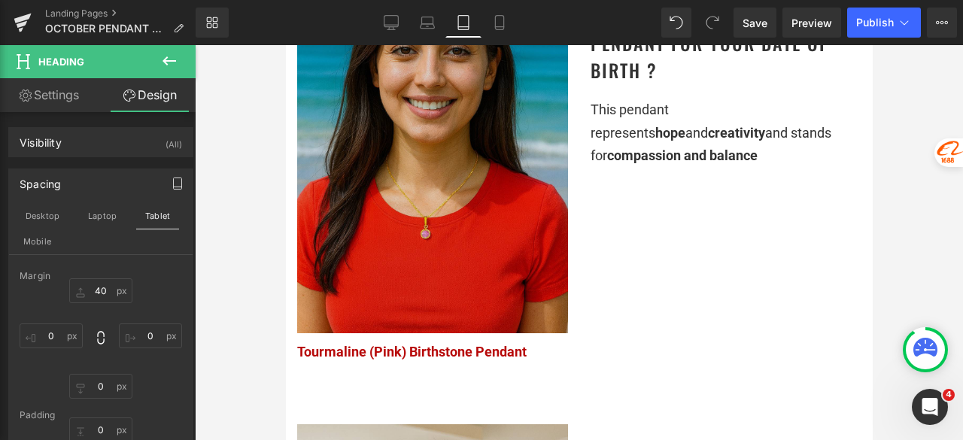
scroll to position [1204, 0]
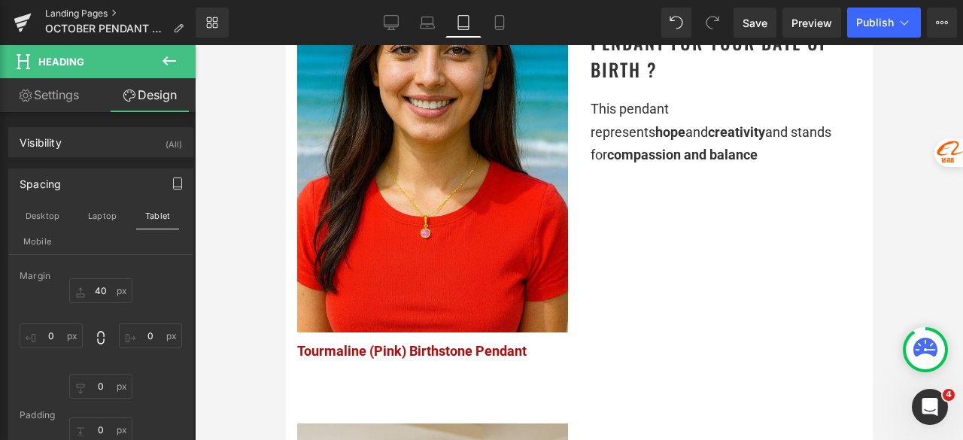
click at [90, 8] on link "Landing Pages" at bounding box center [120, 14] width 150 height 12
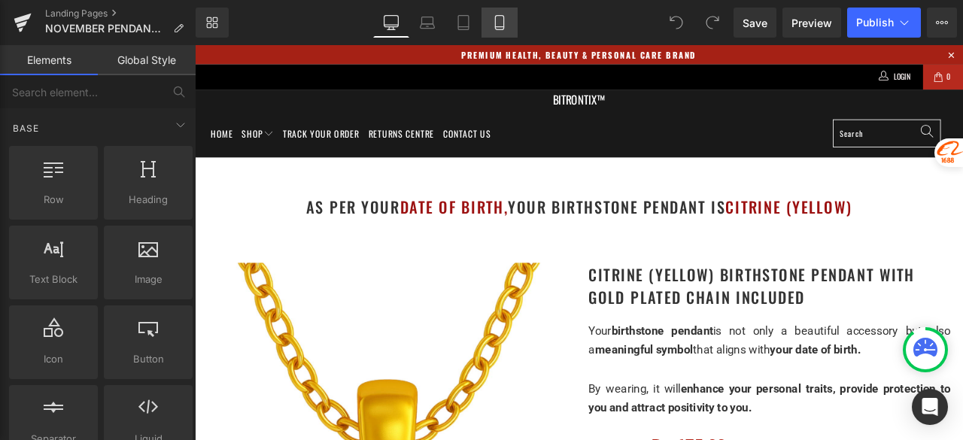
click at [490, 22] on link "Mobile" at bounding box center [500, 23] width 36 height 30
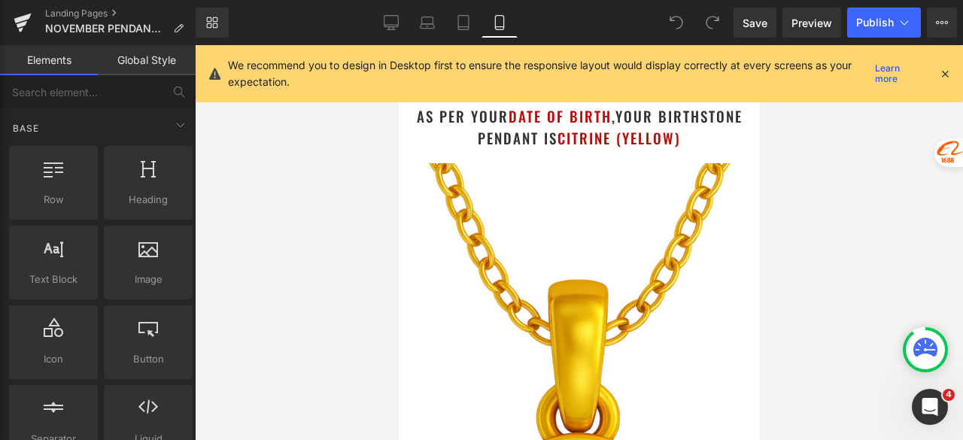
drag, startPoint x: 944, startPoint y: 70, endPoint x: 935, endPoint y: 76, distance: 11.5
click at [944, 70] on icon at bounding box center [945, 74] width 14 height 14
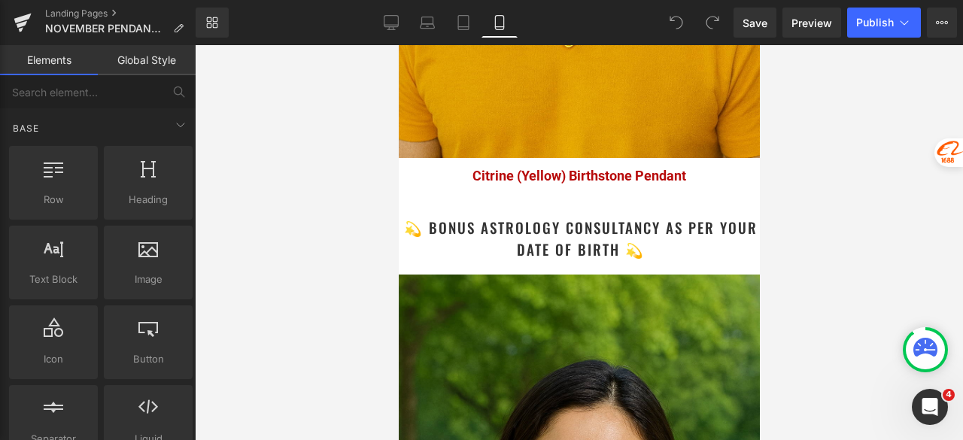
scroll to position [2285, 0]
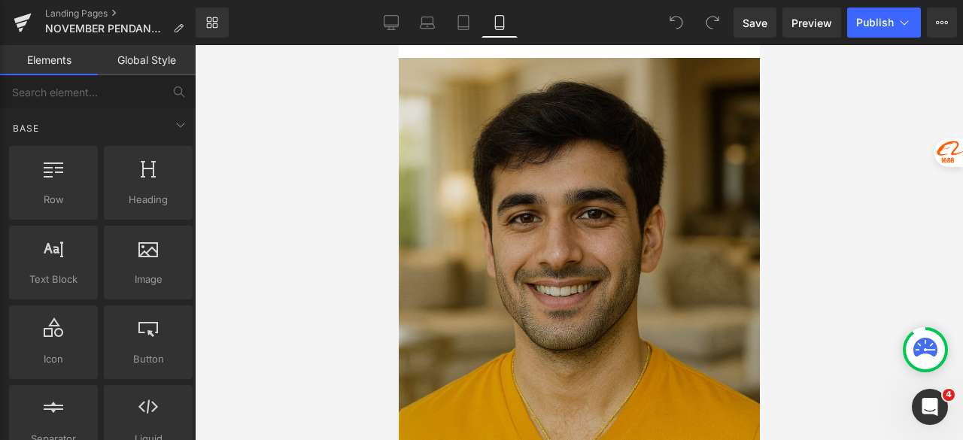
click at [506, 225] on img at bounding box center [578, 329] width 361 height 542
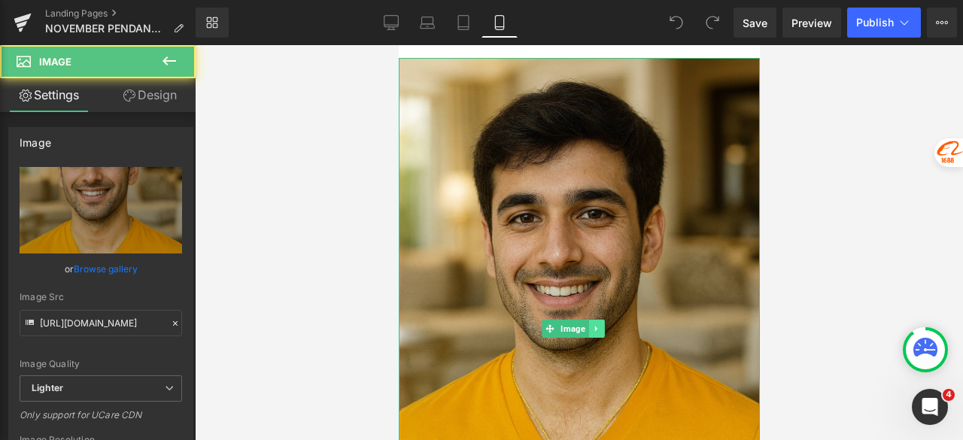
click at [599, 324] on icon at bounding box center [596, 328] width 8 height 9
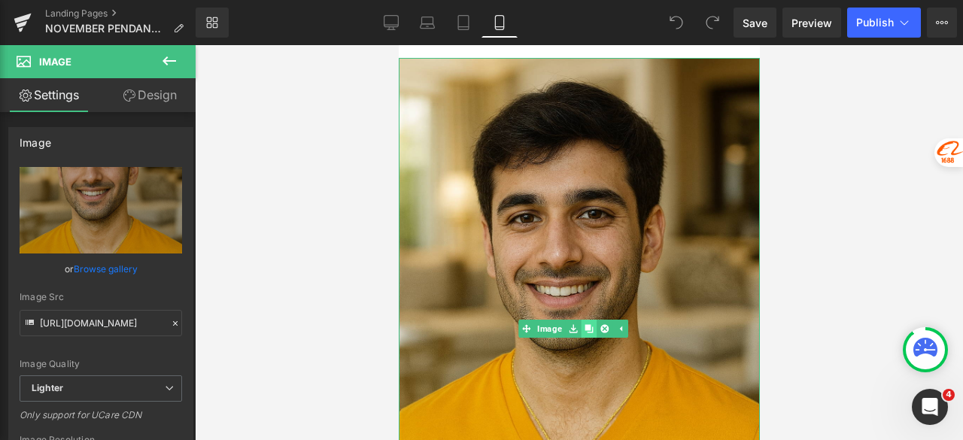
click at [587, 324] on icon at bounding box center [588, 328] width 8 height 8
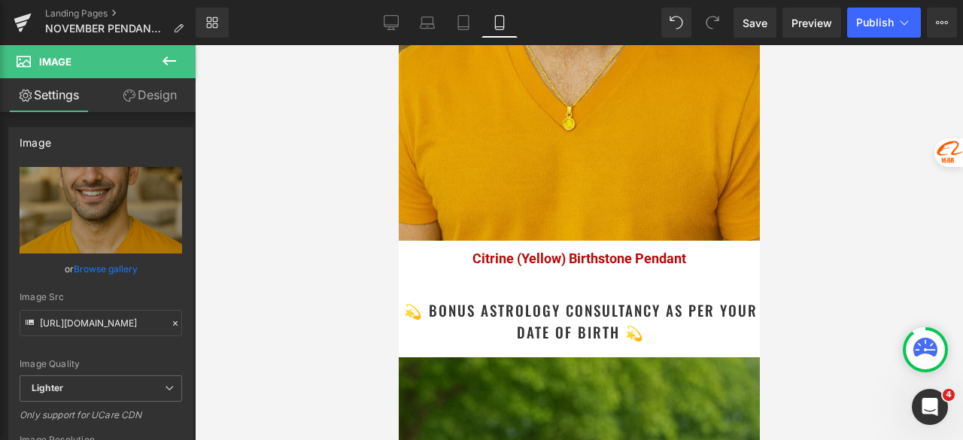
scroll to position [3206, 0]
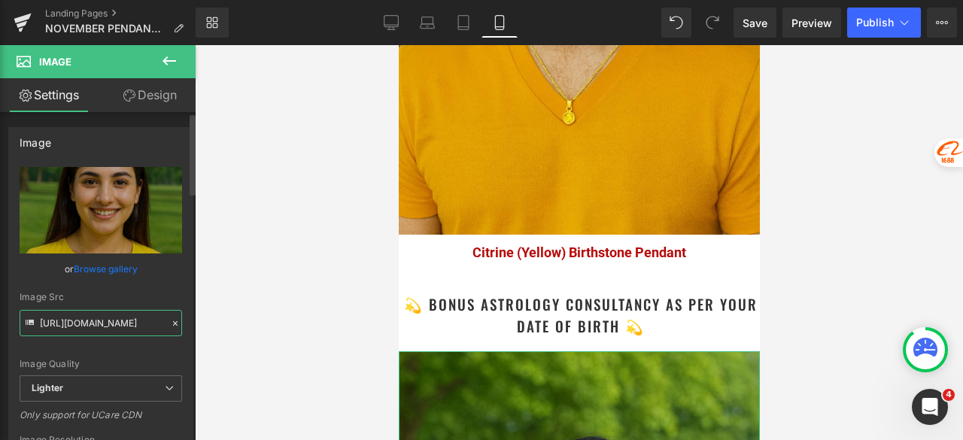
click at [111, 320] on input "https://ucarecdn.com/b3859db5-4685-41cf-bb16-934b0082fa2f/-/format/auto/-/previ…" at bounding box center [101, 323] width 163 height 26
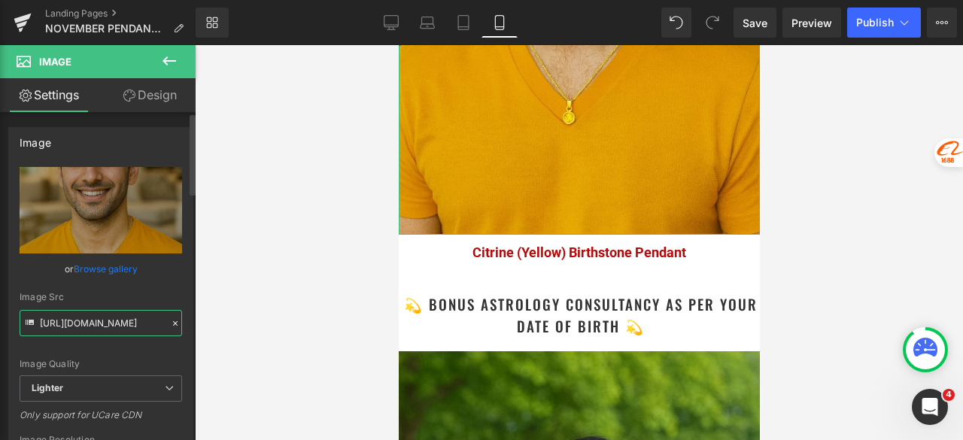
click at [97, 321] on input "https://ucarecdn.com/f70adee1-a980-438b-b0f9-367cc5539fdb/-/format/auto/-/previ…" at bounding box center [101, 323] width 163 height 26
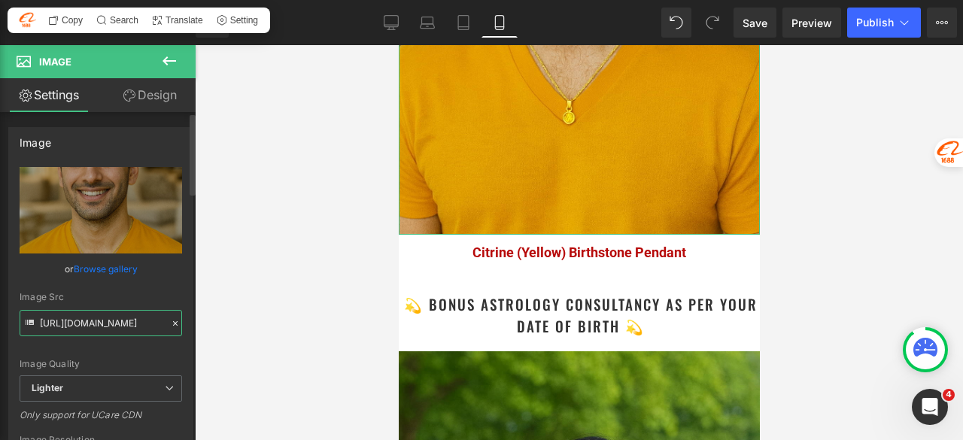
paste input "b3859db5-4685-41cf-bb16-934b0082fa2f/-/format/auto/-/preview/3000x3000/-/qualit…"
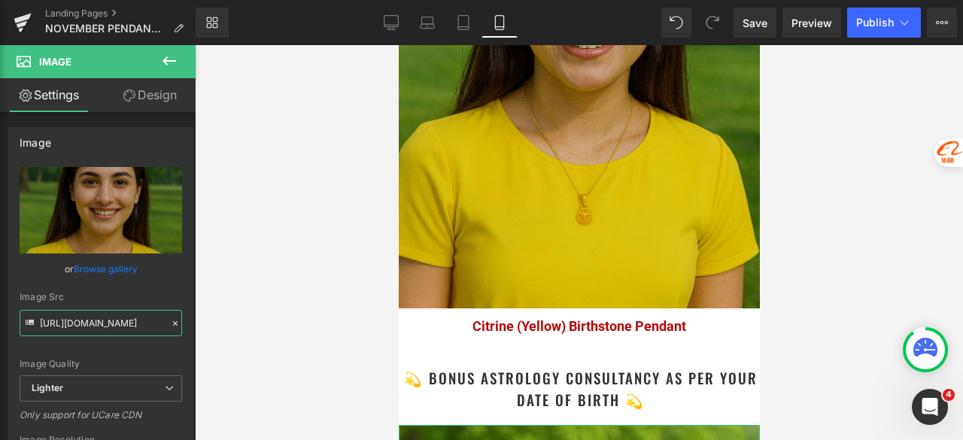
scroll to position [3131, 0]
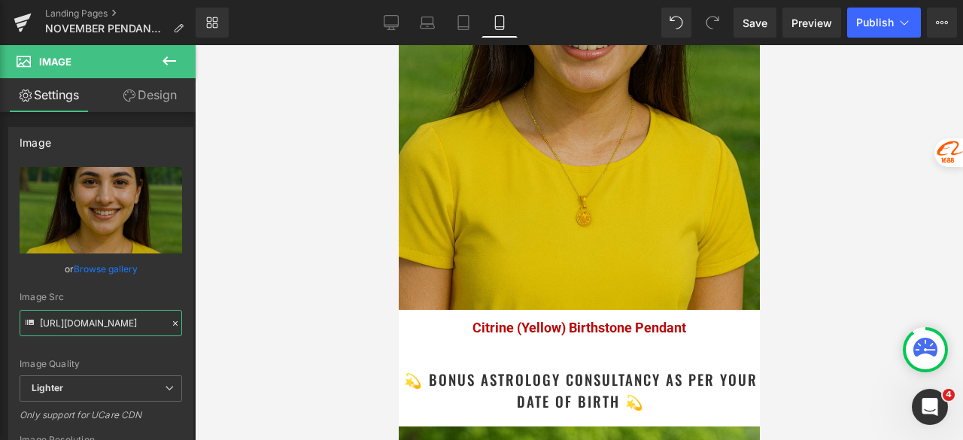
type input "https://ucarecdn.com/b3859db5-4685-41cf-bb16-934b0082fa2f/-/format/auto/-/previ…"
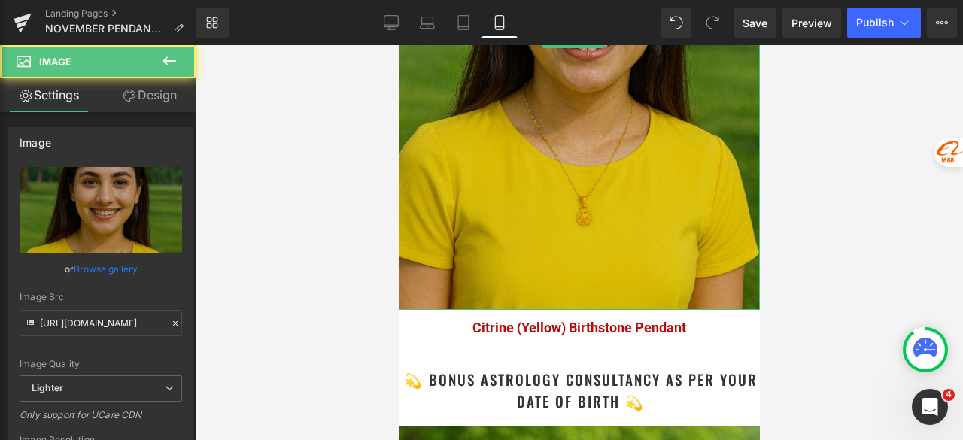
click at [527, 139] on img at bounding box center [578, 39] width 361 height 542
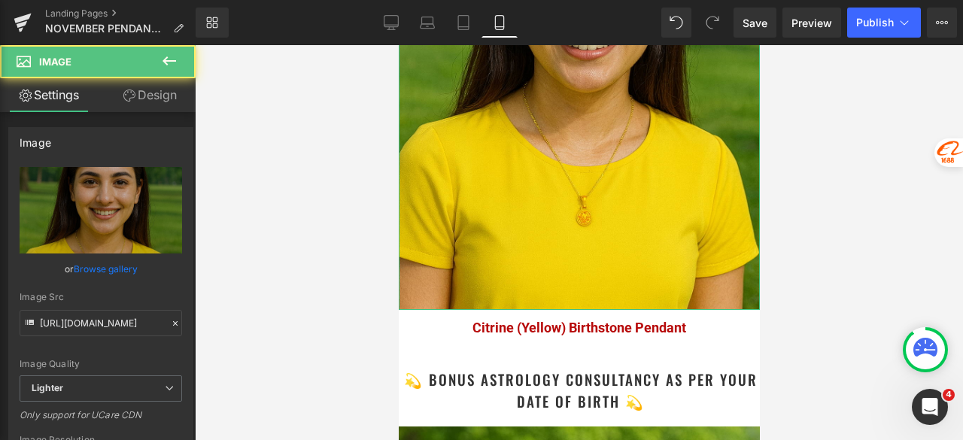
click at [155, 102] on link "Design" at bounding box center [150, 95] width 98 height 34
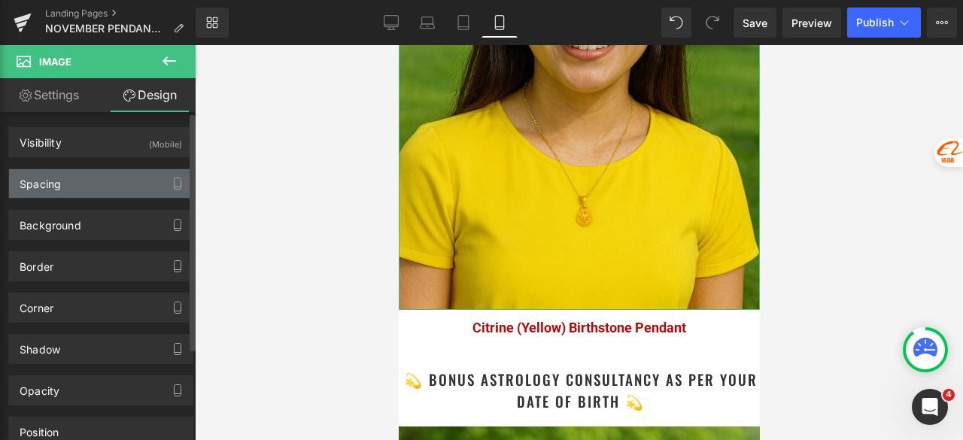
click at [45, 190] on div "Spacing" at bounding box center [101, 183] width 184 height 29
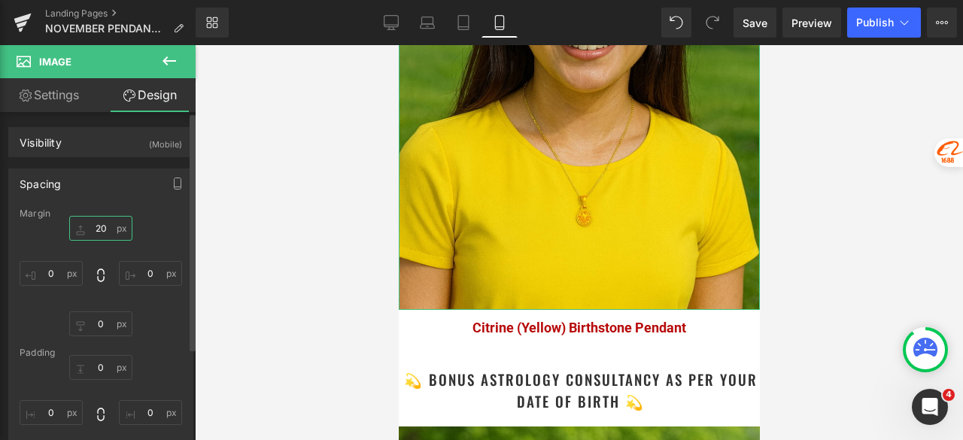
click at [102, 228] on input "20" at bounding box center [100, 228] width 63 height 25
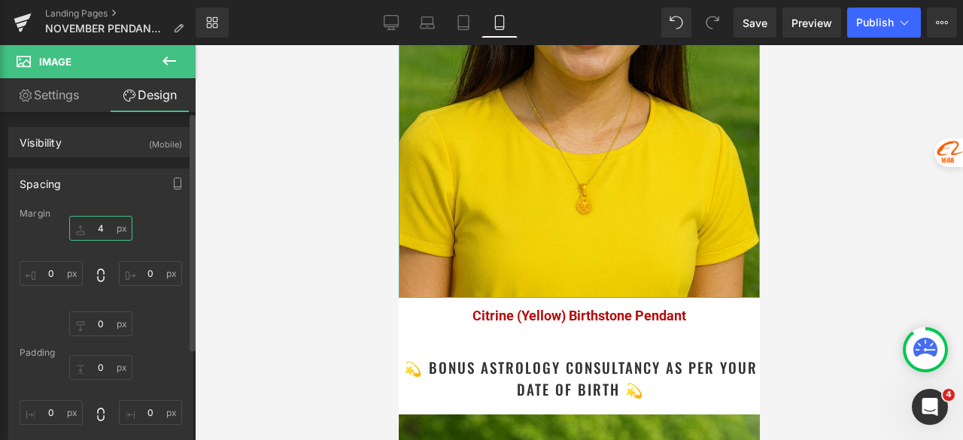
type input "40"
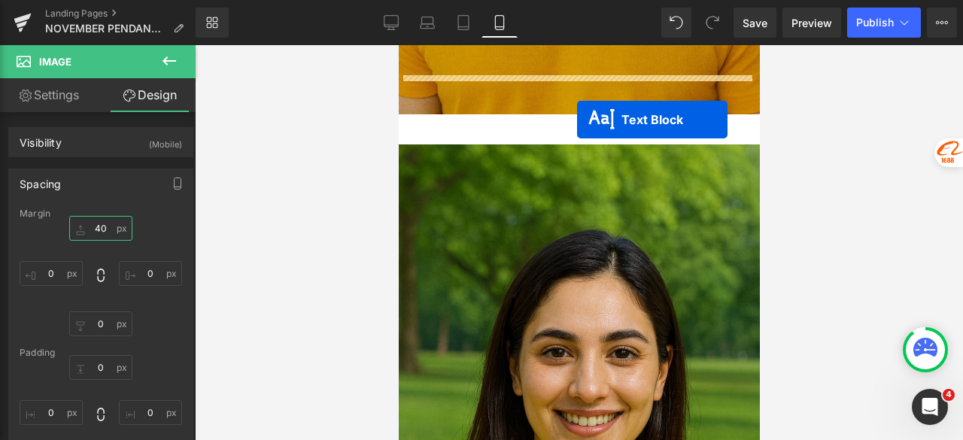
scroll to position [2680, 0]
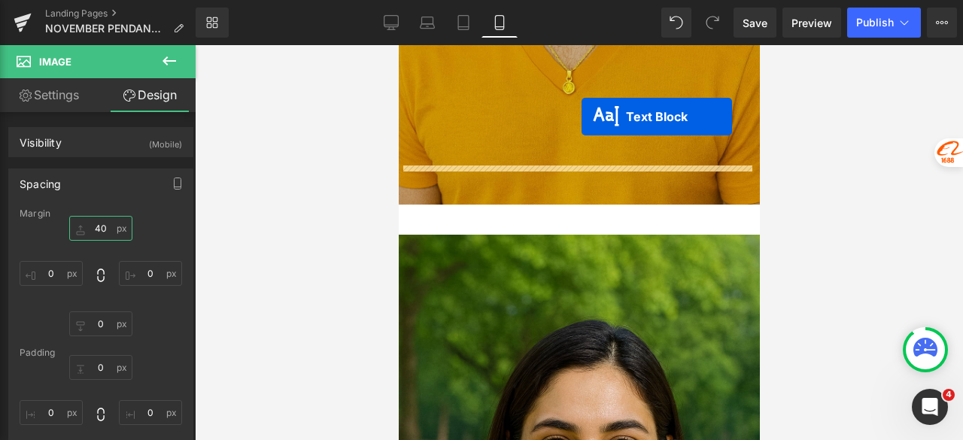
drag, startPoint x: 561, startPoint y: 398, endPoint x: 581, endPoint y: 102, distance: 297.1
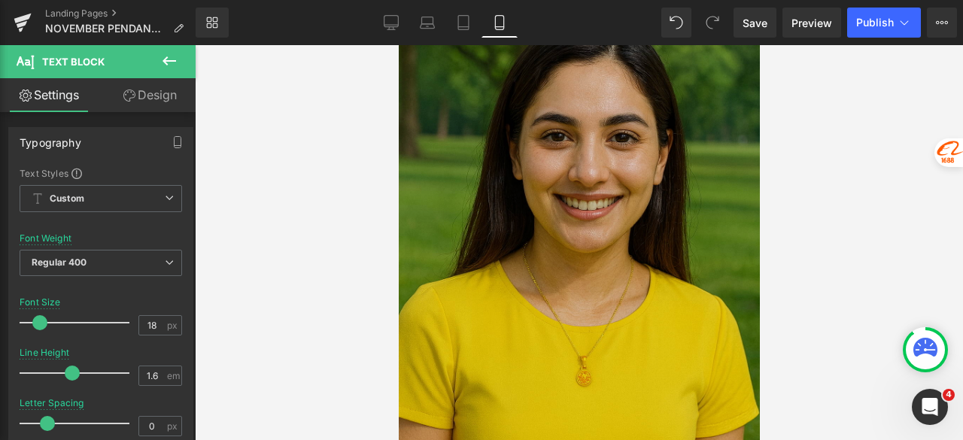
scroll to position [3432, 0]
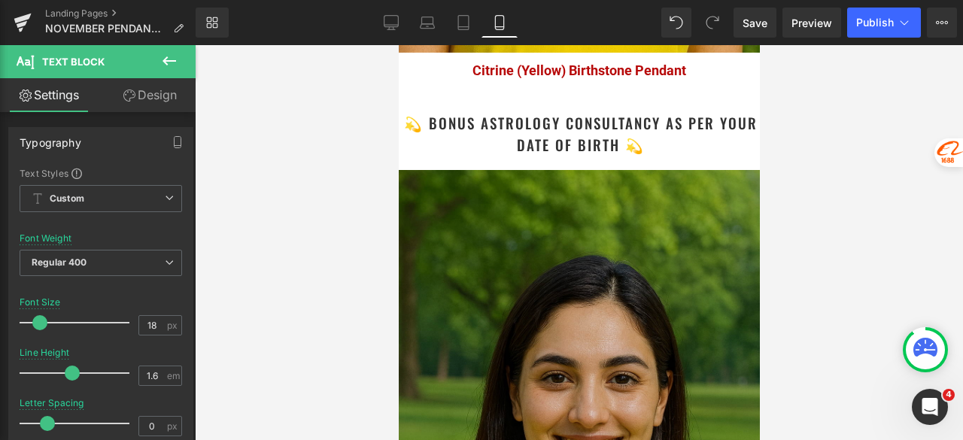
click at [524, 248] on img at bounding box center [578, 441] width 361 height 542
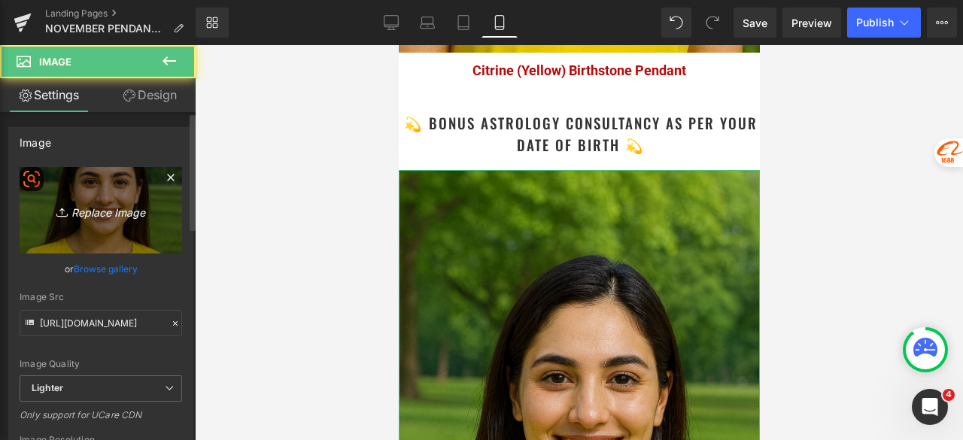
click at [67, 221] on link "Replace Image" at bounding box center [101, 210] width 163 height 87
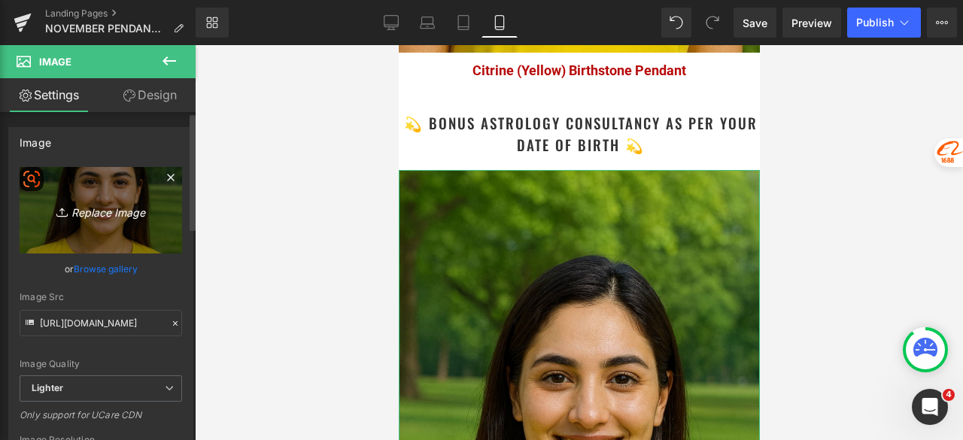
type input "C:\fakepath\Astrology Image_5.jpg"
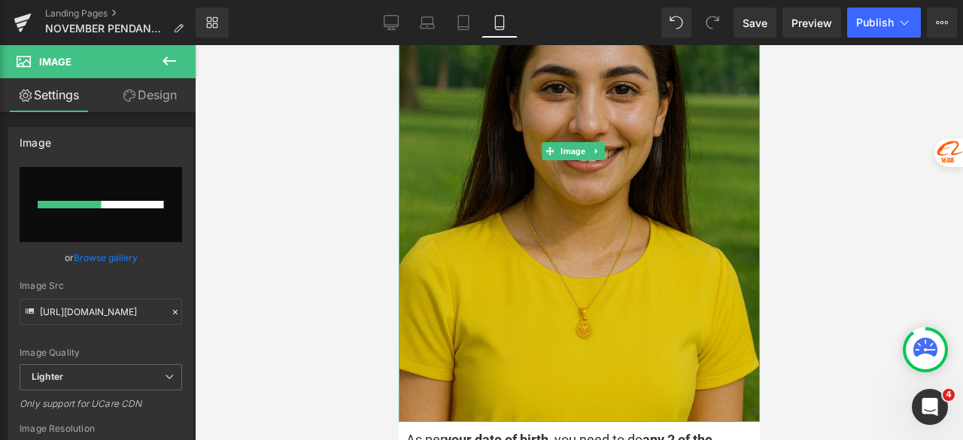
scroll to position [3733, 0]
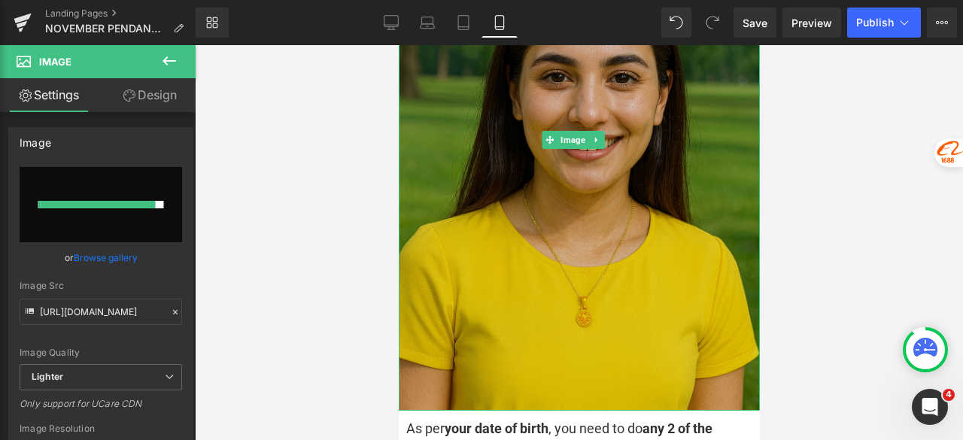
type input "https://ucarecdn.com/b800f575-655f-4fc4-92fe-07c884b04dd2/-/format/auto/-/previ…"
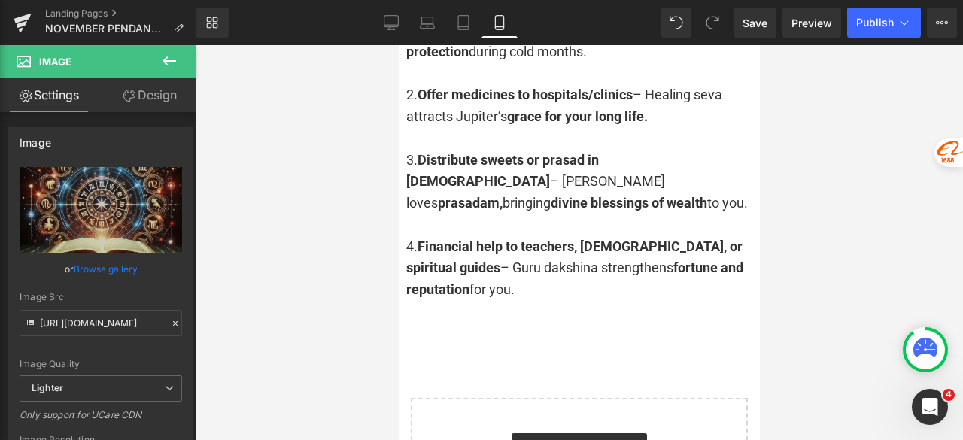
scroll to position [4109, 0]
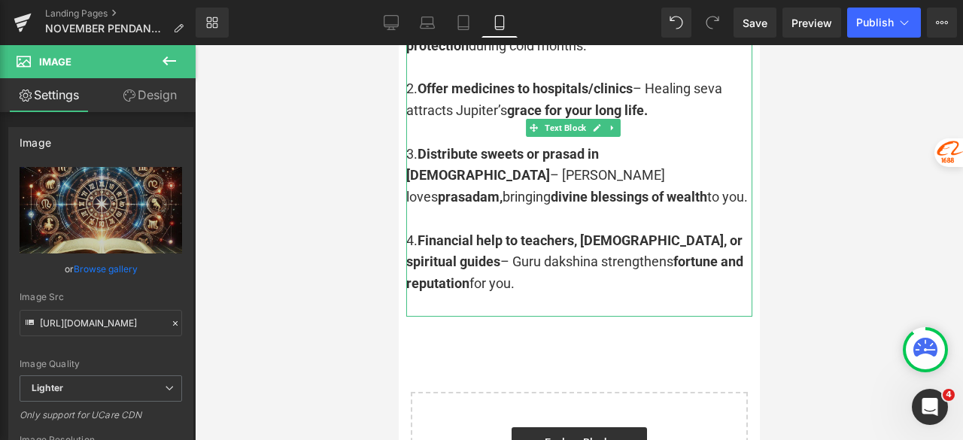
click at [461, 295] on div at bounding box center [579, 306] width 346 height 22
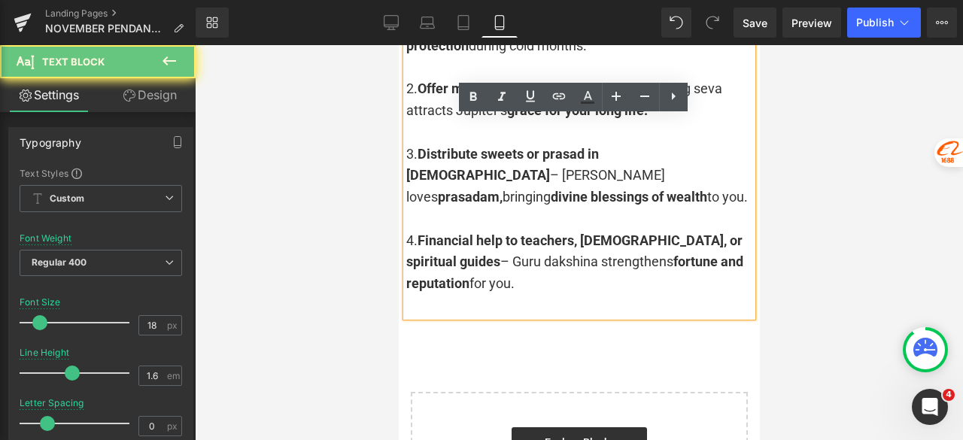
click at [456, 295] on div at bounding box center [579, 306] width 346 height 22
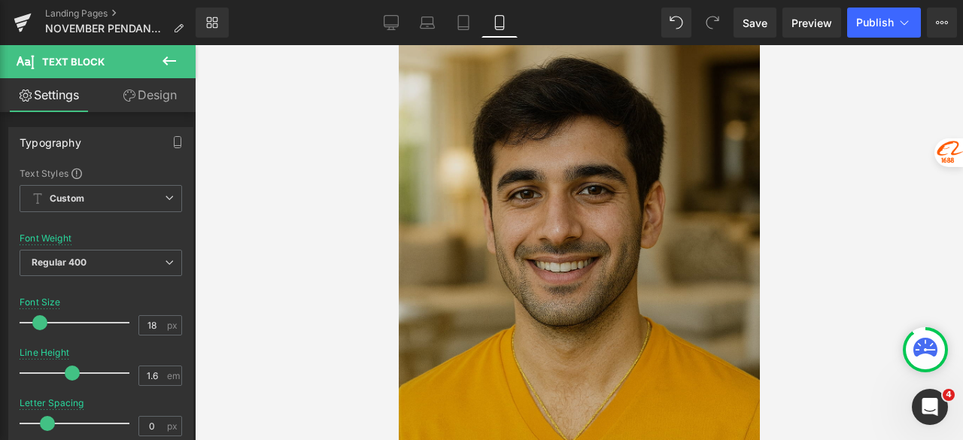
scroll to position [2303, 0]
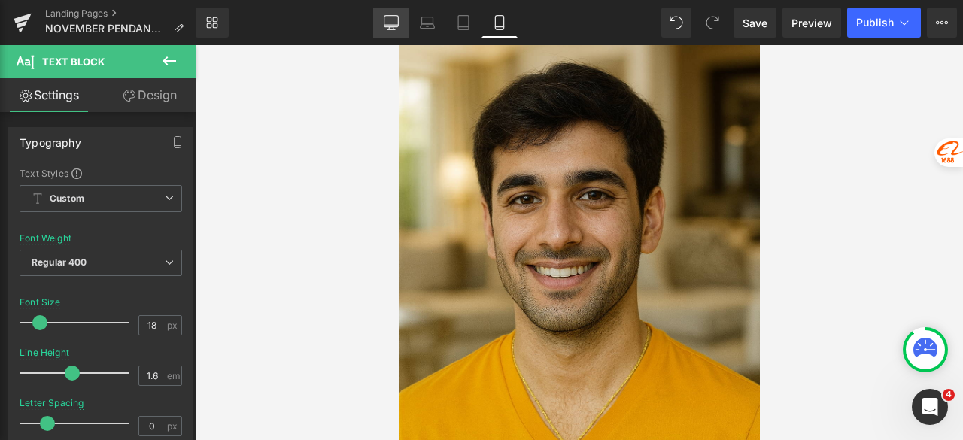
click at [391, 20] on icon at bounding box center [391, 22] width 15 height 15
type input "15"
type input "100"
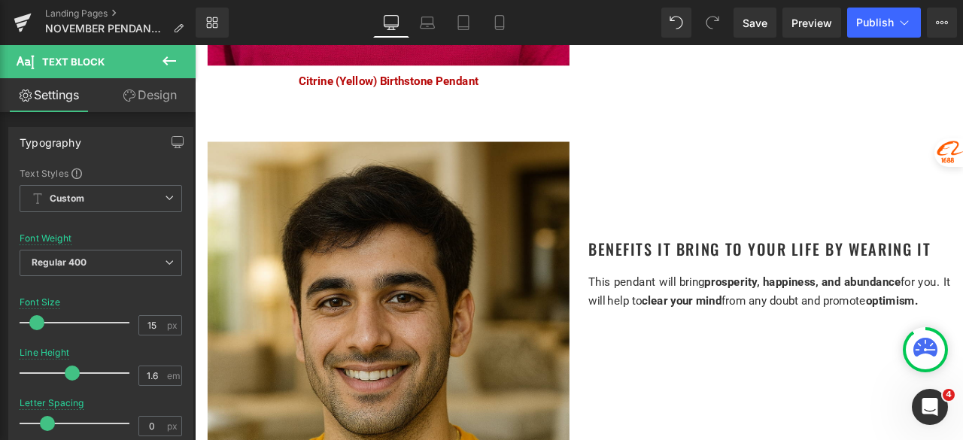
scroll to position [1956, 0]
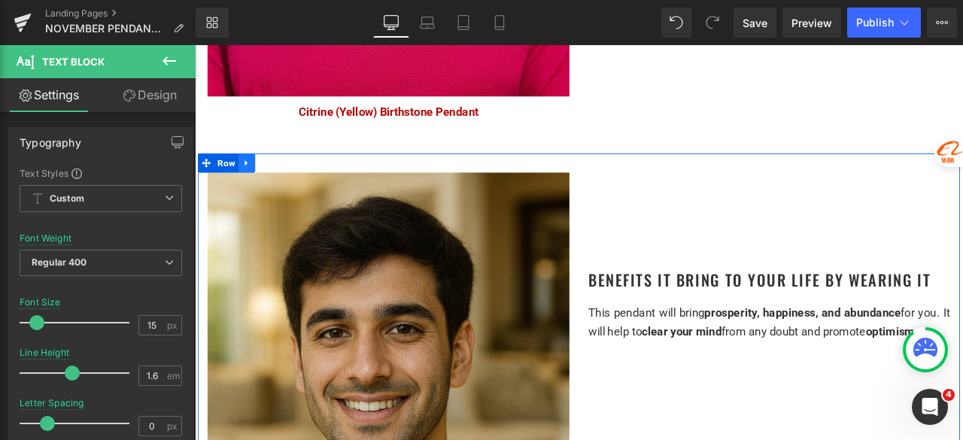
click at [254, 182] on icon at bounding box center [255, 185] width 3 height 7
click at [271, 180] on icon at bounding box center [276, 185] width 11 height 11
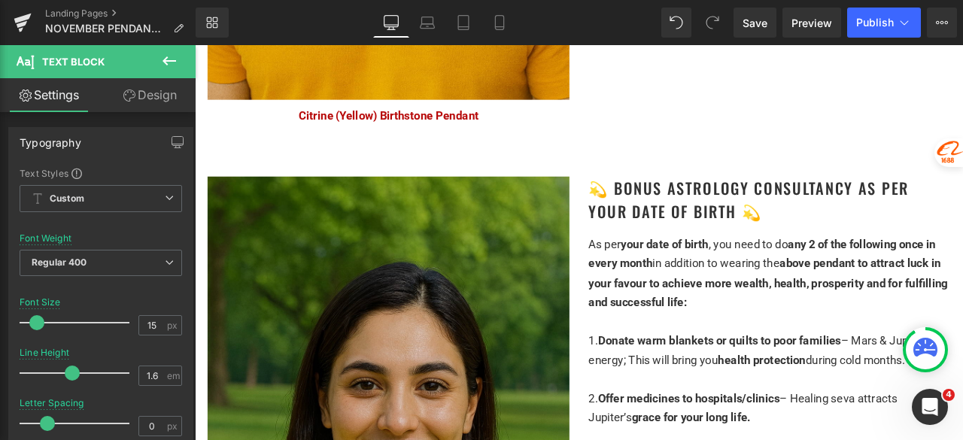
scroll to position [3425, 0]
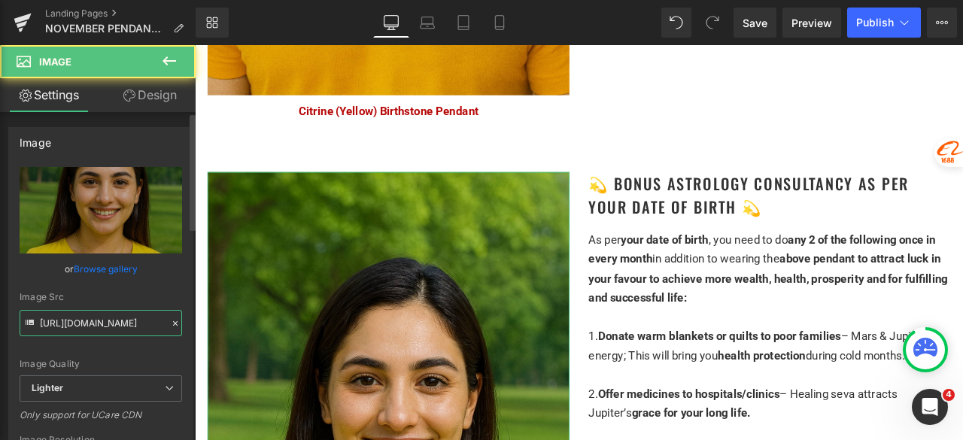
click at [101, 322] on input "https://ucarecdn.com/b3859db5-4685-41cf-bb16-934b0082fa2f/-/format/auto/-/previ…" at bounding box center [101, 323] width 163 height 26
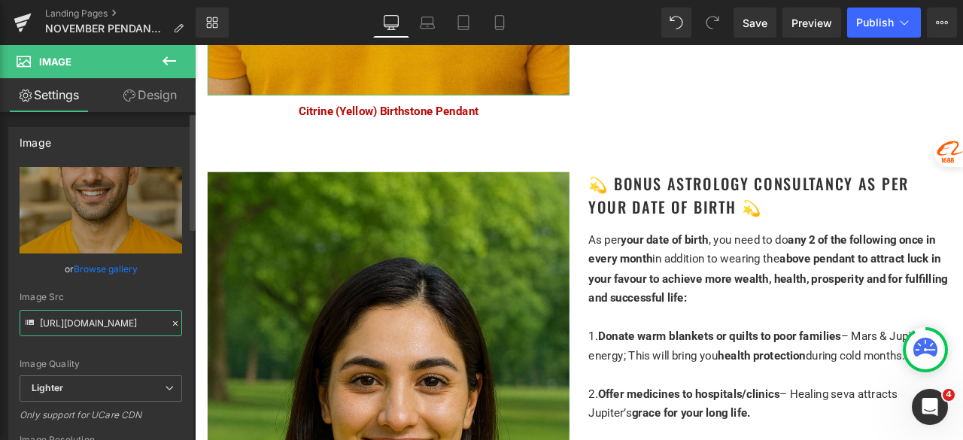
click at [66, 324] on input "https://ucarecdn.com/f70adee1-a980-438b-b0f9-367cc5539fdb/-/format/auto/-/previ…" at bounding box center [101, 323] width 163 height 26
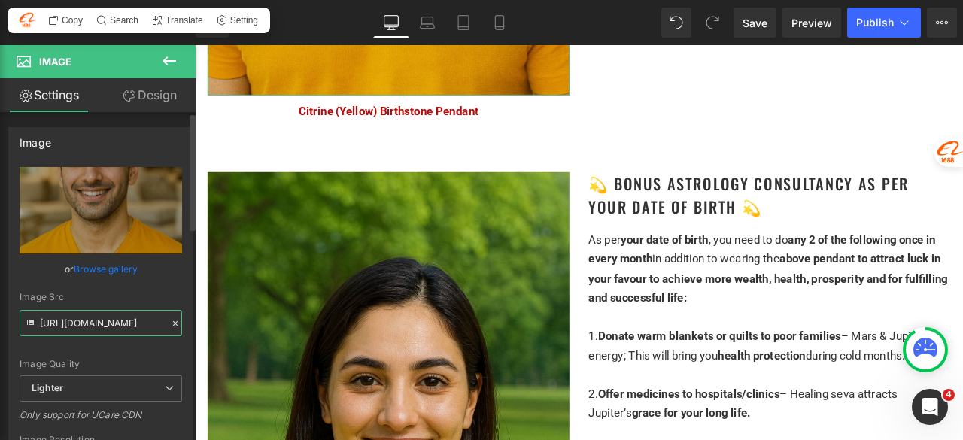
paste input "b3859db5-4685-41cf-bb16-934b0082fa2f/-/format/auto/-/preview/3000x3000/-/qualit…"
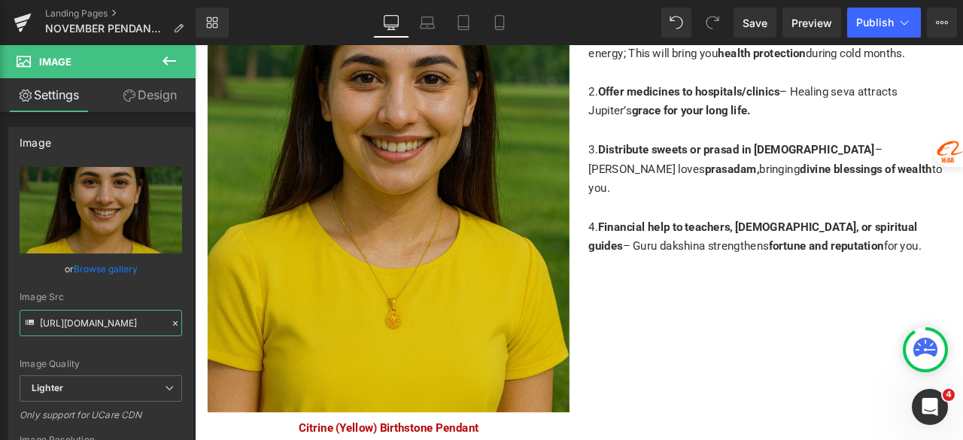
scroll to position [3801, 0]
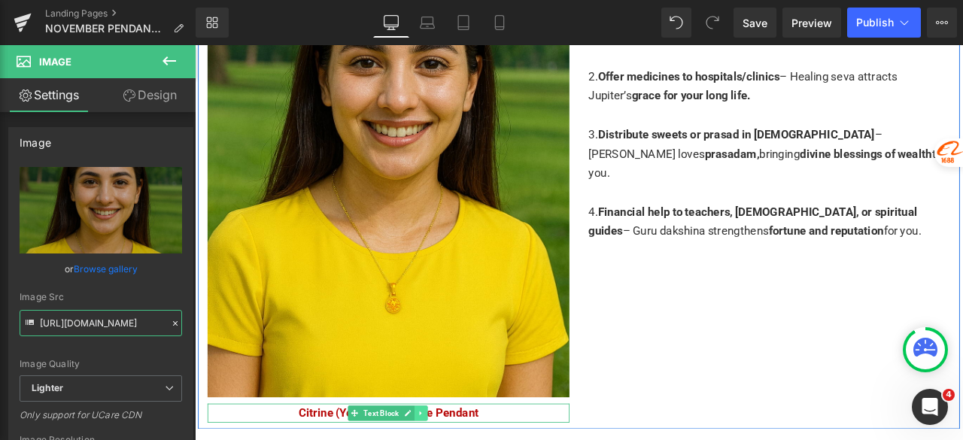
type input "https://ucarecdn.com/b3859db5-4685-41cf-bb16-934b0082fa2f/-/format/auto/-/previ…"
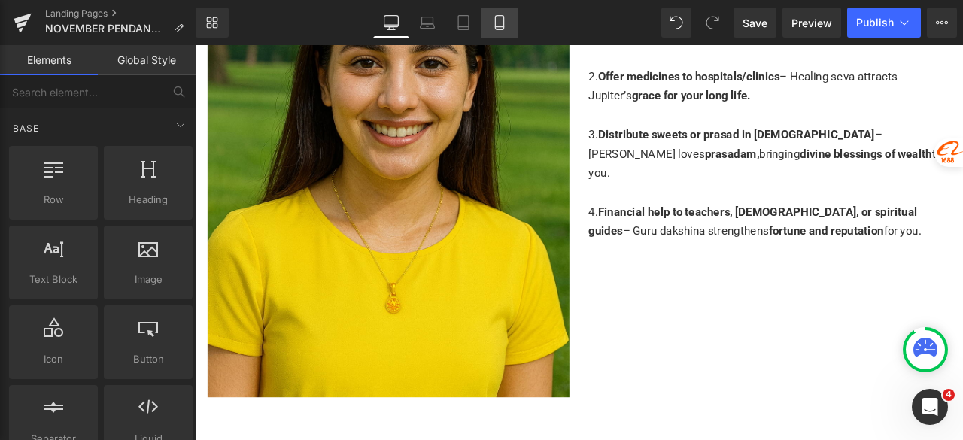
click at [504, 29] on icon at bounding box center [499, 22] width 15 height 15
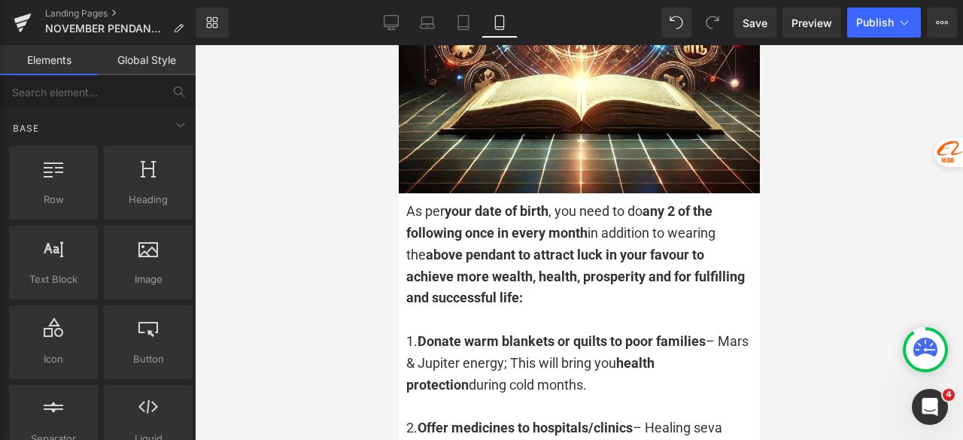
scroll to position [3765, 0]
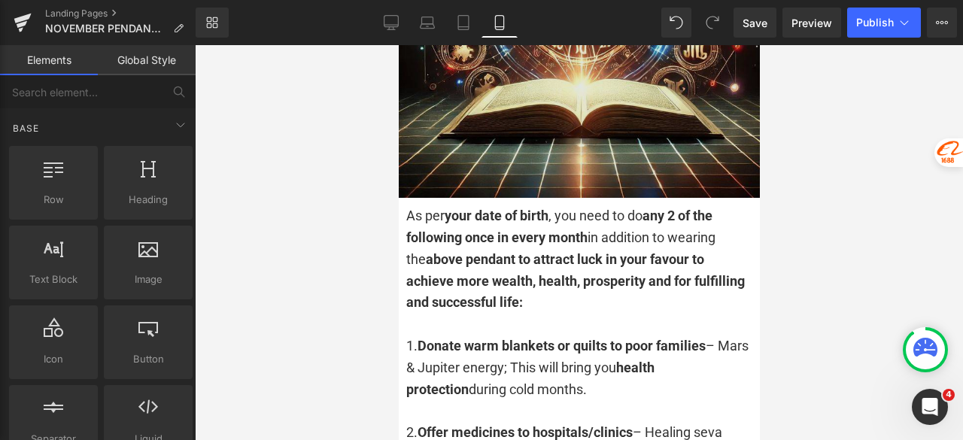
drag, startPoint x: 561, startPoint y: 93, endPoint x: 545, endPoint y: 99, distance: 17.6
click at [561, 93] on img at bounding box center [578, 17] width 361 height 361
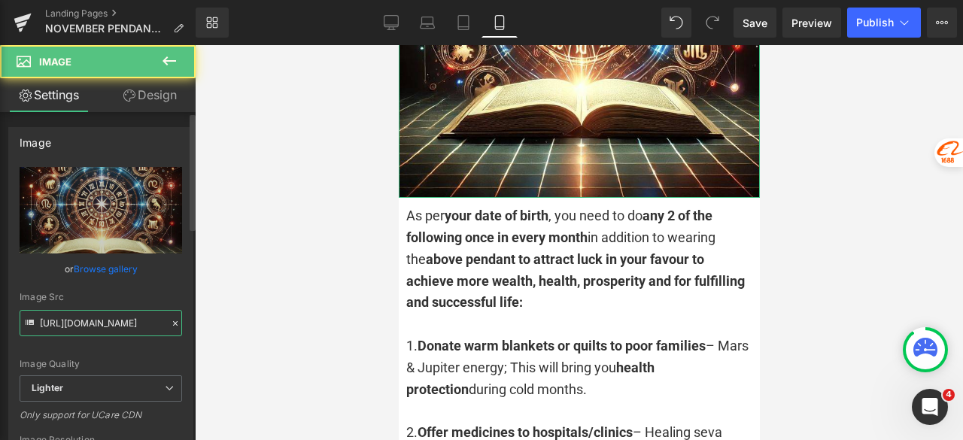
click at [93, 327] on input "https://ucarecdn.com/b800f575-655f-4fc4-92fe-07c884b04dd2/-/format/auto/-/previ…" at bounding box center [101, 323] width 163 height 26
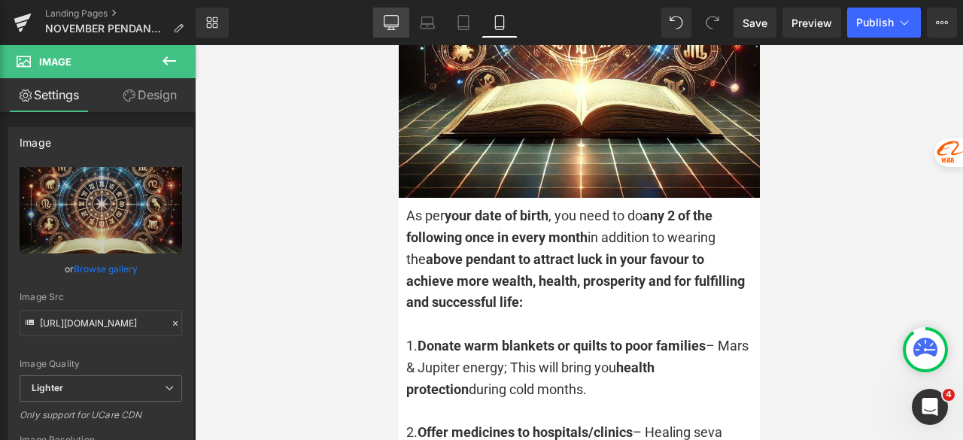
drag, startPoint x: 400, startPoint y: 22, endPoint x: 229, endPoint y: 48, distance: 173.6
click at [400, 22] on link "Desktop" at bounding box center [391, 23] width 36 height 30
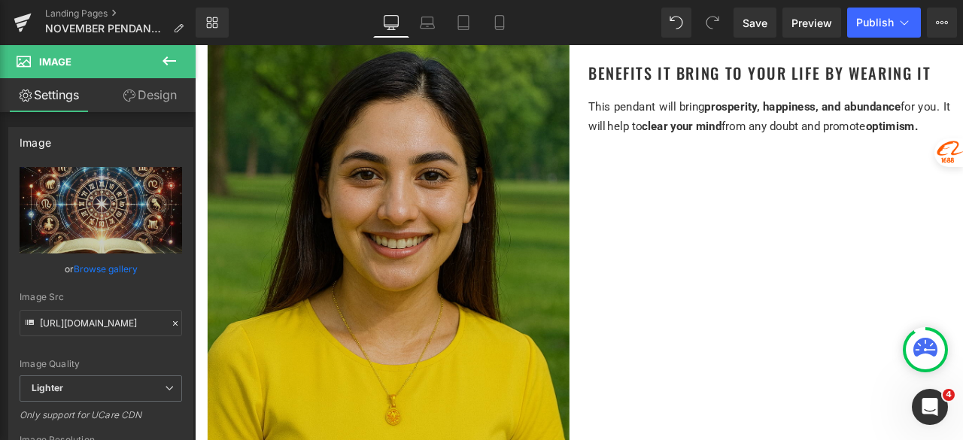
click at [449, 266] on div "Image" at bounding box center [424, 273] width 429 height 643
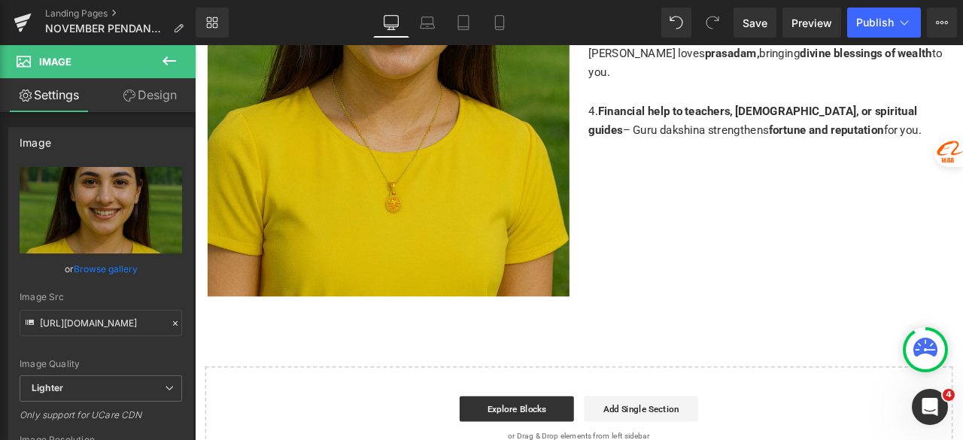
scroll to position [3913, 0]
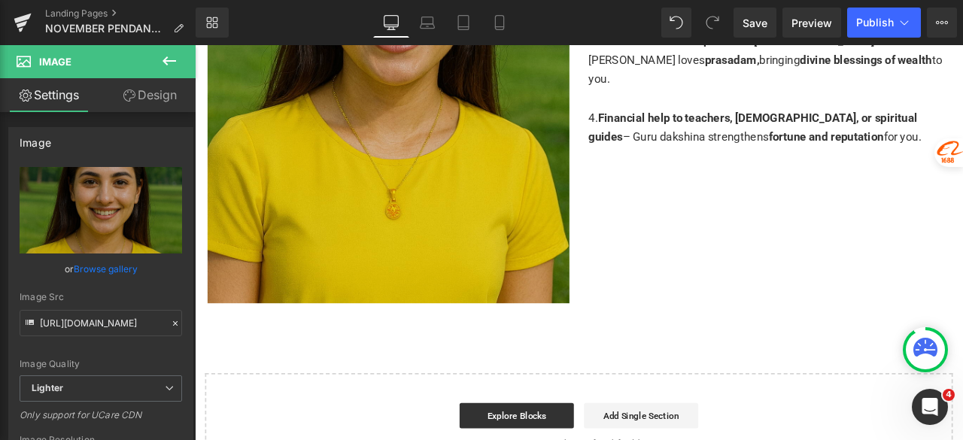
click at [424, 211] on img at bounding box center [424, 29] width 429 height 643
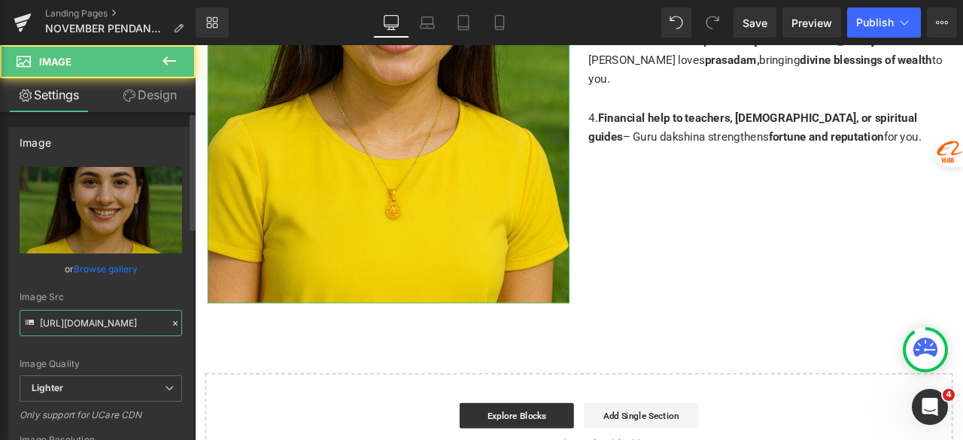
click at [113, 332] on input "https://ucarecdn.com/b3859db5-4685-41cf-bb16-934b0082fa2f/-/format/auto/-/previ…" at bounding box center [101, 323] width 163 height 26
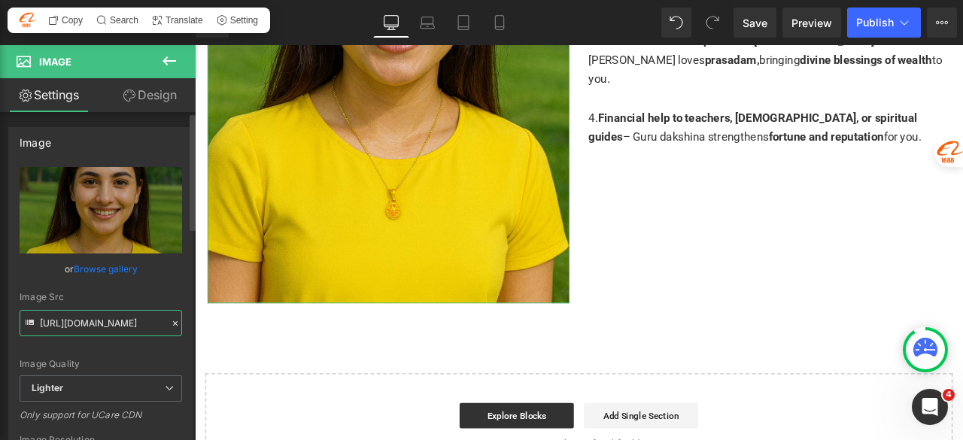
paste input "800f575-655f-4fc4-92fe-07c884b04dd2/-/format/auto/-/preview/3000x3000/-/quality…"
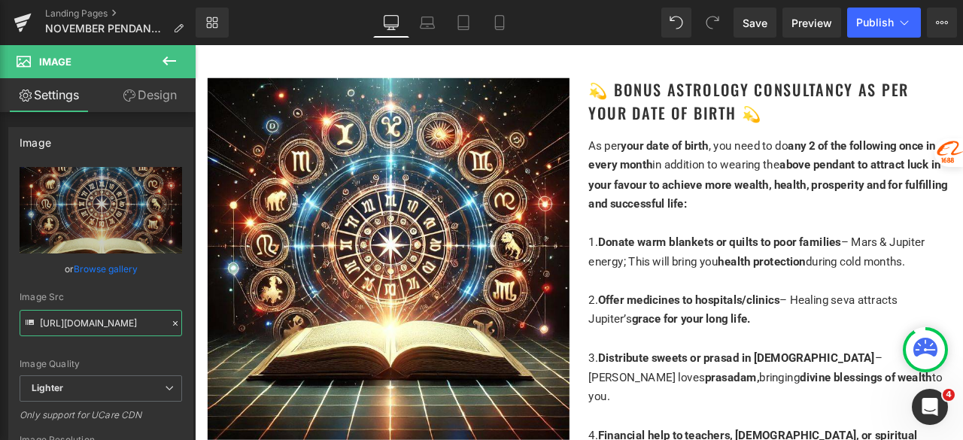
scroll to position [3311, 0]
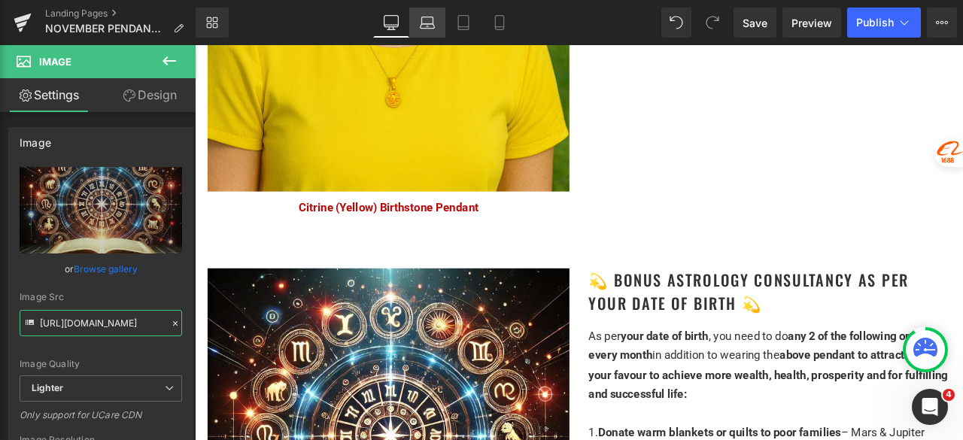
type input "https://ucarecdn.com/b800f575-655f-4fc4-92fe-07c884b04dd2/-/format/auto/-/previ…"
click at [430, 26] on icon at bounding box center [427, 22] width 15 height 15
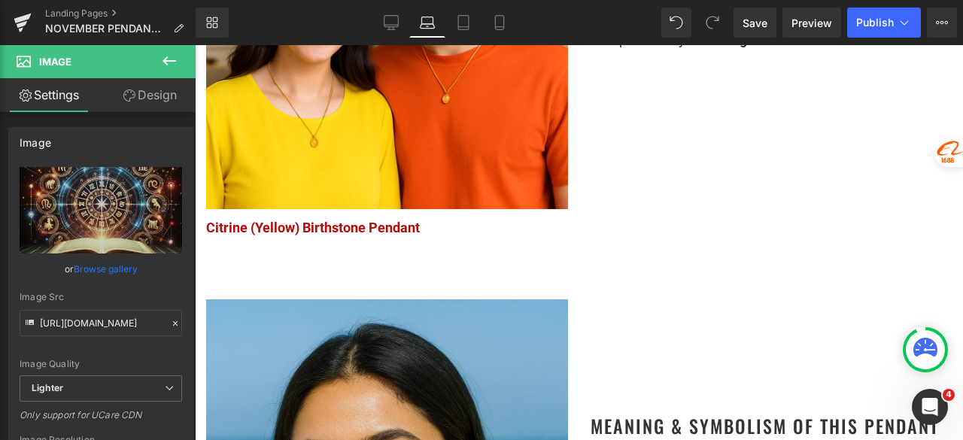
scroll to position [950, 0]
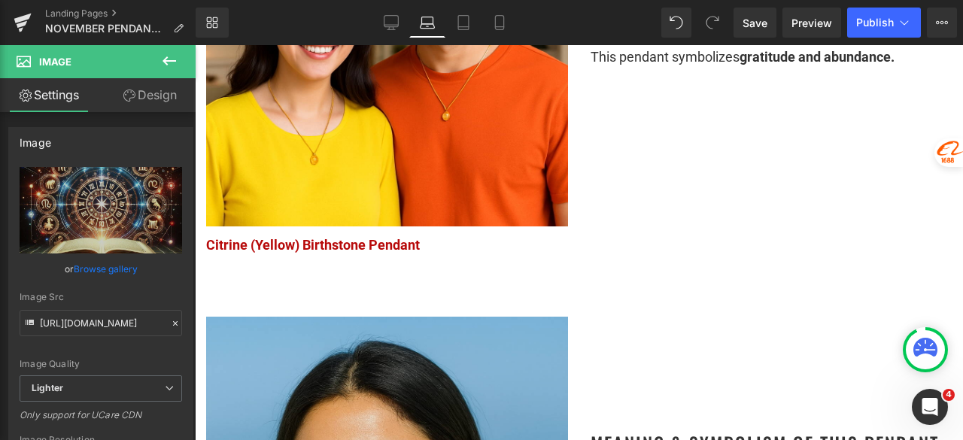
click at [319, 237] on span "Citrine (Yellow) Birthstone Pendant" at bounding box center [313, 245] width 214 height 16
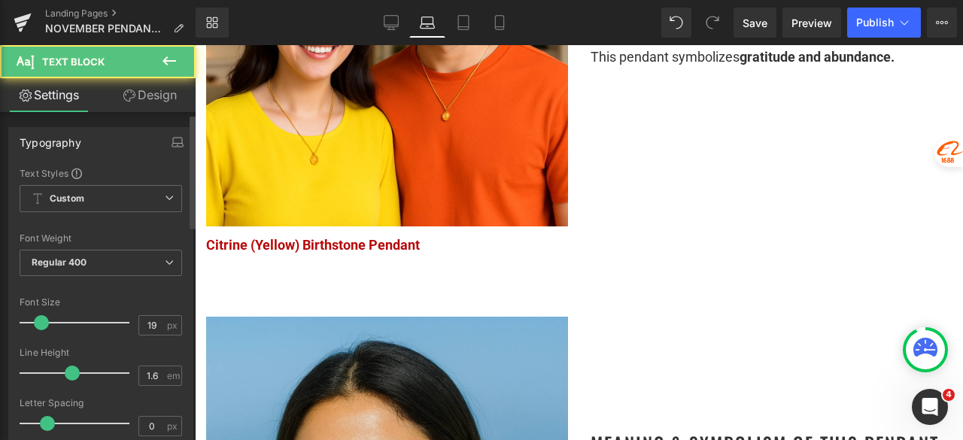
scroll to position [619, 0]
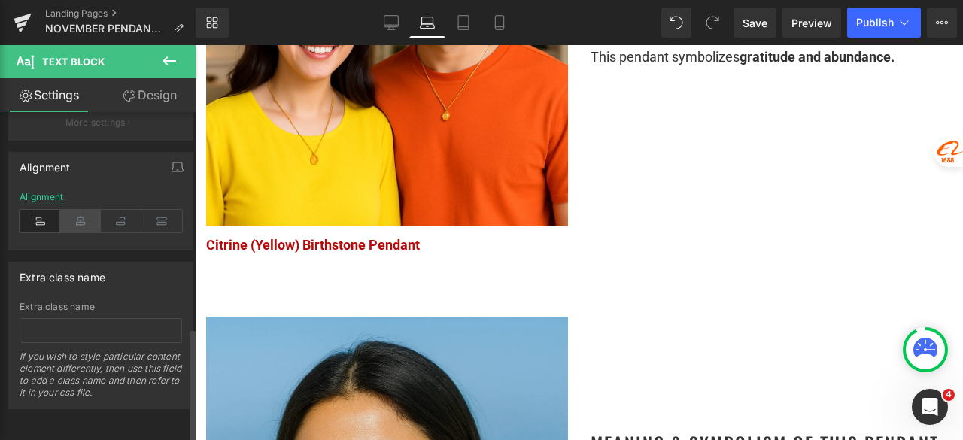
click at [78, 210] on icon at bounding box center [80, 221] width 41 height 23
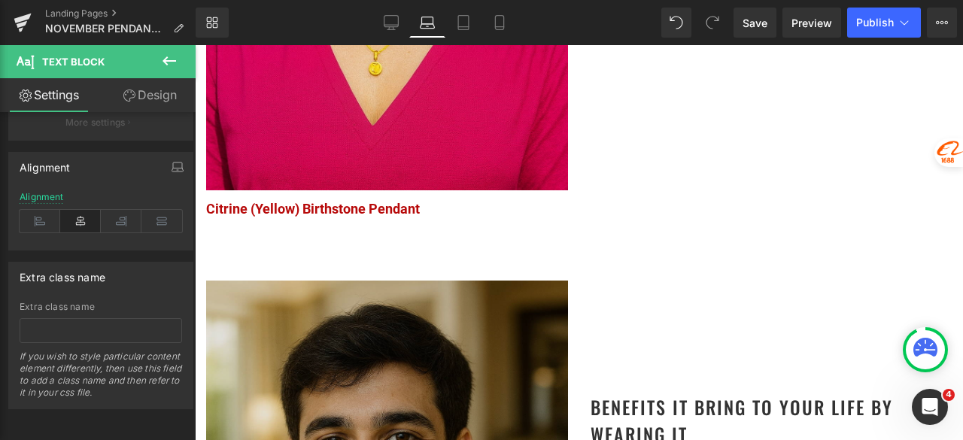
scroll to position [1628, 0]
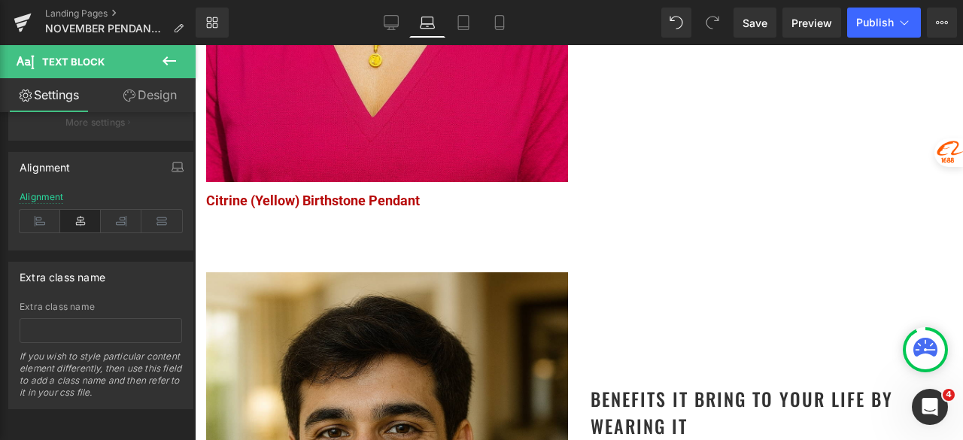
click at [366, 192] on span "Text Block" at bounding box center [378, 201] width 47 height 18
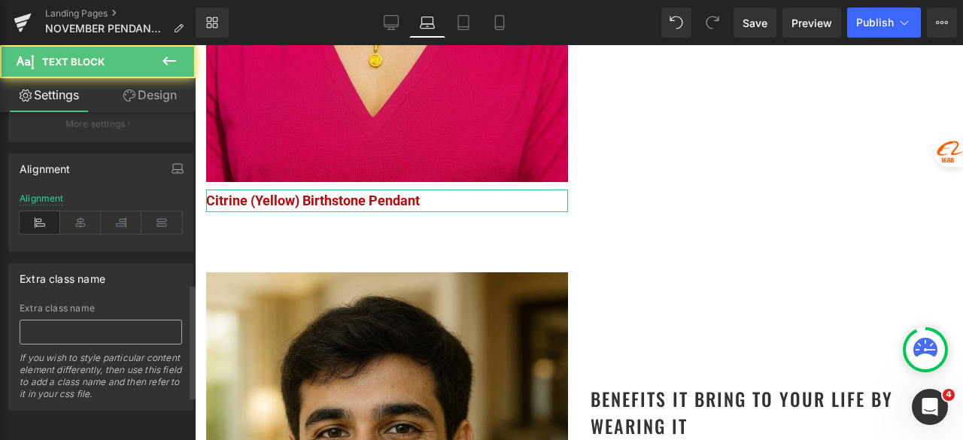
scroll to position [619, 0]
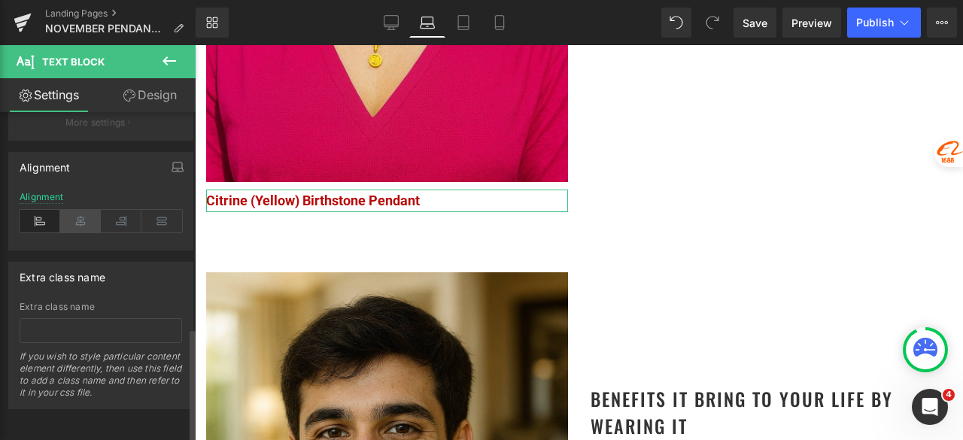
click at [77, 213] on icon at bounding box center [80, 221] width 41 height 23
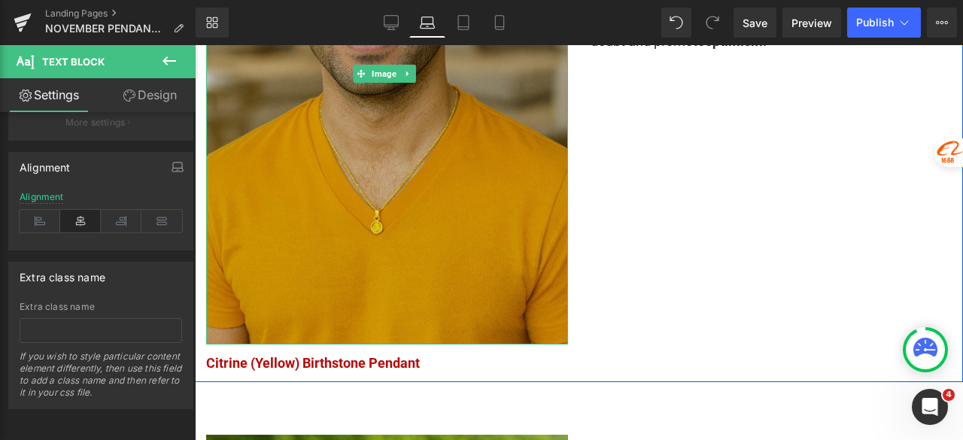
scroll to position [2154, 0]
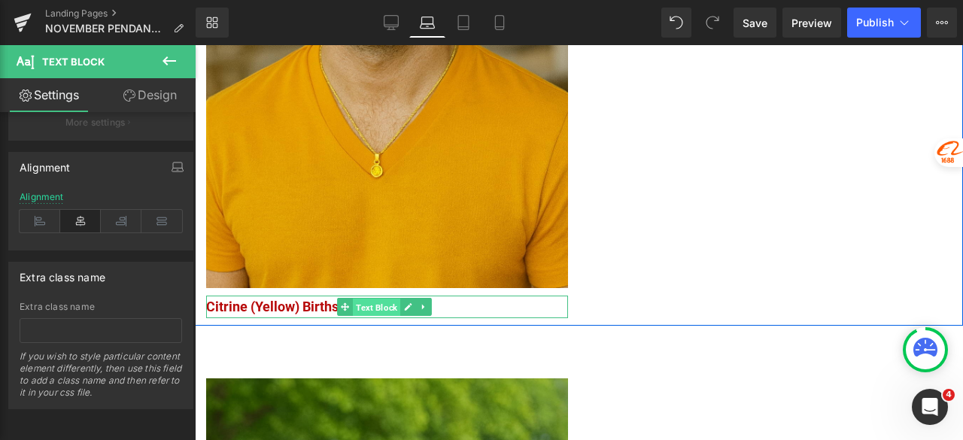
click at [382, 299] on span "Text Block" at bounding box center [376, 308] width 47 height 18
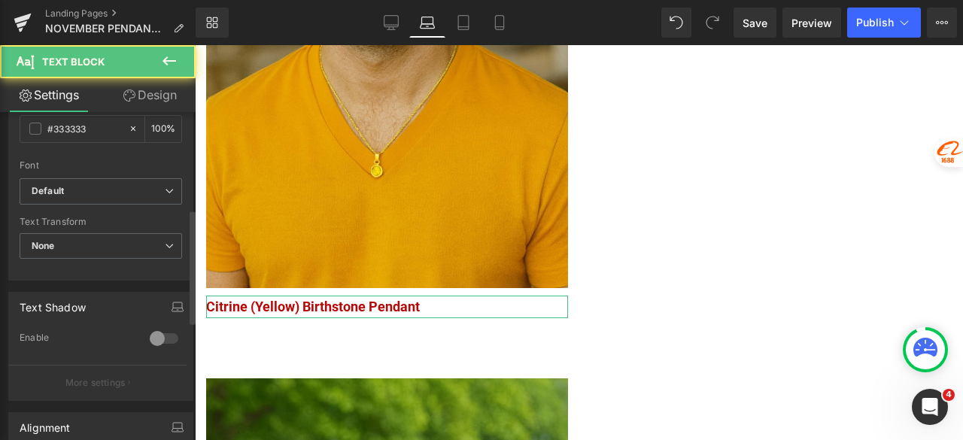
scroll to position [451, 0]
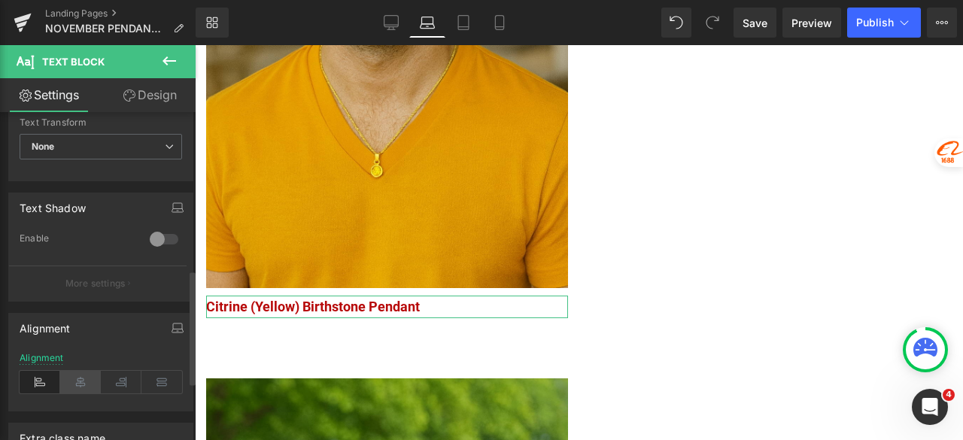
click at [78, 385] on icon at bounding box center [80, 382] width 41 height 23
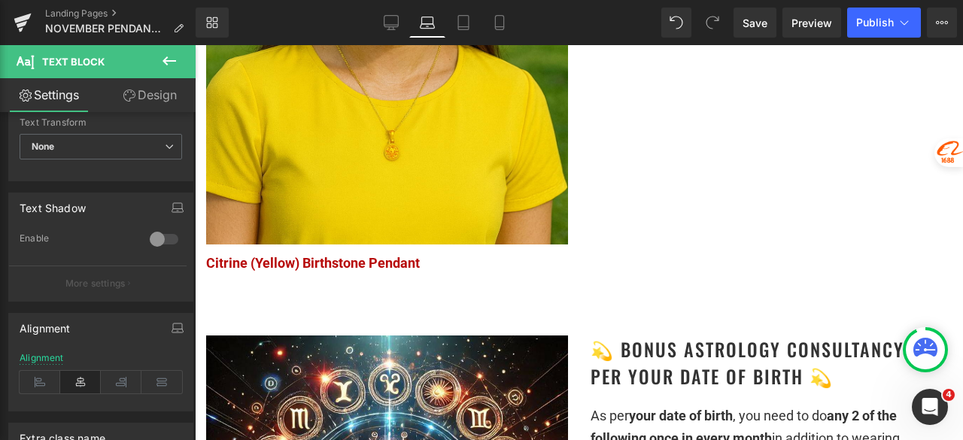
scroll to position [2832, 0]
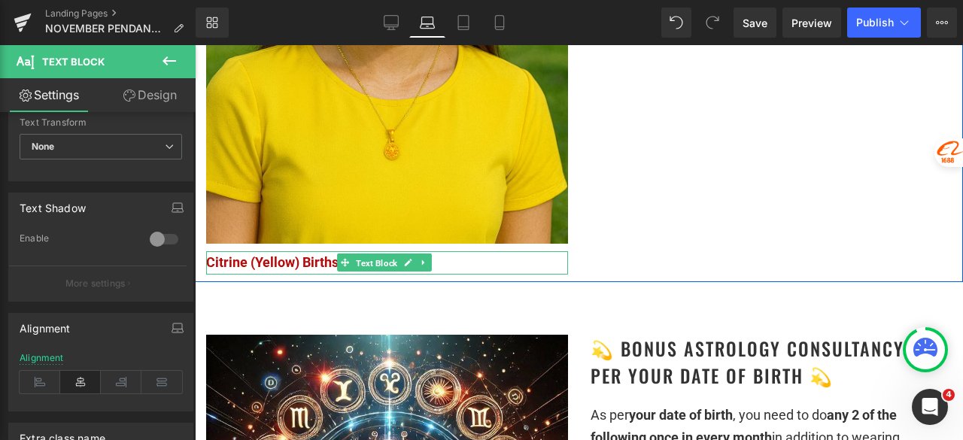
click at [378, 254] on span "Text Block" at bounding box center [376, 263] width 47 height 18
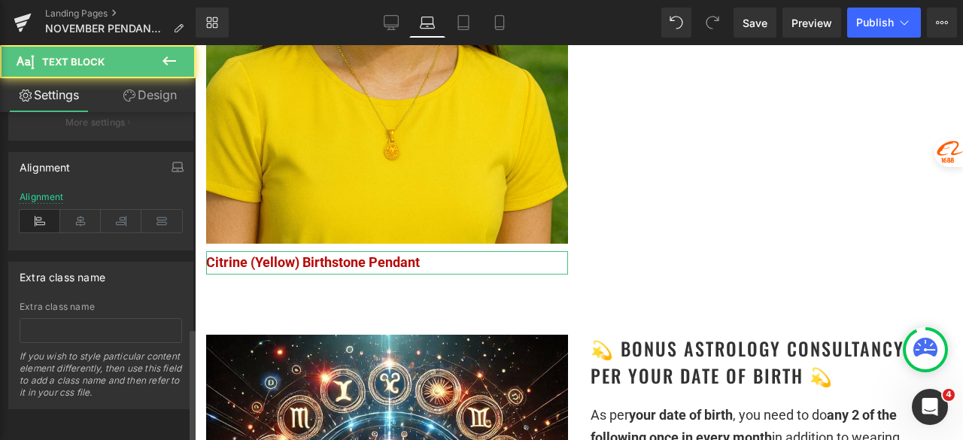
scroll to position [619, 0]
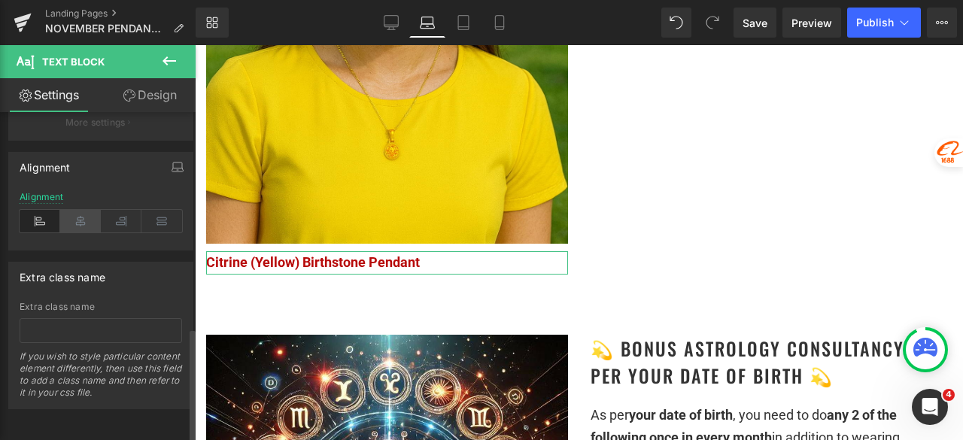
click at [83, 212] on icon at bounding box center [80, 221] width 41 height 23
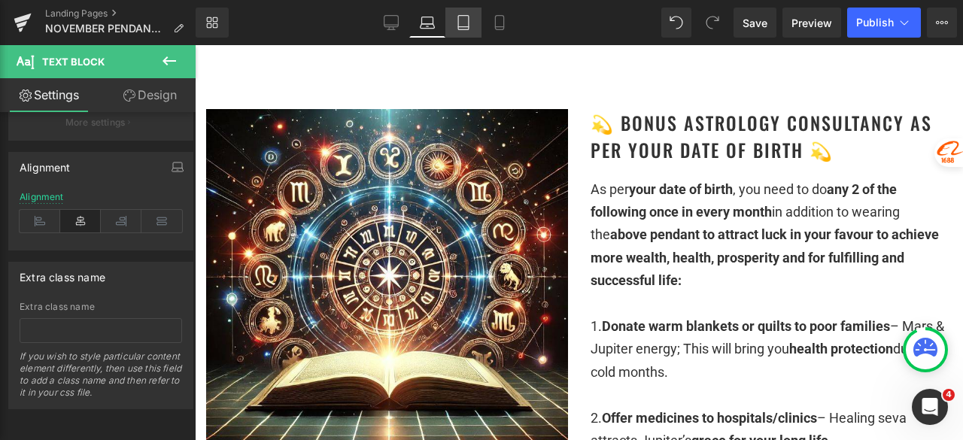
click at [467, 16] on icon at bounding box center [463, 22] width 15 height 15
type input "100"
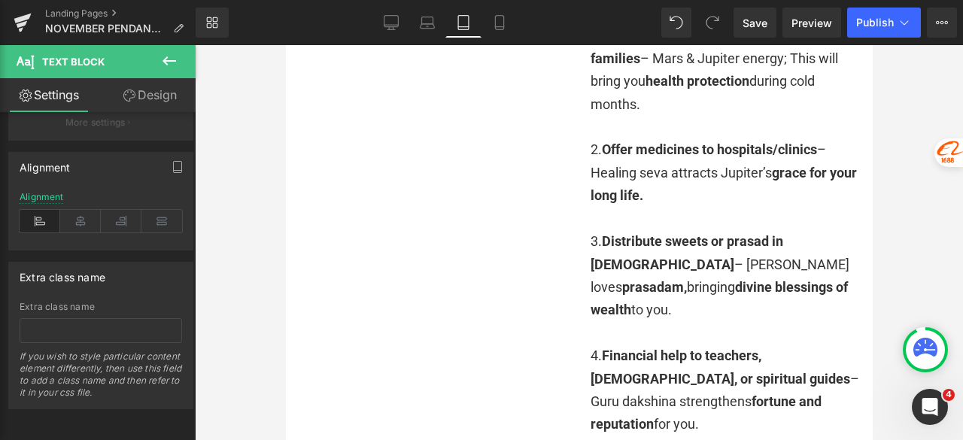
scroll to position [2778, 0]
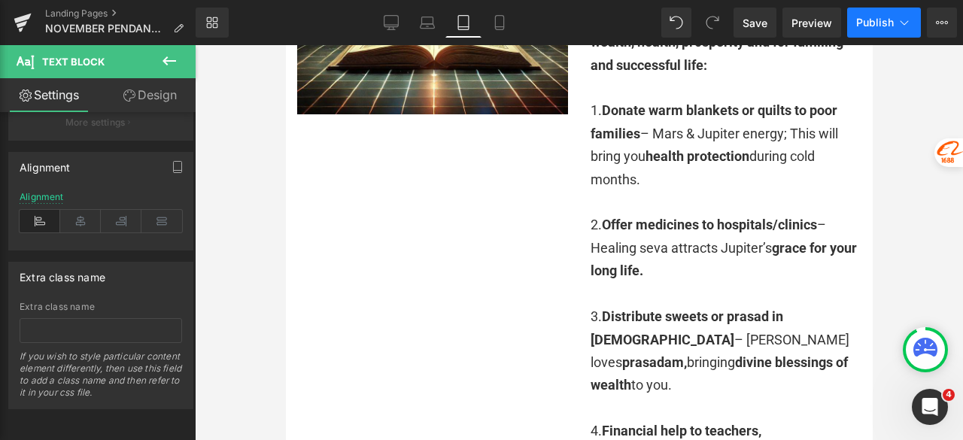
click at [855, 25] on button "Publish" at bounding box center [884, 23] width 74 height 30
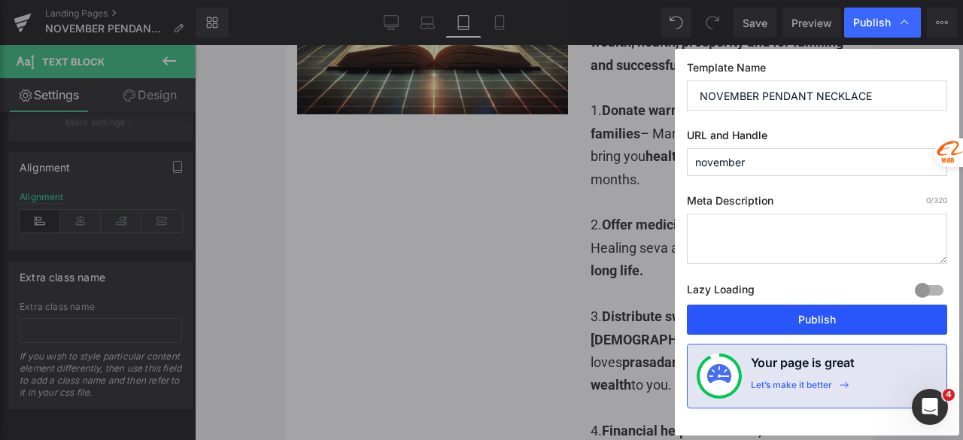
click at [814, 319] on button "Publish" at bounding box center [817, 320] width 260 height 30
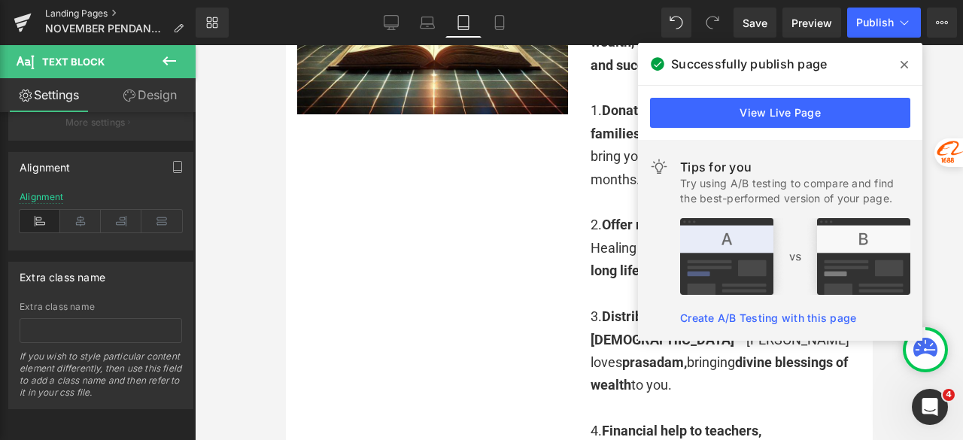
click at [84, 14] on link "Landing Pages" at bounding box center [120, 14] width 150 height 12
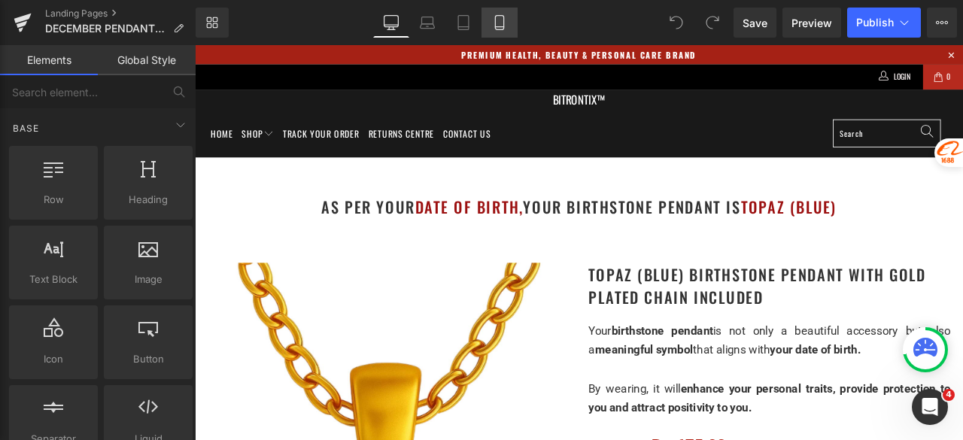
click at [500, 27] on icon at bounding box center [499, 22] width 15 height 15
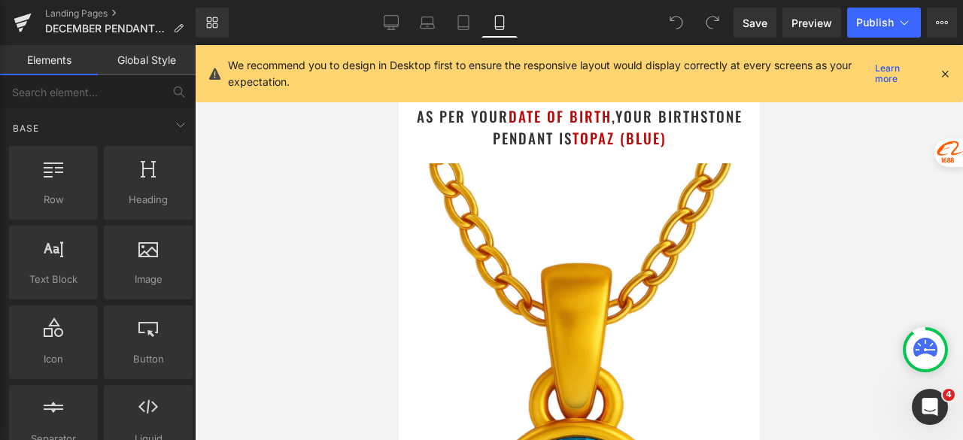
click at [947, 71] on icon at bounding box center [945, 74] width 14 height 14
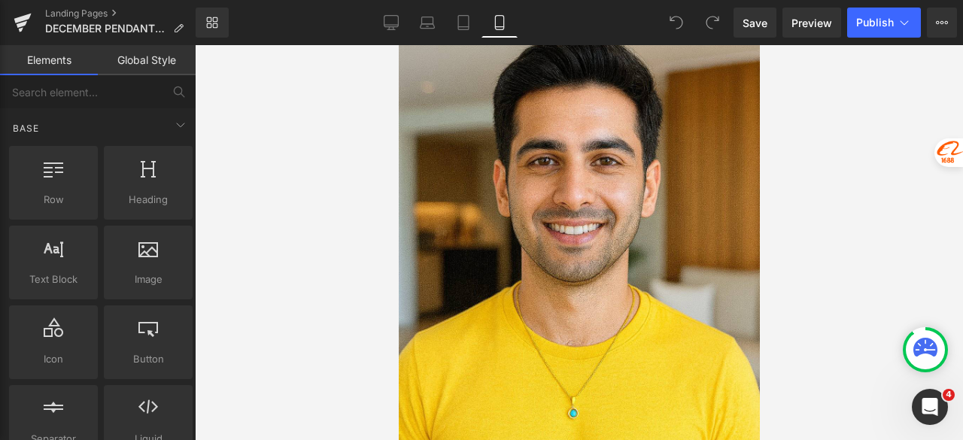
scroll to position [2327, 0]
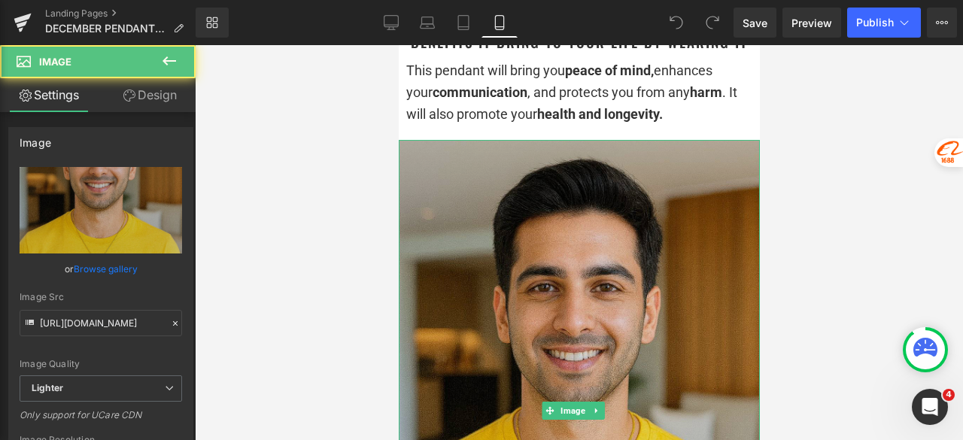
scroll to position [2553, 0]
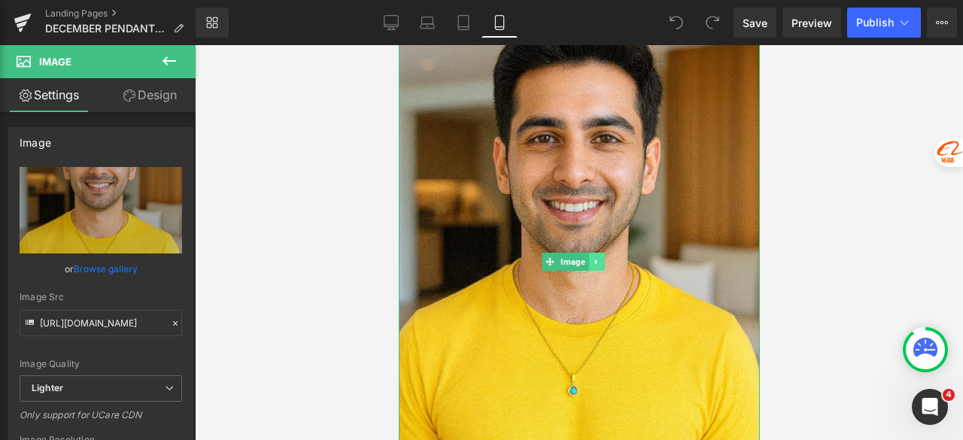
click at [594, 260] on icon at bounding box center [595, 262] width 2 height 5
click at [587, 258] on icon at bounding box center [588, 262] width 8 height 8
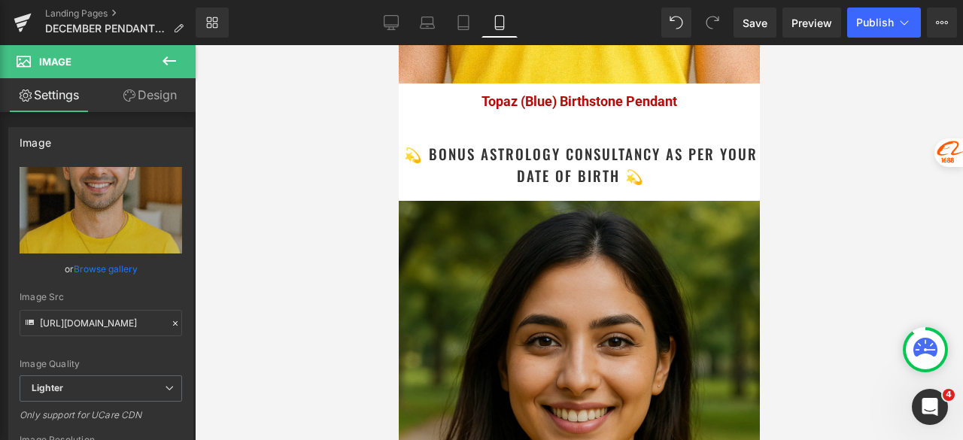
scroll to position [3559, 0]
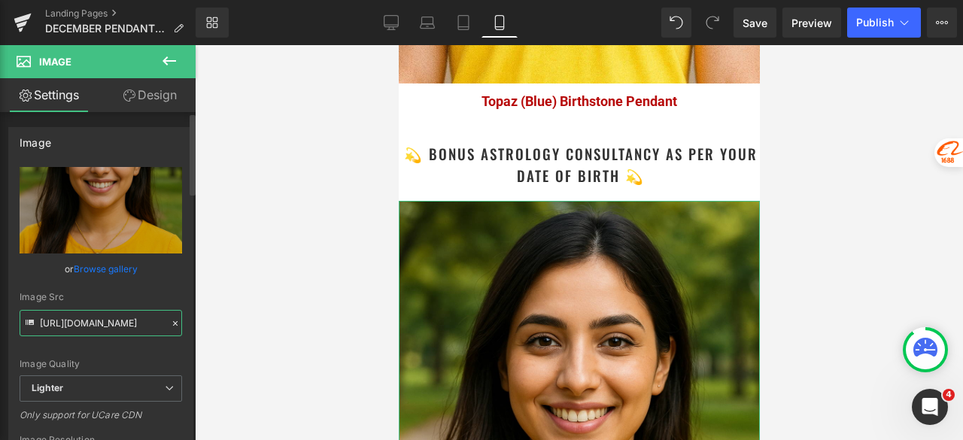
click at [116, 320] on input "[URL][DOMAIN_NAME]" at bounding box center [101, 323] width 163 height 26
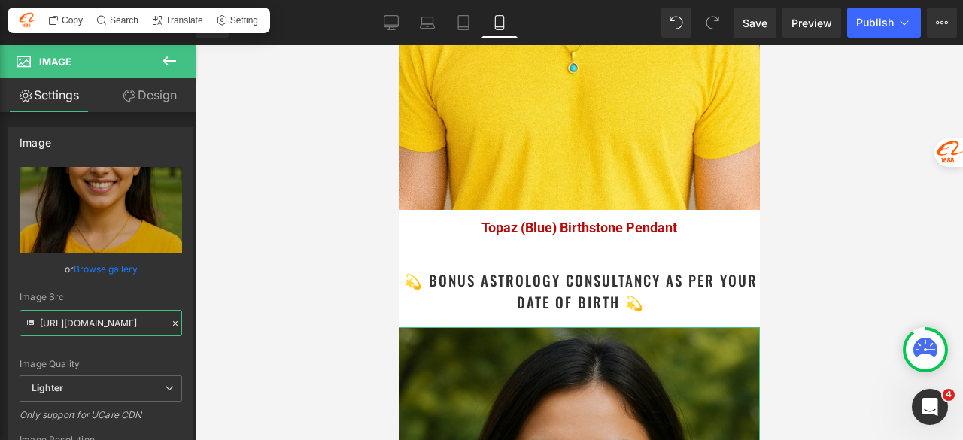
scroll to position [3258, 0]
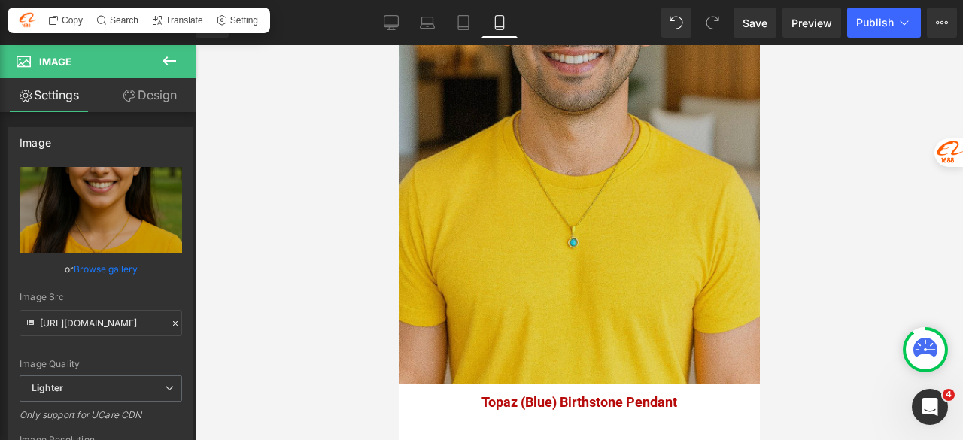
click at [467, 234] on img at bounding box center [578, 114] width 361 height 542
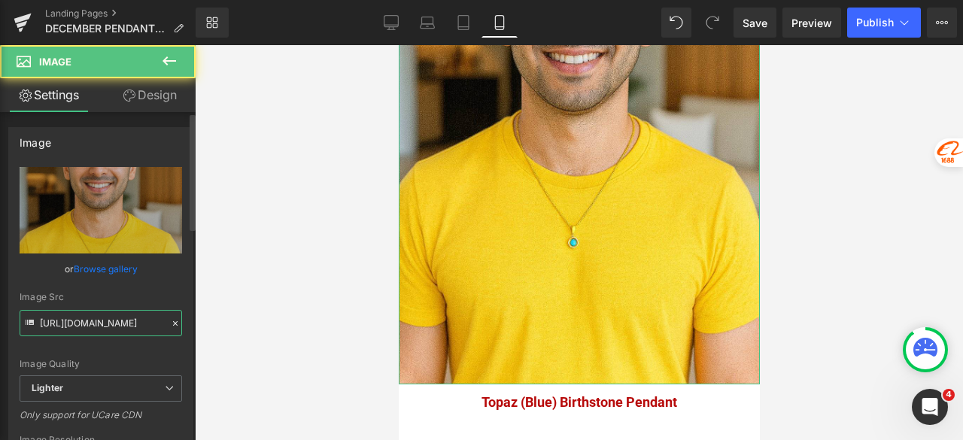
click at [83, 324] on input "[URL][DOMAIN_NAME]" at bounding box center [101, 323] width 163 height 26
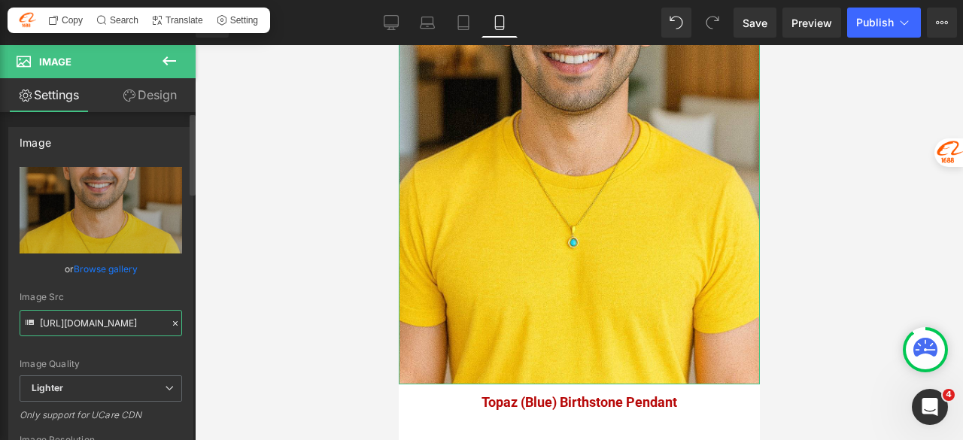
paste input "2faf7ec5-f8eb-450f-994b-a3776fe84e0c/-/format/auto/-/preview/3000x3000/-/qualit…"
type input "[URL][DOMAIN_NAME]"
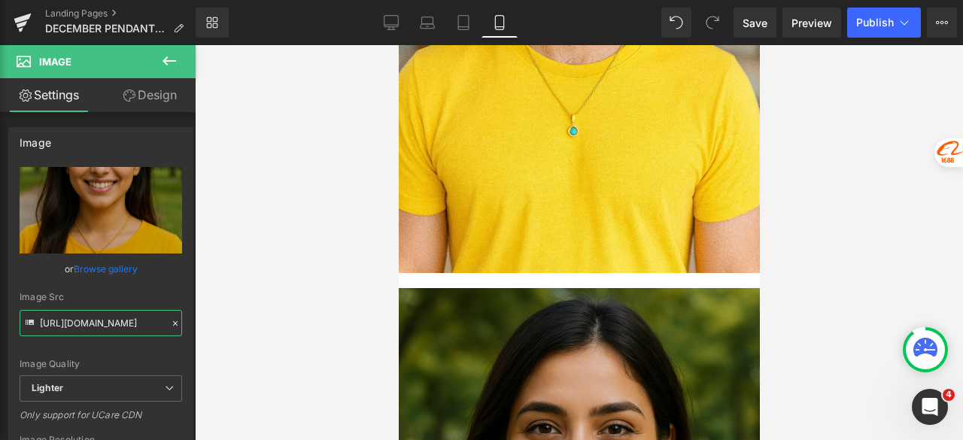
scroll to position [2807, 0]
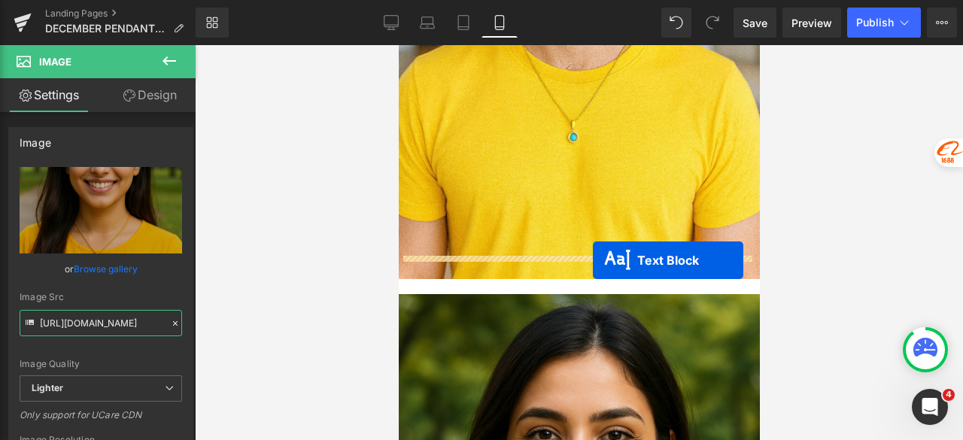
drag, startPoint x: 552, startPoint y: 254, endPoint x: 592, endPoint y: 260, distance: 41.2
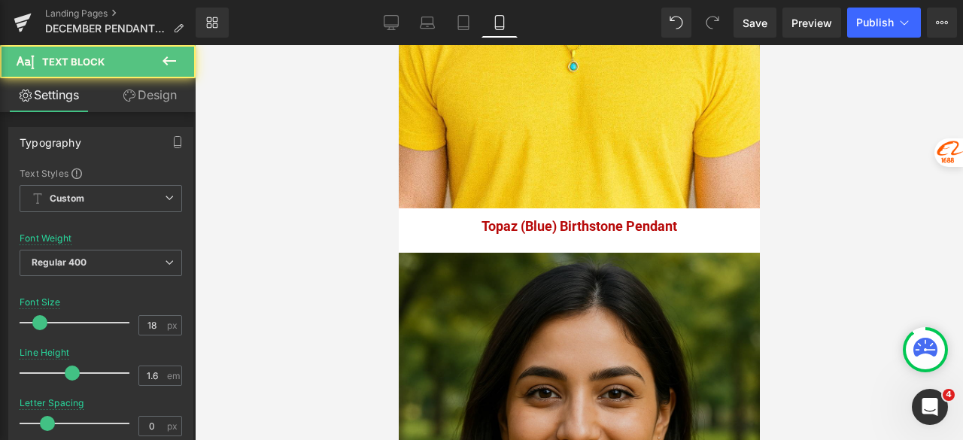
scroll to position [2957, 0]
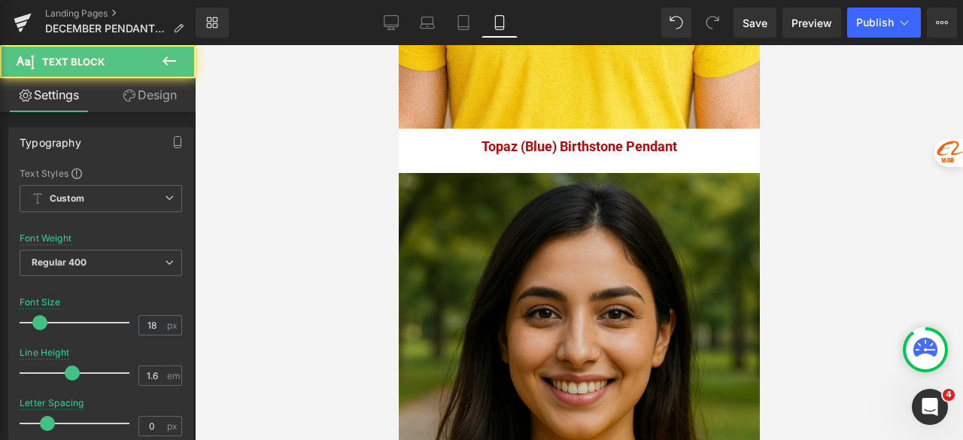
click at [478, 271] on img at bounding box center [578, 444] width 361 height 542
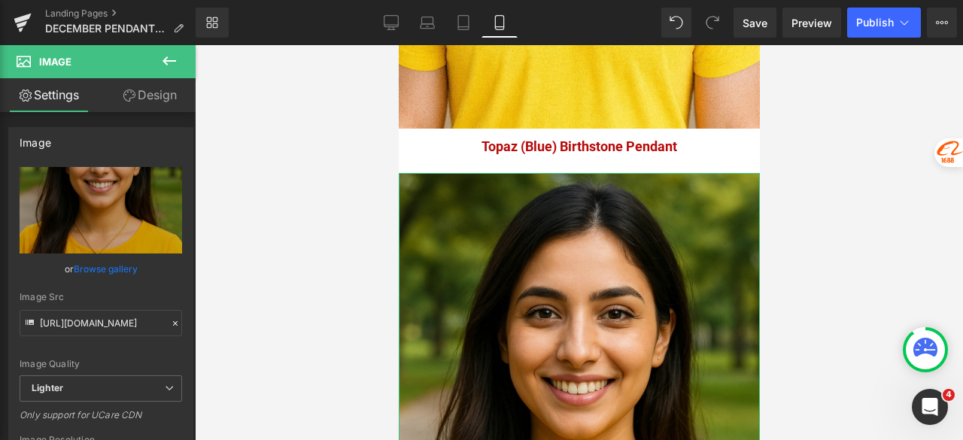
click at [154, 91] on link "Design" at bounding box center [150, 95] width 98 height 34
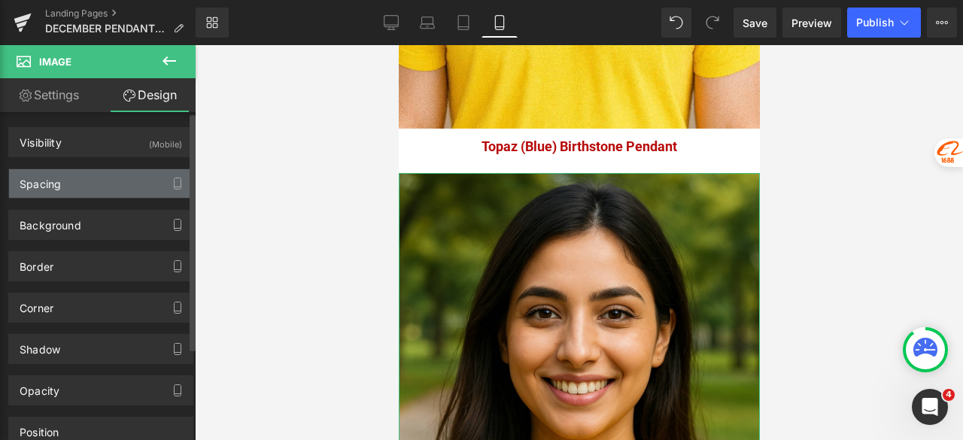
click at [84, 183] on div "Spacing" at bounding box center [101, 183] width 184 height 29
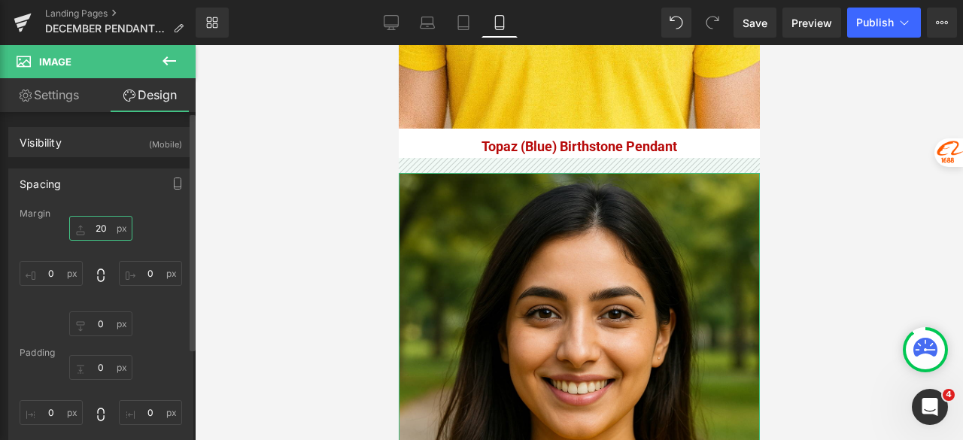
click at [111, 220] on input "20" at bounding box center [100, 228] width 63 height 25
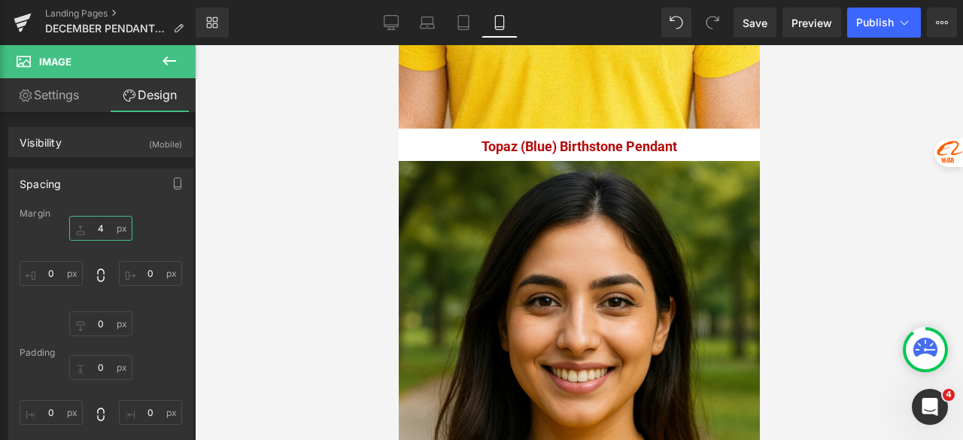
type input "40"
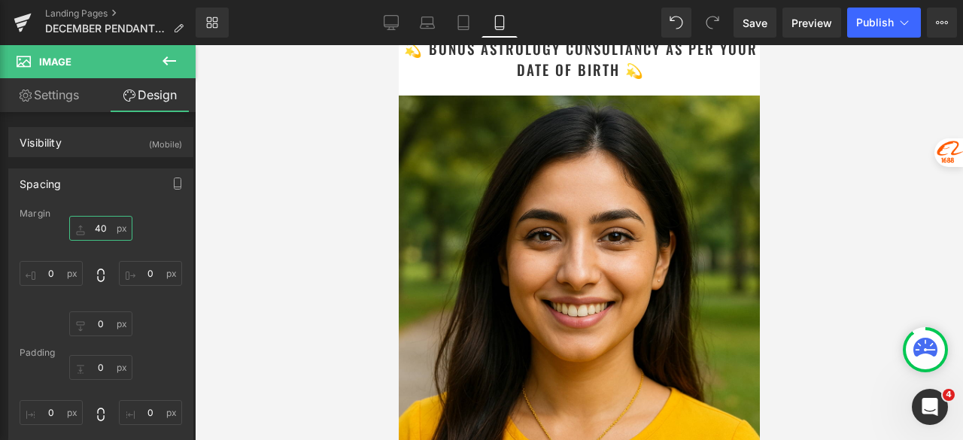
scroll to position [3710, 0]
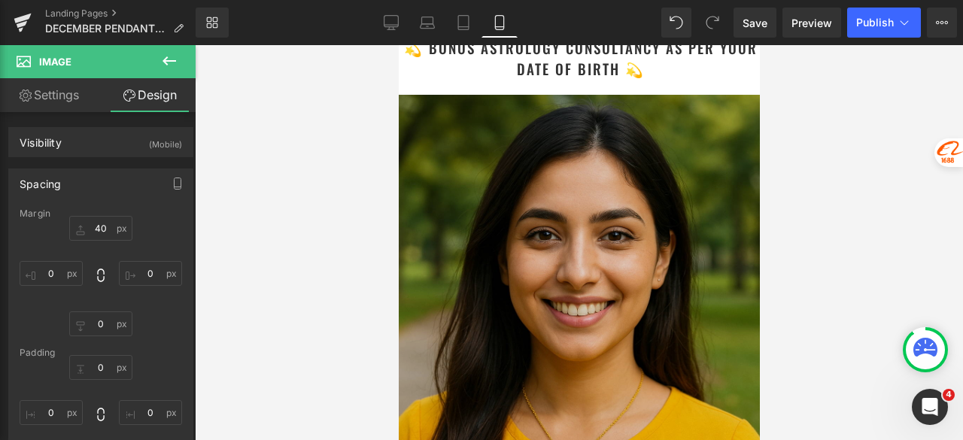
click at [537, 207] on img at bounding box center [578, 366] width 361 height 542
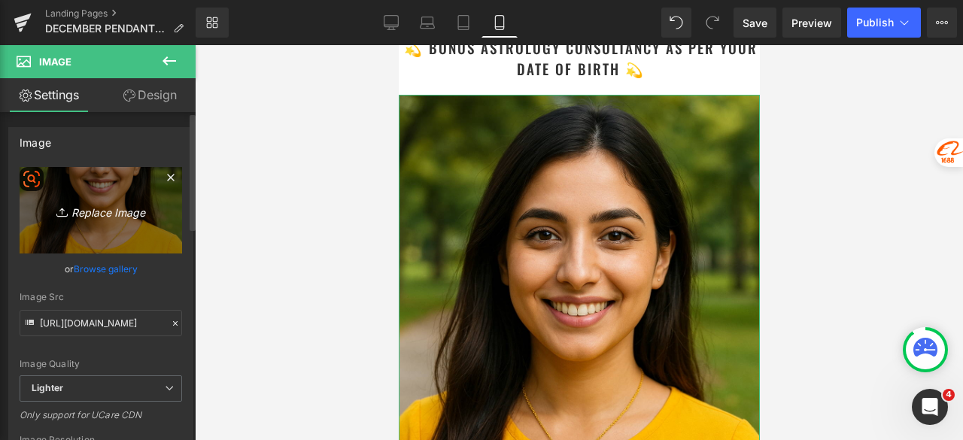
click at [114, 220] on link "Replace Image" at bounding box center [101, 210] width 163 height 87
type input "C:\fakepath\Astrology Image_5.jpg"
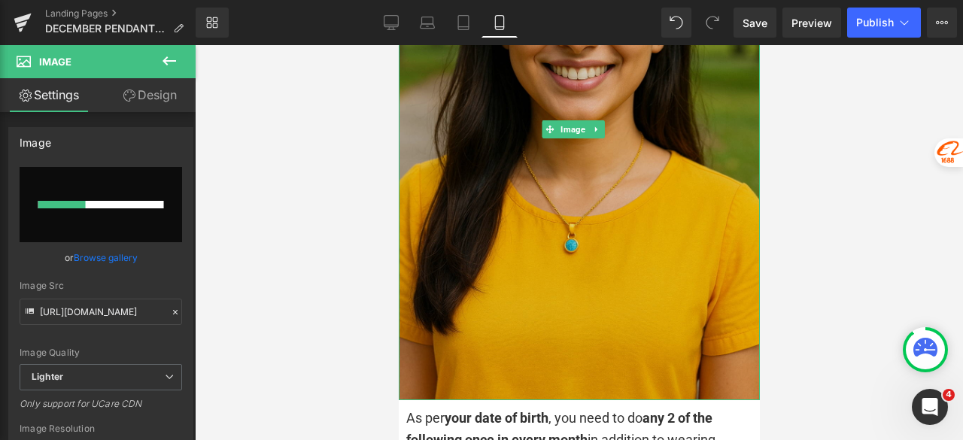
scroll to position [4011, 0]
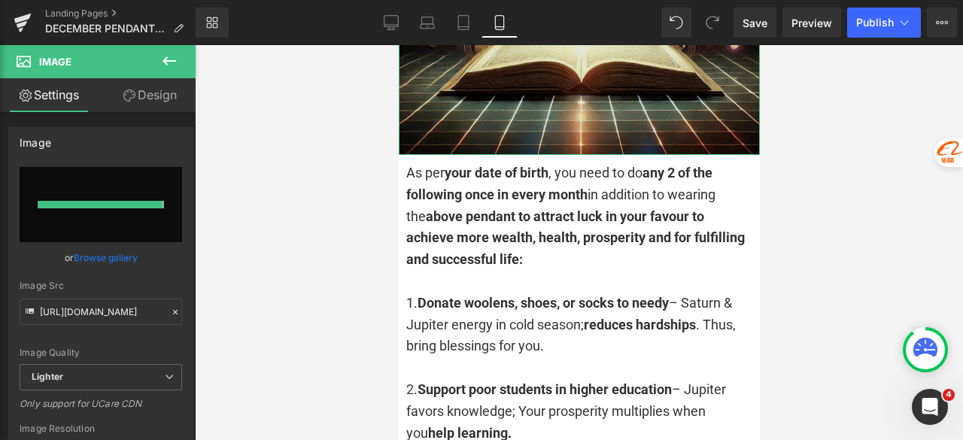
type input "[URL][DOMAIN_NAME]"
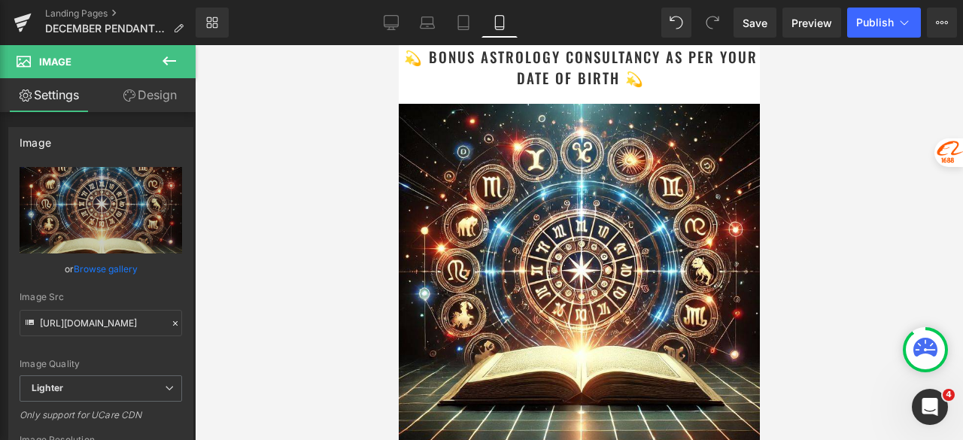
scroll to position [3710, 0]
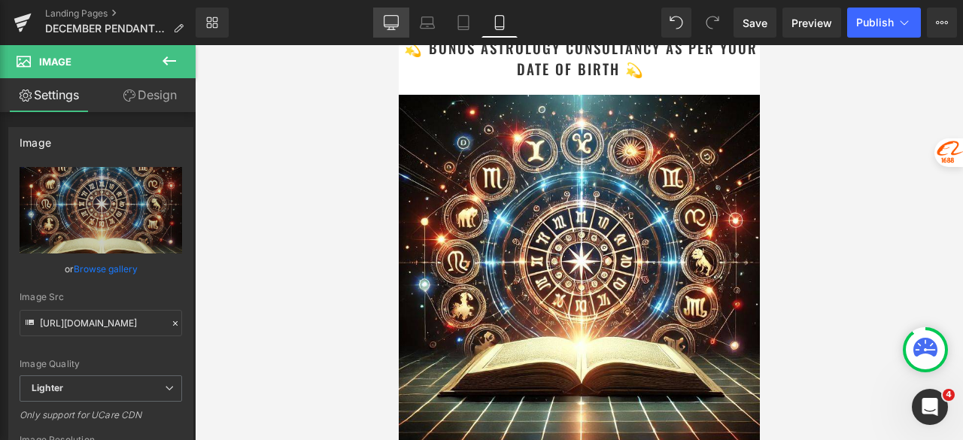
click at [382, 17] on link "Desktop" at bounding box center [391, 23] width 36 height 30
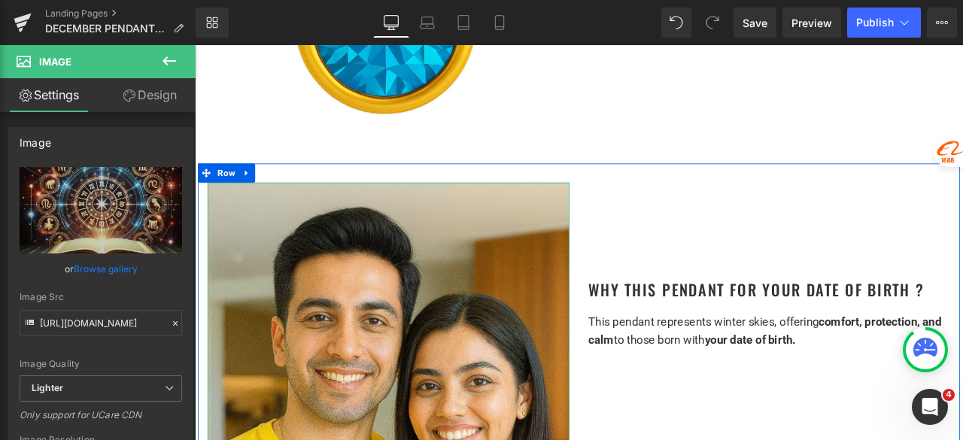
scroll to position [602, 0]
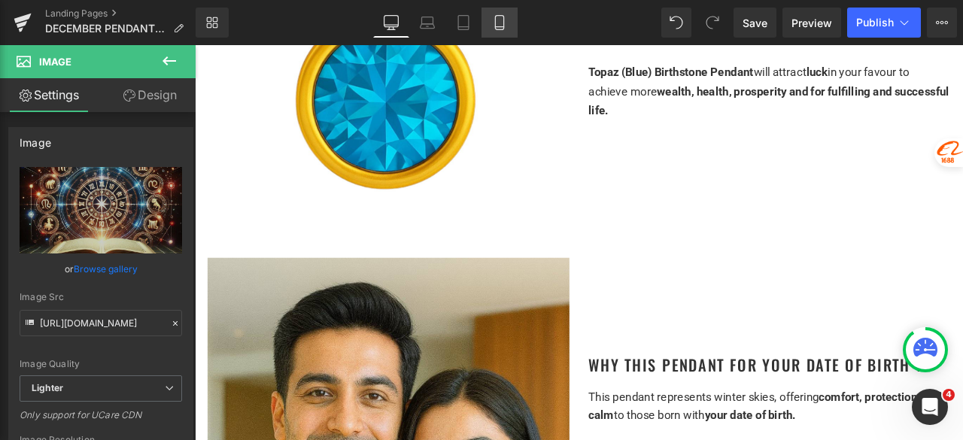
click at [495, 21] on icon at bounding box center [499, 22] width 15 height 15
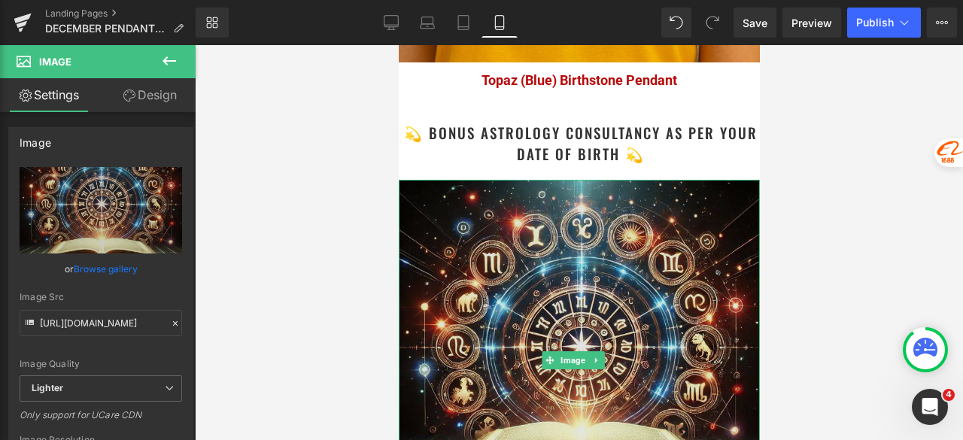
scroll to position [3585, 0]
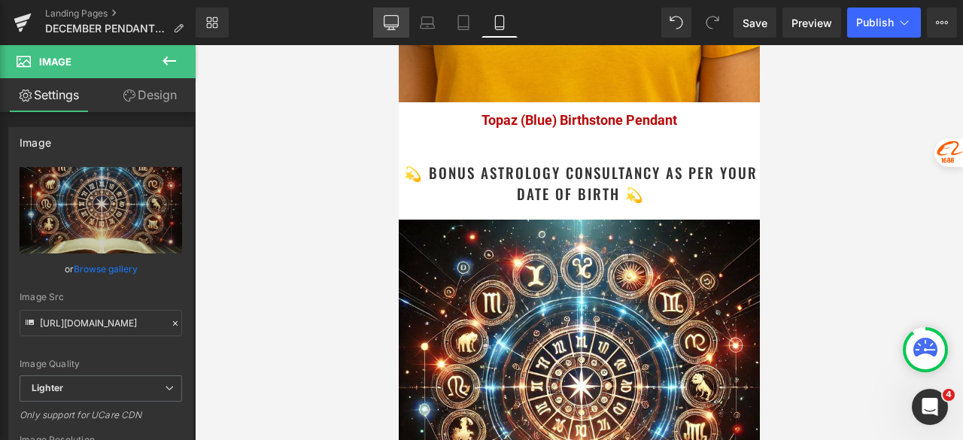
click at [384, 20] on icon at bounding box center [391, 22] width 15 height 15
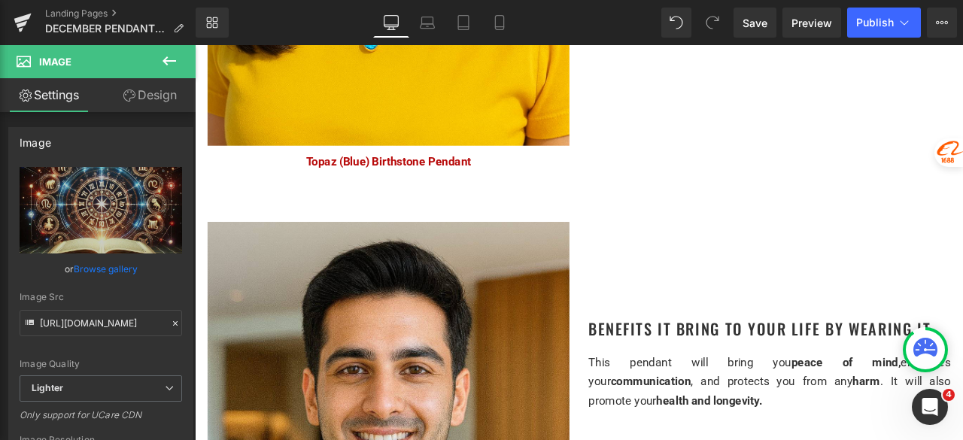
scroll to position [2107, 0]
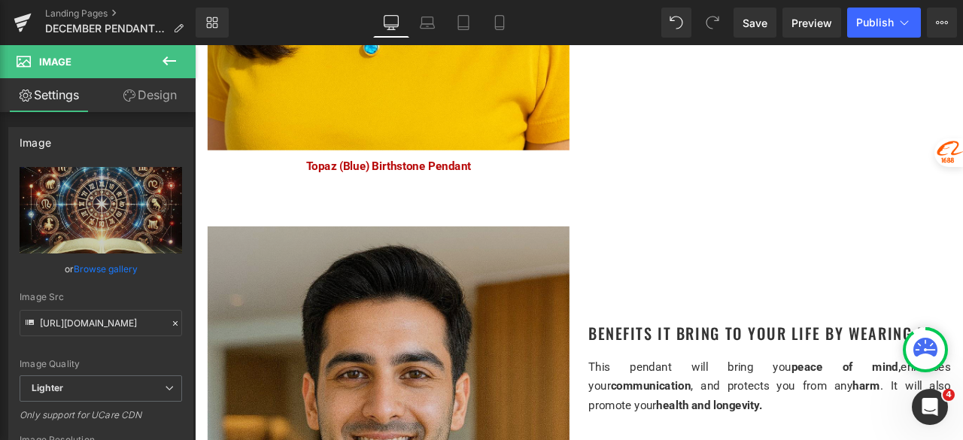
drag, startPoint x: 344, startPoint y: 293, endPoint x: 346, endPoint y: 281, distance: 12.2
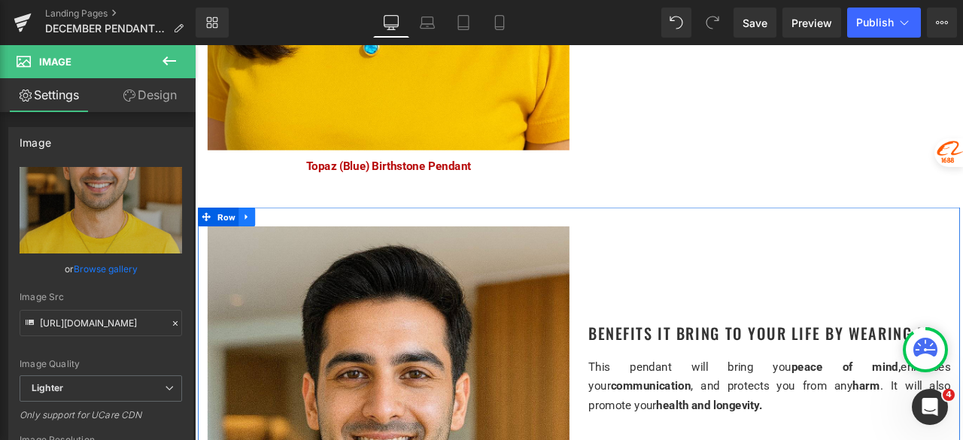
click at [253, 243] on icon at bounding box center [256, 248] width 11 height 11
click at [272, 244] on icon at bounding box center [276, 249] width 11 height 11
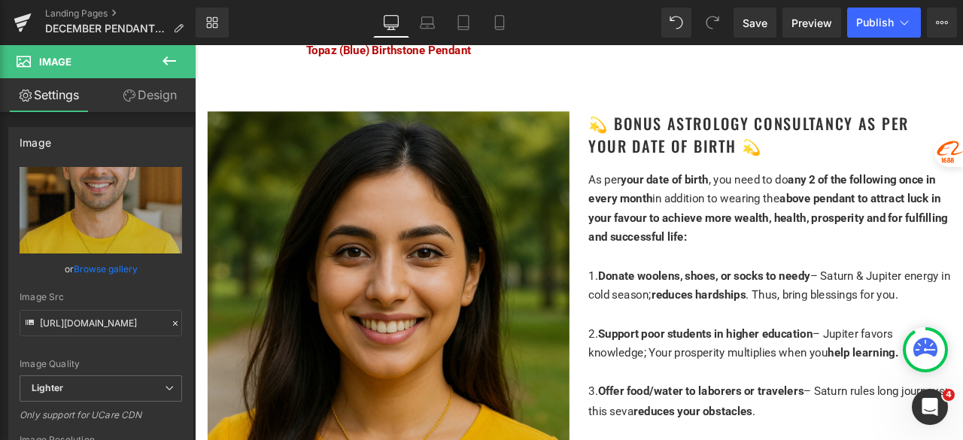
scroll to position [3713, 0]
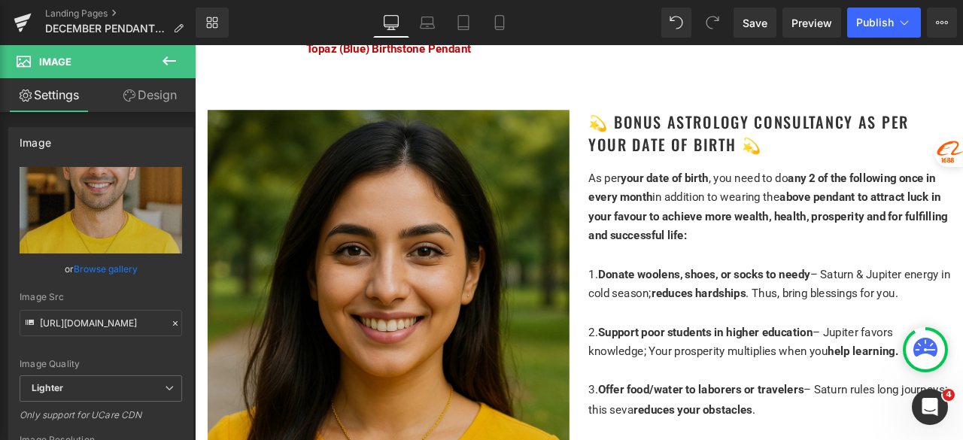
click at [403, 295] on img at bounding box center [424, 443] width 429 height 643
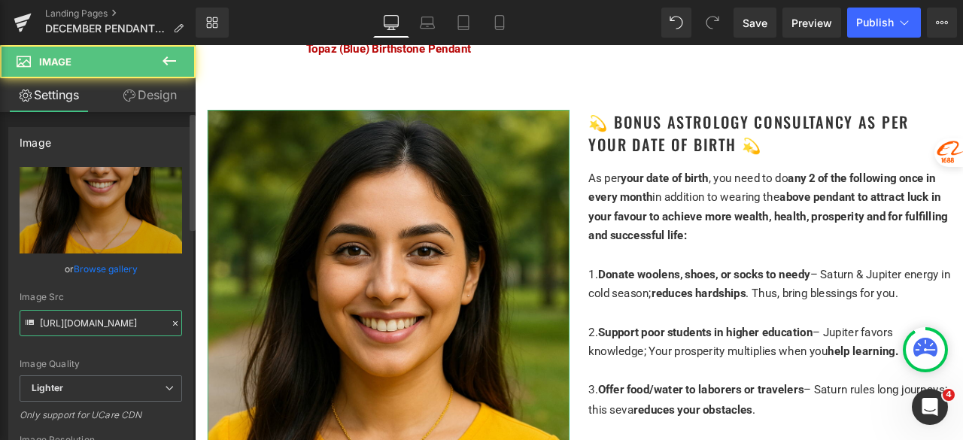
click at [96, 324] on input "[URL][DOMAIN_NAME]" at bounding box center [101, 323] width 163 height 26
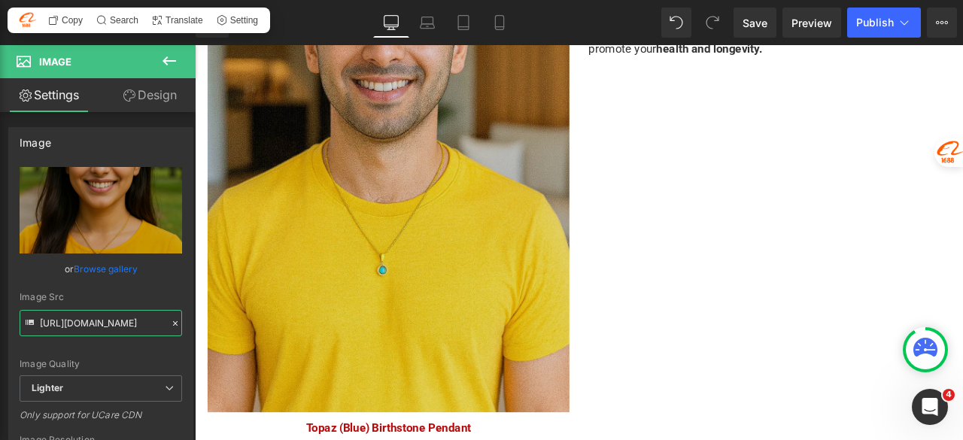
scroll to position [3262, 0]
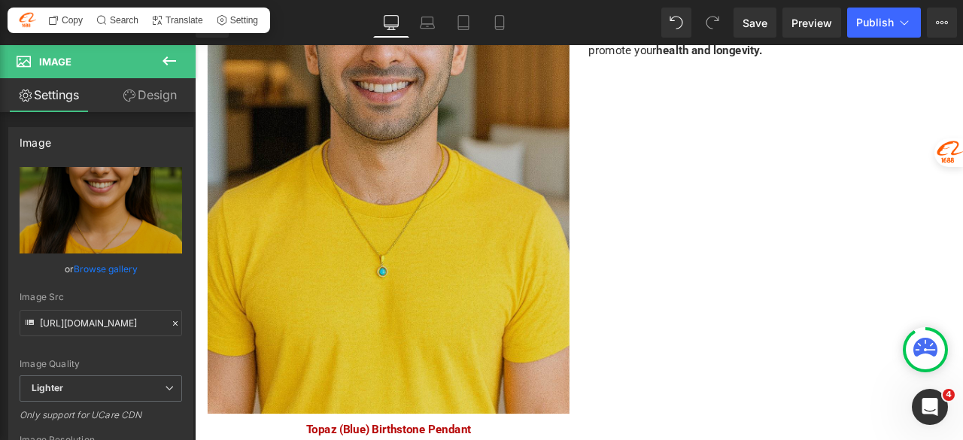
click at [416, 241] on img at bounding box center [424, 160] width 429 height 643
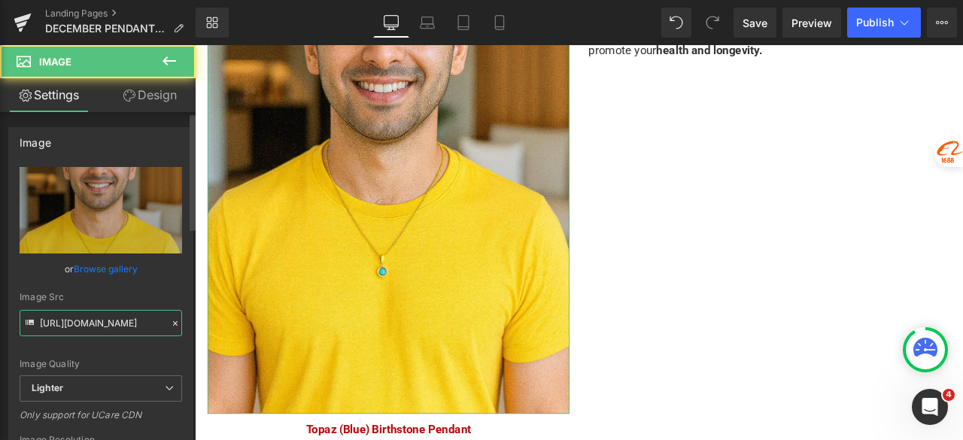
click at [114, 318] on input "[URL][DOMAIN_NAME]" at bounding box center [101, 323] width 163 height 26
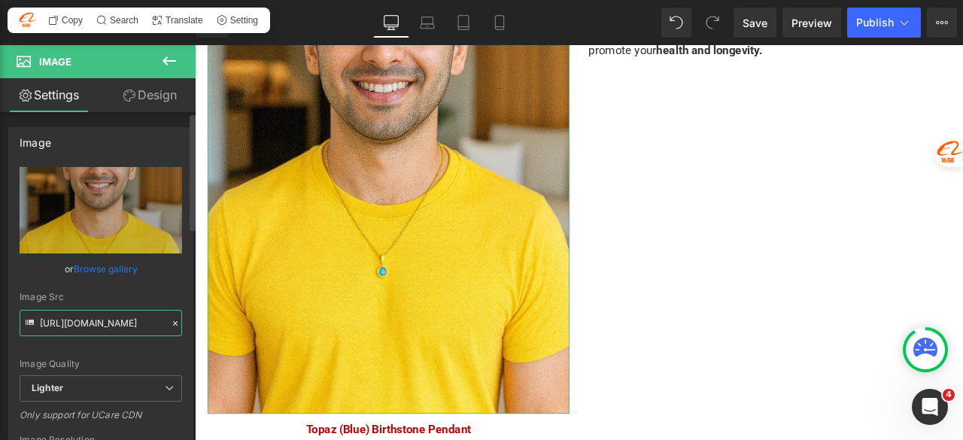
paste input "2faf7ec5-f8eb-450f-994b-a3776fe84e0c/-/format/auto/-/preview/3000x3000/-/qualit…"
type input "[URL][DOMAIN_NAME]"
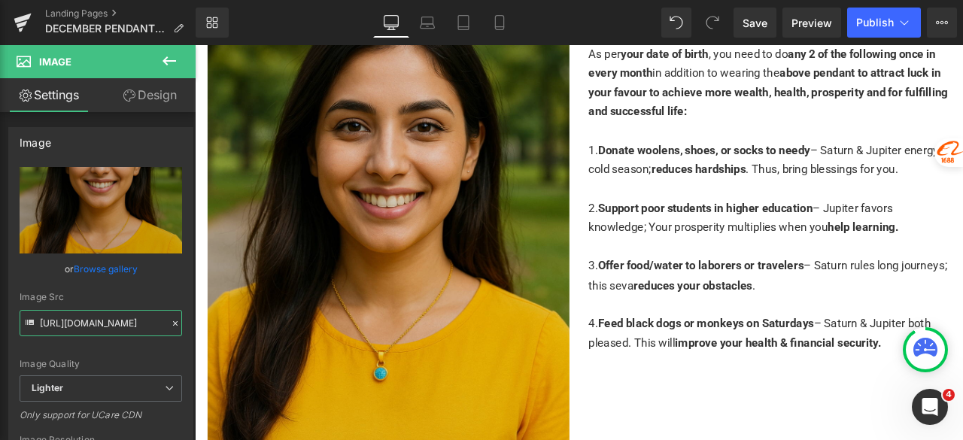
scroll to position [3864, 0]
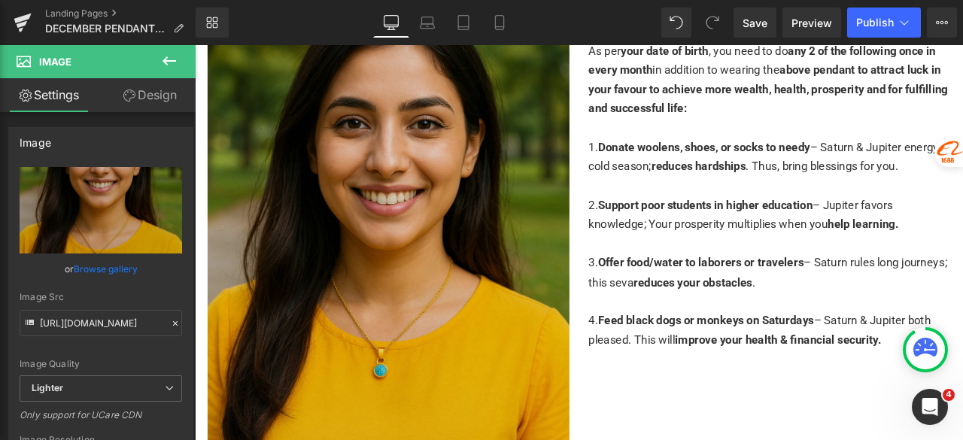
click at [340, 275] on img at bounding box center [424, 292] width 429 height 643
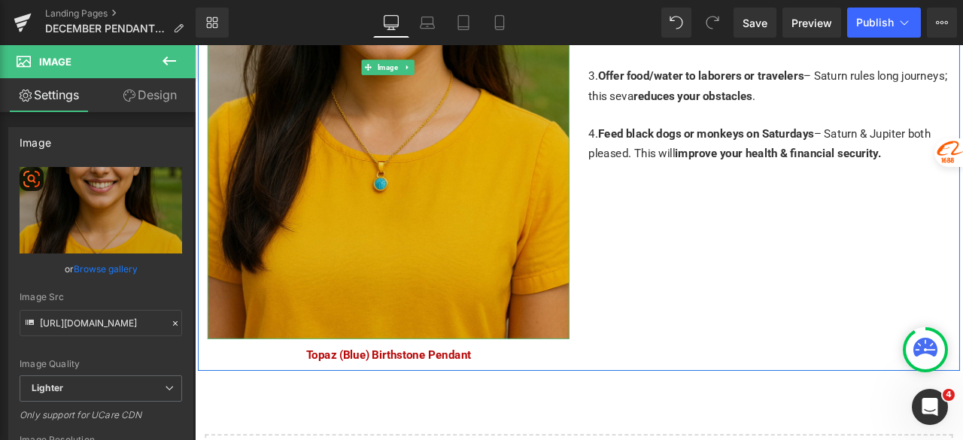
scroll to position [4090, 0]
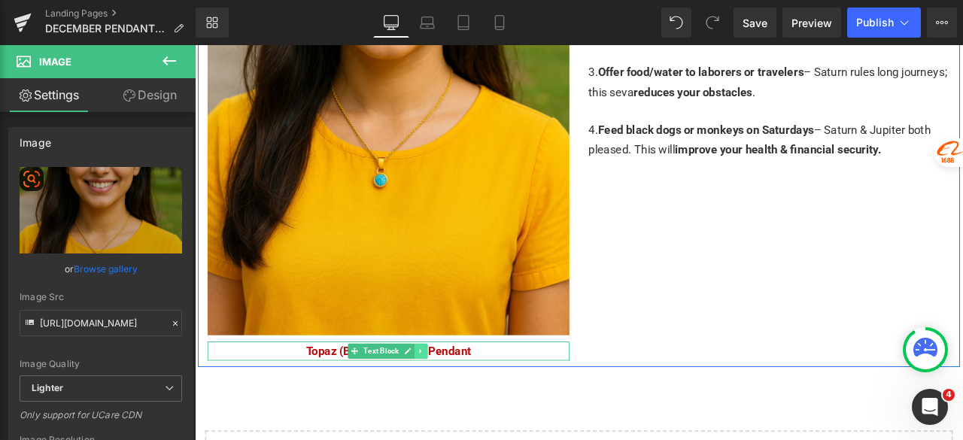
click at [461, 405] on icon at bounding box center [462, 407] width 2 height 5
click at [467, 403] on icon at bounding box center [471, 407] width 8 height 8
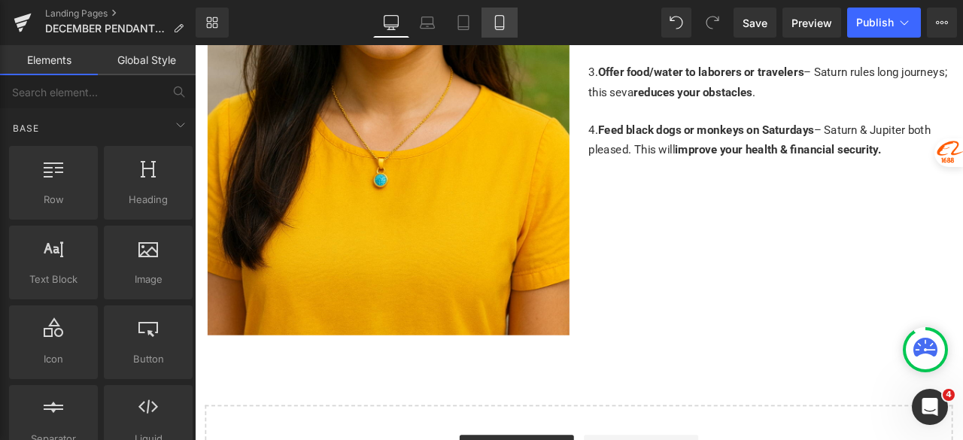
click at [497, 22] on icon at bounding box center [499, 22] width 15 height 15
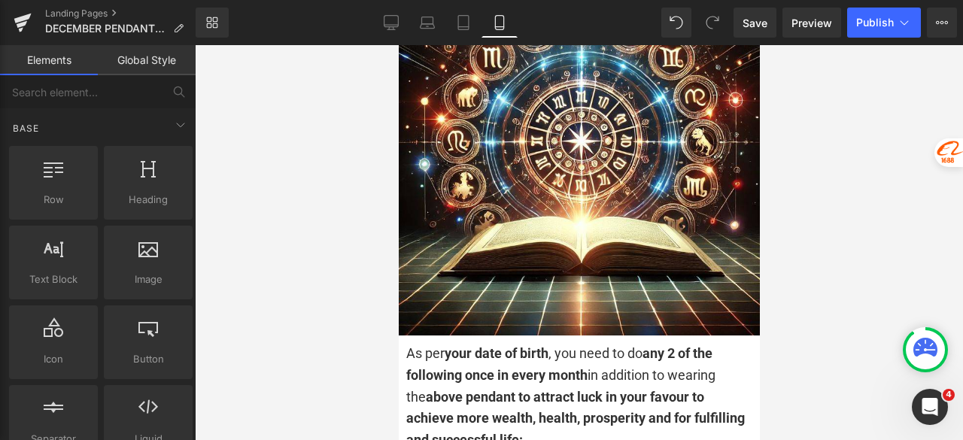
scroll to position [3704, 0]
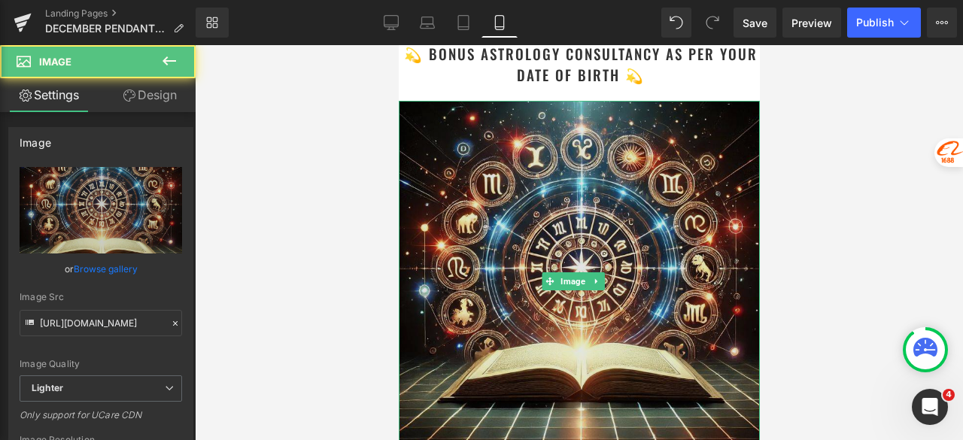
click at [521, 160] on img at bounding box center [578, 281] width 361 height 361
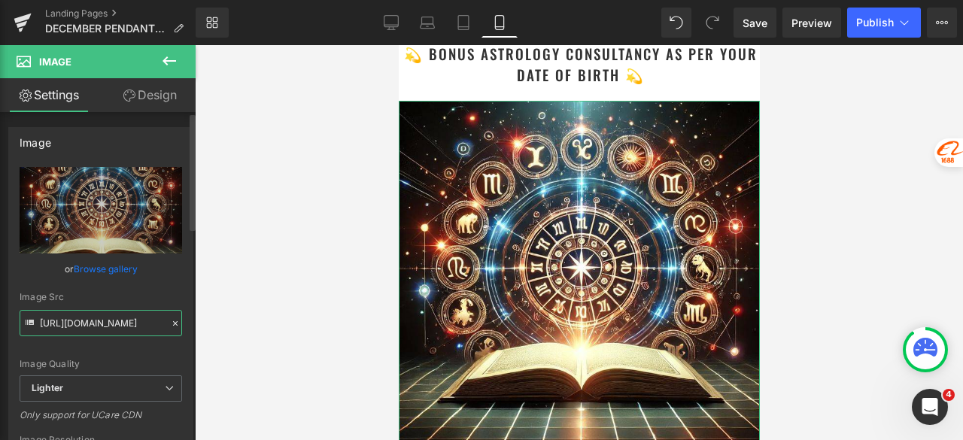
click at [101, 322] on input "[URL][DOMAIN_NAME]" at bounding box center [101, 323] width 163 height 26
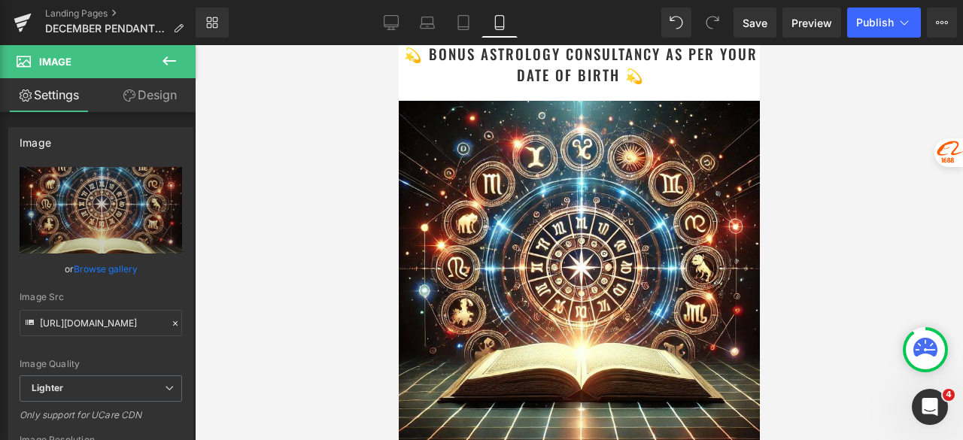
drag, startPoint x: 393, startPoint y: 21, endPoint x: 369, endPoint y: 26, distance: 24.6
click at [392, 21] on icon at bounding box center [391, 22] width 15 height 15
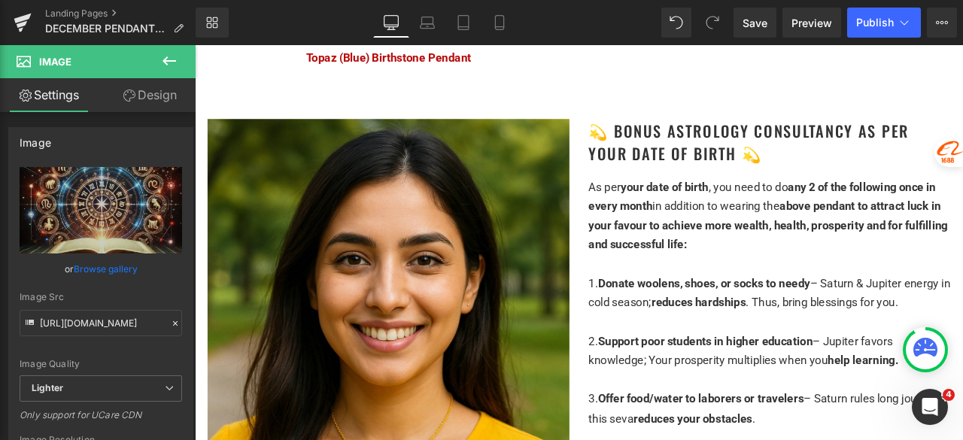
scroll to position [0, 0]
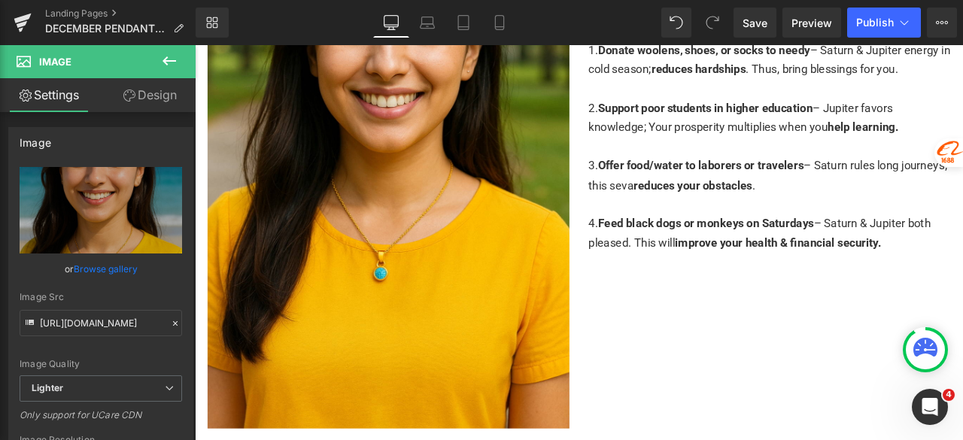
scroll to position [4063, 0]
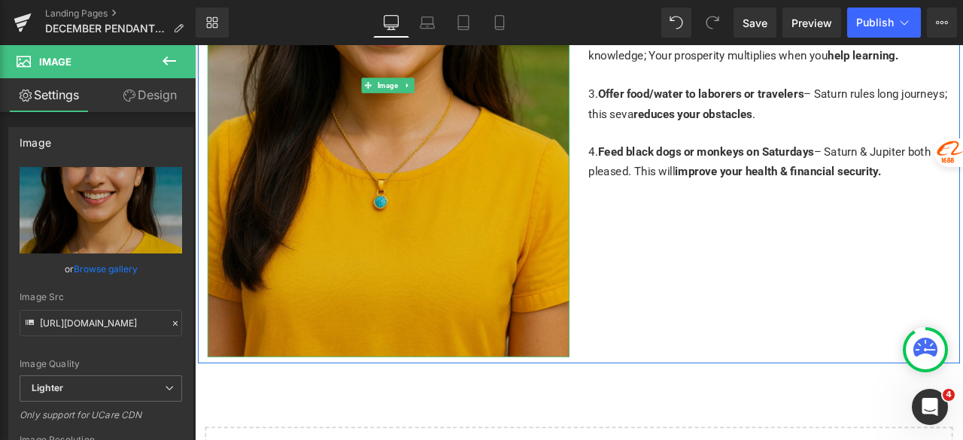
click at [462, 199] on img at bounding box center [424, 93] width 429 height 643
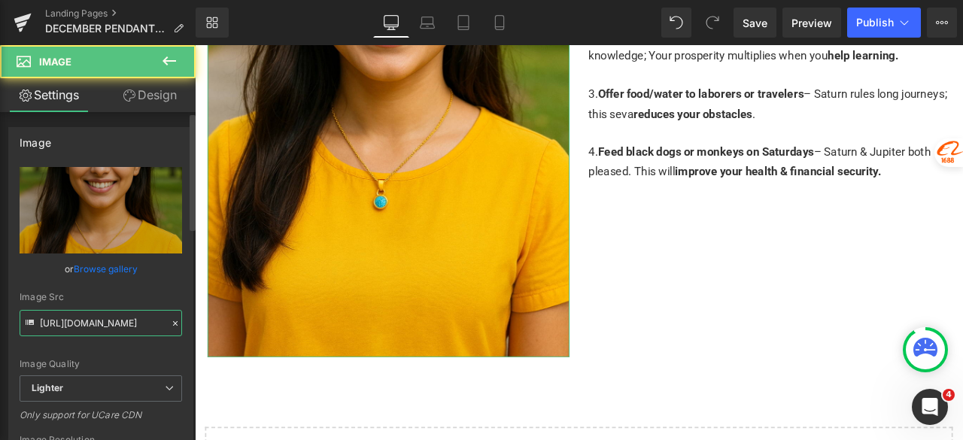
click at [117, 323] on input "[URL][DOMAIN_NAME]" at bounding box center [101, 323] width 163 height 26
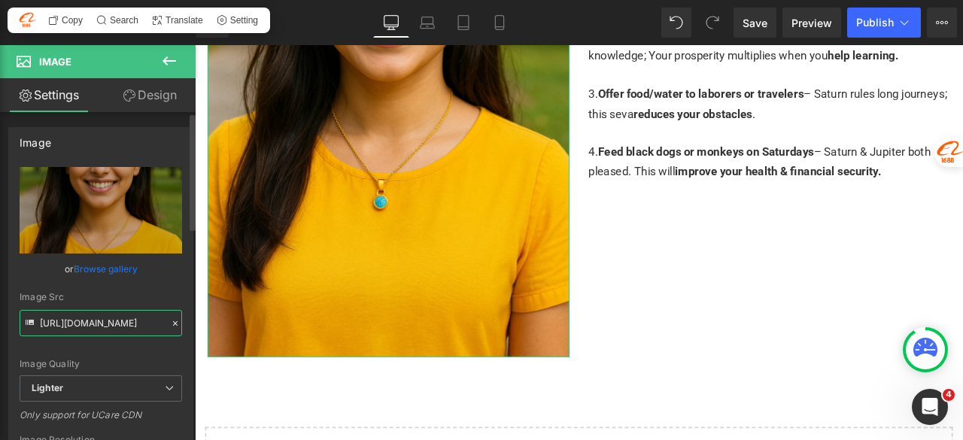
paste input "88857b9a-ffb4-4748-afc1-a0ec07893365/-/format/auto/-/preview/3000x3000/-/qualit…"
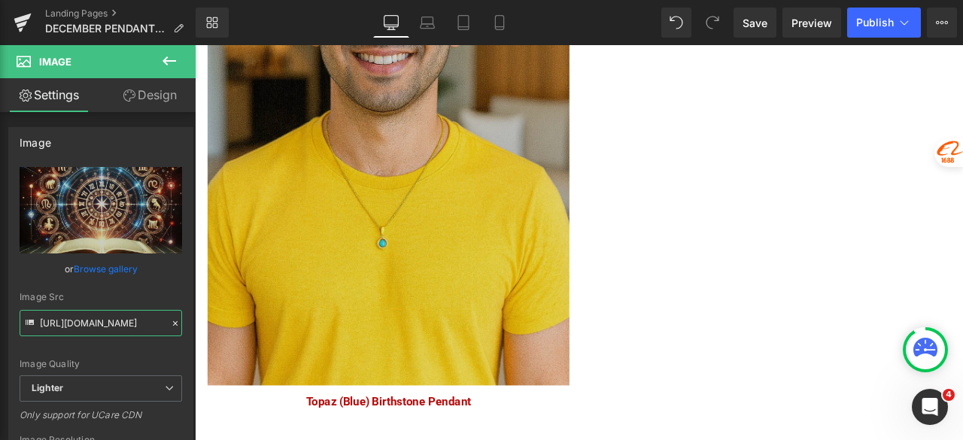
scroll to position [2558, 0]
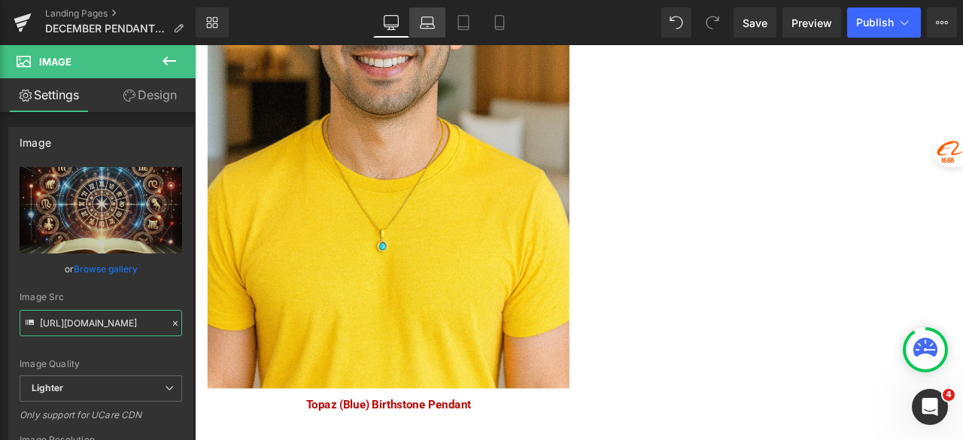
type input "[URL][DOMAIN_NAME]"
click at [430, 22] on icon at bounding box center [427, 22] width 15 height 15
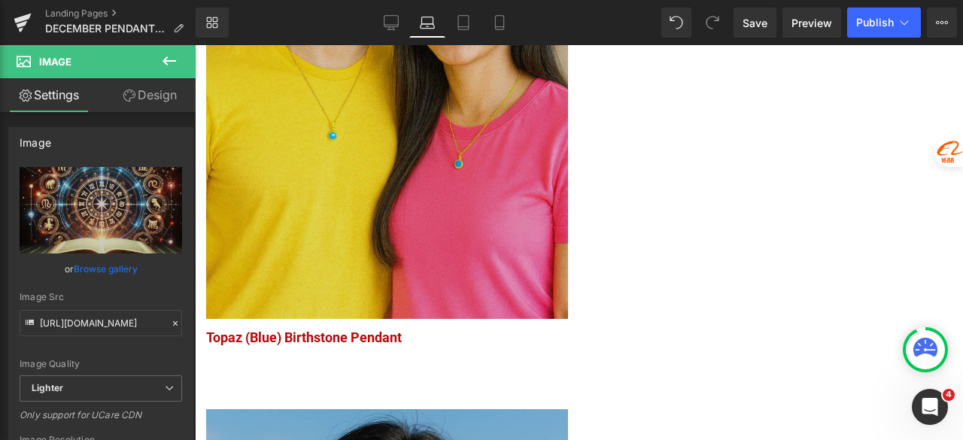
scroll to position [1053, 0]
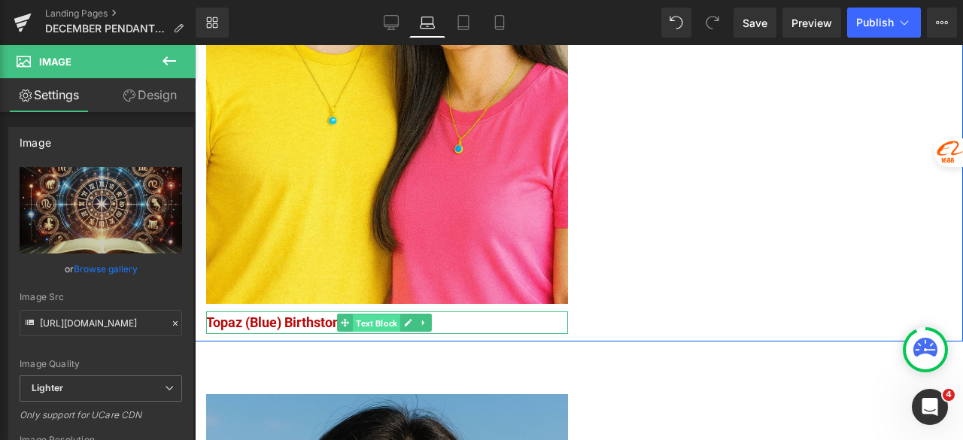
drag, startPoint x: 388, startPoint y: 314, endPoint x: 379, endPoint y: 310, distance: 9.1
click at [387, 315] on span "Text Block" at bounding box center [376, 324] width 47 height 18
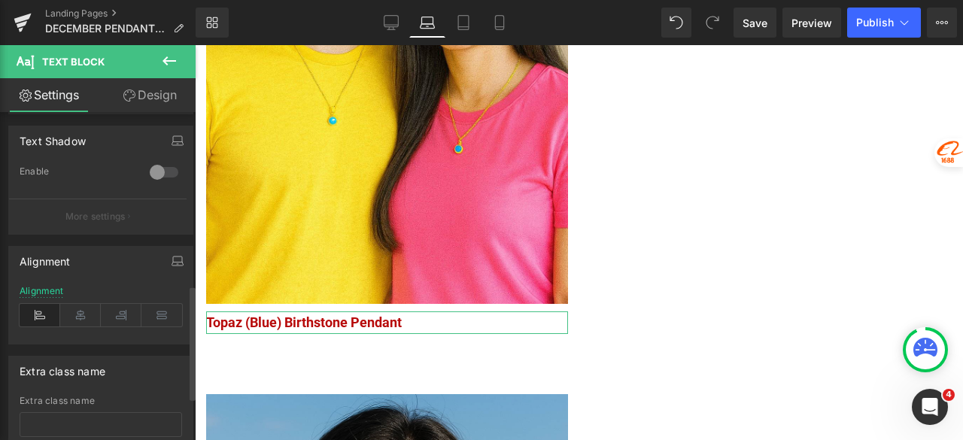
scroll to position [527, 0]
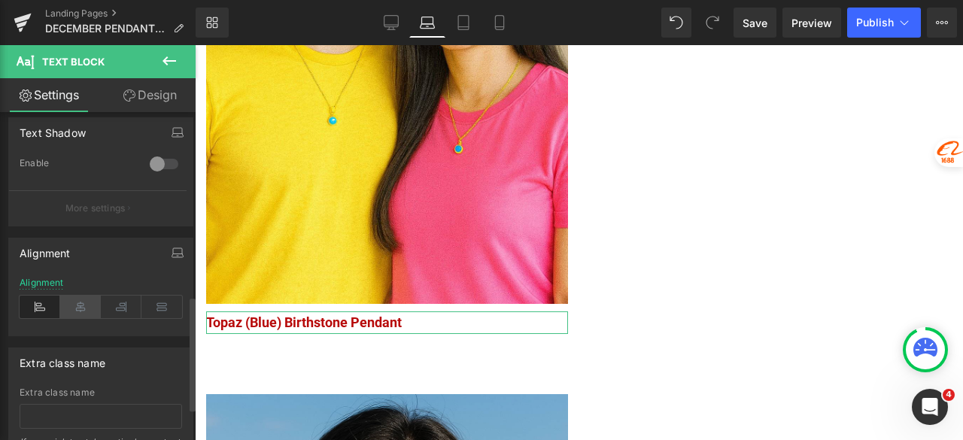
click at [87, 308] on icon at bounding box center [80, 307] width 41 height 23
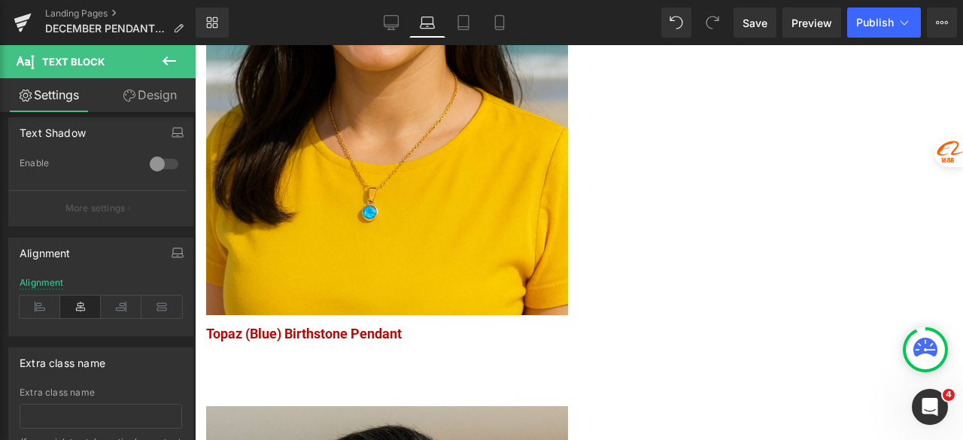
scroll to position [1731, 0]
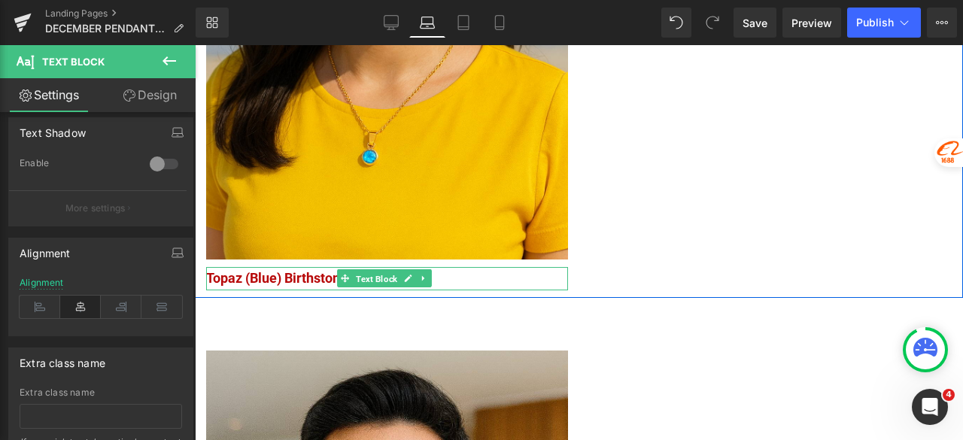
click at [384, 270] on span "Text Block" at bounding box center [376, 279] width 47 height 18
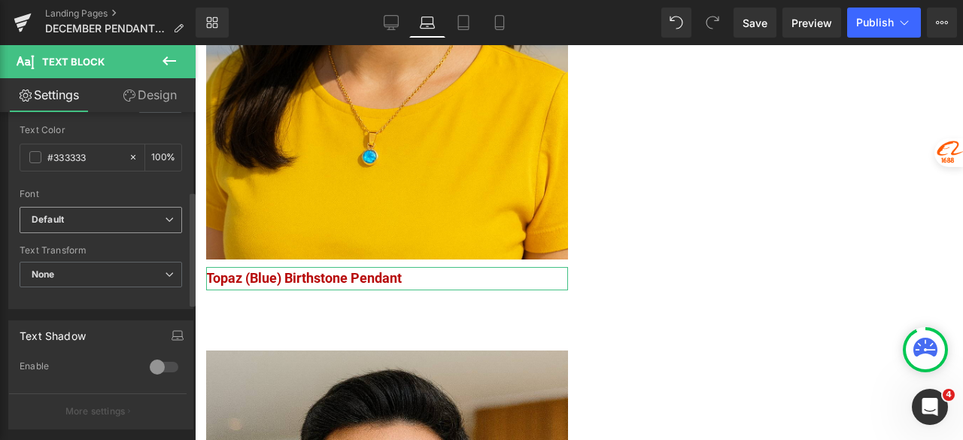
scroll to position [451, 0]
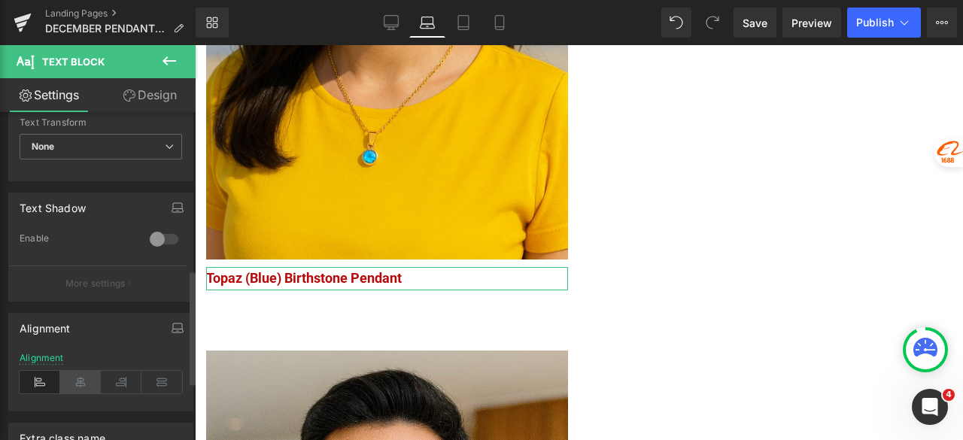
click at [80, 377] on icon at bounding box center [80, 382] width 41 height 23
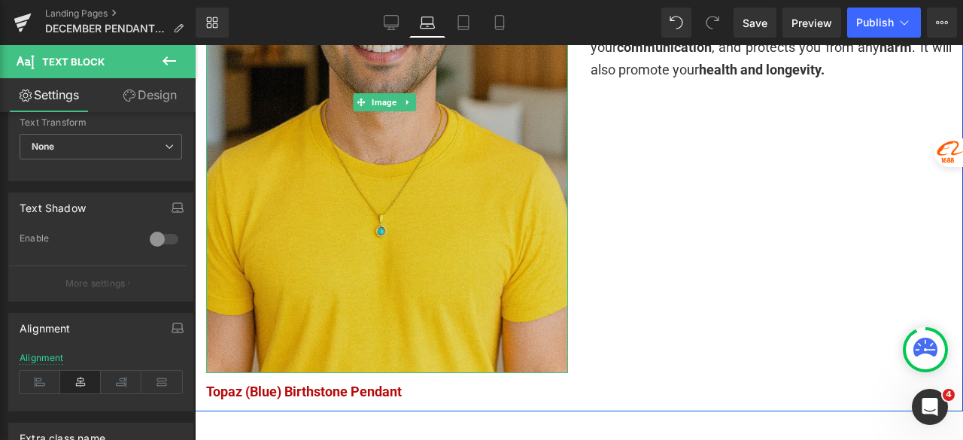
scroll to position [2333, 0]
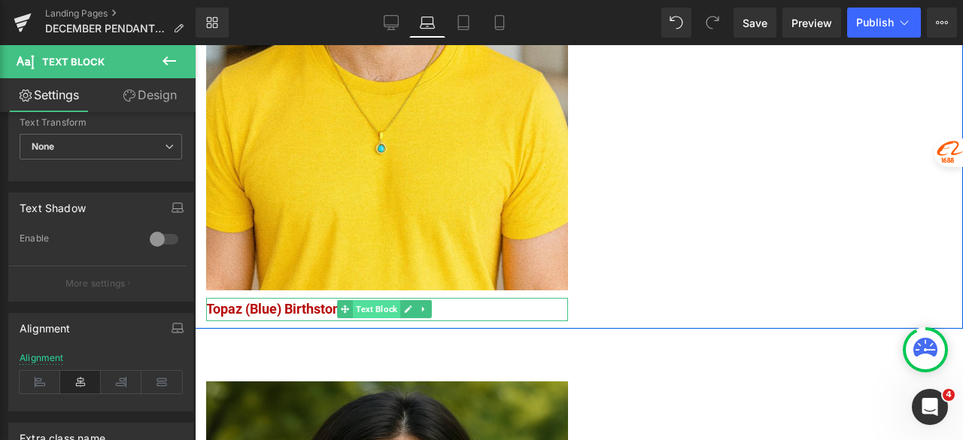
click at [377, 300] on span "Text Block" at bounding box center [376, 309] width 47 height 18
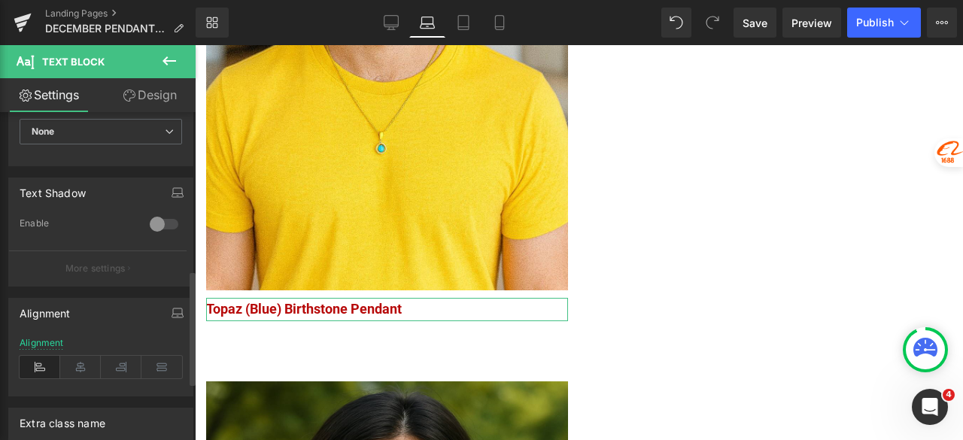
scroll to position [527, 0]
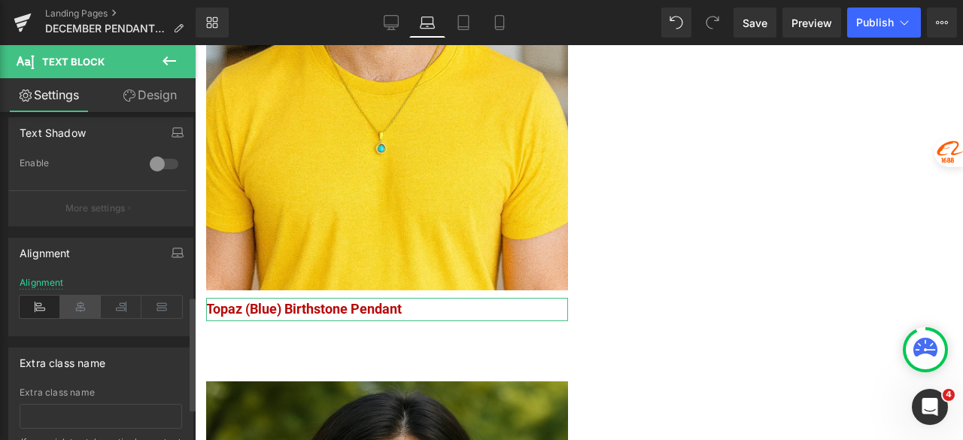
click at [78, 306] on icon at bounding box center [80, 307] width 41 height 23
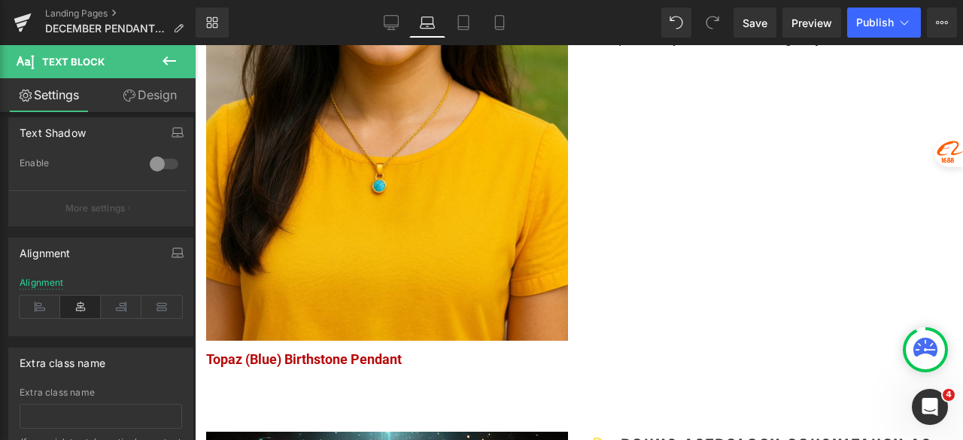
scroll to position [2935, 0]
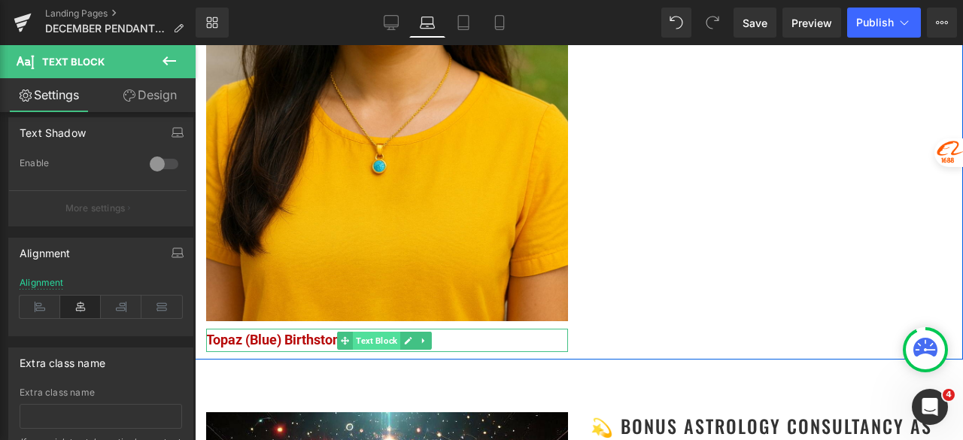
click at [373, 332] on span "Text Block" at bounding box center [376, 341] width 47 height 18
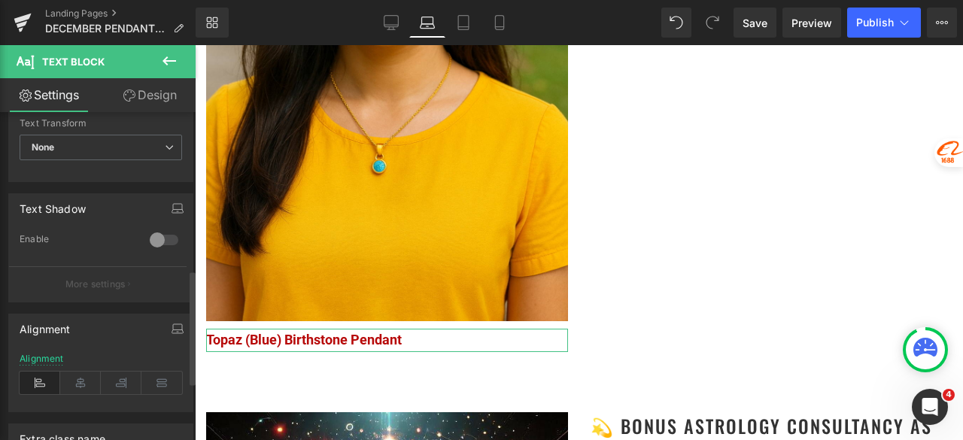
scroll to position [451, 0]
click at [87, 375] on icon at bounding box center [80, 382] width 41 height 23
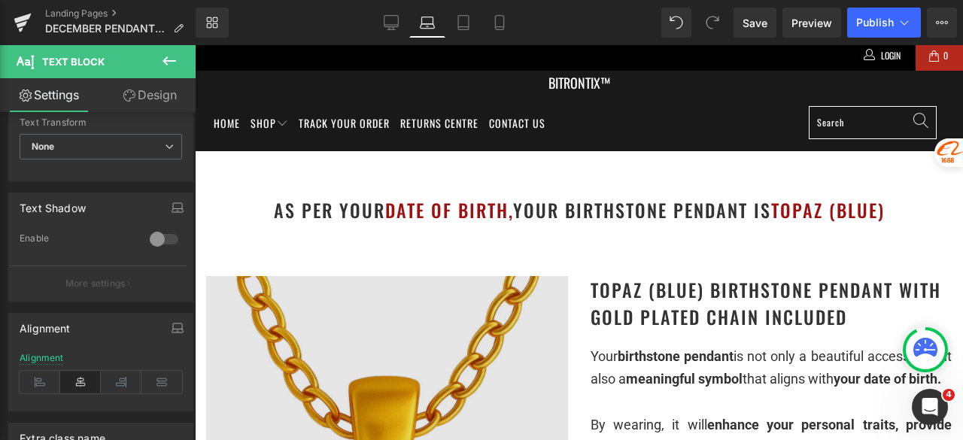
scroll to position [0, 0]
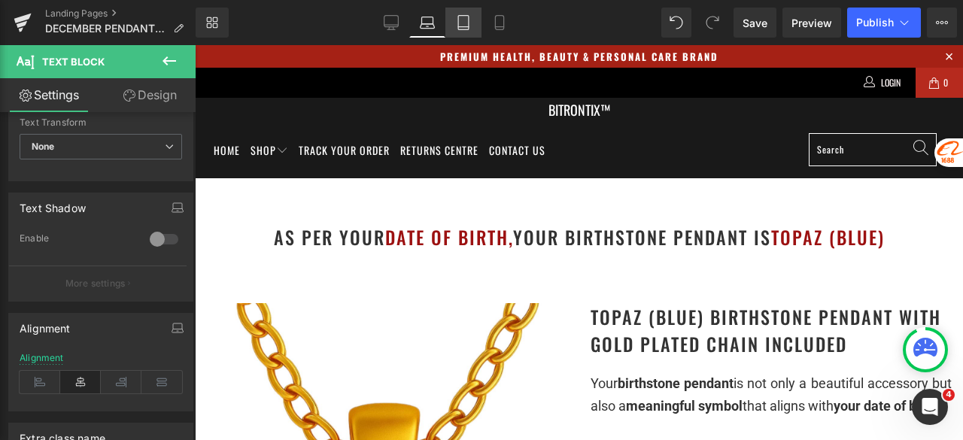
click at [474, 32] on link "Tablet" at bounding box center [463, 23] width 36 height 30
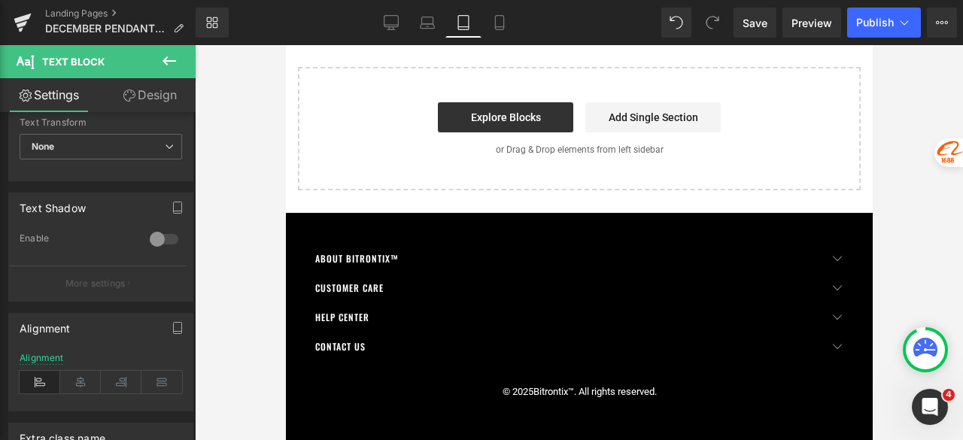
scroll to position [3443, 0]
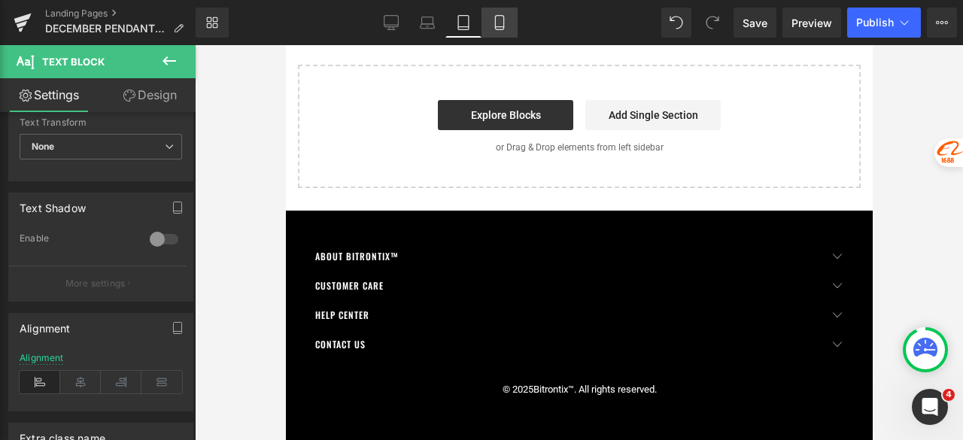
click at [515, 11] on link "Mobile" at bounding box center [500, 23] width 36 height 30
type input "100"
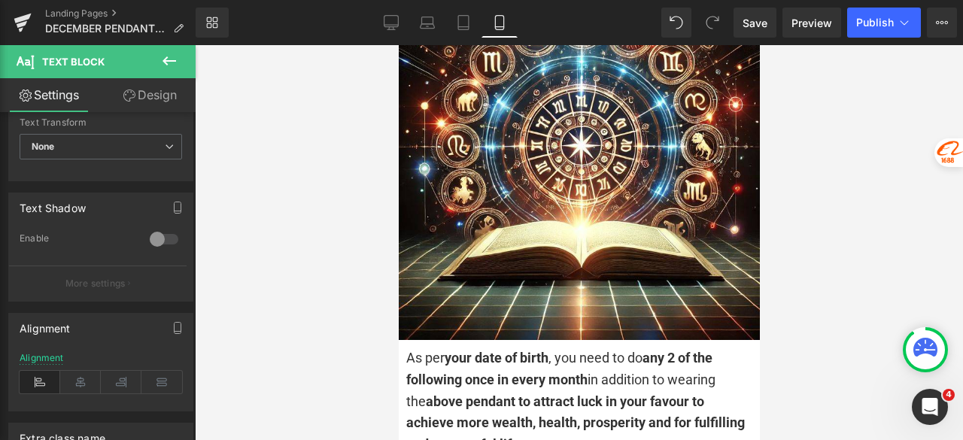
scroll to position [3838, 0]
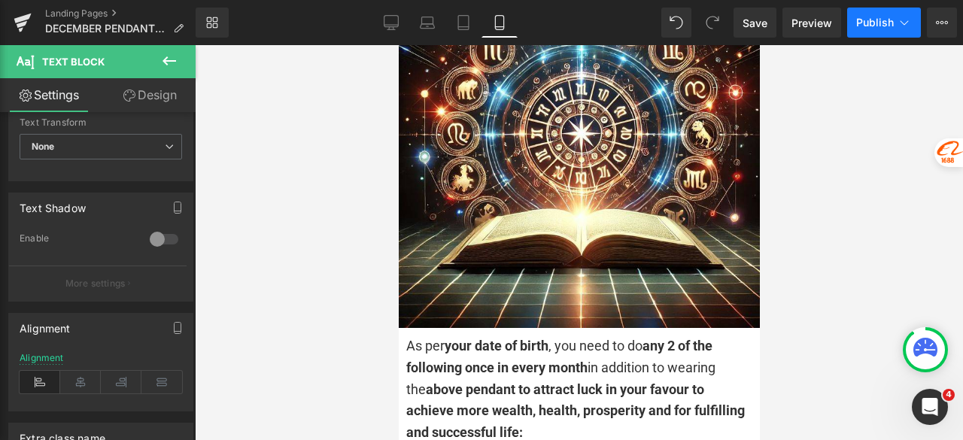
click at [856, 24] on span "Publish" at bounding box center [875, 23] width 38 height 12
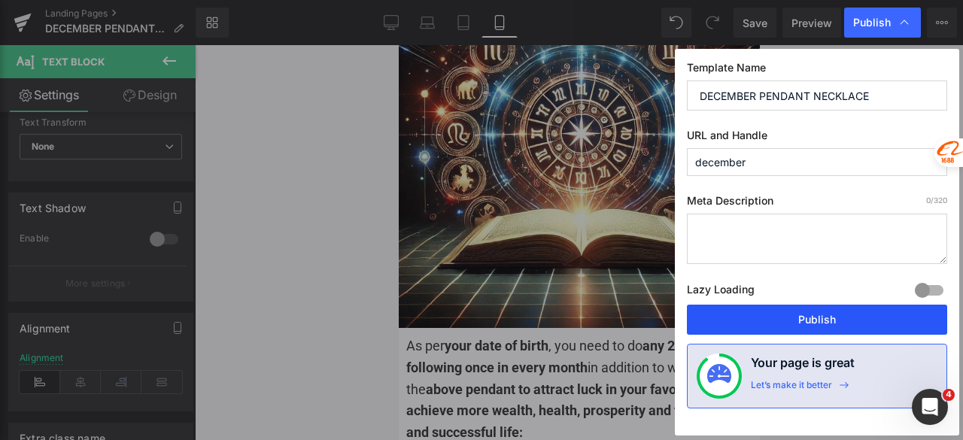
click at [821, 309] on button "Publish" at bounding box center [817, 320] width 260 height 30
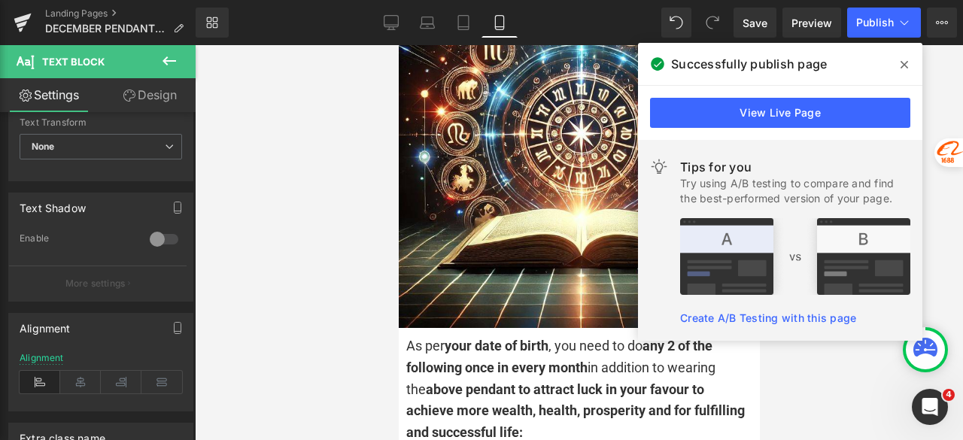
click at [569, 15] on div "Library Mobile Desktop Laptop Tablet Mobile Save Preview Publish Scheduled View…" at bounding box center [580, 23] width 768 height 30
click at [901, 64] on icon at bounding box center [905, 65] width 8 height 12
